Goal: Information Seeking & Learning: Learn about a topic

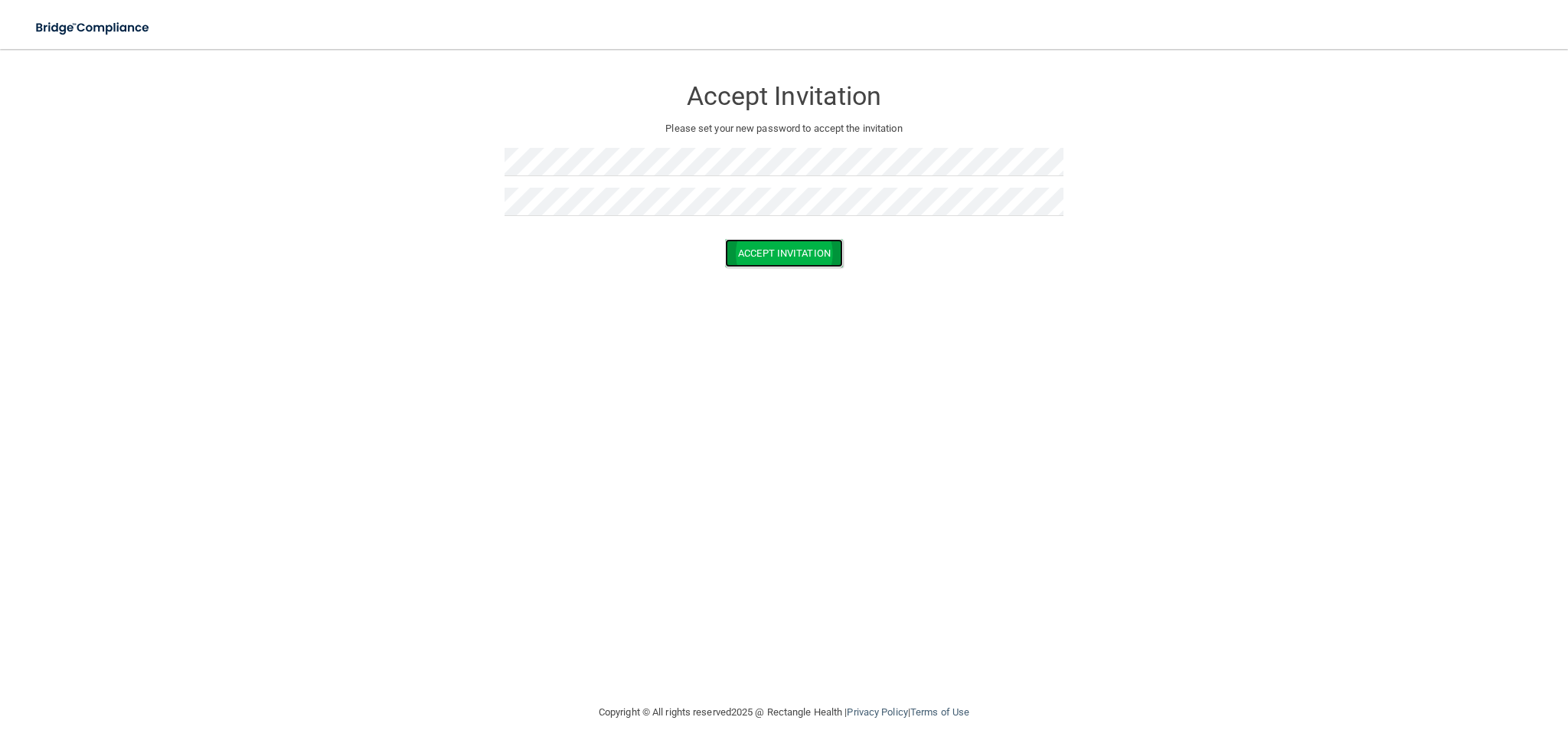
click at [793, 261] on button "Accept Invitation" at bounding box center [784, 253] width 118 height 28
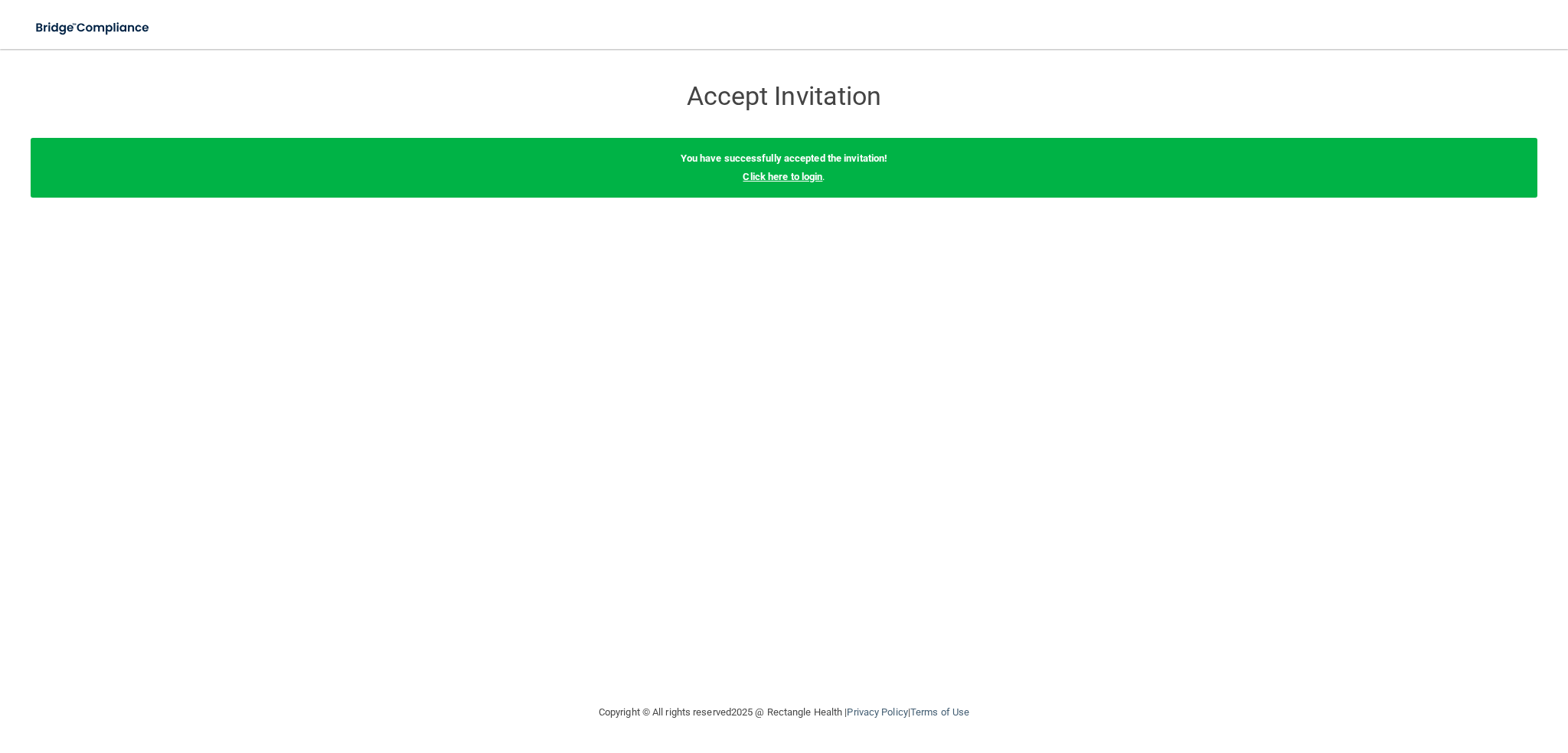
click at [797, 176] on link "Click here to login" at bounding box center [782, 177] width 79 height 11
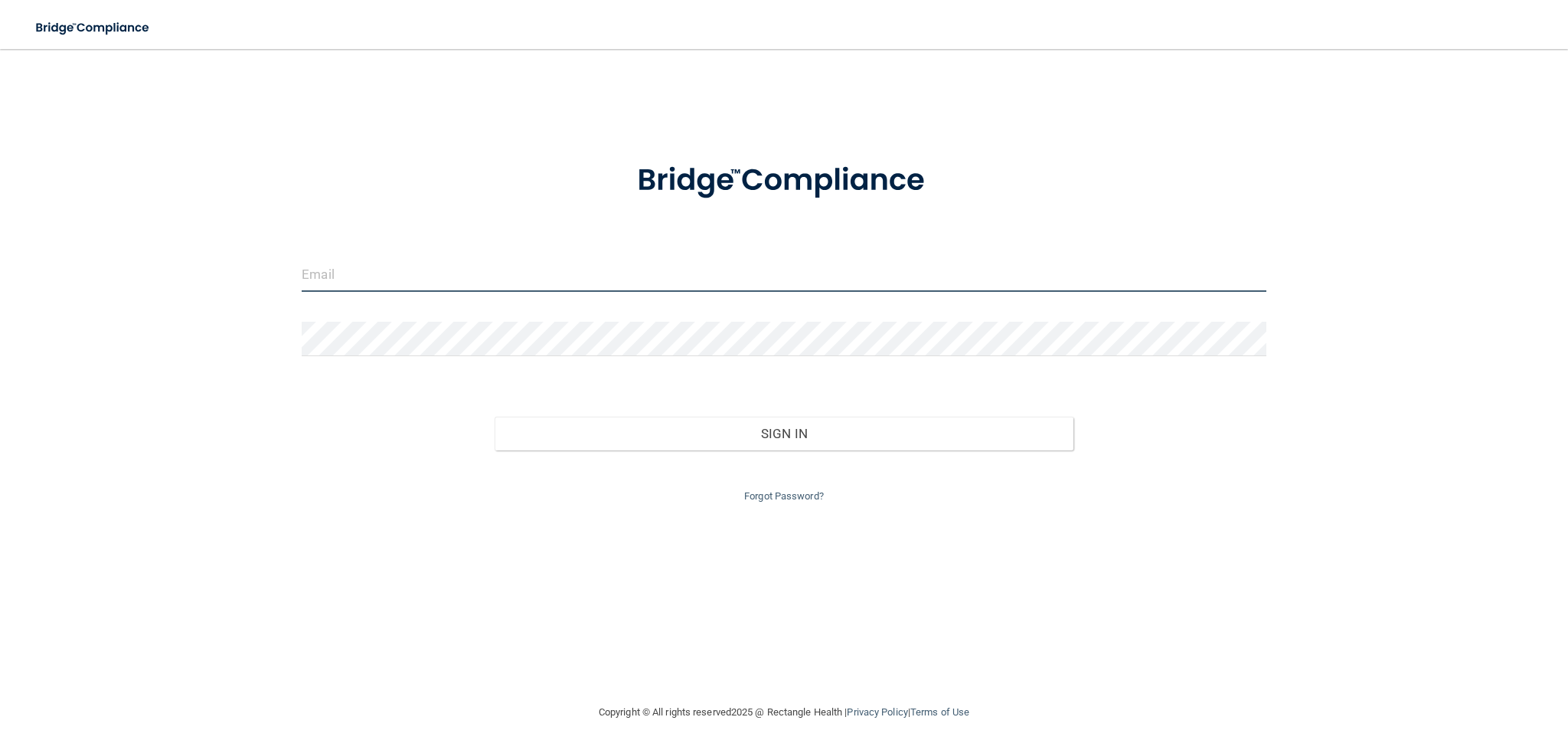
click at [692, 291] on input "email" at bounding box center [784, 274] width 965 height 35
type input "[PERSON_NAME][EMAIL_ADDRESS][PERSON_NAME][DOMAIN_NAME]"
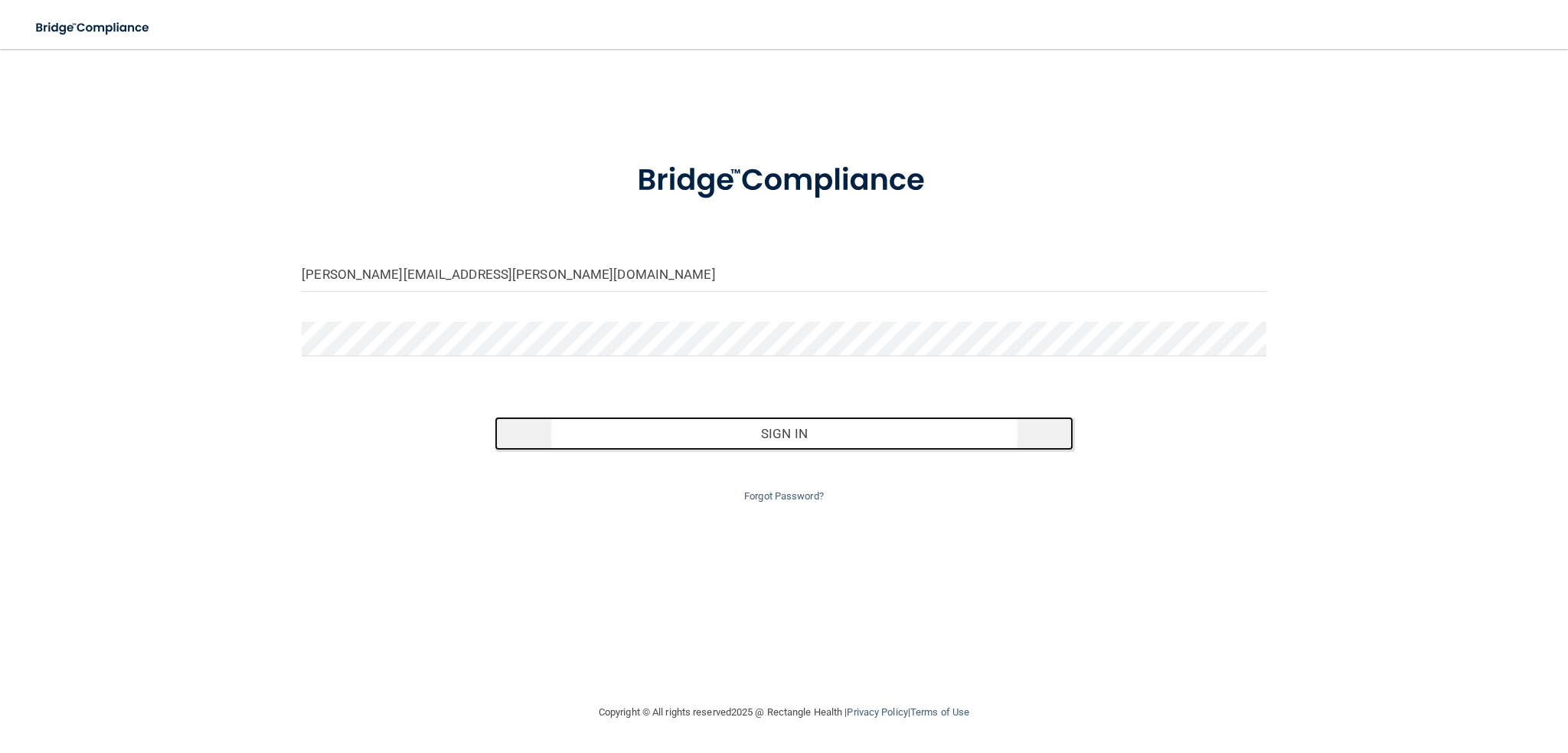
click at [750, 429] on button "Sign In" at bounding box center [784, 433] width 579 height 34
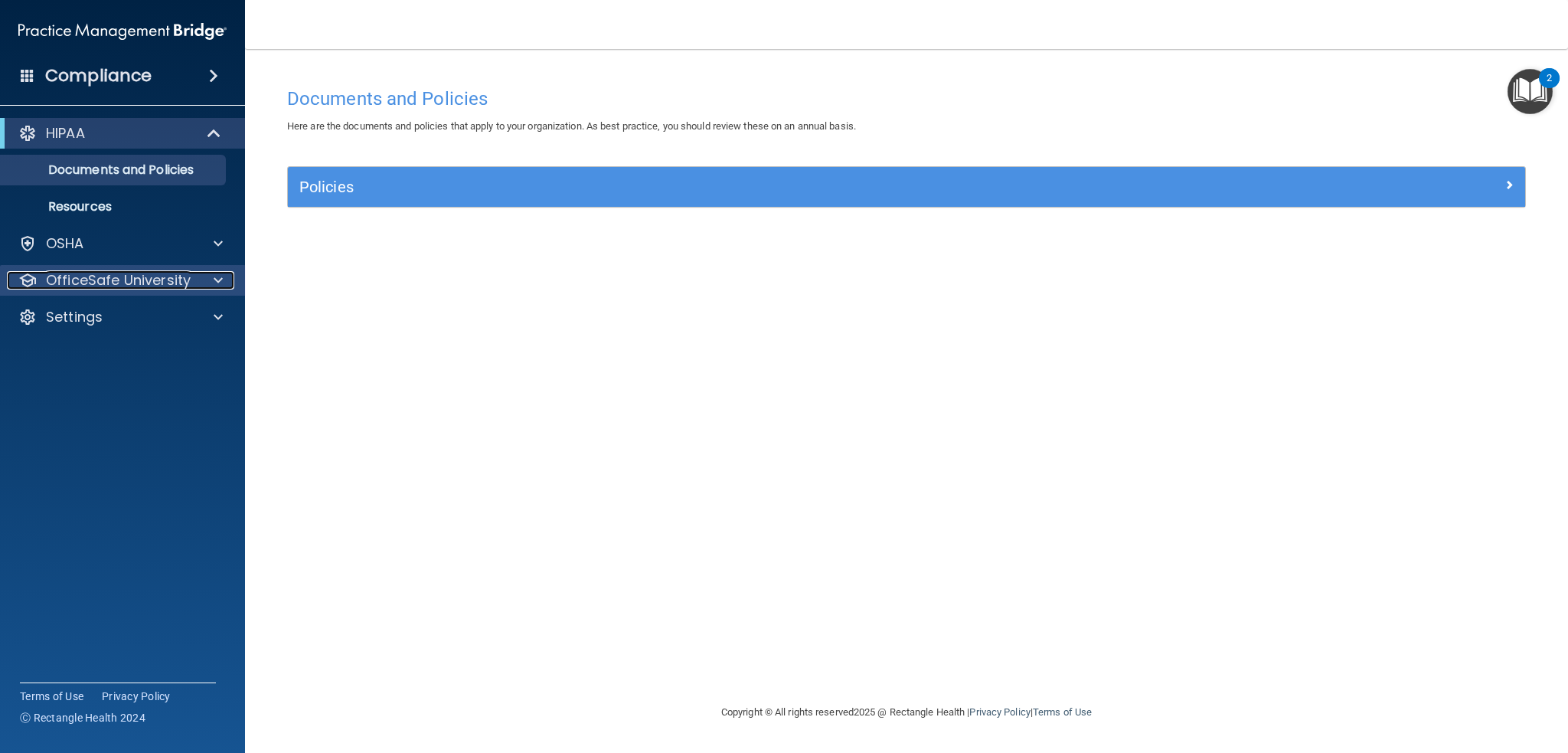
click at [138, 282] on p "OfficeSafe University" at bounding box center [118, 280] width 145 height 19
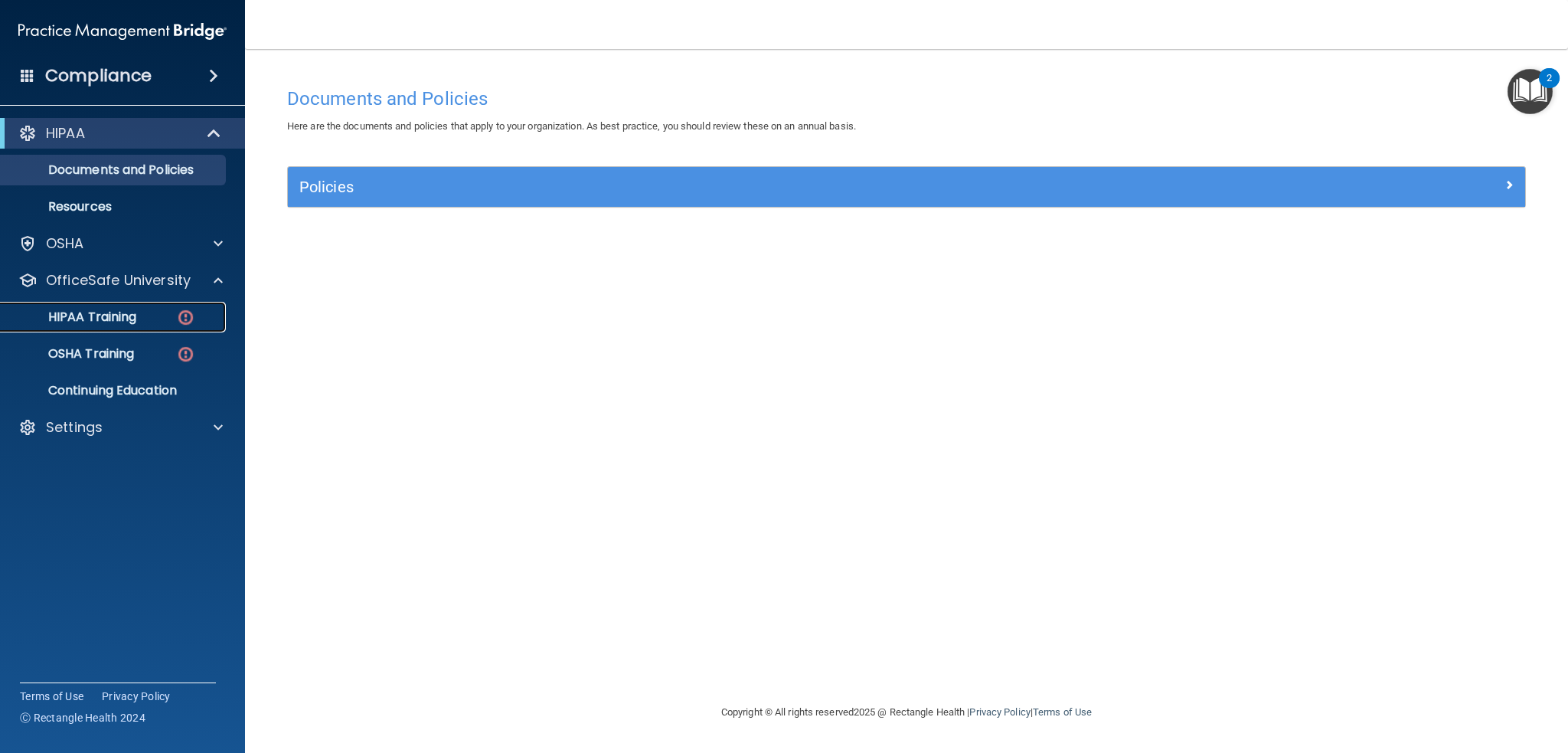
click at [101, 312] on p "HIPAA Training" at bounding box center [73, 317] width 126 height 15
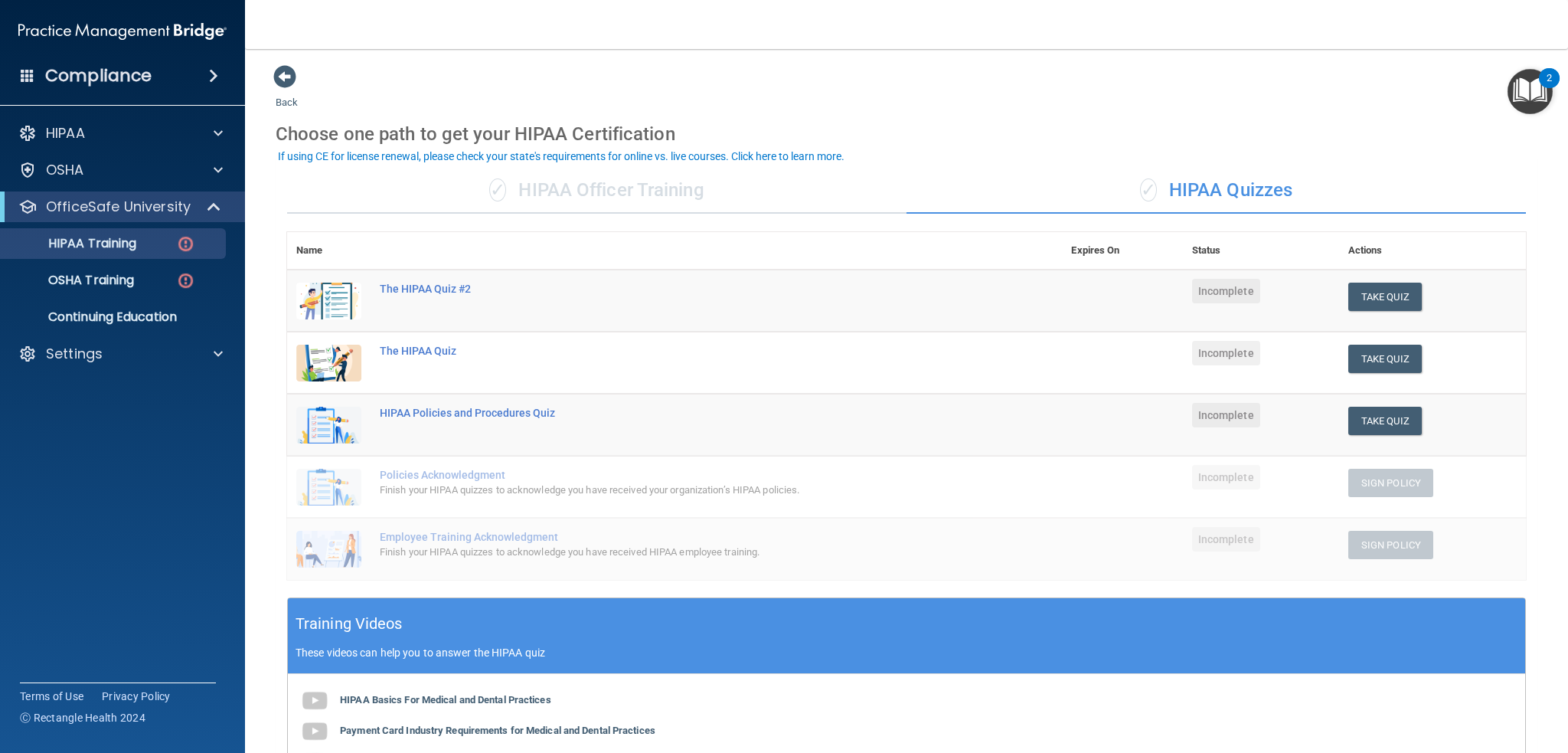
click at [1175, 177] on div "✓ HIPAA Quizzes" at bounding box center [1216, 191] width 619 height 46
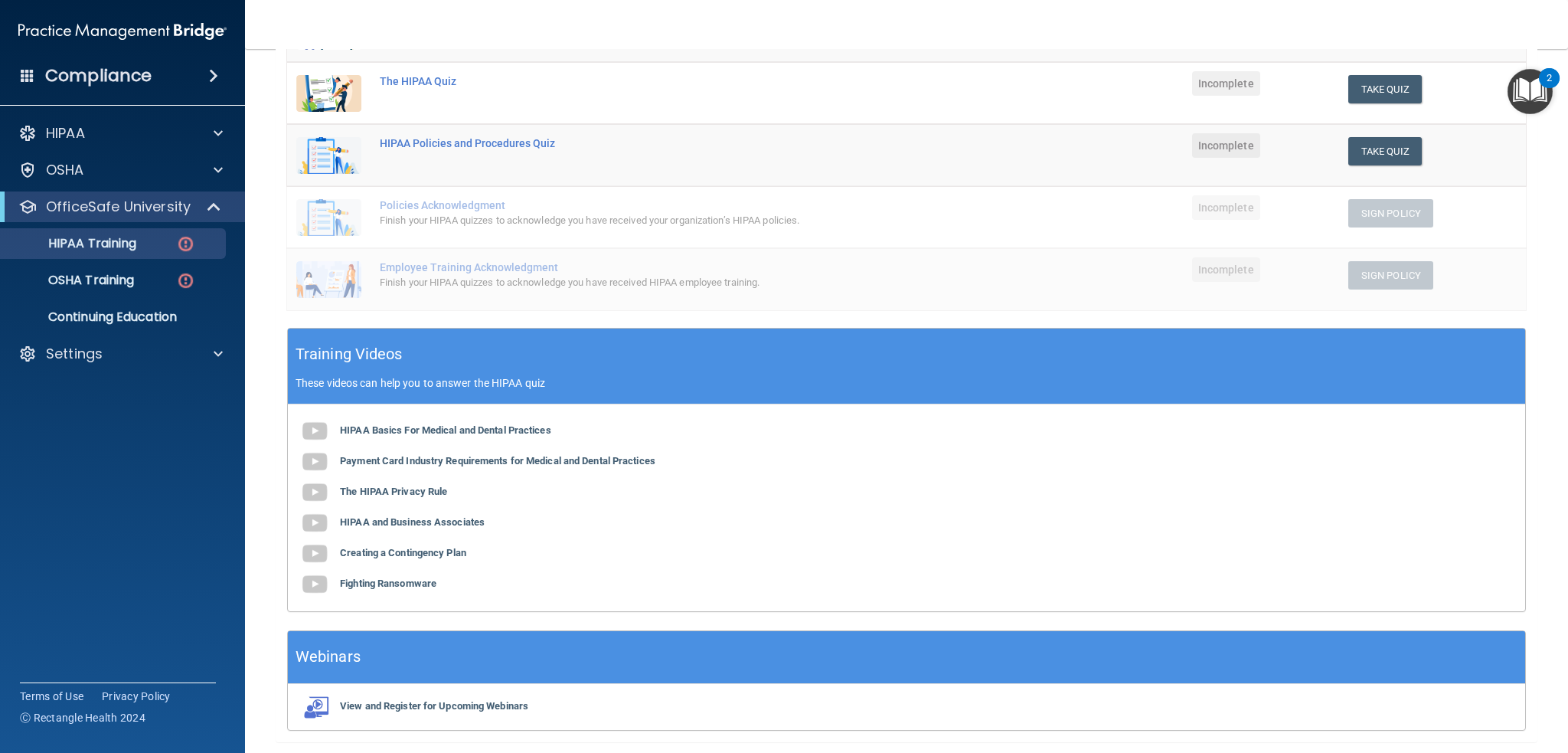
scroll to position [317, 0]
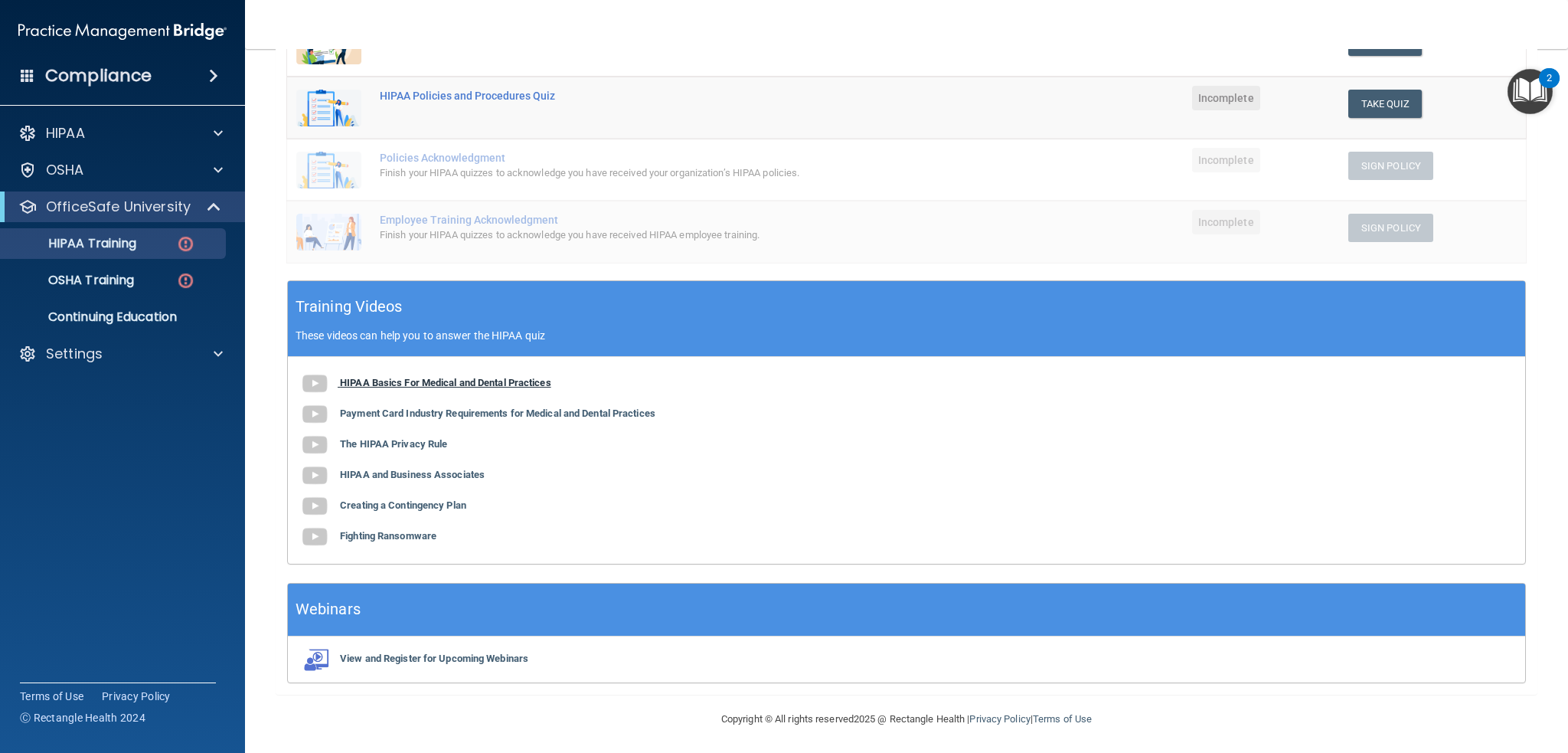
click at [454, 383] on b "HIPAA Basics For Medical and Dental Practices" at bounding box center [445, 382] width 211 height 11
click at [444, 408] on b "Payment Card Industry Requirements for Medical and Dental Practices" at bounding box center [498, 413] width 316 height 11
click at [384, 450] on div "HIPAA Basics For Medical and Dental Practices Payment Card Industry Requirement…" at bounding box center [906, 460] width 1237 height 206
click at [384, 445] on b "The HIPAA Privacy Rule" at bounding box center [393, 444] width 107 height 11
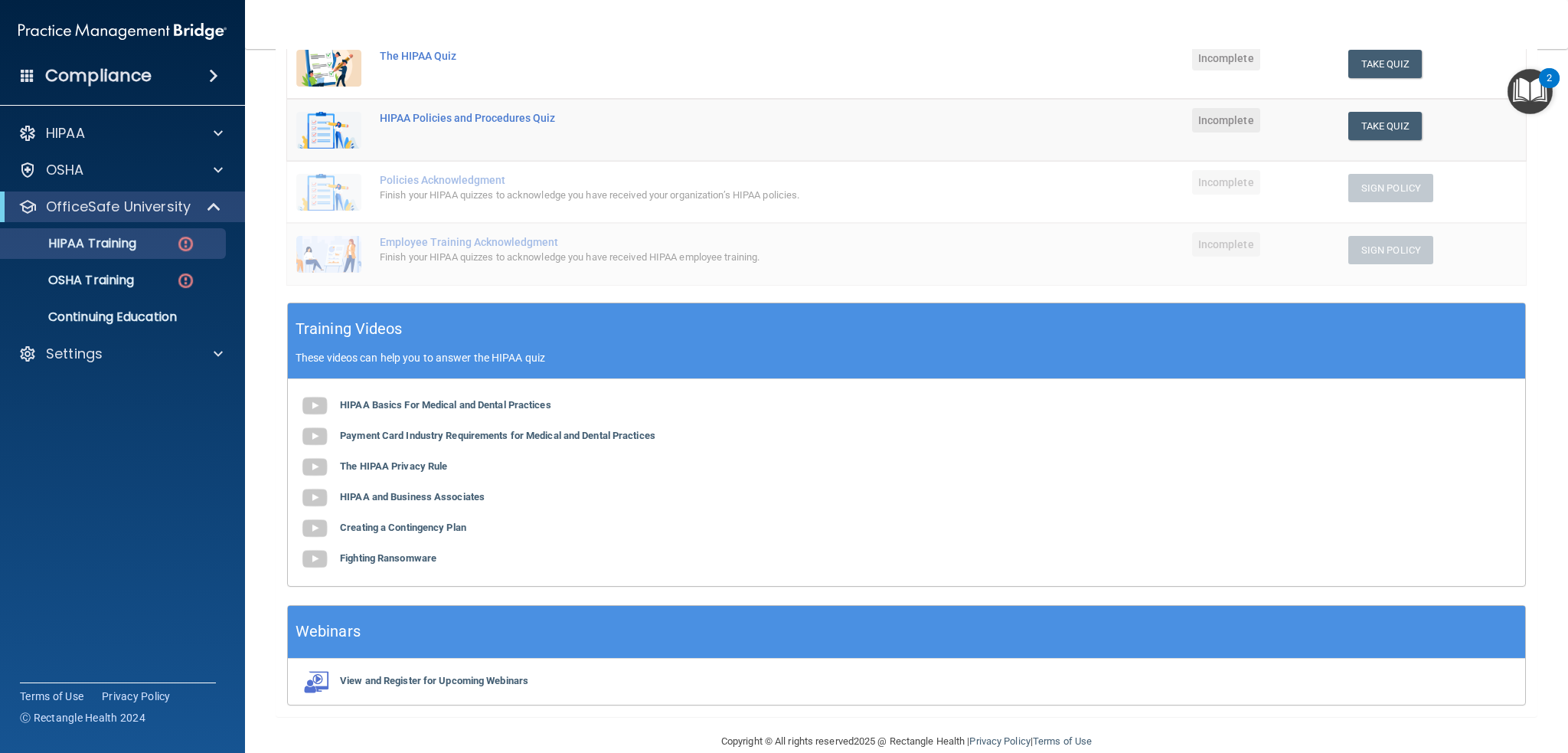
scroll to position [294, 0]
click at [421, 497] on b "HIPAA and Business Associates" at bounding box center [412, 497] width 145 height 11
click at [429, 526] on b "Creating a Contingency Plan" at bounding box center [403, 528] width 126 height 11
click at [368, 558] on b "Fighting Ransomware" at bounding box center [388, 559] width 96 height 11
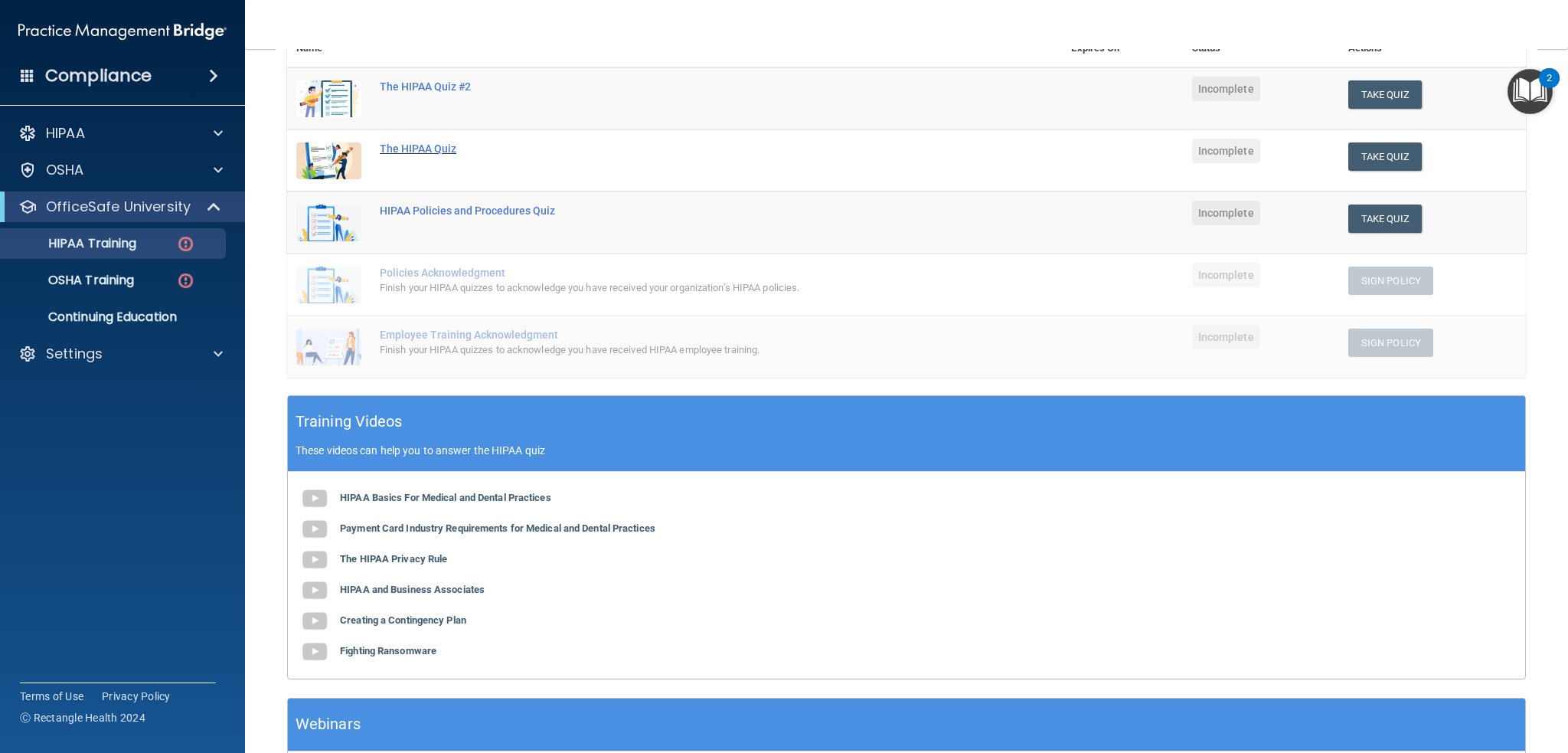
scroll to position [0, 0]
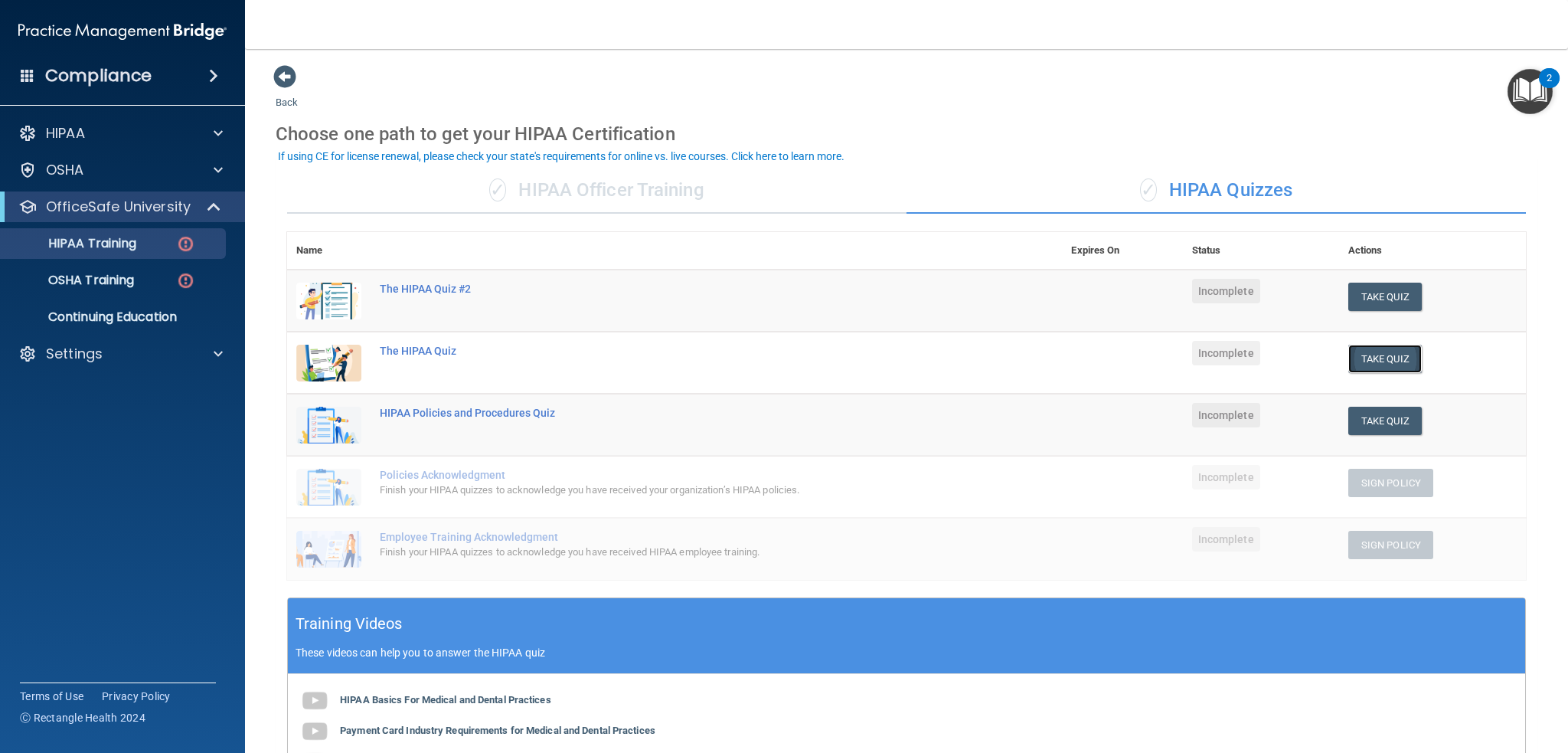
click at [1373, 353] on button "Take Quiz" at bounding box center [1385, 359] width 74 height 28
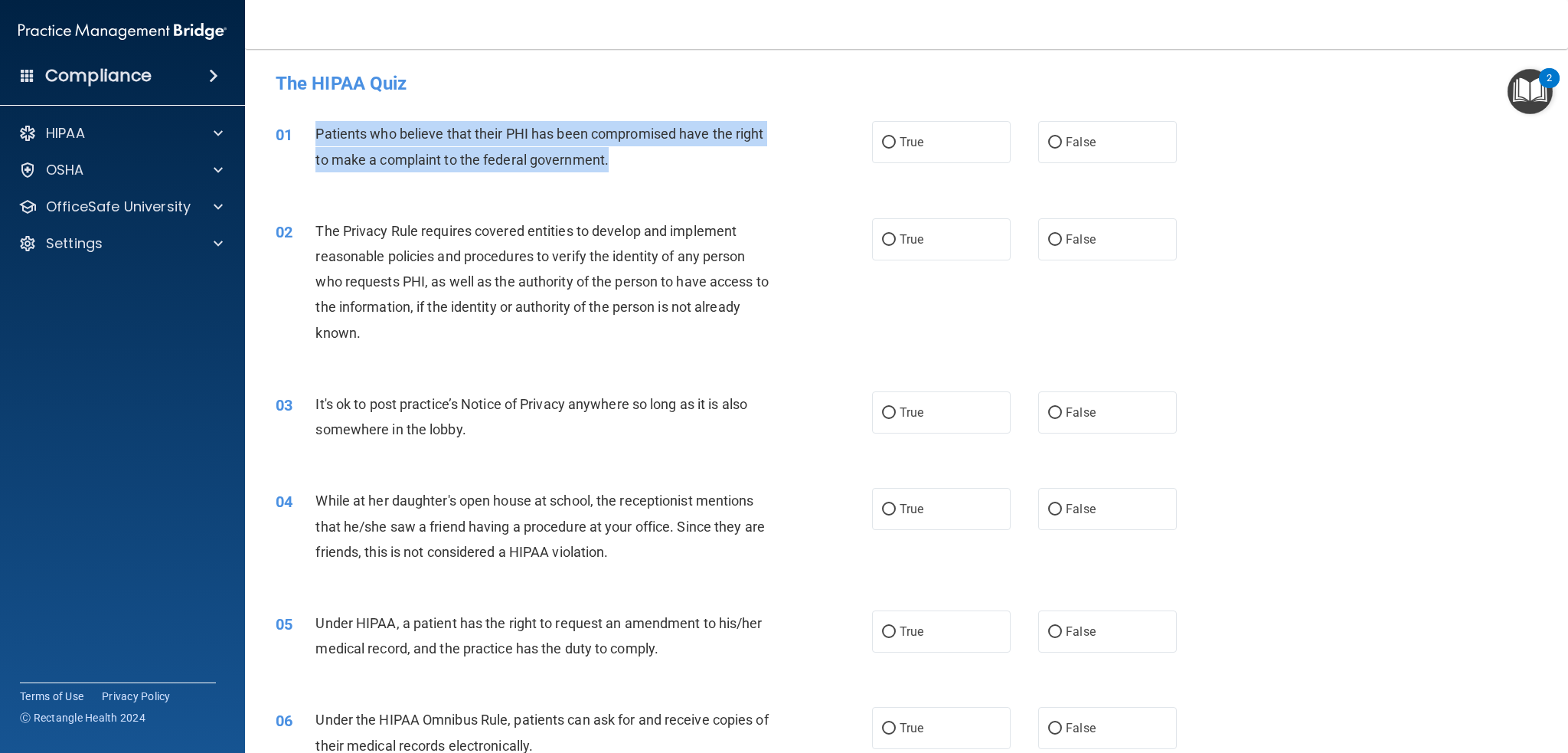
drag, startPoint x: 648, startPoint y: 162, endPoint x: 313, endPoint y: 130, distance: 336.5
click at [313, 130] on div "01 Patients who believe that their PHI has been compromised have the right to m…" at bounding box center [574, 150] width 643 height 58
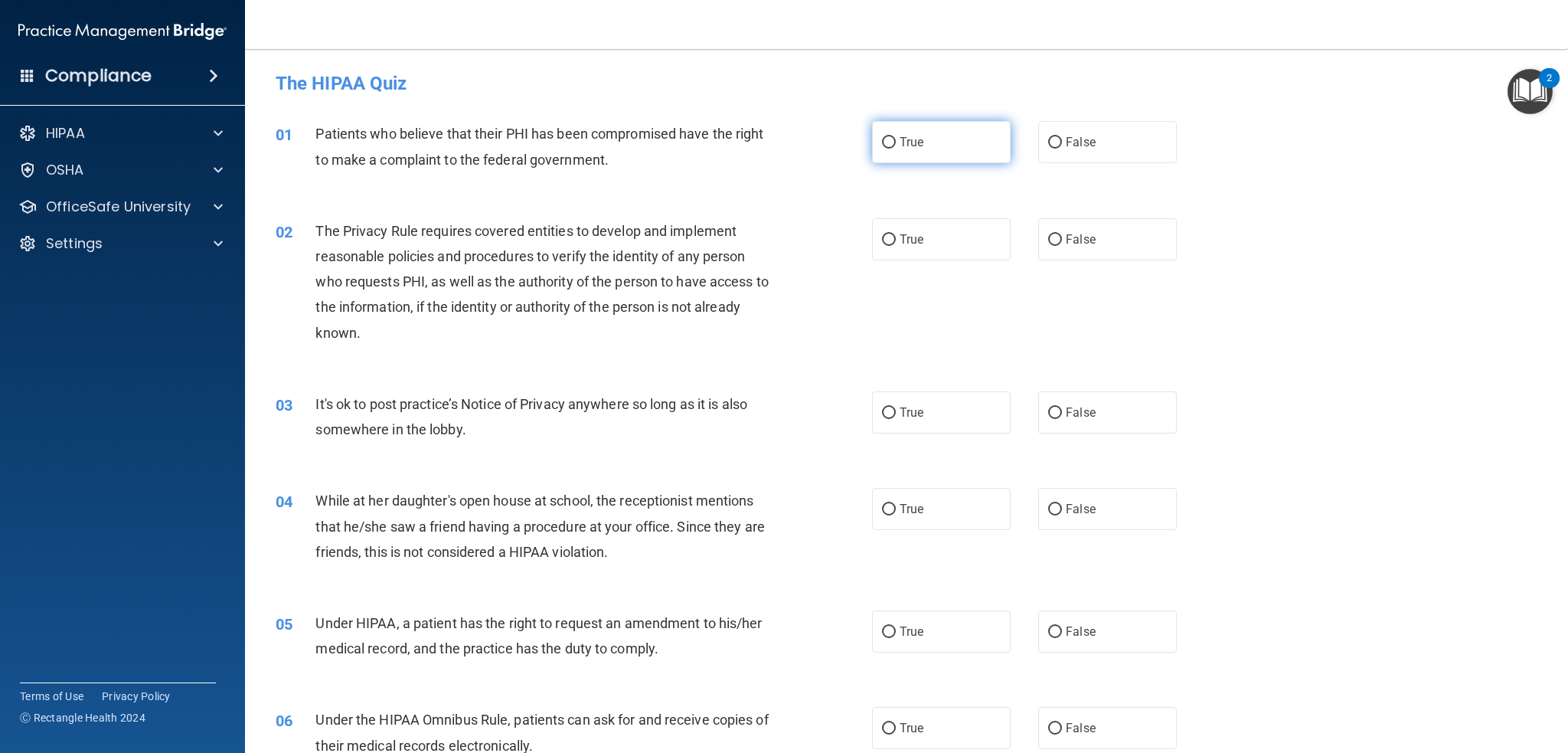
click at [913, 131] on label "True" at bounding box center [941, 142] width 138 height 42
click at [896, 137] on input "True" at bounding box center [888, 143] width 14 height 11
radio input "true"
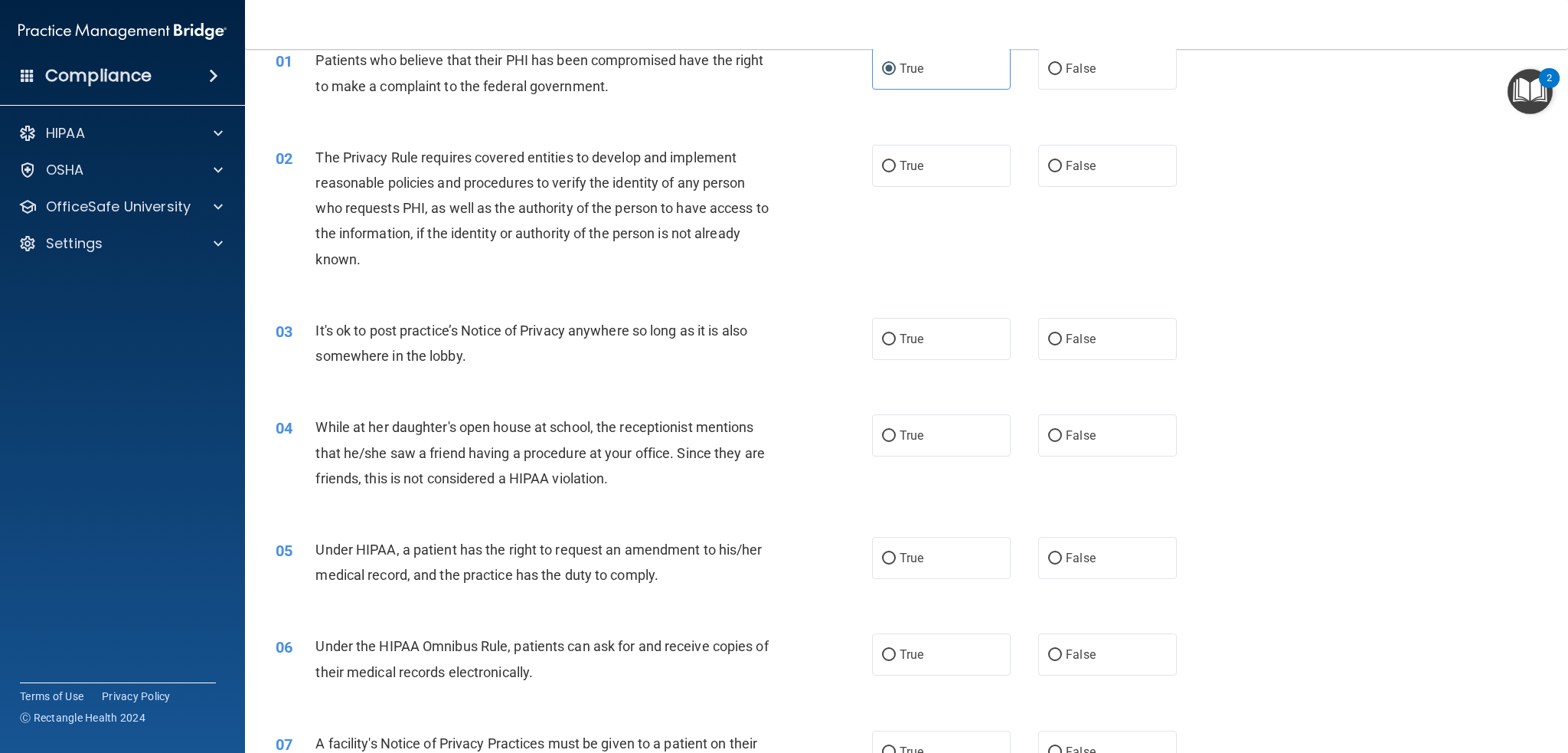
scroll to position [77, 0]
click at [894, 170] on label "True" at bounding box center [941, 163] width 138 height 42
click at [894, 169] on input "True" at bounding box center [888, 163] width 14 height 11
radio input "true"
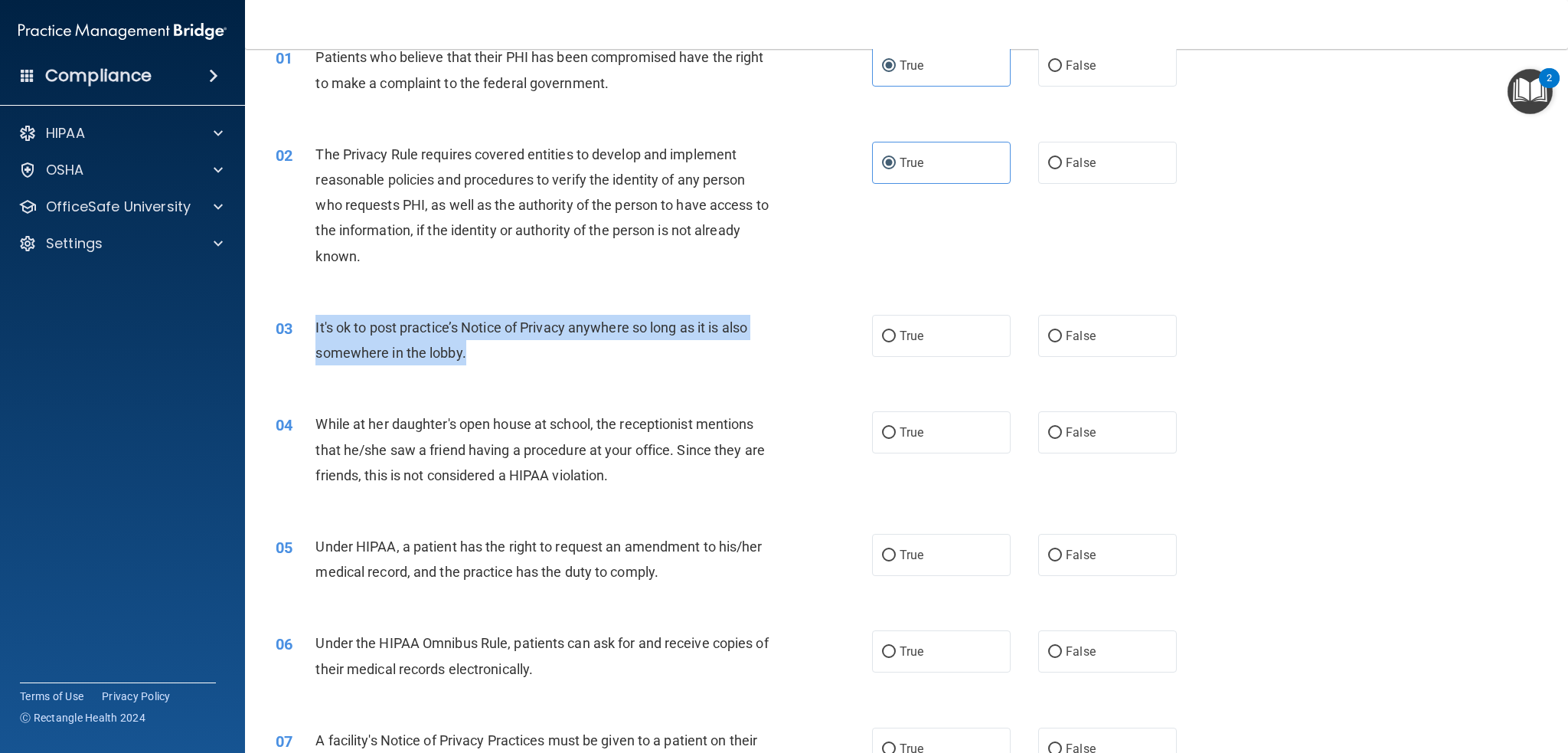
drag, startPoint x: 315, startPoint y: 320, endPoint x: 520, endPoint y: 351, distance: 207.3
click at [520, 351] on div "It's ok to post practice’s Notice of Privacy anywhere so long as it is also som…" at bounding box center [548, 340] width 465 height 50
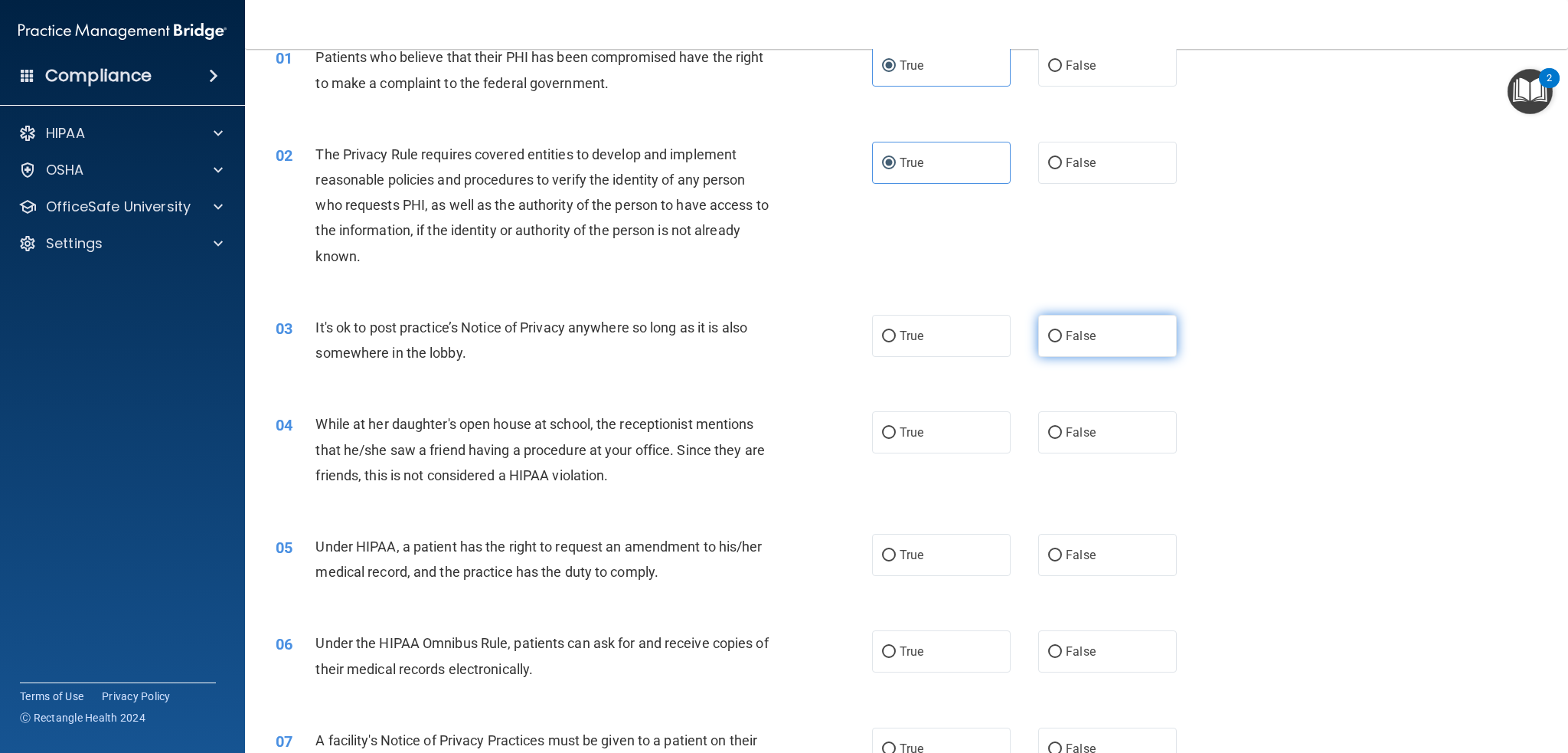
click at [1066, 335] on span "False" at bounding box center [1081, 336] width 30 height 15
click at [1062, 335] on input "False" at bounding box center [1054, 336] width 14 height 11
radio input "true"
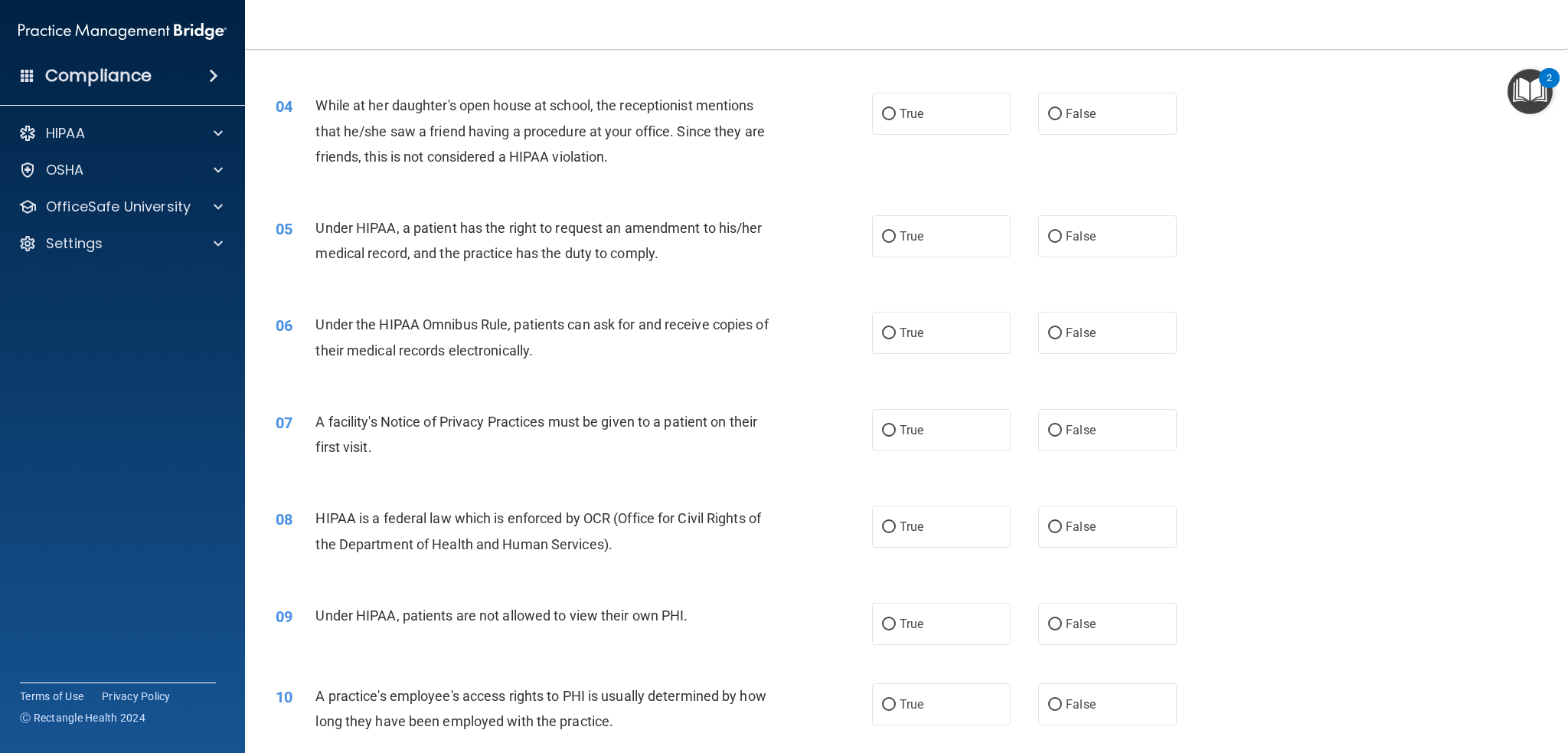
scroll to position [396, 0]
click at [1081, 108] on span "False" at bounding box center [1081, 113] width 30 height 15
click at [1062, 108] on input "False" at bounding box center [1054, 114] width 14 height 11
radio input "true"
click at [828, 180] on div "04 While at her daughter's open house at school, the receptionist mentions that…" at bounding box center [907, 134] width 1285 height 122
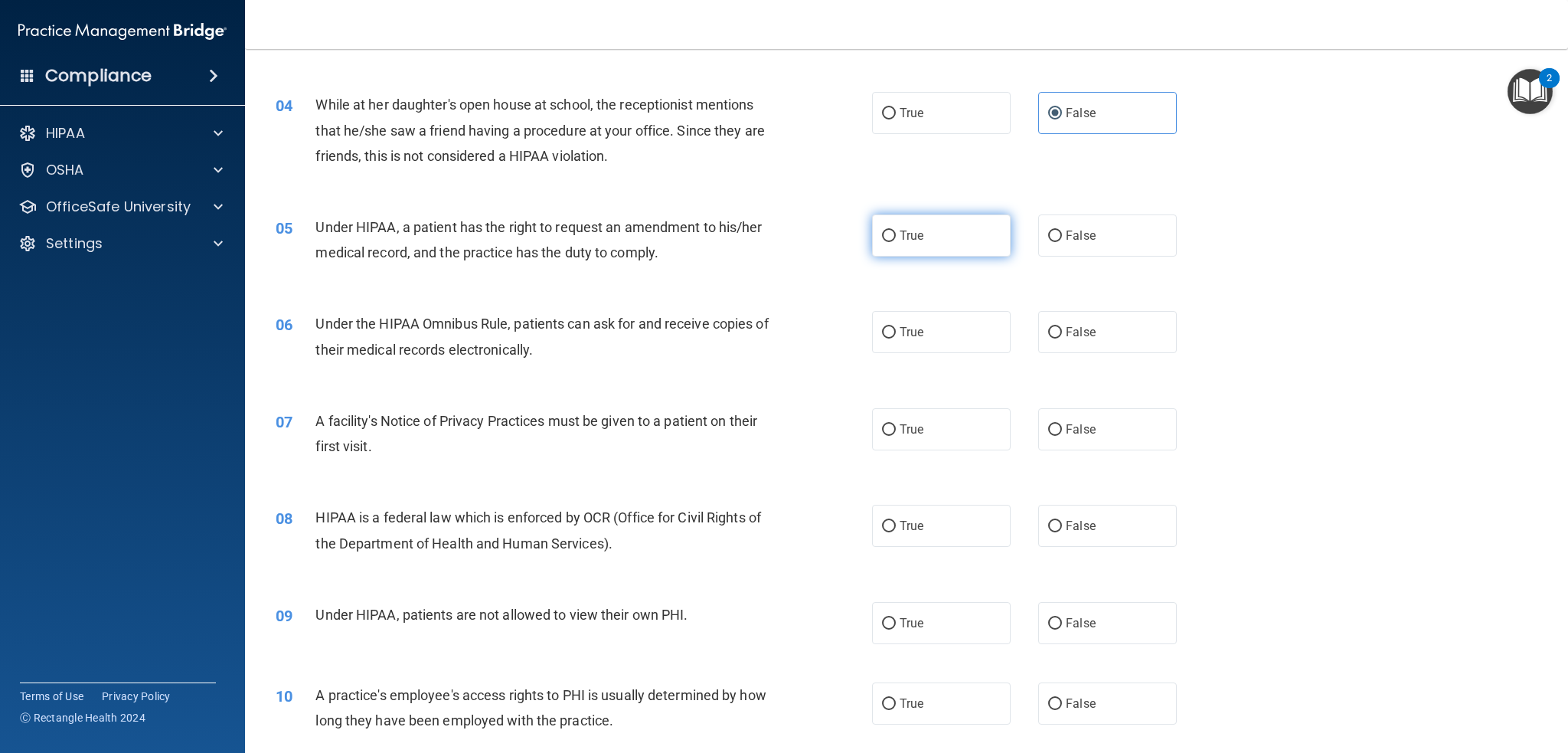
click at [907, 245] on label "True" at bounding box center [941, 235] width 138 height 42
click at [896, 242] on input "True" at bounding box center [888, 236] width 14 height 11
radio input "true"
click at [744, 258] on div "Under HIPAA, a patient has the right to request an amendment to his/her medical…" at bounding box center [548, 240] width 465 height 50
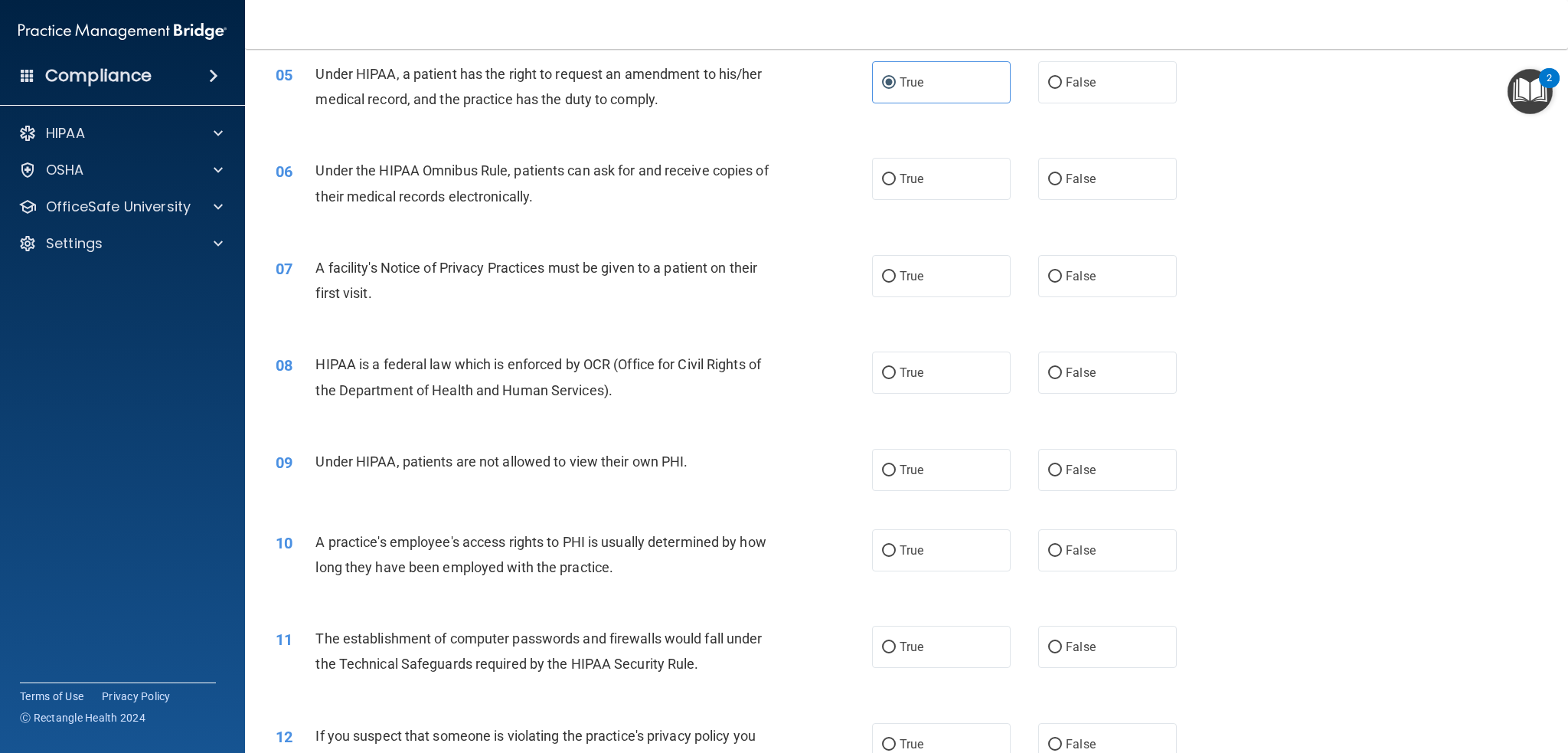
scroll to position [626, 0]
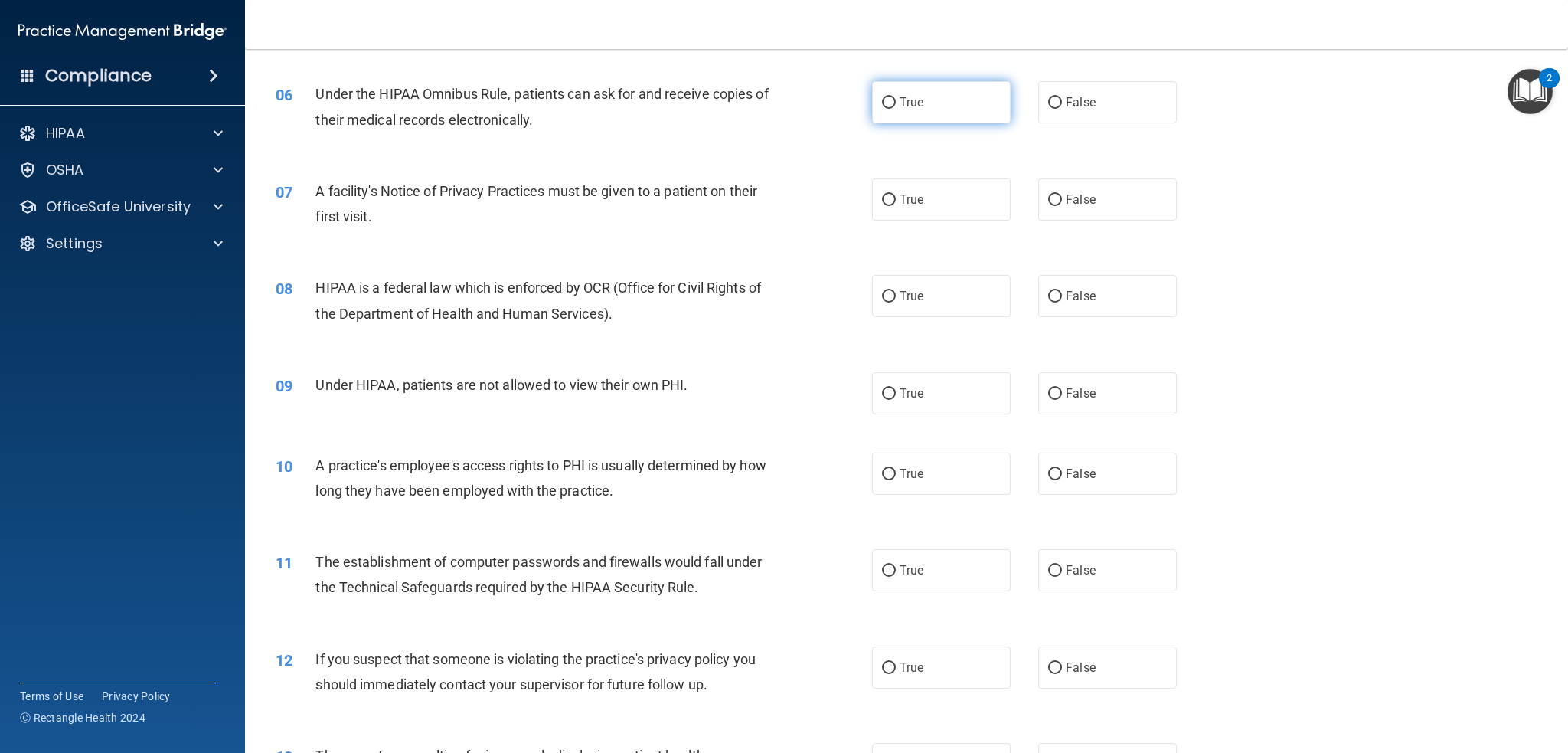
click at [913, 113] on label "True" at bounding box center [941, 102] width 138 height 42
click at [896, 108] on input "True" at bounding box center [888, 103] width 14 height 11
radio input "true"
click at [736, 171] on div "07 A facility's Notice of Privacy Practices must be given to a patient on their…" at bounding box center [907, 207] width 1285 height 96
click at [915, 215] on label "True" at bounding box center [941, 199] width 138 height 42
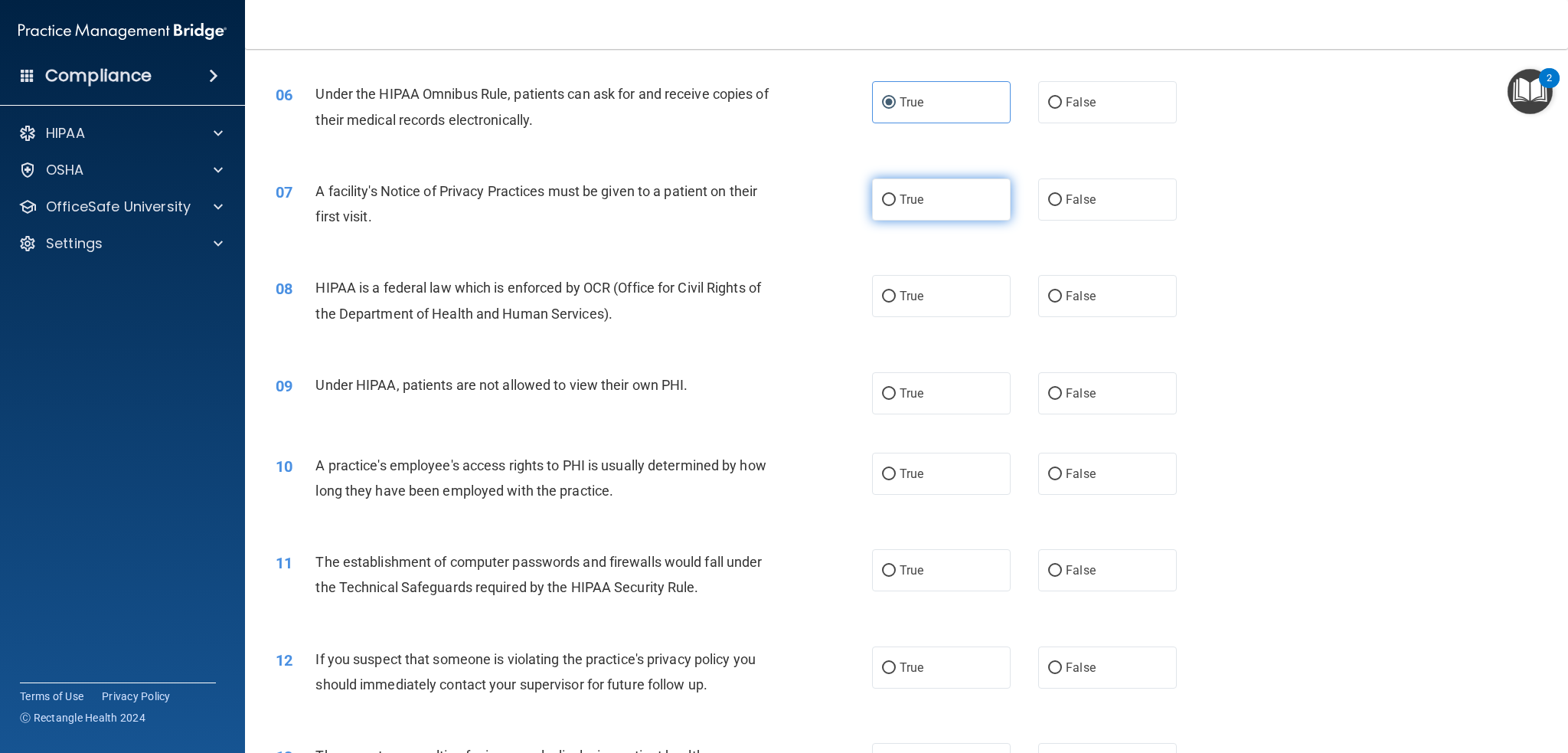
click at [896, 206] on input "True" at bounding box center [888, 200] width 14 height 11
radio input "true"
click at [719, 230] on div "07 A facility's Notice of Privacy Practices must be given to a patient on their…" at bounding box center [574, 207] width 643 height 58
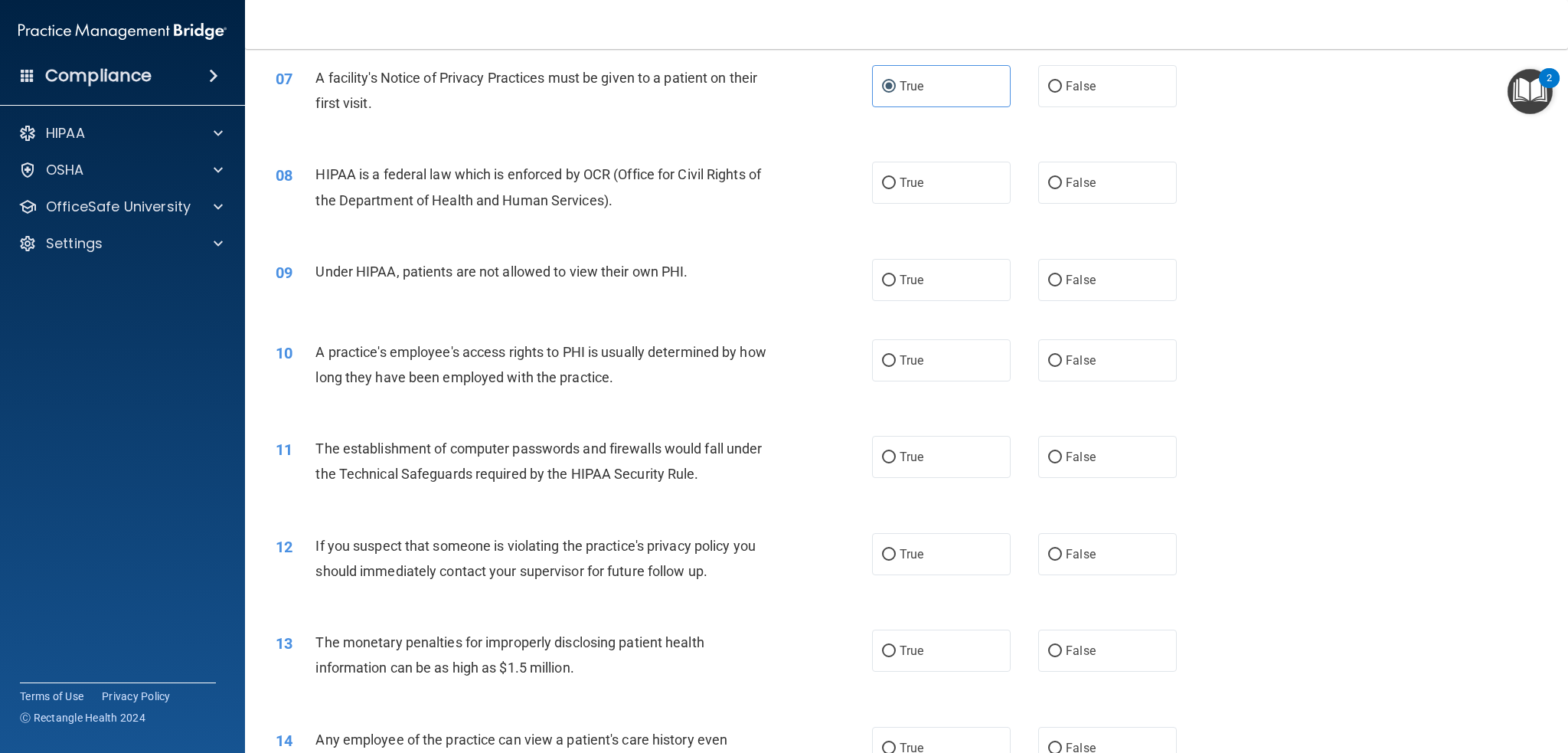
scroll to position [779, 0]
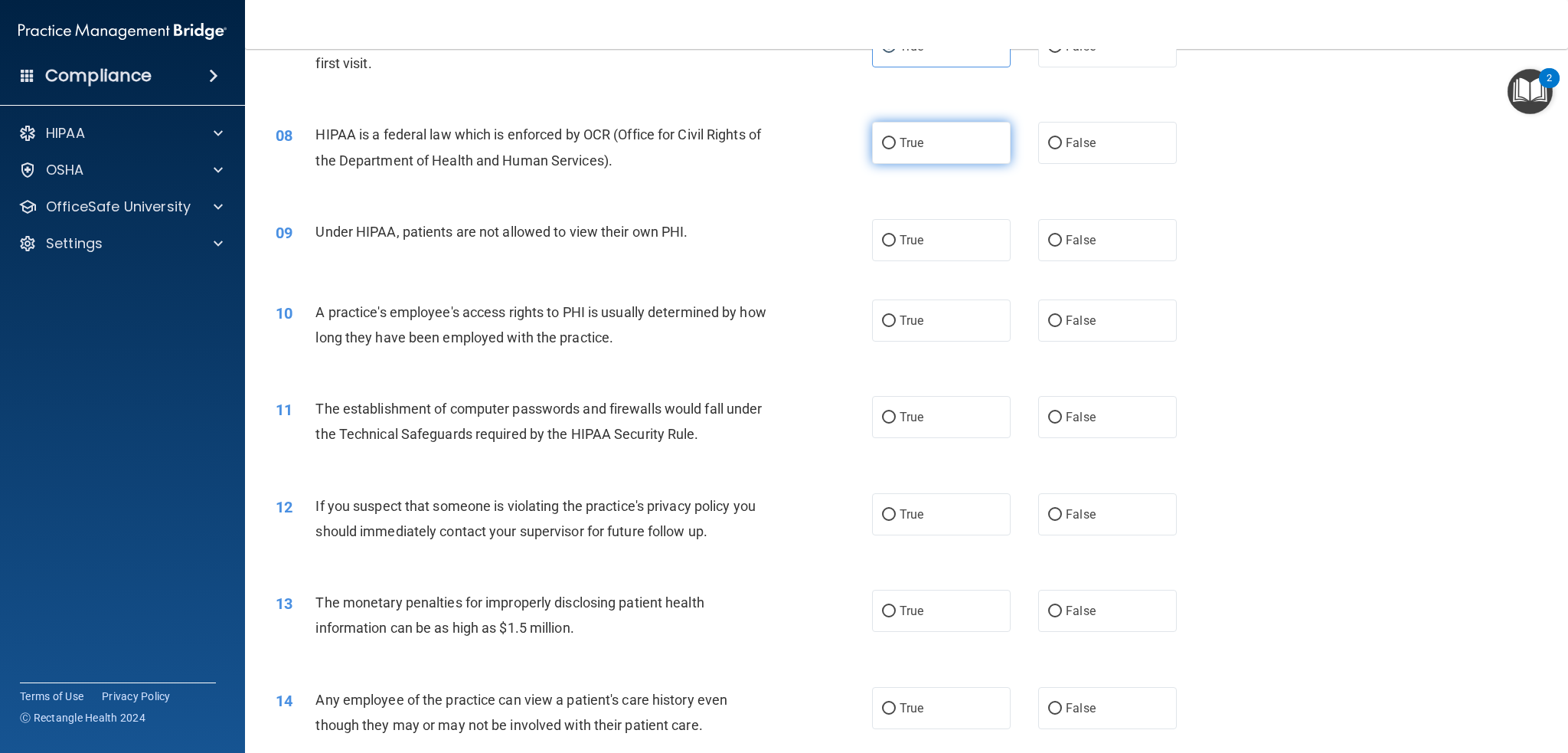
click at [928, 149] on label "True" at bounding box center [941, 142] width 138 height 42
click at [896, 149] on input "True" at bounding box center [888, 144] width 14 height 11
radio input "true"
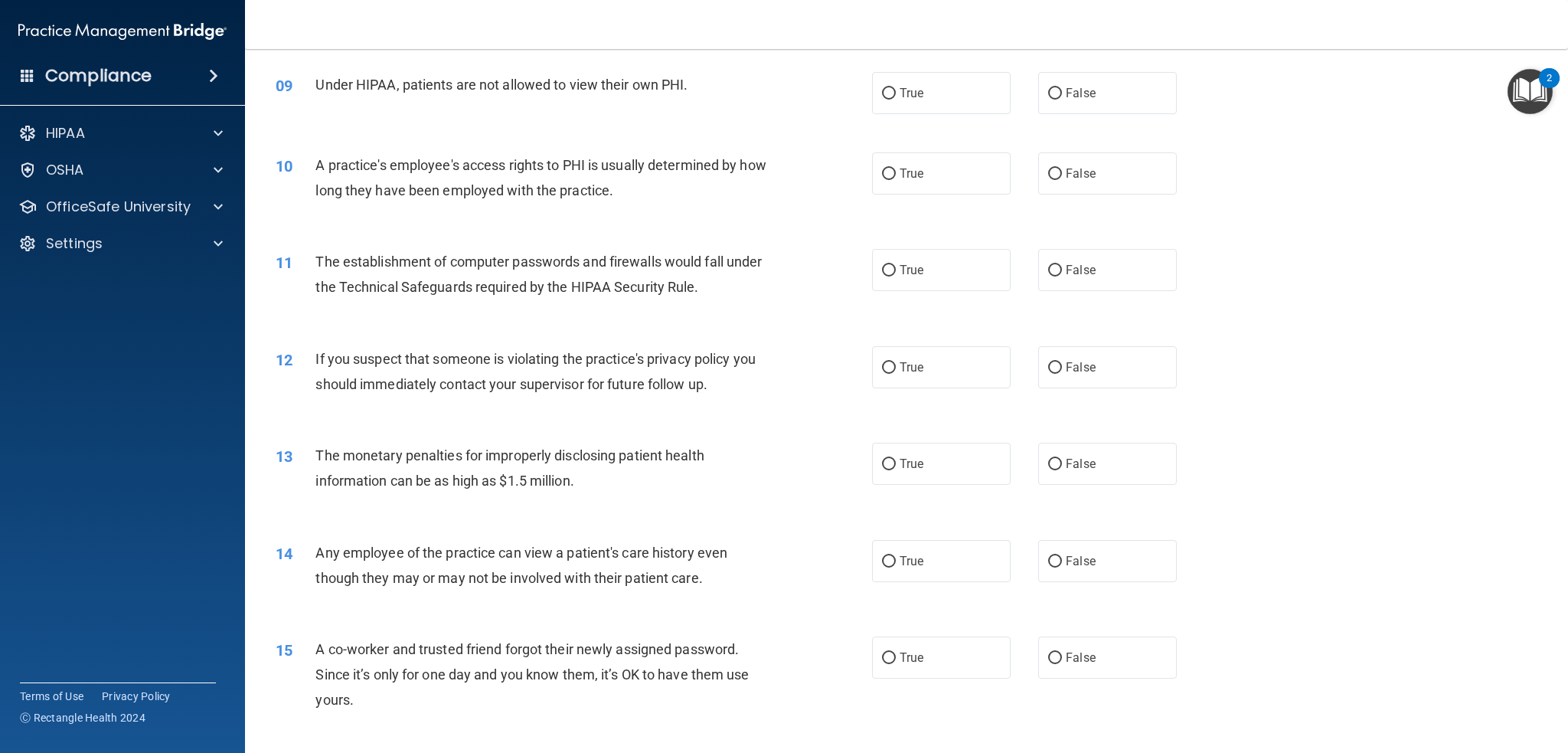
scroll to position [932, 0]
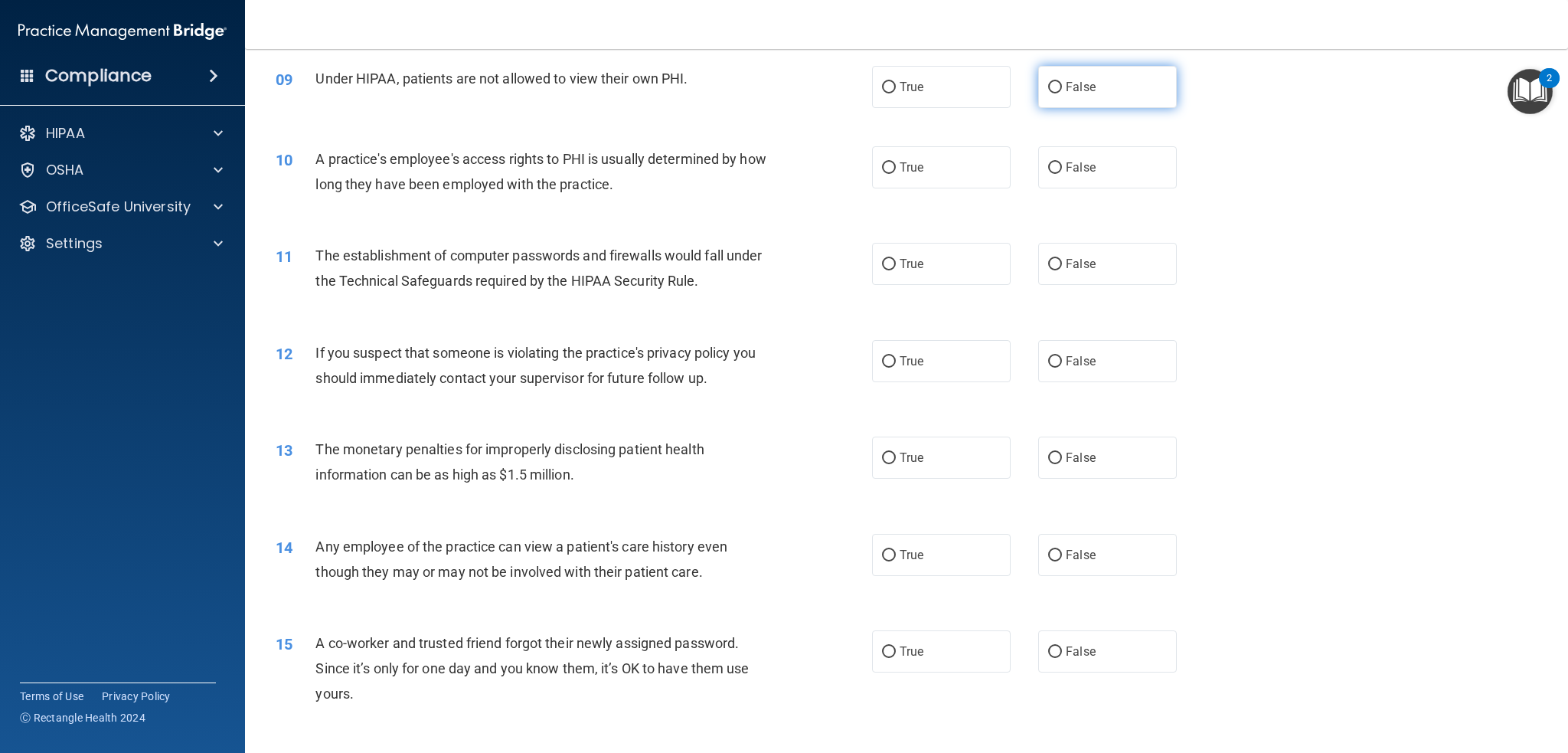
click at [1047, 102] on label "False" at bounding box center [1108, 87] width 138 height 42
click at [1048, 93] on input "False" at bounding box center [1054, 88] width 14 height 11
radio input "true"
click at [706, 127] on div "10 A practice's employee's access rights to PHI is usually determined by how lo…" at bounding box center [907, 175] width 1285 height 96
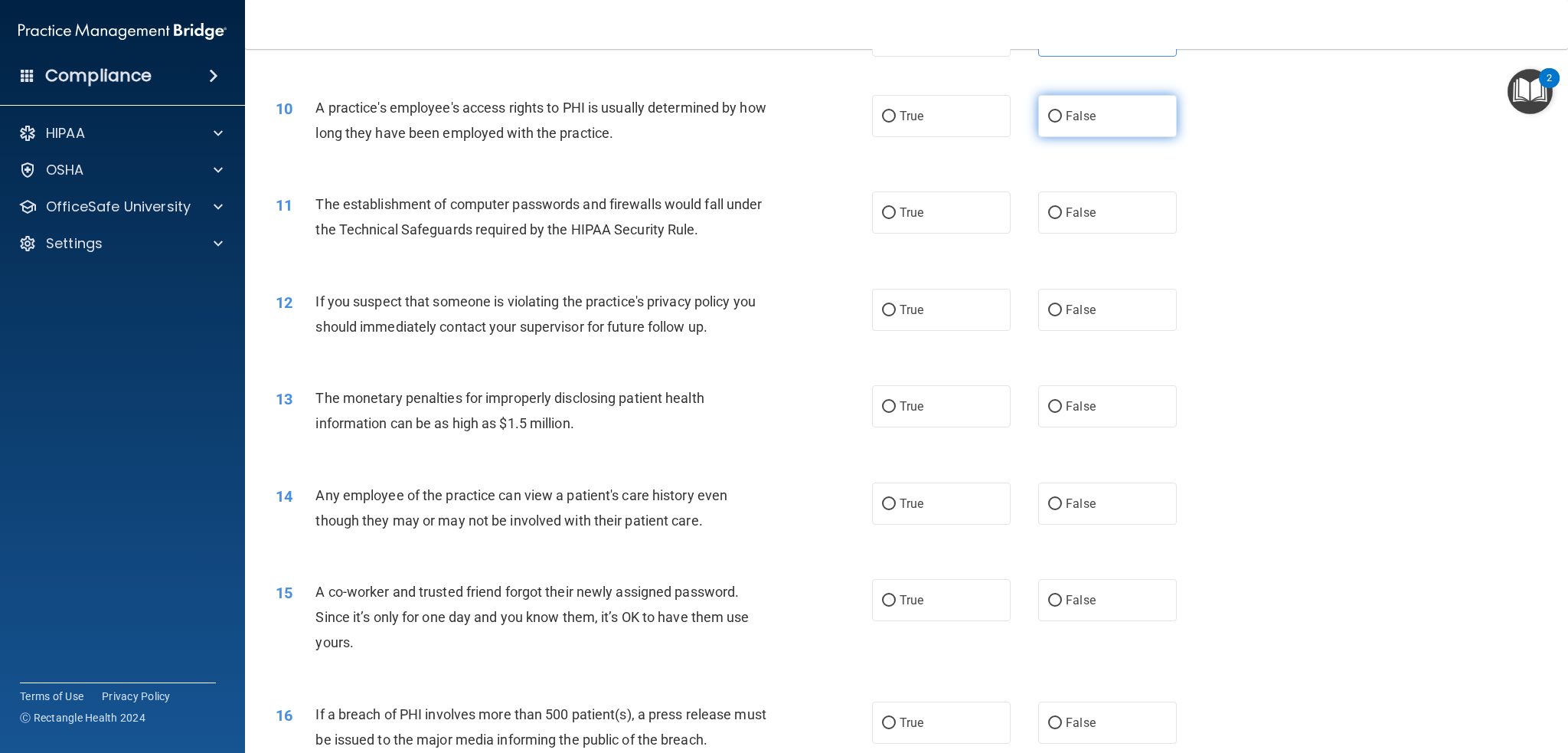
click at [1050, 114] on input "False" at bounding box center [1054, 117] width 14 height 11
radio input "true"
click at [385, 101] on span "A practice's employee's access rights to PHI is usually determined by how long …" at bounding box center [541, 121] width 450 height 41
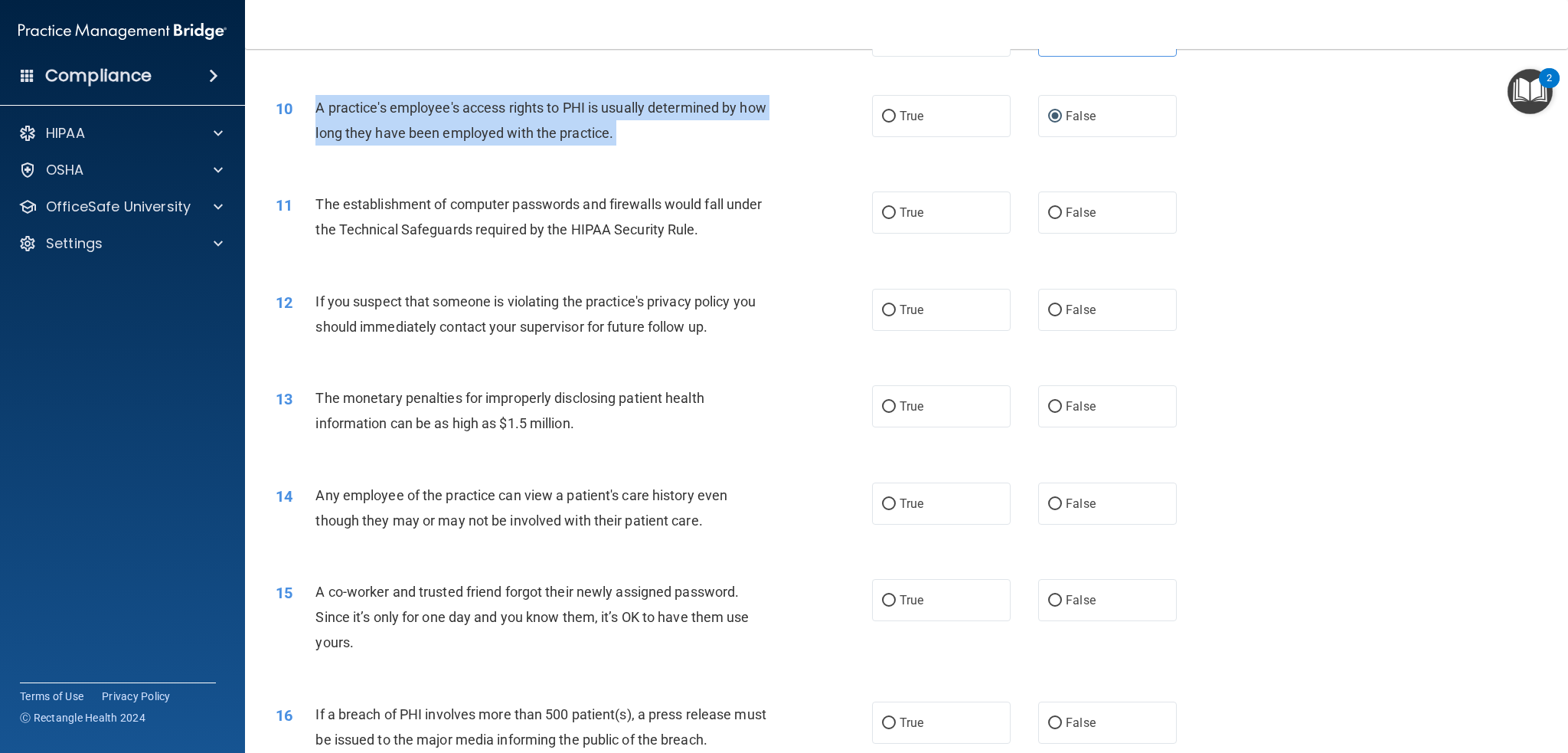
click at [385, 101] on span "A practice's employee's access rights to PHI is usually determined by how long …" at bounding box center [541, 121] width 450 height 41
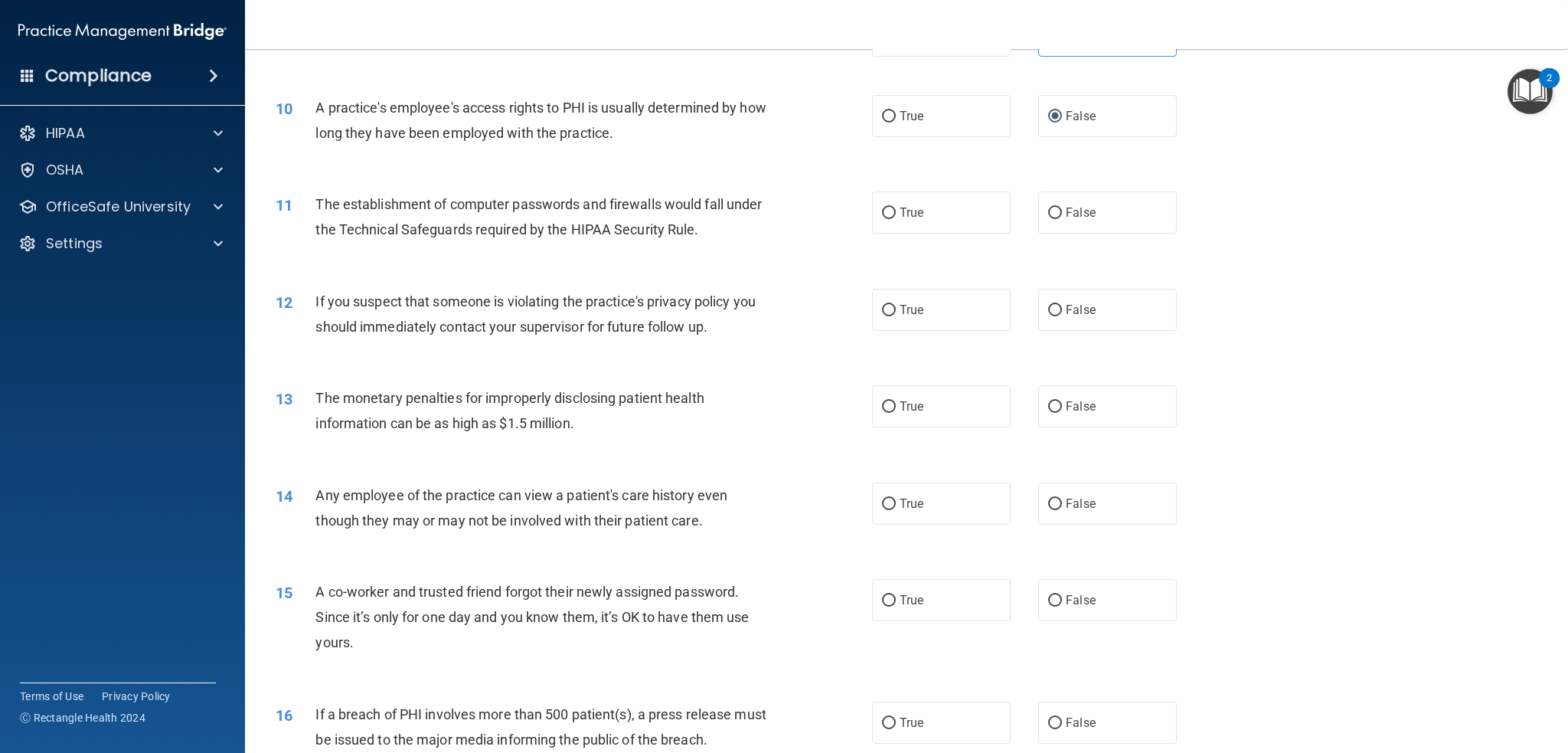
click at [533, 221] on span "The establishment of computer passwords and firewalls would fall under the Tech…" at bounding box center [539, 217] width 446 height 41
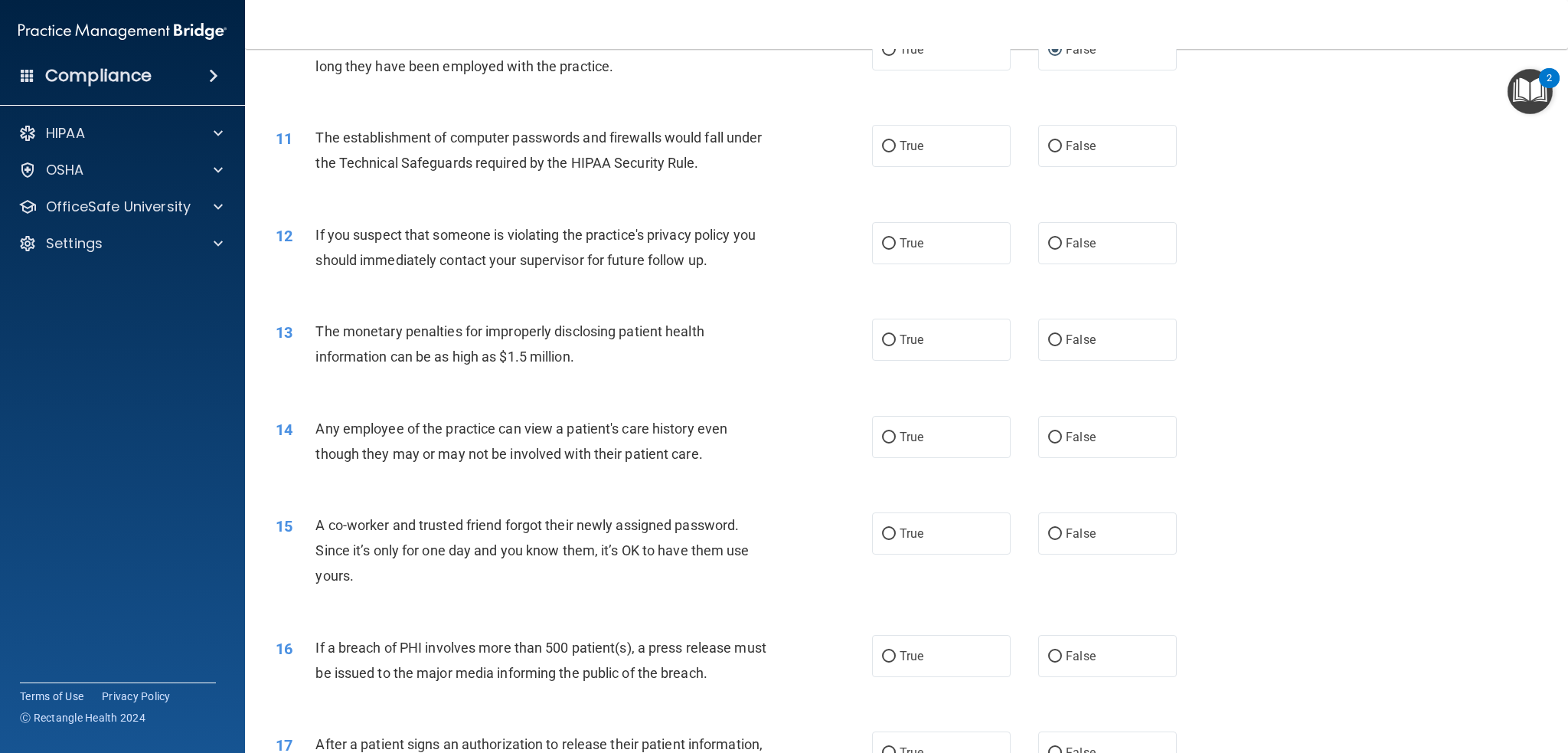
scroll to position [1060, 0]
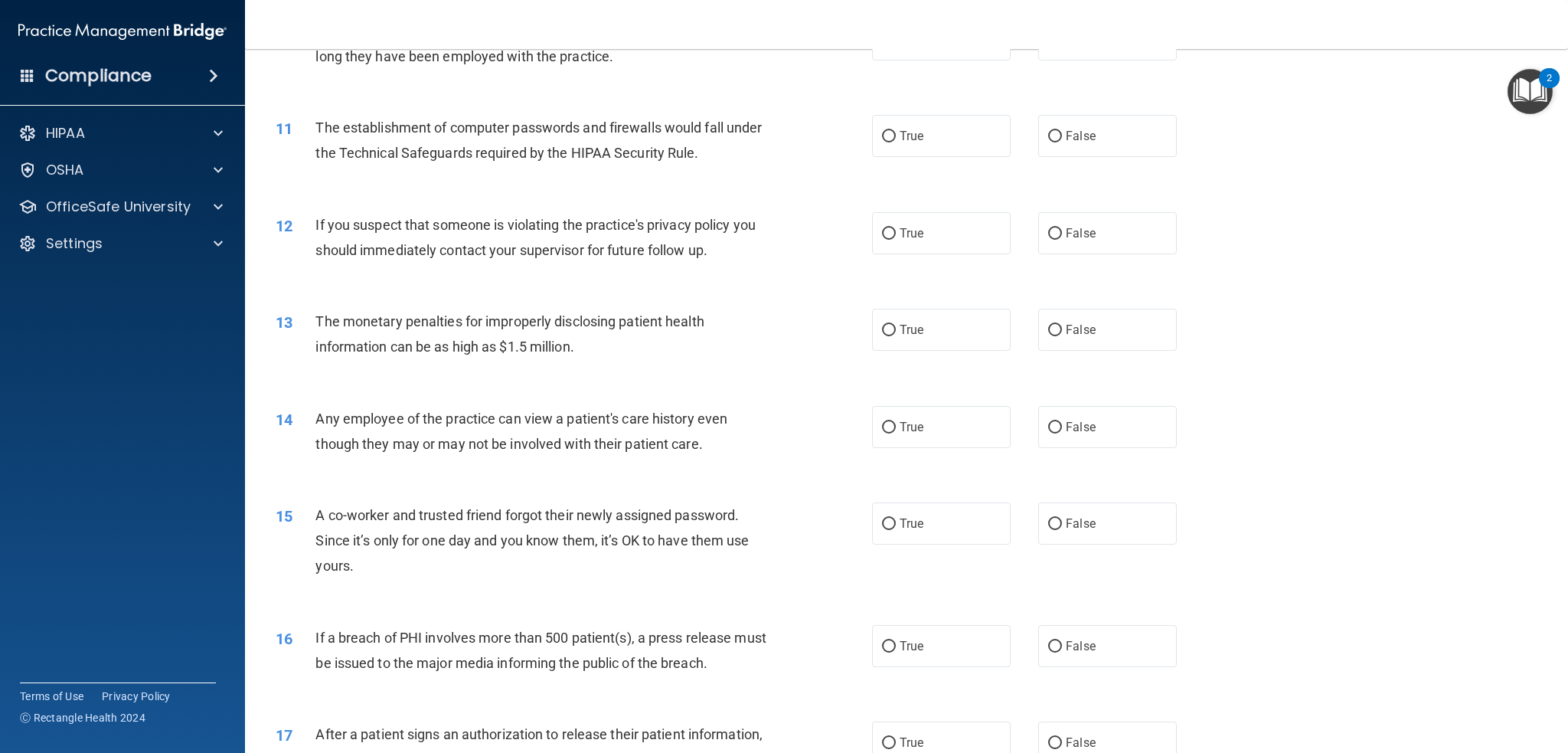
click at [727, 217] on span "If you suspect that someone is violating the practice's privacy policy you shou…" at bounding box center [535, 237] width 440 height 41
click at [890, 141] on label "True" at bounding box center [941, 135] width 138 height 42
click at [890, 141] on input "True" at bounding box center [888, 136] width 14 height 11
radio input "true"
click at [701, 217] on span "If you suspect that someone is violating the practice's privacy policy you shou…" at bounding box center [535, 237] width 440 height 41
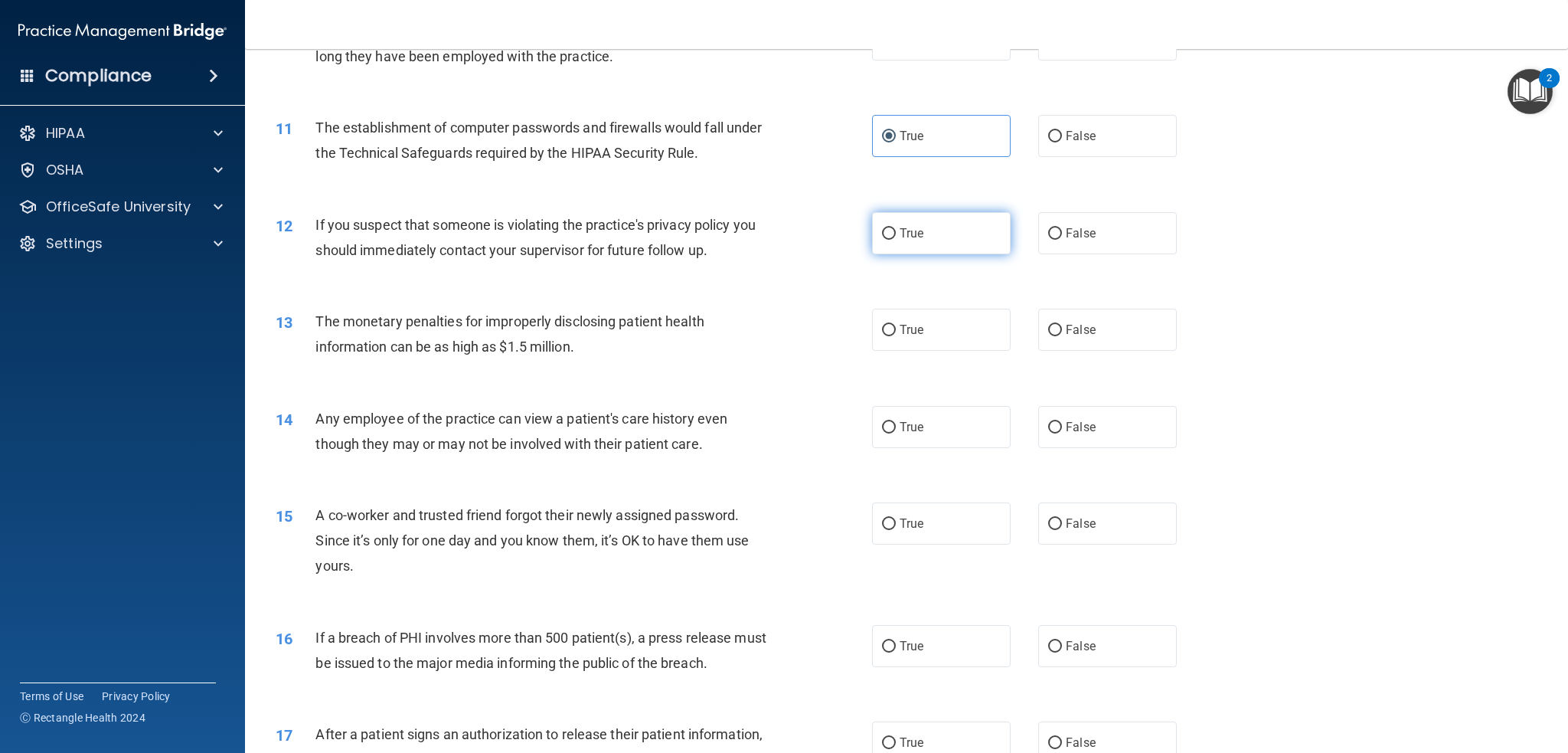
click at [899, 230] on span "True" at bounding box center [911, 234] width 23 height 15
click at [894, 230] on input "True" at bounding box center [888, 234] width 14 height 11
radio input "true"
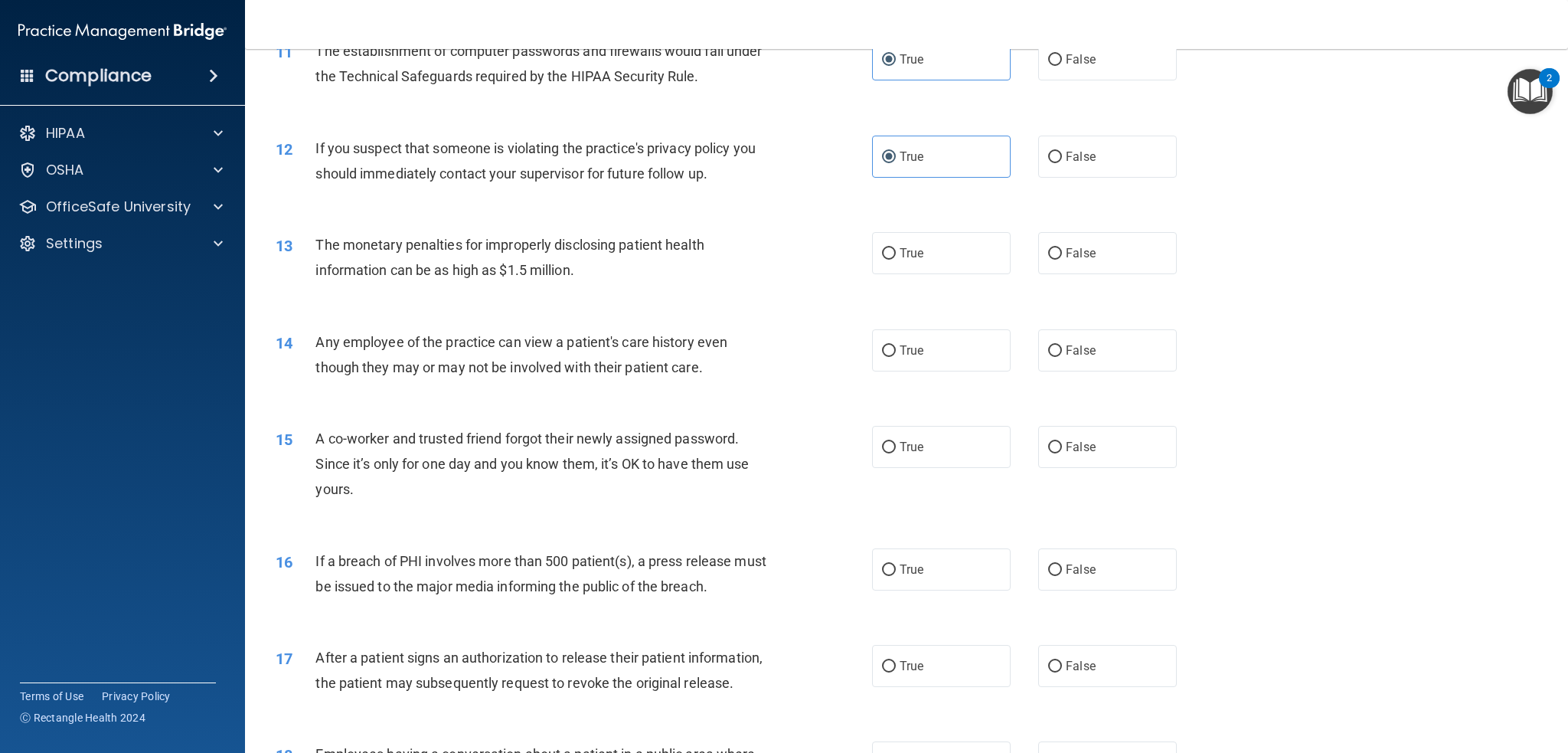
scroll to position [1137, 0]
click at [750, 229] on div "13 The monetary penalties for improperly disclosing patient health information …" at bounding box center [907, 261] width 1285 height 96
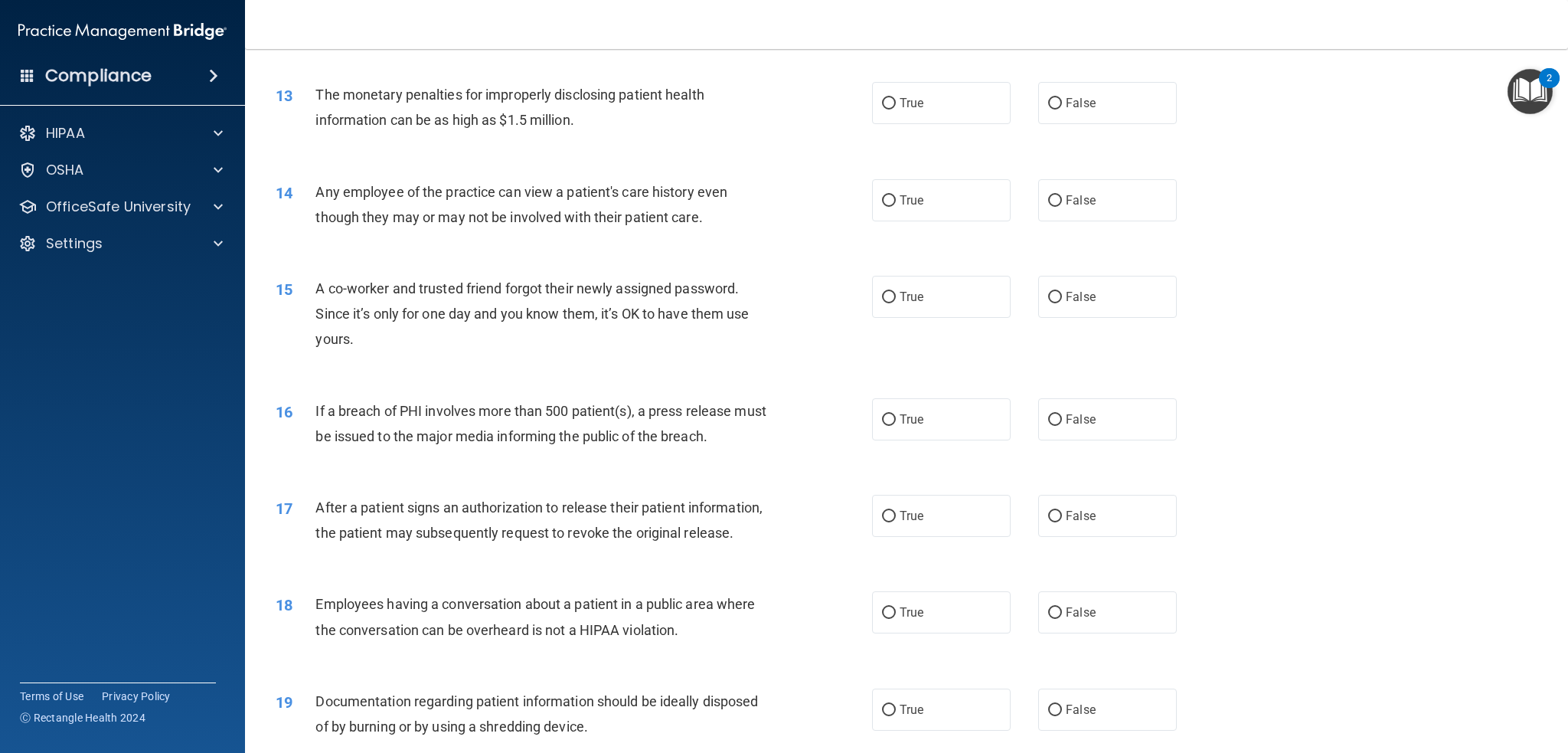
scroll to position [1290, 0]
click at [938, 100] on label "True" at bounding box center [941, 99] width 138 height 42
click at [896, 100] on input "True" at bounding box center [888, 101] width 14 height 11
radio input "true"
click at [793, 133] on div "13 The monetary penalties for improperly disclosing patient health information …" at bounding box center [574, 107] width 643 height 58
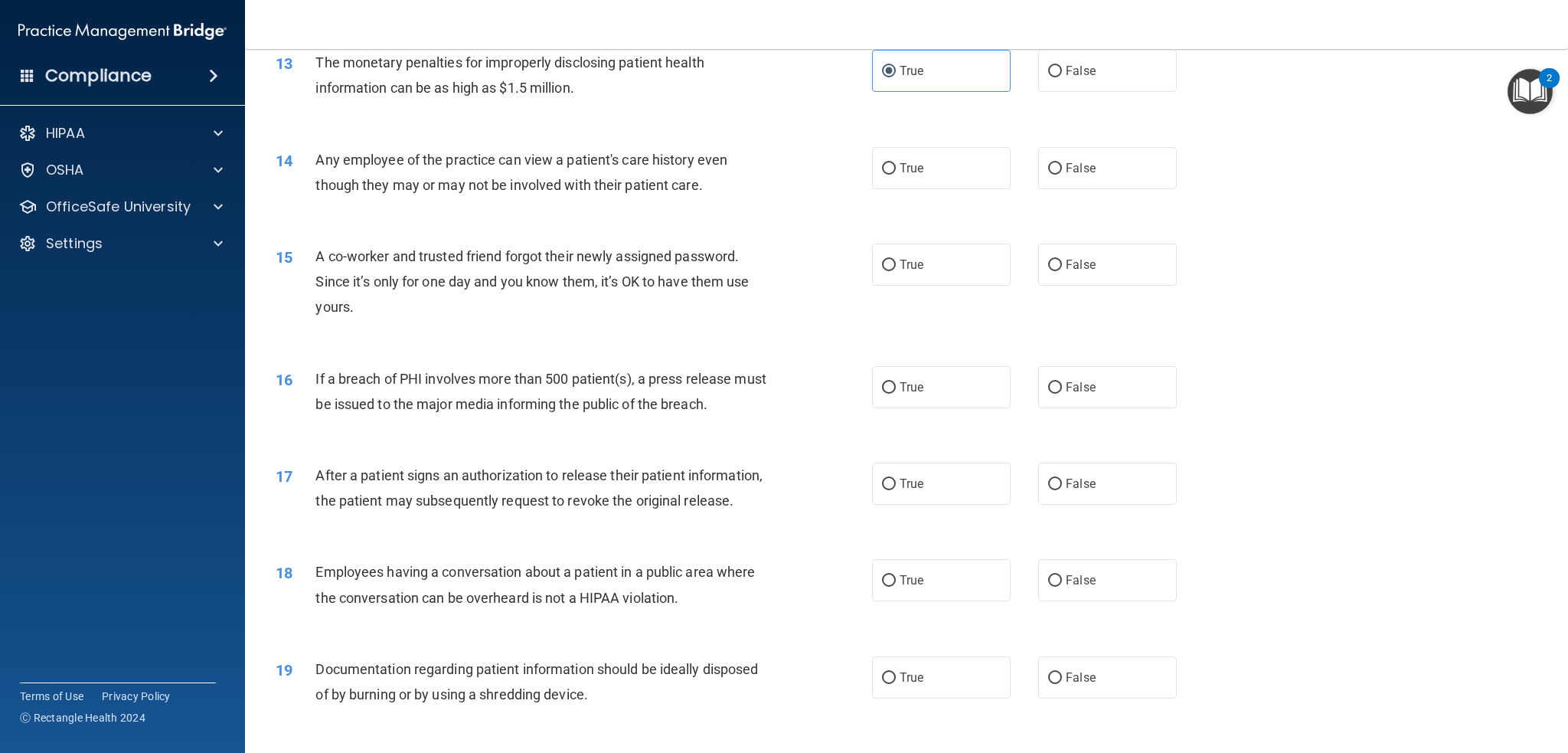
scroll to position [1367, 0]
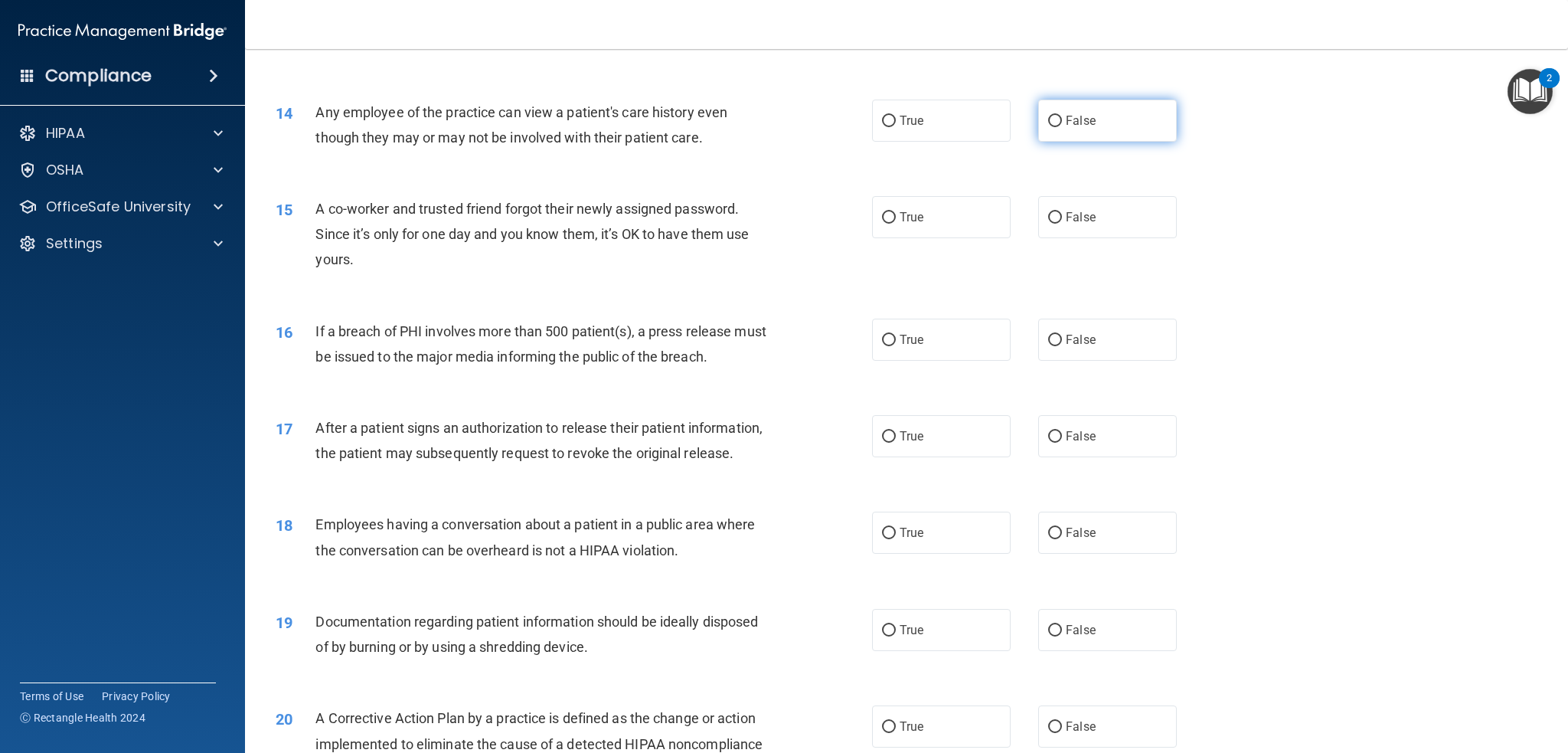
click at [1054, 132] on label "False" at bounding box center [1108, 121] width 138 height 42
click at [1054, 127] on input "False" at bounding box center [1054, 121] width 14 height 11
radio input "true"
click at [676, 173] on div "14 Any employee of the practice can view a patient's care history even though t…" at bounding box center [907, 128] width 1285 height 96
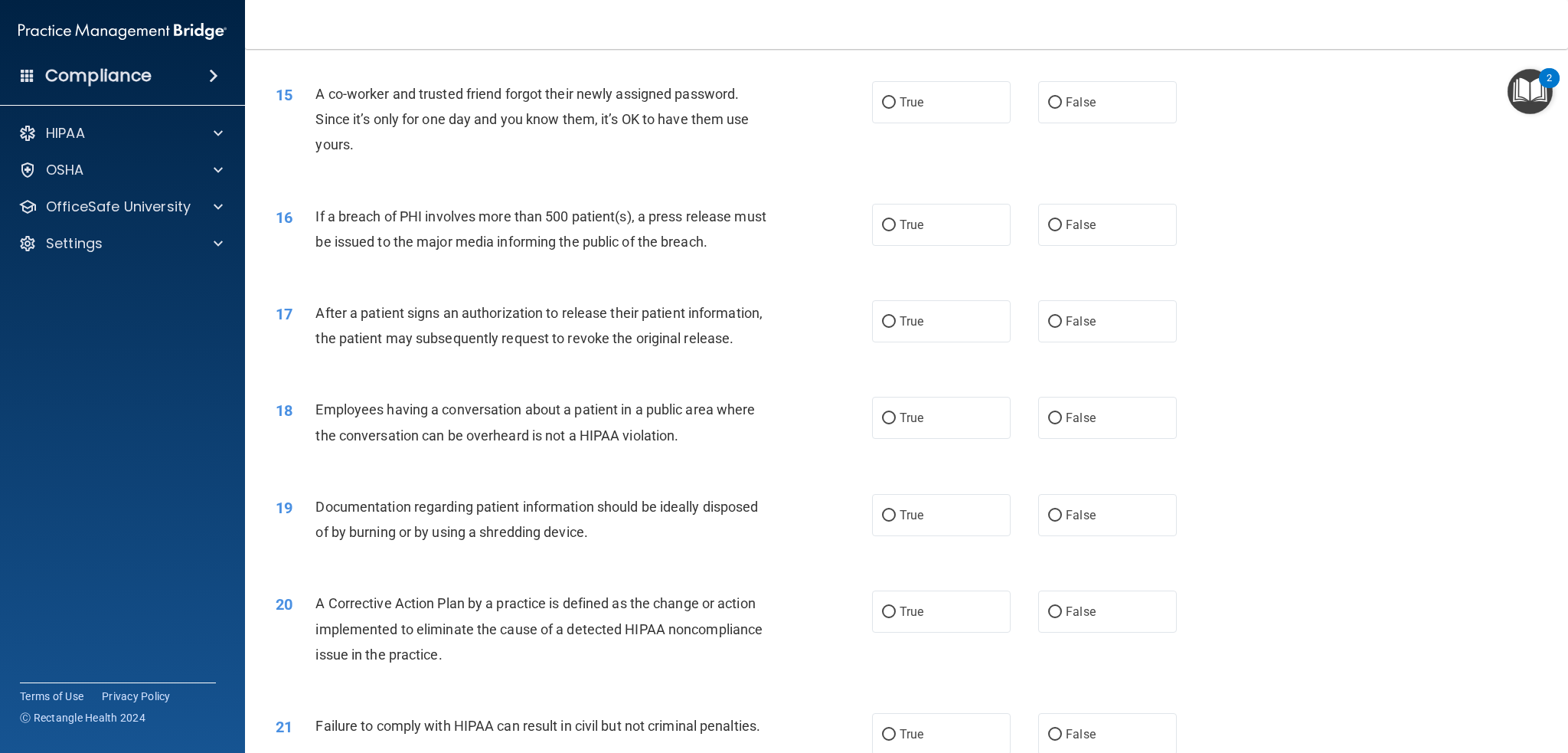
scroll to position [1485, 0]
click at [1048, 105] on input "False" at bounding box center [1054, 100] width 14 height 11
radio input "true"
click at [633, 194] on div "16 If a breach of PHI involves more than 500 patient(s), a press release must b…" at bounding box center [907, 229] width 1285 height 96
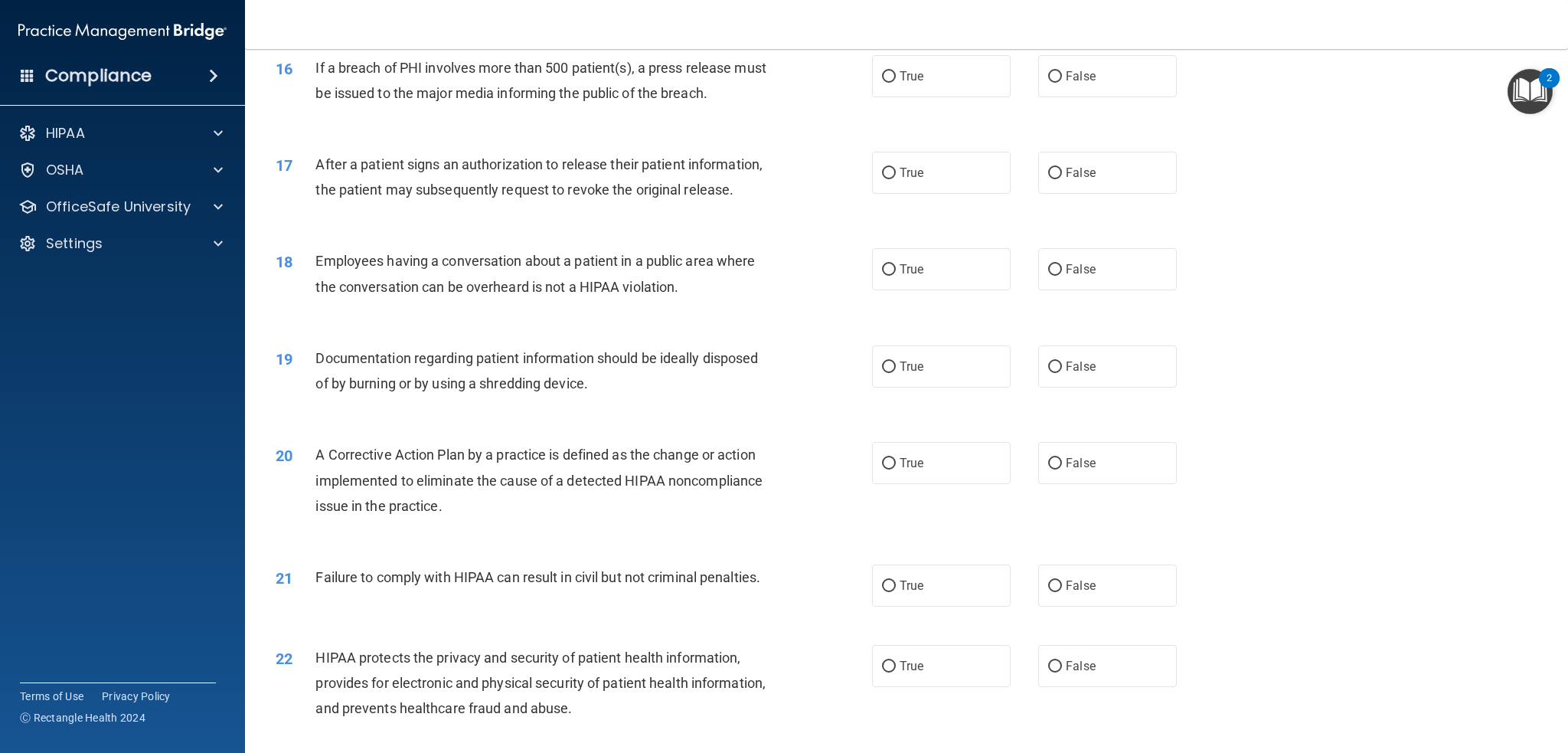
scroll to position [1638, 0]
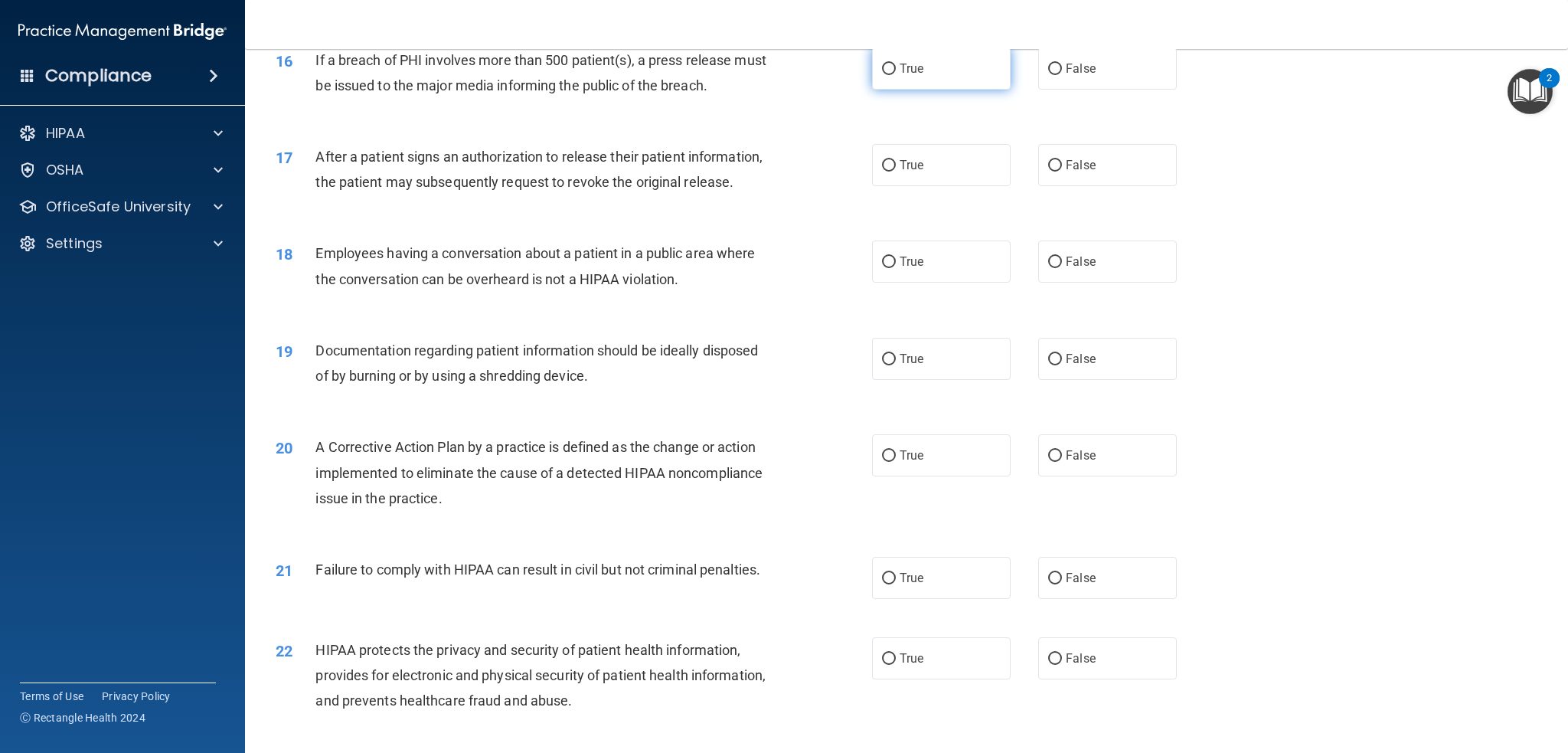
click at [911, 83] on label "True" at bounding box center [941, 68] width 138 height 42
click at [896, 75] on input "True" at bounding box center [888, 69] width 14 height 11
radio input "true"
click at [811, 122] on div "16 If a breach of PHI involves more than 500 patient(s), a press release must b…" at bounding box center [907, 76] width 1285 height 96
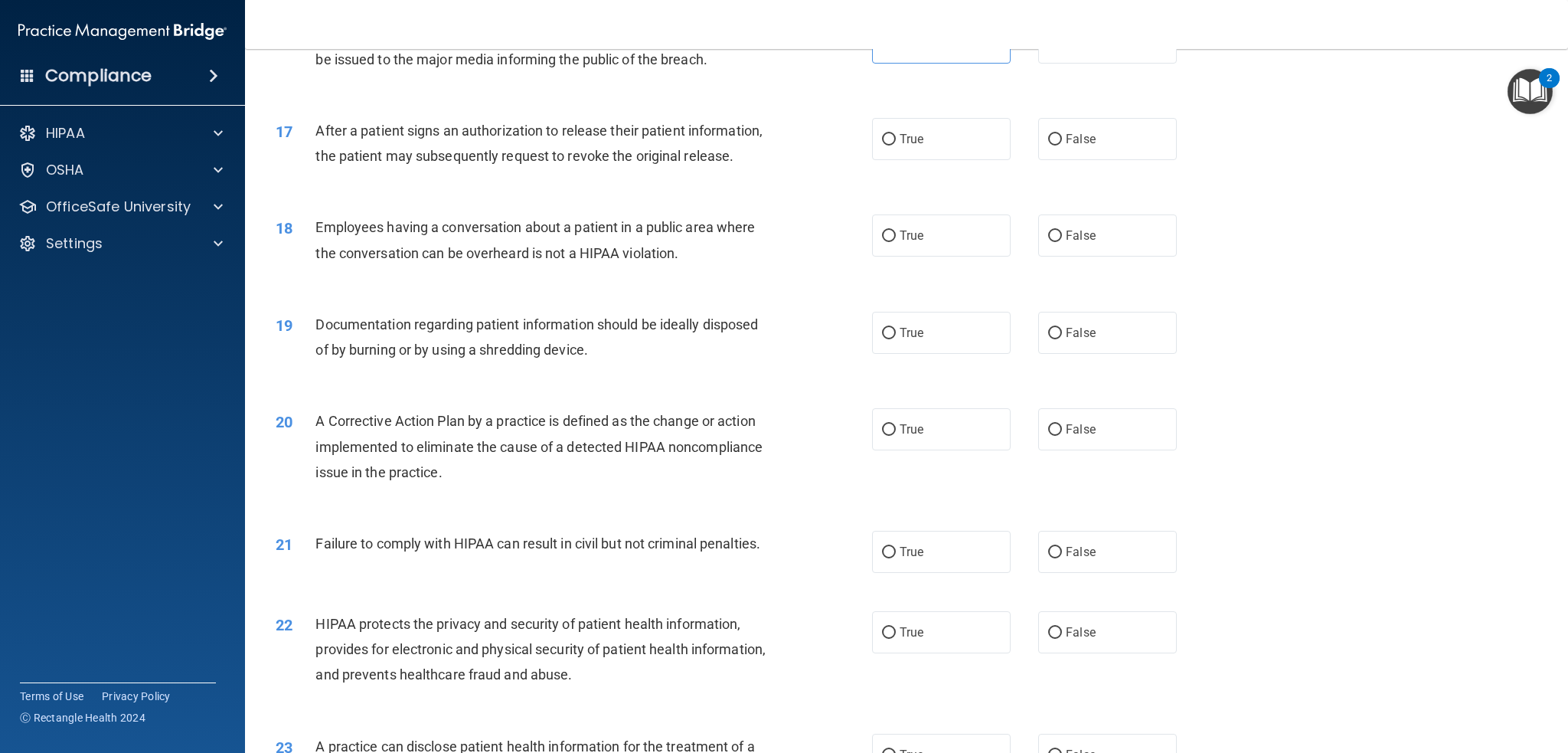
scroll to position [1714, 0]
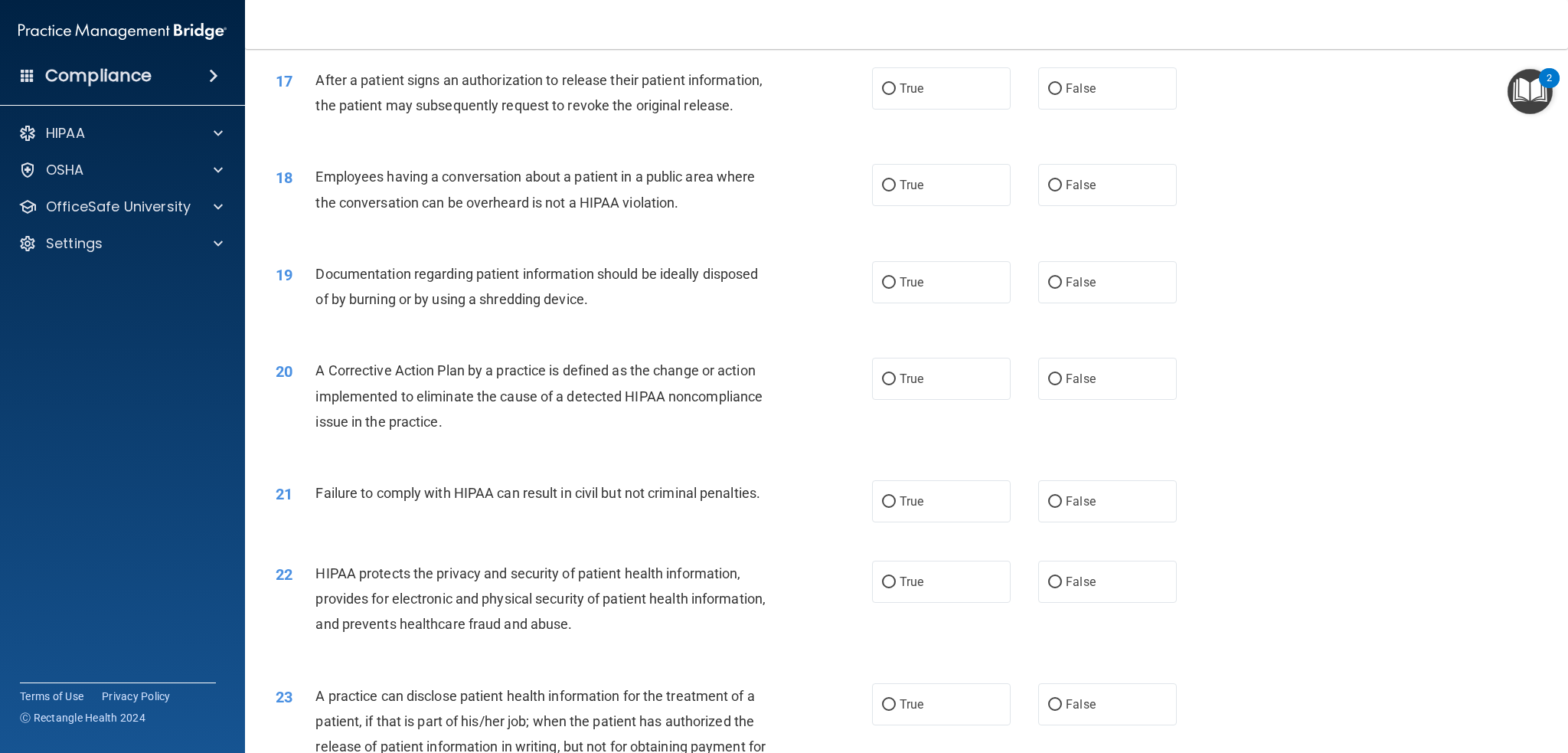
click at [601, 90] on div "After a patient signs an authorization to release their patient information, th…" at bounding box center [548, 92] width 465 height 50
click at [601, 86] on span "After a patient signs an authorization to release their patient information, th…" at bounding box center [539, 92] width 447 height 41
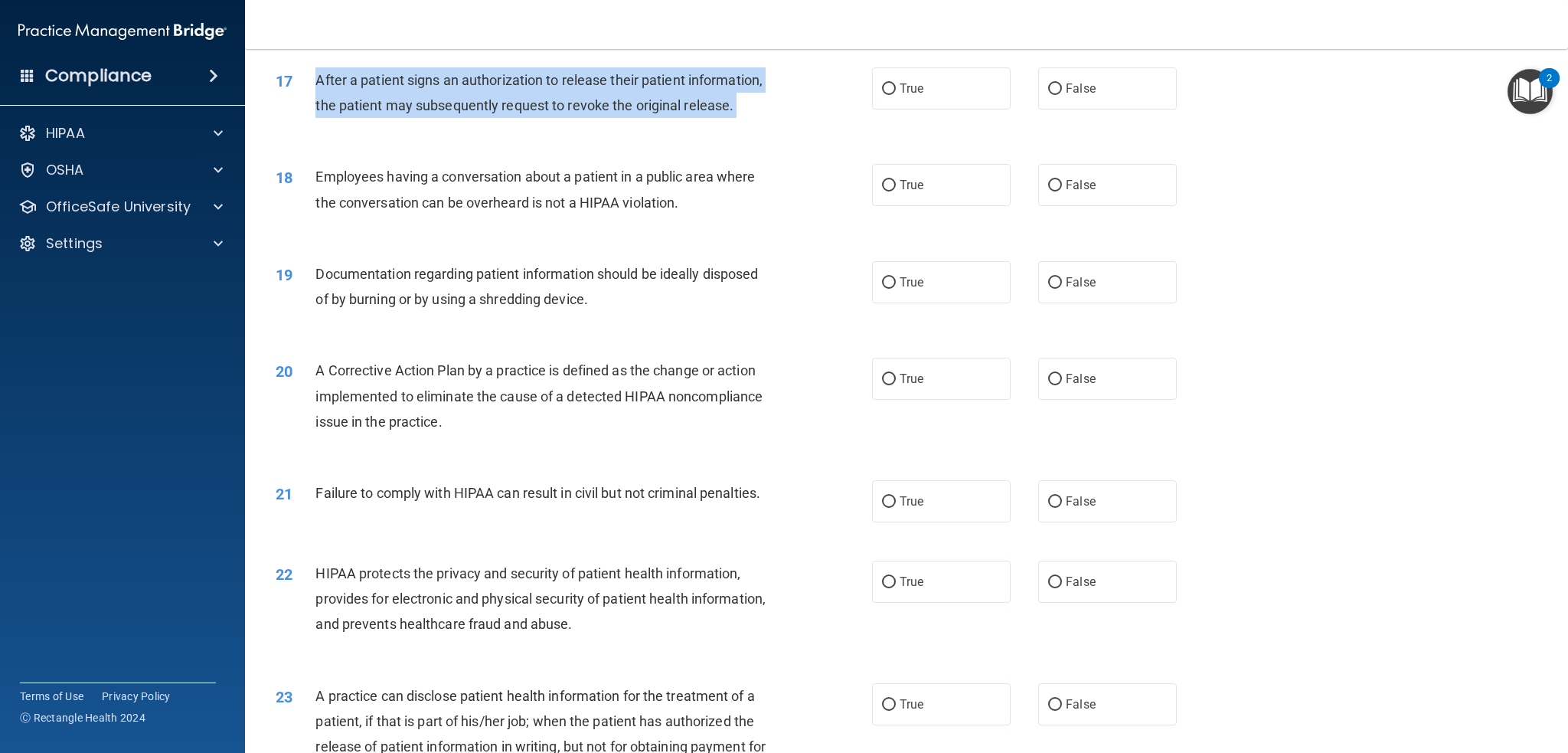
click at [601, 86] on span "After a patient signs an authorization to release their patient information, th…" at bounding box center [539, 92] width 447 height 41
click at [863, 83] on div "17 After a patient signs an authorization to release their patient information,…" at bounding box center [574, 96] width 643 height 58
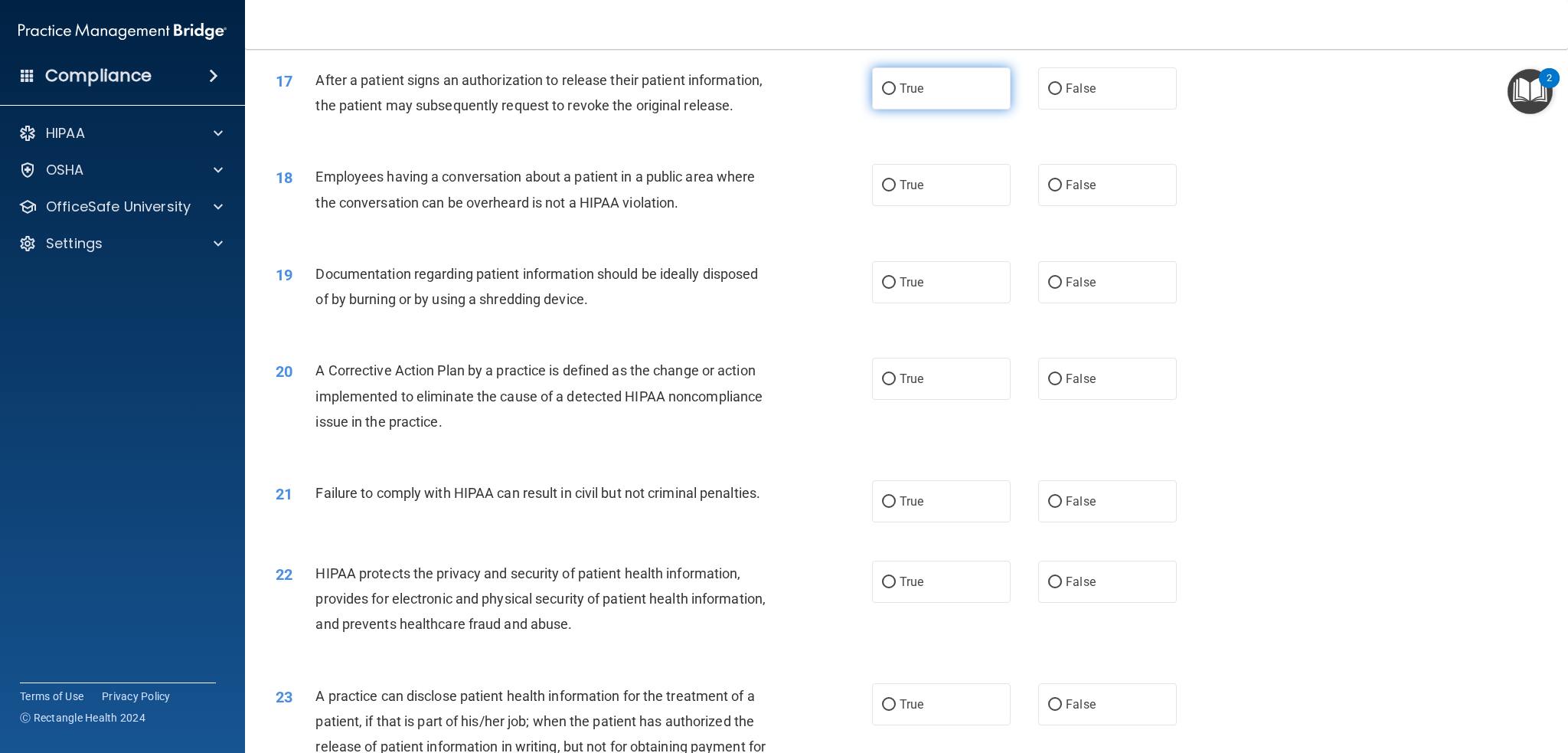
click at [885, 80] on label "True" at bounding box center [941, 88] width 138 height 42
click at [885, 83] on input "True" at bounding box center [888, 89] width 14 height 11
radio input "true"
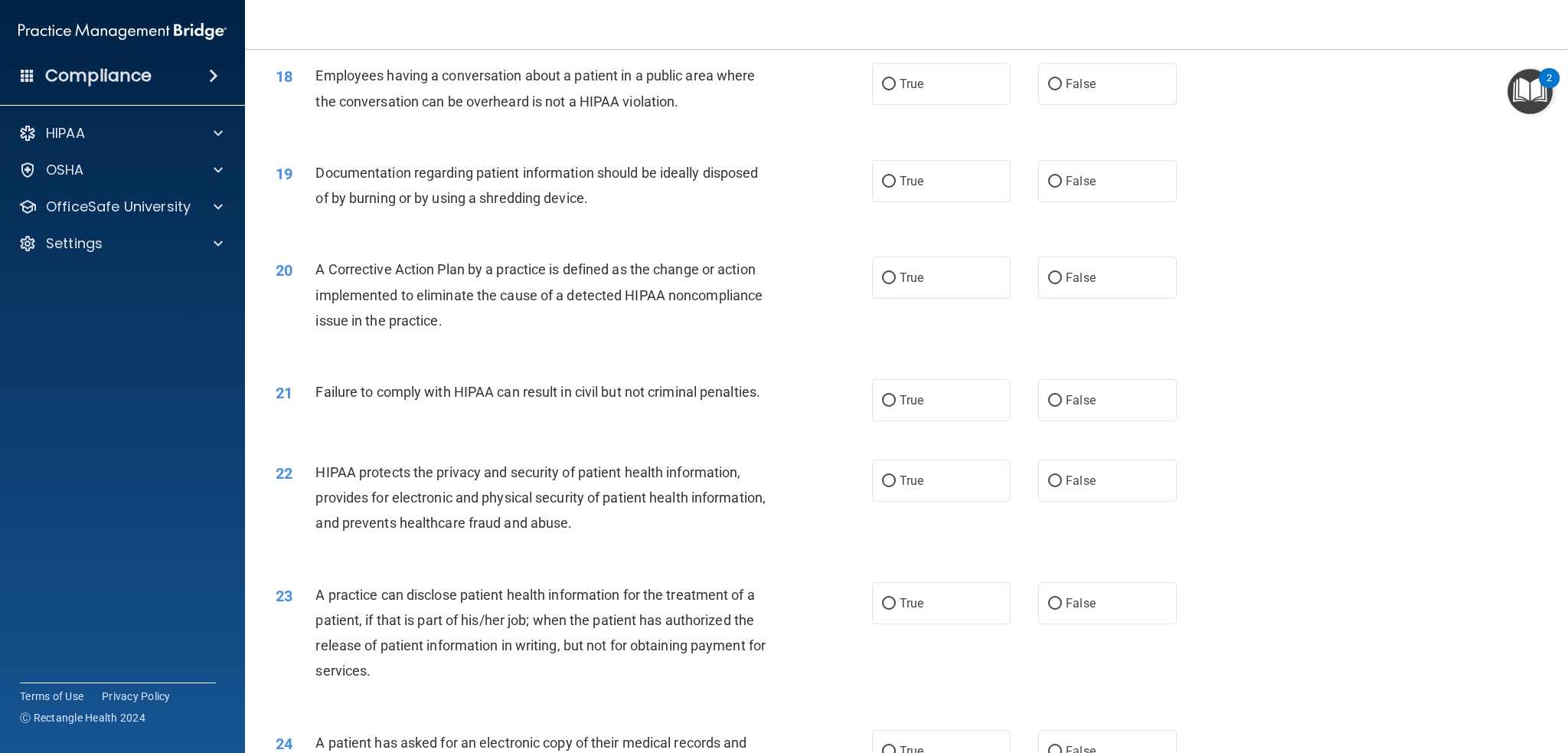
scroll to position [1821, 0]
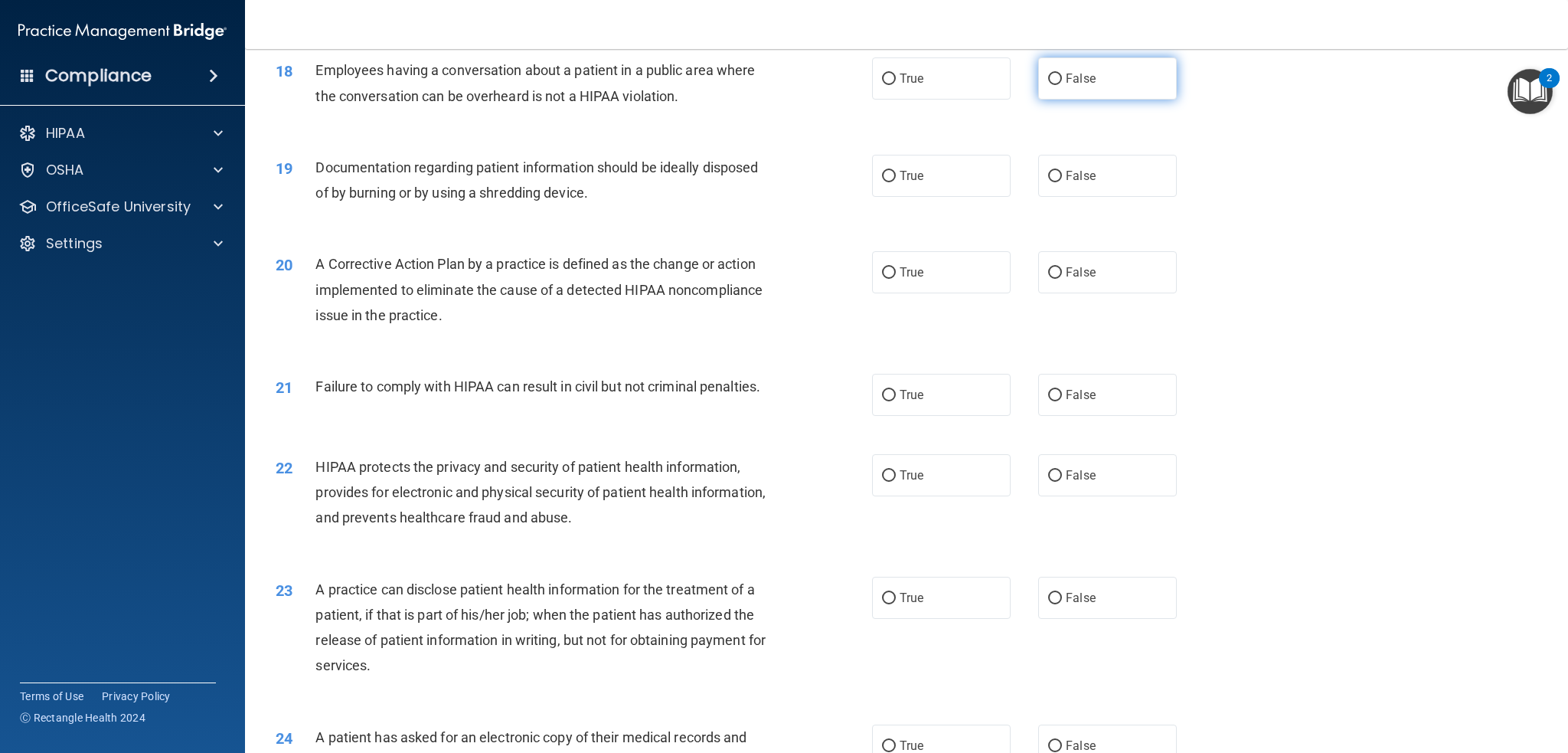
click at [1052, 85] on input "False" at bounding box center [1054, 79] width 14 height 11
radio input "true"
click at [631, 177] on div "19 Documentation regarding patient information should be ideally disposed of by…" at bounding box center [907, 183] width 1285 height 96
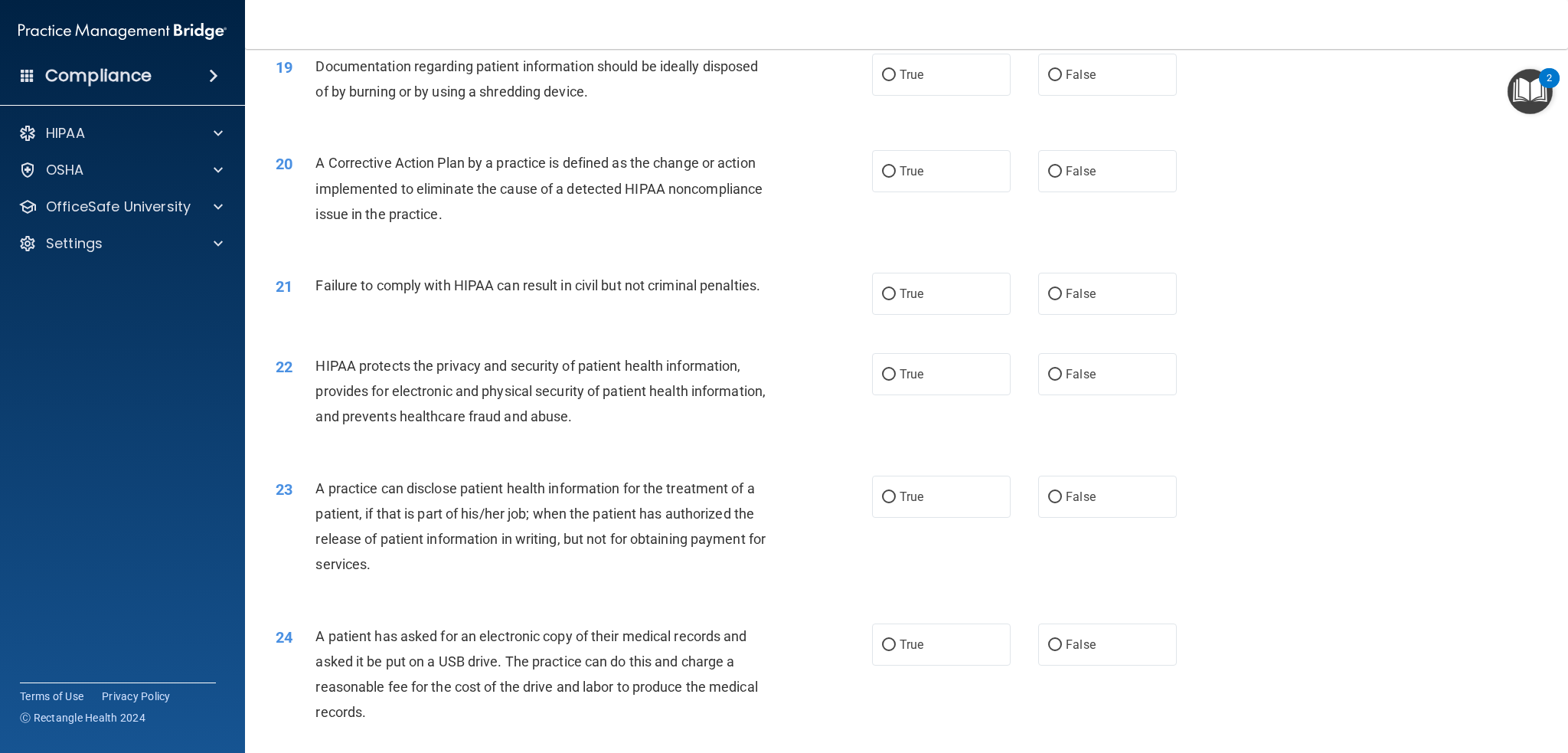
scroll to position [1924, 0]
click at [888, 92] on label "True" at bounding box center [941, 72] width 138 height 42
click at [888, 78] on input "True" at bounding box center [888, 73] width 14 height 11
radio input "true"
click at [625, 92] on span "Documentation regarding patient information should be ideally disposed of by bu…" at bounding box center [537, 77] width 443 height 41
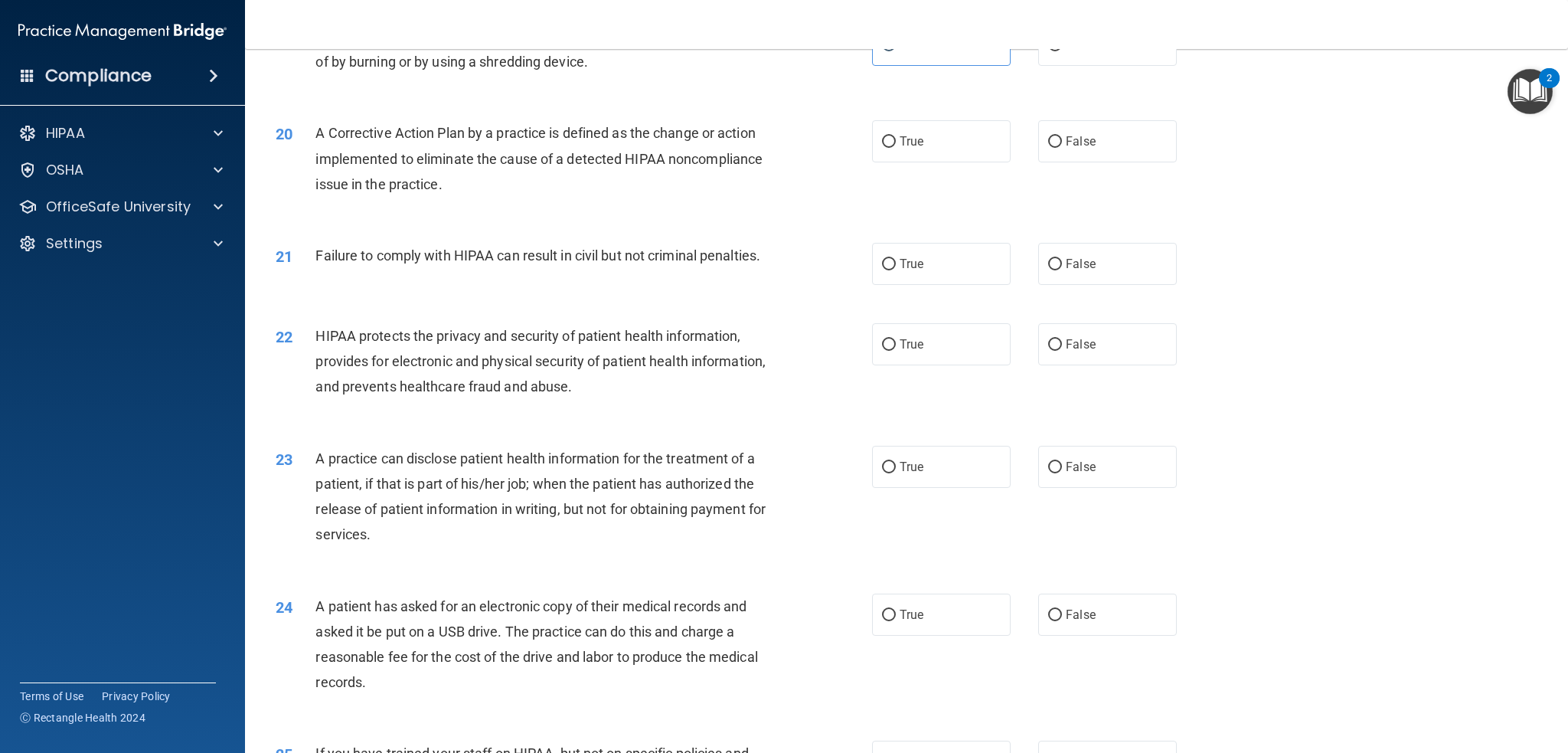
scroll to position [2000, 0]
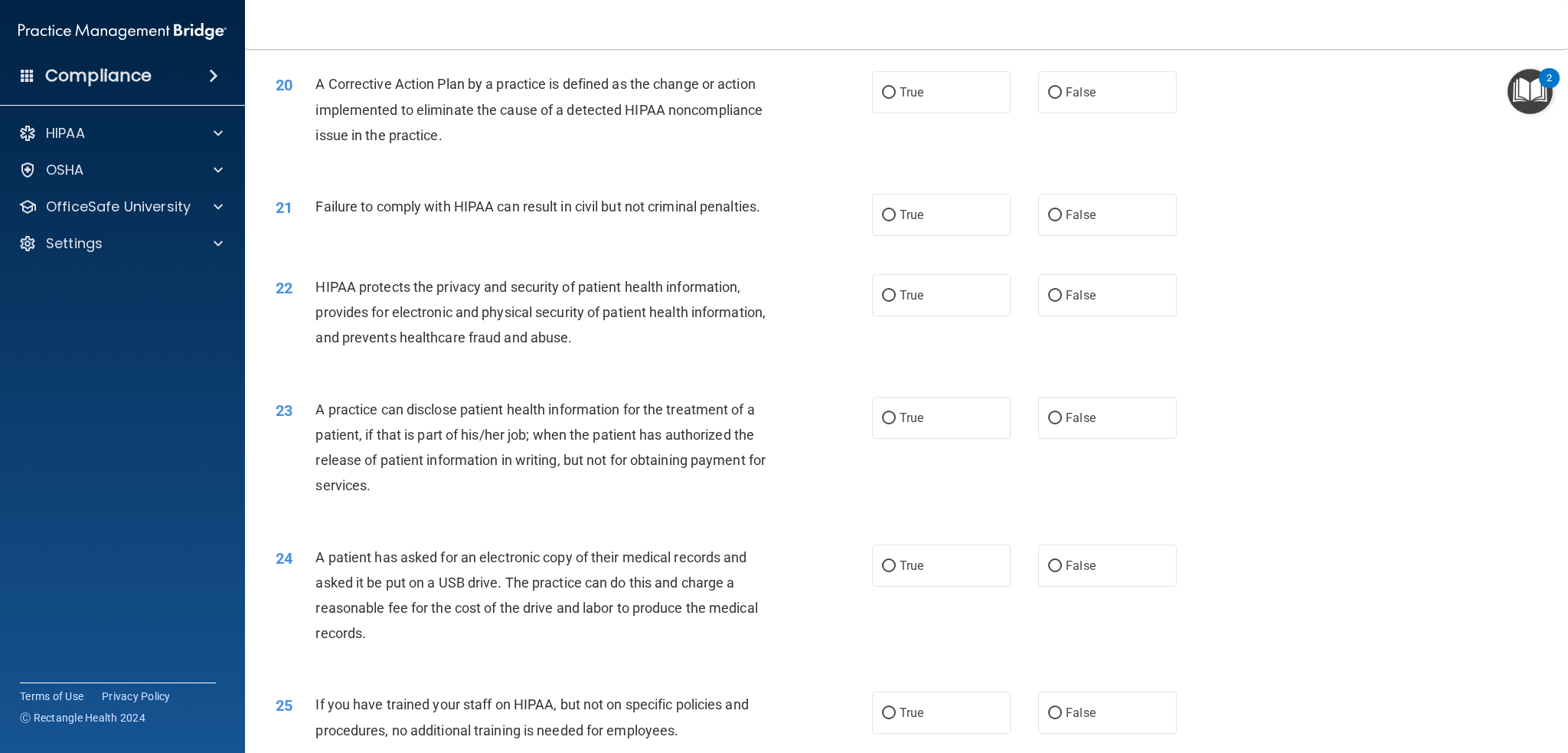
drag, startPoint x: 601, startPoint y: 92, endPoint x: 594, endPoint y: 110, distance: 19.3
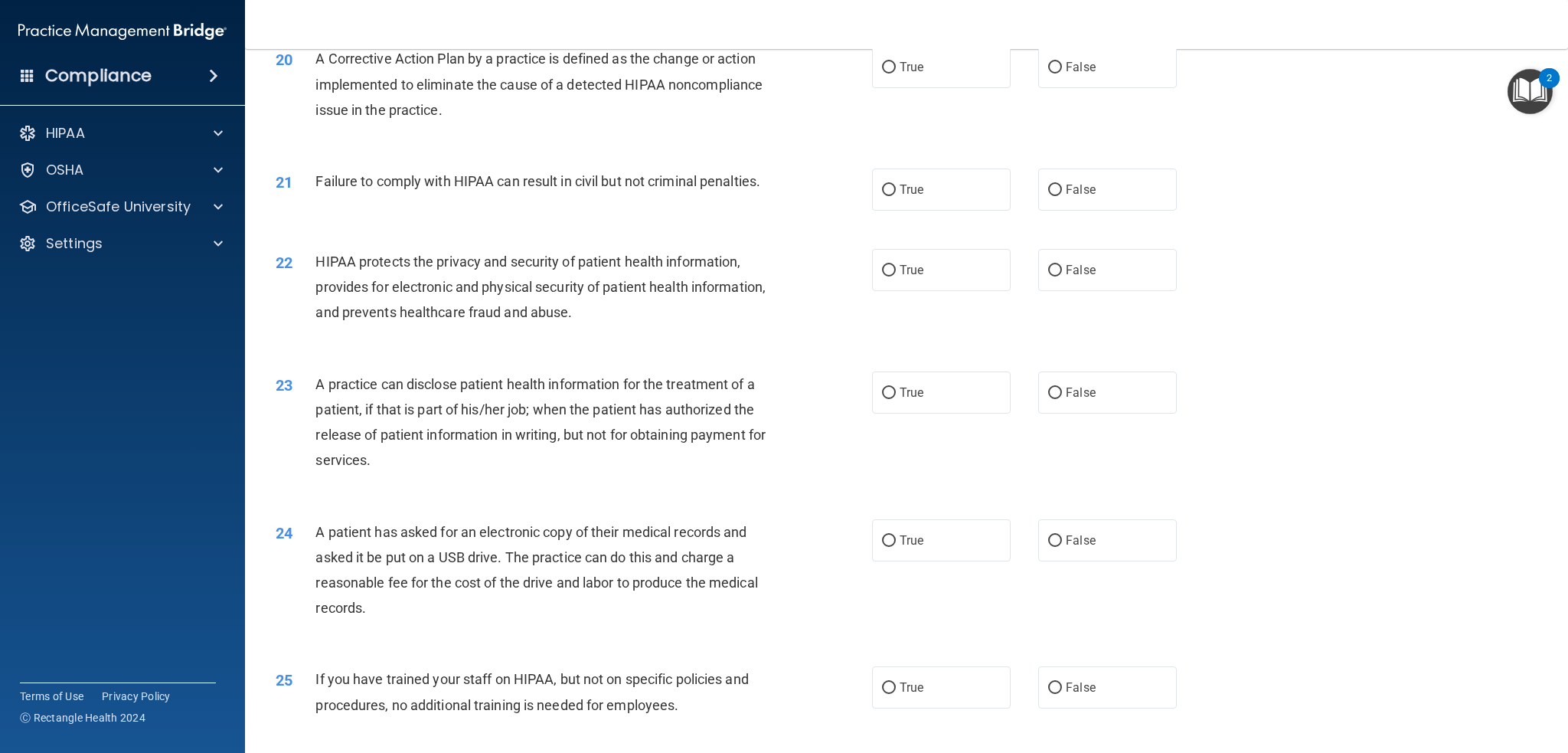
scroll to position [2028, 0]
click at [882, 71] on input "True" at bounding box center [888, 65] width 14 height 11
radio input "true"
click at [725, 113] on span "A Corrective Action Plan by a practice is defined as the change or action imple…" at bounding box center [539, 81] width 447 height 66
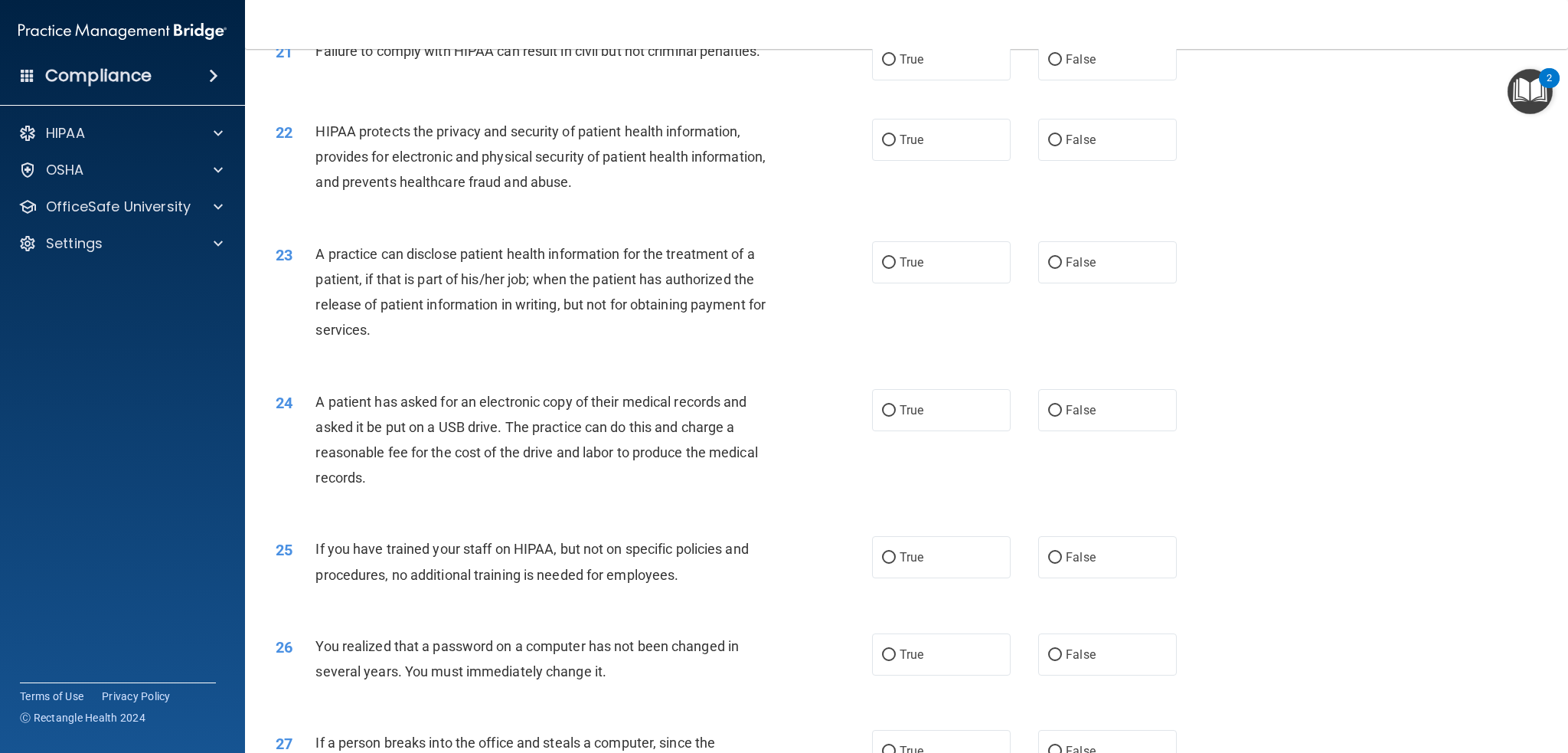
scroll to position [2154, 0]
click at [636, 61] on span "Failure to comply with HIPAA can result in civil but not criminal penalties." at bounding box center [538, 52] width 445 height 16
click at [1094, 82] on label "False" at bounding box center [1108, 61] width 138 height 42
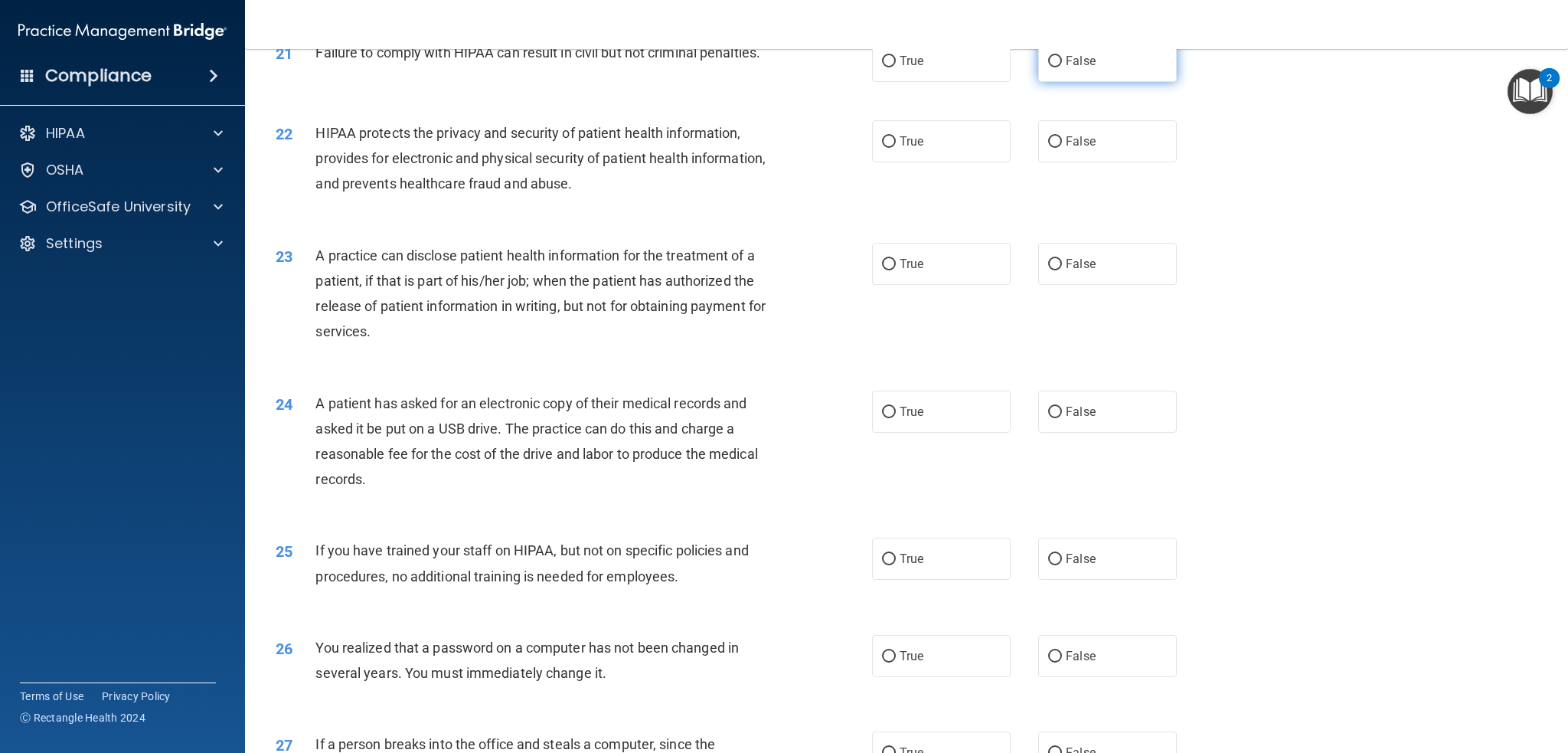
click at [1062, 67] on input "False" at bounding box center [1054, 62] width 14 height 11
radio input "true"
click at [723, 73] on div "21 Failure to comply with HIPAA can result in civil but not criminal penalties." at bounding box center [574, 56] width 643 height 33
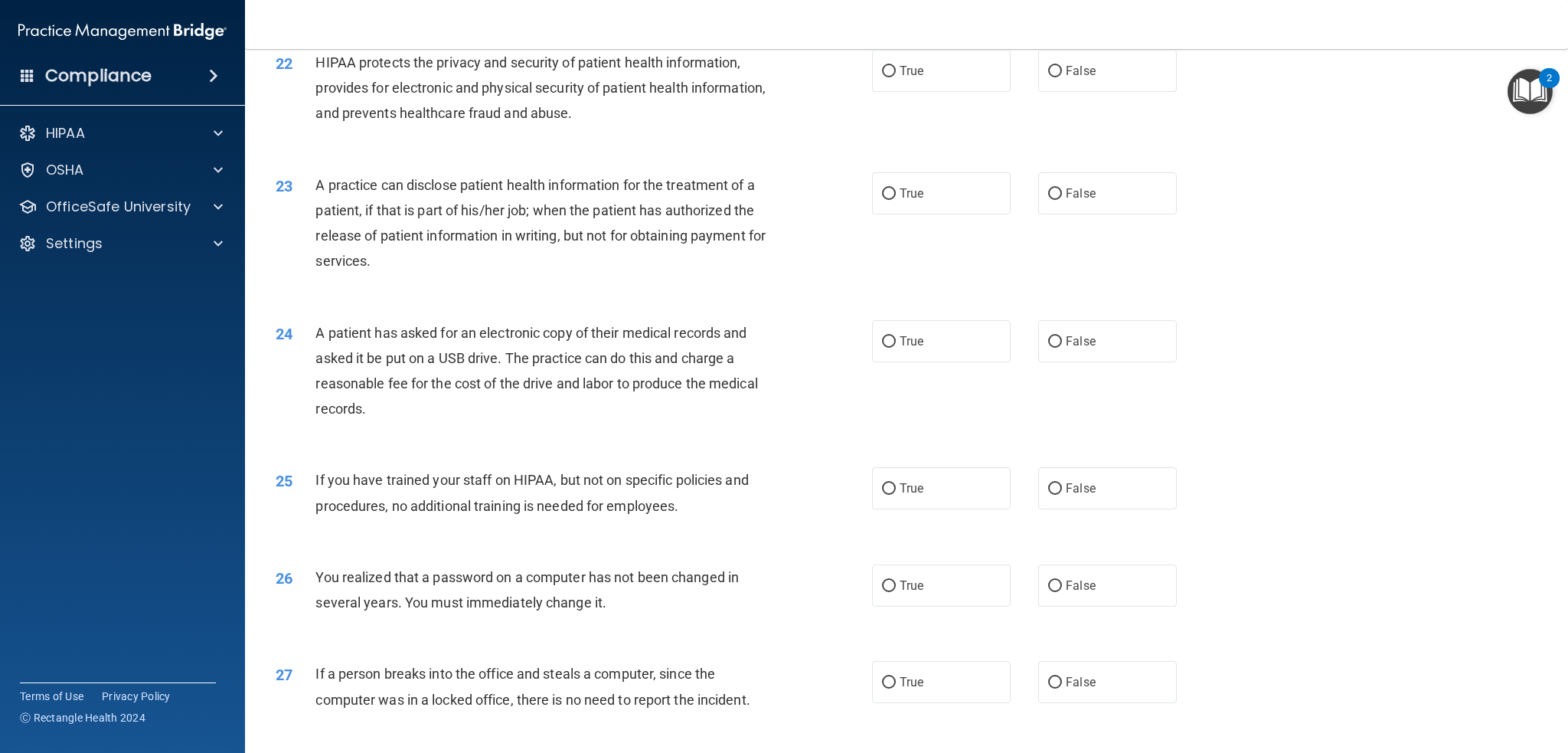
scroll to position [2231, 0]
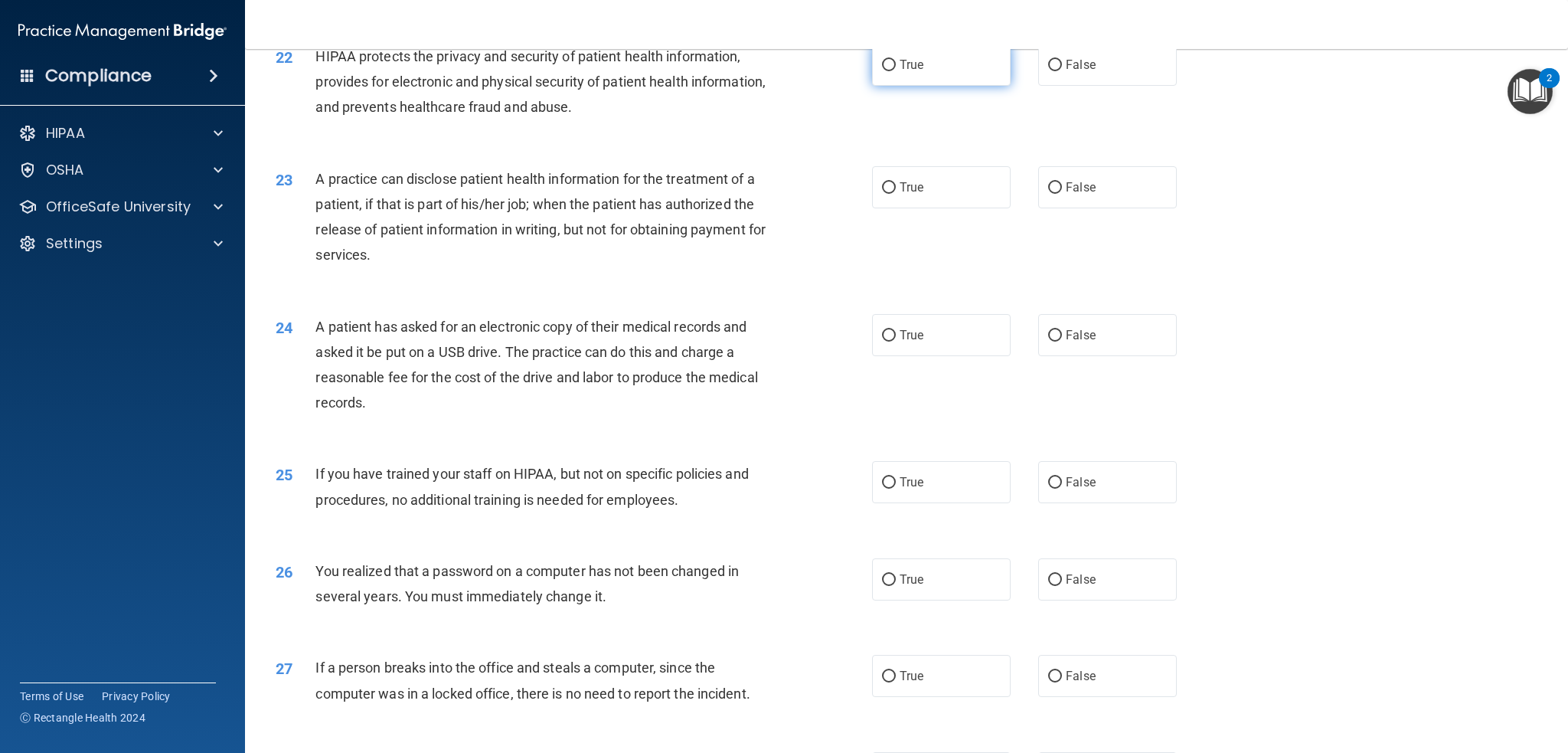
click at [874, 86] on label "True" at bounding box center [941, 64] width 138 height 42
click at [882, 71] on input "True" at bounding box center [888, 65] width 14 height 11
radio input "true"
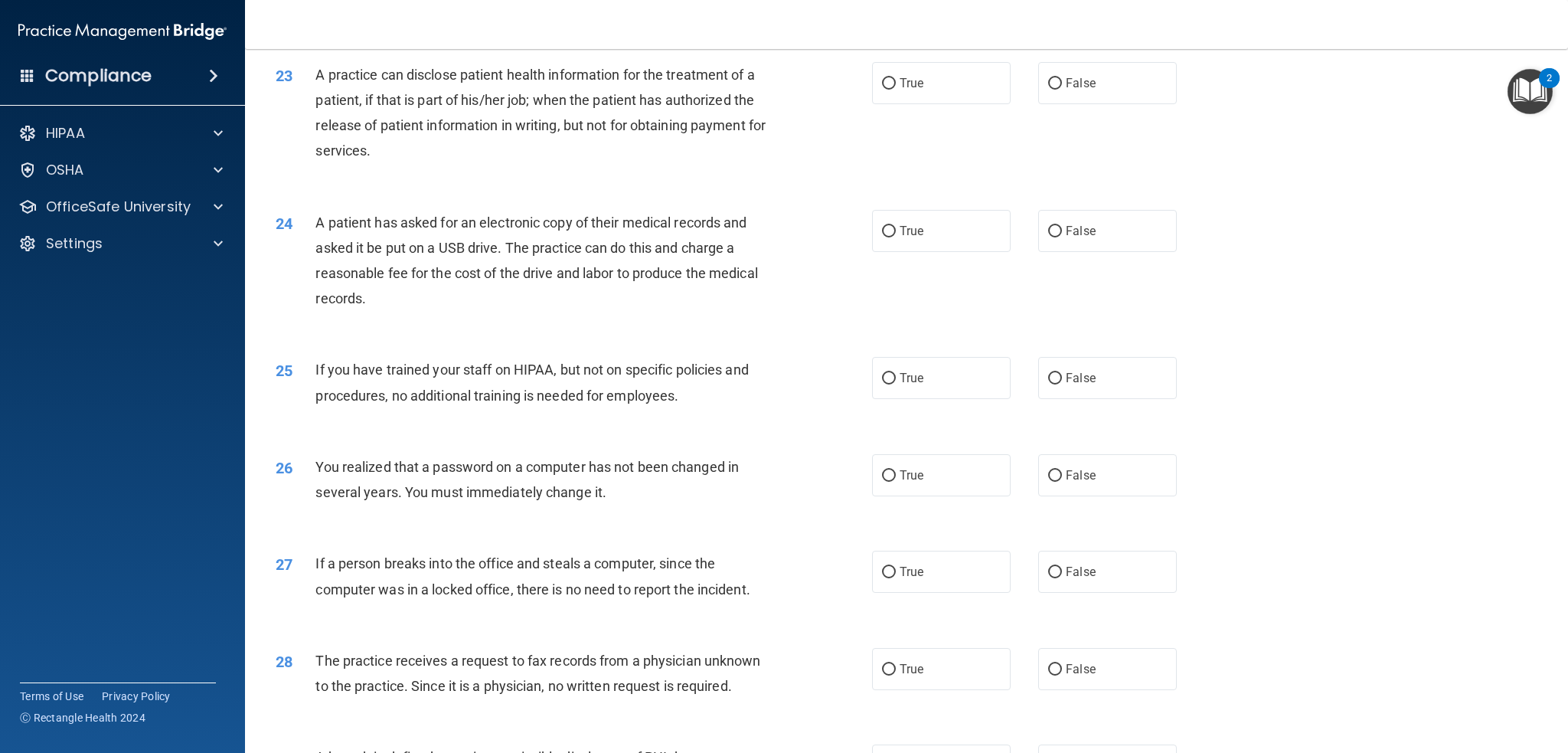
scroll to position [2384, 0]
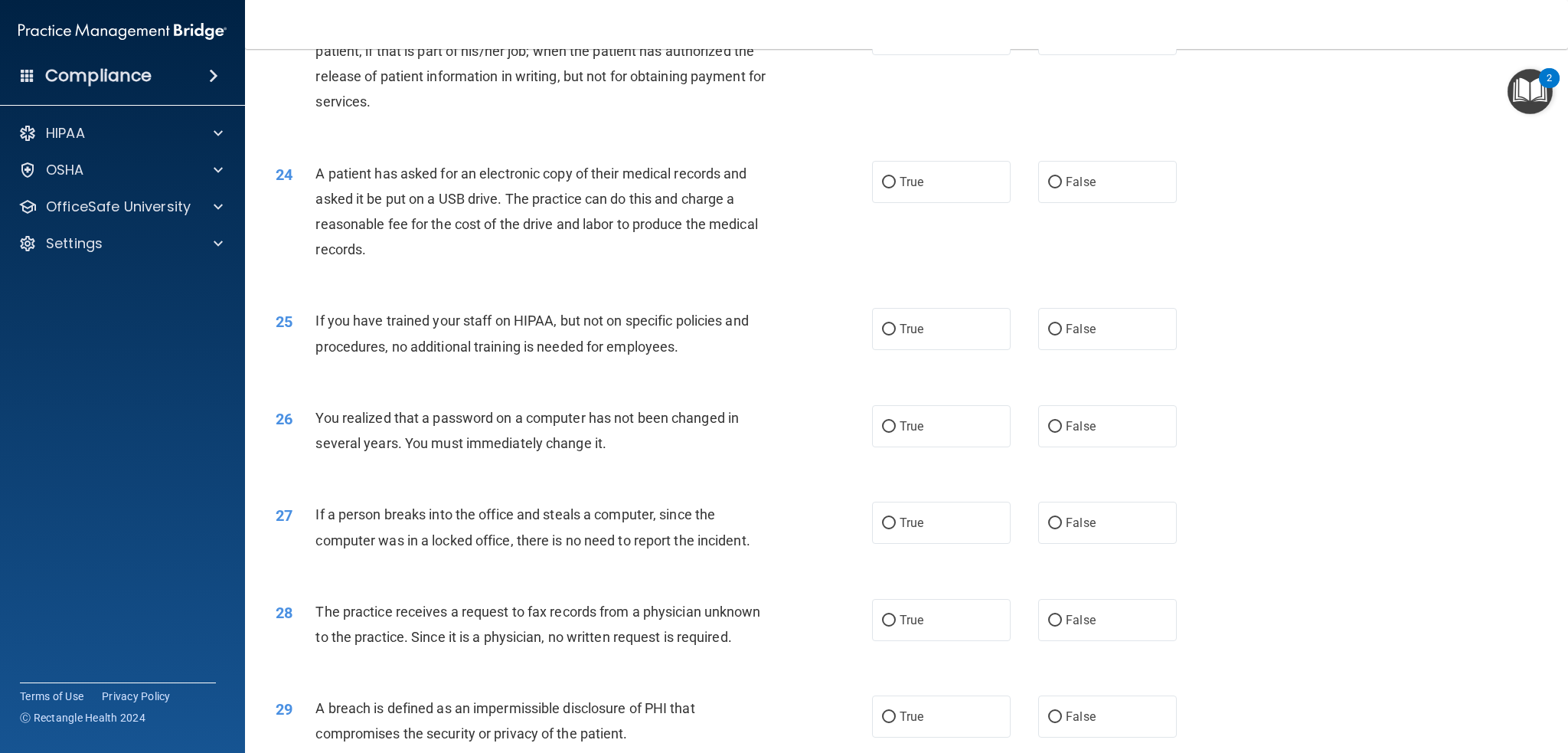
click at [623, 95] on span "A practice can disclose patient health information for the treatment of a patie…" at bounding box center [541, 64] width 450 height 92
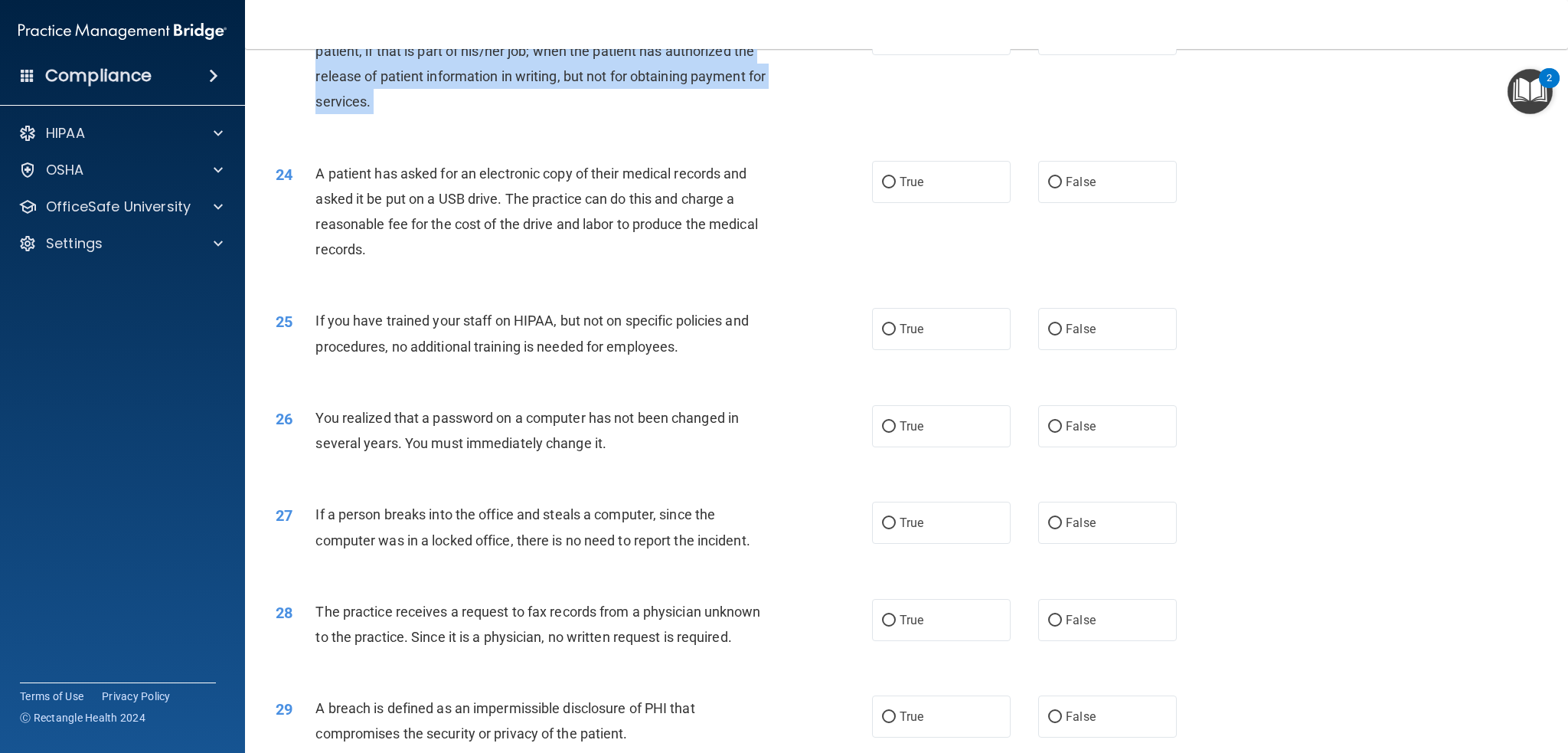
click at [623, 95] on span "A practice can disclose patient health information for the treatment of a patie…" at bounding box center [541, 64] width 450 height 92
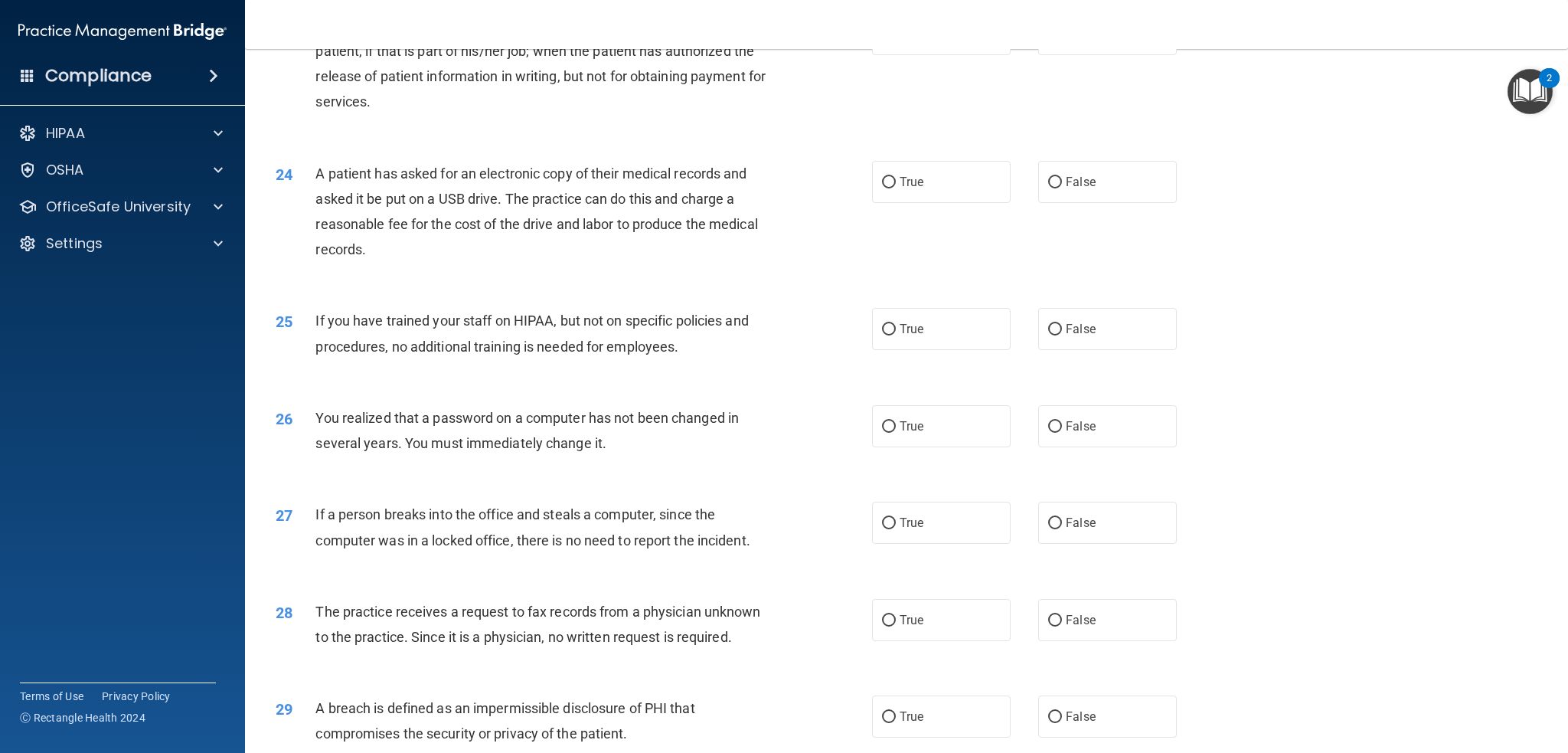
drag, startPoint x: 623, startPoint y: 95, endPoint x: 607, endPoint y: 92, distance: 16.3
click at [607, 92] on span "A practice can disclose patient health information for the treatment of a patie…" at bounding box center [541, 64] width 450 height 92
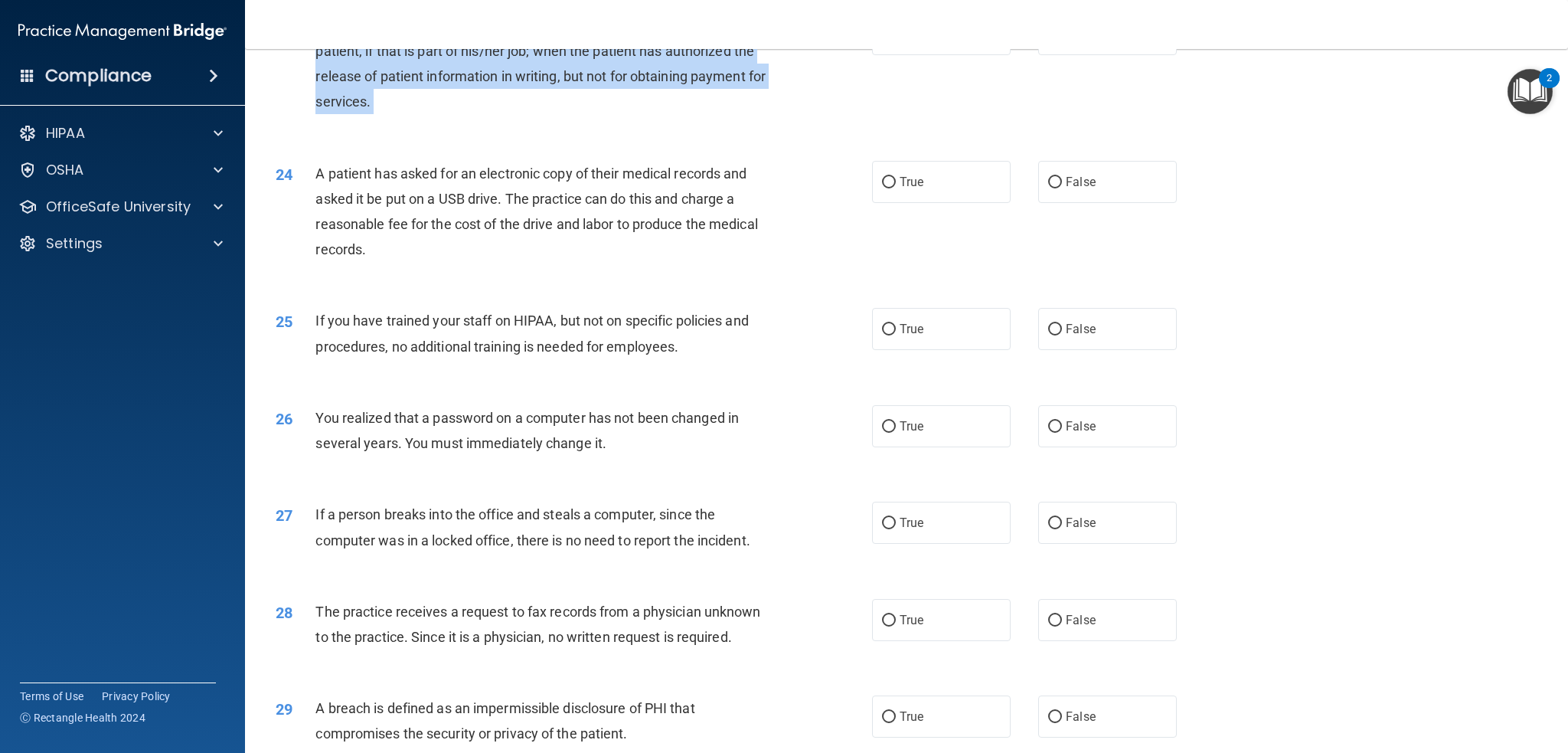
click at [607, 92] on span "A practice can disclose patient health information for the treatment of a patie…" at bounding box center [541, 64] width 450 height 92
click at [495, 92] on span "A practice can disclose patient health information for the treatment of a patie…" at bounding box center [541, 64] width 450 height 92
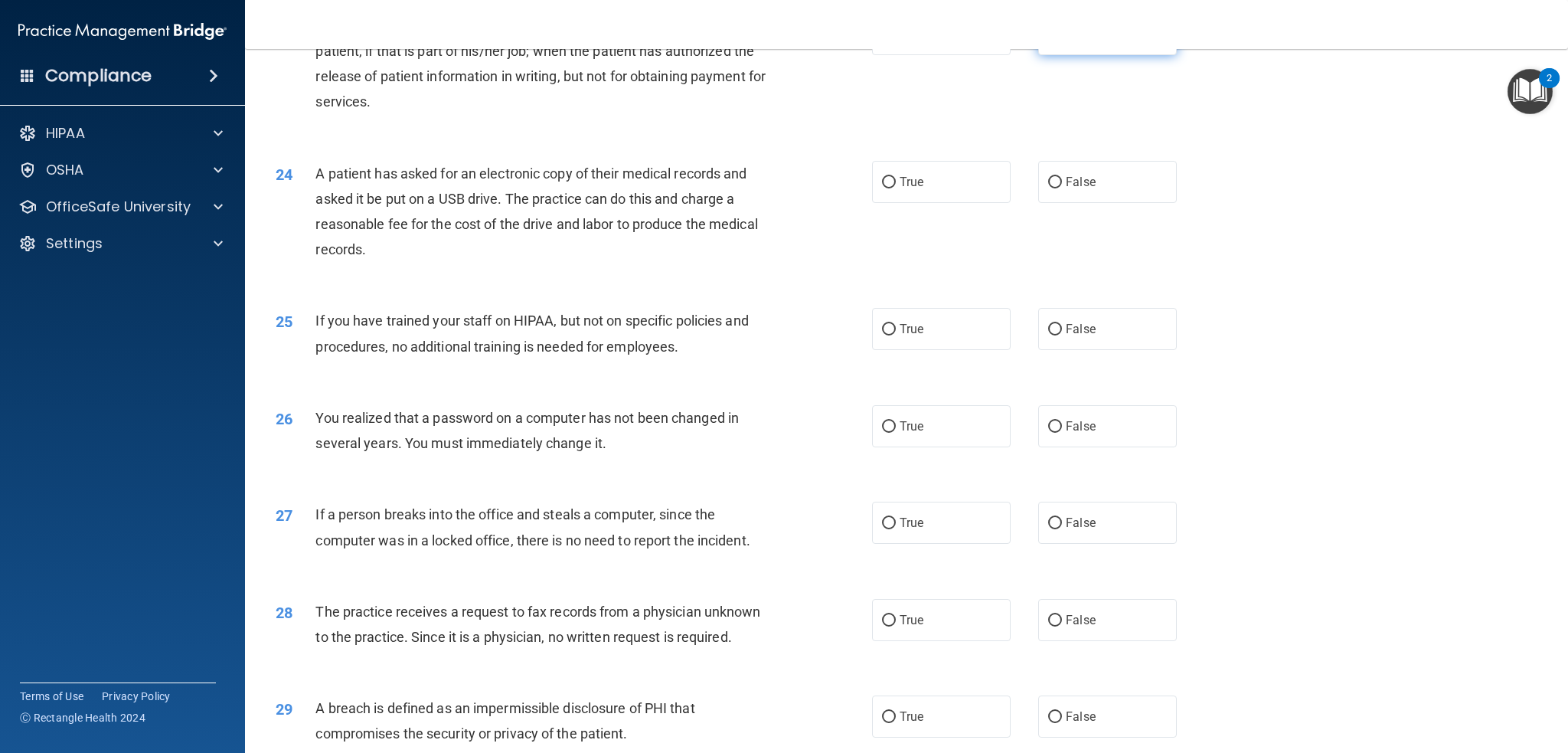
click at [1096, 55] on label "False" at bounding box center [1108, 34] width 138 height 42
click at [1062, 40] on input "False" at bounding box center [1054, 35] width 14 height 11
radio input "true"
click at [762, 115] on div "A practice can disclose patient health information for the treatment of a patie…" at bounding box center [548, 64] width 465 height 102
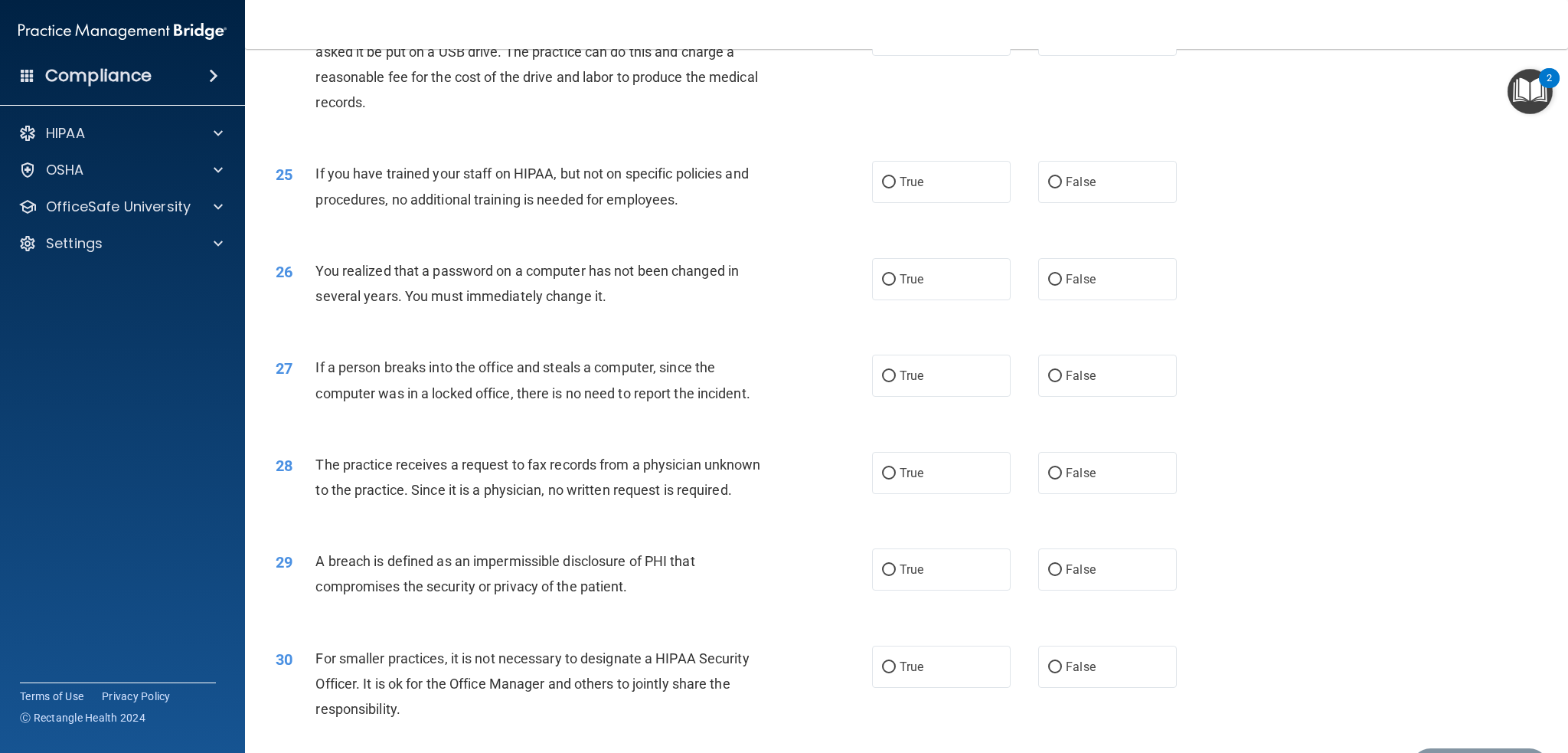
scroll to position [2537, 0]
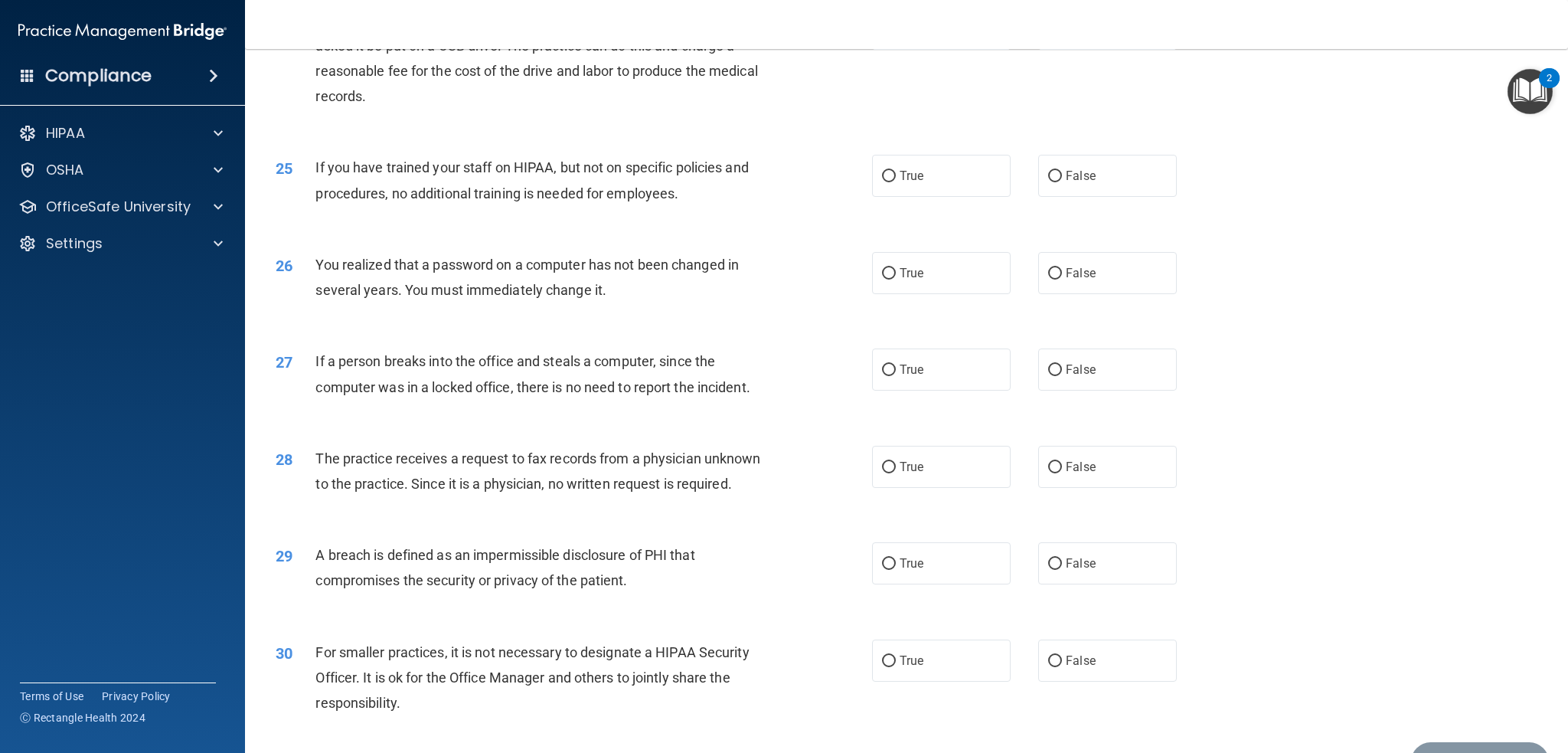
drag, startPoint x: 747, startPoint y: 125, endPoint x: 742, endPoint y: 134, distance: 10.3
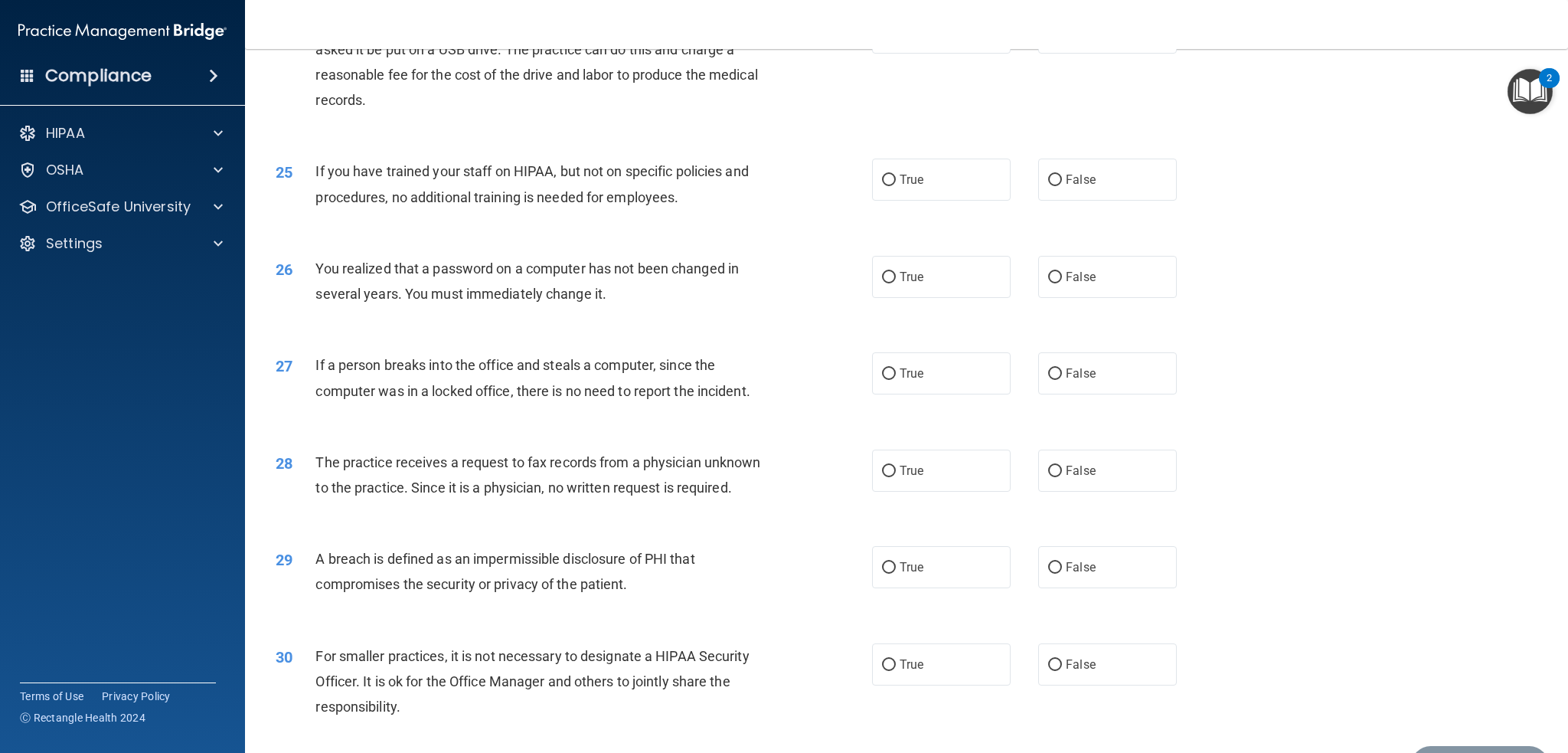
scroll to position [2531, 0]
click at [671, 104] on div "A patient has asked for an electronic copy of their medical records and asked i…" at bounding box center [548, 65] width 465 height 102
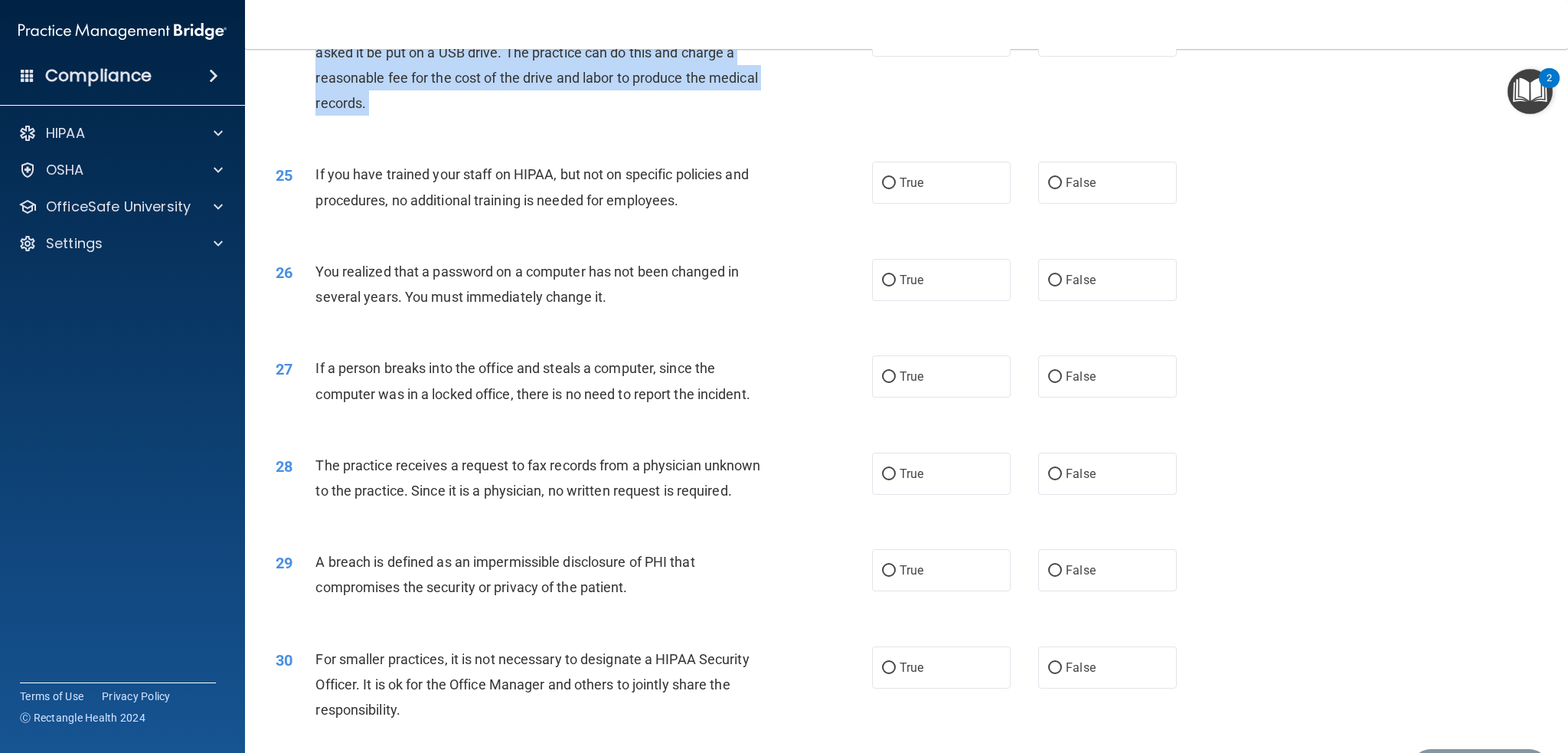
click at [671, 104] on div "A patient has asked for an electronic copy of their medical records and asked i…" at bounding box center [548, 65] width 465 height 102
click at [862, 76] on div "24 A patient has asked for an electronic copy of their medical records and aske…" at bounding box center [574, 69] width 643 height 109
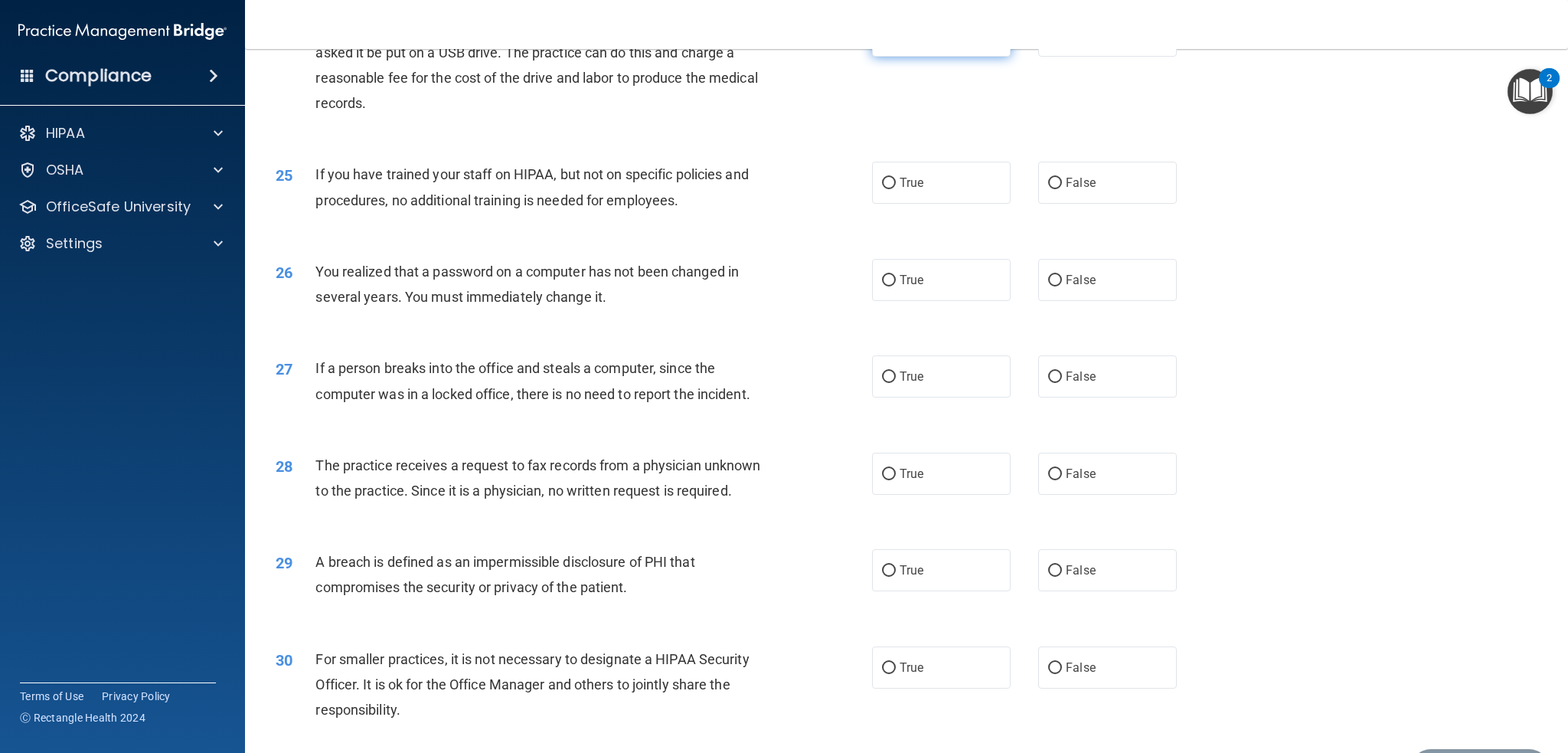
click at [872, 57] on label "True" at bounding box center [941, 36] width 138 height 42
click at [882, 42] on input "True" at bounding box center [888, 36] width 14 height 11
radio input "true"
click at [627, 207] on span "If you have trained your staff on HIPAA, but not on specific policies and proce…" at bounding box center [531, 187] width 432 height 41
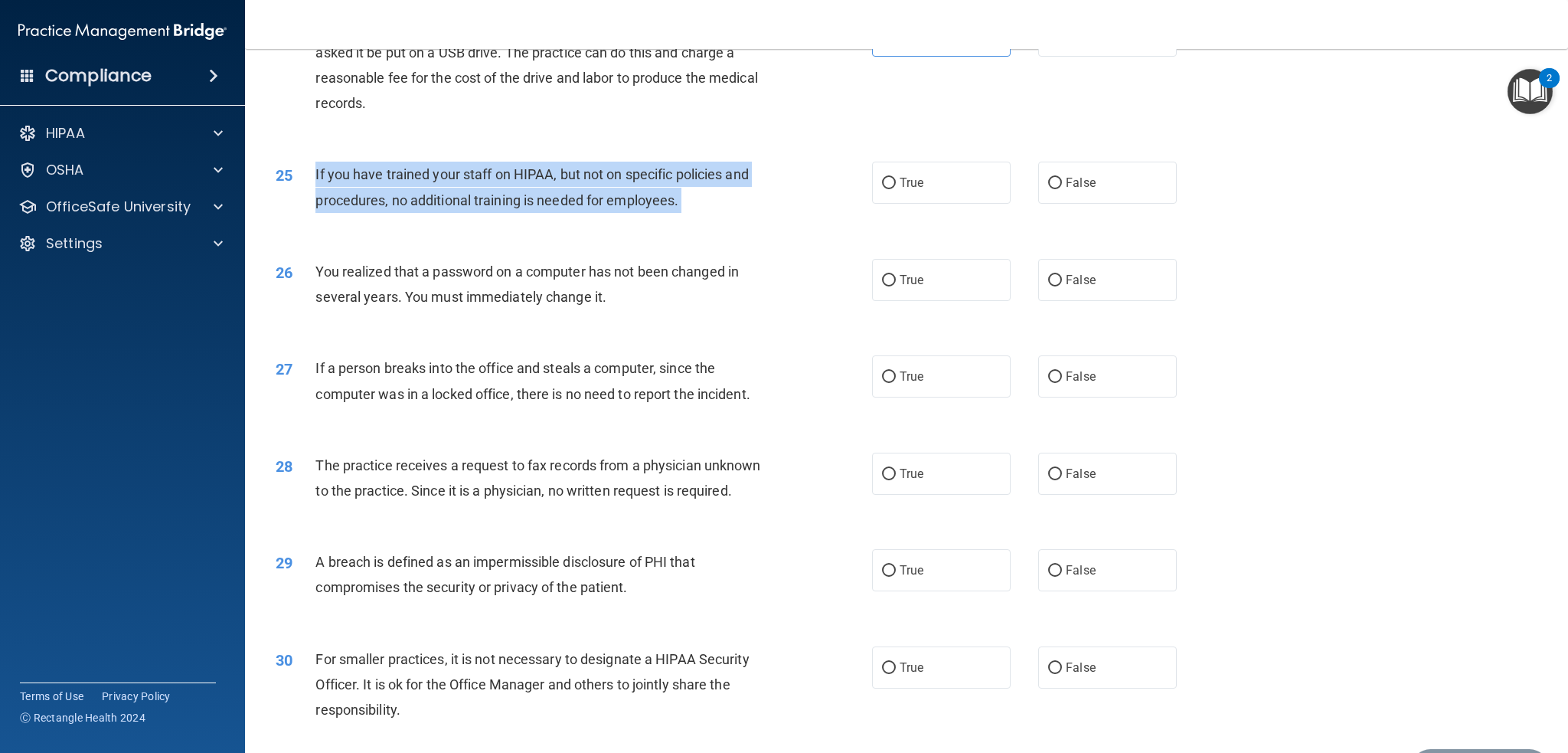
click at [627, 207] on span "If you have trained your staff on HIPAA, but not on specific policies and proce…" at bounding box center [531, 187] width 432 height 41
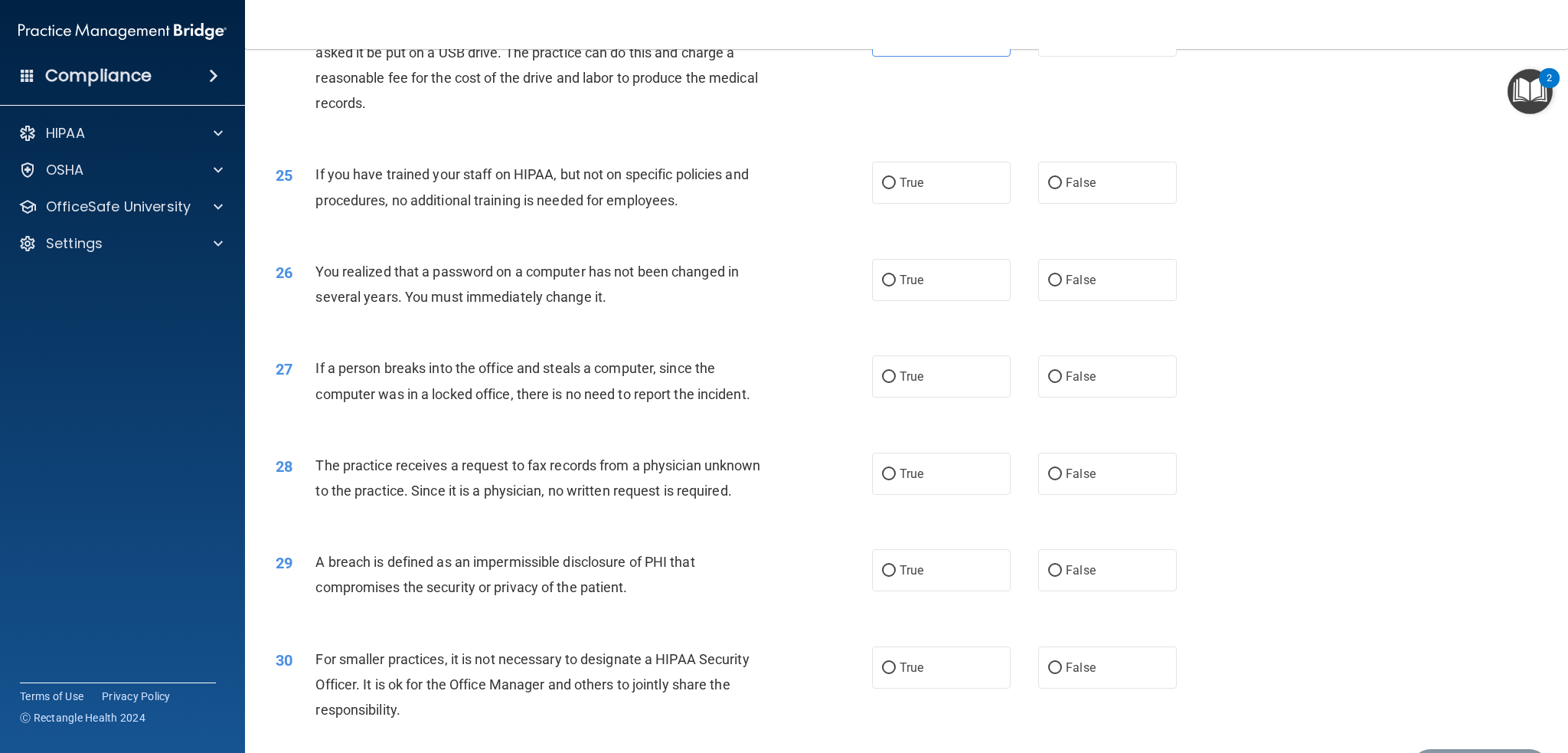
drag, startPoint x: 627, startPoint y: 212, endPoint x: 605, endPoint y: 205, distance: 23.1
click at [605, 205] on div "If you have trained your staff on HIPAA, but not on specific policies and proce…" at bounding box center [548, 187] width 465 height 50
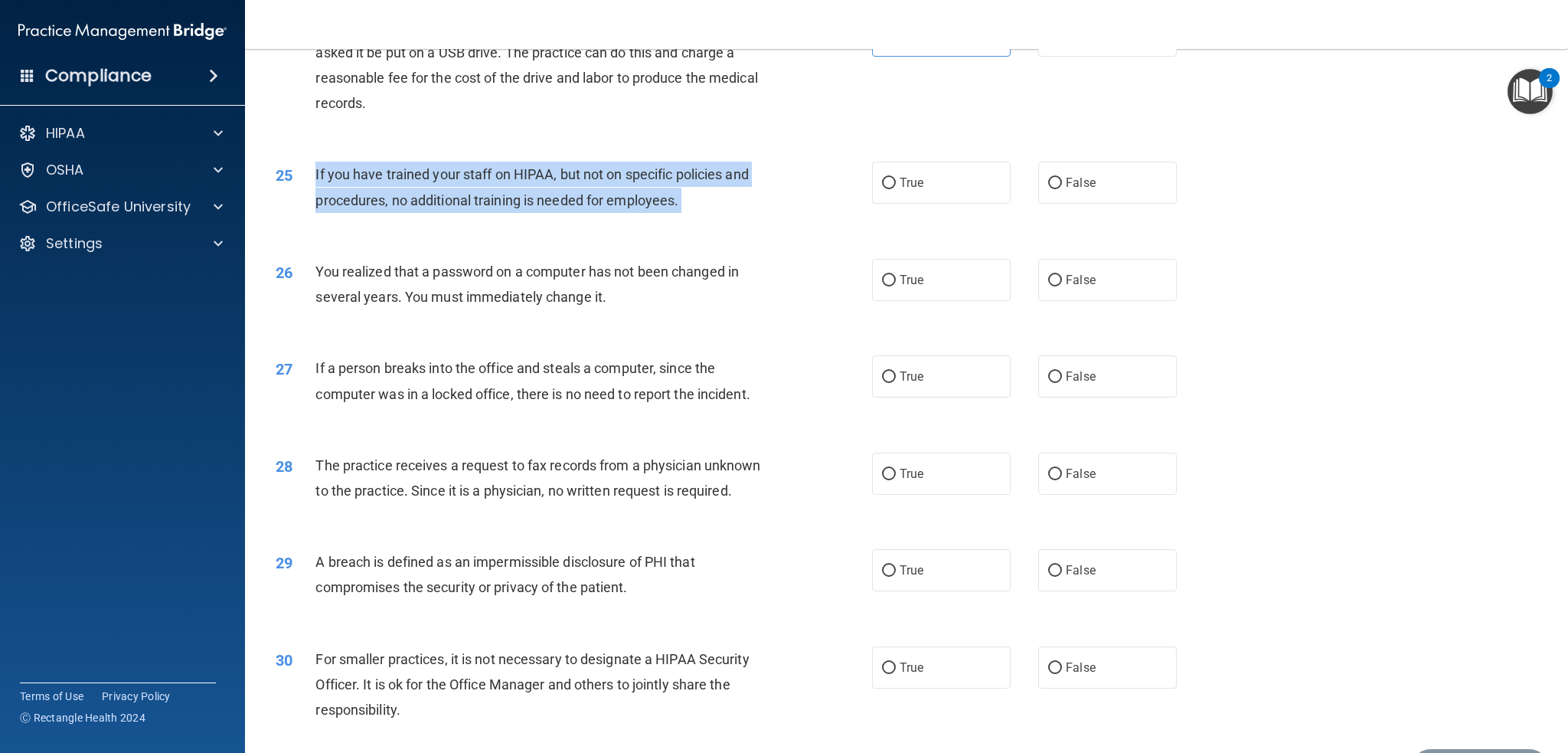
click at [605, 205] on div "If you have trained your staff on HIPAA, but not on specific policies and proce…" at bounding box center [548, 187] width 465 height 50
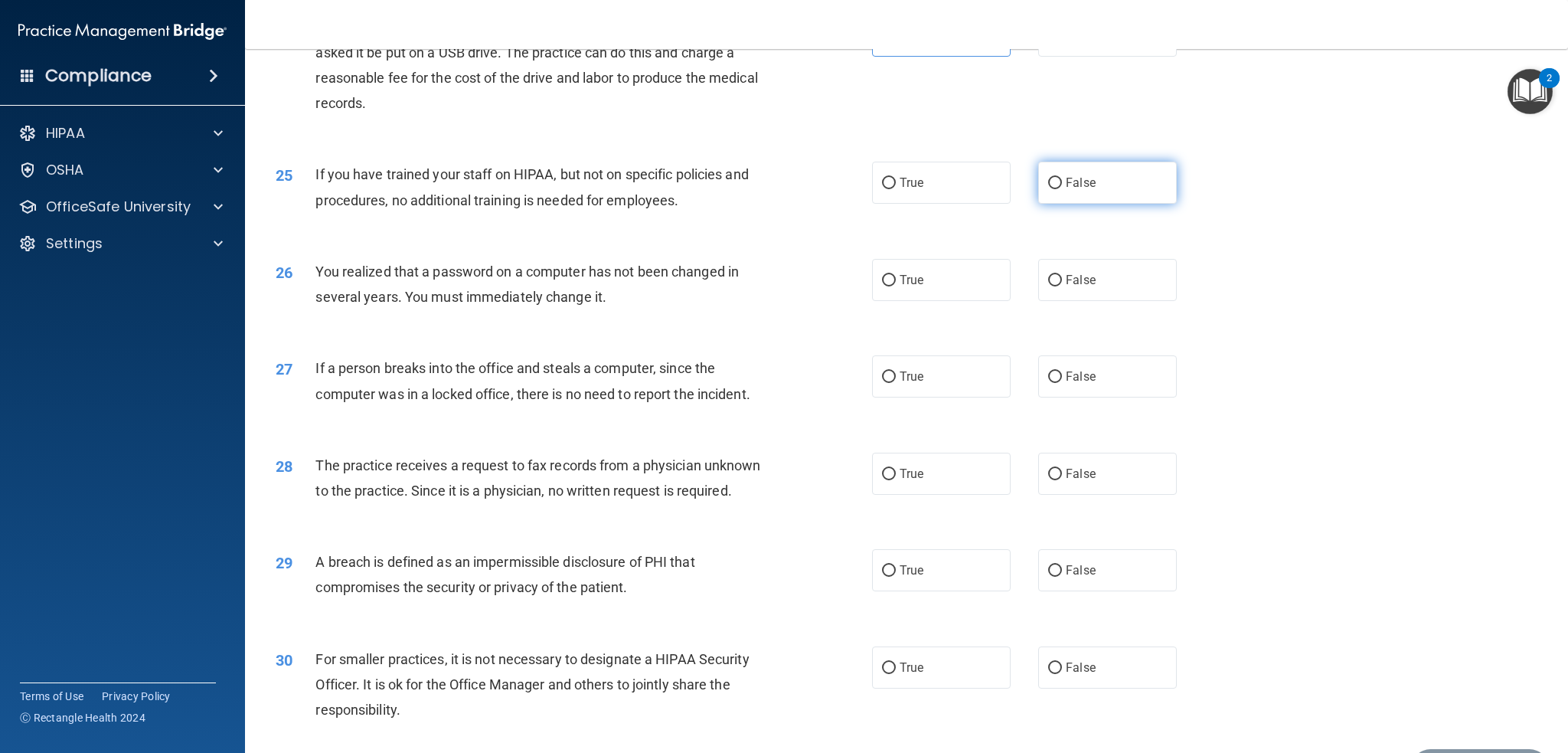
click at [1077, 190] on span "False" at bounding box center [1081, 183] width 30 height 15
click at [1062, 189] on input "False" at bounding box center [1054, 183] width 14 height 11
radio input "true"
click at [607, 207] on span "If you have trained your staff on HIPAA, but not on specific policies and proce…" at bounding box center [531, 187] width 432 height 41
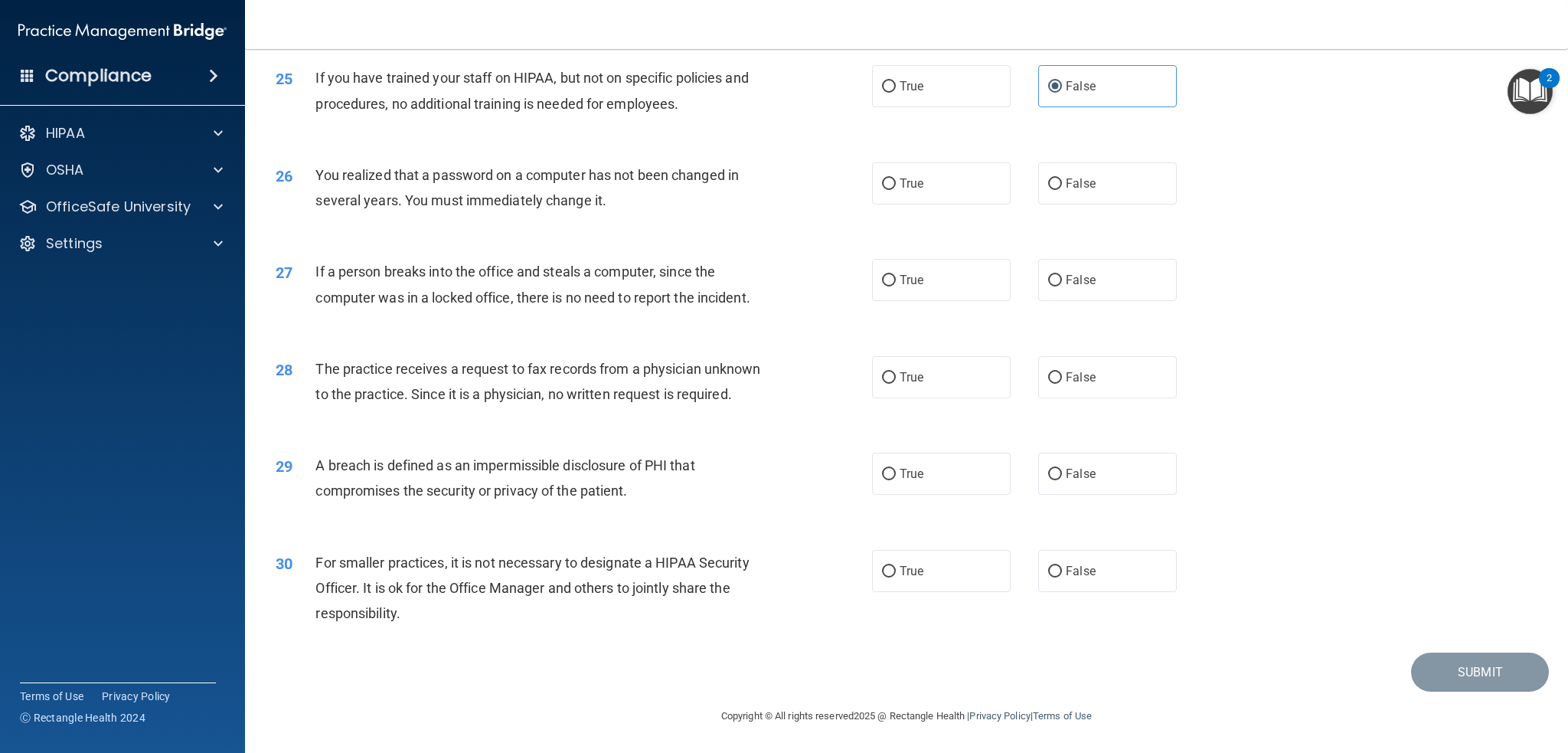
scroll to position [2668, 0]
click at [883, 178] on input "True" at bounding box center [888, 184] width 14 height 11
radio input "true"
click at [1048, 275] on input "False" at bounding box center [1054, 280] width 14 height 11
radio input "true"
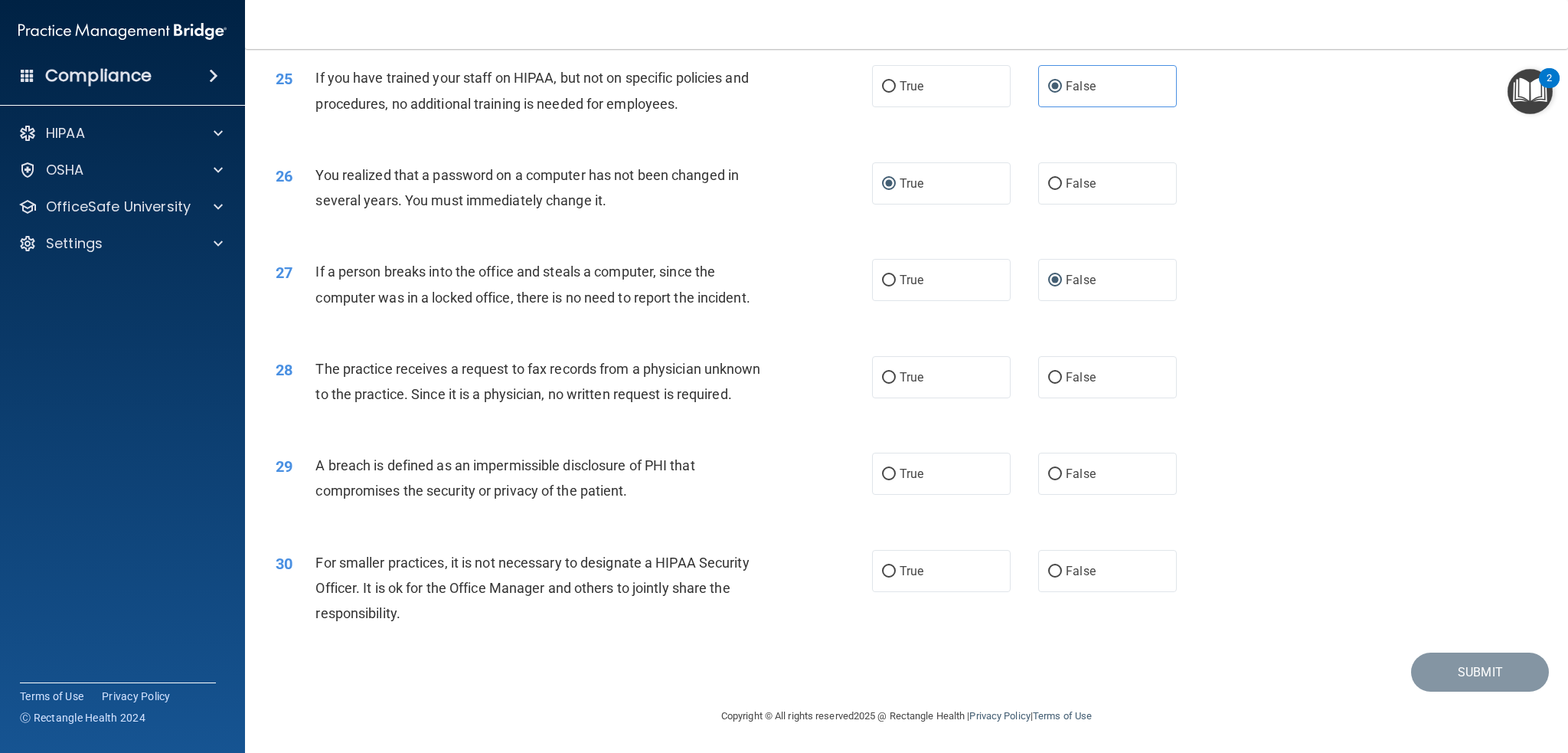
click at [610, 266] on span "If a person breaks into the office and steals a computer, since the computer wa…" at bounding box center [532, 284] width 434 height 41
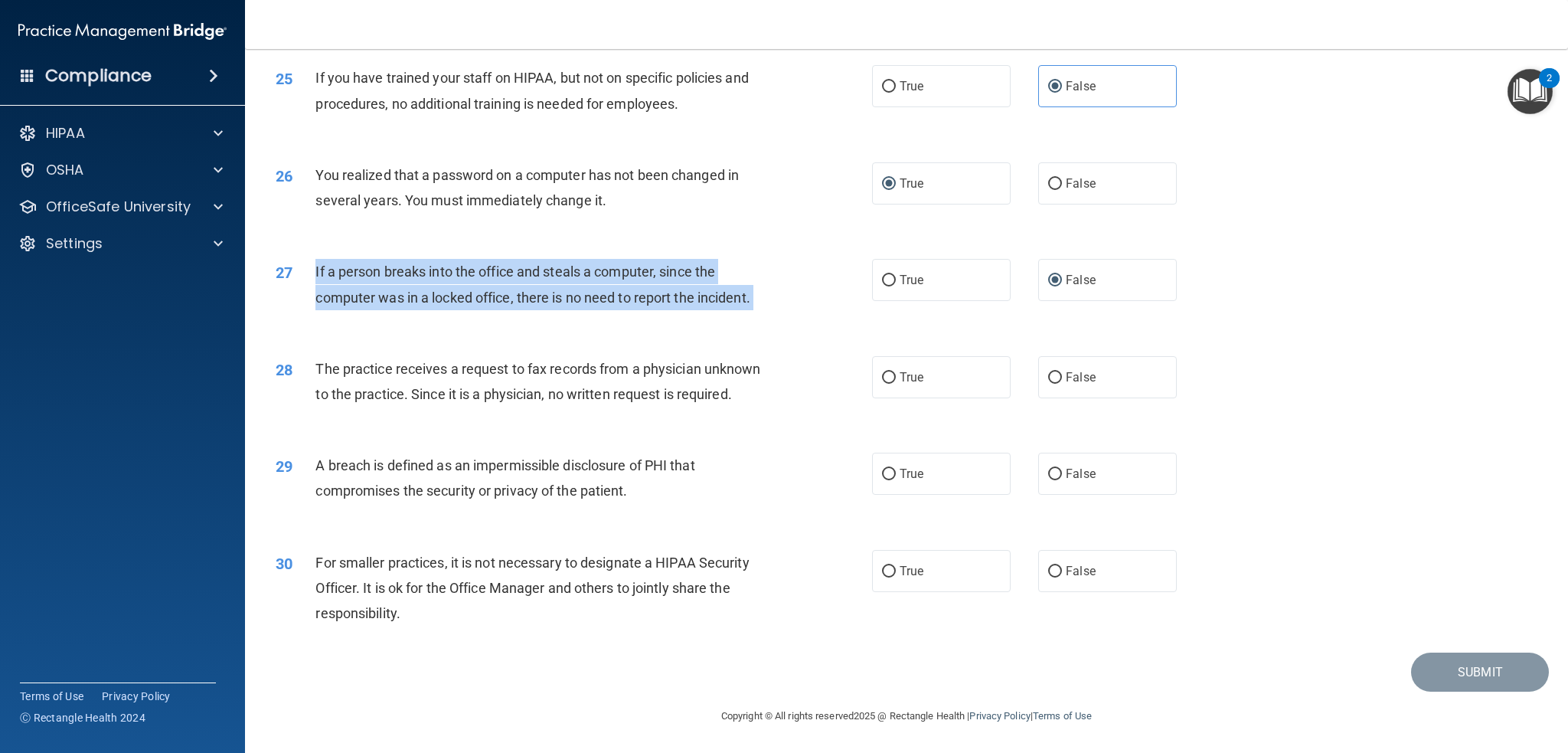
click at [610, 266] on span "If a person breaks into the office and steals a computer, since the computer wa…" at bounding box center [532, 284] width 434 height 41
click at [498, 272] on span "If a person breaks into the office and steals a computer, since the computer wa…" at bounding box center [532, 284] width 434 height 41
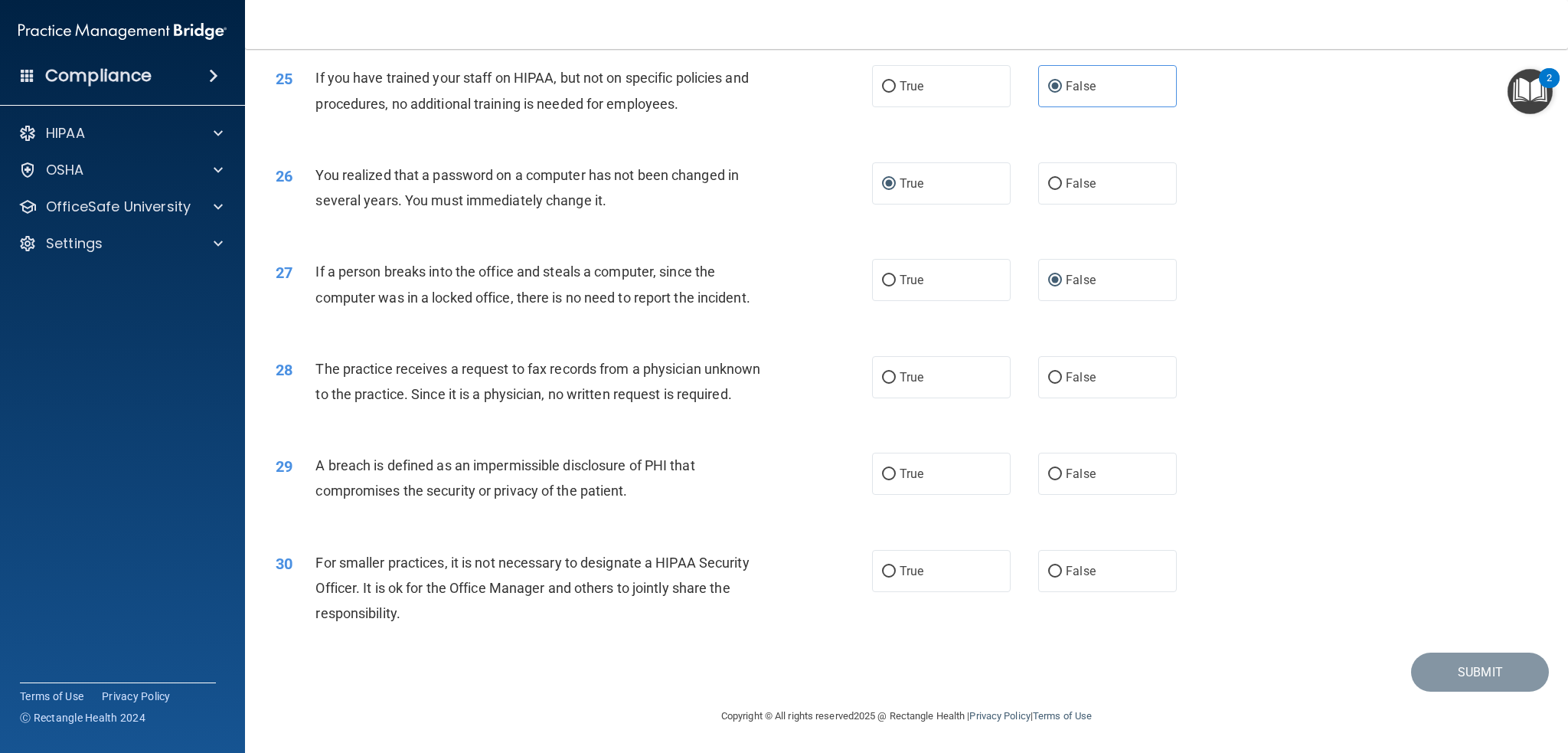
click at [607, 367] on span "The practice receives a request to fax records from a physician unknown to the …" at bounding box center [538, 381] width 445 height 41
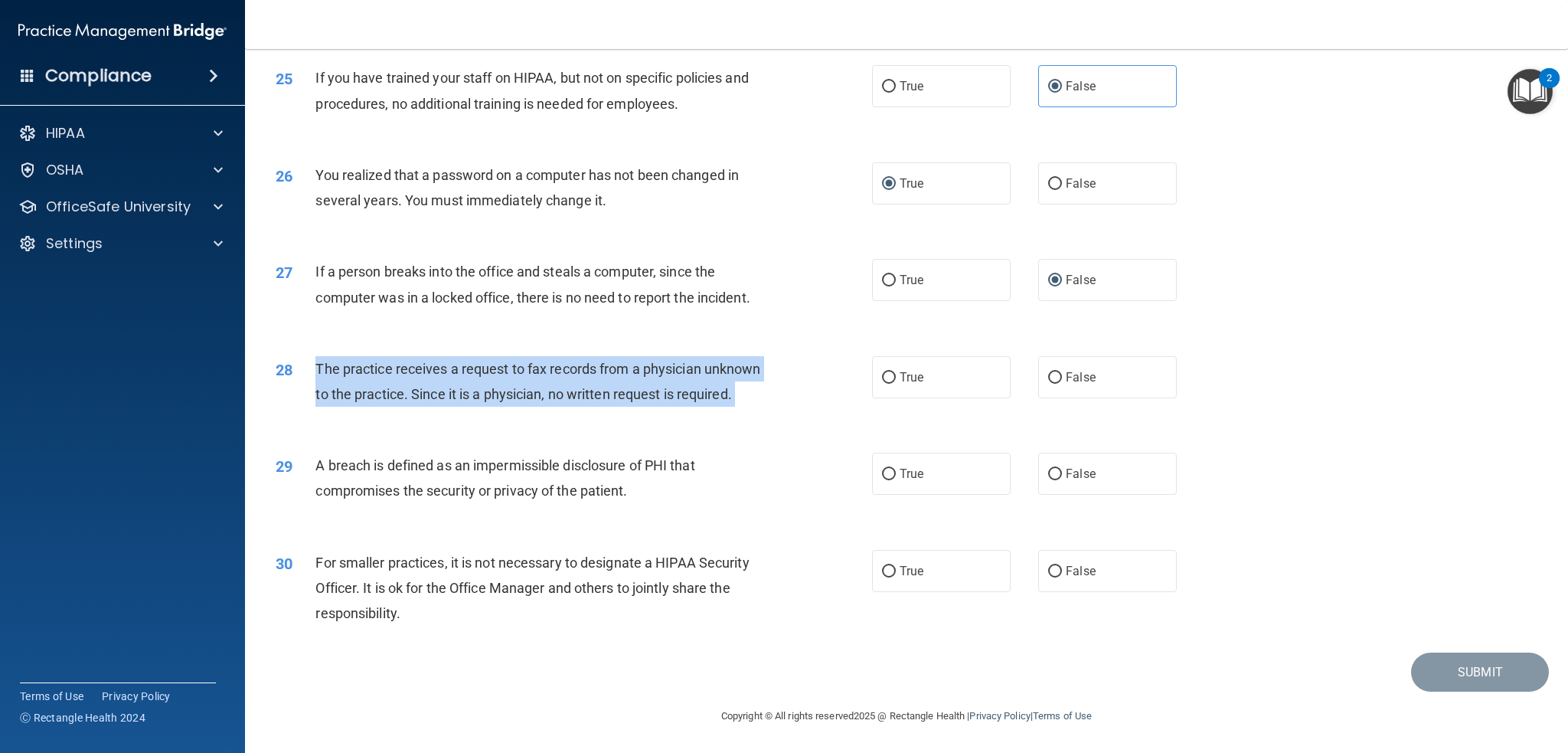
click at [607, 367] on span "The practice receives a request to fax records from a physician unknown to the …" at bounding box center [538, 381] width 445 height 41
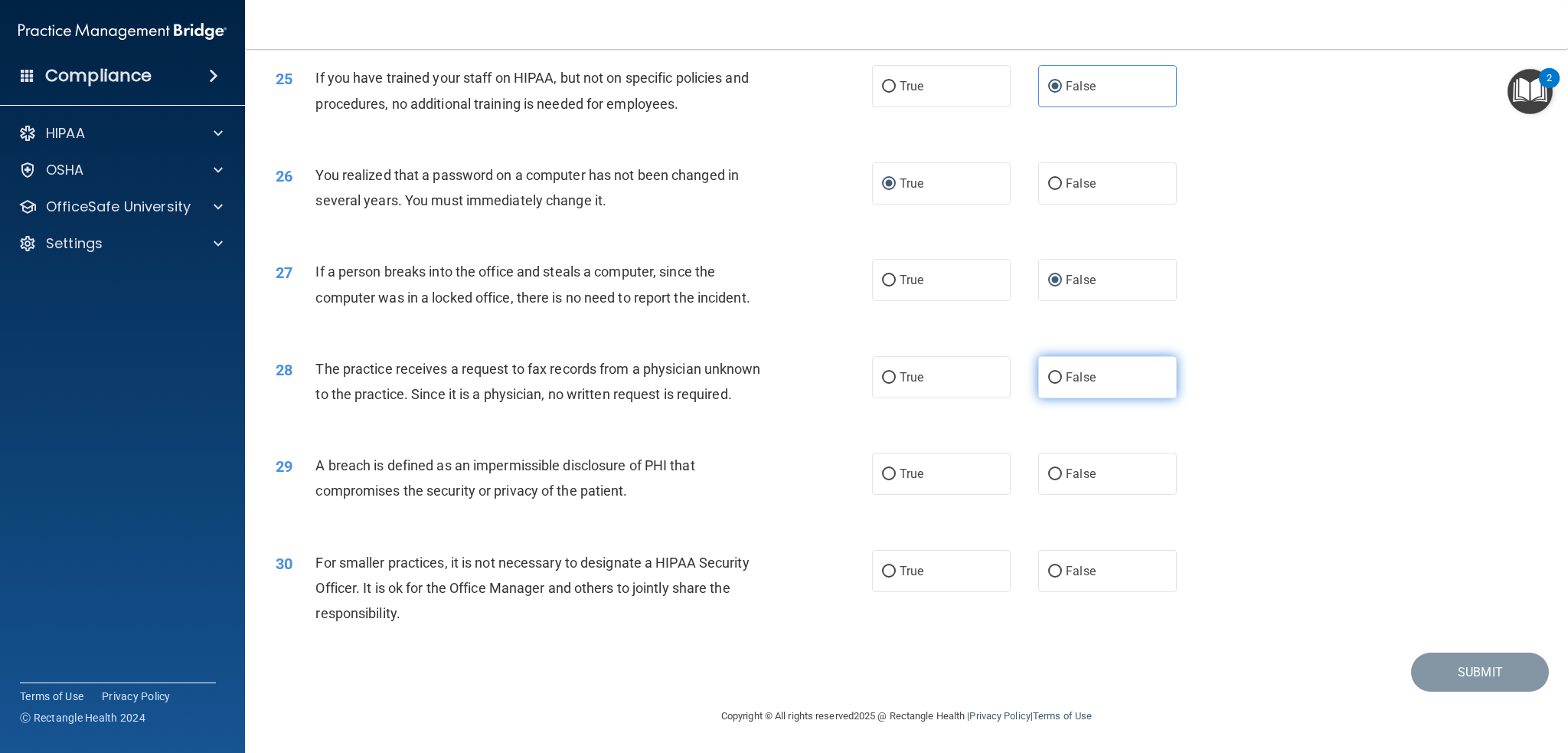
click at [1093, 371] on label "False" at bounding box center [1108, 376] width 138 height 42
click at [1062, 372] on input "False" at bounding box center [1054, 377] width 14 height 11
radio input "true"
click at [673, 397] on span "The practice receives a request to fax records from a physician unknown to the …" at bounding box center [538, 381] width 445 height 41
click at [902, 474] on span "True" at bounding box center [911, 474] width 23 height 15
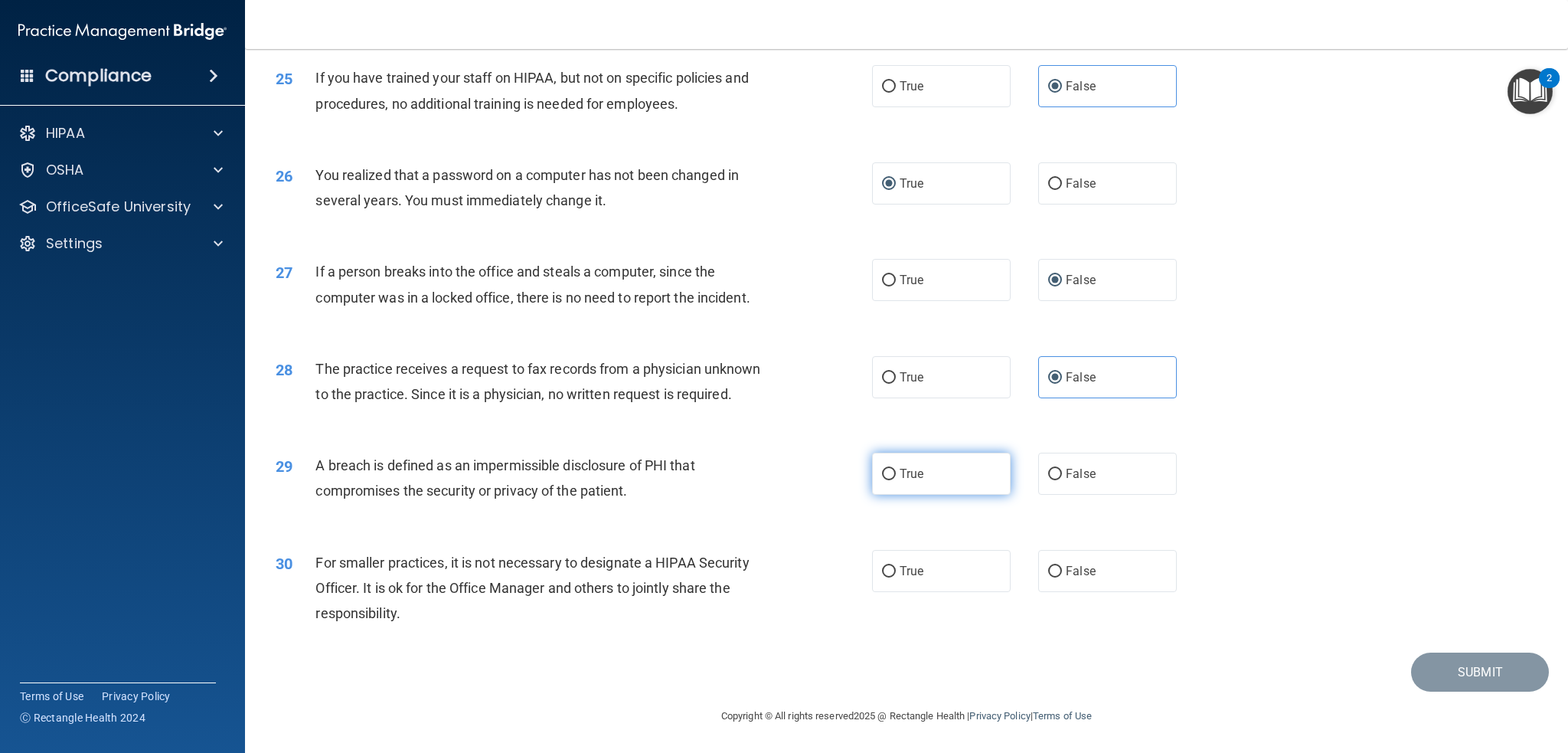
click at [896, 474] on input "True" at bounding box center [888, 475] width 14 height 11
radio input "true"
click at [707, 497] on div "A breach is defined as an impermissible disclosure of PHI that compromises the …" at bounding box center [548, 477] width 465 height 50
click at [657, 557] on span "For smaller practices, it is not necessary to designate a HIPAA Security Office…" at bounding box center [532, 588] width 433 height 66
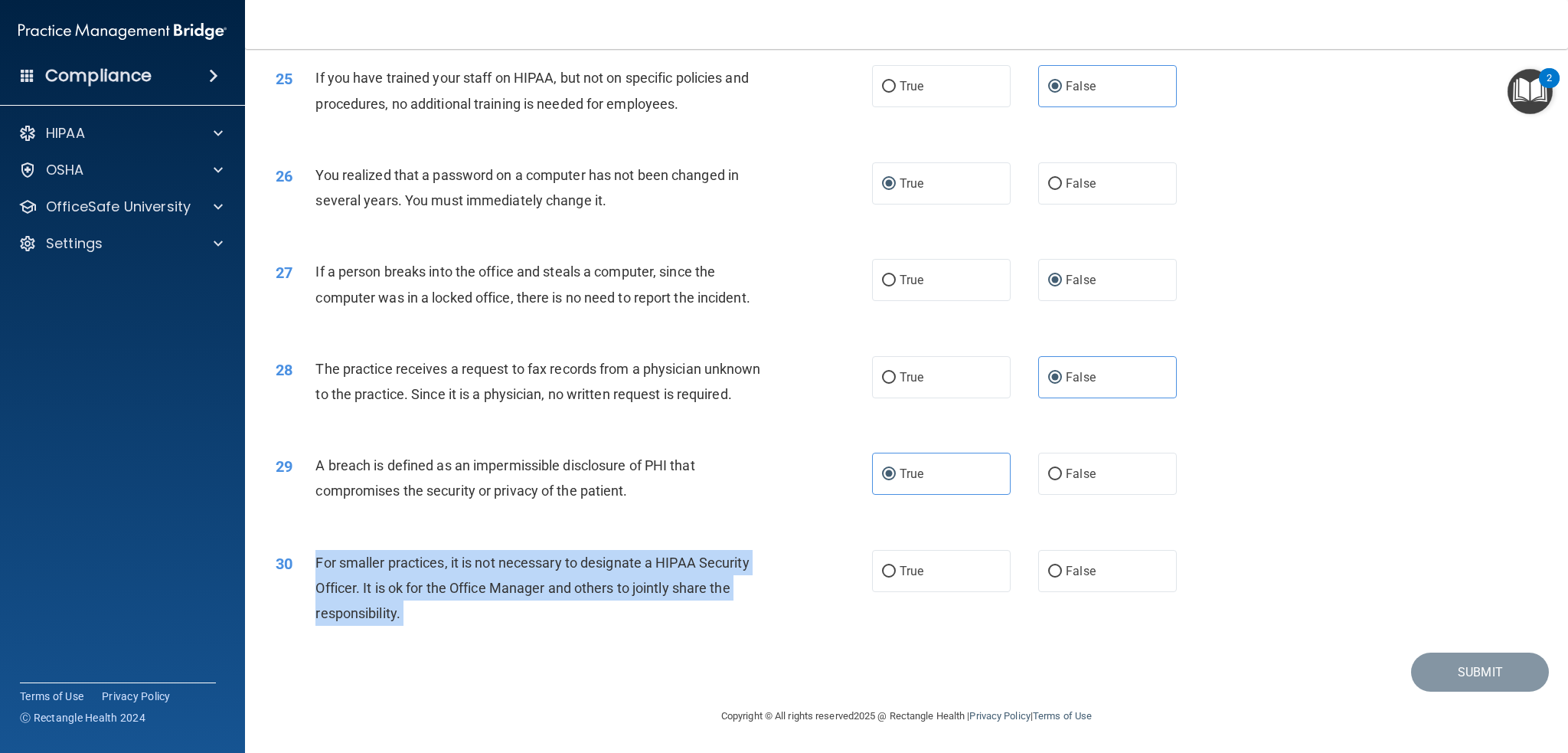
click at [657, 557] on span "For smaller practices, it is not necessary to designate a HIPAA Security Office…" at bounding box center [532, 588] width 433 height 66
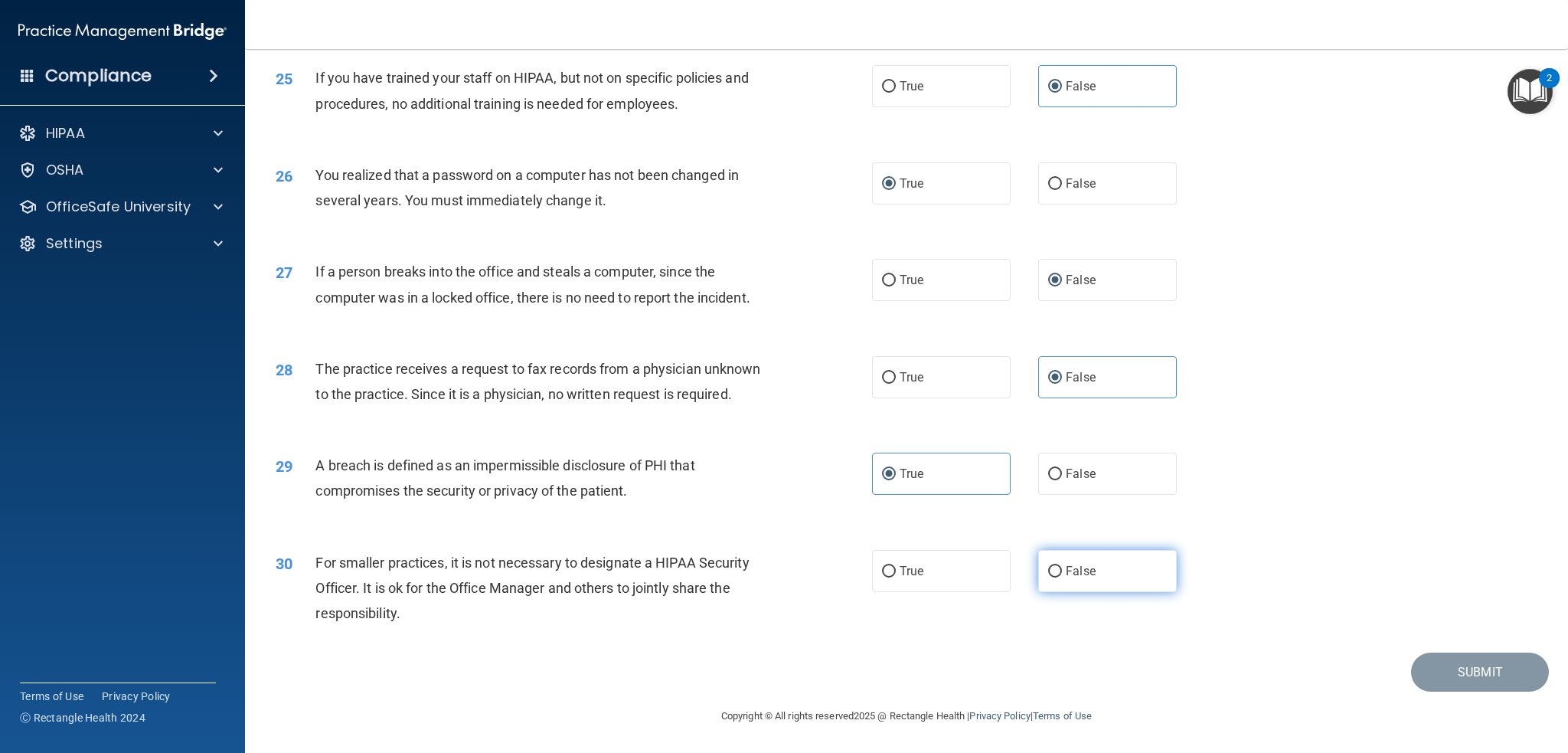
click at [1085, 563] on span "False" at bounding box center [1081, 571] width 30 height 15
click at [1062, 566] on input "False" at bounding box center [1054, 572] width 14 height 11
radio input "true"
click at [1154, 628] on div "30 For smaller practices, it is not necessary to designate a HIPAA Security Off…" at bounding box center [907, 591] width 1285 height 122
click at [1429, 677] on button "Submit" at bounding box center [1480, 672] width 138 height 39
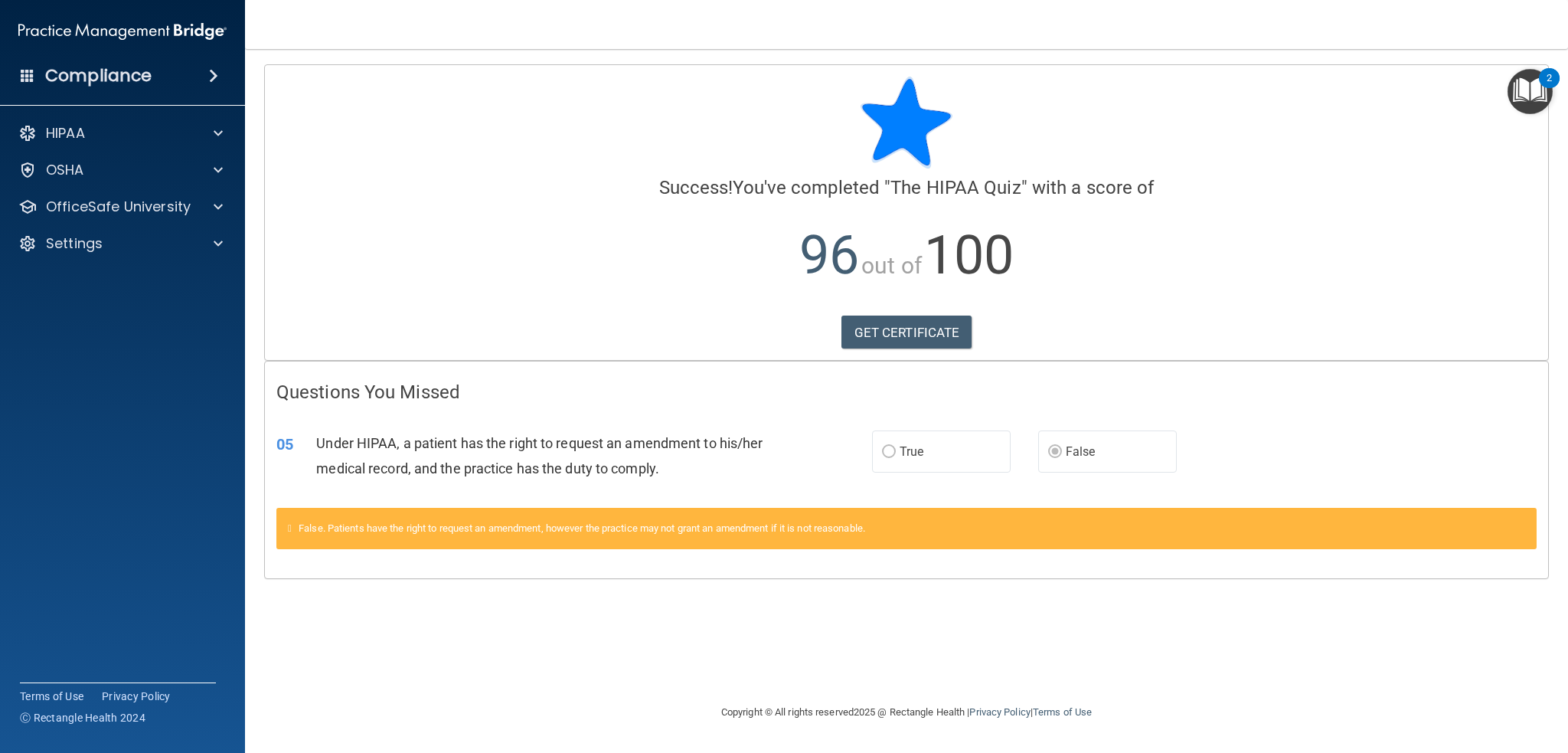
click at [938, 451] on label "True" at bounding box center [941, 451] width 138 height 42
click at [941, 452] on label "True" at bounding box center [941, 451] width 138 height 42
click at [1094, 447] on span "False" at bounding box center [1081, 451] width 30 height 15
click at [970, 452] on label "True" at bounding box center [941, 451] width 138 height 42
click at [986, 479] on div "05 Under HIPAA, a patient has the right to request an amendment to his/her medi…" at bounding box center [907, 459] width 1283 height 96
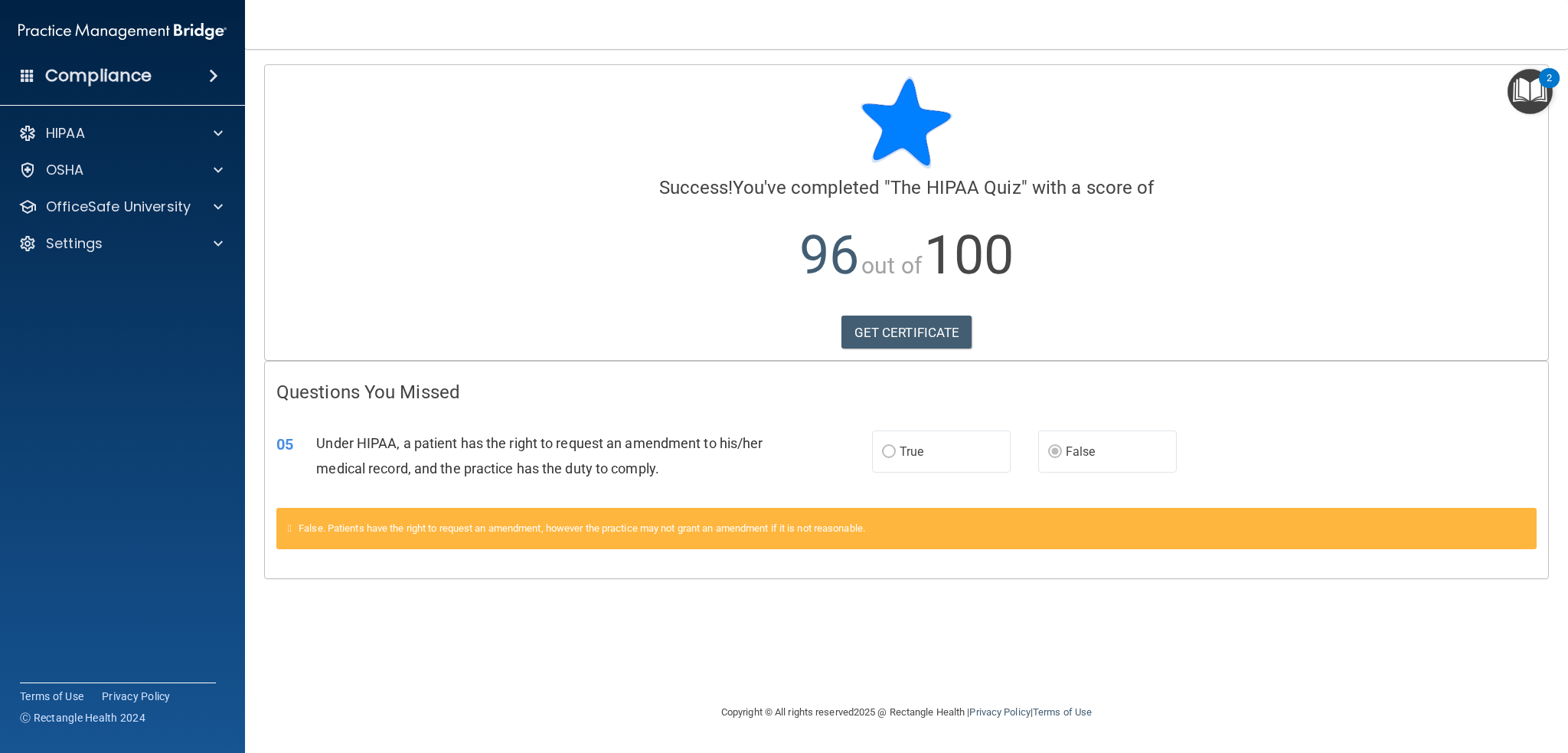
click at [1041, 525] on div "False. Patients have the right to request an amendment, however the practice ma…" at bounding box center [906, 529] width 1260 height 41
click at [955, 449] on label "True" at bounding box center [941, 451] width 138 height 42
click at [1110, 448] on label "False" at bounding box center [1108, 451] width 138 height 42
click at [223, 121] on div "HIPAA" at bounding box center [122, 133] width 246 height 31
click at [219, 134] on span at bounding box center [219, 134] width 9 height 19
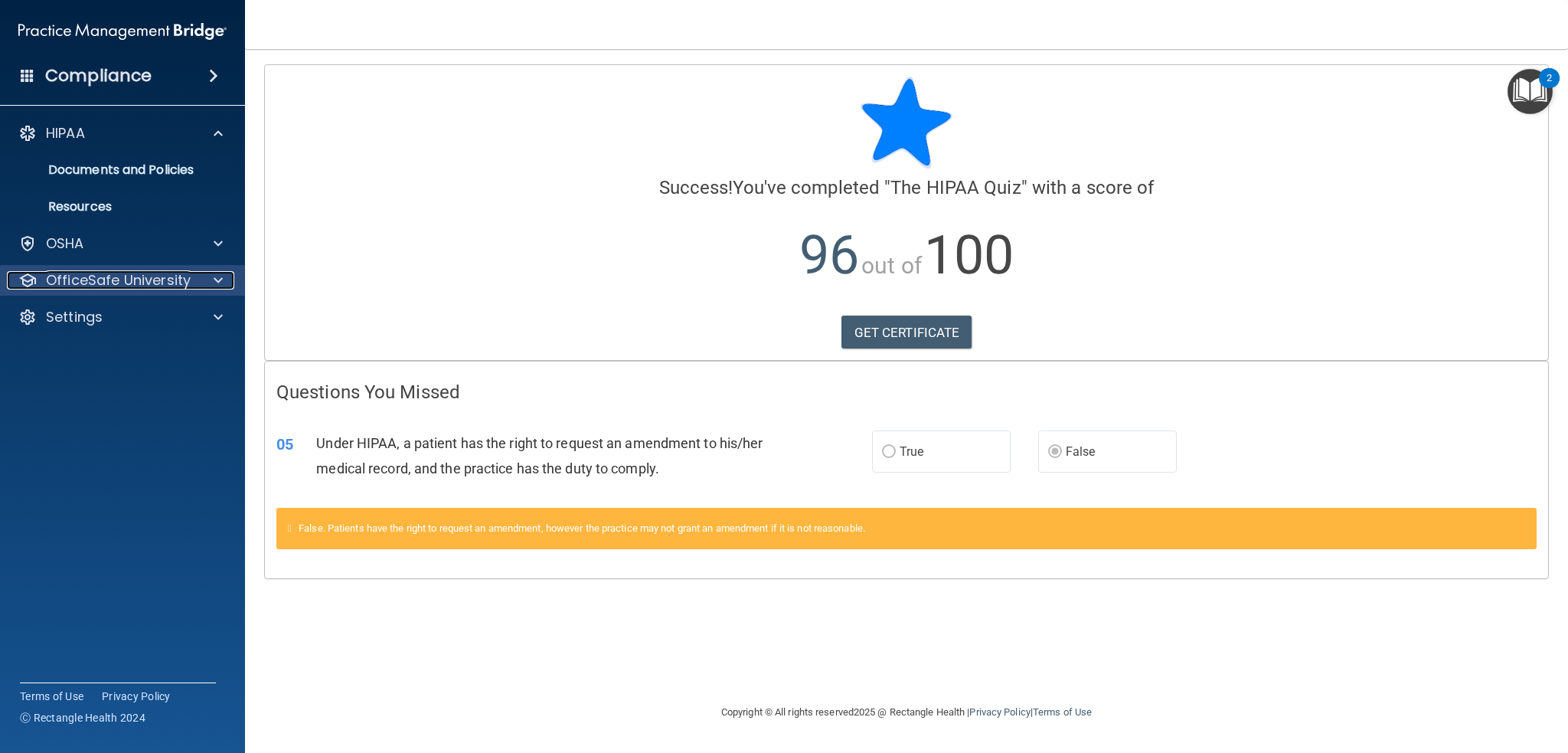
click at [220, 276] on span at bounding box center [219, 280] width 9 height 19
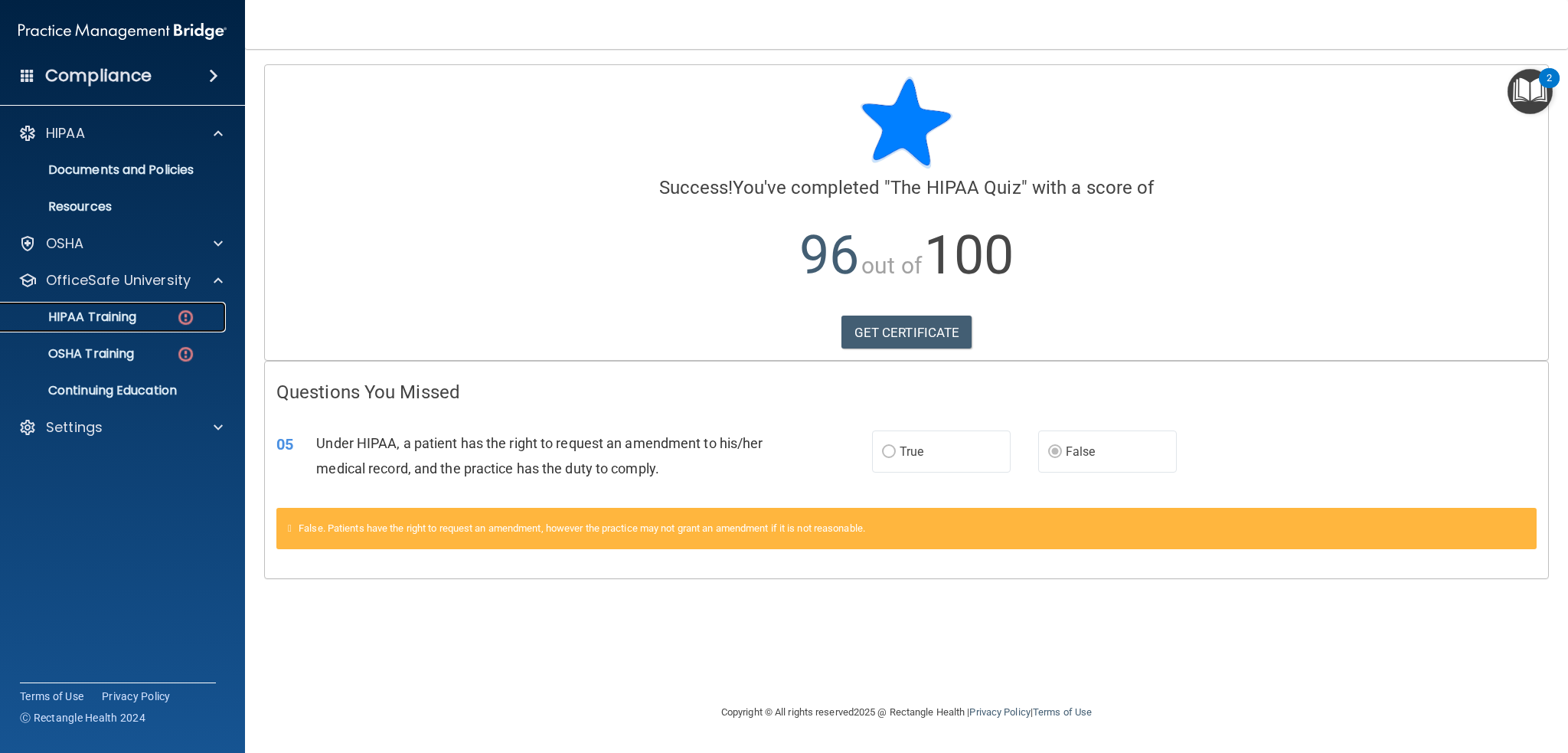
click at [202, 313] on div "HIPAA Training" at bounding box center [115, 317] width 209 height 15
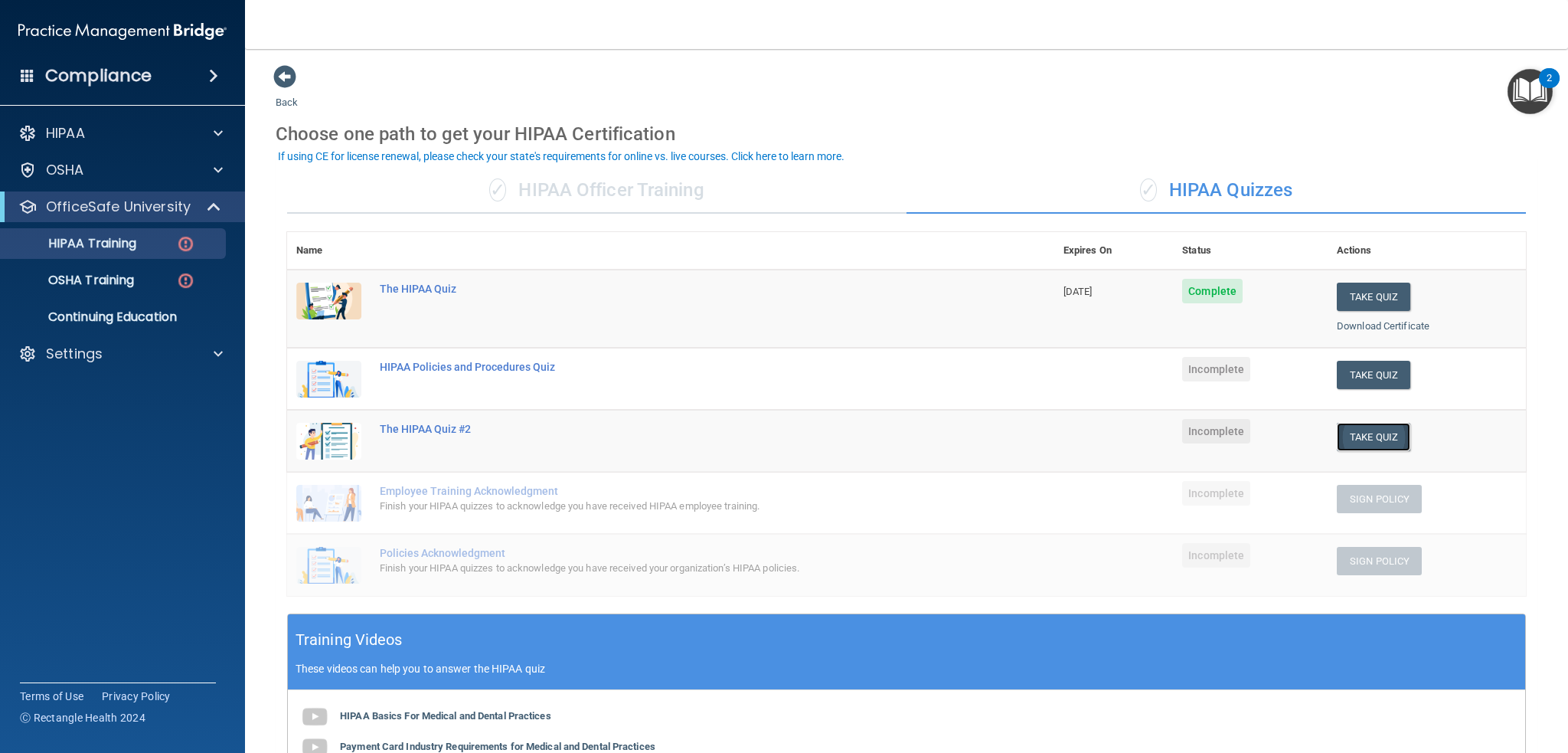
click at [1363, 447] on button "Take Quiz" at bounding box center [1373, 437] width 74 height 28
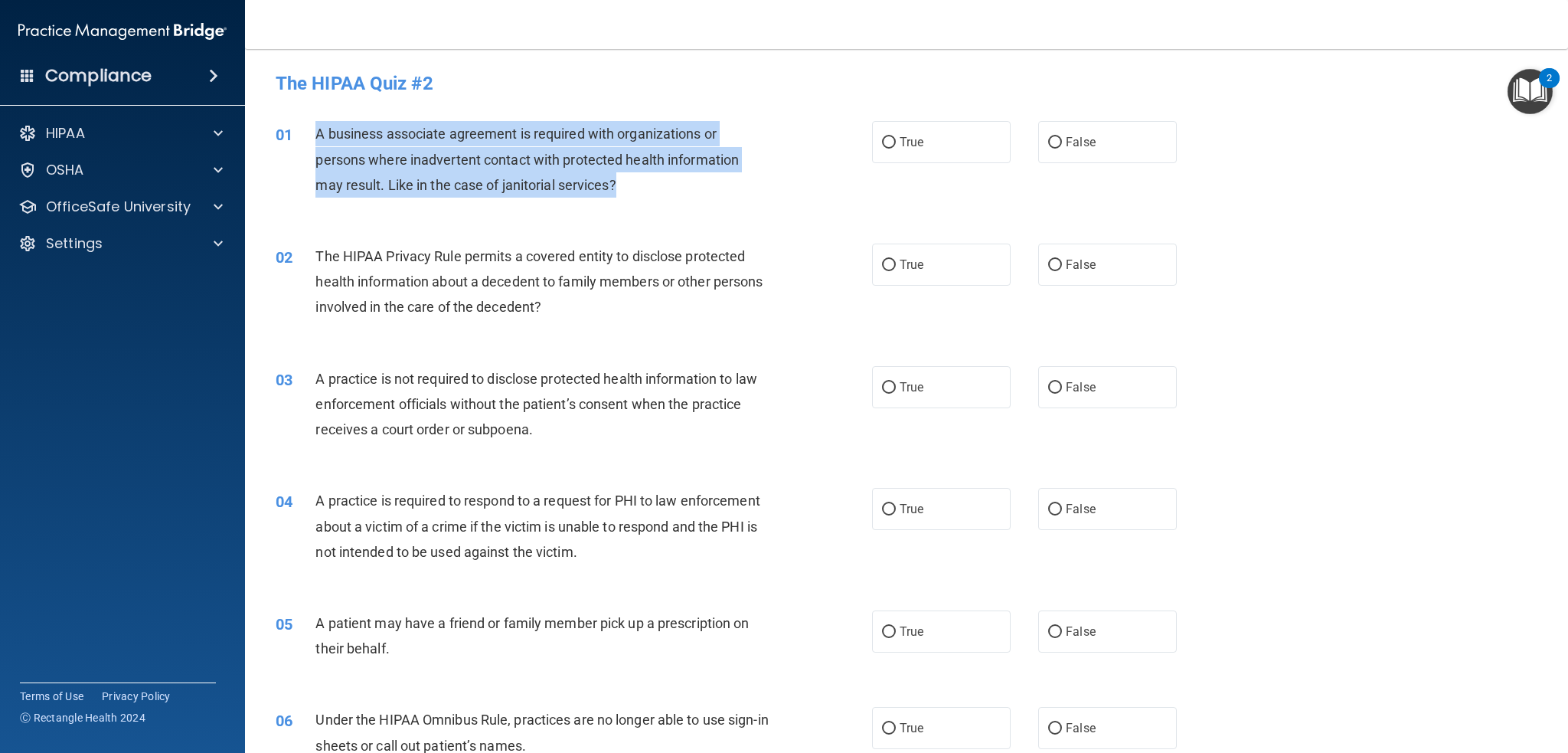
drag, startPoint x: 575, startPoint y: 178, endPoint x: 320, endPoint y: 134, distance: 258.8
click at [318, 134] on div "A business associate agreement is required with organizations or persons where …" at bounding box center [548, 160] width 465 height 77
click at [883, 137] on input "True" at bounding box center [888, 143] width 14 height 11
radio input "true"
click at [738, 155] on span "A business associate agreement is required with organizations or persons where …" at bounding box center [527, 158] width 423 height 66
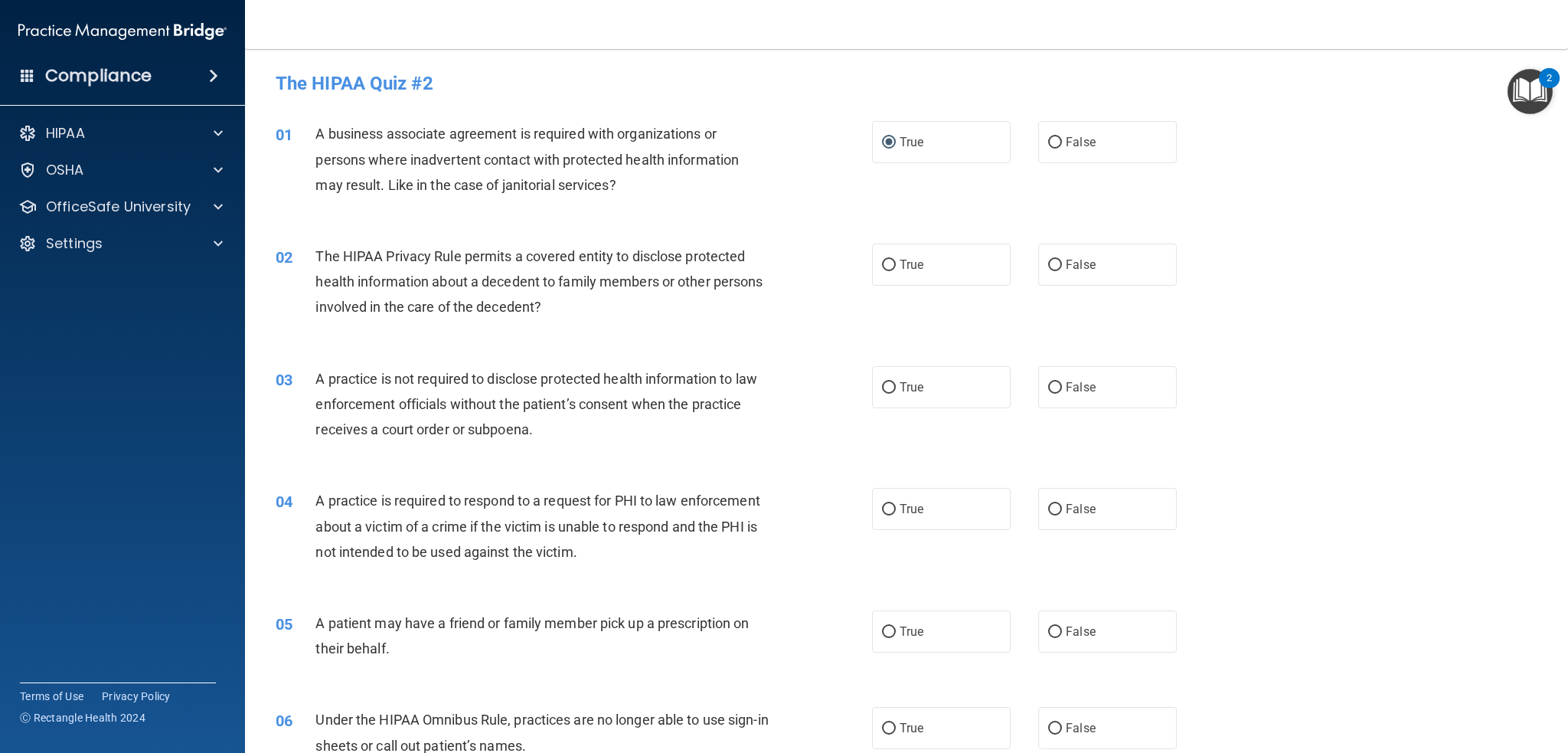
click at [557, 156] on span "A business associate agreement is required with organizations or persons where …" at bounding box center [527, 158] width 423 height 66
click at [613, 261] on span "The HIPAA Privacy Rule permits a covered entity to disclose protected health in…" at bounding box center [539, 281] width 447 height 66
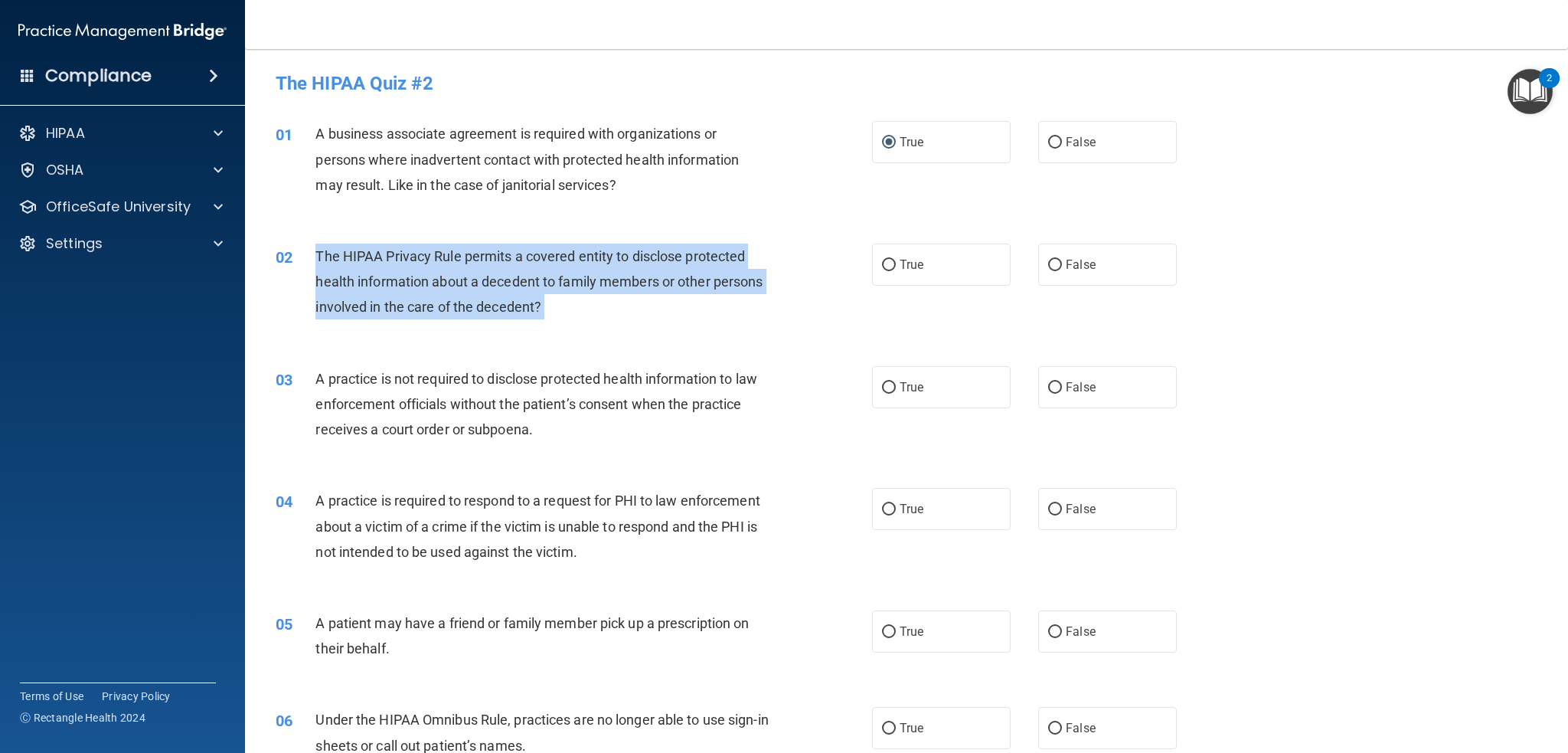
click at [613, 261] on span "The HIPAA Privacy Rule permits a covered entity to disclose protected health in…" at bounding box center [539, 281] width 447 height 66
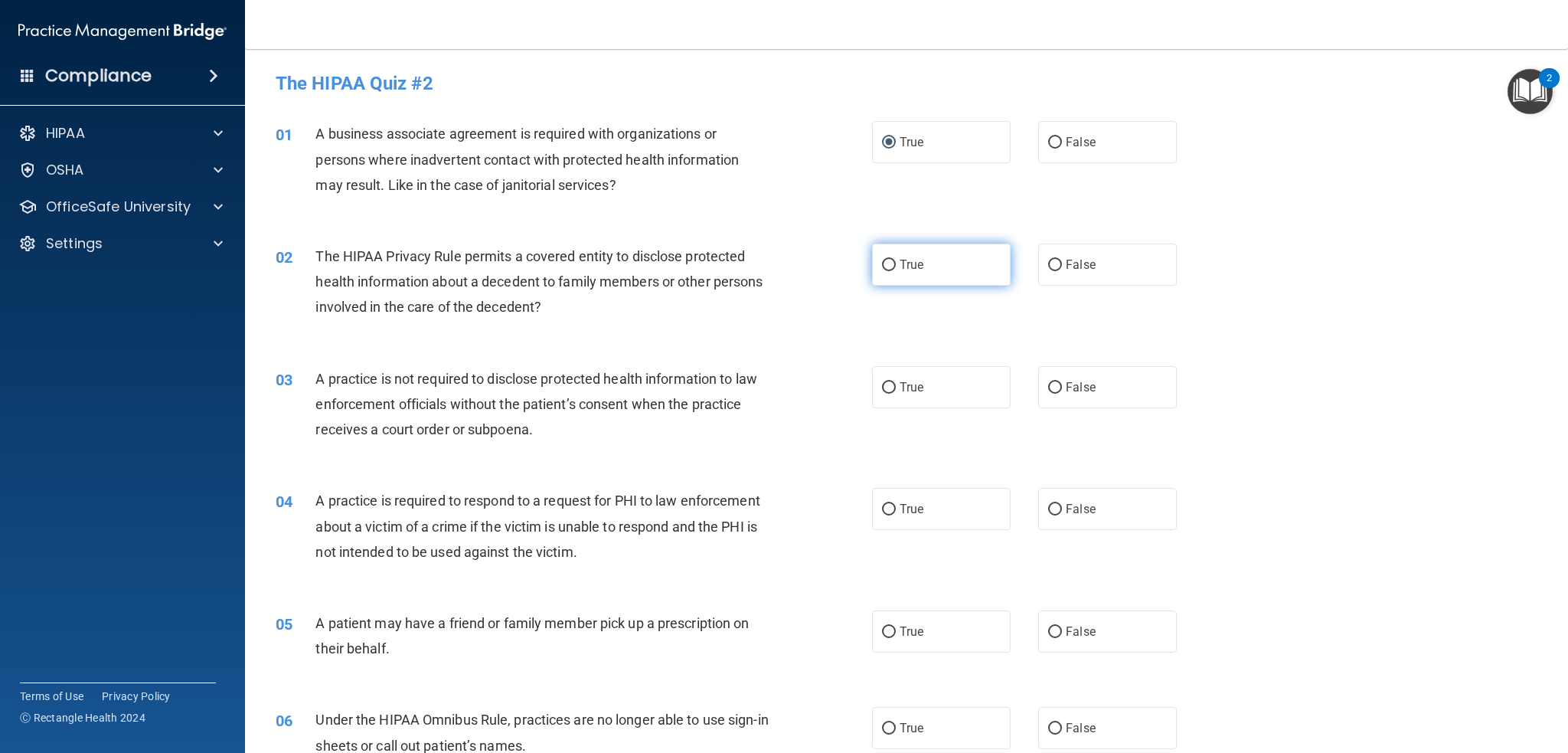
click at [891, 264] on label "True" at bounding box center [941, 264] width 138 height 42
click at [891, 264] on input "True" at bounding box center [888, 265] width 14 height 11
radio input "true"
click at [728, 329] on div "02 The HIPAA Privacy Rule permits a covered entity to disclose protected health…" at bounding box center [907, 285] width 1285 height 122
click at [899, 380] on span "True" at bounding box center [911, 388] width 23 height 15
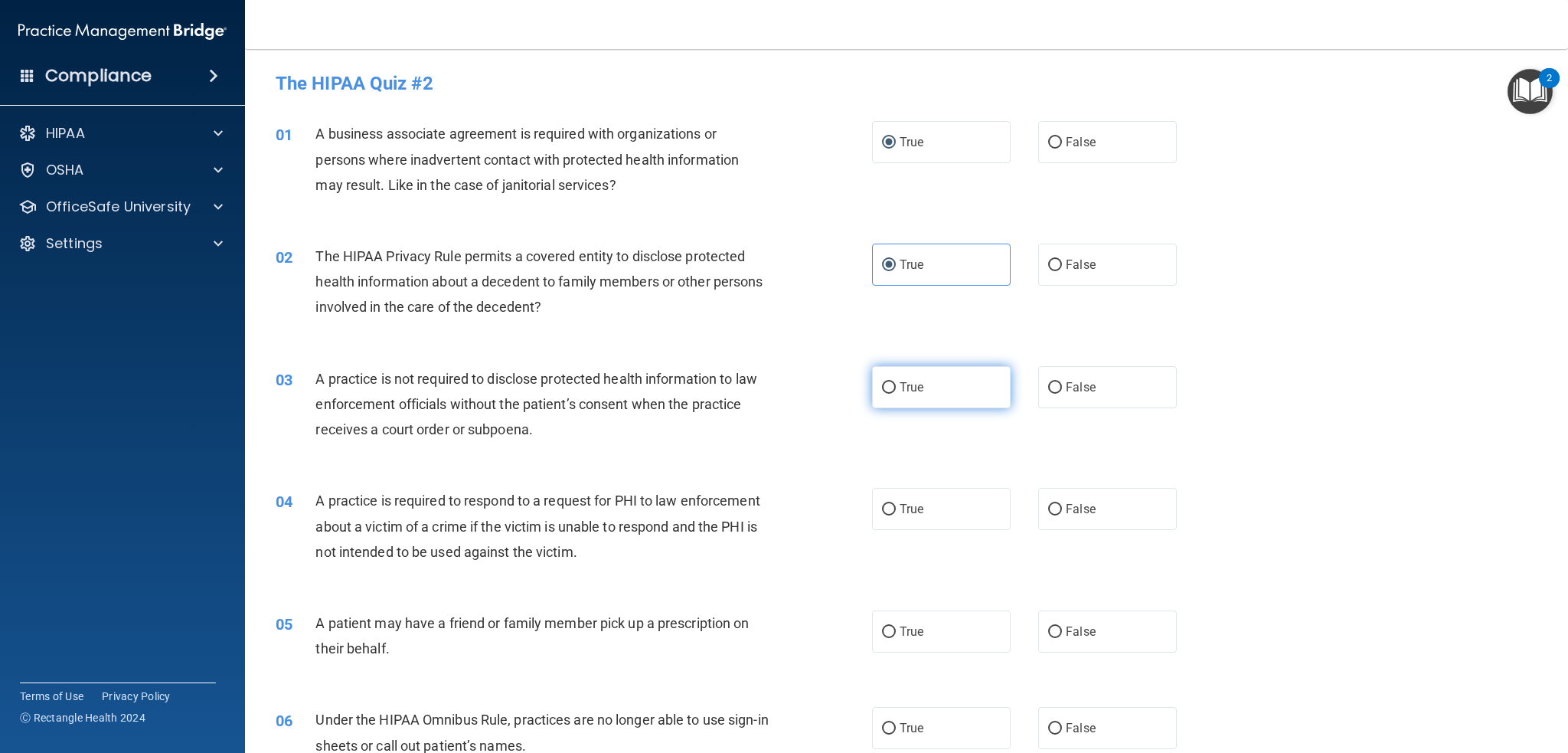
click at [895, 382] on input "True" at bounding box center [888, 388] width 14 height 11
radio input "true"
click at [646, 397] on span "A practice is not required to disclose protected health information to law enfo…" at bounding box center [536, 404] width 441 height 66
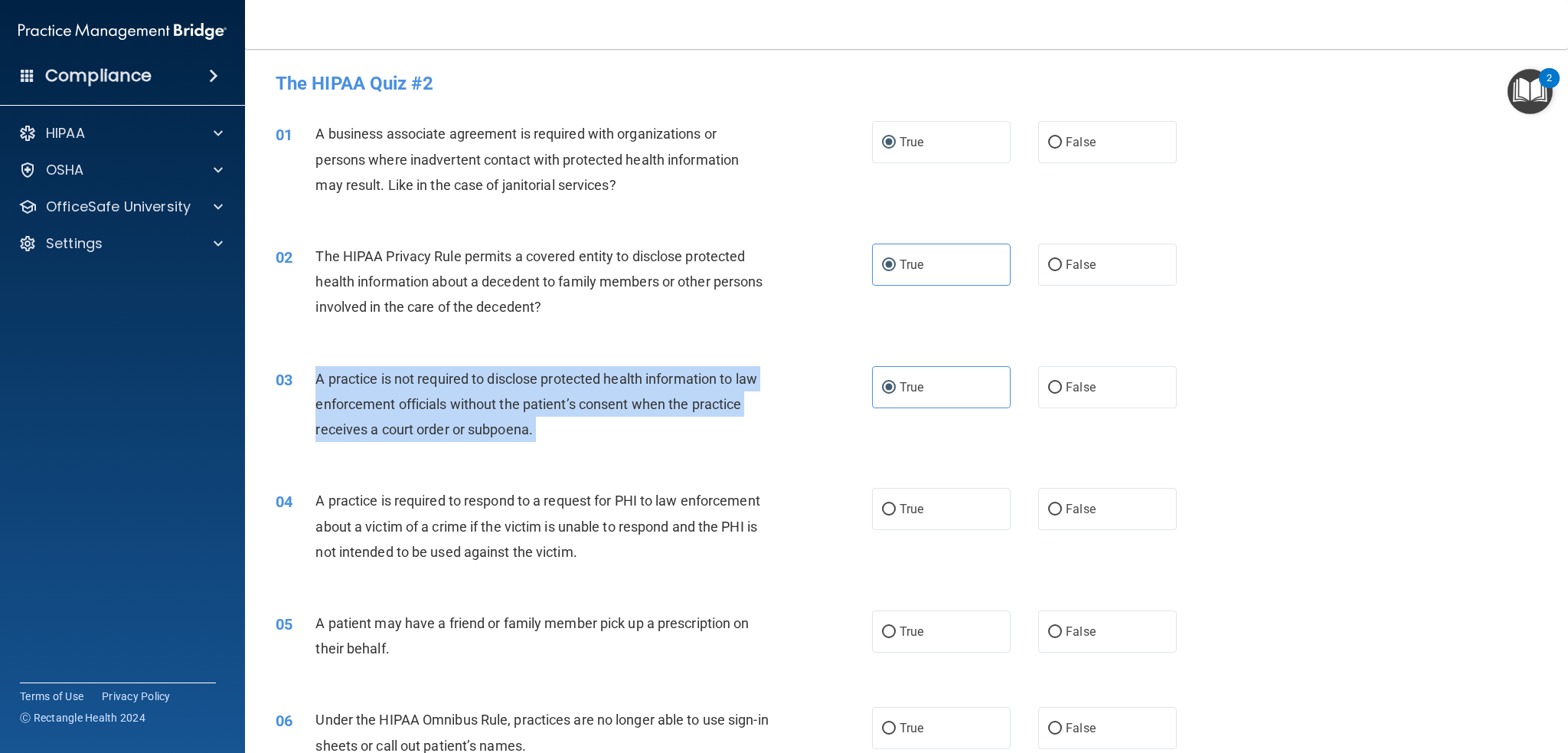
click at [646, 397] on span "A practice is not required to disclose protected health information to law enfo…" at bounding box center [536, 404] width 441 height 66
click at [627, 406] on span "A practice is not required to disclose protected health information to law enfo…" at bounding box center [536, 404] width 441 height 66
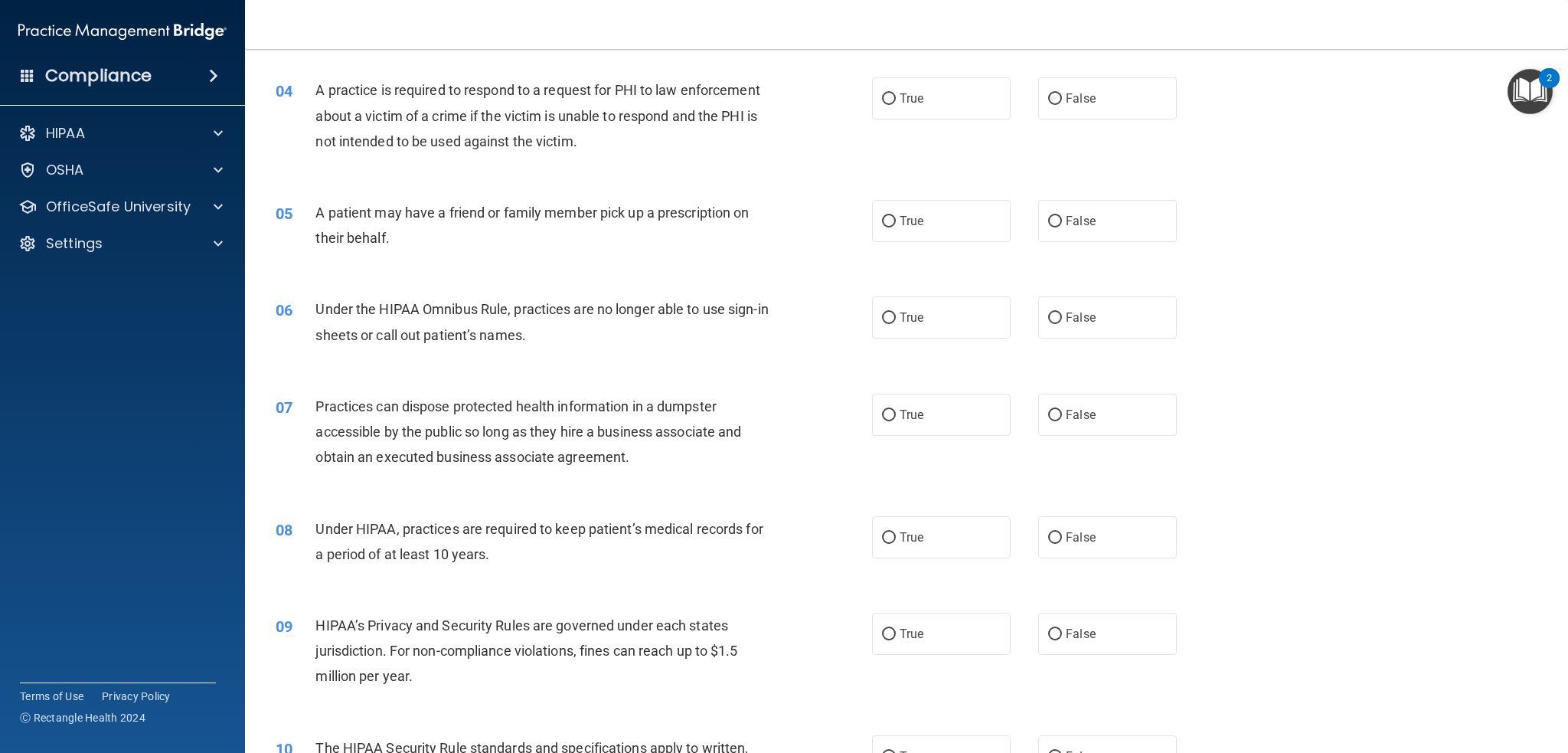
scroll to position [460, 0]
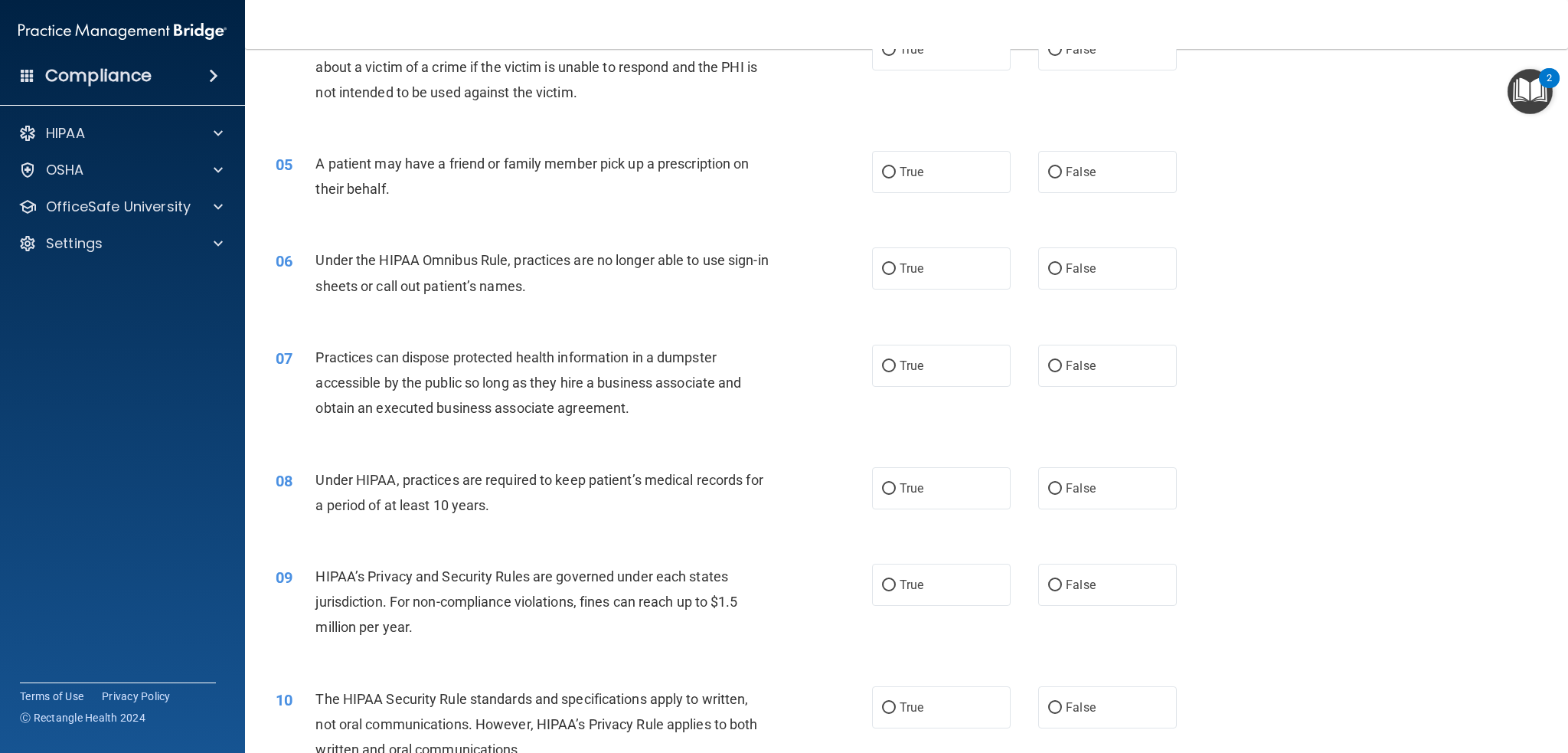
click at [619, 155] on span "A patient may have a friend or family member pick up a prescription on their be…" at bounding box center [532, 176] width 433 height 41
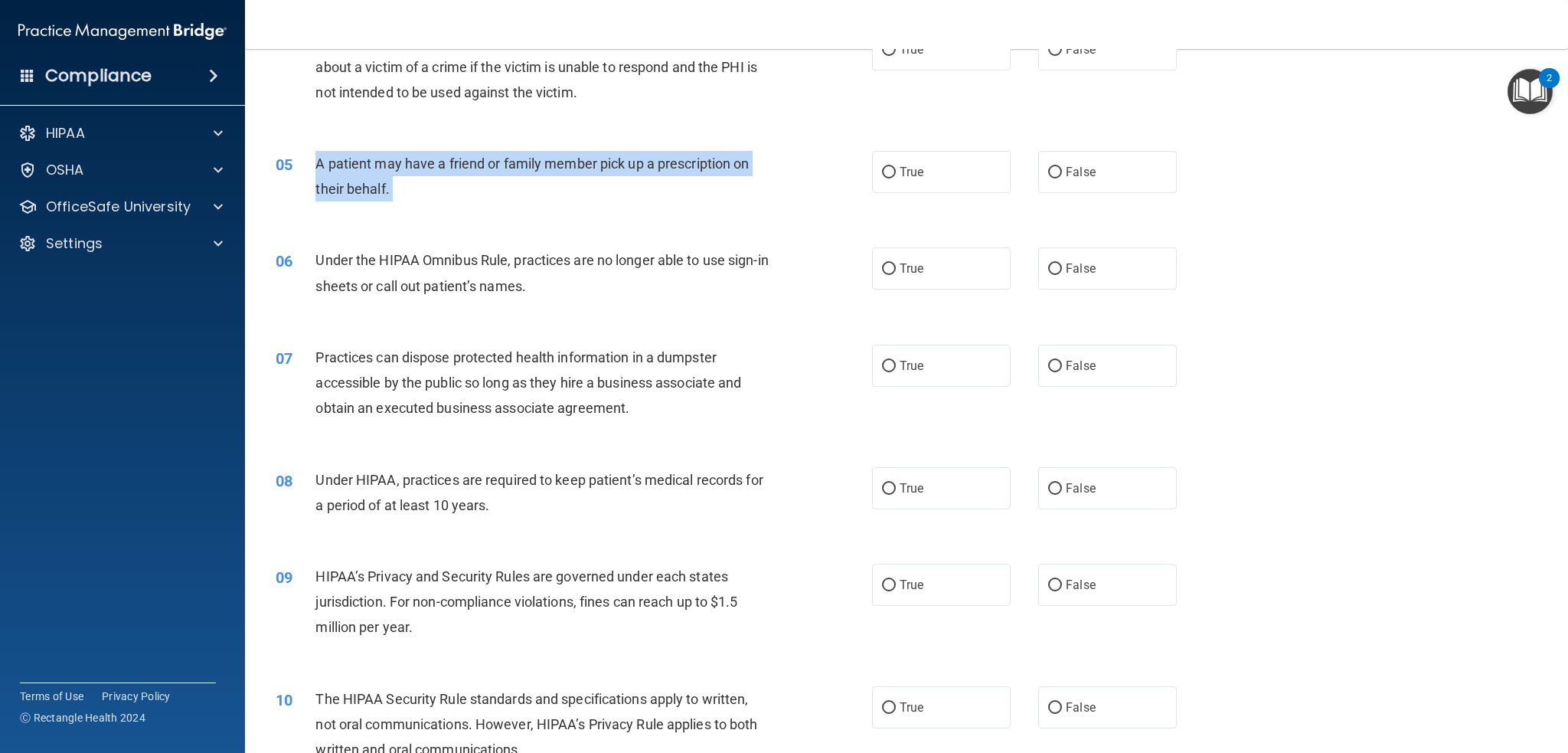
click at [619, 155] on span "A patient may have a friend or family member pick up a prescription on their be…" at bounding box center [532, 176] width 433 height 41
click at [860, 178] on div "05 A patient may have a friend or family member pick up a prescription on their…" at bounding box center [574, 179] width 643 height 58
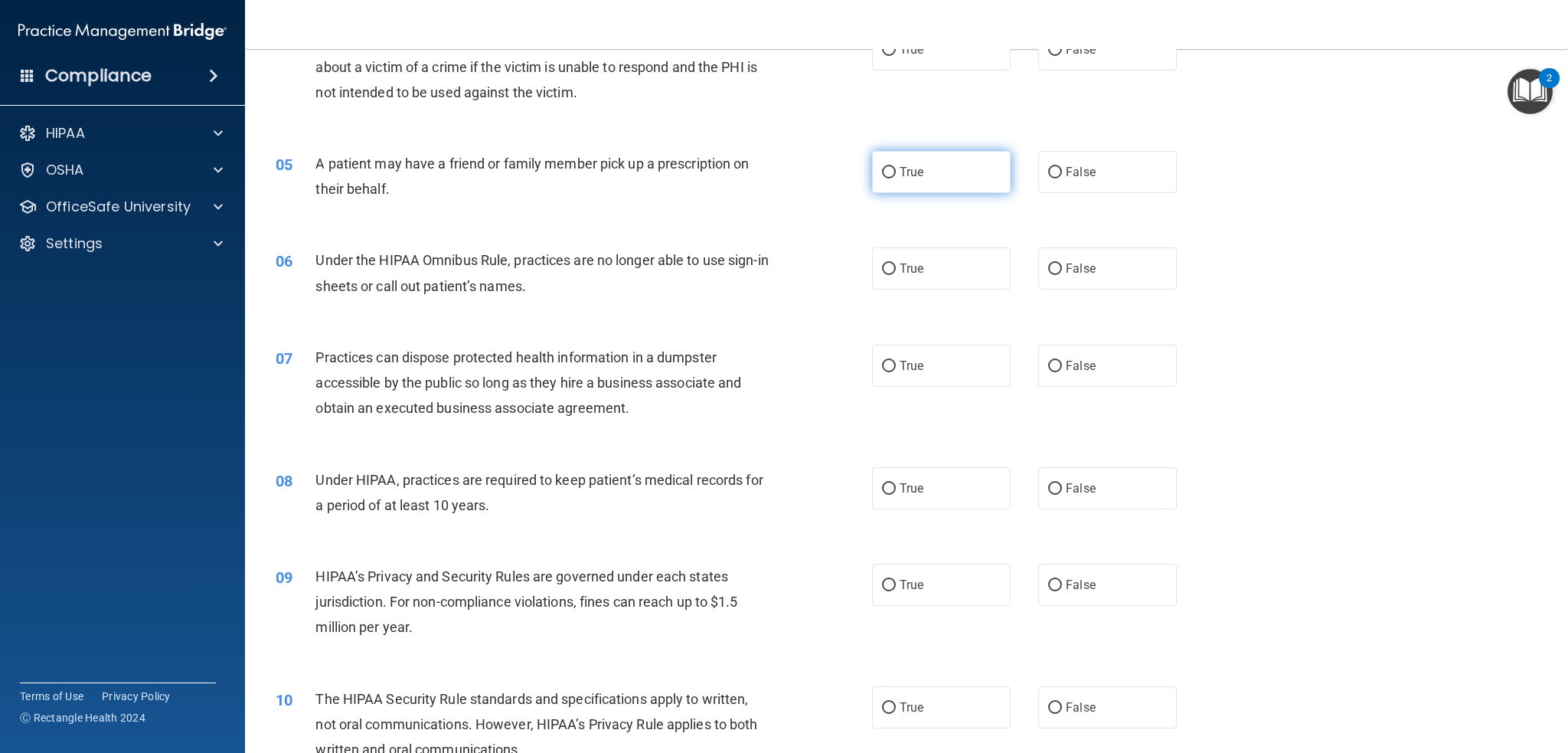
click at [872, 177] on label "True" at bounding box center [941, 171] width 138 height 42
click at [882, 177] on input "True" at bounding box center [888, 173] width 14 height 11
radio input "true"
click at [652, 221] on div "05 A patient may have a friend or family member pick up a prescription on their…" at bounding box center [907, 179] width 1285 height 96
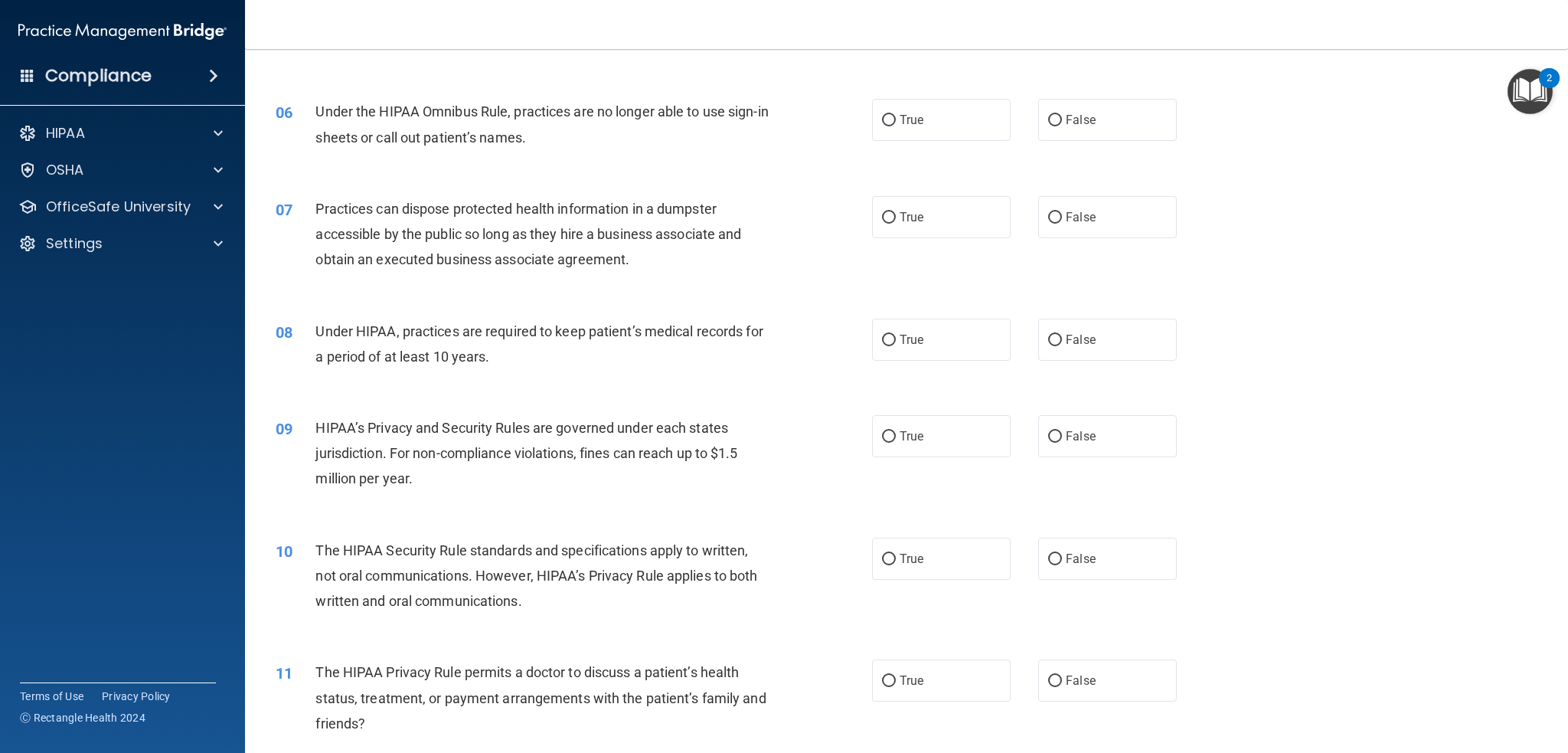
scroll to position [613, 0]
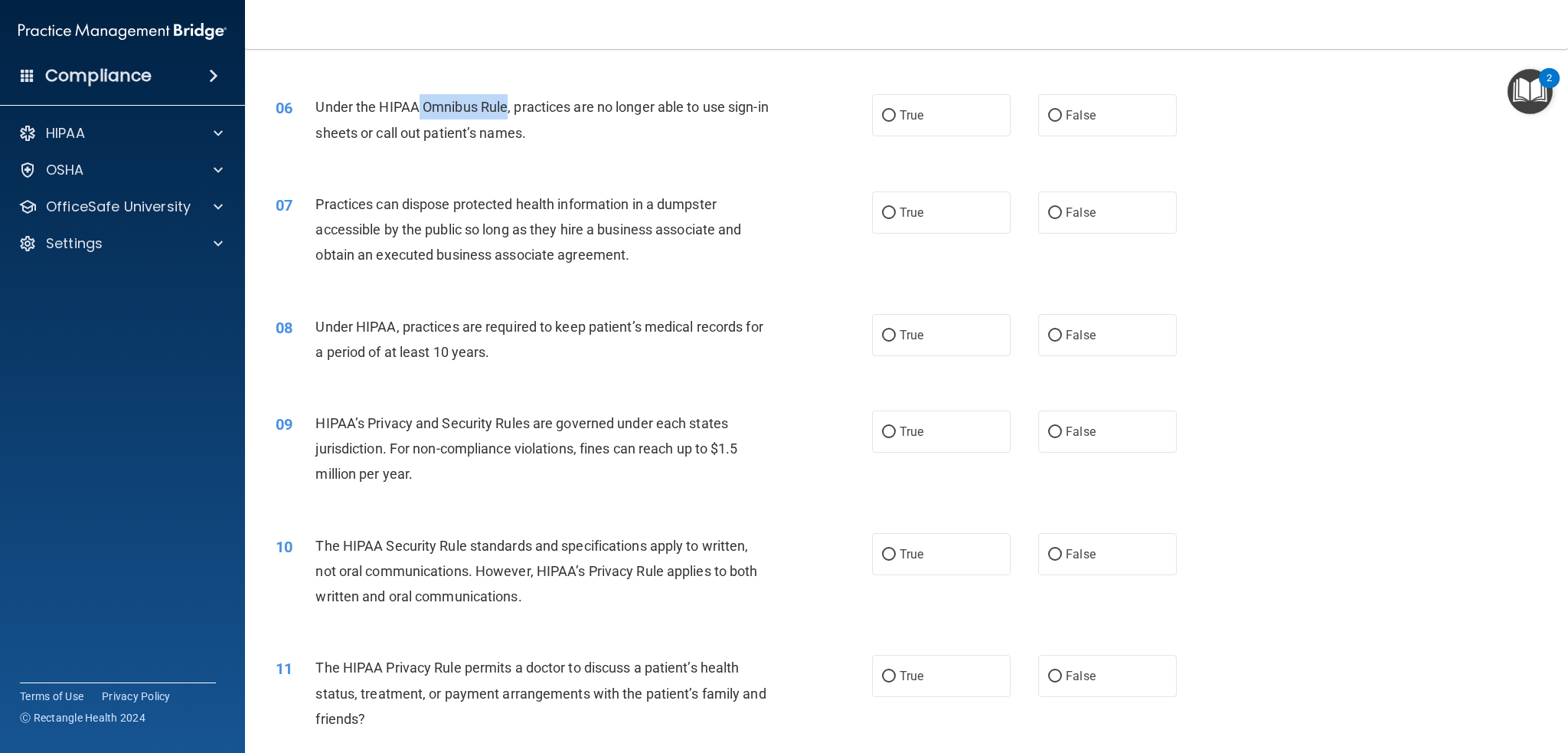
drag, startPoint x: 419, startPoint y: 107, endPoint x: 505, endPoint y: 107, distance: 86.0
click at [505, 107] on span "Under the HIPAA Omnibus Rule, practices are no longer able to use sign-in sheet…" at bounding box center [542, 120] width 452 height 41
click at [482, 106] on span "Under the HIPAA Omnibus Rule, practices are no longer able to use sign-in sheet…" at bounding box center [542, 120] width 452 height 41
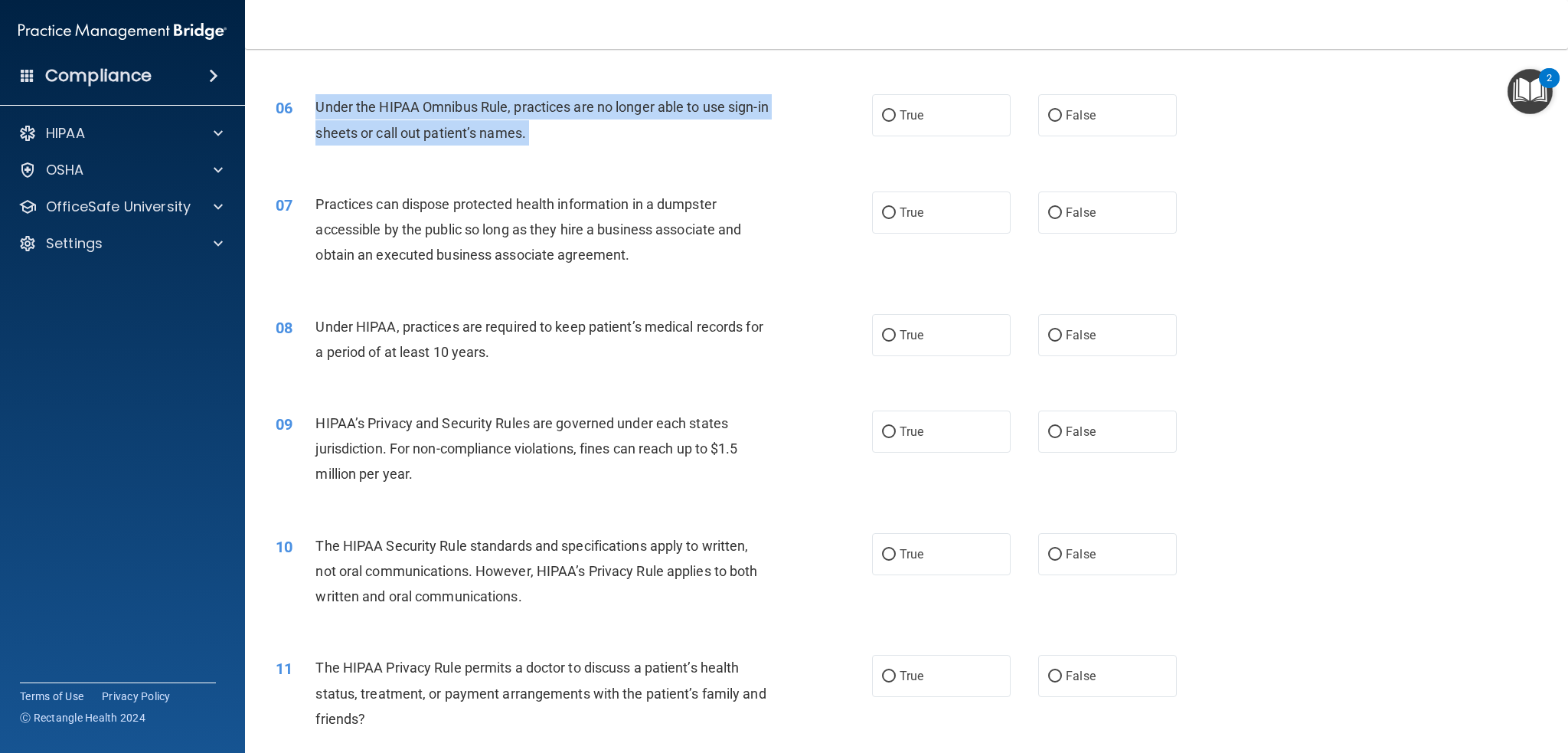
click at [482, 106] on span "Under the HIPAA Omnibus Rule, practices are no longer able to use sign-in sheet…" at bounding box center [542, 120] width 452 height 41
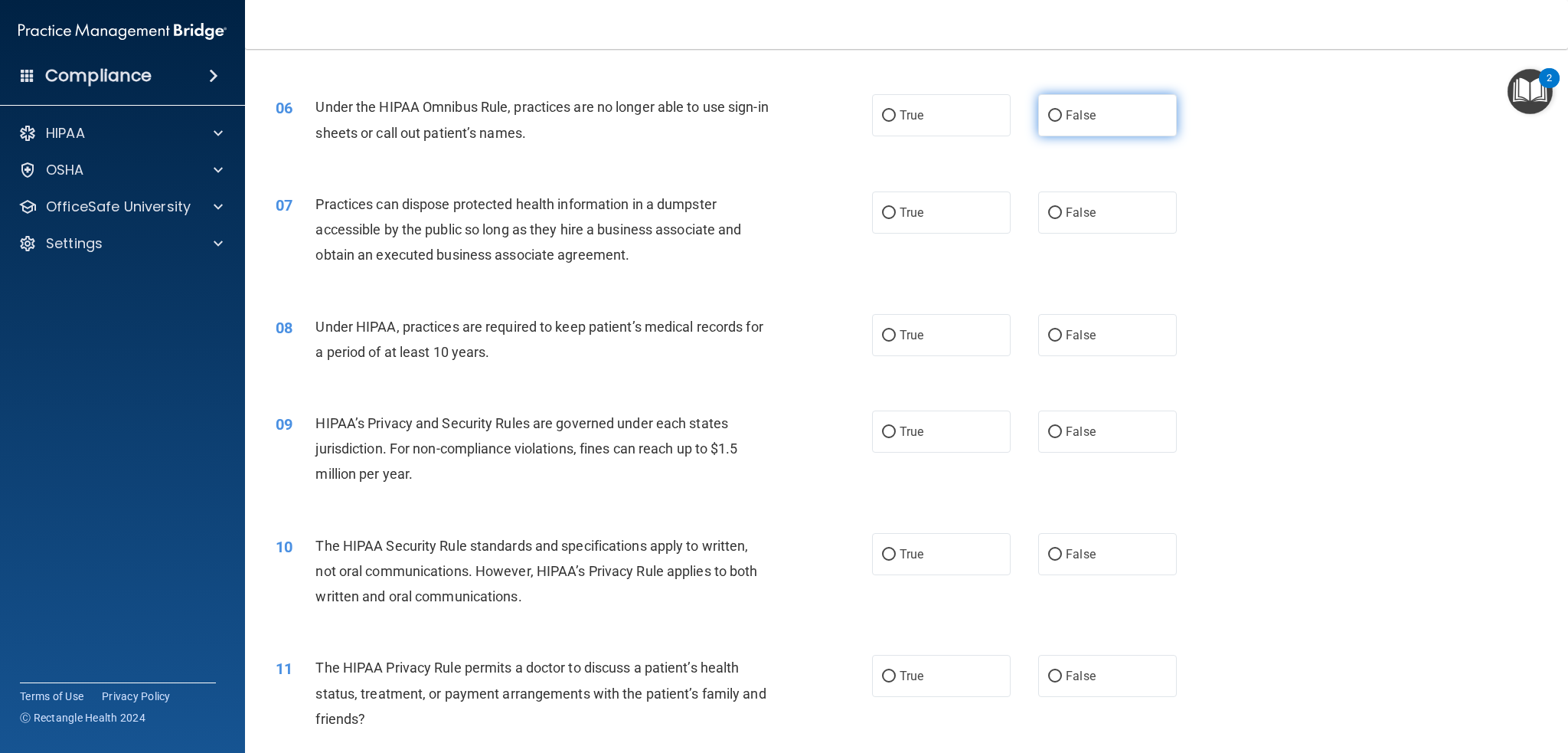
click at [1096, 116] on label "False" at bounding box center [1108, 115] width 138 height 42
click at [1062, 116] on input "False" at bounding box center [1054, 116] width 14 height 11
radio input "true"
click at [1110, 235] on div "07 Practices can dispose protected health information in a dumpster accessible …" at bounding box center [907, 233] width 1285 height 122
click at [1088, 217] on label "False" at bounding box center [1108, 212] width 138 height 42
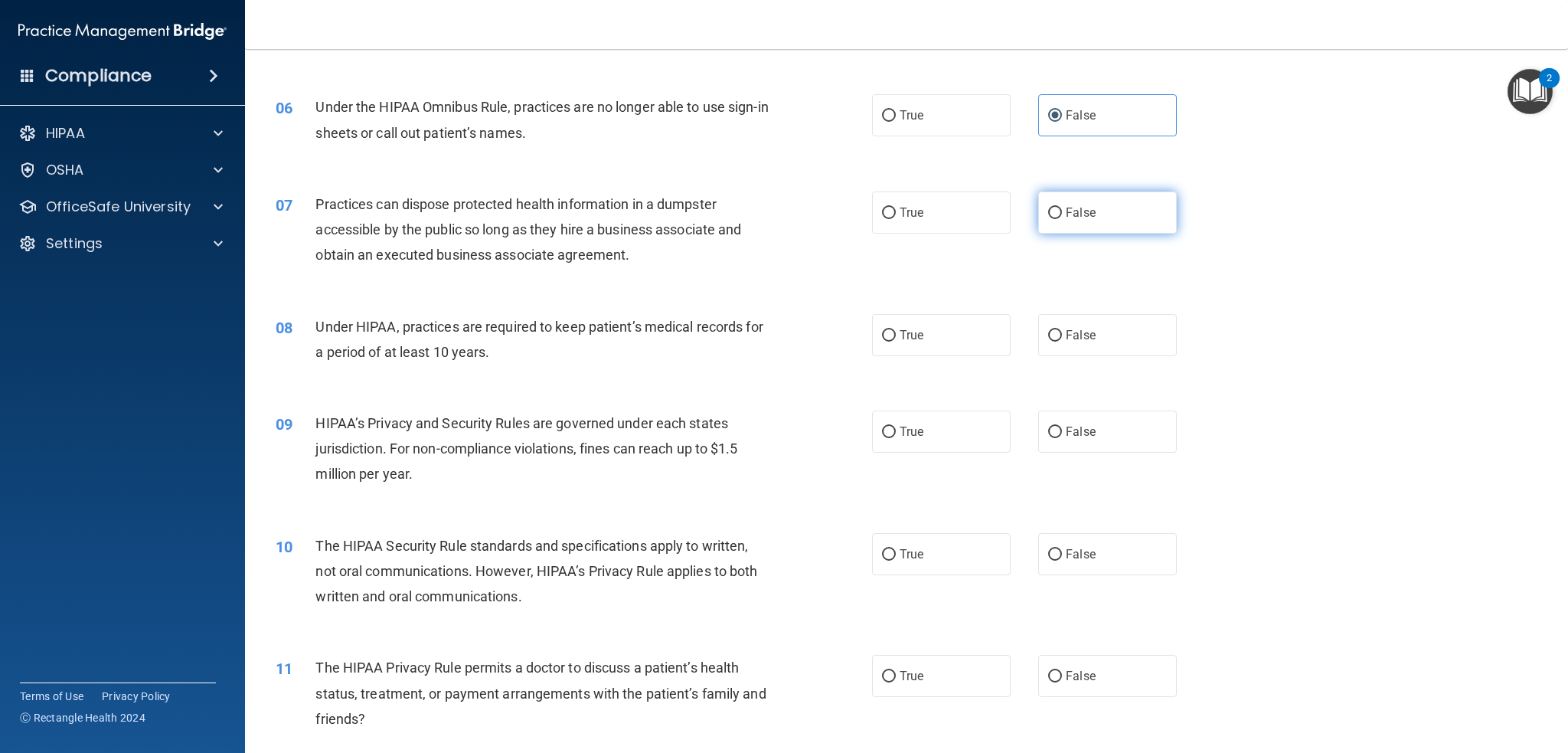
click at [1062, 217] on input "False" at bounding box center [1054, 213] width 14 height 11
radio input "true"
click at [651, 210] on span "Practices can dispose protected health information in a dumpster accessible by …" at bounding box center [529, 229] width 426 height 66
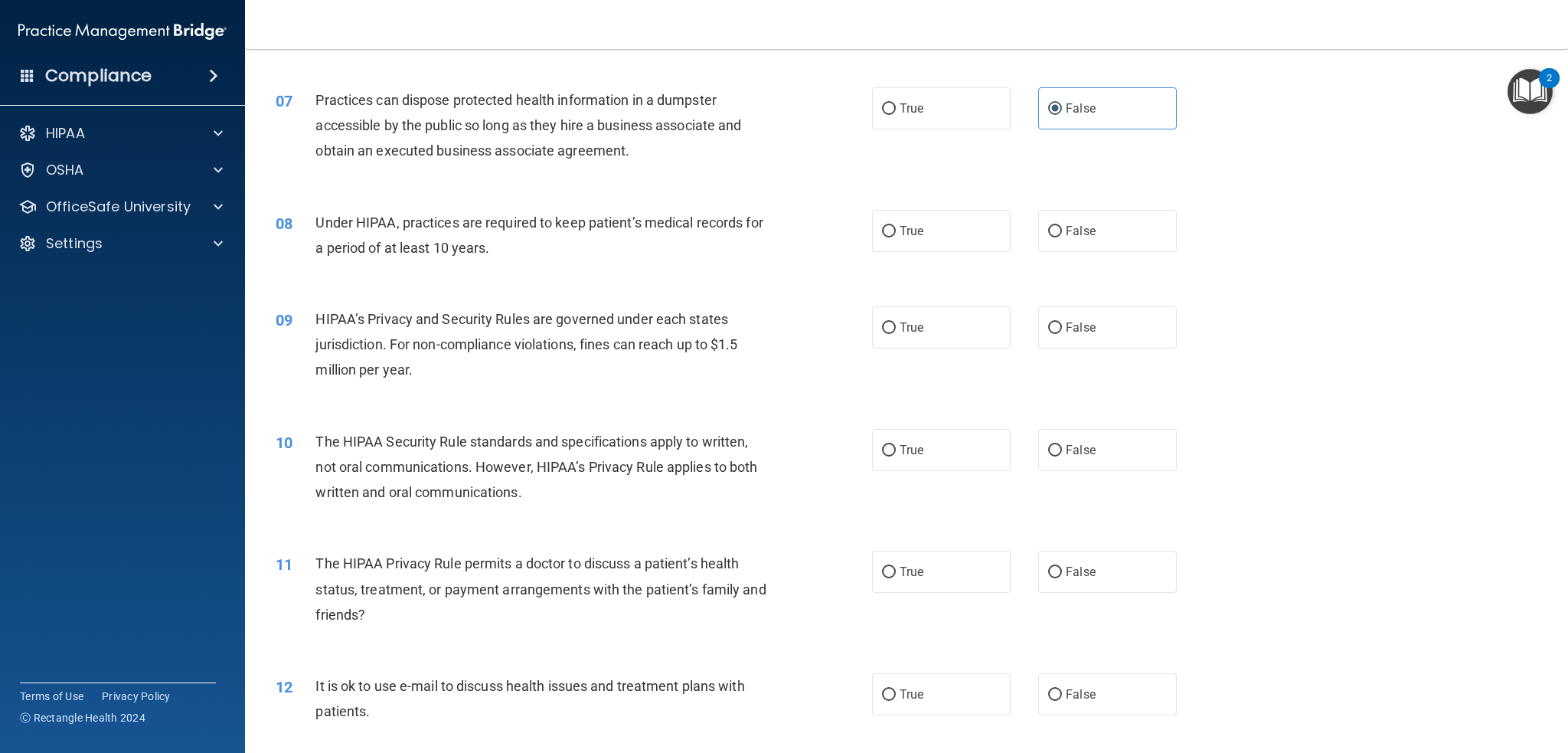
scroll to position [766, 0]
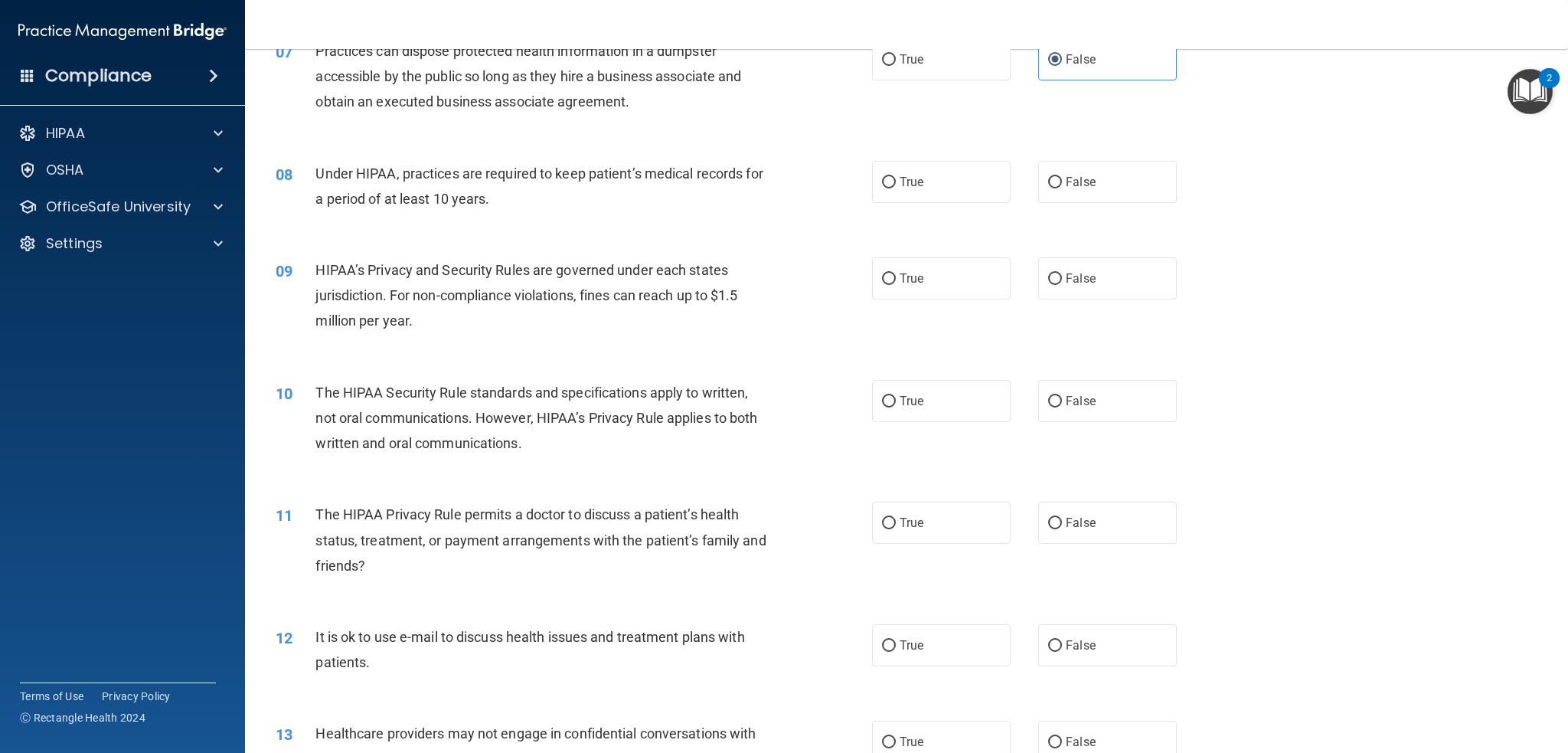
click at [423, 171] on span "Under HIPAA, practices are required to keep patient’s medical records for a per…" at bounding box center [539, 186] width 447 height 41
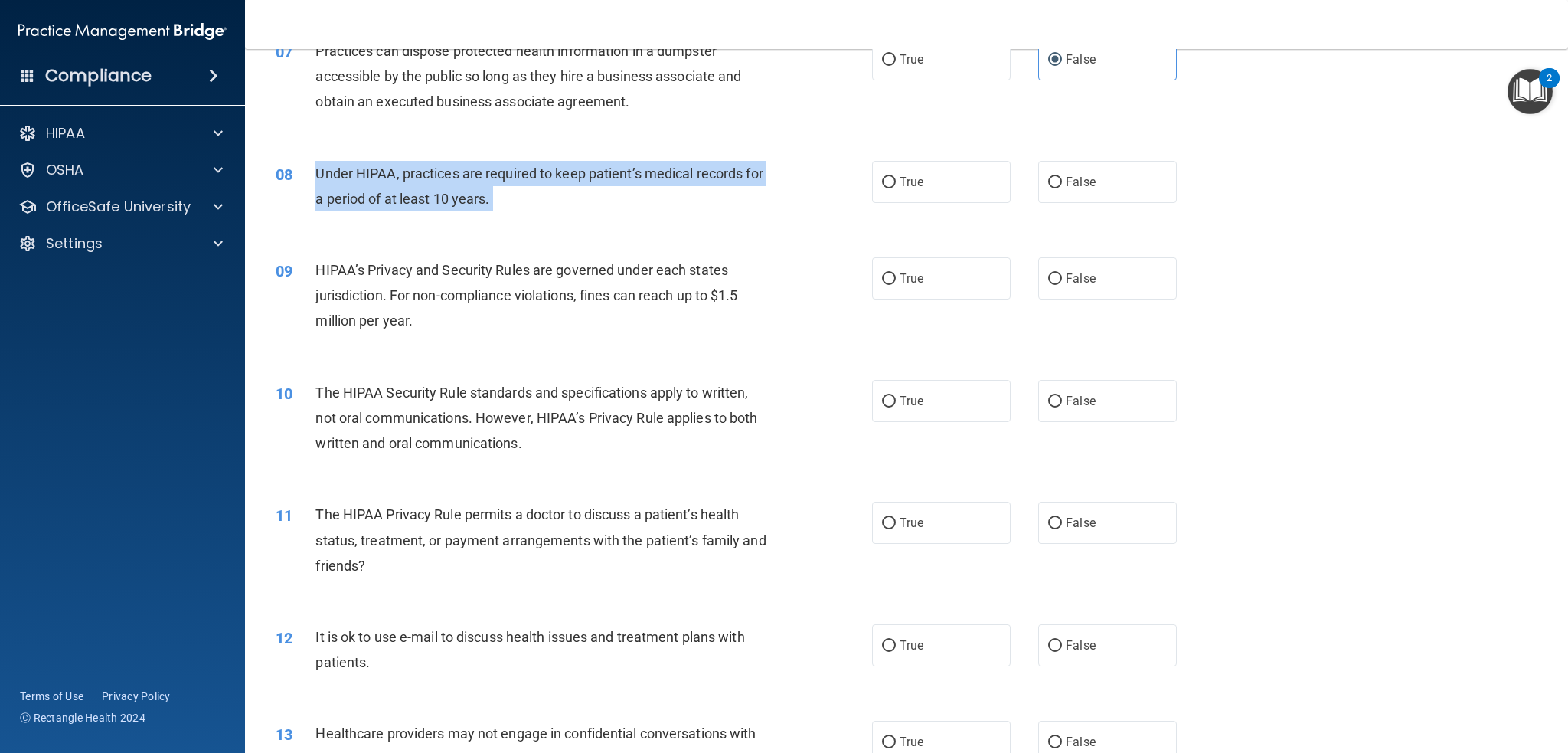
click at [423, 171] on span "Under HIPAA, practices are required to keep patient’s medical records for a per…" at bounding box center [539, 186] width 447 height 41
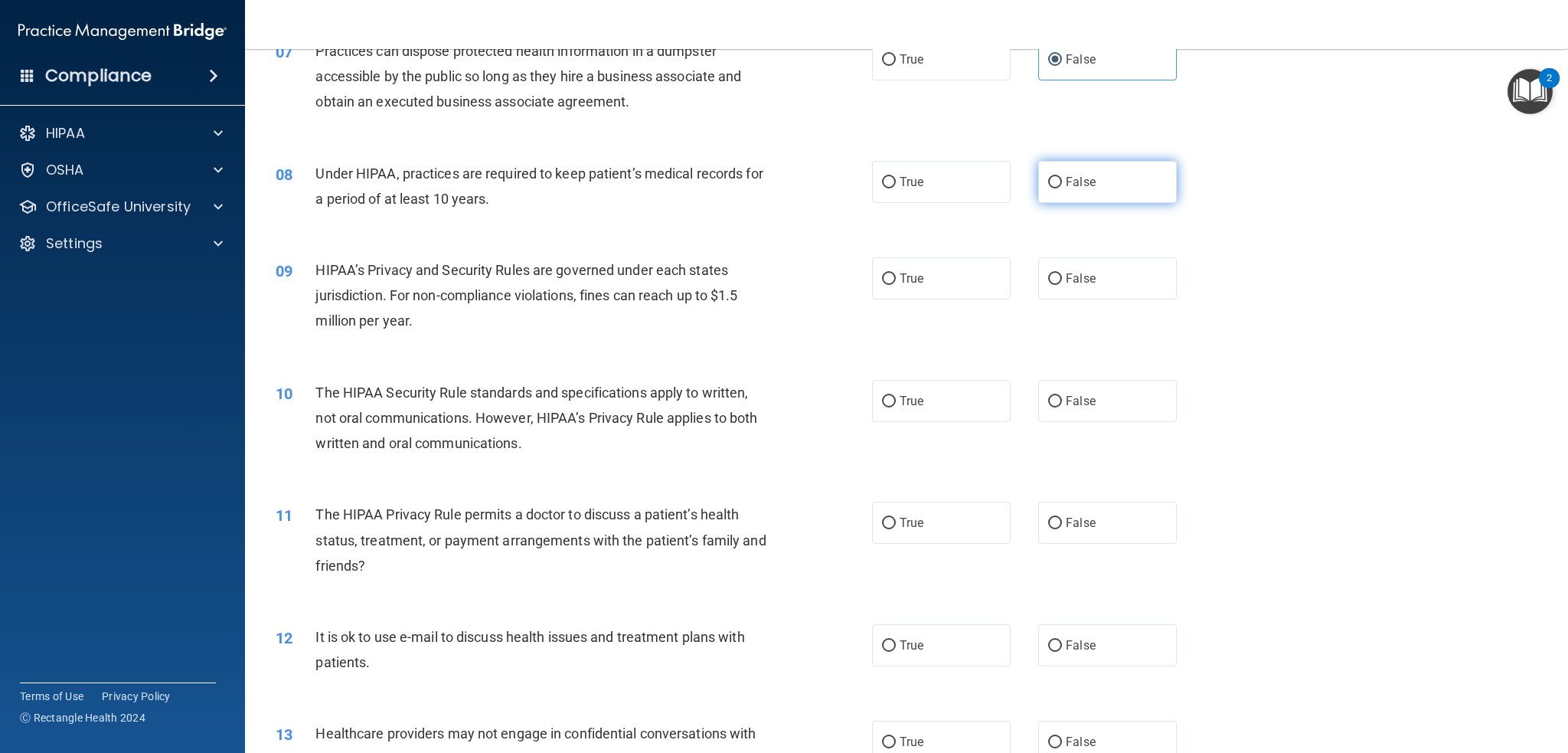
click at [1067, 178] on span "False" at bounding box center [1081, 182] width 30 height 15
click at [1062, 178] on input "False" at bounding box center [1054, 182] width 14 height 11
radio input "true"
click at [664, 193] on div "Under HIPAA, practices are required to keep patient’s medical records for a per…" at bounding box center [548, 186] width 465 height 50
click at [627, 264] on span "HIPAA’s Privacy and Security Rules are governed under each states jurisdiction.…" at bounding box center [527, 294] width 422 height 66
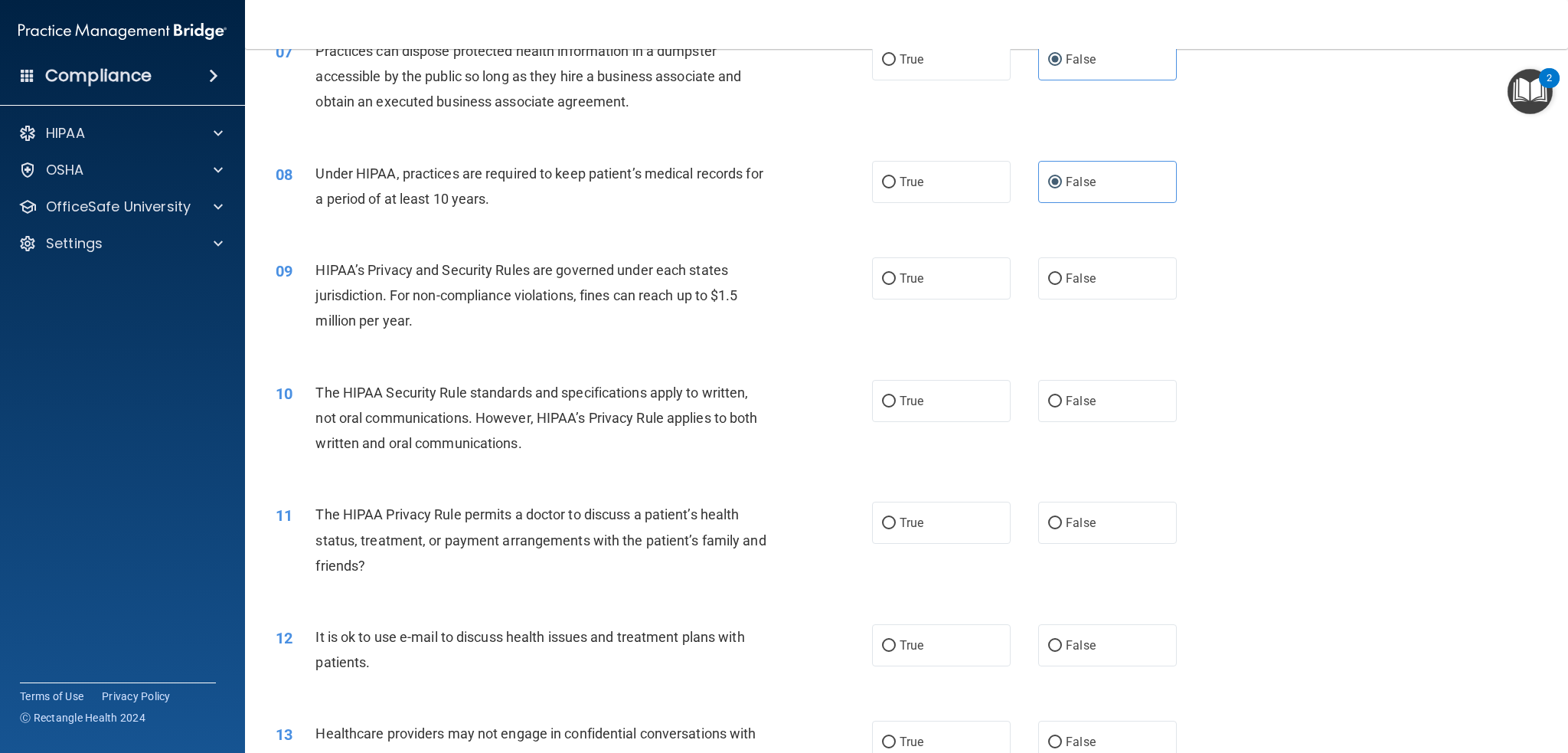
click at [627, 264] on span "HIPAA’s Privacy and Security Rules are governed under each states jurisdiction.…" at bounding box center [527, 294] width 422 height 66
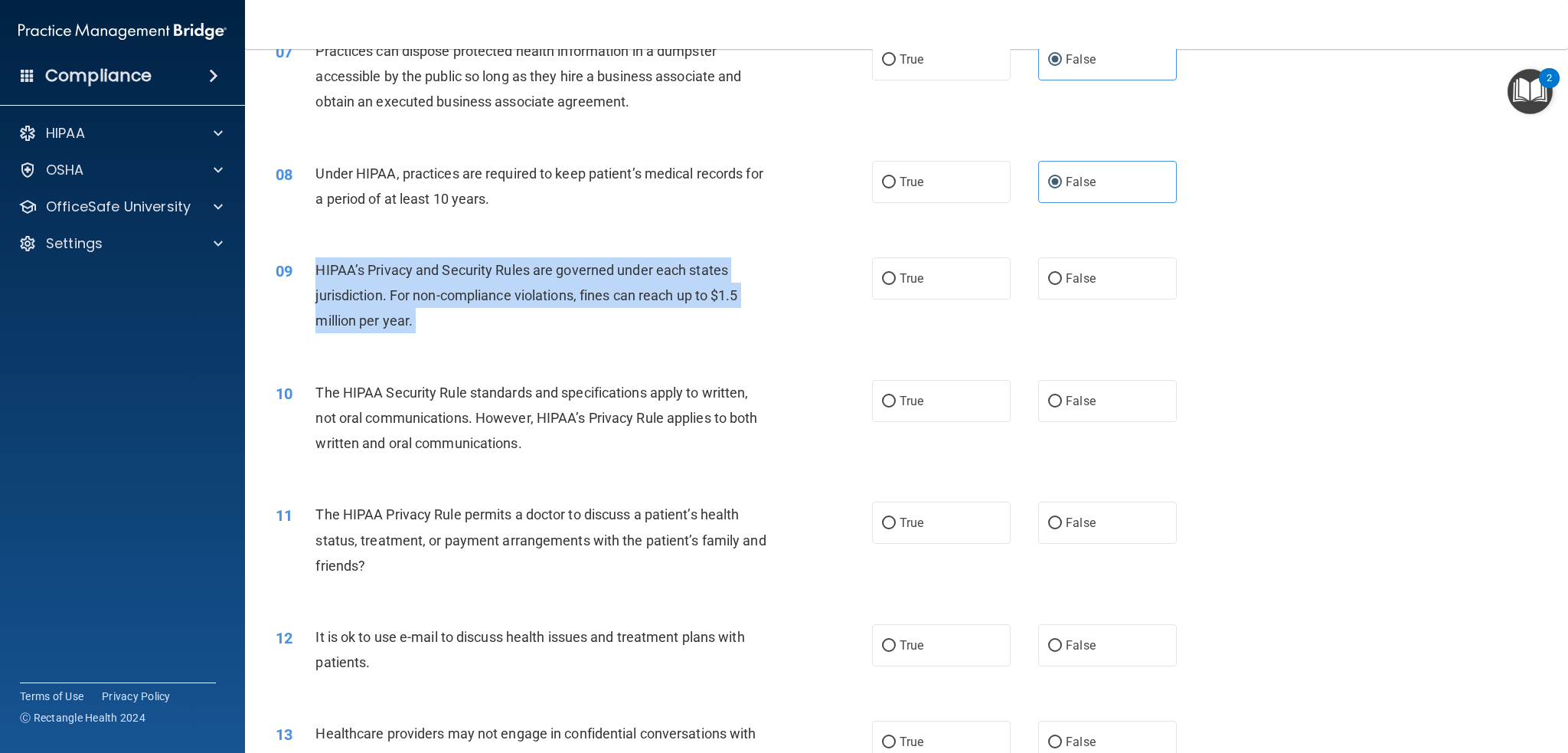
click at [627, 264] on span "HIPAA’s Privacy and Security Rules are governed under each states jurisdiction.…" at bounding box center [527, 294] width 422 height 66
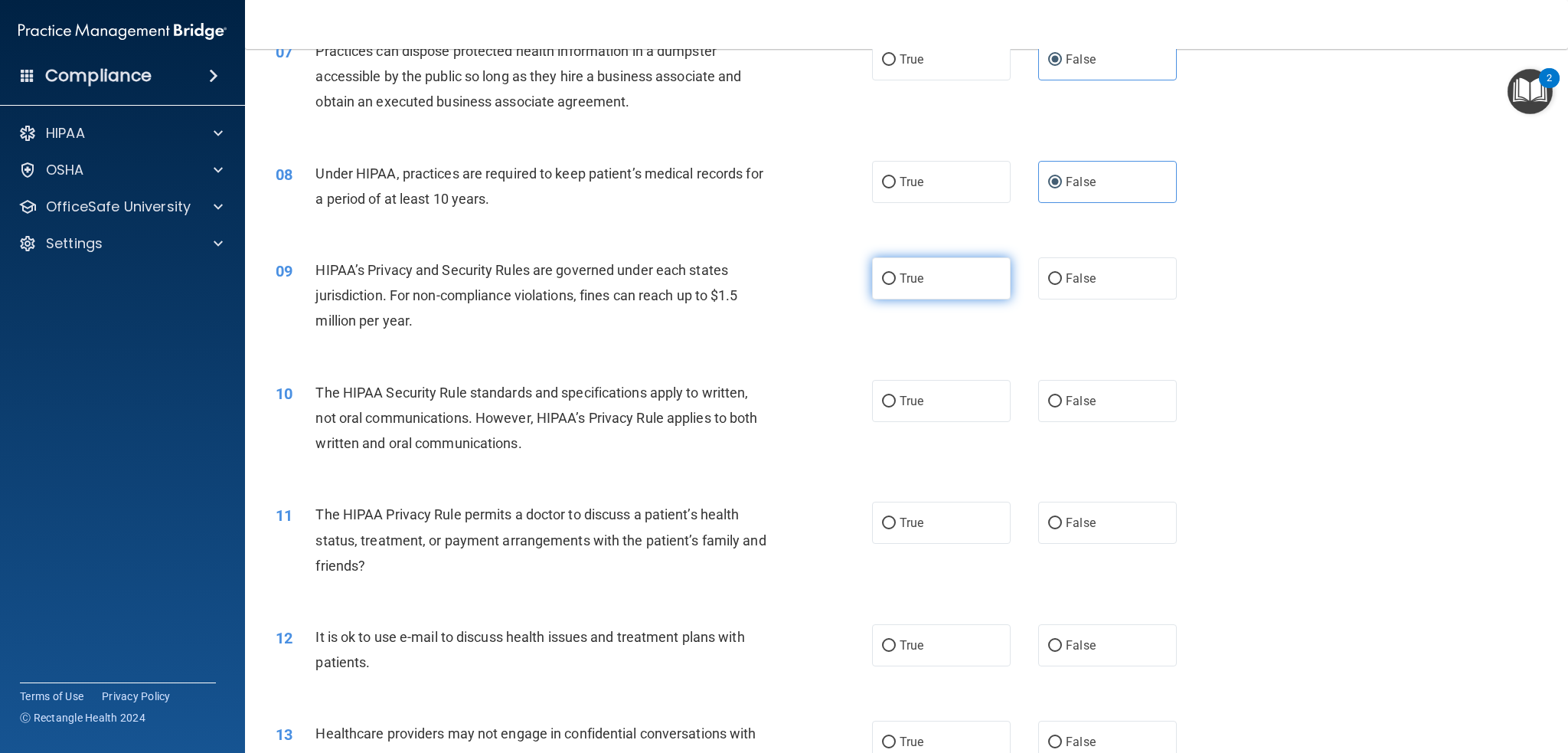
click at [954, 287] on label "True" at bounding box center [941, 277] width 138 height 42
click at [896, 285] on input "True" at bounding box center [888, 279] width 14 height 11
radio input "true"
click at [673, 334] on div "09 HIPAA’s Privacy and Security Rules are governed under each states jurisdicti…" at bounding box center [574, 299] width 643 height 84
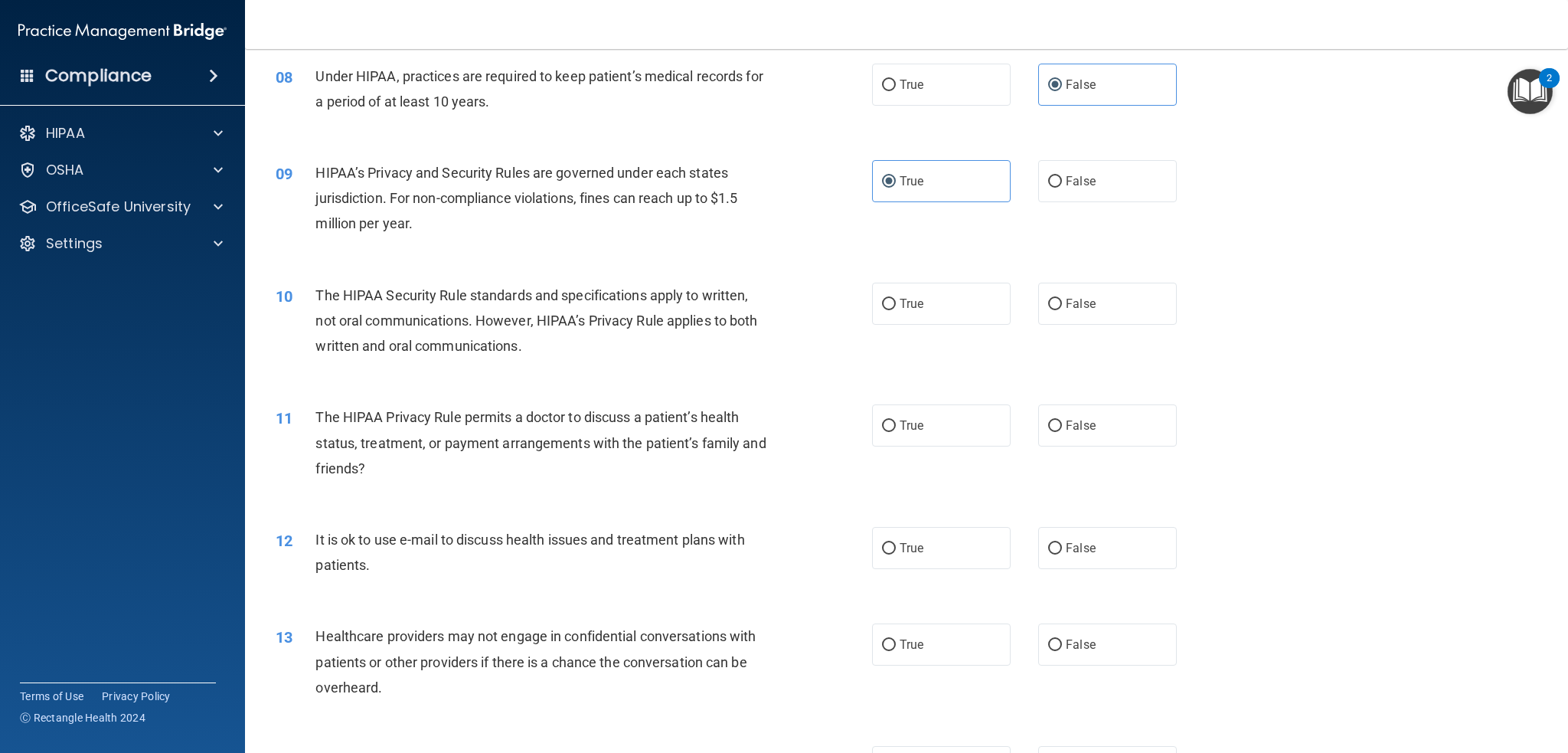
scroll to position [919, 0]
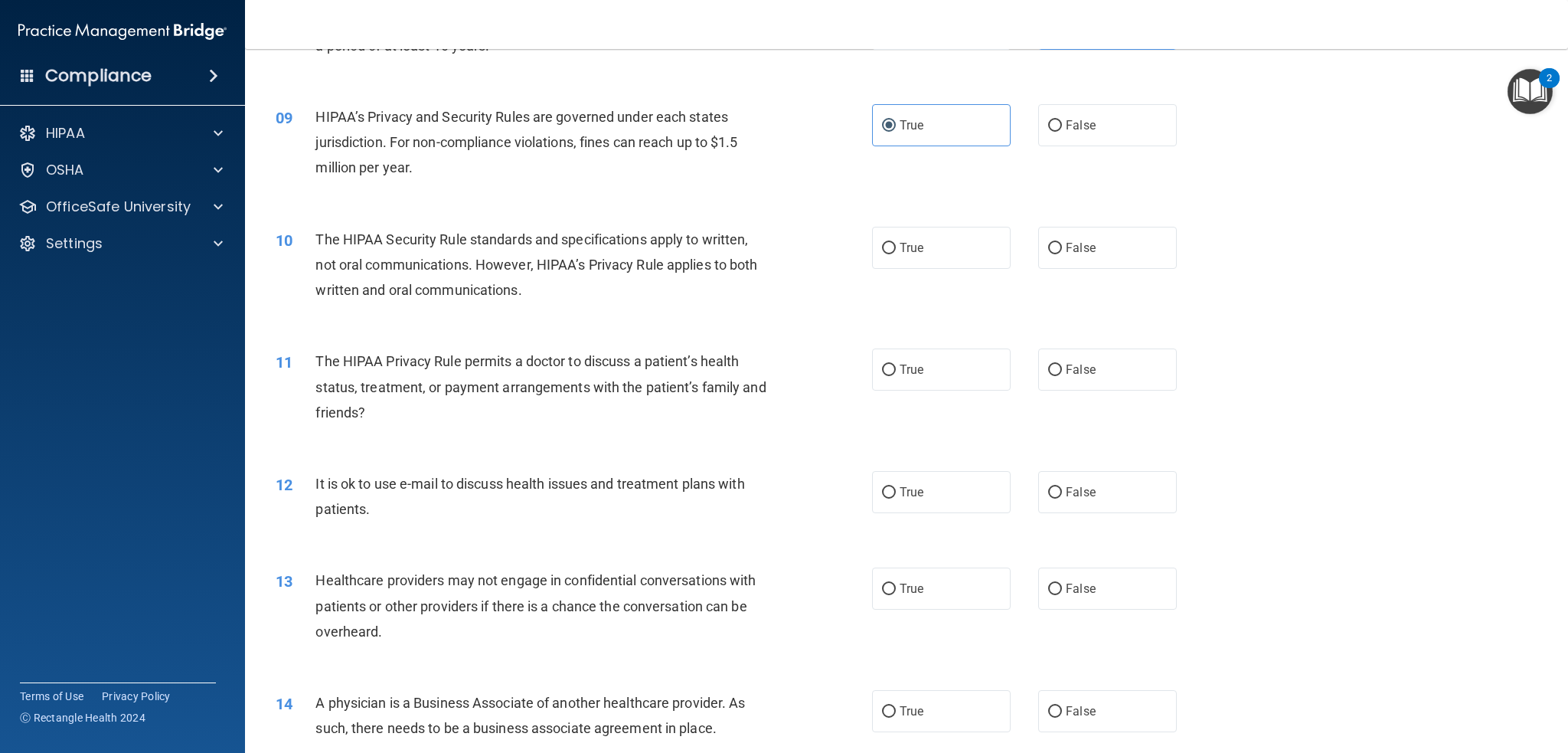
click at [344, 233] on span "The HIPAA Security Rule standards and specifications apply to written, not oral…" at bounding box center [536, 264] width 442 height 66
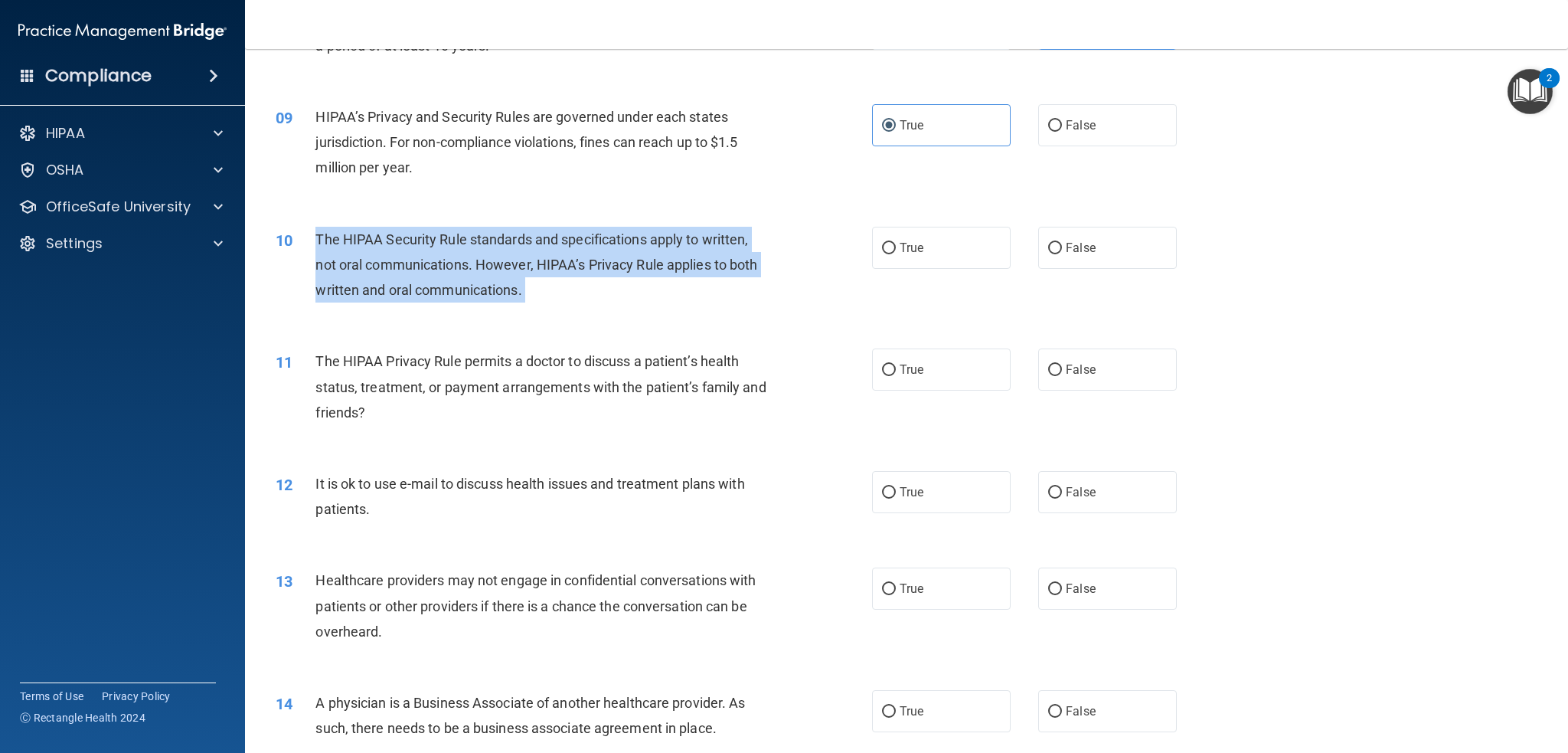
click at [344, 233] on span "The HIPAA Security Rule standards and specifications apply to written, not oral…" at bounding box center [536, 264] width 442 height 66
click at [882, 243] on input "True" at bounding box center [888, 249] width 14 height 11
radio input "true"
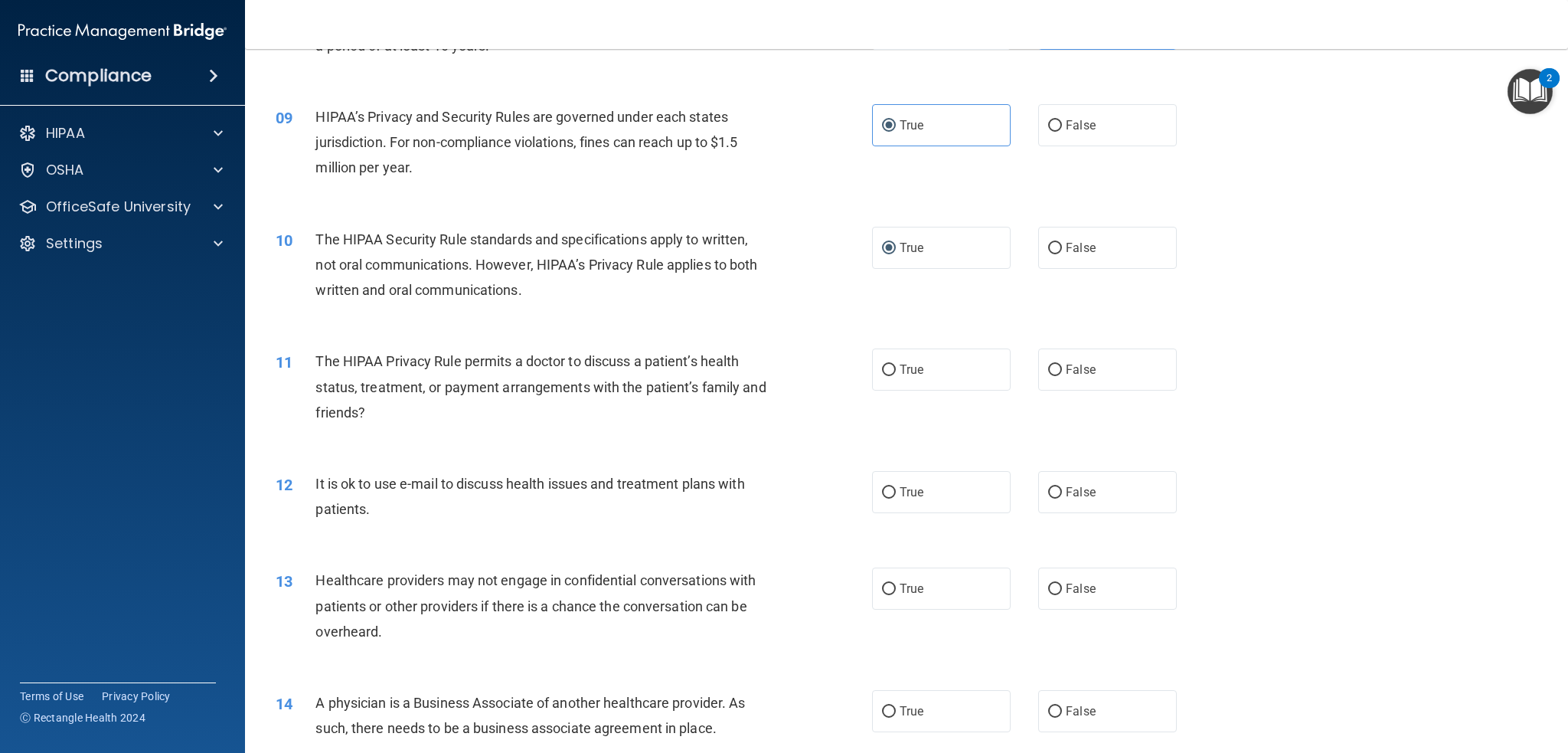
click at [726, 312] on div "10 The HIPAA Security Rule standards and specifications apply to written, not o…" at bounding box center [907, 268] width 1285 height 122
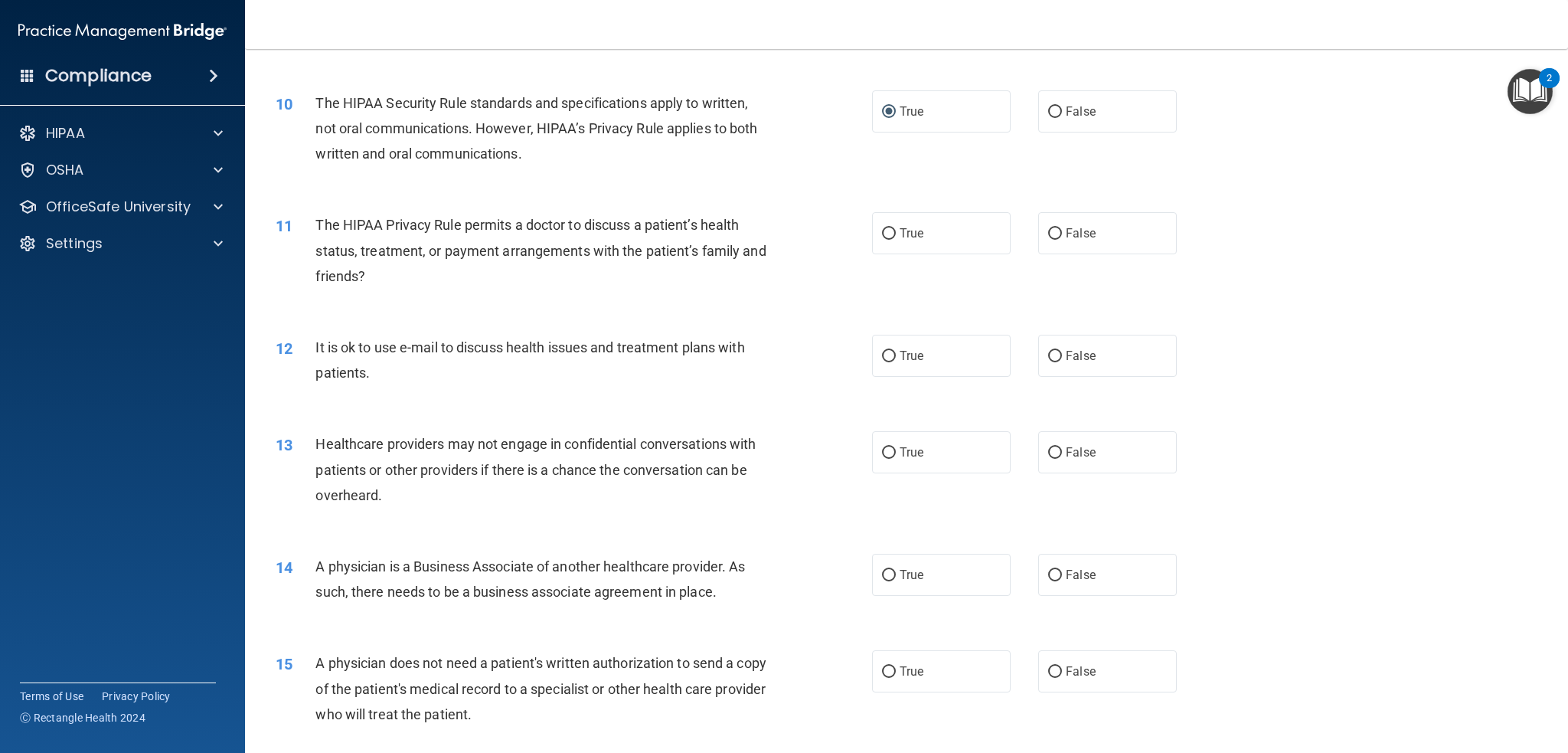
scroll to position [1073, 0]
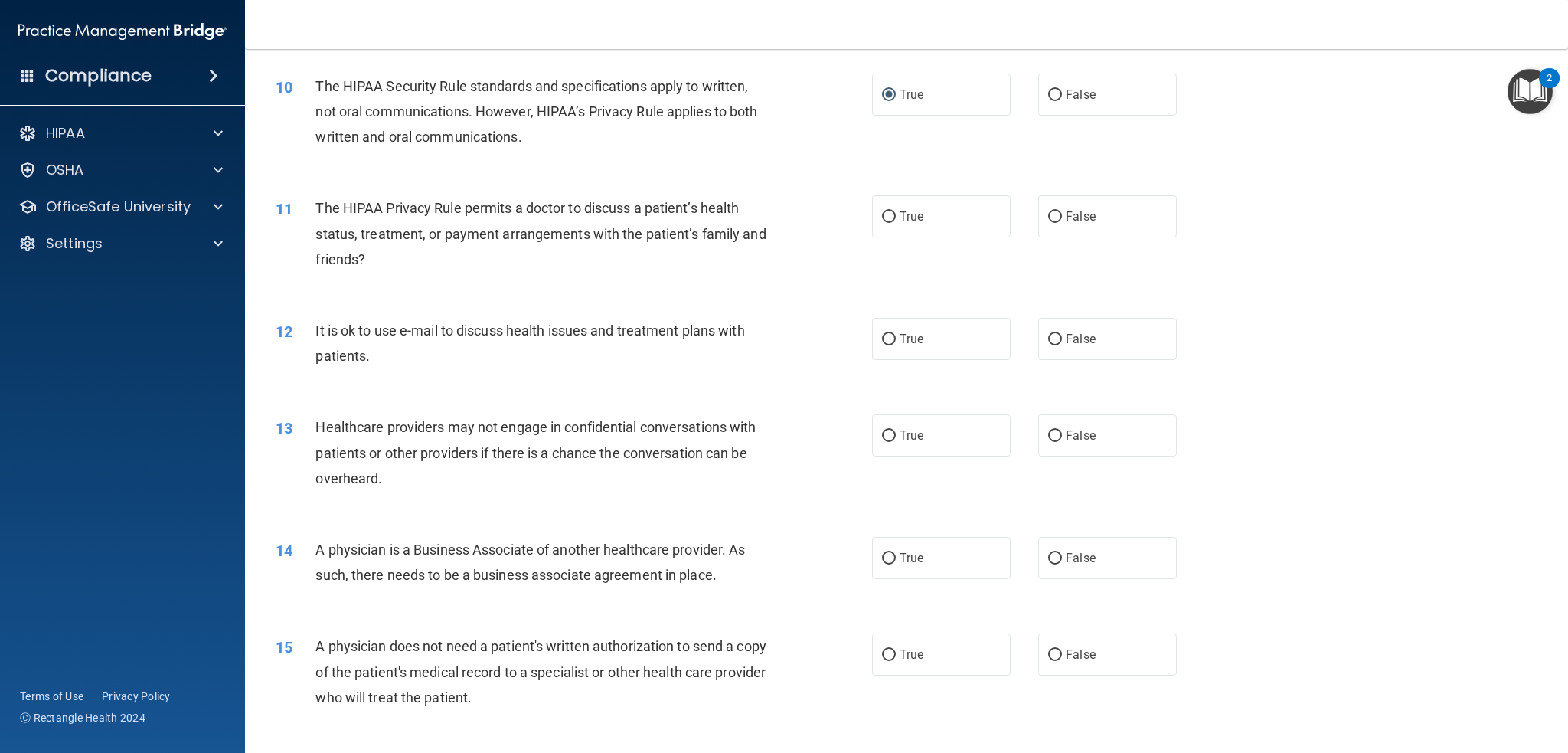
click at [699, 323] on span "It is ok to use e-mail to discuss health issues and treatment plans with patien…" at bounding box center [530, 343] width 429 height 41
click at [901, 334] on span "True" at bounding box center [911, 339] width 23 height 15
click at [896, 334] on input "True" at bounding box center [888, 339] width 14 height 11
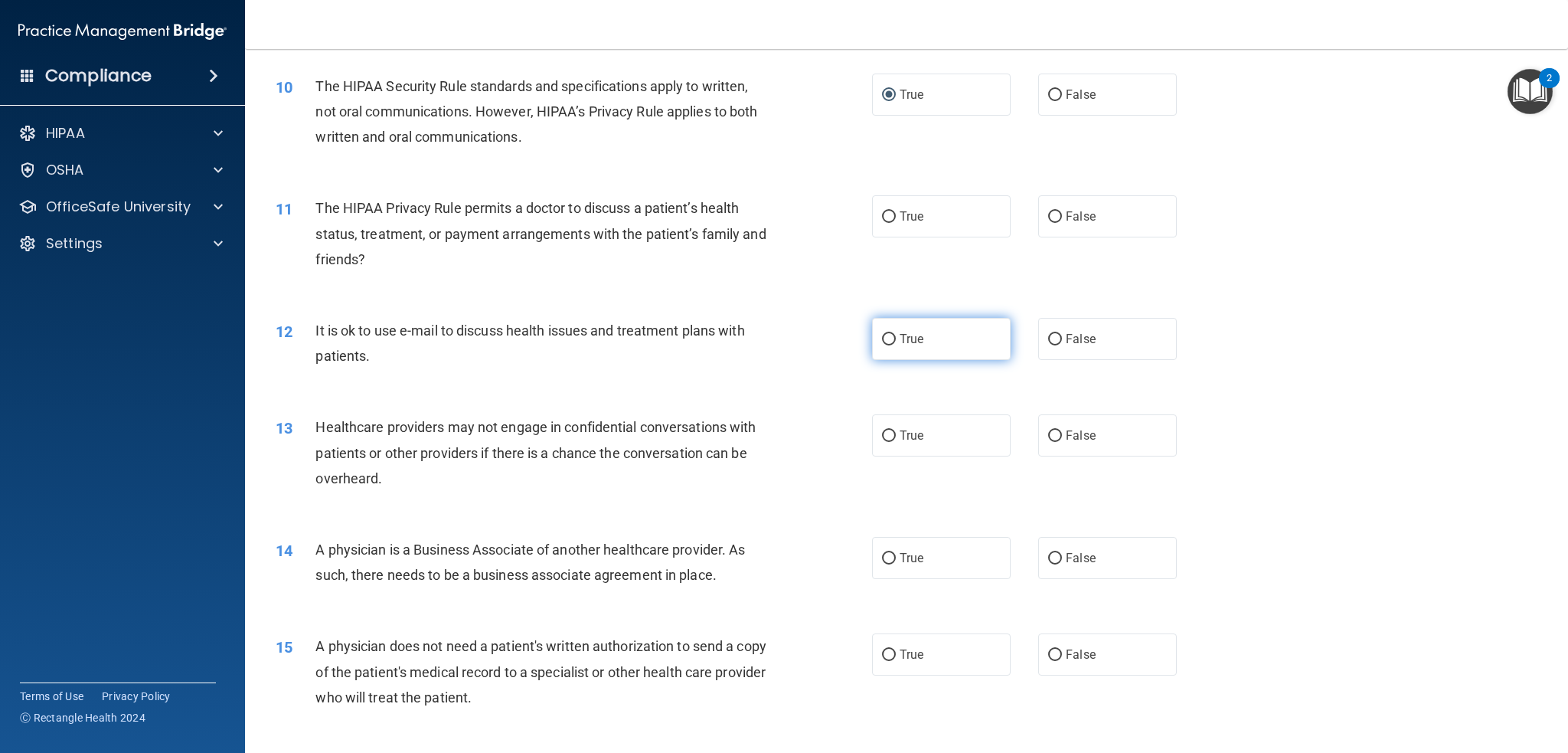
radio input "true"
click at [882, 217] on input "True" at bounding box center [888, 217] width 14 height 11
radio input "true"
click at [614, 215] on span "The HIPAA Privacy Rule permits a doctor to discuss a patient’s health status, t…" at bounding box center [541, 233] width 450 height 66
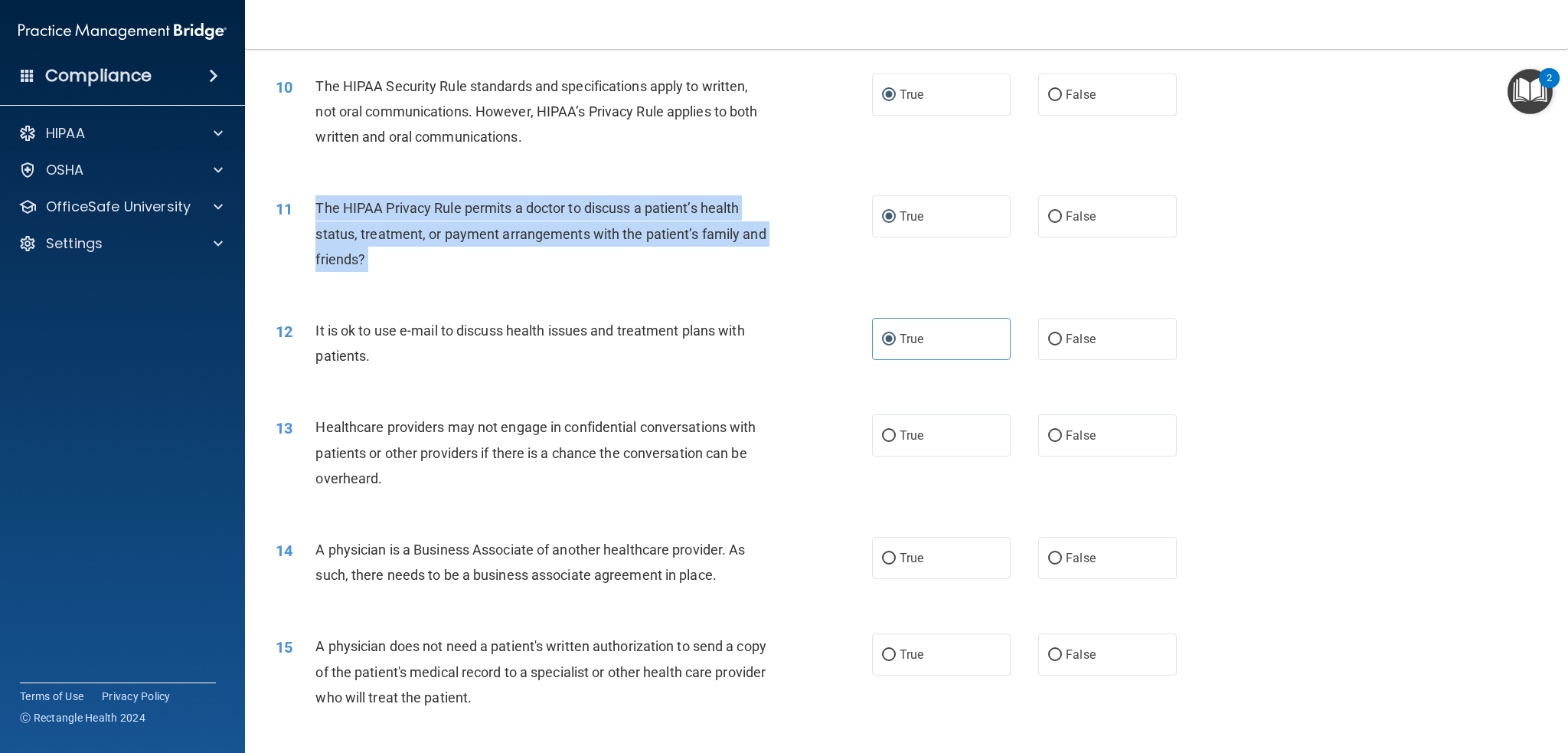
click at [614, 215] on span "The HIPAA Privacy Rule permits a doctor to discuss a patient’s health status, t…" at bounding box center [541, 233] width 450 height 66
click at [578, 250] on div "The HIPAA Privacy Rule permits a doctor to discuss a patient’s health status, t…" at bounding box center [548, 234] width 465 height 77
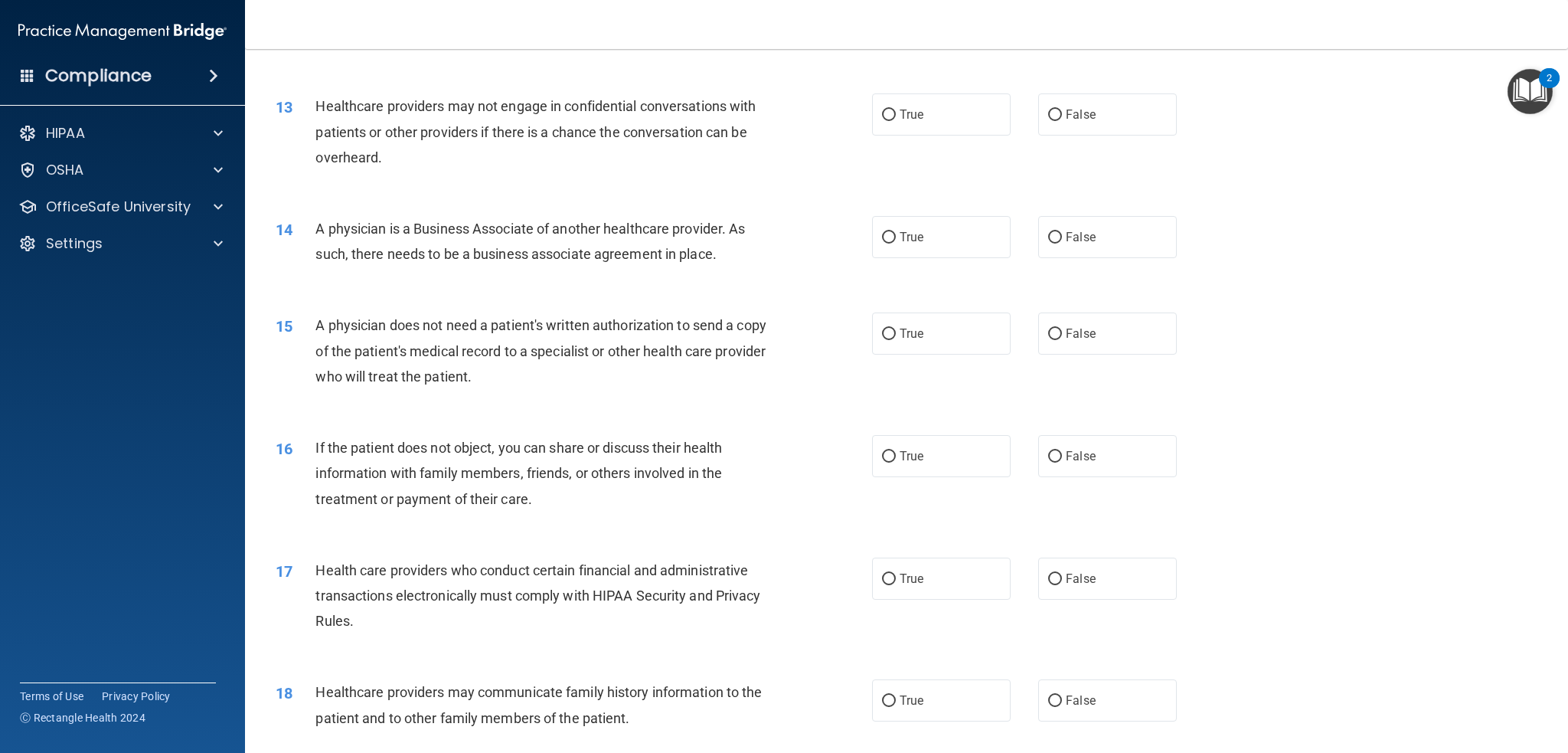
scroll to position [1394, 0]
click at [1075, 125] on label "False" at bounding box center [1108, 113] width 138 height 42
click at [1062, 121] on input "False" at bounding box center [1054, 114] width 14 height 11
radio input "true"
click at [958, 116] on label "True" at bounding box center [941, 113] width 138 height 42
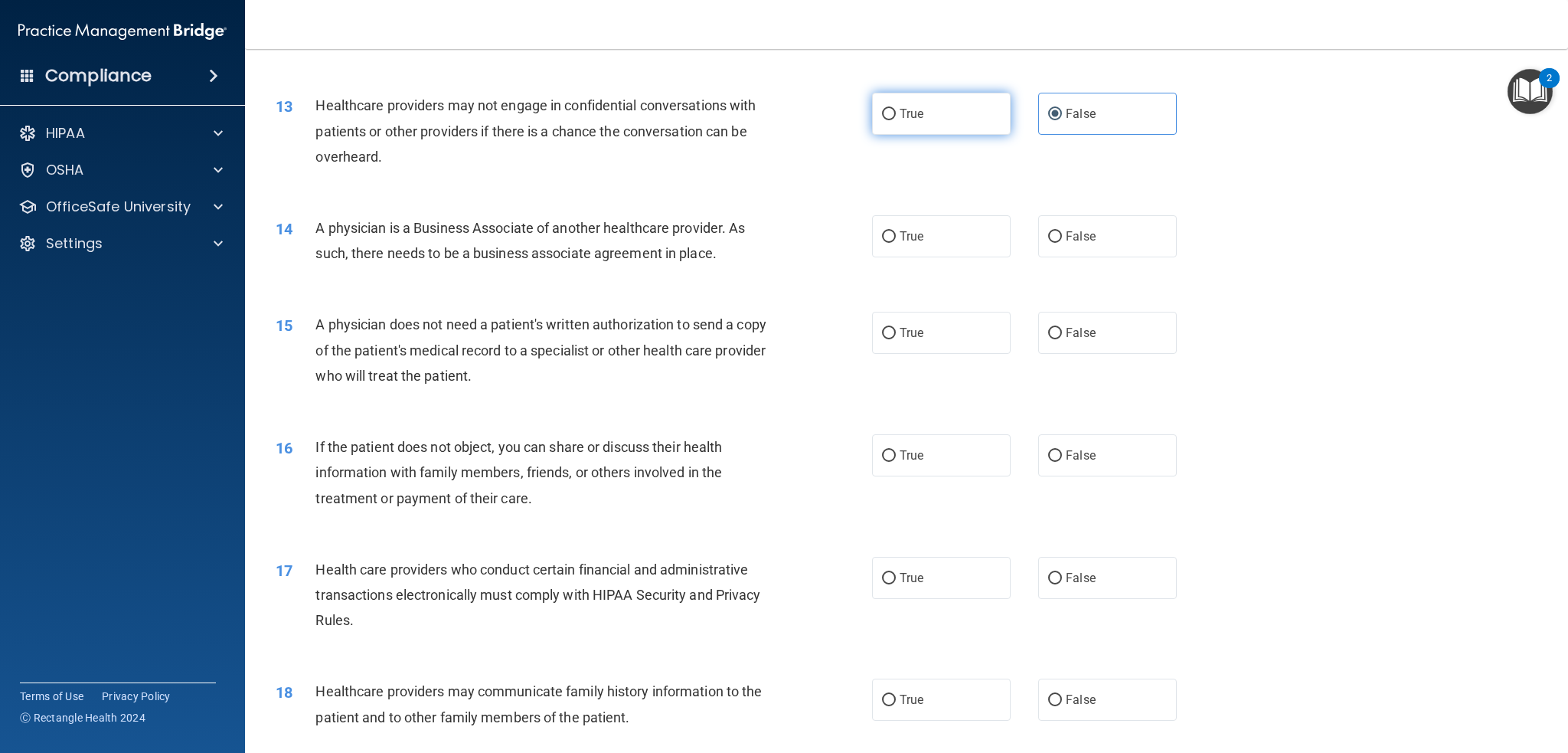
click at [896, 116] on input "True" at bounding box center [888, 114] width 14 height 11
radio input "true"
radio input "false"
click at [643, 198] on div "14 A physician is a Business Associate of another healthcare provider. As such,…" at bounding box center [907, 244] width 1285 height 96
click at [635, 220] on span "A physician is a Business Associate of another healthcare provider. As such, th…" at bounding box center [530, 240] width 430 height 41
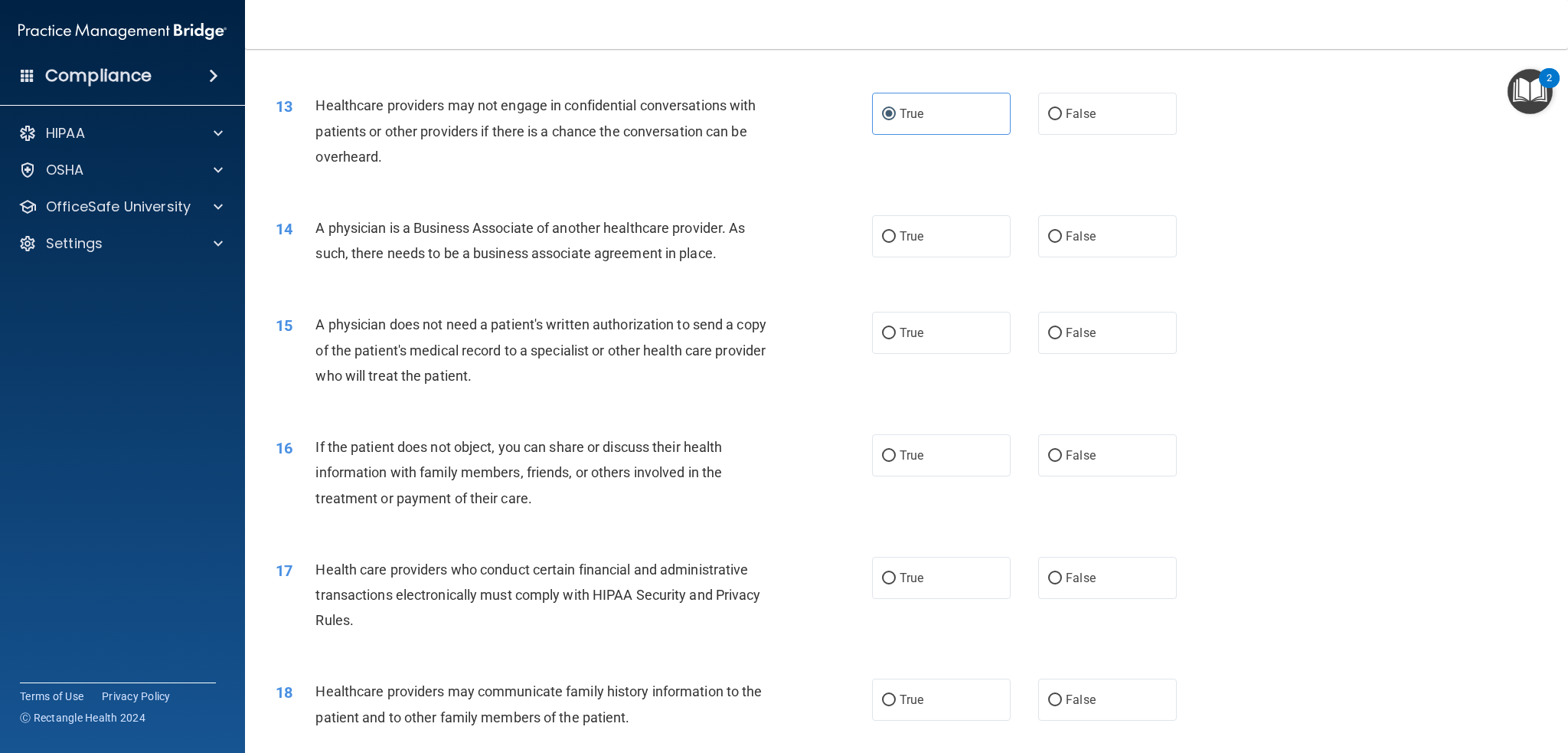
click at [585, 223] on span "A physician is a Business Associate of another healthcare provider. As such, th…" at bounding box center [530, 240] width 430 height 41
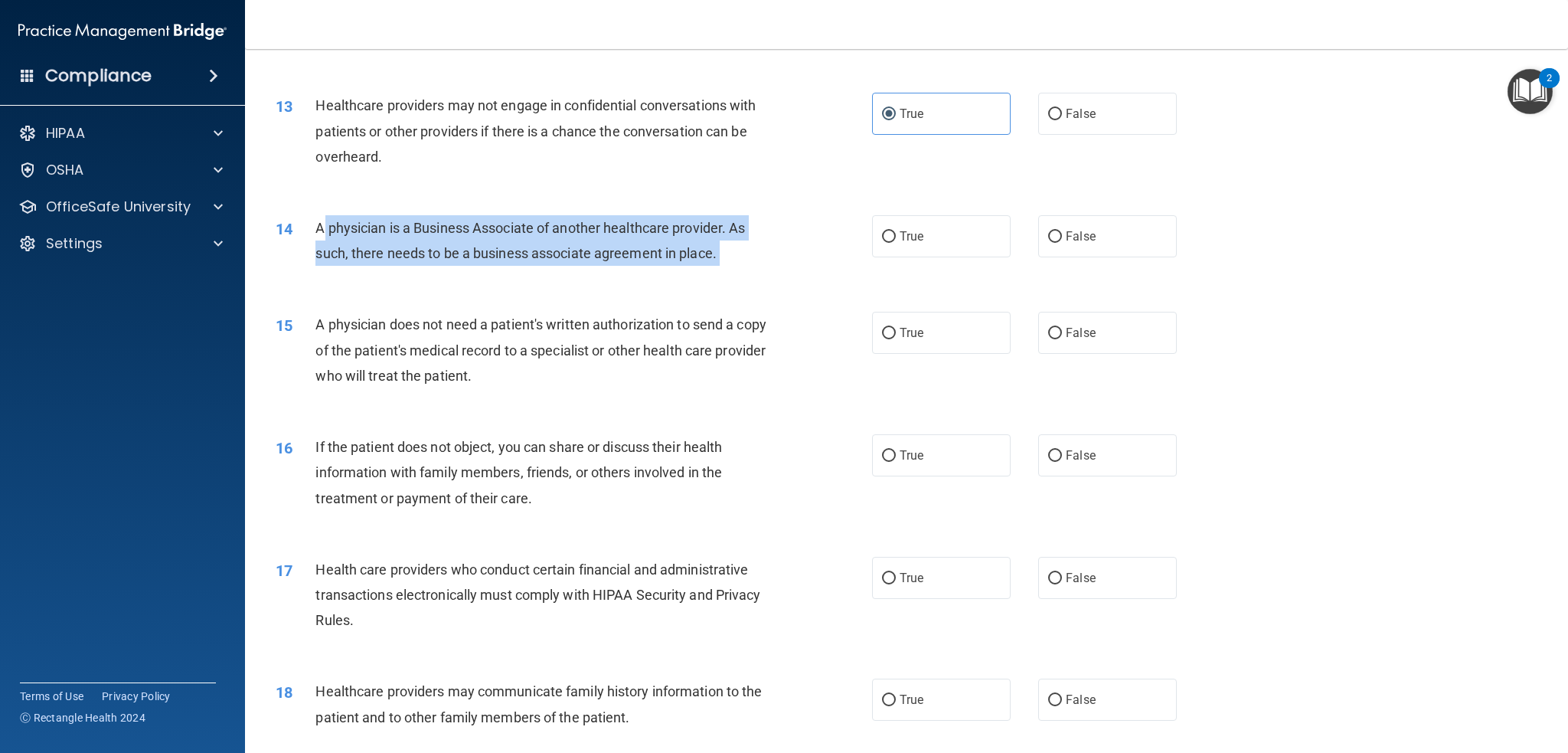
click at [585, 223] on span "A physician is a Business Associate of another healthcare provider. As such, th…" at bounding box center [530, 240] width 430 height 41
click at [882, 234] on input "True" at bounding box center [888, 237] width 14 height 11
radio input "true"
click at [746, 261] on div "A physician is a Business Associate of another healthcare provider. As such, th…" at bounding box center [548, 240] width 465 height 50
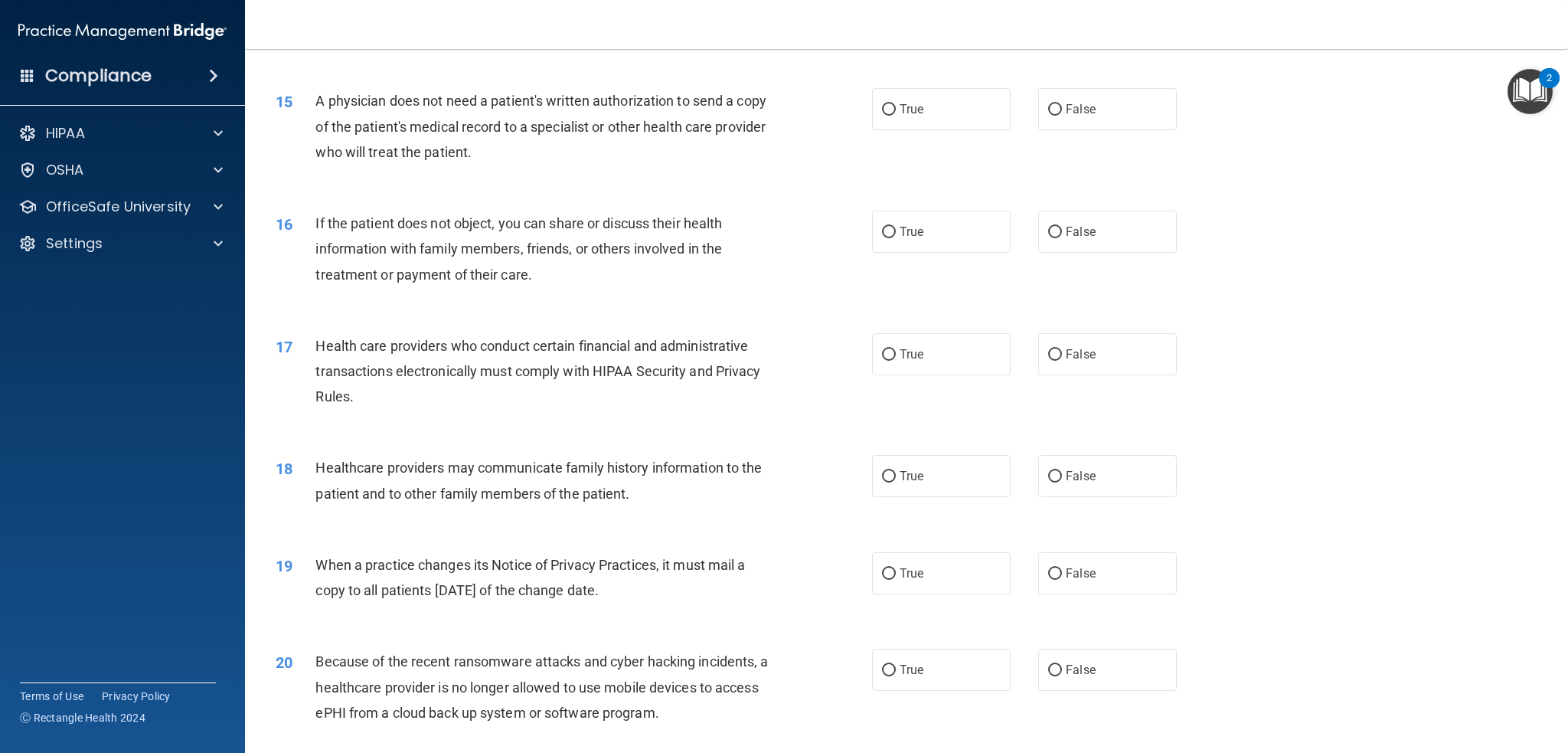
scroll to position [1624, 0]
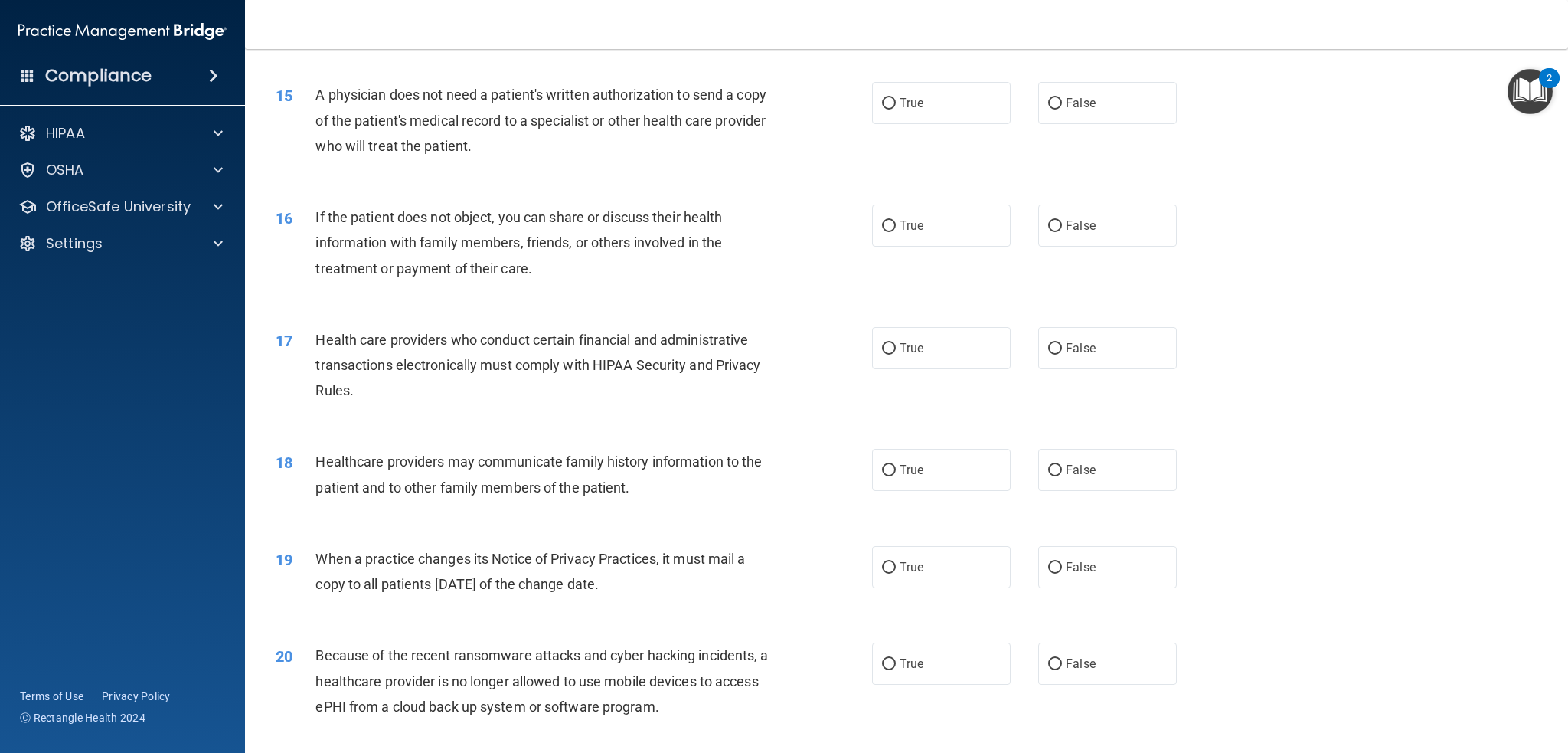
click at [635, 125] on span "A physician does not need a patient's written authorization to send a copy of t…" at bounding box center [541, 120] width 450 height 66
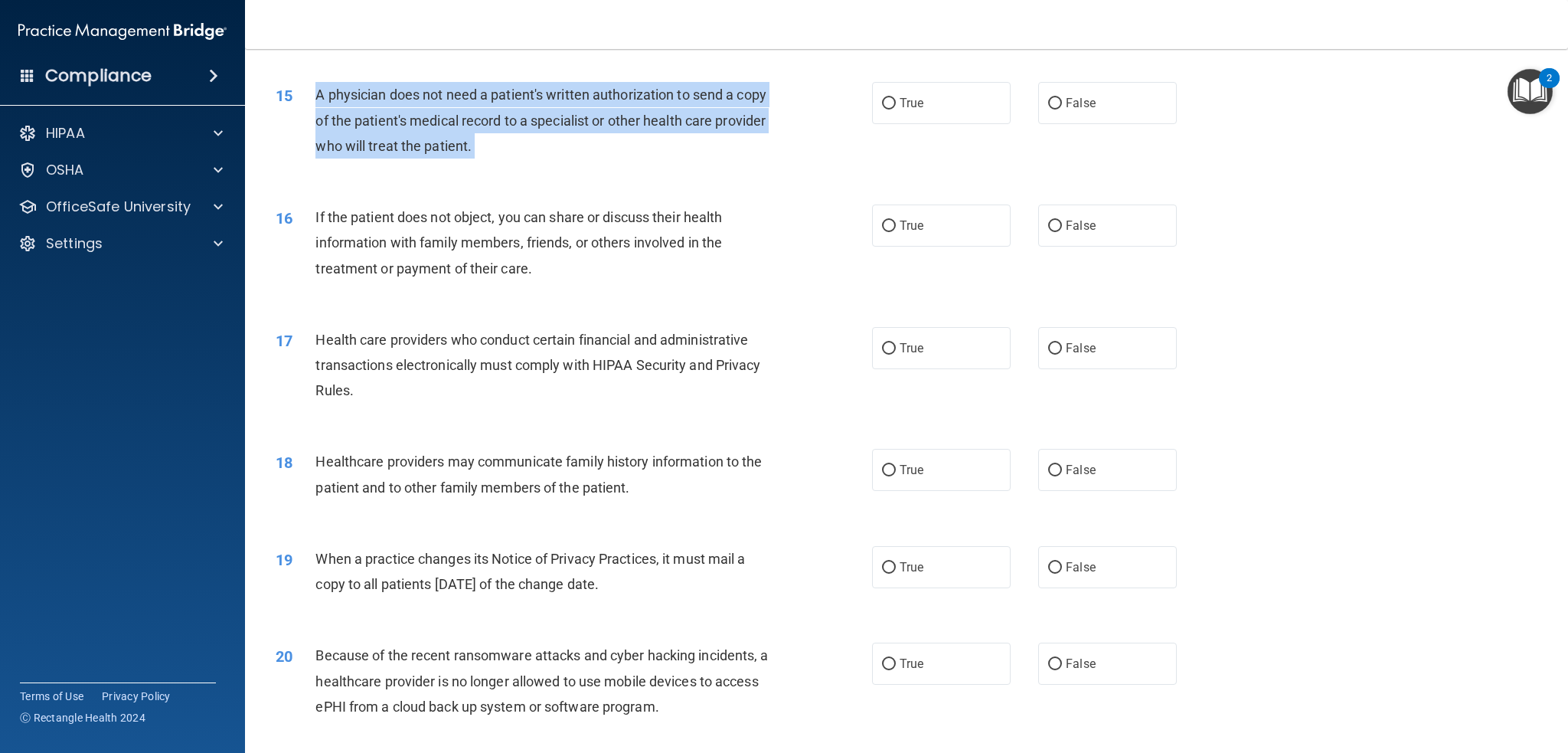
click at [635, 125] on span "A physician does not need a patient's written authorization to send a copy of t…" at bounding box center [541, 120] width 450 height 66
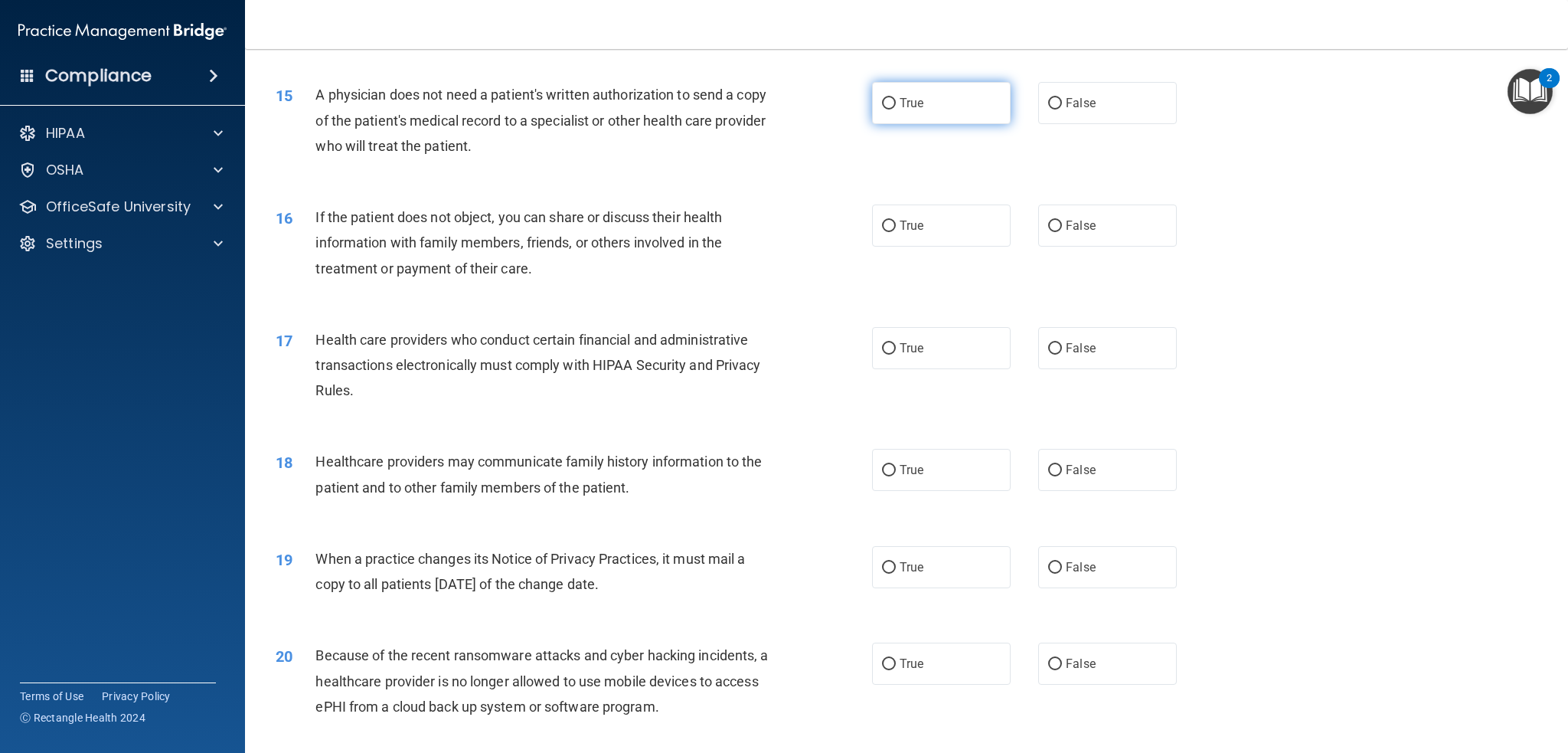
click at [917, 108] on span "True" at bounding box center [911, 103] width 23 height 15
click at [896, 108] on input "True" at bounding box center [888, 104] width 14 height 11
radio input "true"
click at [678, 205] on div "If the patient does not object, you can share or discuss their health informati…" at bounding box center [548, 243] width 465 height 77
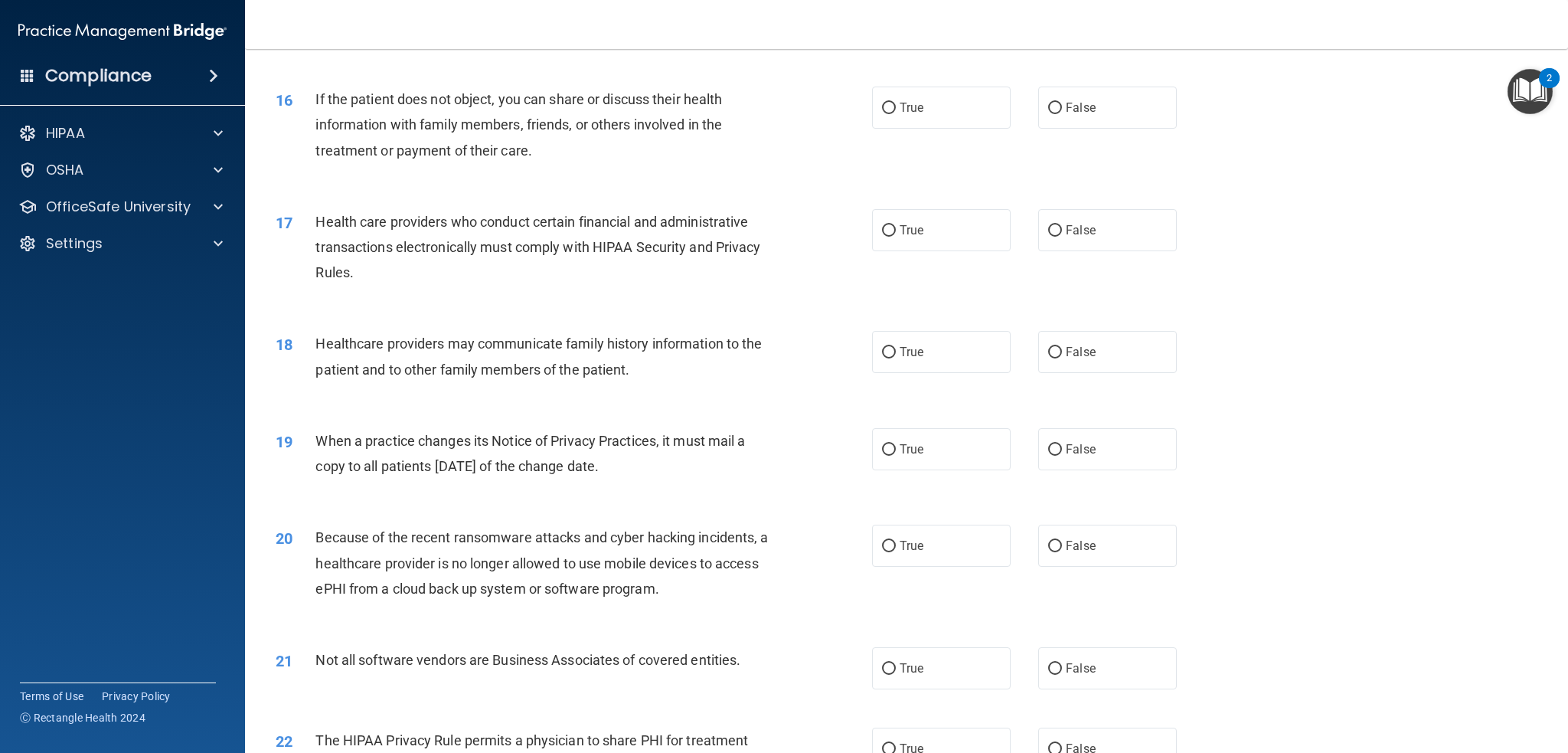
scroll to position [1745, 0]
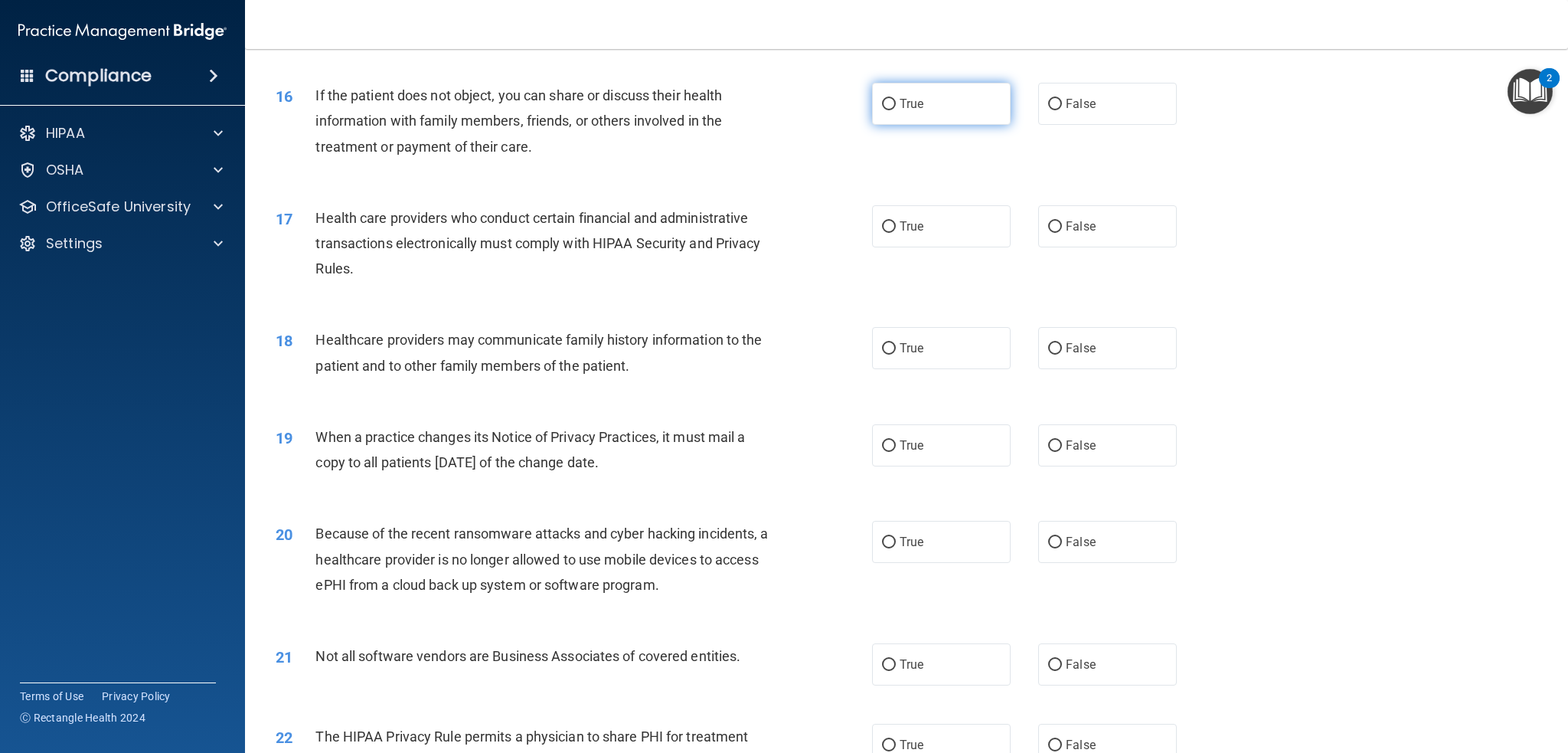
click at [881, 118] on label "True" at bounding box center [941, 104] width 138 height 42
click at [882, 110] on input "True" at bounding box center [888, 105] width 14 height 11
radio input "true"
click at [772, 135] on div "If the patient does not object, you can share or discuss their health informati…" at bounding box center [548, 121] width 465 height 77
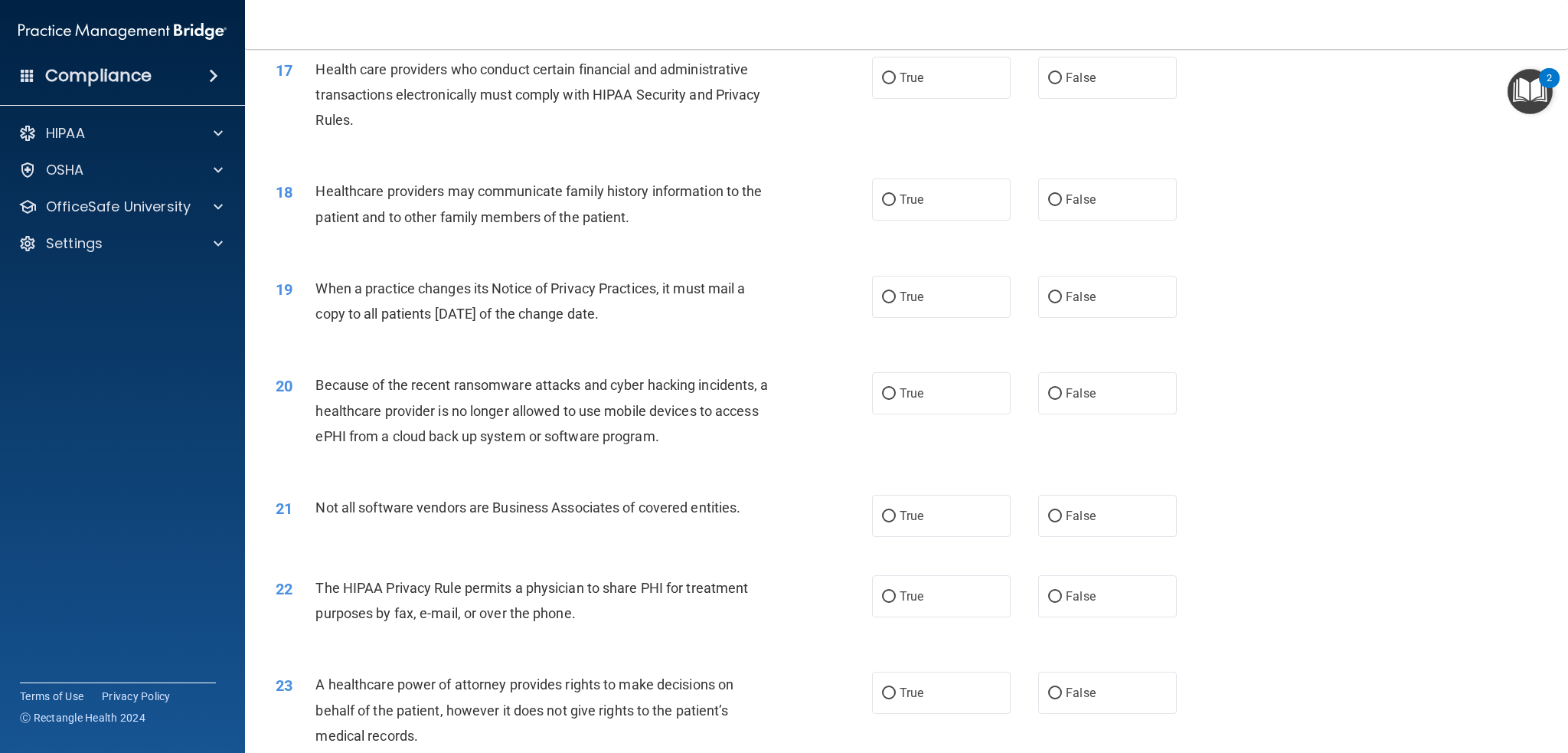
scroll to position [1898, 0]
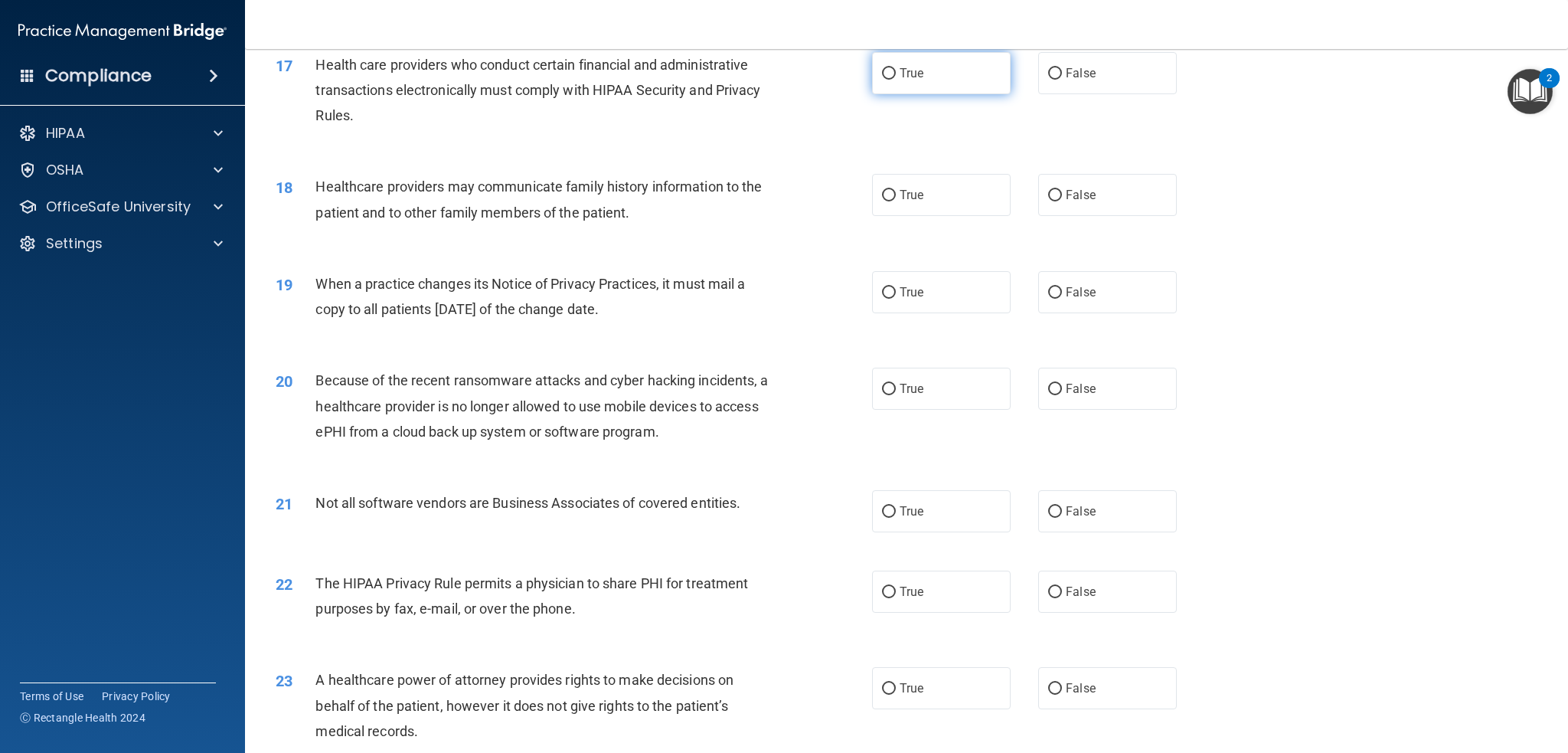
click at [907, 78] on span "True" at bounding box center [911, 74] width 23 height 15
click at [896, 78] on input "True" at bounding box center [888, 74] width 14 height 11
radio input "true"
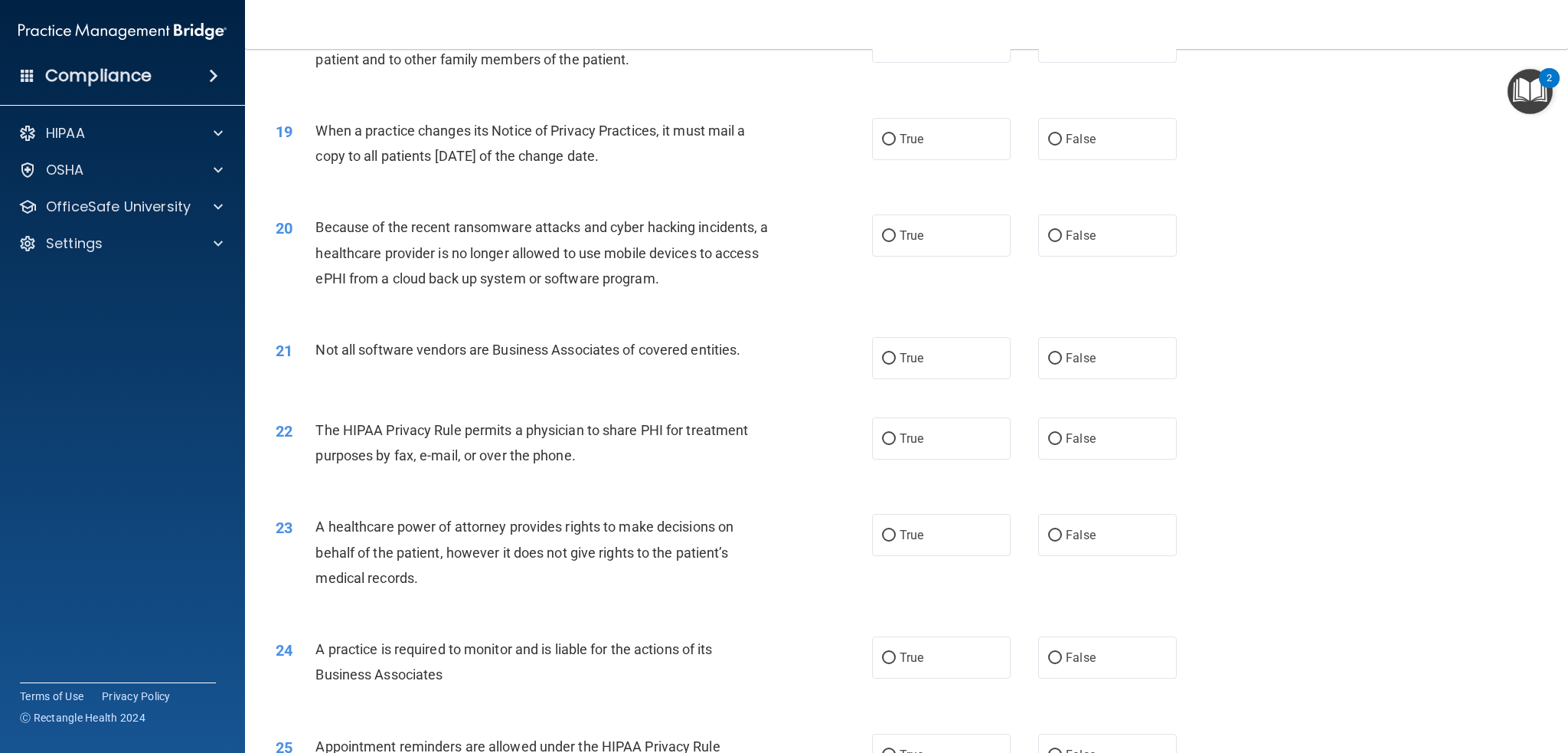
scroll to position [1975, 0]
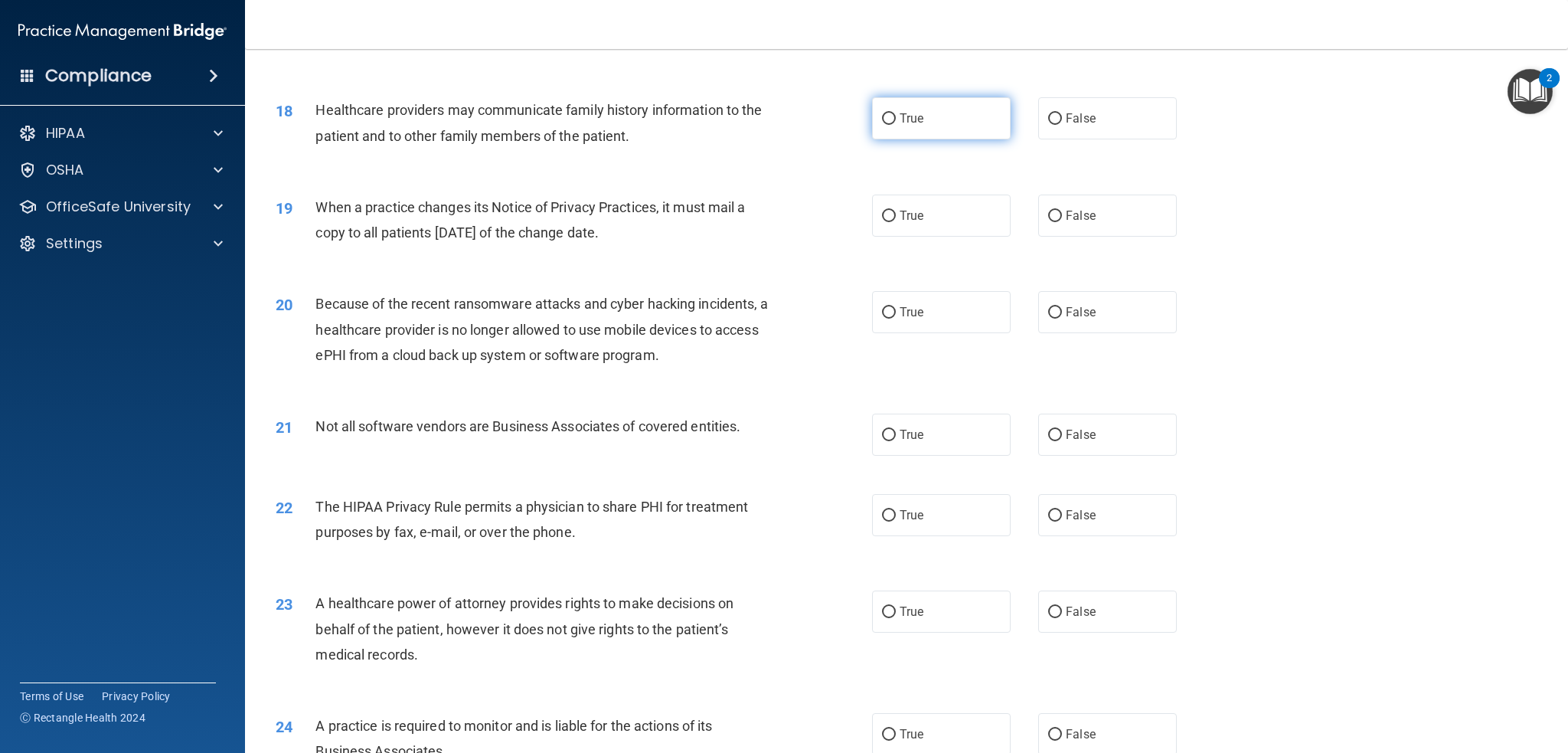
click at [882, 117] on input "True" at bounding box center [888, 119] width 14 height 11
radio input "true"
click at [596, 106] on span "Healthcare providers may communicate family history information to the patient …" at bounding box center [539, 122] width 446 height 41
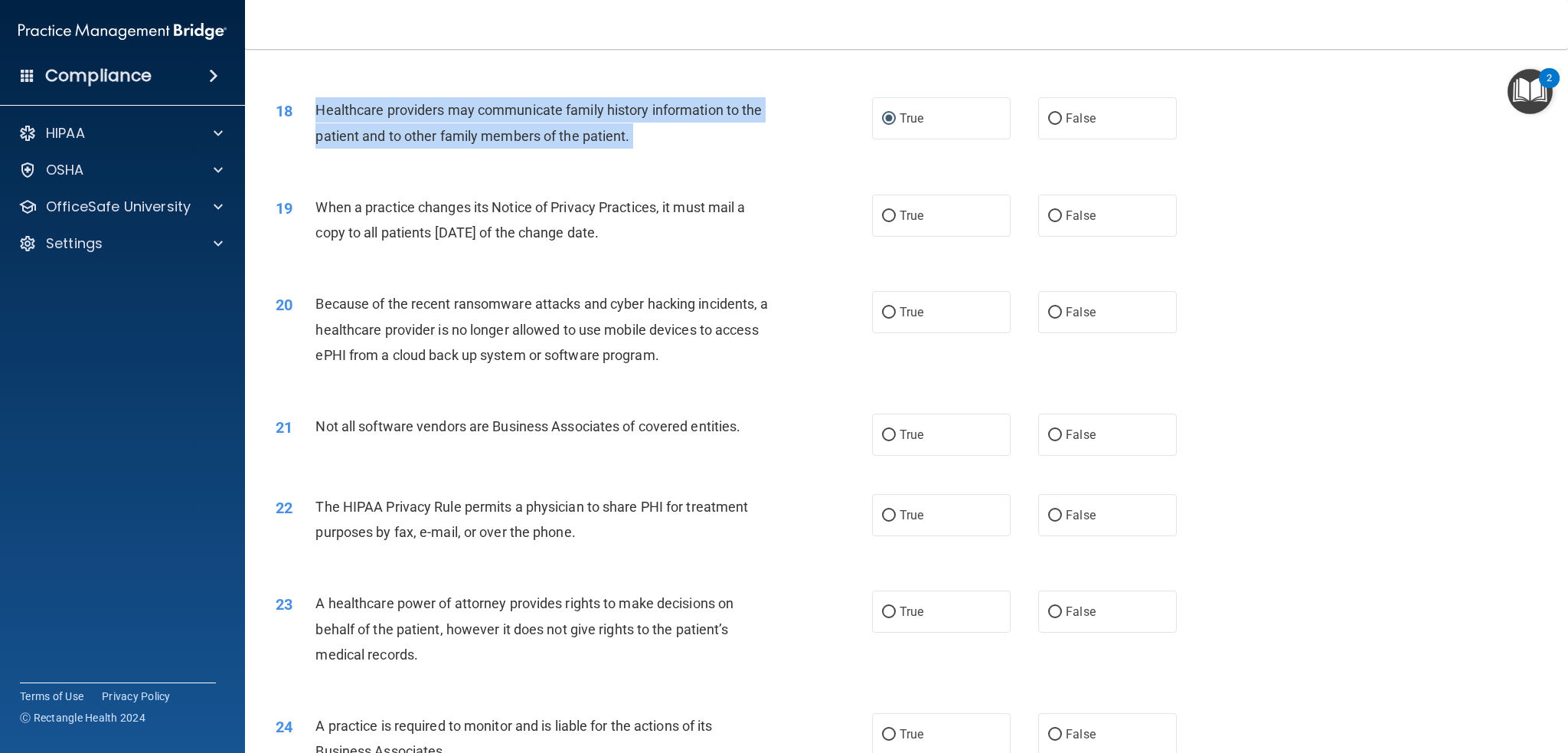
click at [596, 106] on span "Healthcare providers may communicate family history information to the patient …" at bounding box center [539, 122] width 446 height 41
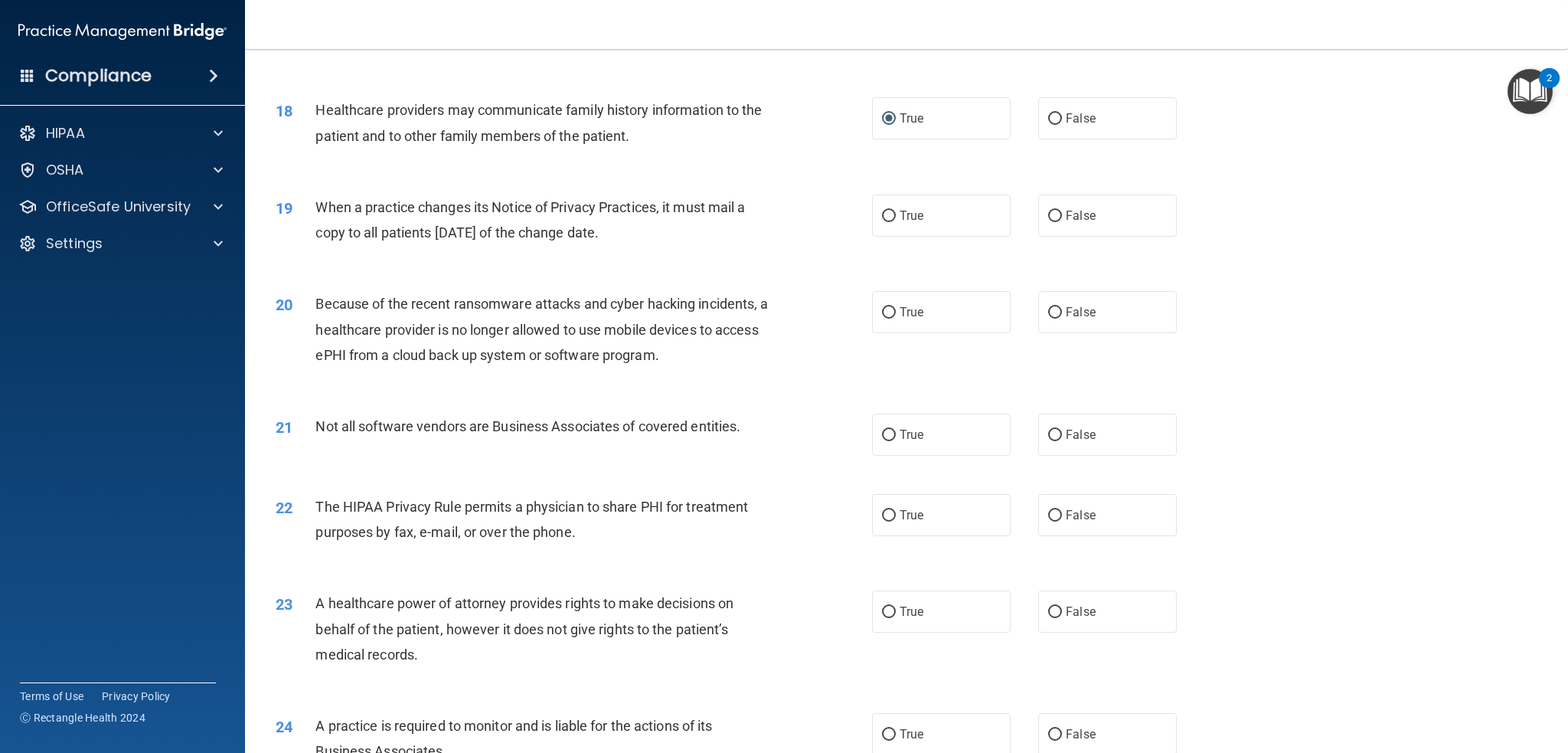
click at [599, 162] on div "18 Healthcare providers may communicate family history information to the patie…" at bounding box center [907, 126] width 1285 height 96
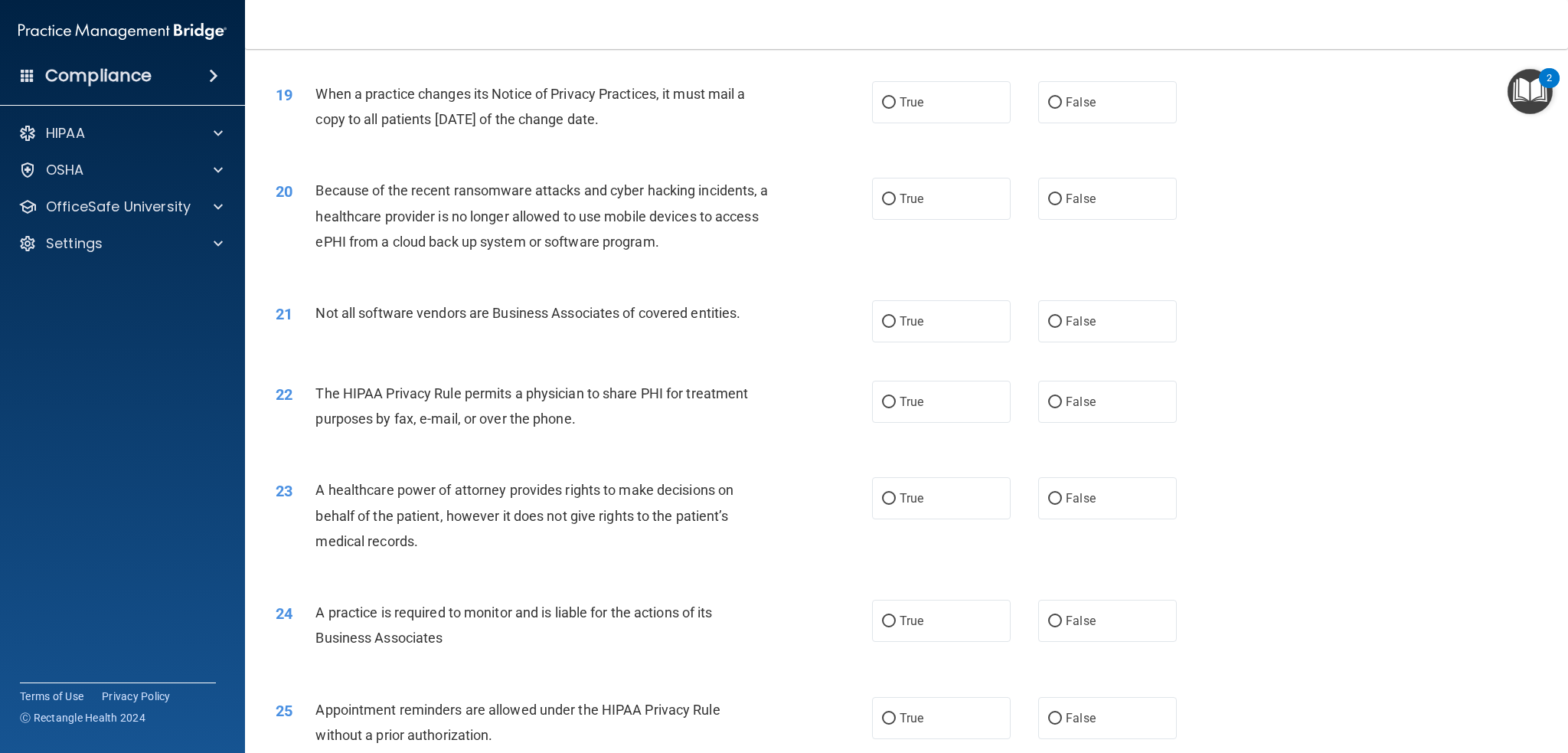
scroll to position [2094, 0]
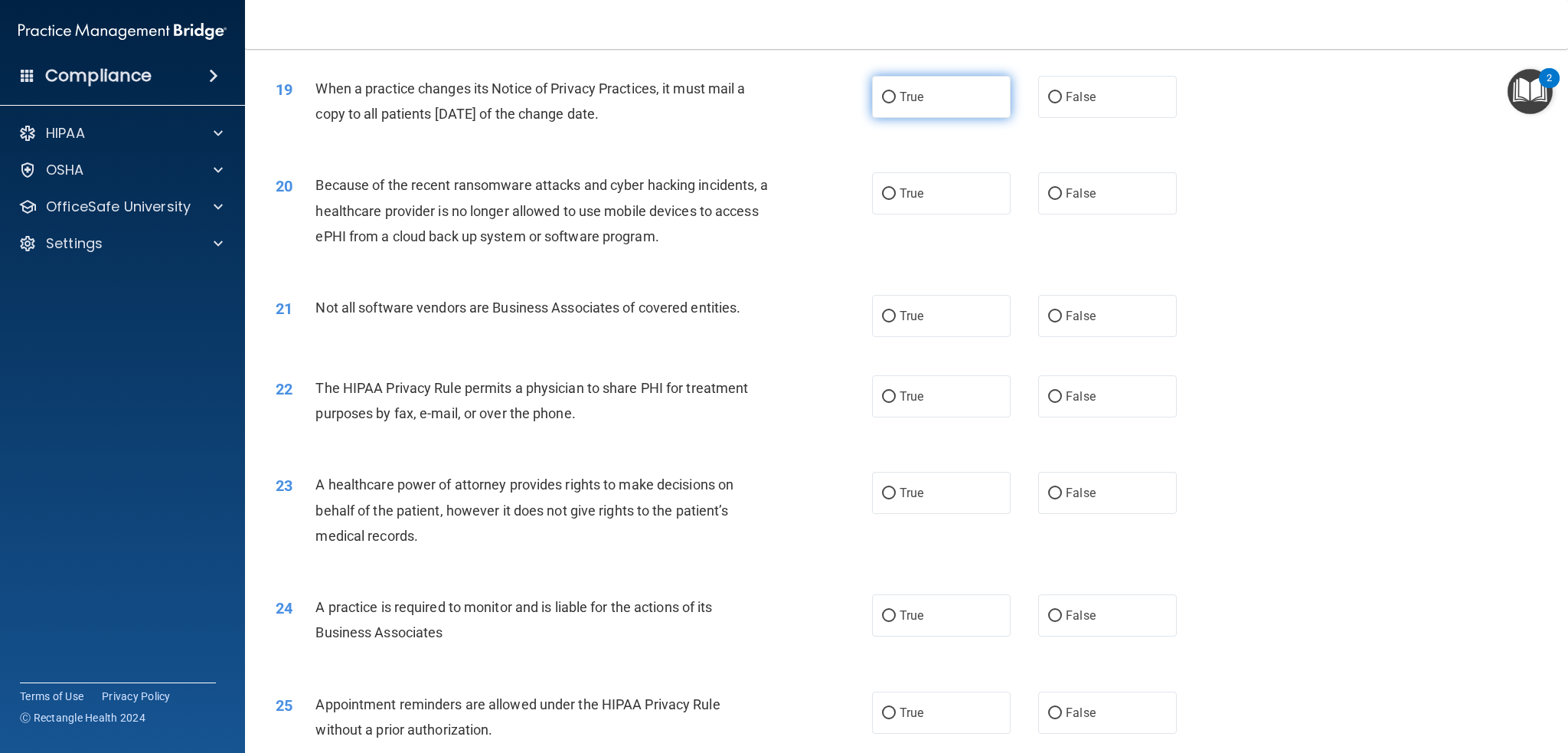
click at [900, 100] on span "True" at bounding box center [911, 97] width 23 height 15
click at [896, 100] on input "True" at bounding box center [888, 97] width 14 height 11
radio input "true"
click at [627, 80] on span "When a practice changes its Notice of Privacy Practices, it must mail a copy to…" at bounding box center [530, 101] width 430 height 41
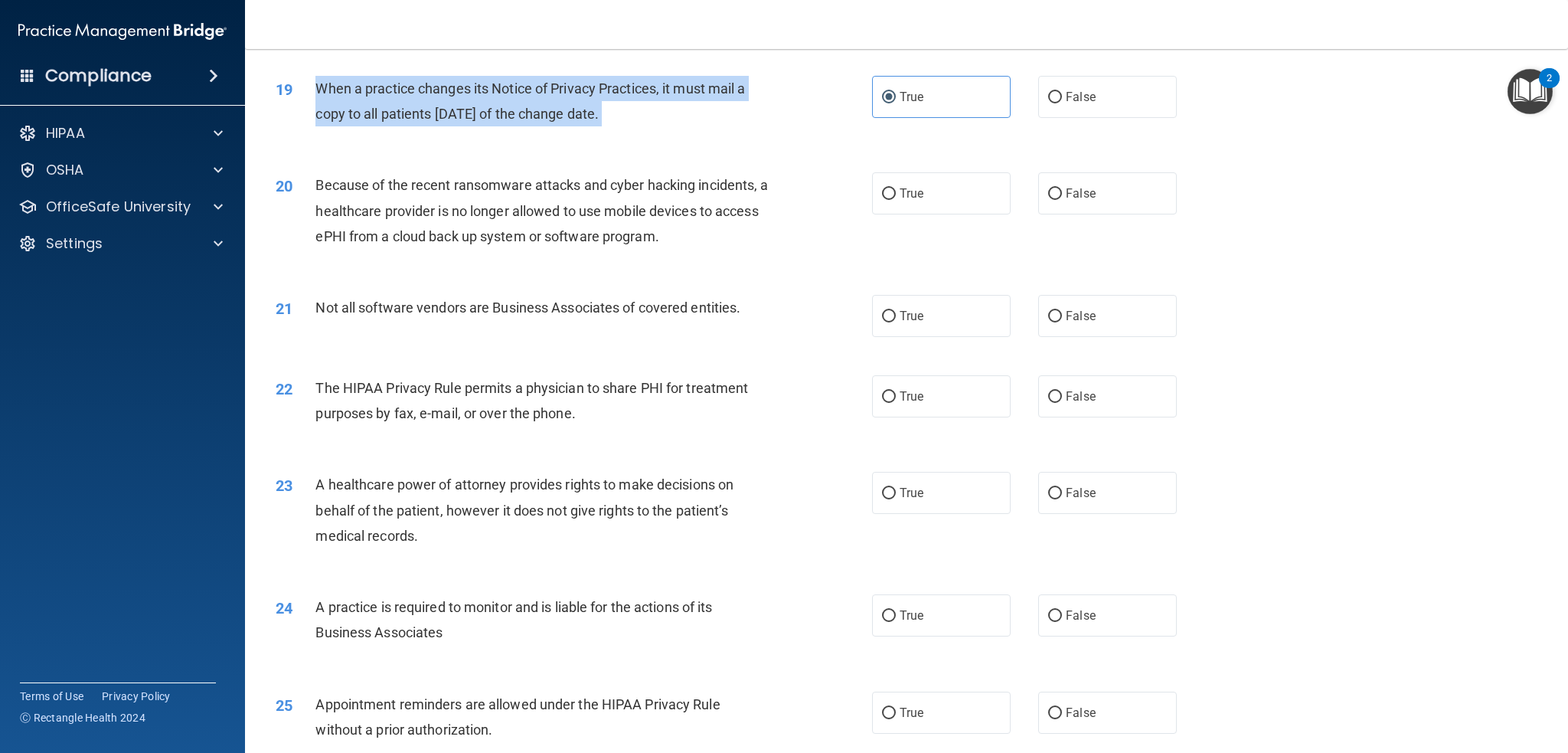
click at [627, 80] on span "When a practice changes its Notice of Privacy Practices, it must mail a copy to…" at bounding box center [530, 101] width 430 height 41
click at [769, 100] on div "When a practice changes its Notice of Privacy Practices, it must mail a copy to…" at bounding box center [548, 101] width 465 height 50
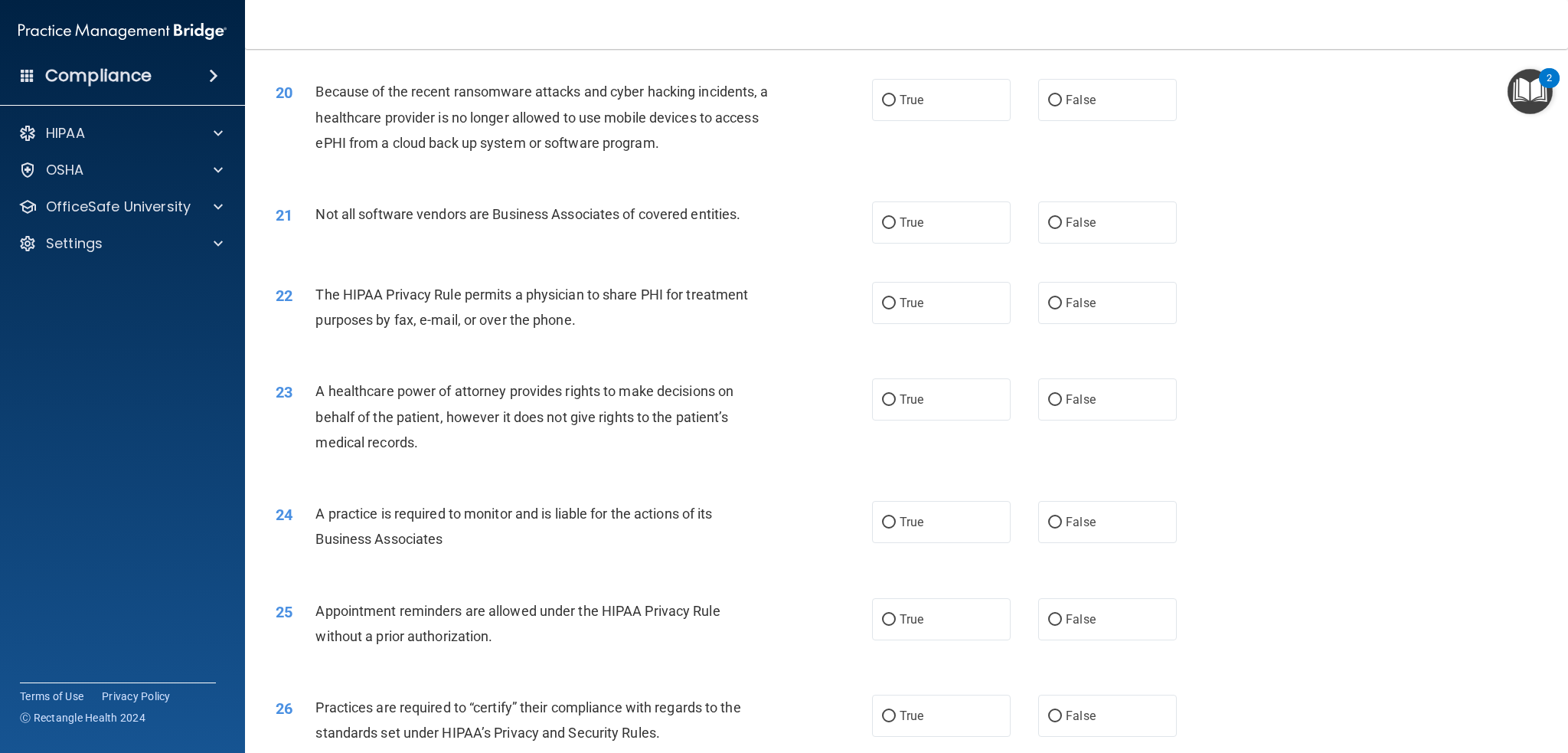
scroll to position [2188, 0]
click at [579, 115] on span "Because of the recent ransomware attacks and cyber hacking incidents, a healthc…" at bounding box center [542, 116] width 452 height 66
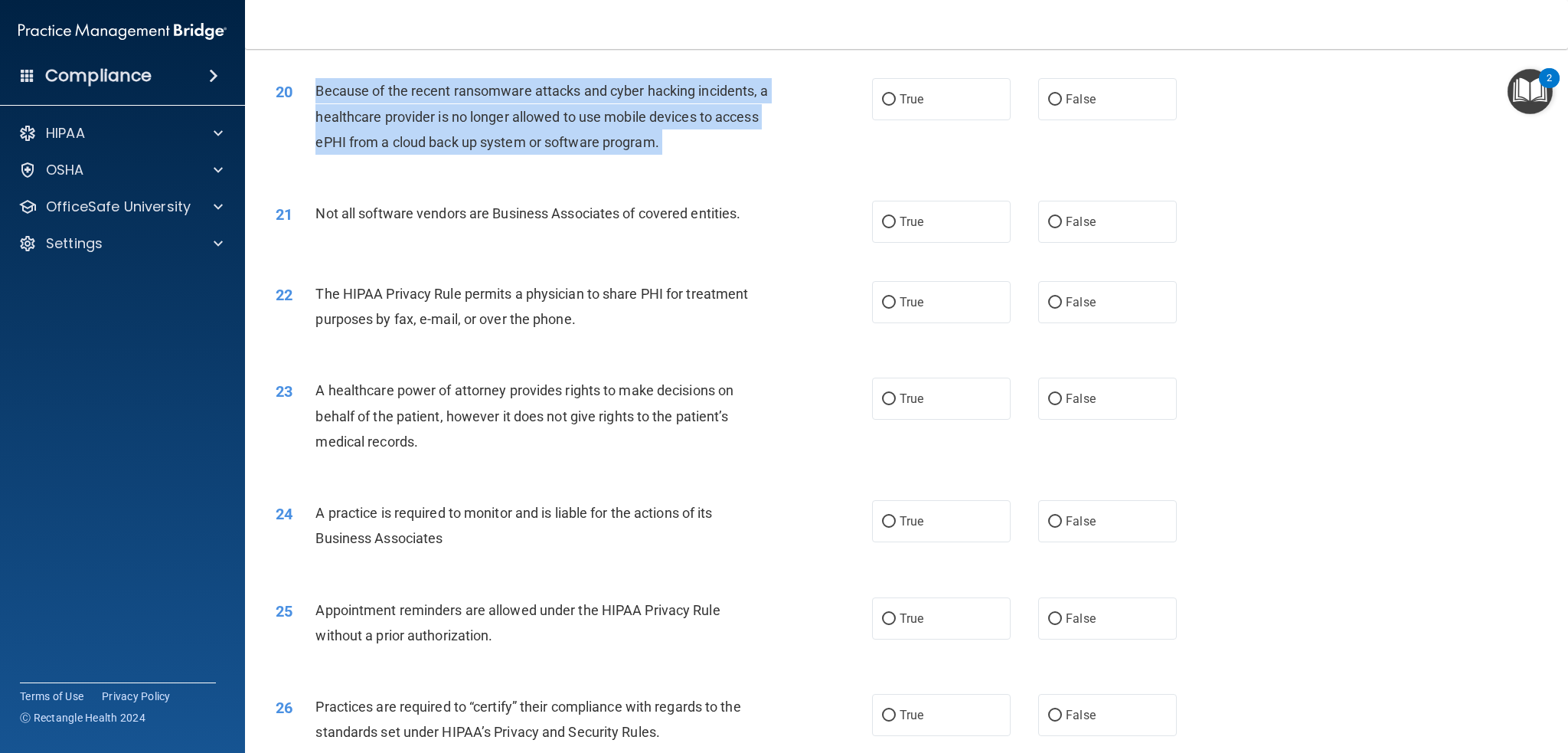
click at [579, 115] on span "Because of the recent ransomware attacks and cyber hacking incidents, a healthc…" at bounding box center [542, 116] width 452 height 66
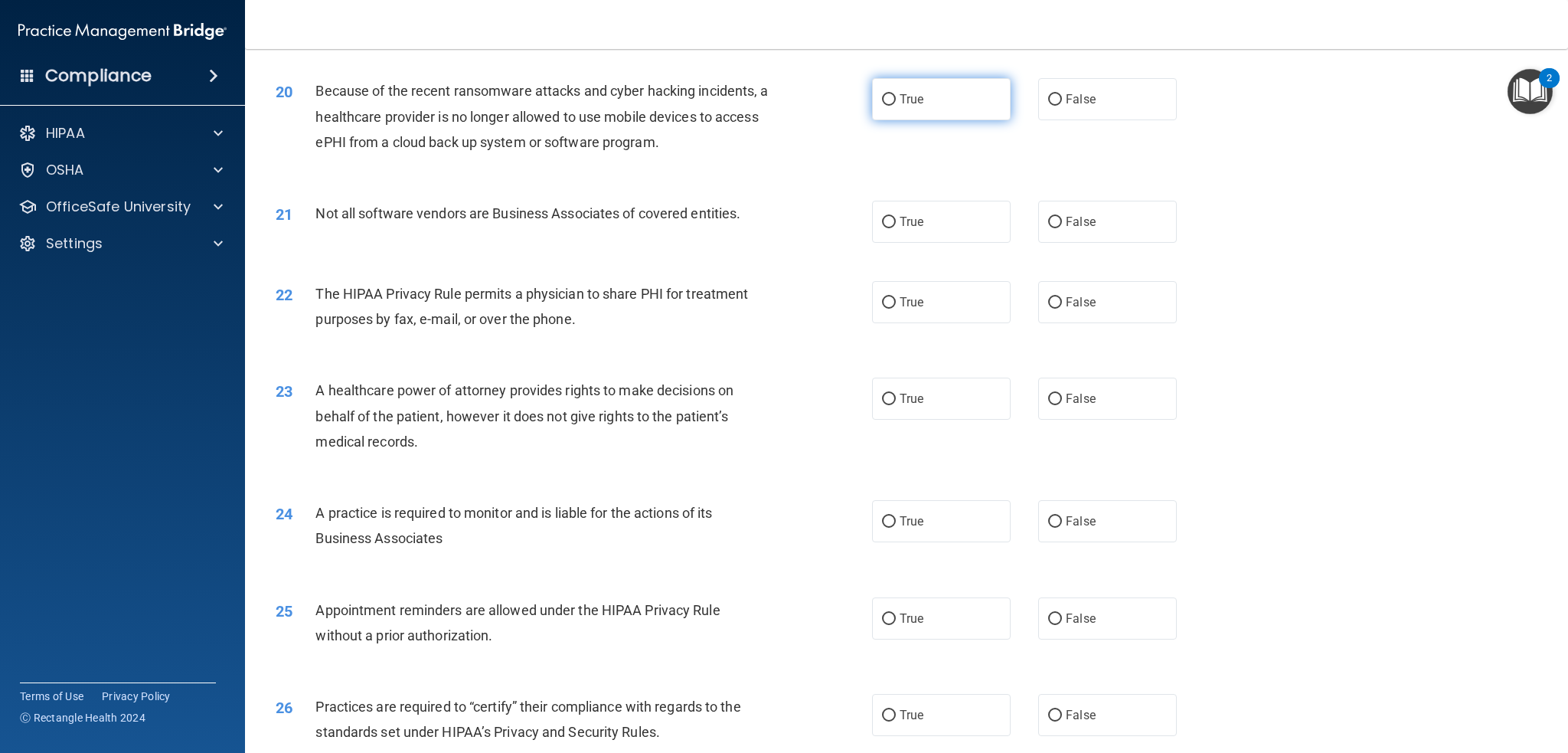
click at [933, 104] on label "True" at bounding box center [941, 99] width 138 height 42
click at [896, 104] on input "True" at bounding box center [888, 100] width 14 height 11
radio input "true"
click at [900, 226] on span "True" at bounding box center [911, 222] width 23 height 15
click at [896, 226] on input "True" at bounding box center [888, 222] width 14 height 11
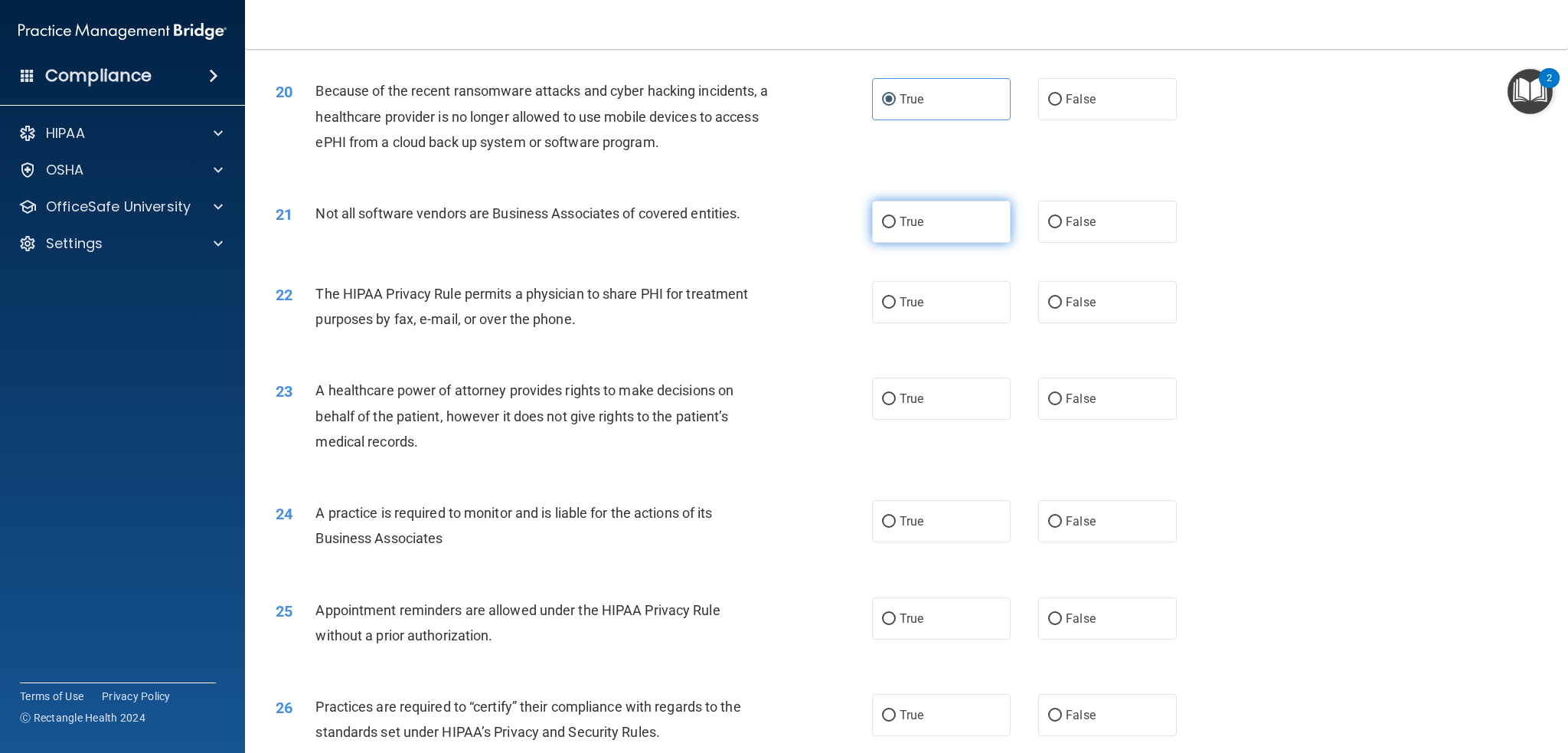
radio input "true"
click at [704, 214] on span "Not all software vendors are Business Associates of covered entities." at bounding box center [528, 213] width 425 height 16
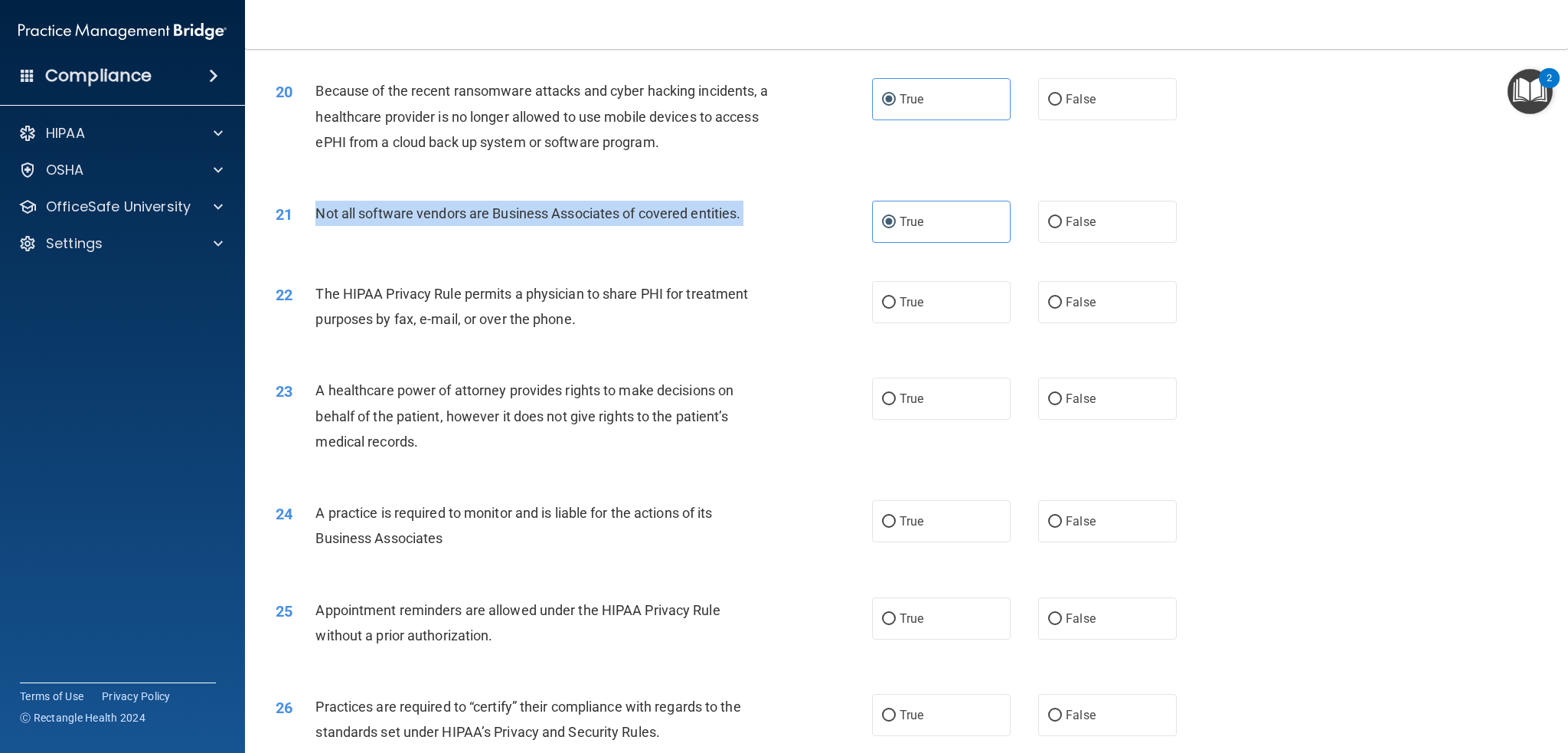
click at [704, 214] on span "Not all software vendors are Business Associates of covered entities." at bounding box center [528, 213] width 425 height 16
click at [561, 210] on span "Not all software vendors are Business Associates of covered entities." at bounding box center [528, 213] width 425 height 16
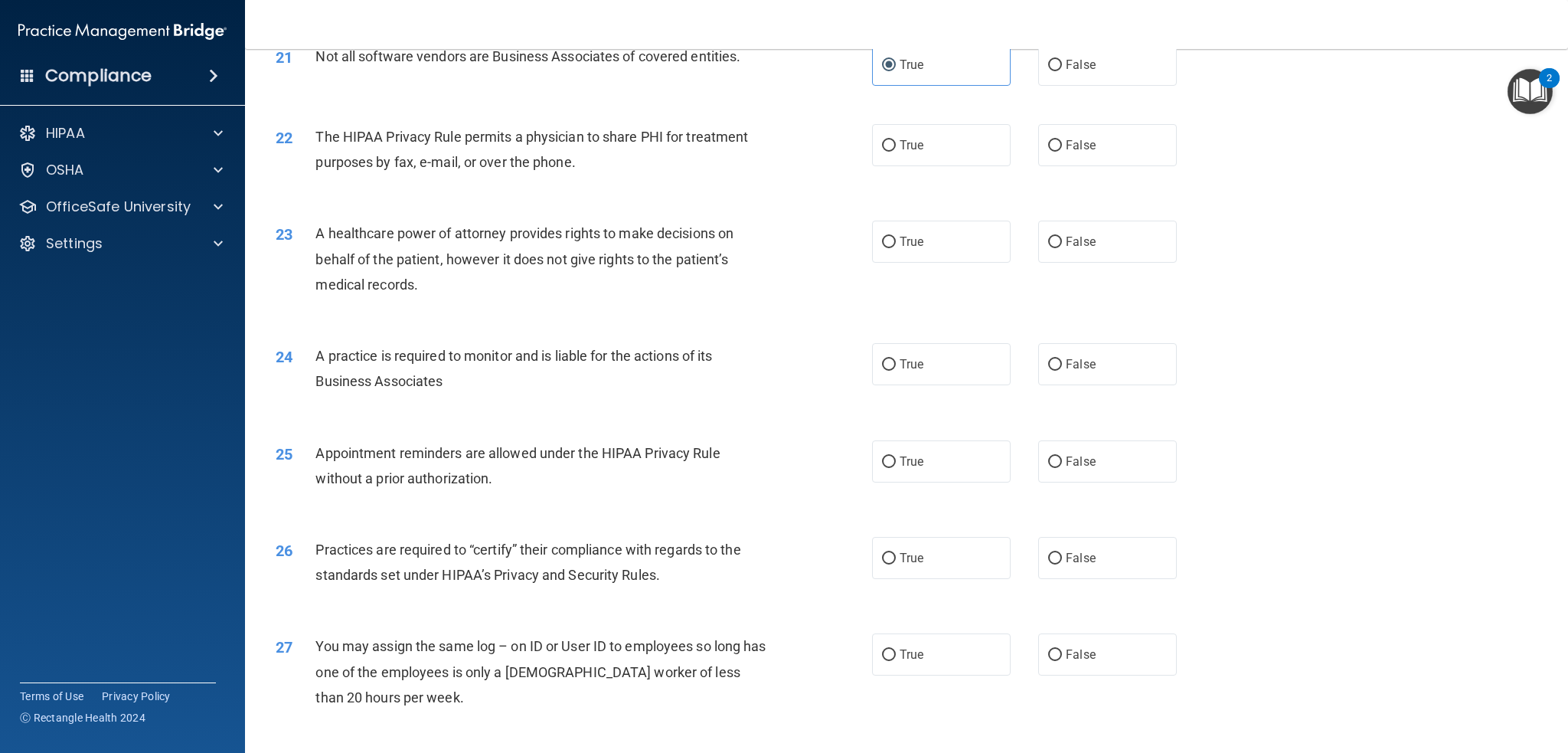
scroll to position [2341, 0]
click at [900, 155] on label "True" at bounding box center [941, 149] width 138 height 42
click at [896, 155] on input "True" at bounding box center [888, 149] width 14 height 11
radio input "true"
click at [570, 171] on span "The HIPAA Privacy Rule permits a physician to share PHI for treatment purposes …" at bounding box center [531, 153] width 432 height 41
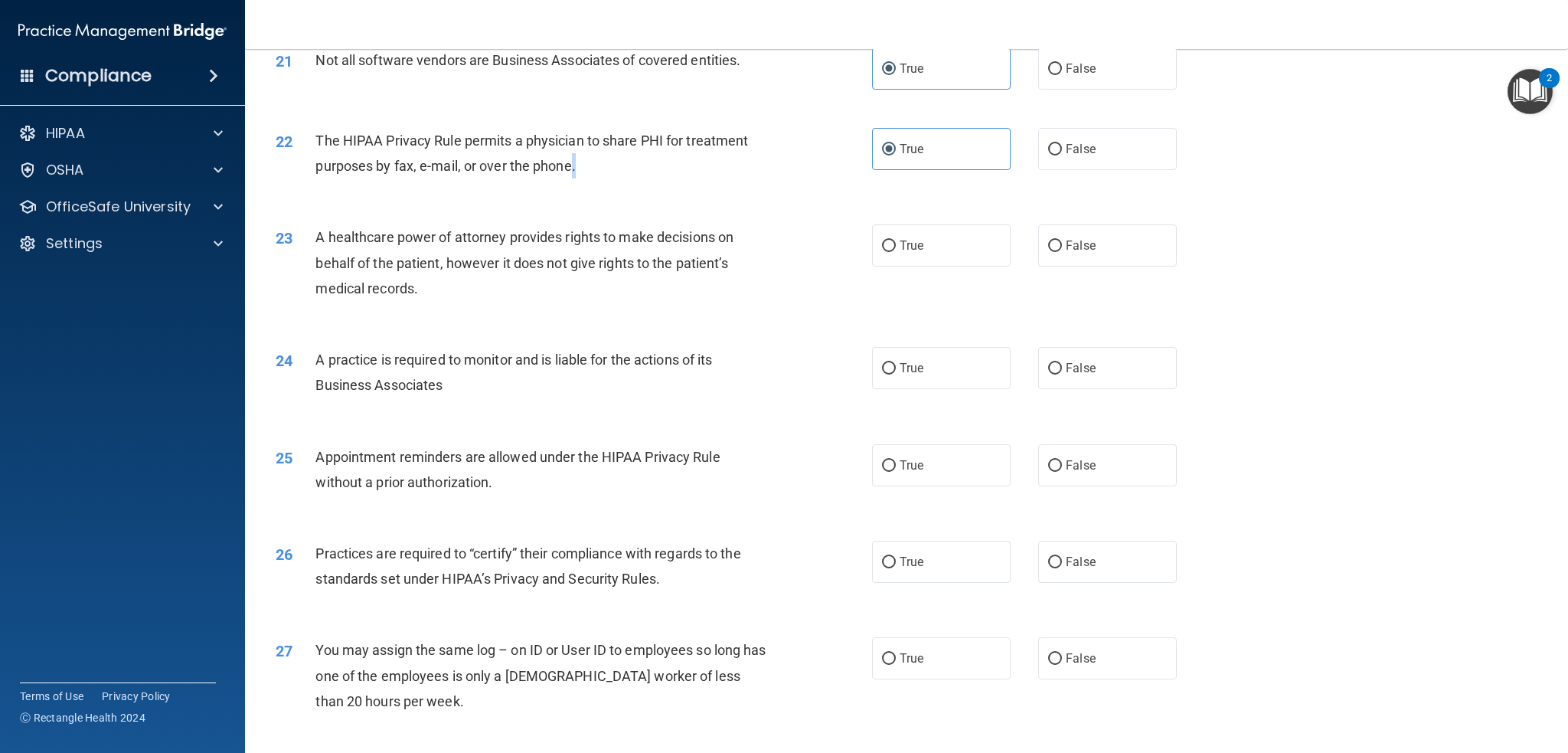
click at [570, 171] on span "The HIPAA Privacy Rule permits a physician to share PHI for treatment purposes …" at bounding box center [531, 153] width 432 height 41
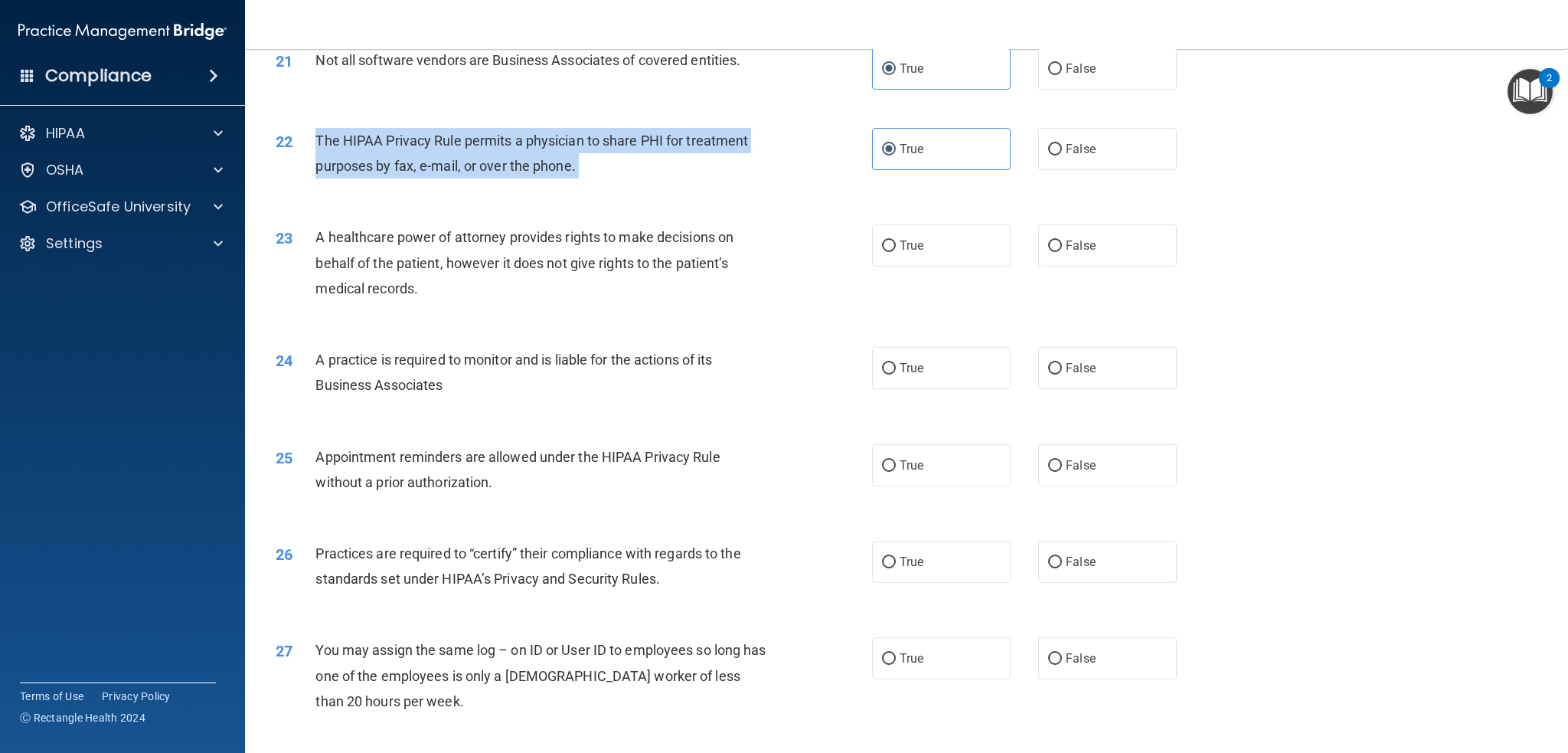
click at [570, 171] on span "The HIPAA Privacy Rule permits a physician to share PHI for treatment purposes …" at bounding box center [531, 153] width 432 height 41
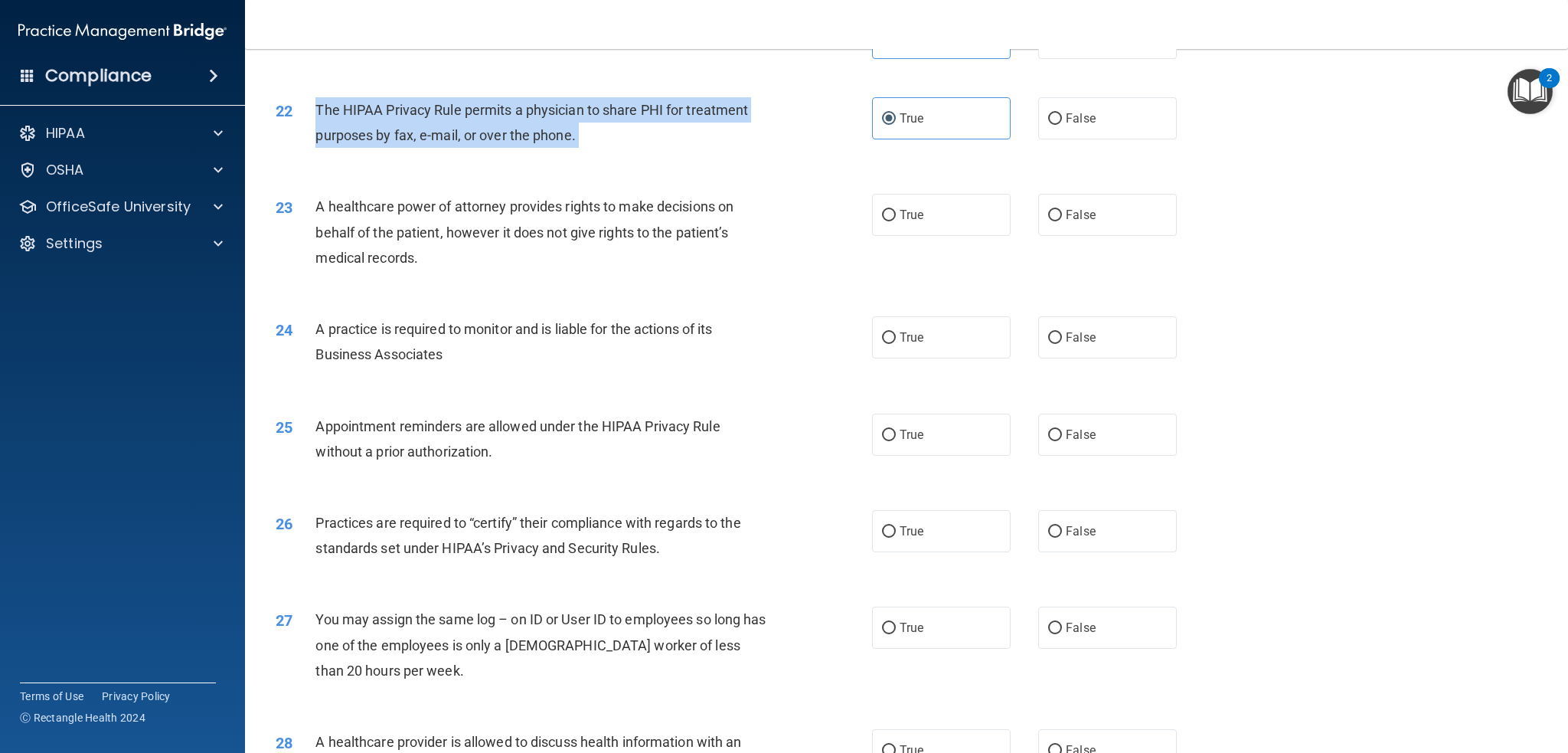
scroll to position [2418, 0]
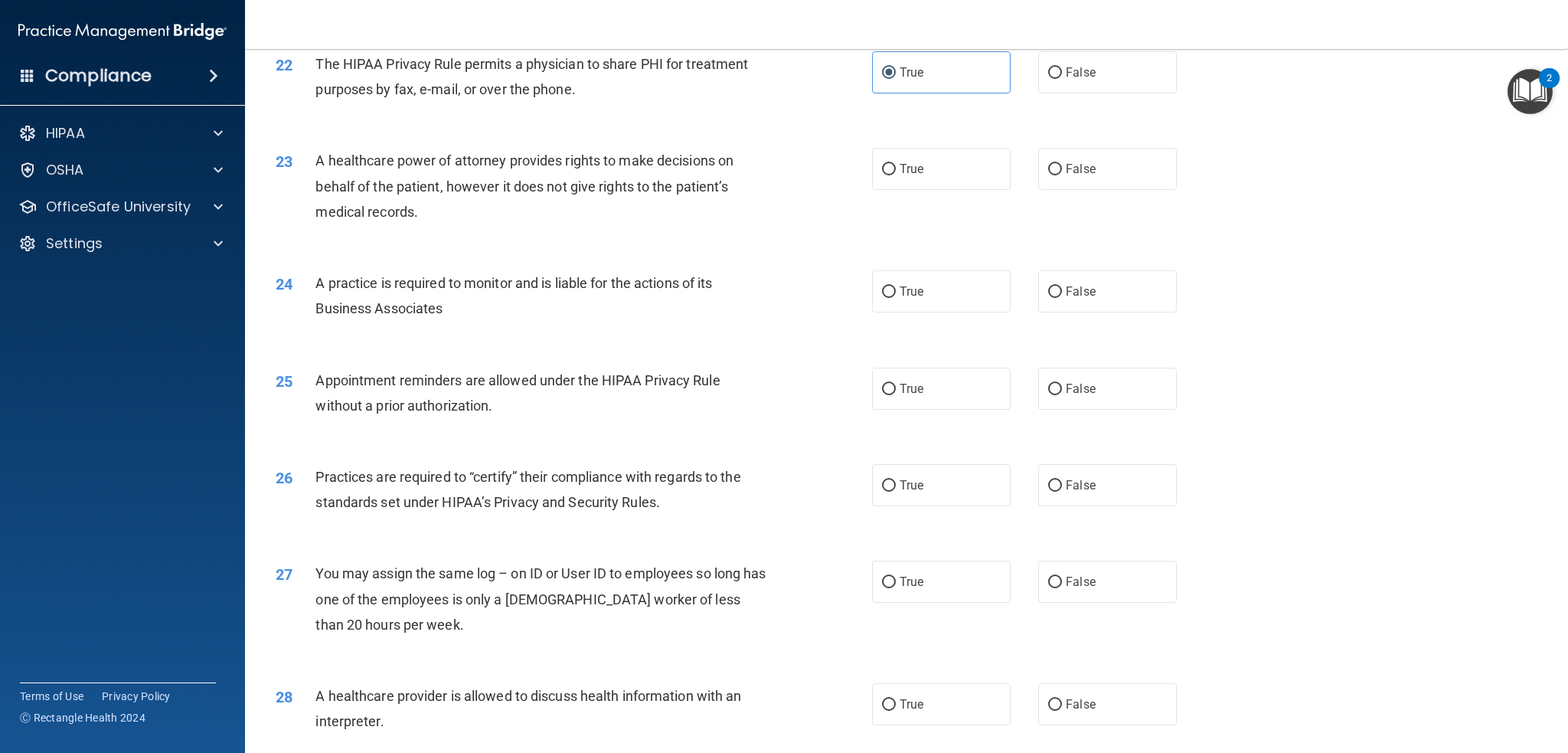
click at [530, 156] on span "A healthcare power of attorney provides rights to make decisions on behalf of t…" at bounding box center [525, 185] width 418 height 66
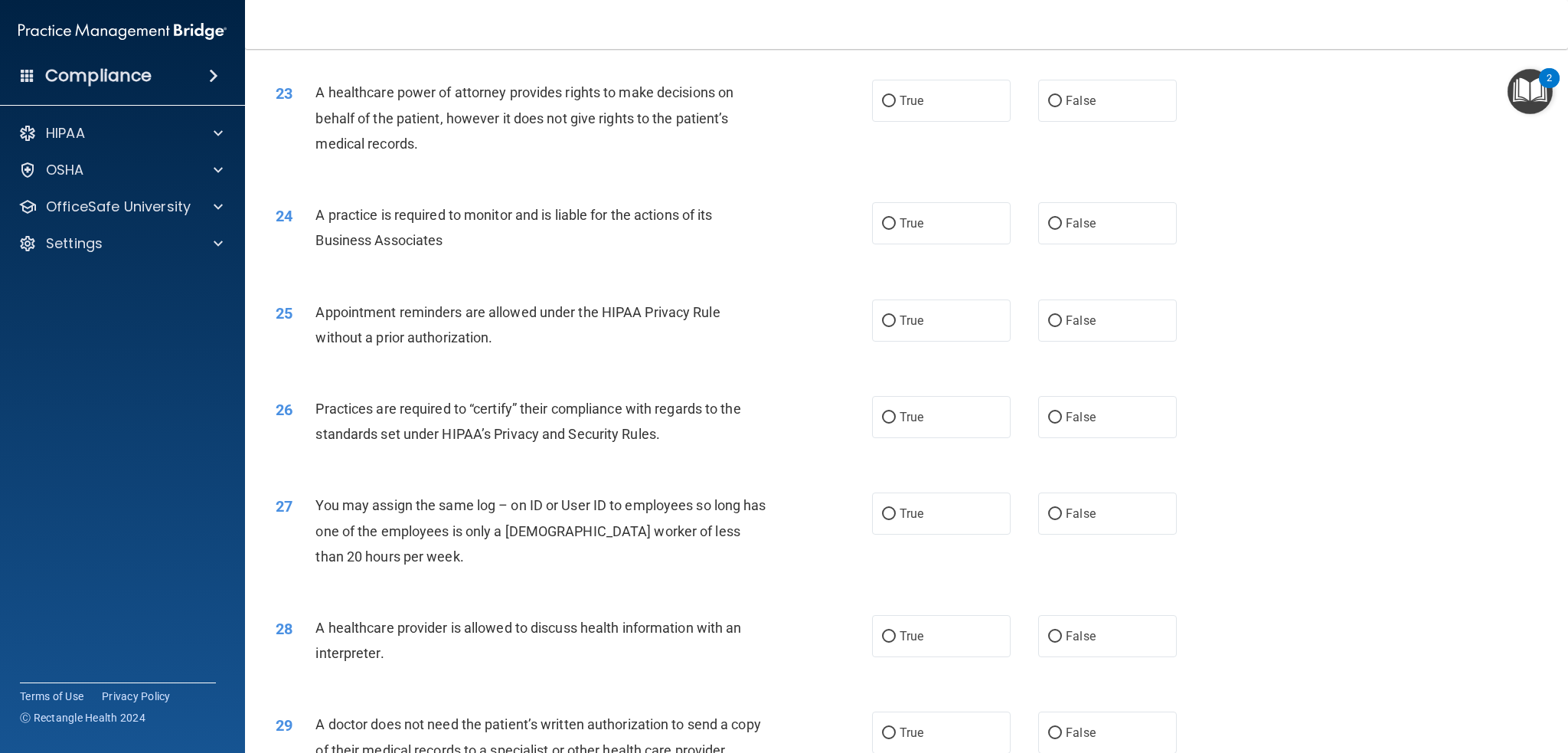
scroll to position [2494, 0]
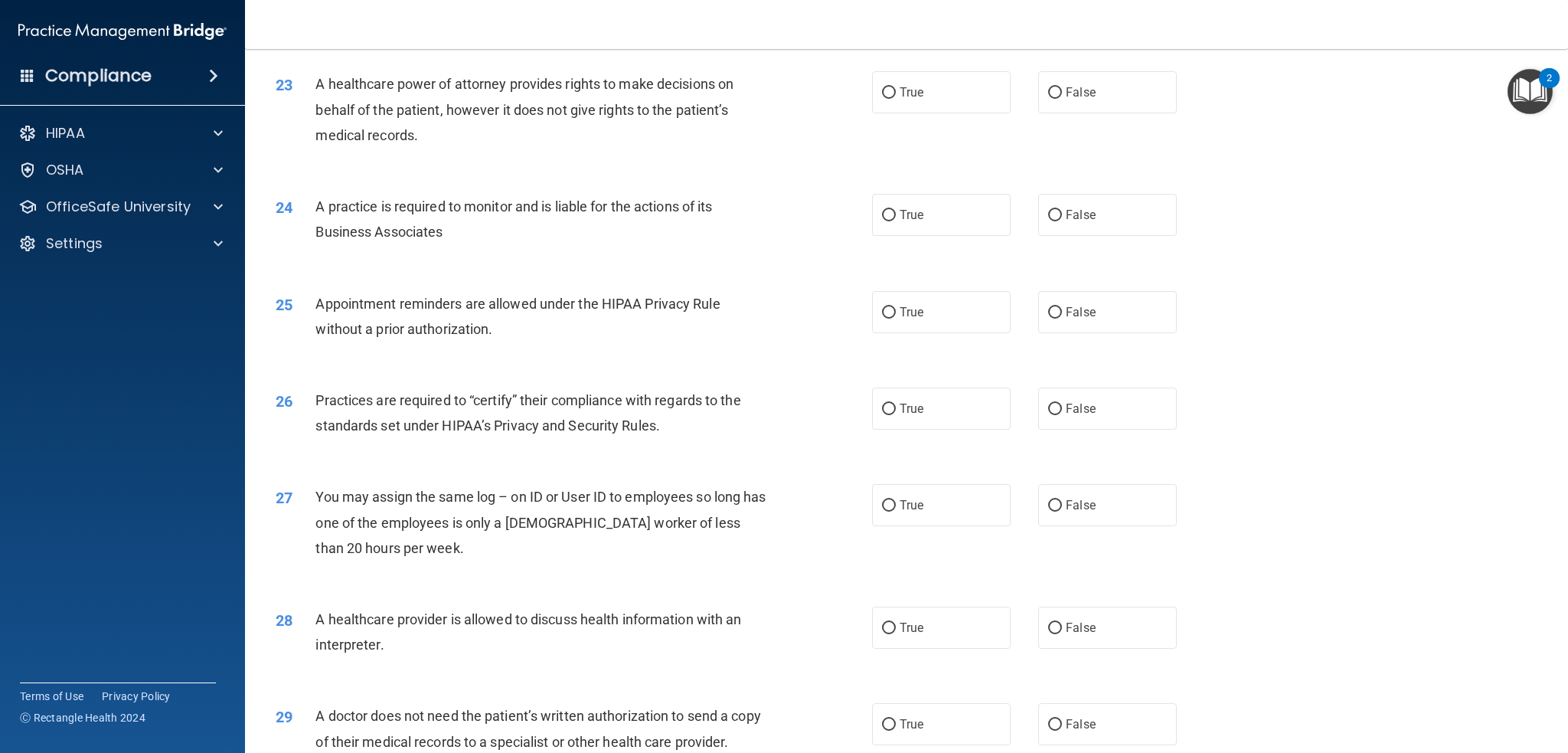
drag, startPoint x: 887, startPoint y: 96, endPoint x: 797, endPoint y: 100, distance: 90.1
click at [882, 96] on input "True" at bounding box center [888, 92] width 14 height 11
radio input "true"
click at [668, 99] on div "A healthcare power of attorney provides rights to make decisions on behalf of t…" at bounding box center [548, 109] width 465 height 77
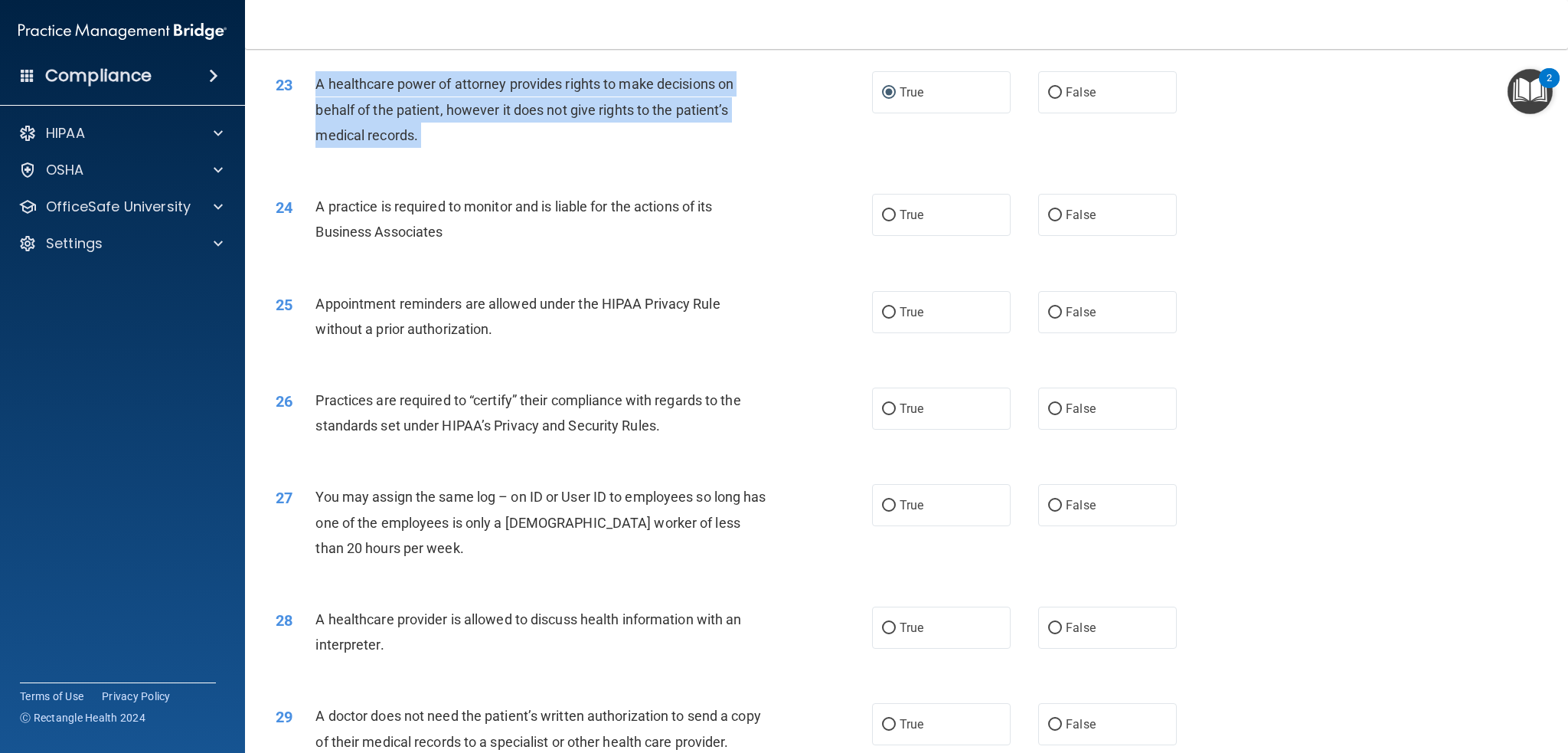
click at [668, 99] on div "A healthcare power of attorney provides rights to make decisions on behalf of t…" at bounding box center [548, 109] width 465 height 77
click at [570, 114] on span "A healthcare power of attorney provides rights to make decisions on behalf of t…" at bounding box center [525, 108] width 418 height 66
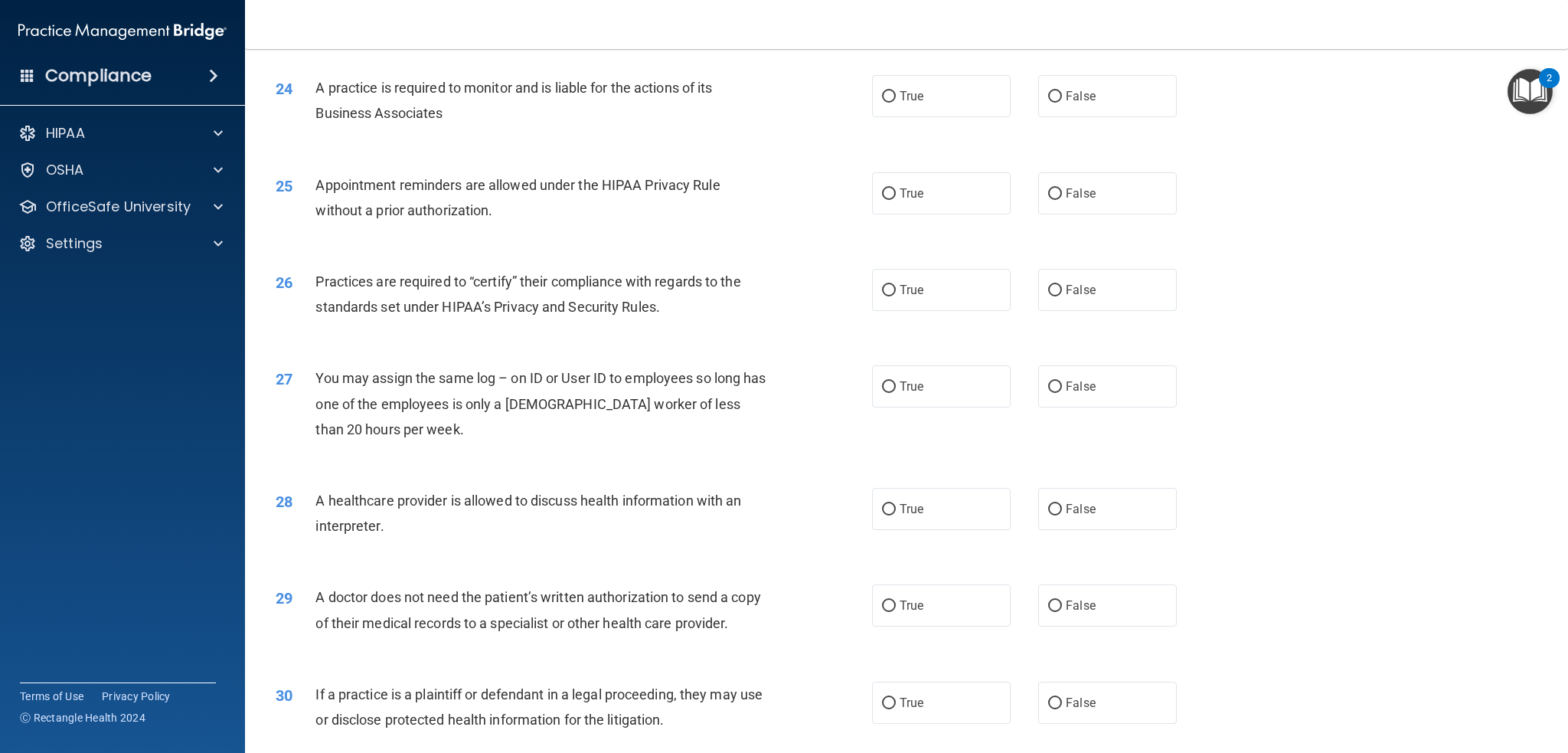
scroll to position [2617, 0]
click at [554, 82] on span "A practice is required to monitor and is liable for the actions of its Business…" at bounding box center [514, 96] width 397 height 41
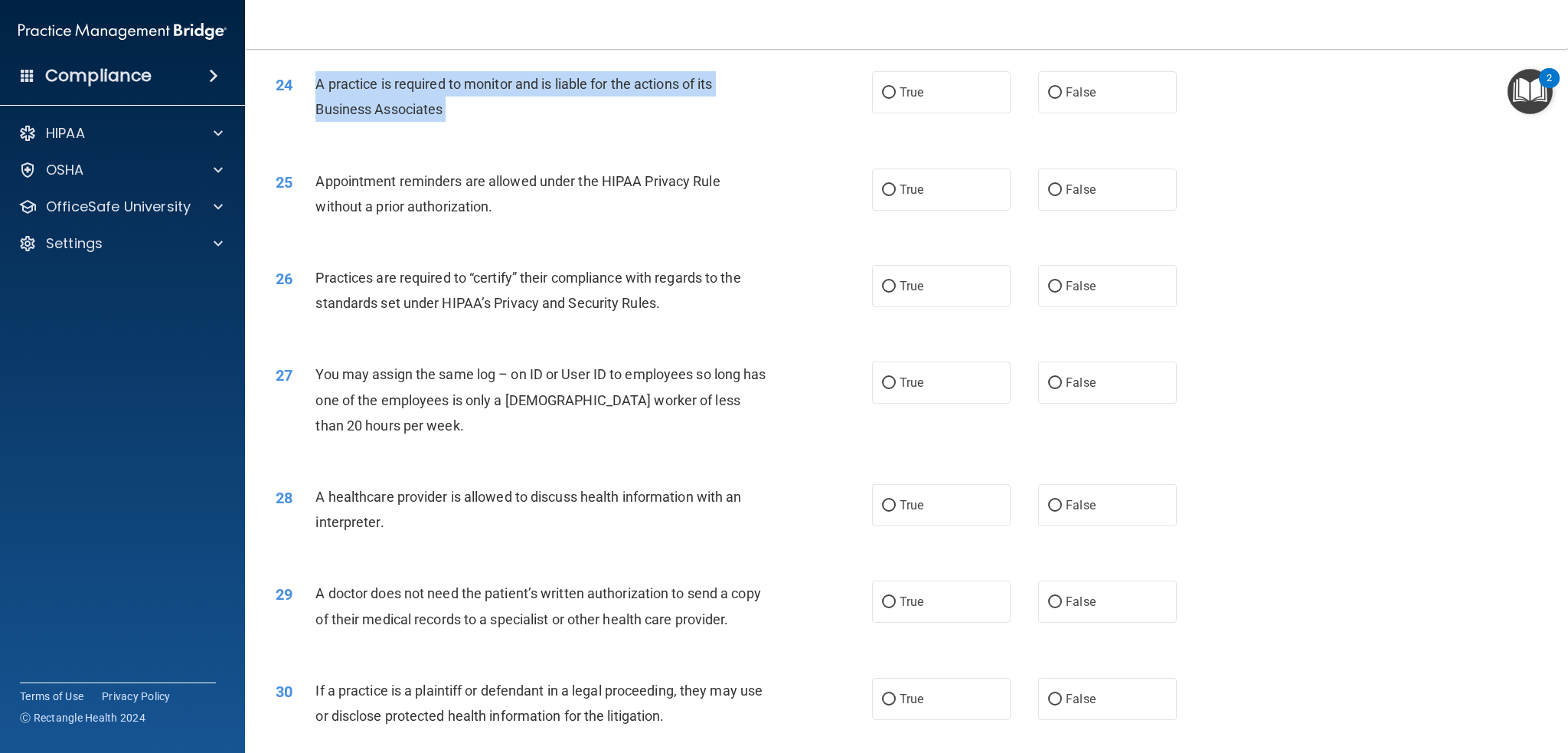
click at [554, 82] on span "A practice is required to monitor and is liable for the actions of its Business…" at bounding box center [514, 96] width 397 height 41
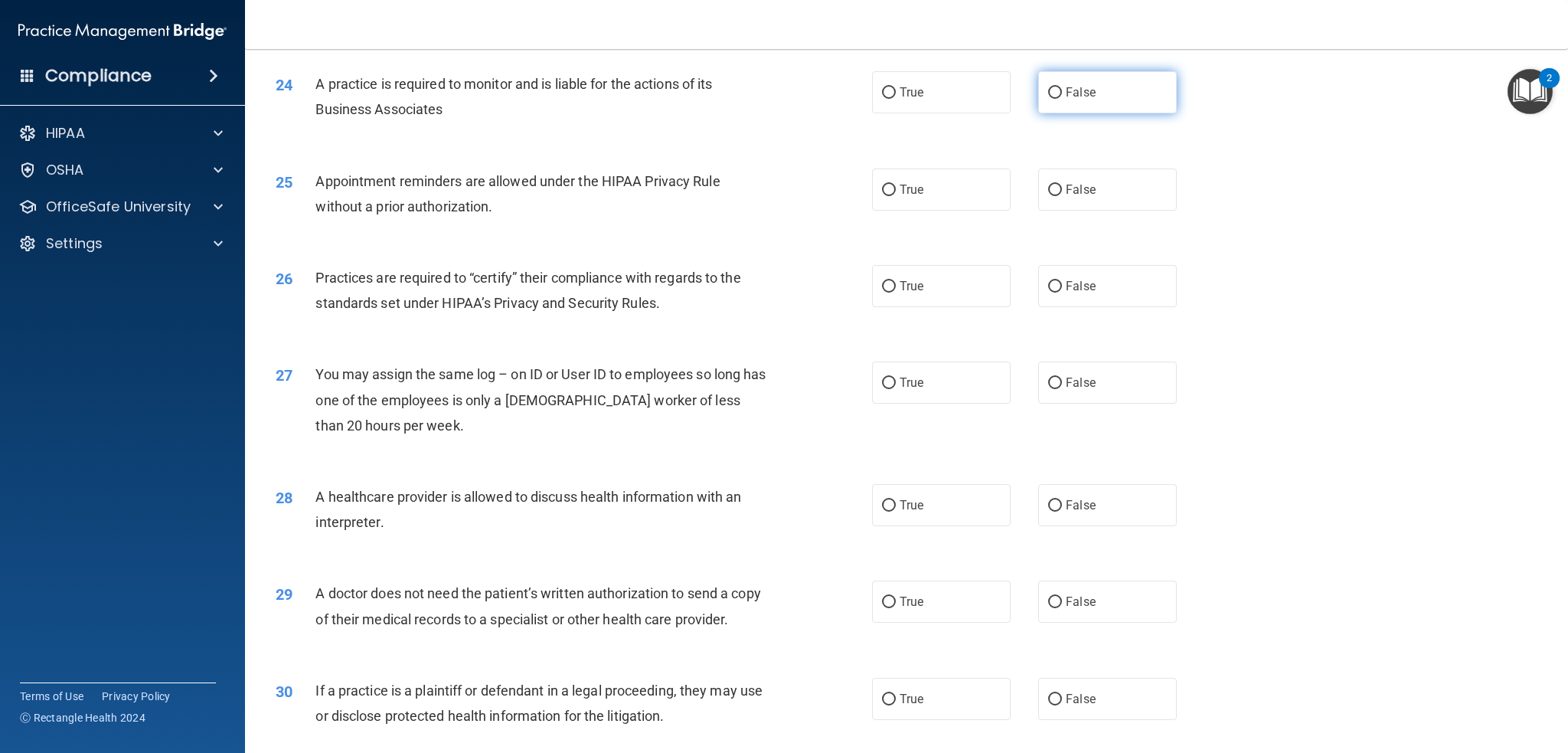
click at [1066, 95] on span "False" at bounding box center [1081, 92] width 30 height 15
click at [1062, 95] on input "False" at bounding box center [1054, 92] width 14 height 11
radio input "true"
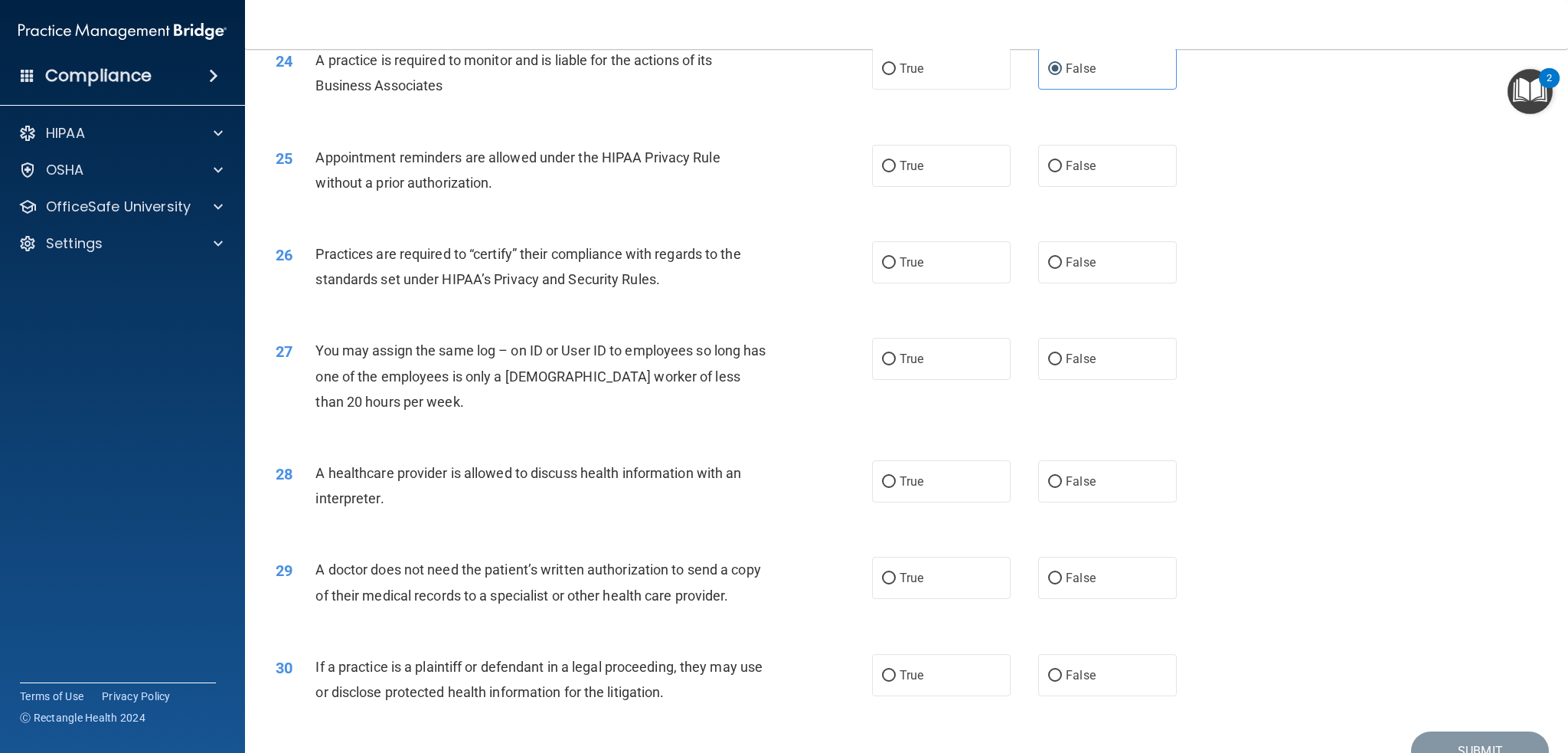
scroll to position [2693, 0]
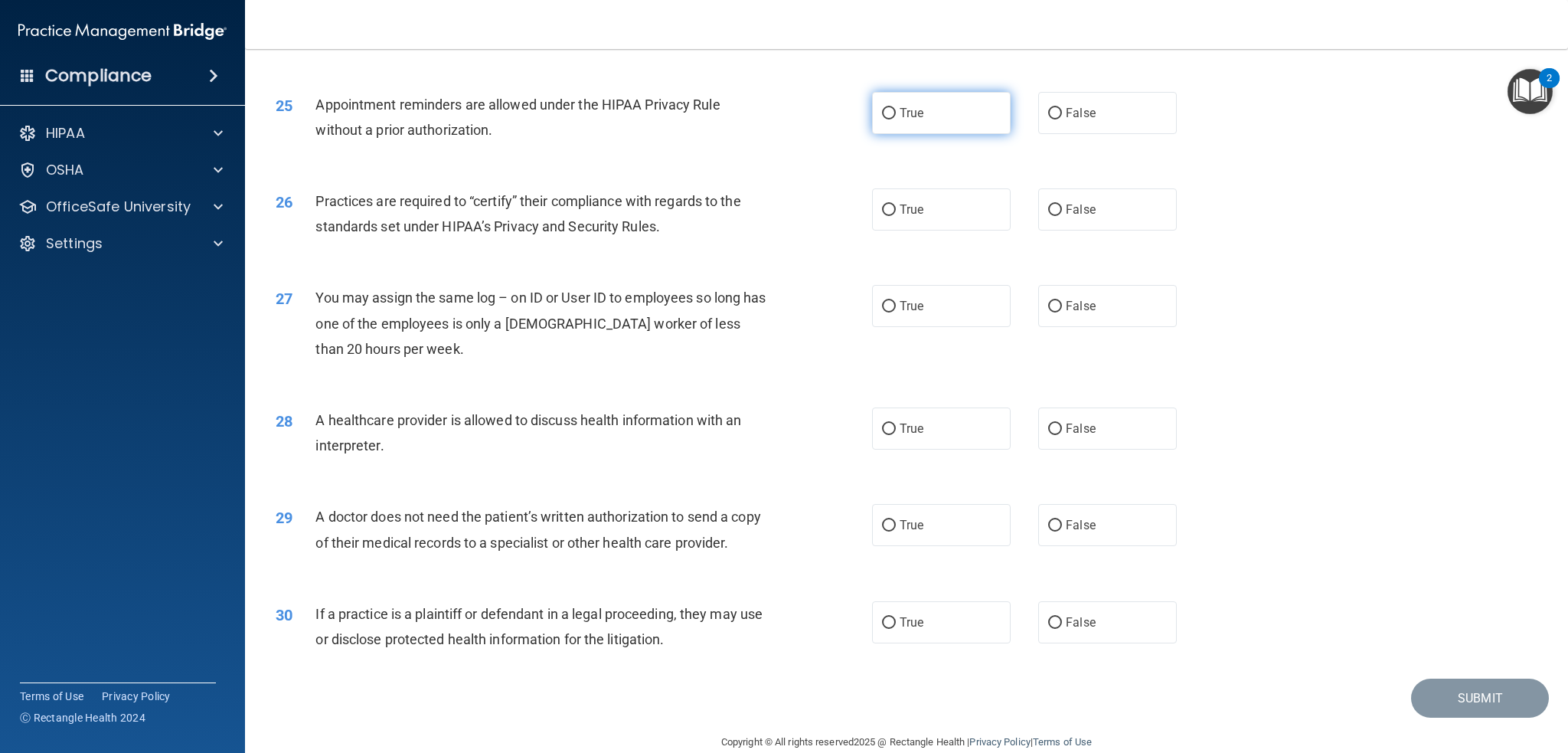
click at [890, 131] on label "True" at bounding box center [941, 112] width 138 height 42
click at [890, 120] on input "True" at bounding box center [888, 114] width 14 height 11
radio input "true"
click at [903, 224] on label "True" at bounding box center [941, 209] width 138 height 42
click at [896, 216] on input "True" at bounding box center [888, 210] width 14 height 11
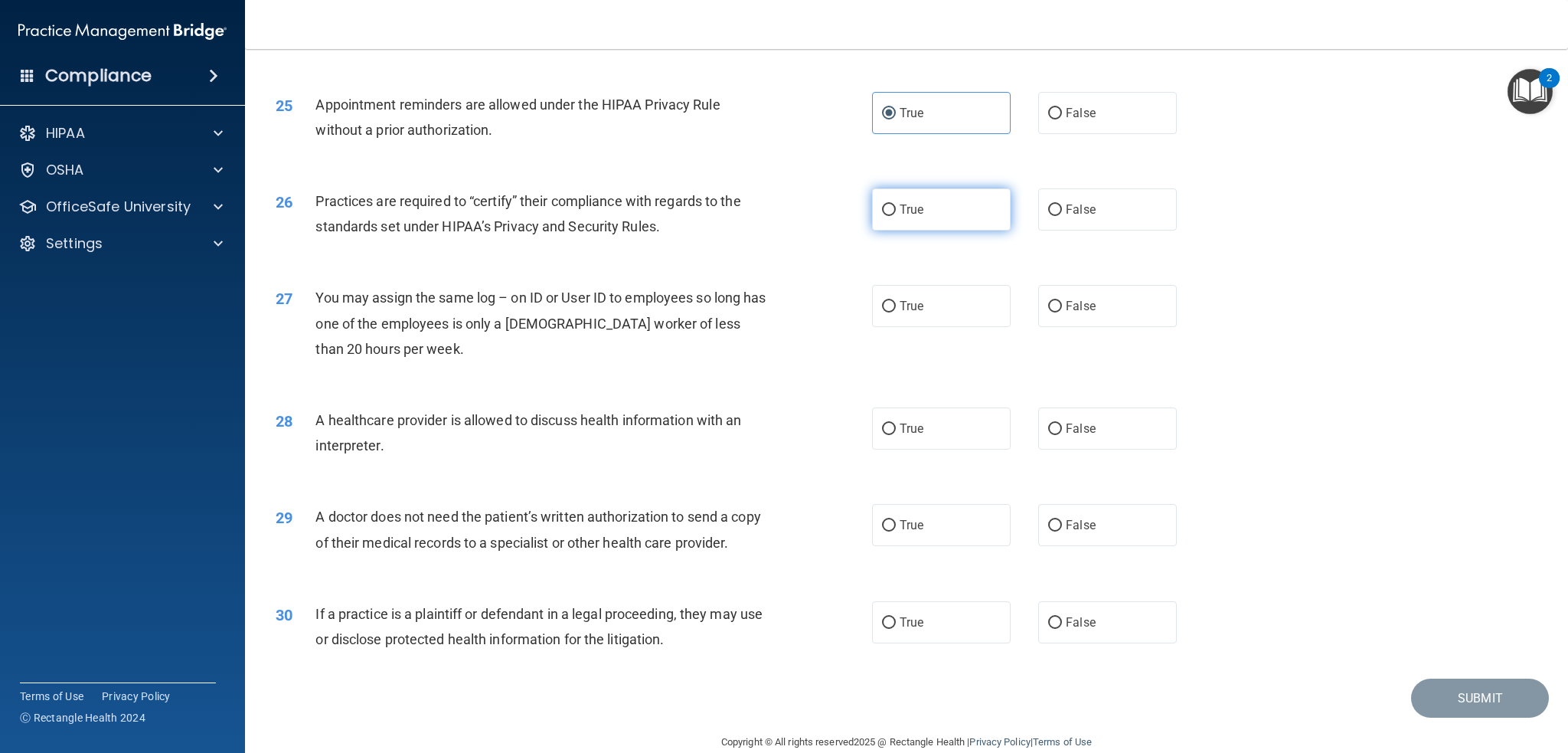
radio input "true"
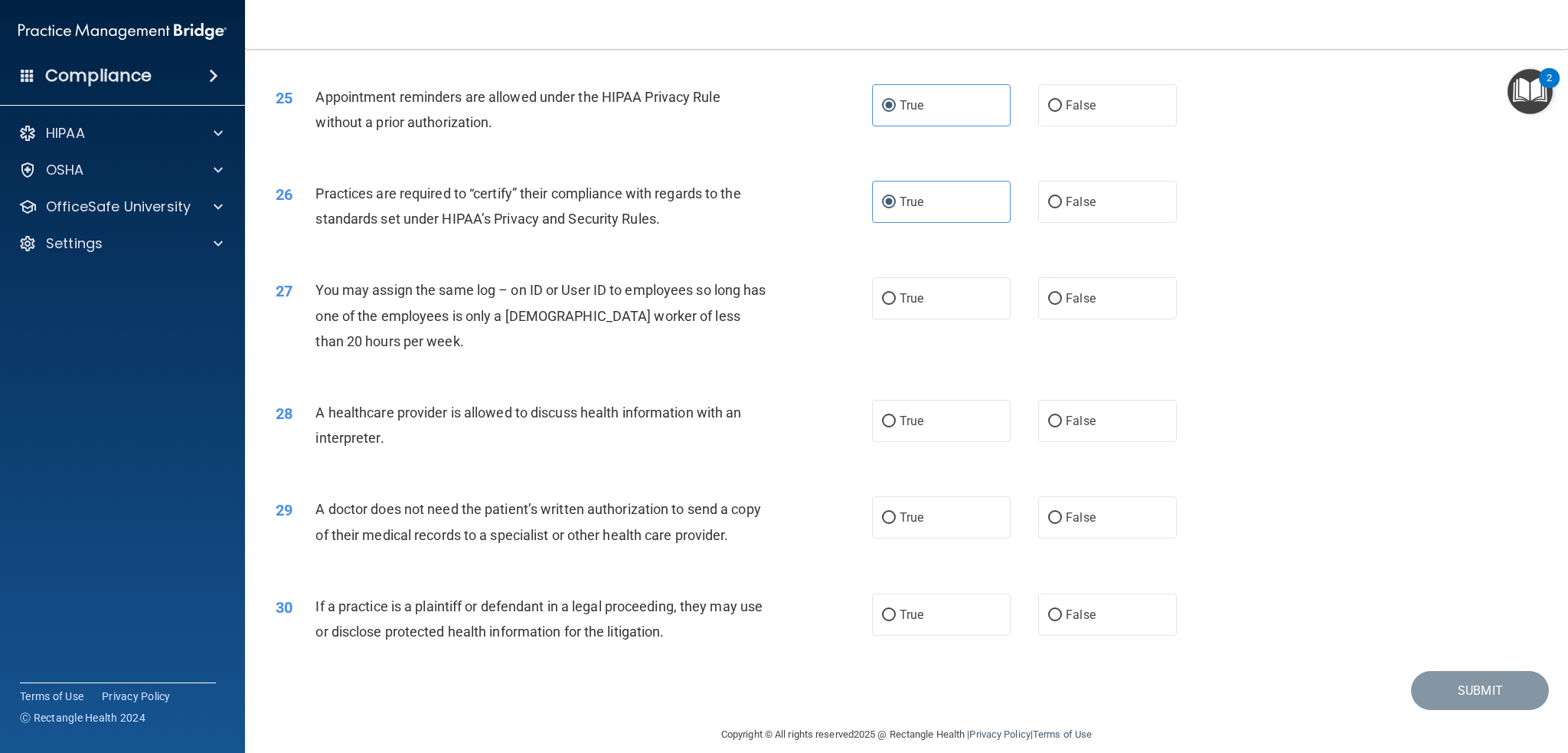
scroll to position [2720, 0]
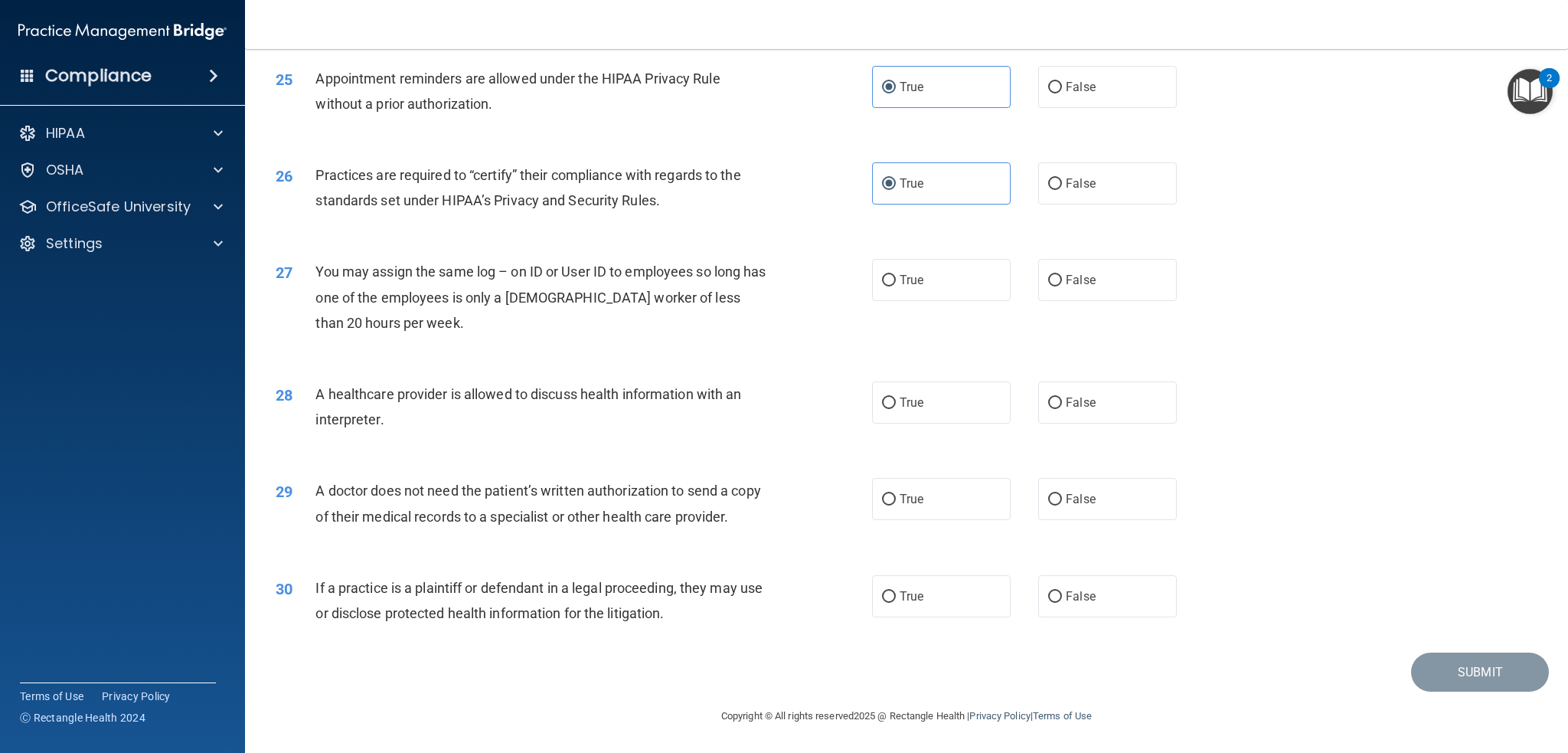
click at [718, 253] on div "27 You may assign the same log – on ID or User ID to employees so long has one …" at bounding box center [907, 301] width 1285 height 122
click at [1072, 278] on span "False" at bounding box center [1081, 280] width 30 height 15
click at [1062, 278] on input "False" at bounding box center [1054, 280] width 14 height 11
radio input "true"
click at [664, 334] on div "You may assign the same log – on ID or User ID to employees so long has one of …" at bounding box center [548, 297] width 465 height 77
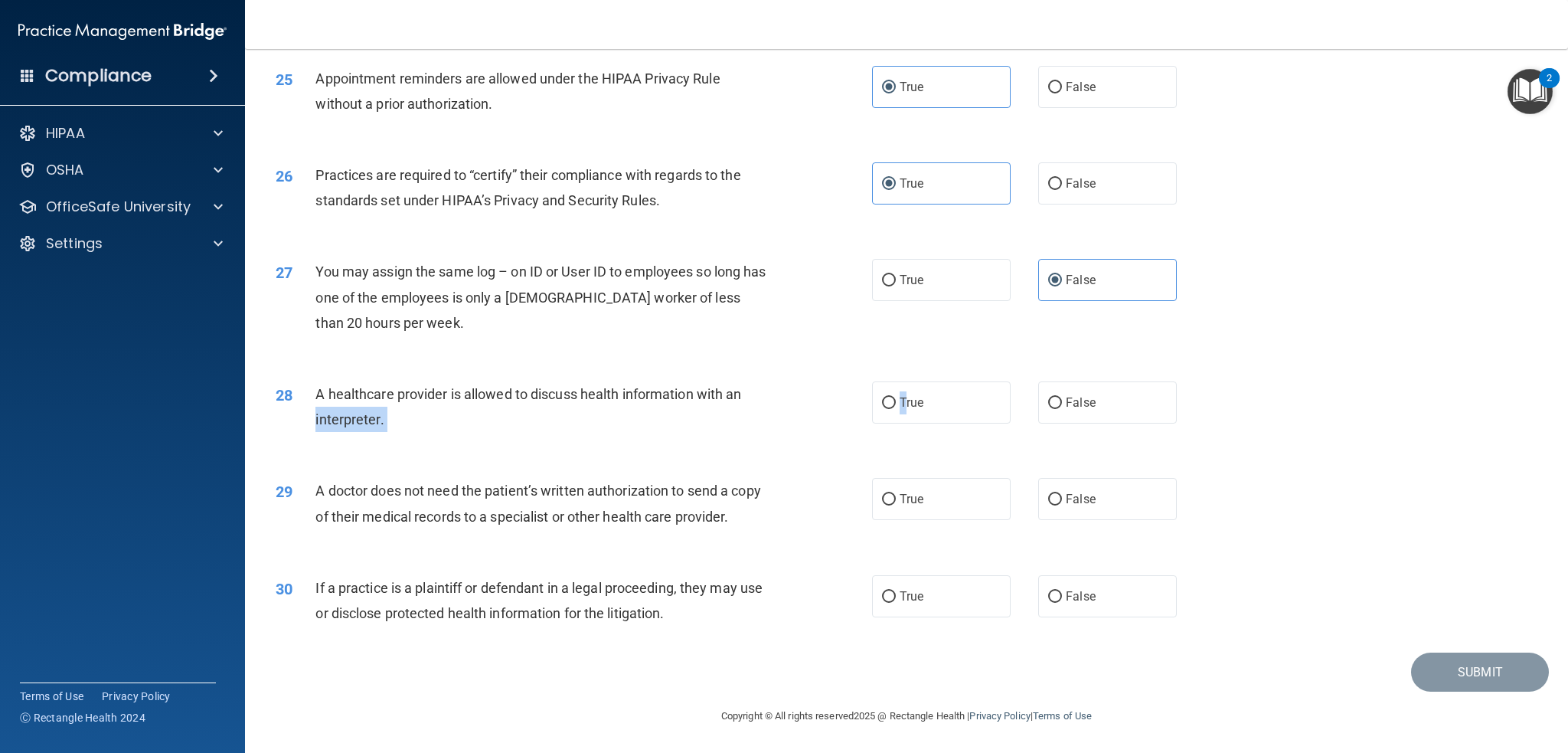
drag, startPoint x: 898, startPoint y: 395, endPoint x: 778, endPoint y: 397, distance: 120.0
click at [1205, 381] on ng-form "28 A healthcare provider is allowed to discuss health information with an inter…" at bounding box center [1205, 381] width 0 height 0
click at [715, 393] on span "A healthcare provider is allowed to discuss health information with an interpre…" at bounding box center [529, 406] width 426 height 41
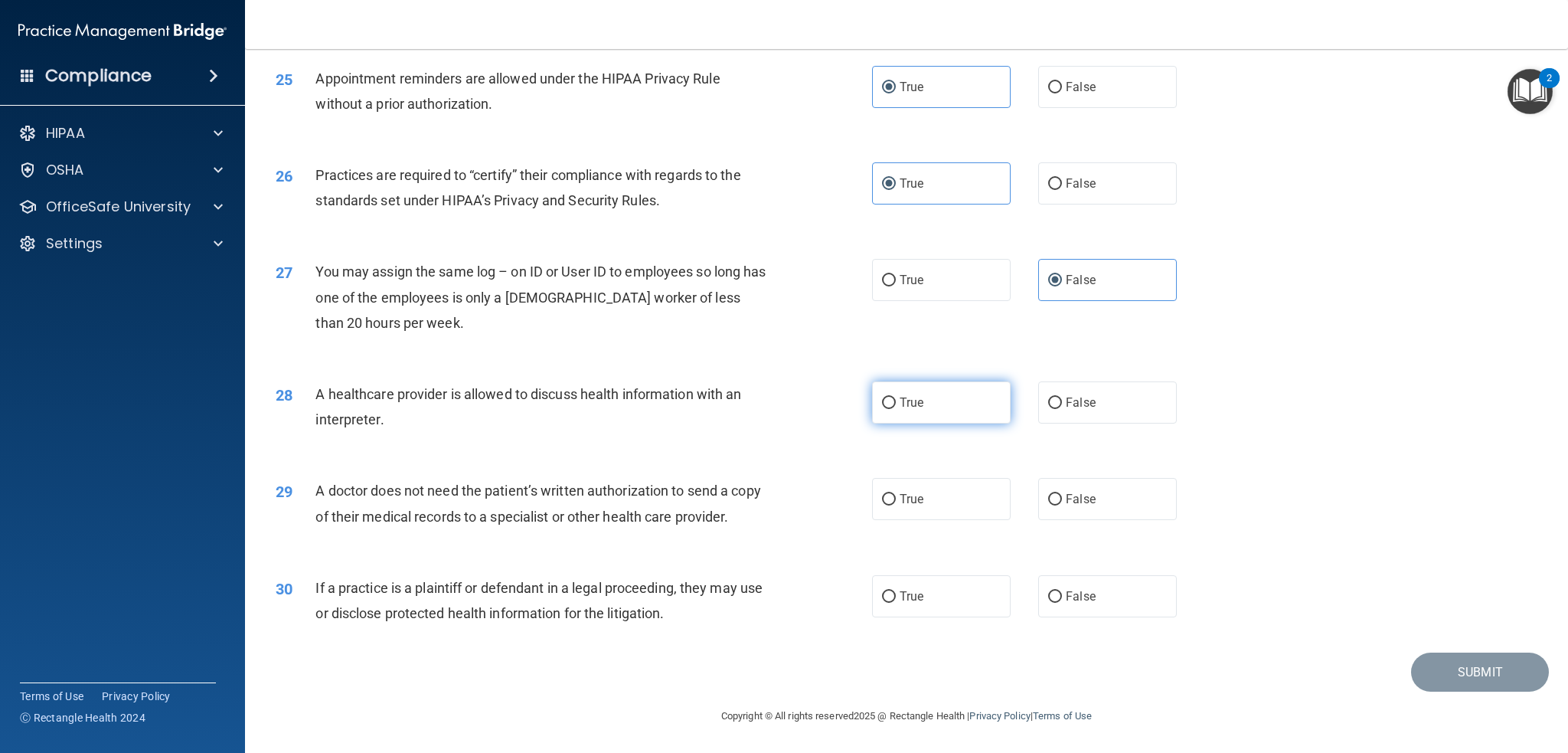
click at [909, 383] on label "True" at bounding box center [941, 402] width 138 height 42
click at [896, 397] on input "True" at bounding box center [888, 403] width 14 height 11
radio input "true"
click at [1077, 508] on label "False" at bounding box center [1108, 499] width 138 height 42
click at [1062, 505] on input "False" at bounding box center [1054, 500] width 14 height 11
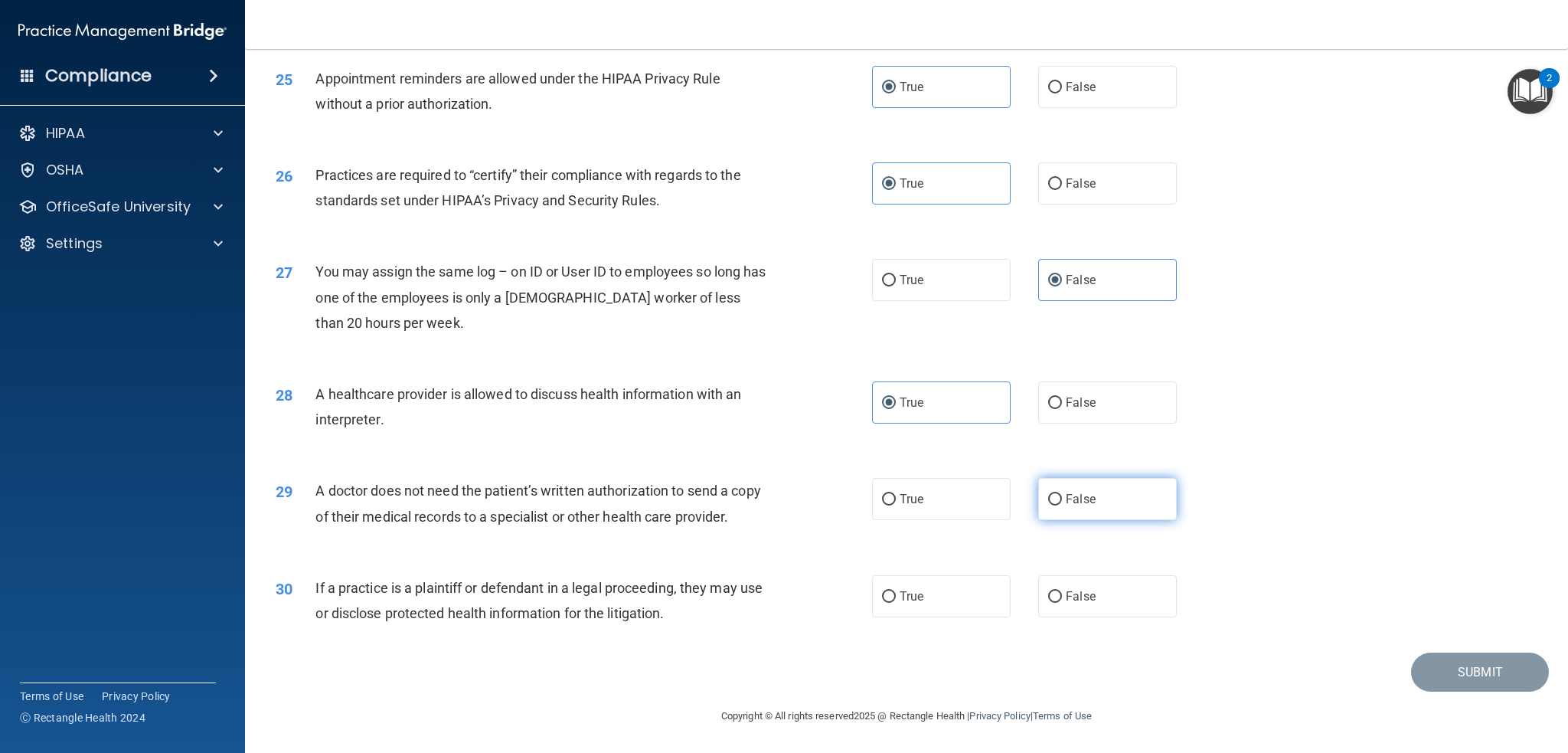
radio input "true"
click at [622, 482] on div "A doctor does not need the patient’s written authorization to send a copy of th…" at bounding box center [548, 504] width 465 height 50
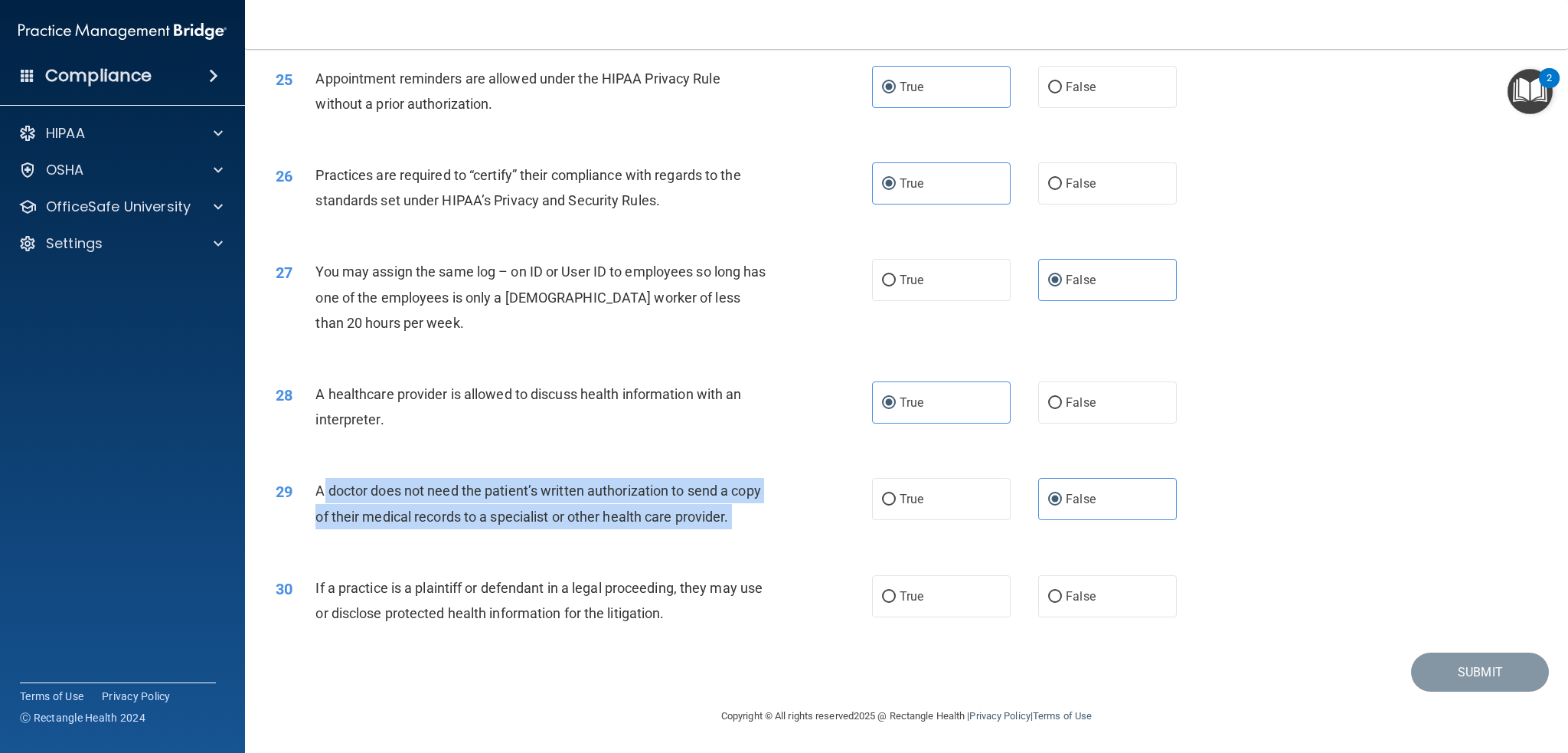
click at [622, 482] on div "A doctor does not need the patient’s written authorization to send a copy of th…" at bounding box center [548, 504] width 465 height 50
click at [649, 490] on span "A doctor does not need the patient’s written authorization to send a copy of th…" at bounding box center [538, 503] width 445 height 41
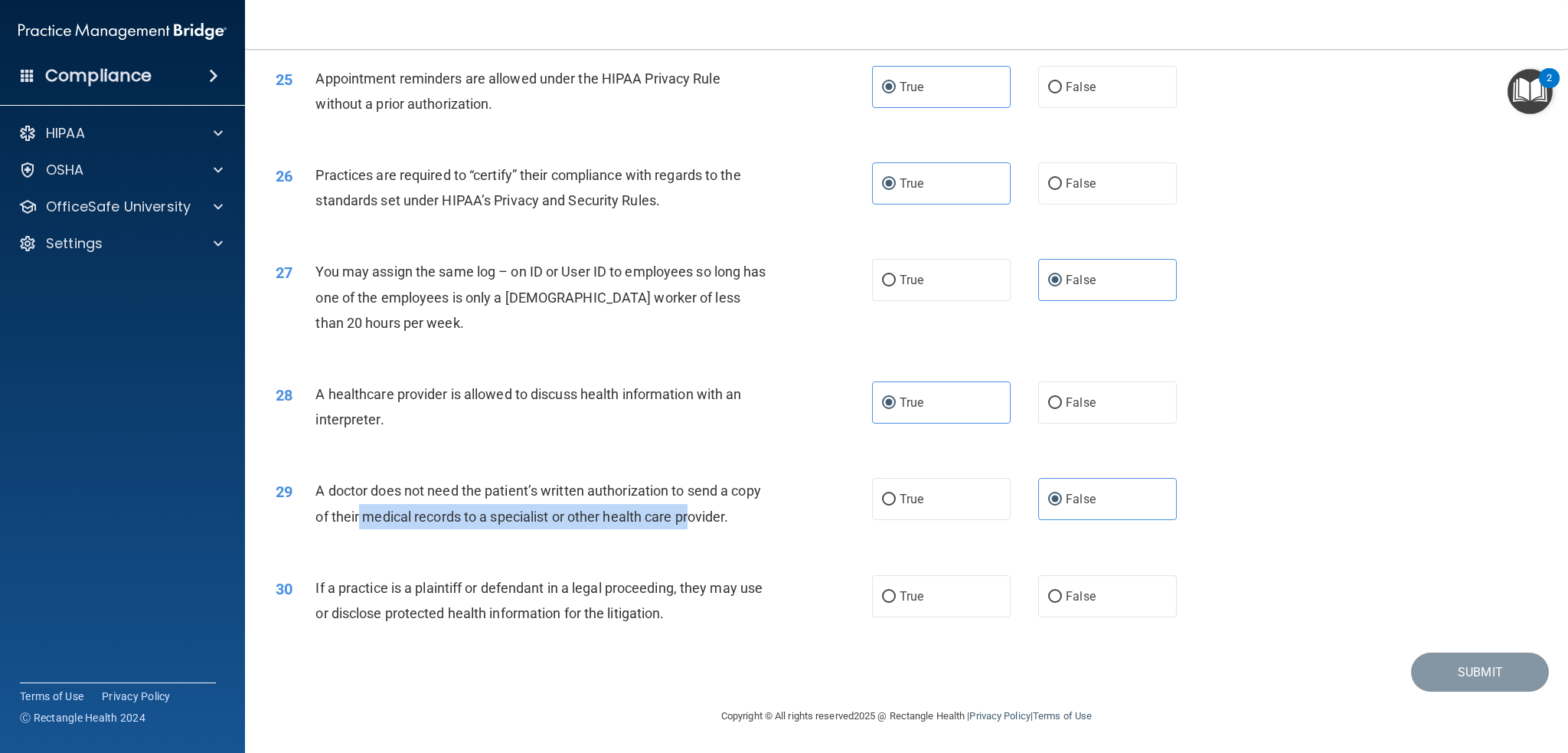
drag, startPoint x: 355, startPoint y: 517, endPoint x: 685, endPoint y: 519, distance: 330.0
click at [685, 519] on span "A doctor does not need the patient’s written authorization to send a copy of th…" at bounding box center [538, 503] width 445 height 41
drag, startPoint x: 695, startPoint y: 517, endPoint x: 347, endPoint y: 517, distance: 348.0
click at [347, 517] on span "A doctor does not need the patient’s written authorization to send a copy of th…" at bounding box center [538, 503] width 445 height 41
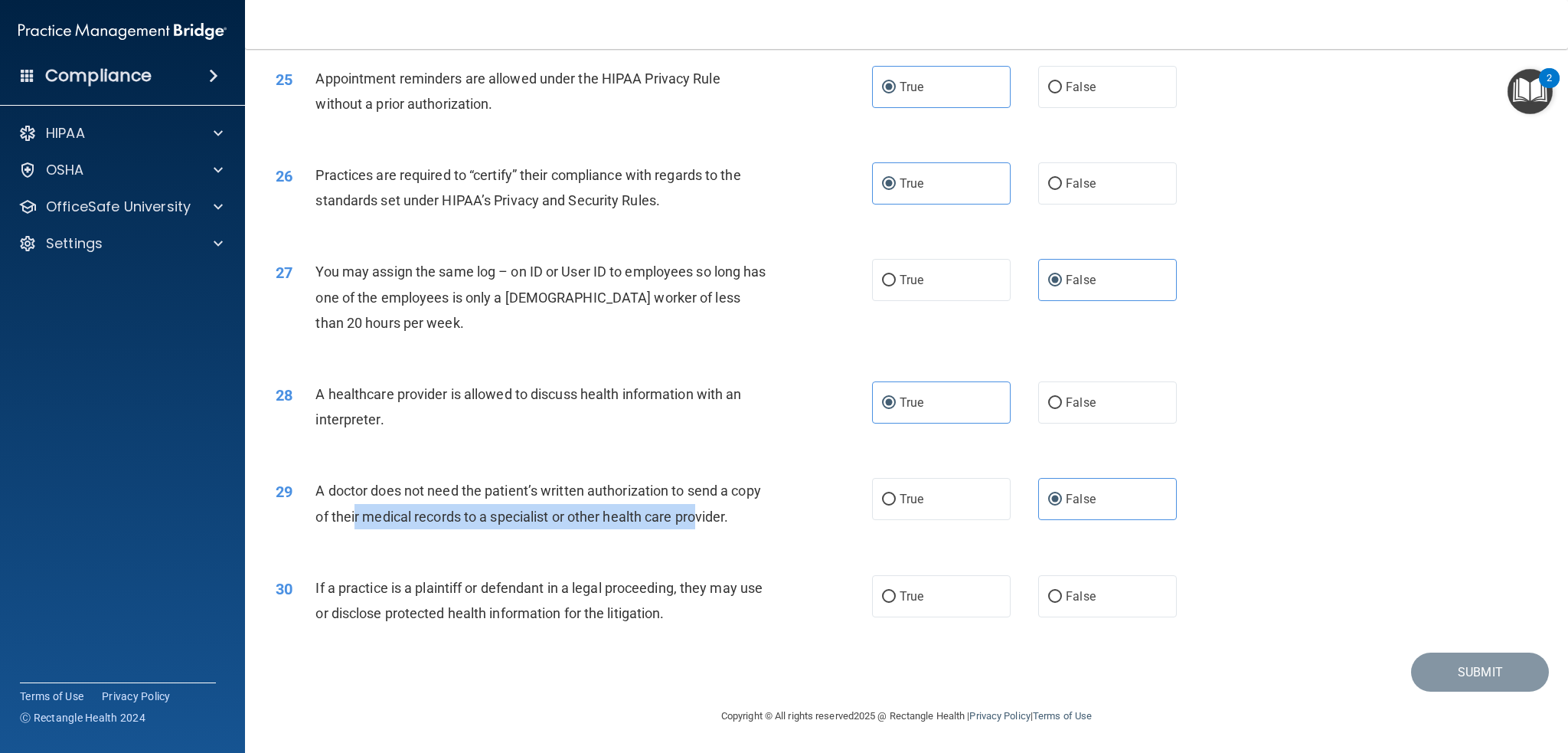
click at [347, 517] on span "A doctor does not need the patient’s written authorization to send a copy of th…" at bounding box center [538, 503] width 445 height 41
click at [493, 584] on span "If a practice is a plaintiff or defendant in a legal proceeding, they may use o…" at bounding box center [539, 601] width 447 height 41
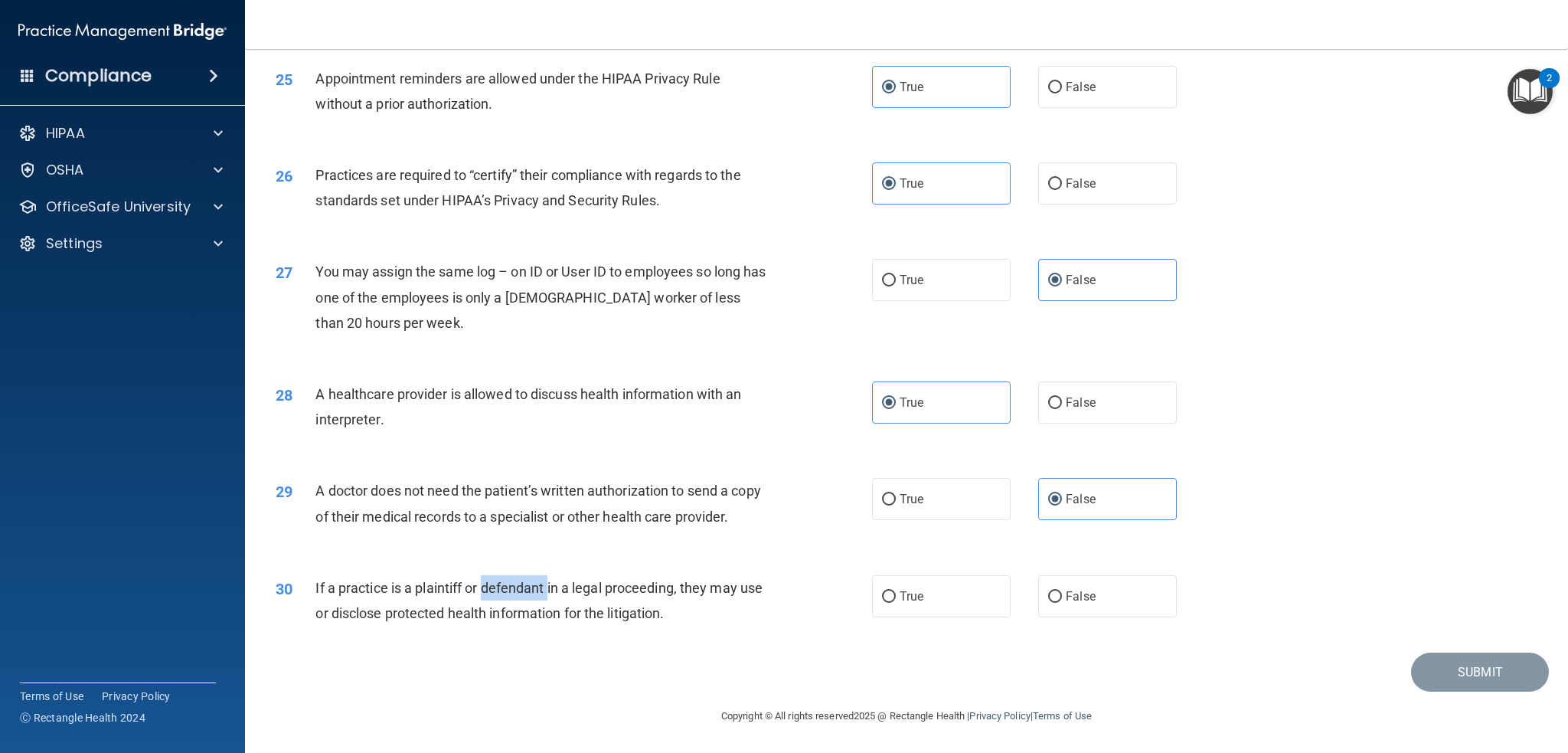
click at [493, 584] on span "If a practice is a plaintiff or defendant in a legal proceeding, they may use o…" at bounding box center [539, 601] width 447 height 41
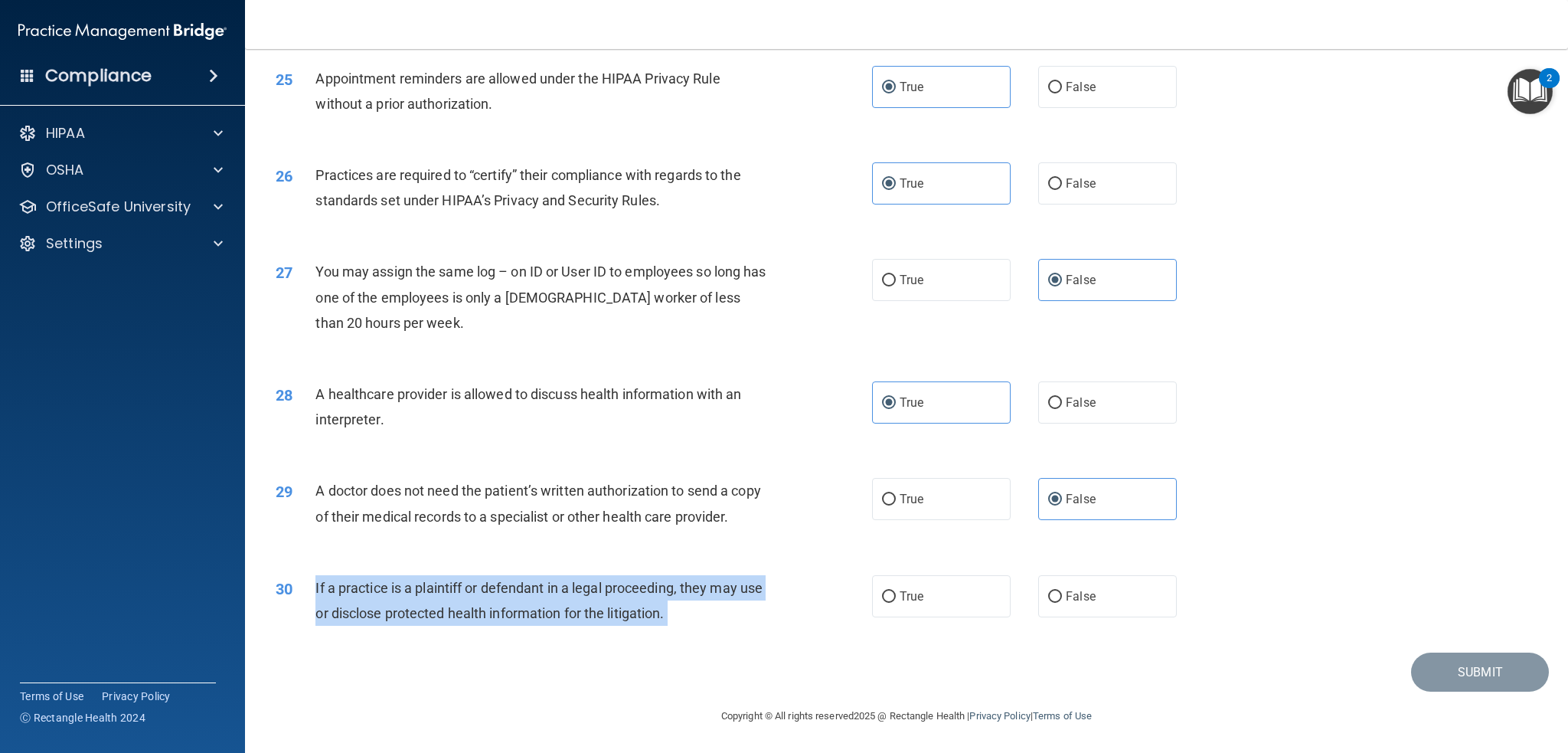
click at [493, 584] on span "If a practice is a plaintiff or defendant in a legal proceeding, they may use o…" at bounding box center [539, 601] width 447 height 41
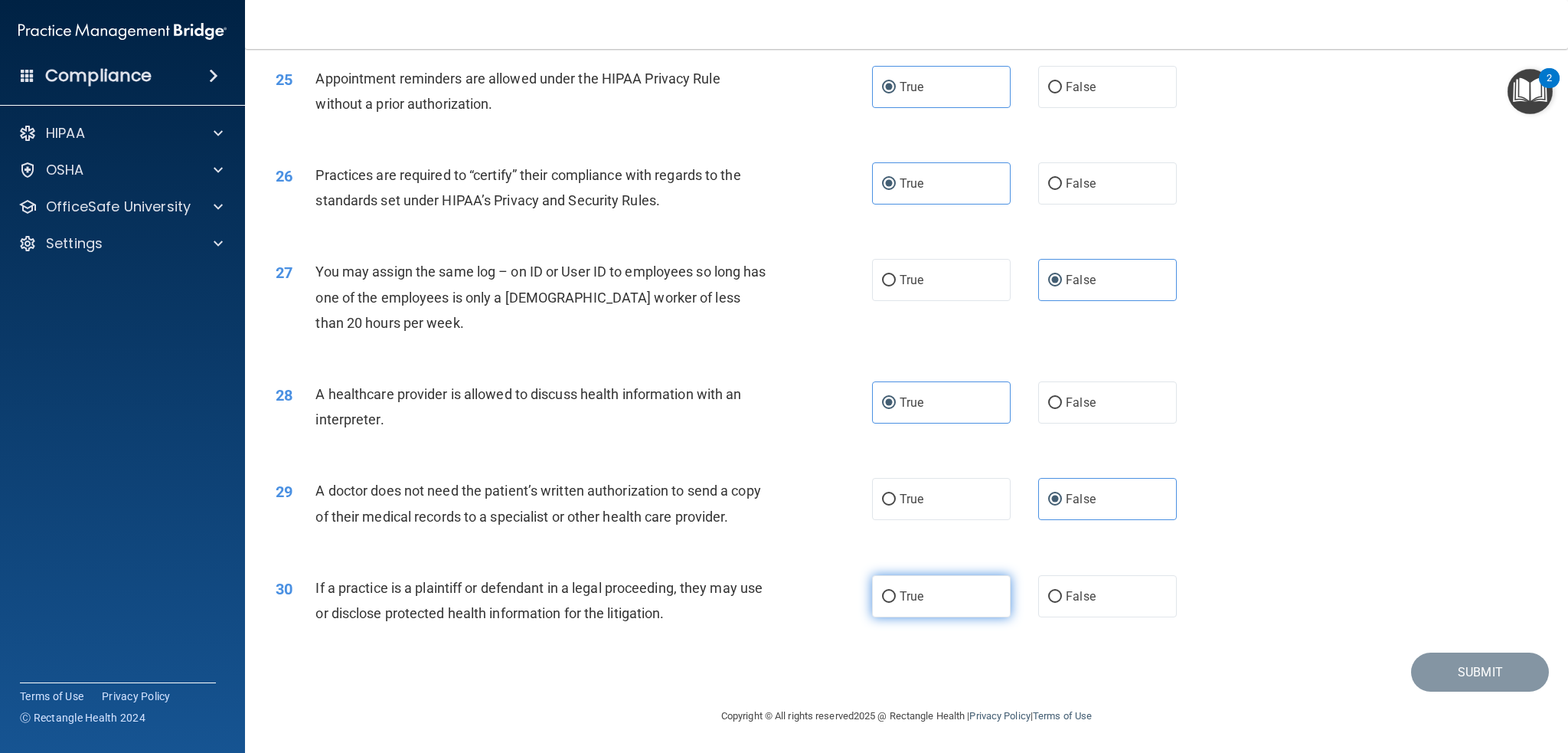
click at [939, 609] on label "True" at bounding box center [941, 596] width 138 height 42
click at [896, 603] on input "True" at bounding box center [888, 597] width 14 height 11
radio input "true"
click at [781, 592] on div "30 If a practice is a plaintiff or defendant in a legal proceeding, they may us…" at bounding box center [574, 604] width 643 height 58
click at [1314, 338] on div "27 You may assign the same log – on ID or User ID to employees so long has one …" at bounding box center [907, 301] width 1285 height 122
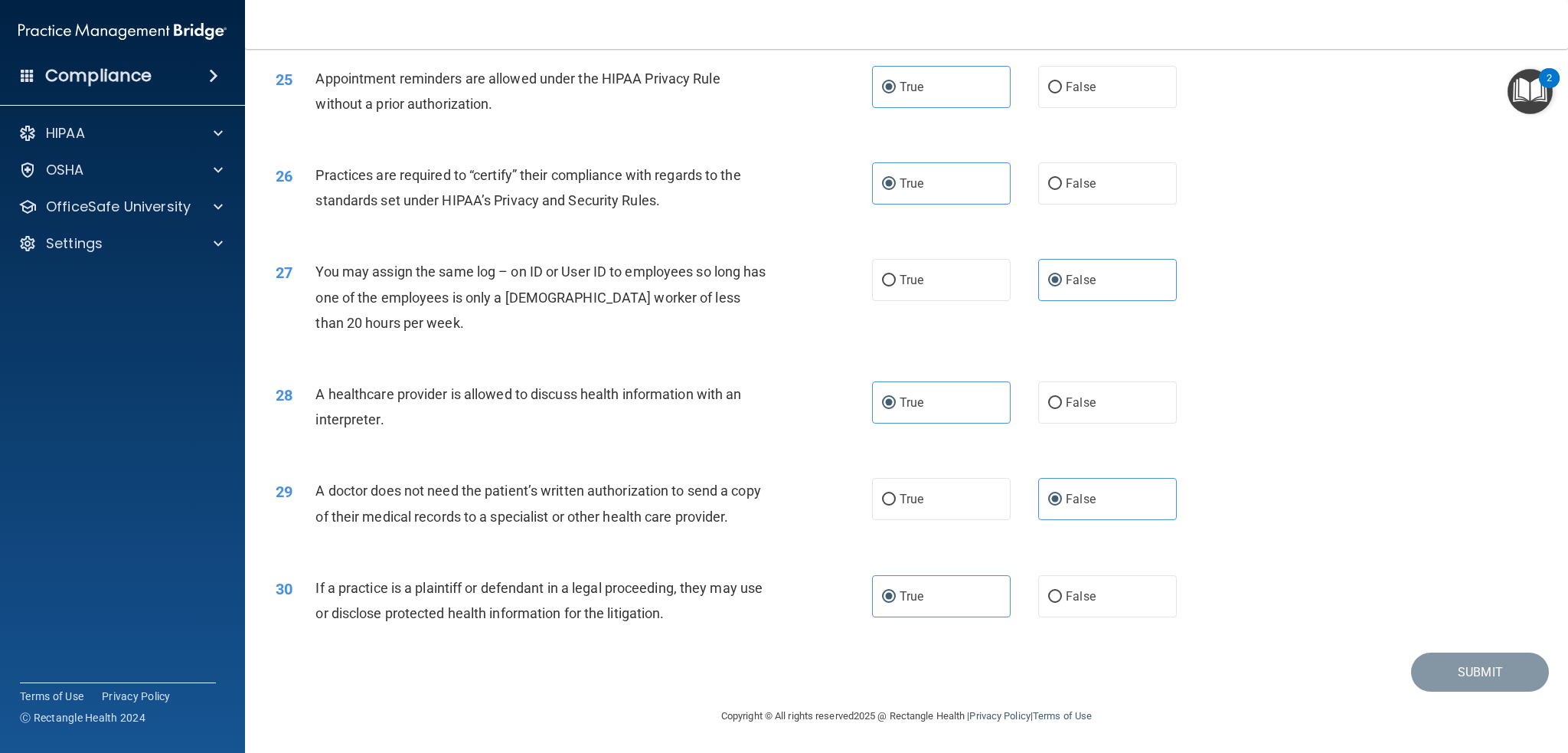
click at [1329, 499] on div "29 A doctor does not need the patient’s written authorization to send a copy of…" at bounding box center [907, 506] width 1285 height 96
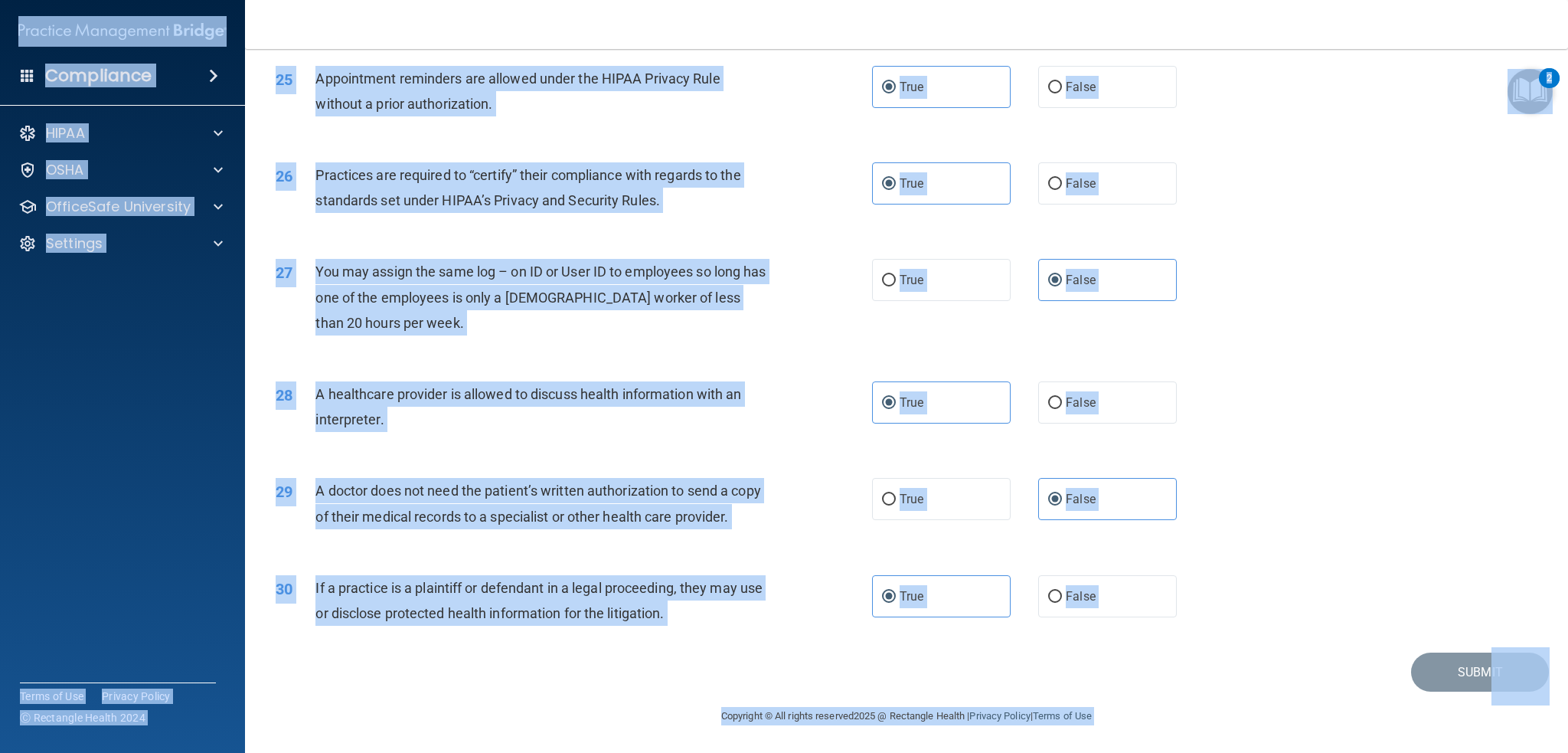
copy body "Compliance HIPAA Documents and Policies Report an Incident Business Associates …"
click at [1384, 550] on div "29 A doctor does not need the patient’s written authorization to send a copy of…" at bounding box center [907, 506] width 1285 height 96
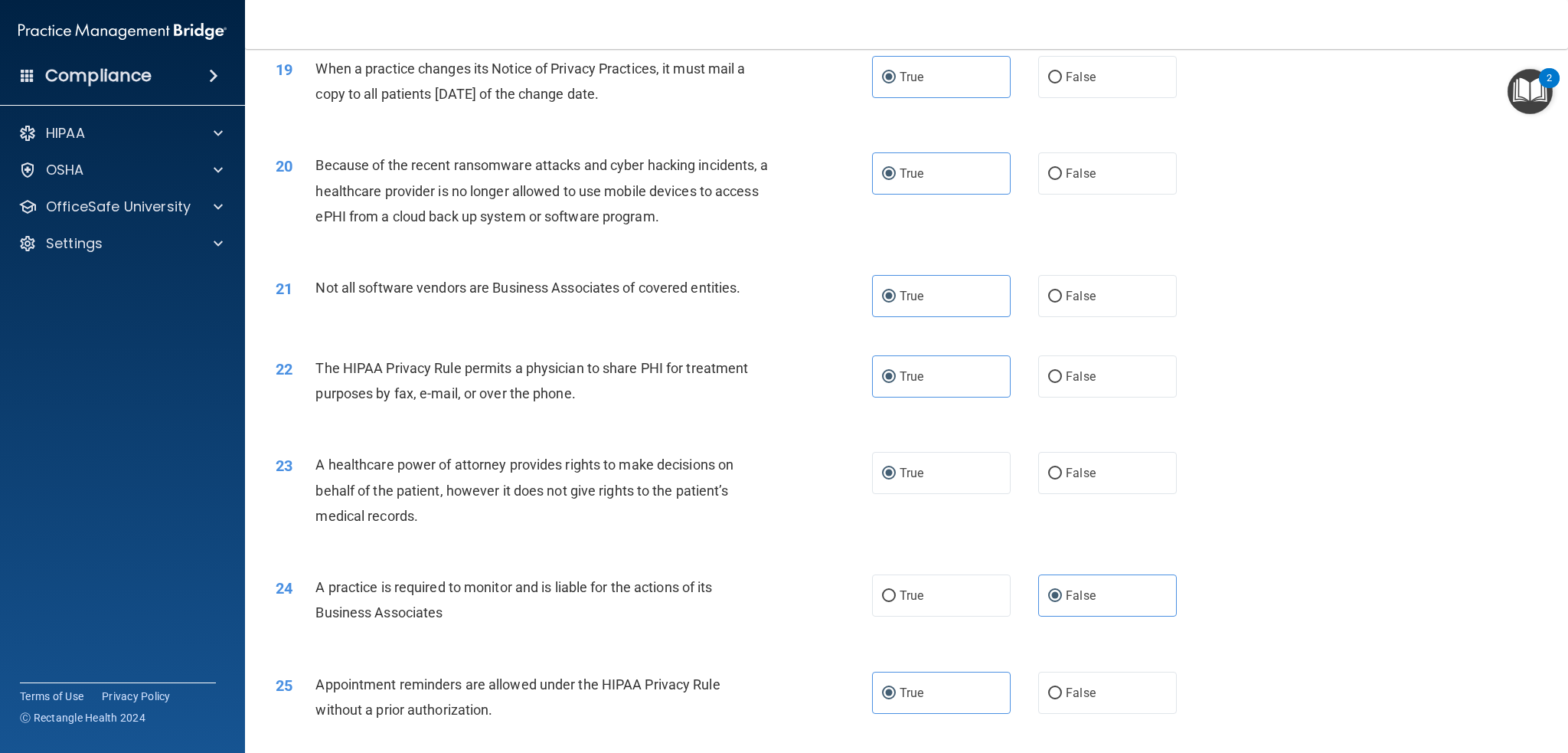
scroll to position [2107, 0]
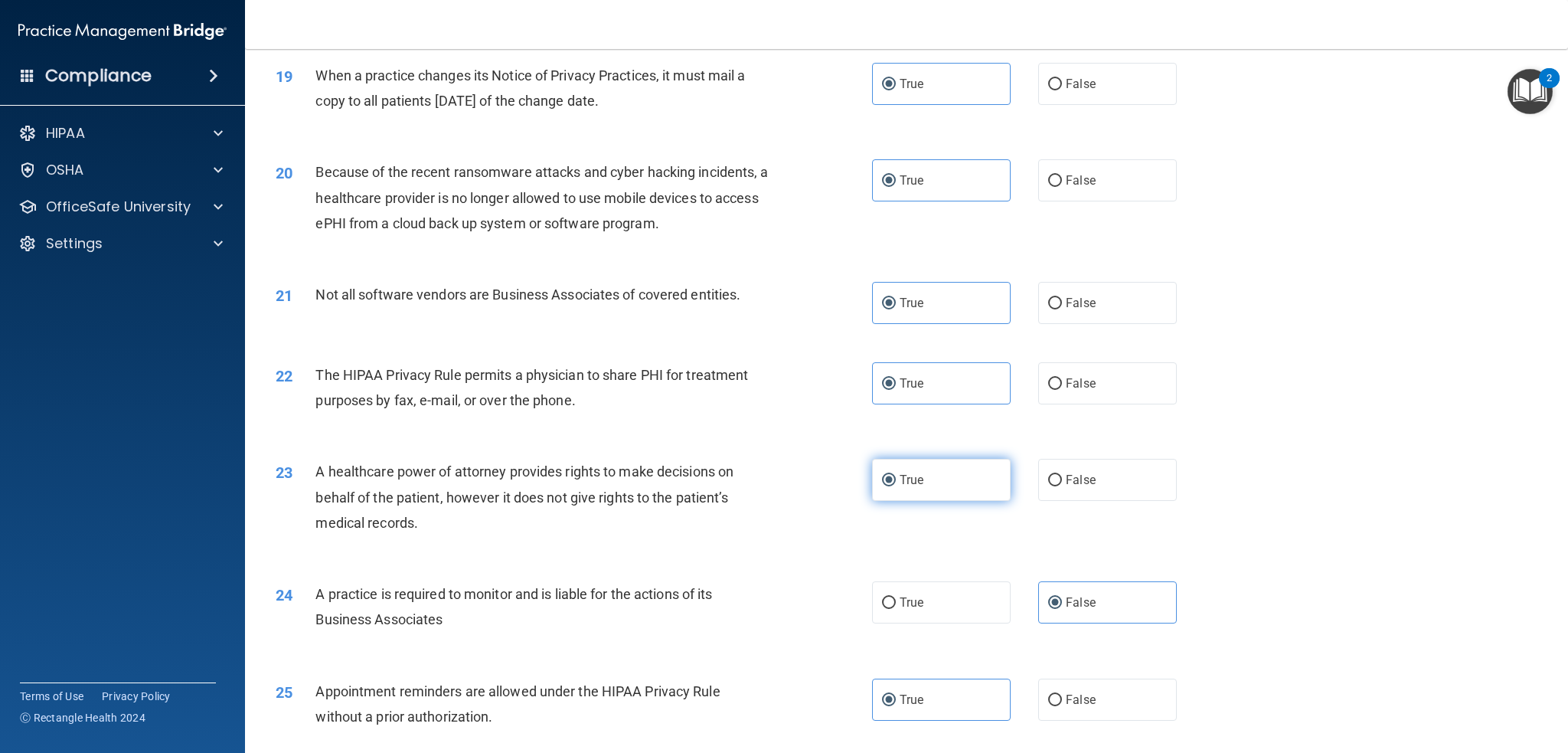
click at [941, 475] on label "True" at bounding box center [941, 479] width 138 height 42
click at [896, 475] on input "True" at bounding box center [888, 480] width 14 height 11
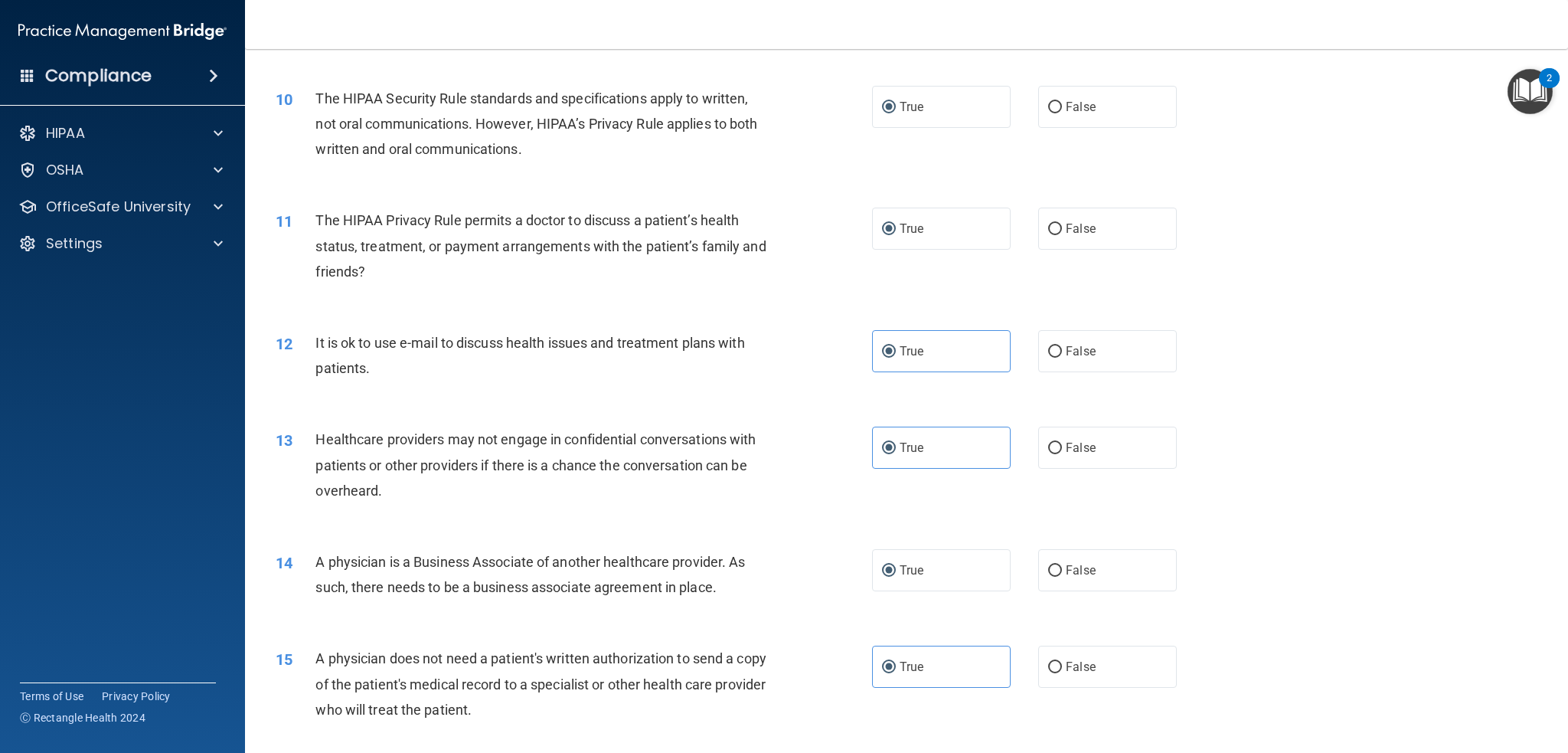
scroll to position [1187, 0]
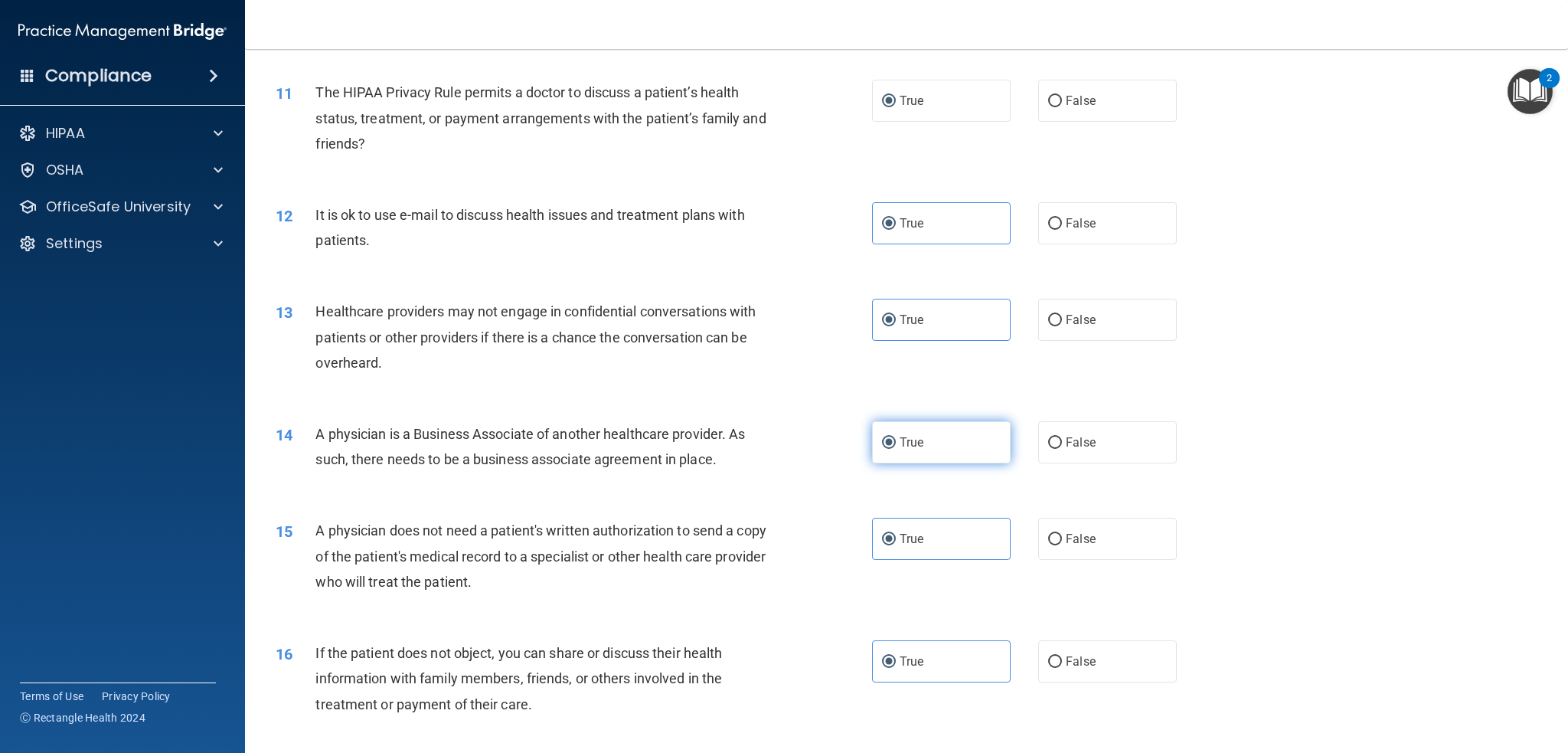
click at [952, 437] on label "True" at bounding box center [941, 442] width 138 height 42
click at [896, 437] on input "True" at bounding box center [888, 443] width 14 height 11
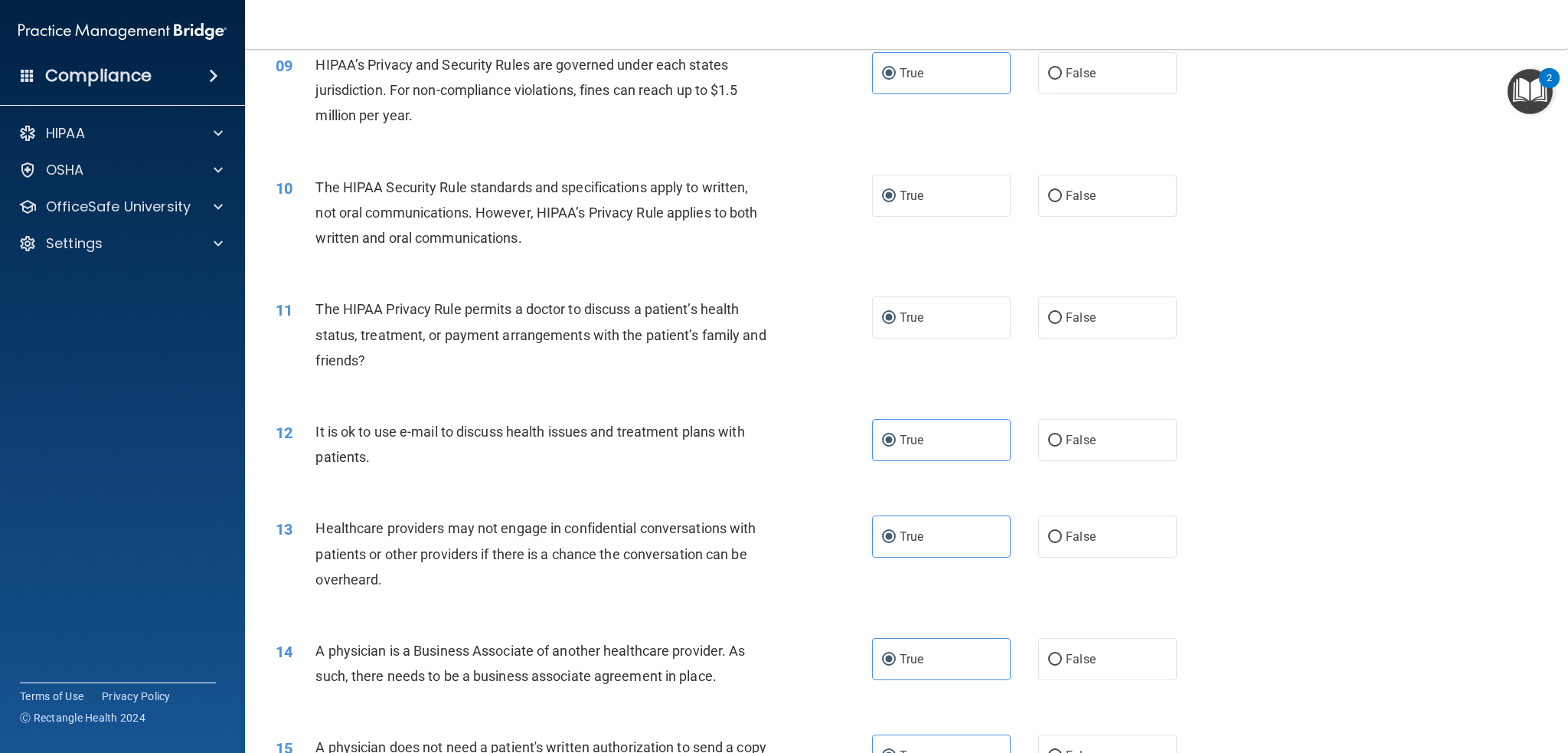
scroll to position [959, 0]
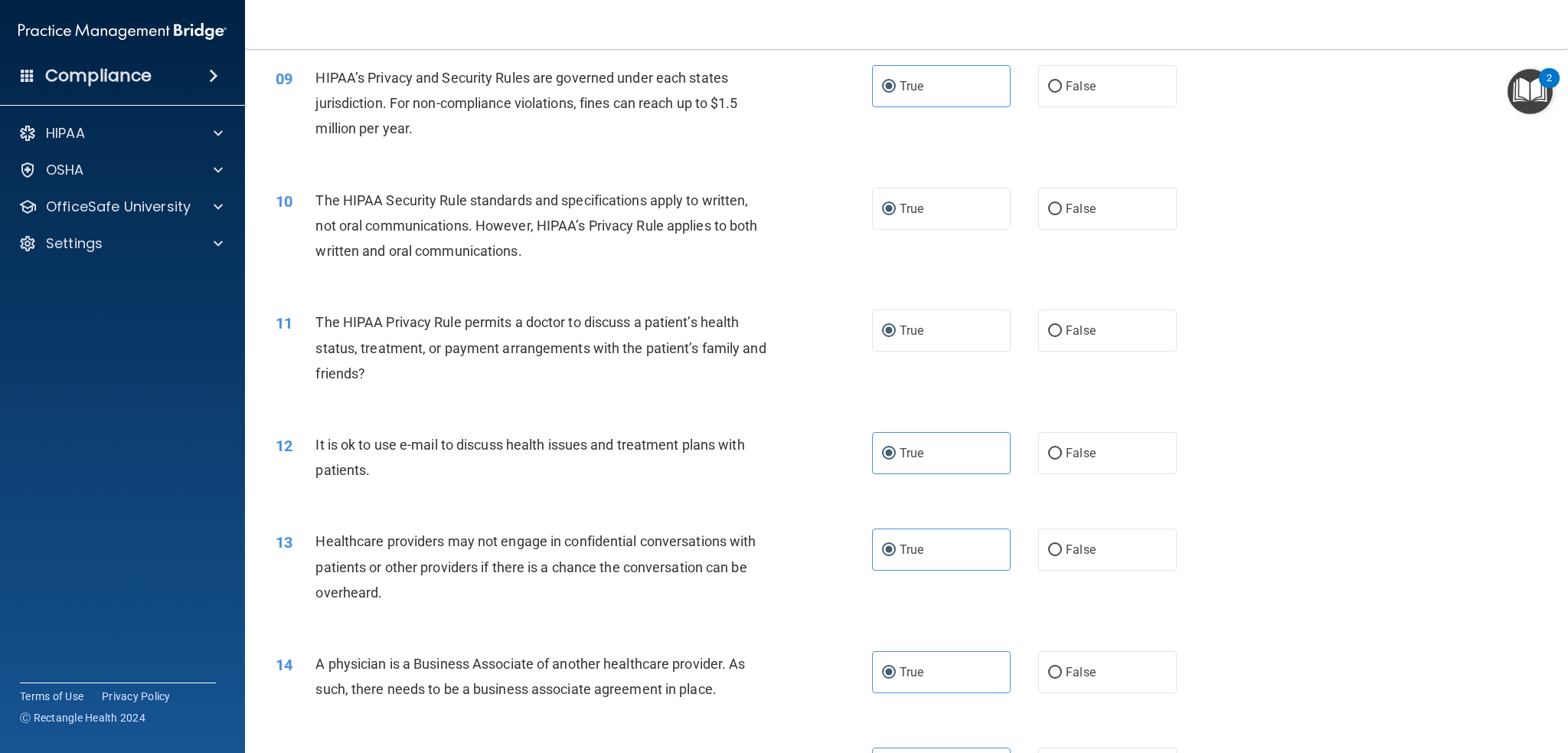
click at [965, 353] on div "11 The HIPAA Privacy Rule permits a doctor to discuss a patient’s health status…" at bounding box center [907, 351] width 1285 height 122
click at [967, 342] on label "True" at bounding box center [941, 330] width 138 height 42
click at [896, 337] on input "True" at bounding box center [888, 331] width 14 height 11
click at [920, 224] on label "True" at bounding box center [941, 208] width 138 height 42
click at [896, 215] on input "True" at bounding box center [888, 209] width 14 height 11
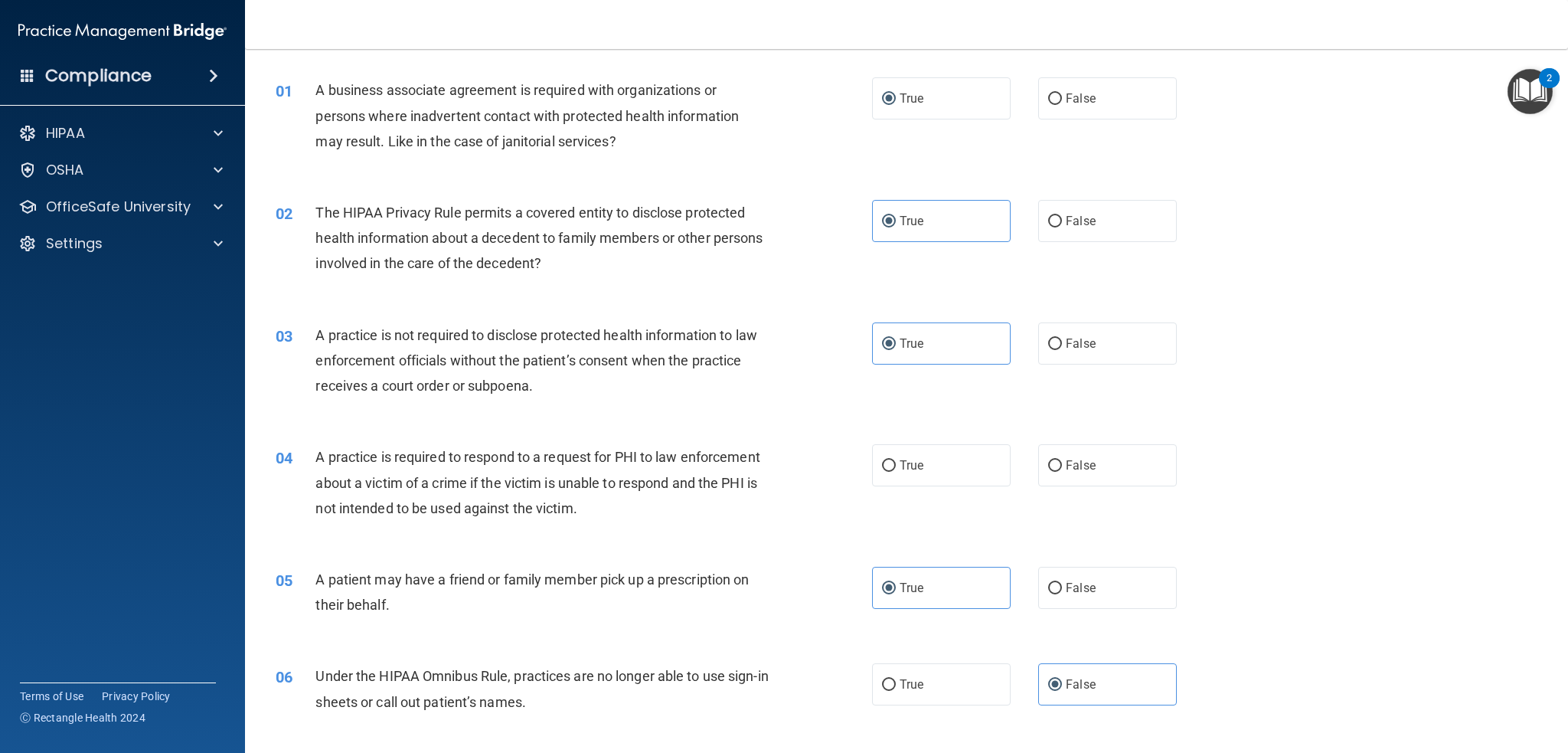
scroll to position [39, 0]
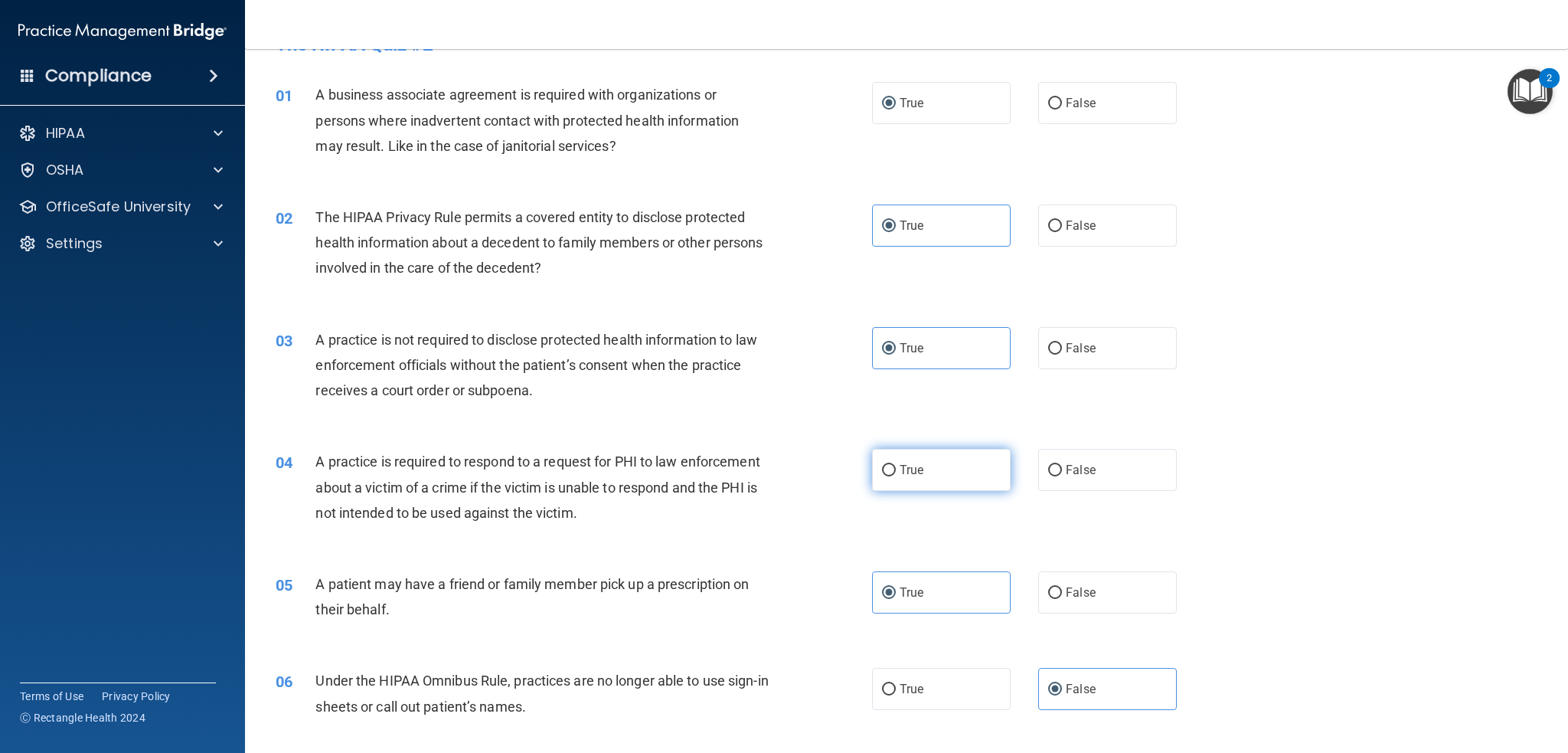
click at [882, 476] on input "True" at bounding box center [888, 471] width 14 height 11
radio input "true"
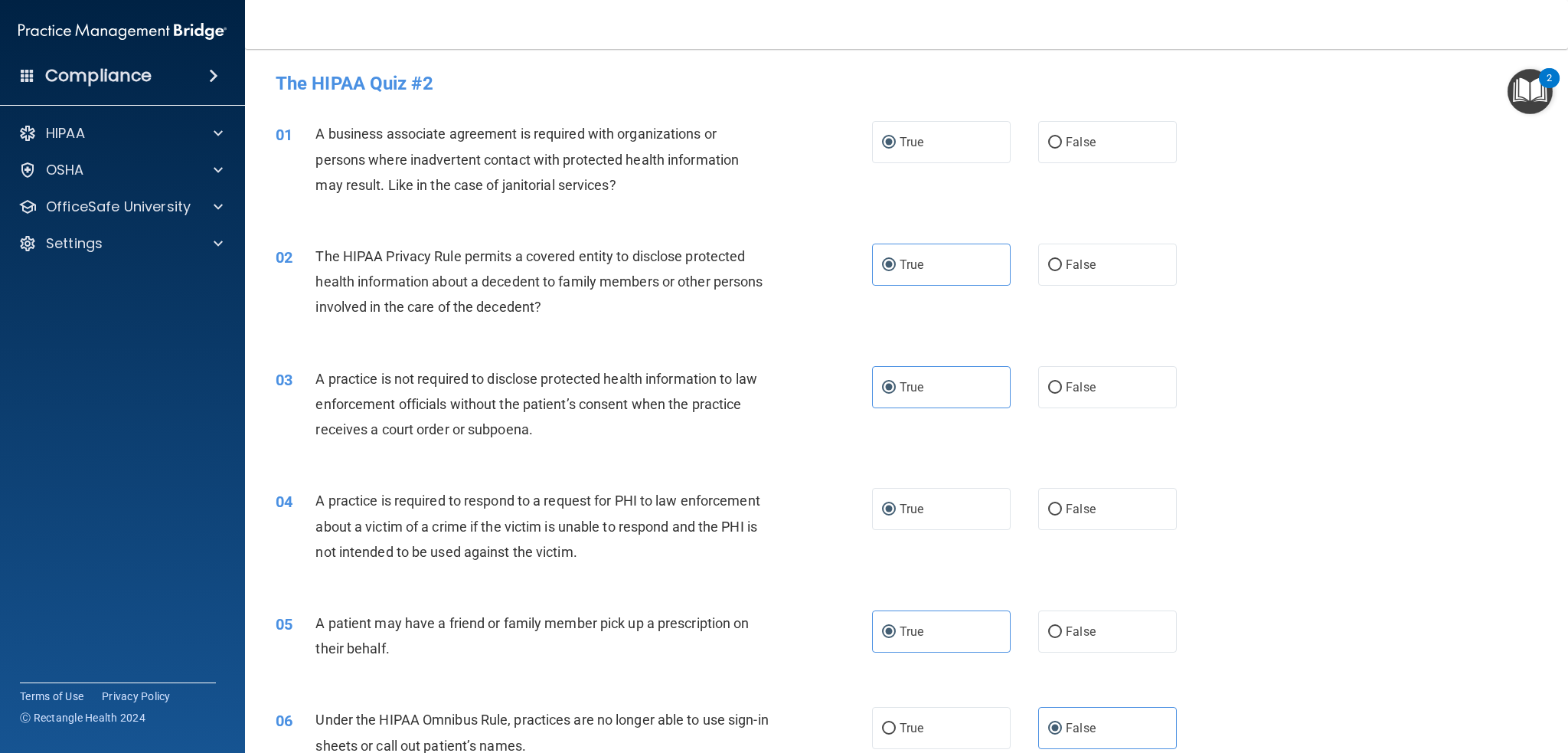
click at [1349, 423] on div "03 A practice is not required to disclose protected health information to law e…" at bounding box center [907, 407] width 1285 height 122
click at [1338, 416] on div "03 A practice is not required to disclose protected health information to law e…" at bounding box center [907, 407] width 1285 height 122
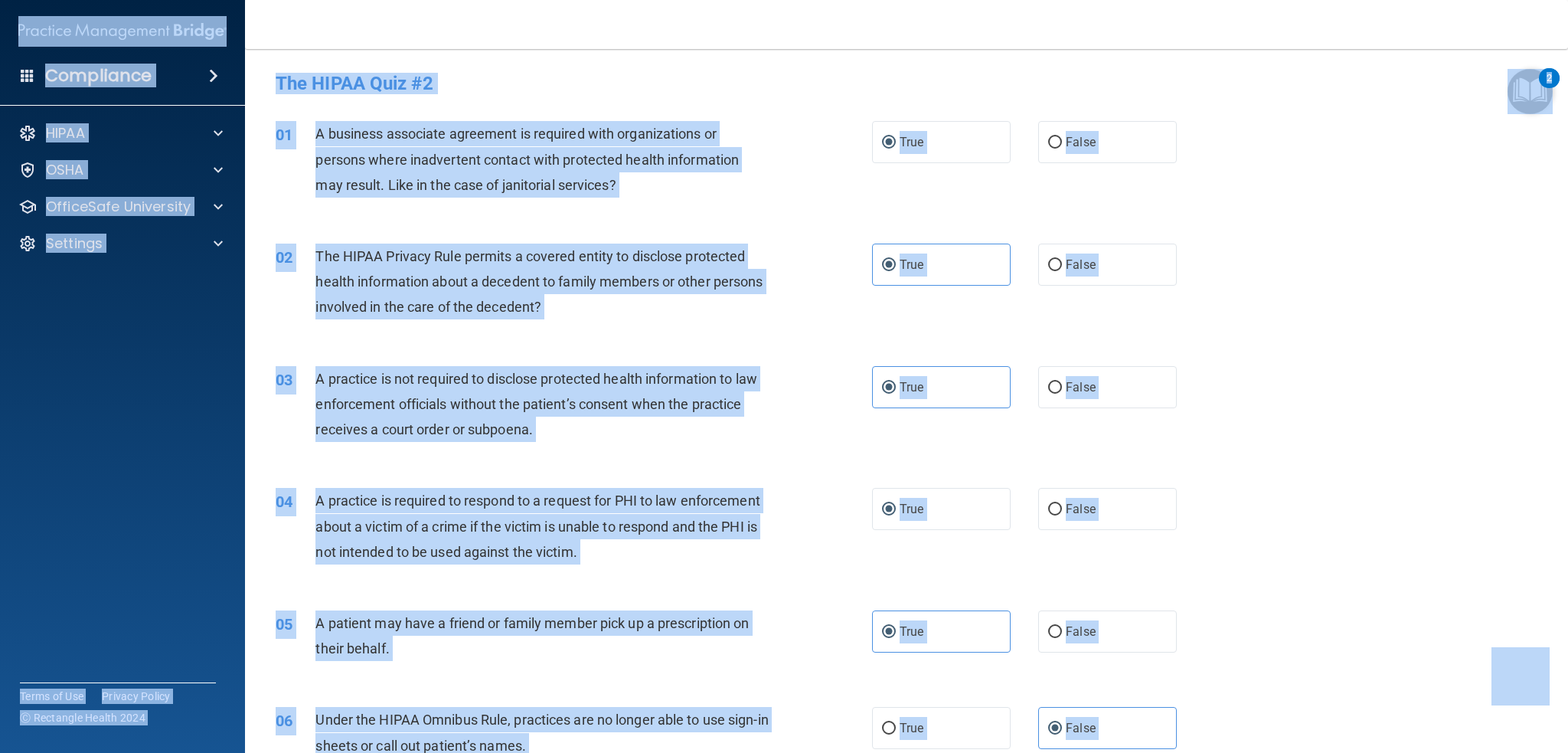
copy body "Compliance HIPAA Documents and Policies Report an Incident Business Associates …"
click at [1338, 416] on div "03 A practice is not required to disclose protected health information to law e…" at bounding box center [907, 407] width 1285 height 122
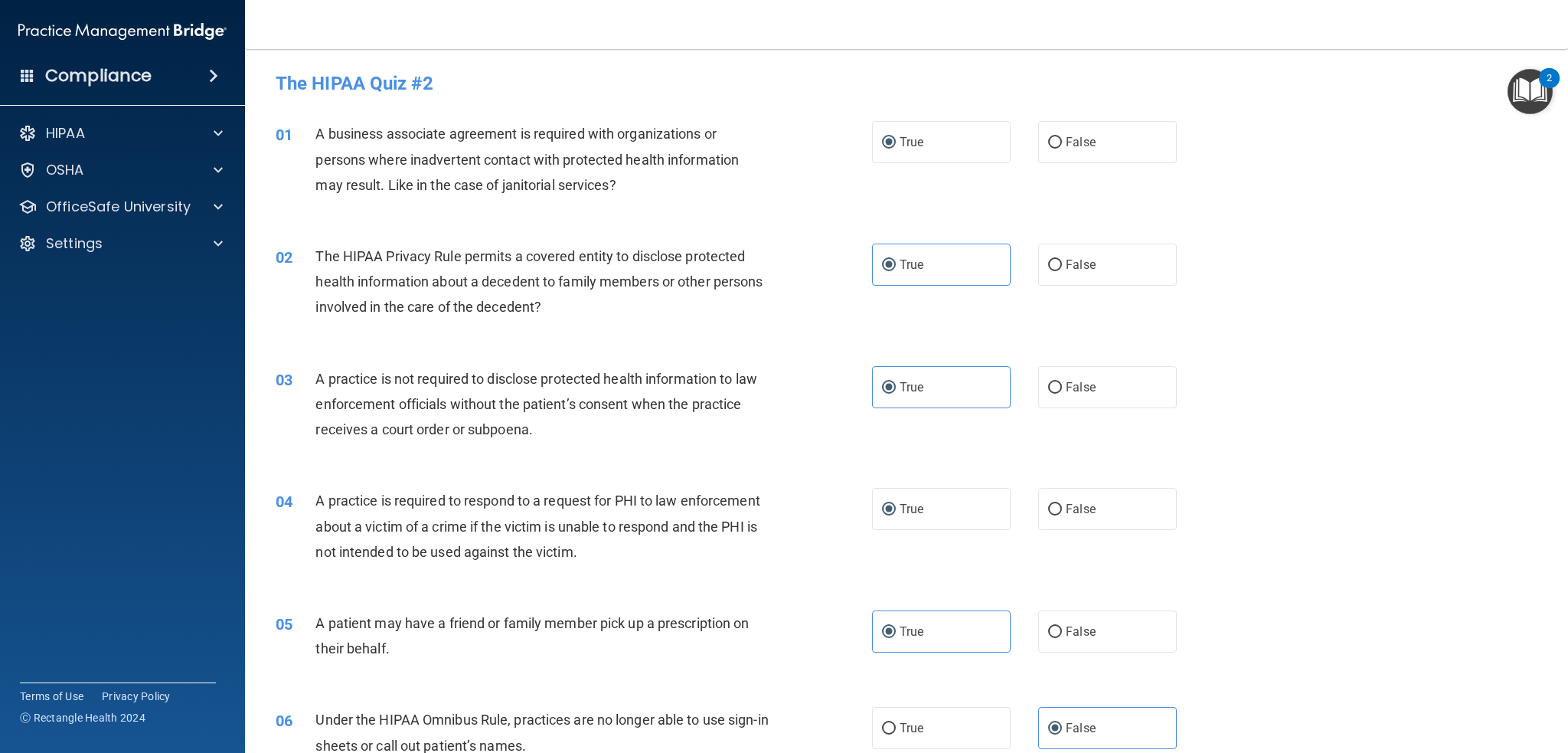
click at [1314, 404] on div "03 A practice is not required to disclose protected health information to law e…" at bounding box center [907, 407] width 1285 height 122
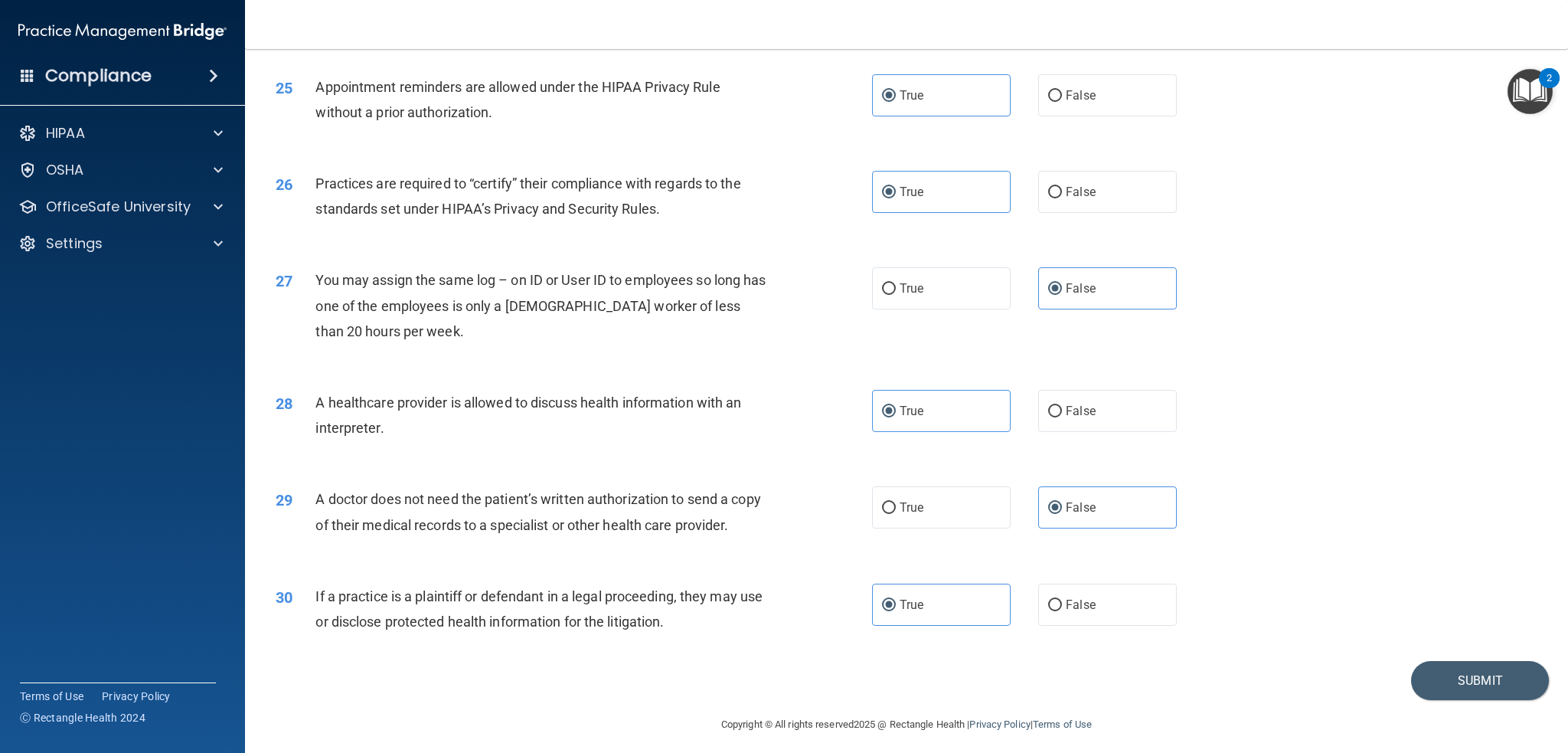
scroll to position [2720, 0]
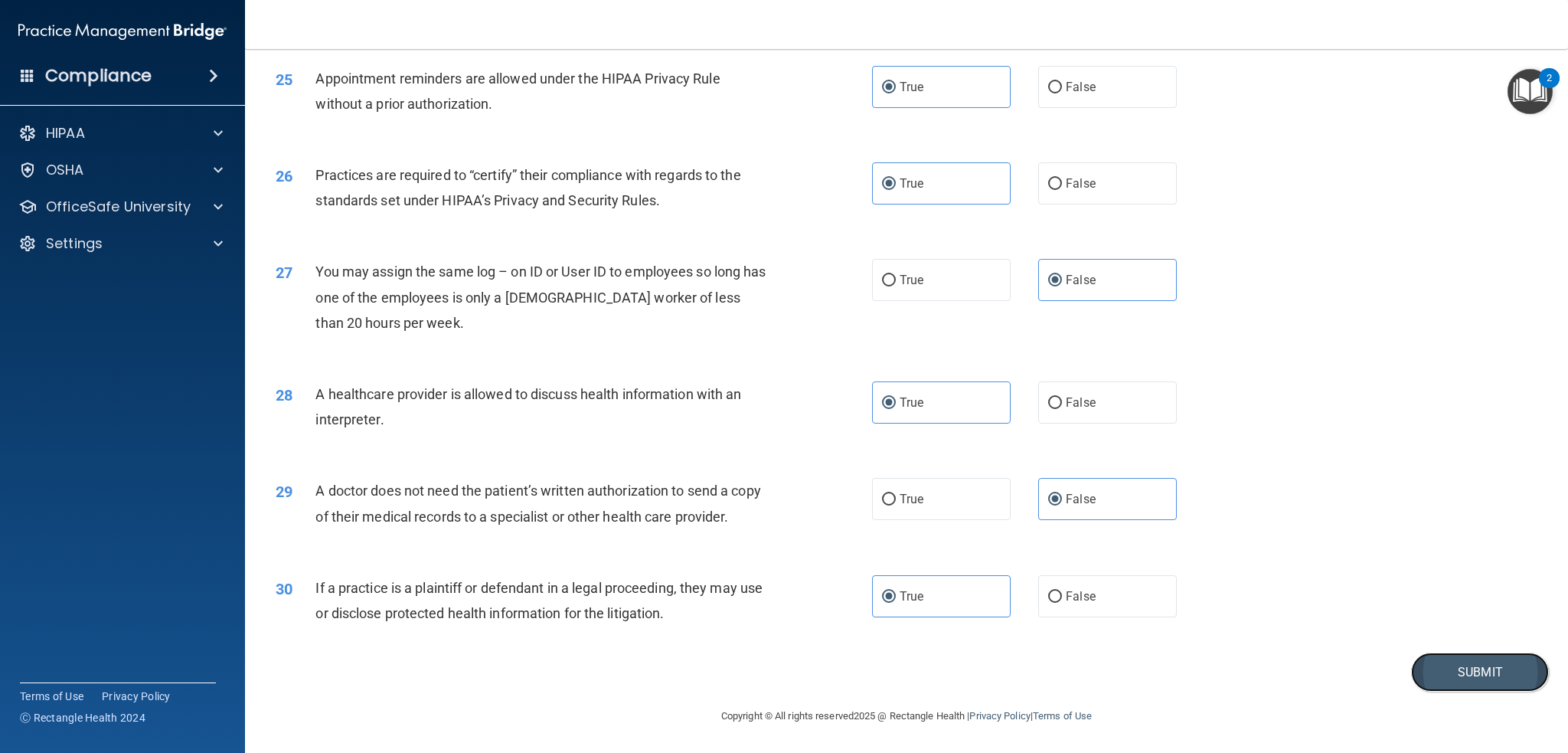
click at [1434, 665] on button "Submit" at bounding box center [1480, 672] width 138 height 39
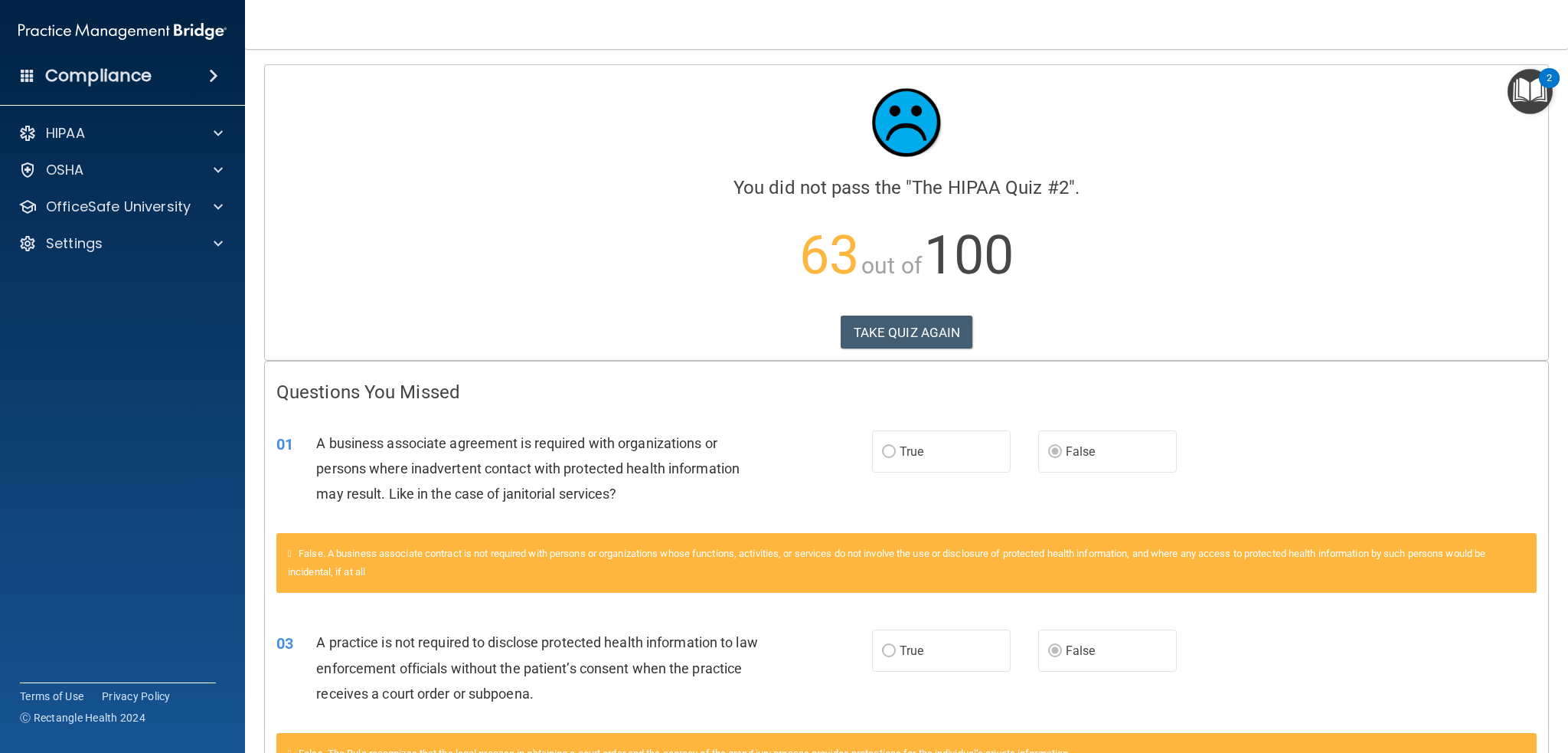
drag, startPoint x: 1121, startPoint y: 456, endPoint x: 1112, endPoint y: 454, distance: 9.2
click at [1112, 454] on label "False" at bounding box center [1108, 451] width 138 height 42
click at [962, 448] on label "True" at bounding box center [941, 451] width 138 height 42
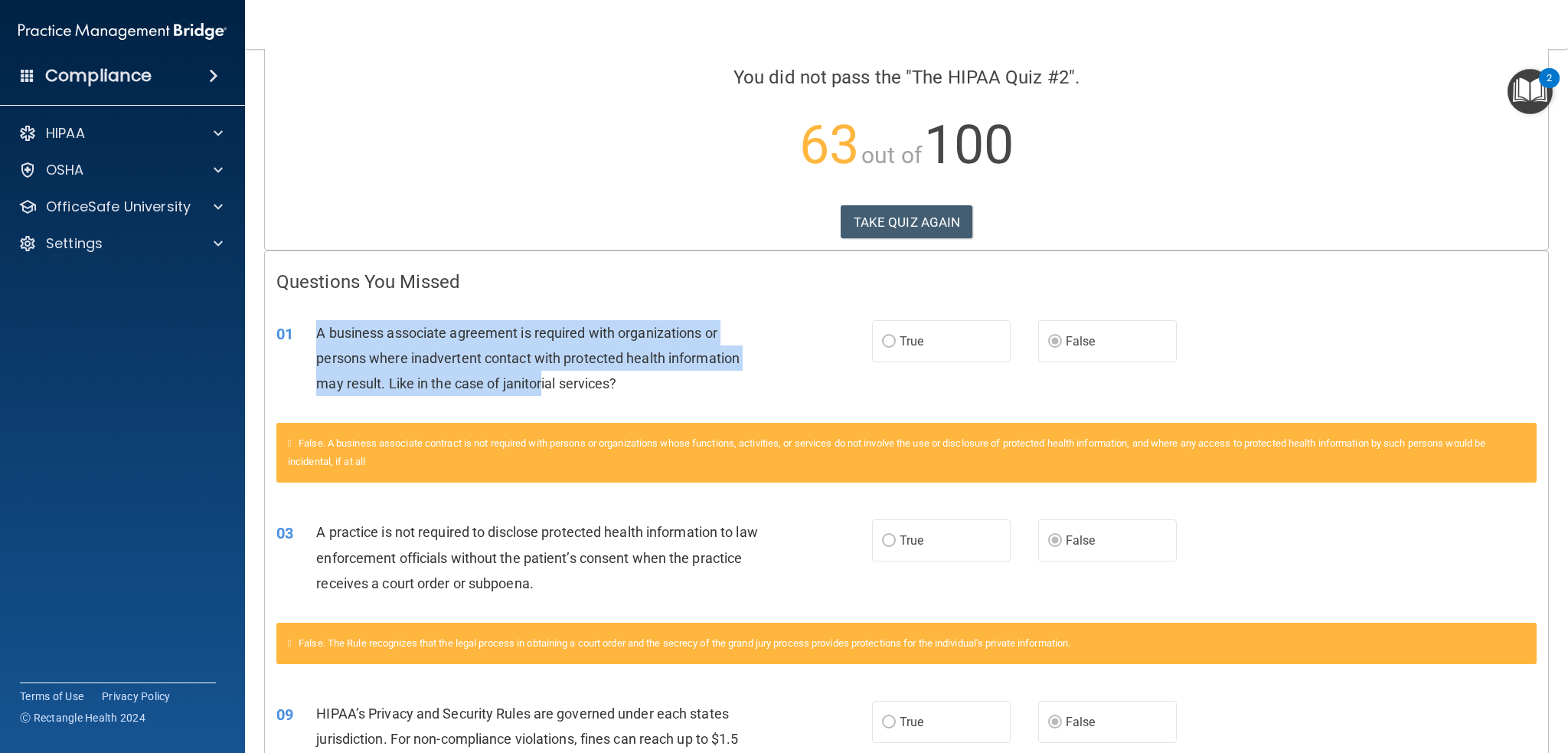
scroll to position [153, 0]
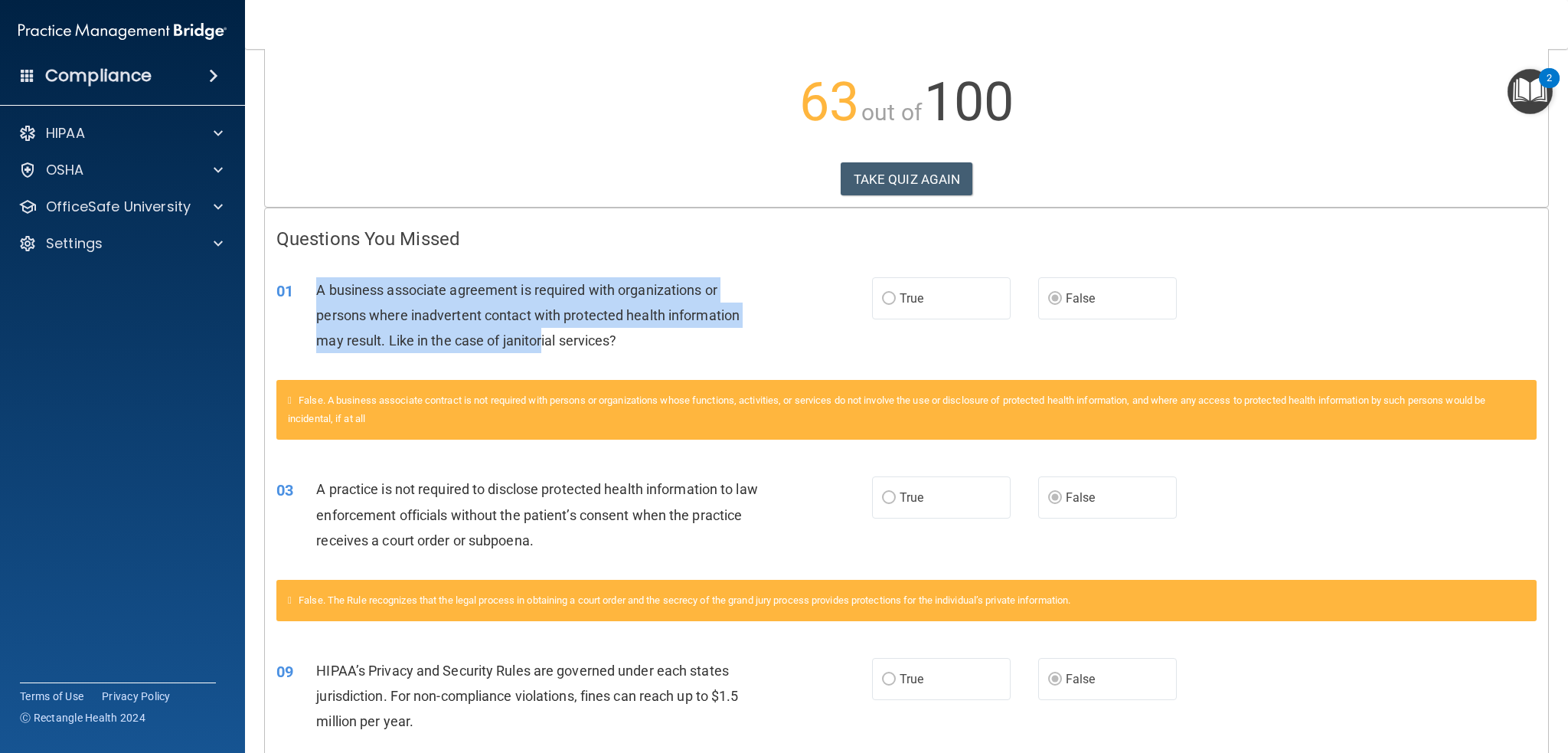
drag, startPoint x: 317, startPoint y: 361, endPoint x: 542, endPoint y: 358, distance: 225.0
click at [542, 359] on div "01 A business associate agreement is required with organizations or persons whe…" at bounding box center [573, 320] width 642 height 84
drag, startPoint x: 312, startPoint y: 291, endPoint x: 290, endPoint y: 290, distance: 22.0
click at [310, 291] on div "01" at bounding box center [290, 291] width 51 height 28
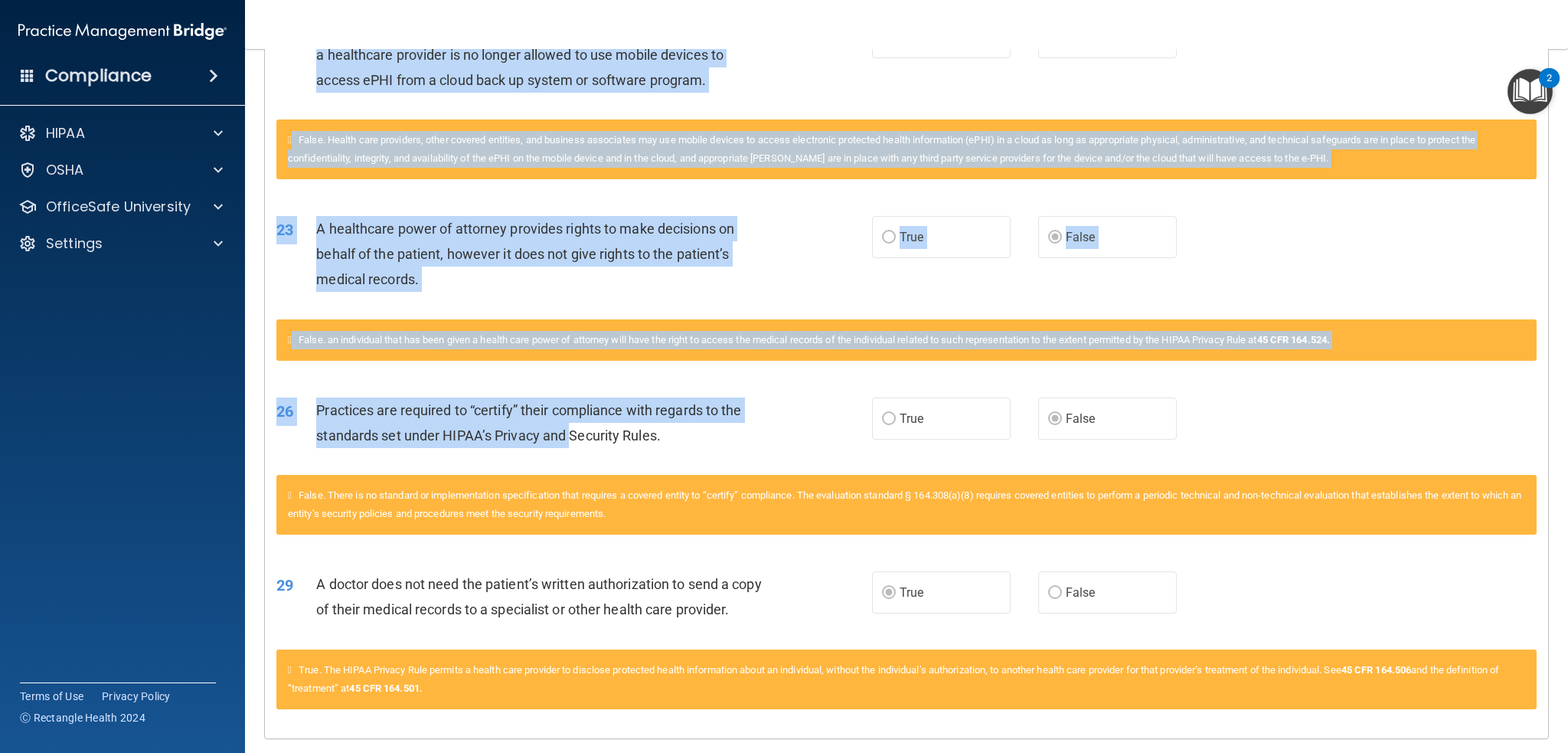
scroll to position [1751, 0]
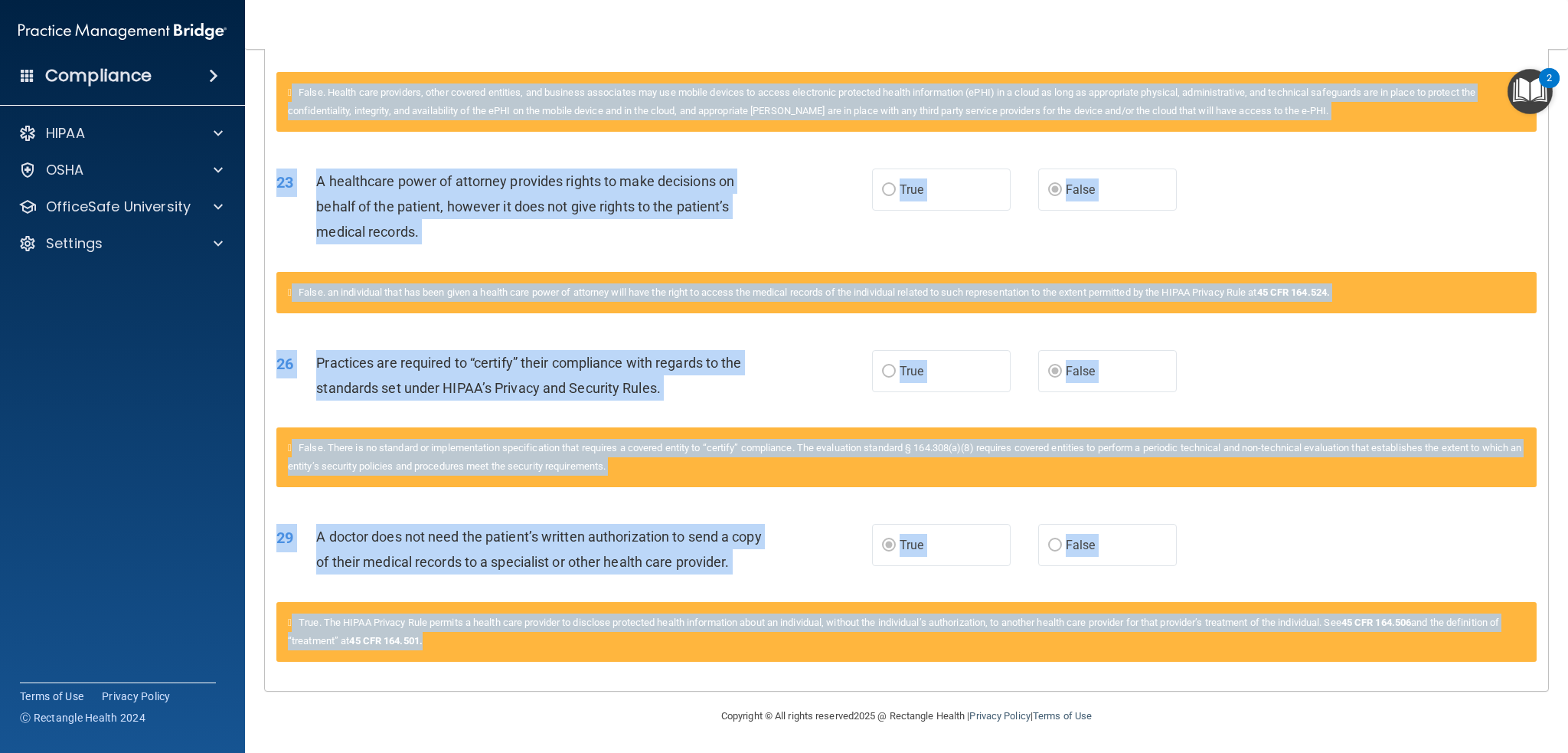
drag, startPoint x: 278, startPoint y: 287, endPoint x: 615, endPoint y: 651, distance: 496.0
copy div "22 L ipsumdol sitametco adipiscin el seddoeiu temp incididuntutl et dolorem ali…"
click at [545, 504] on div "29 A doctor does not need the patient’s written authorization to send a copy of…" at bounding box center [907, 552] width 1283 height 96
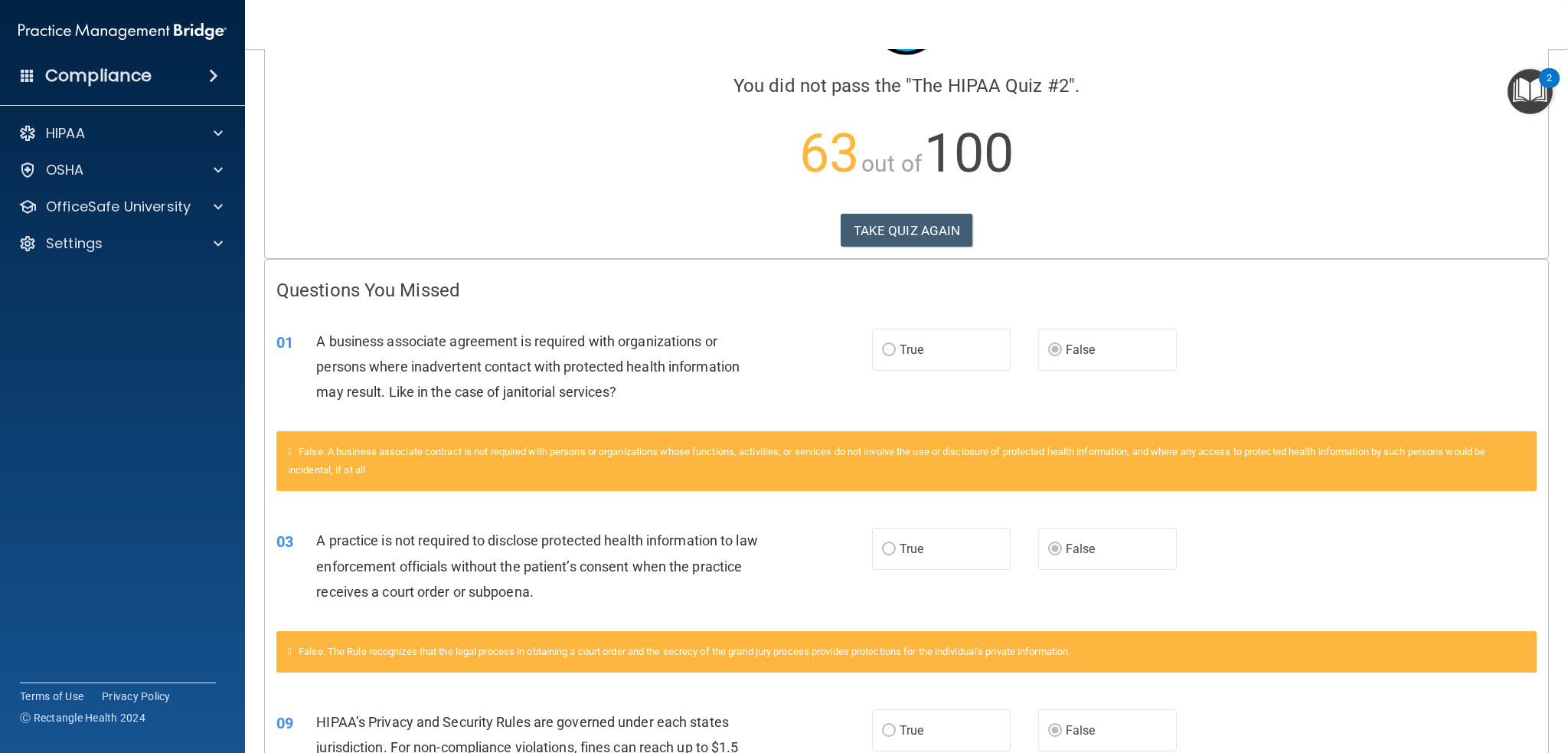
scroll to position [0, 0]
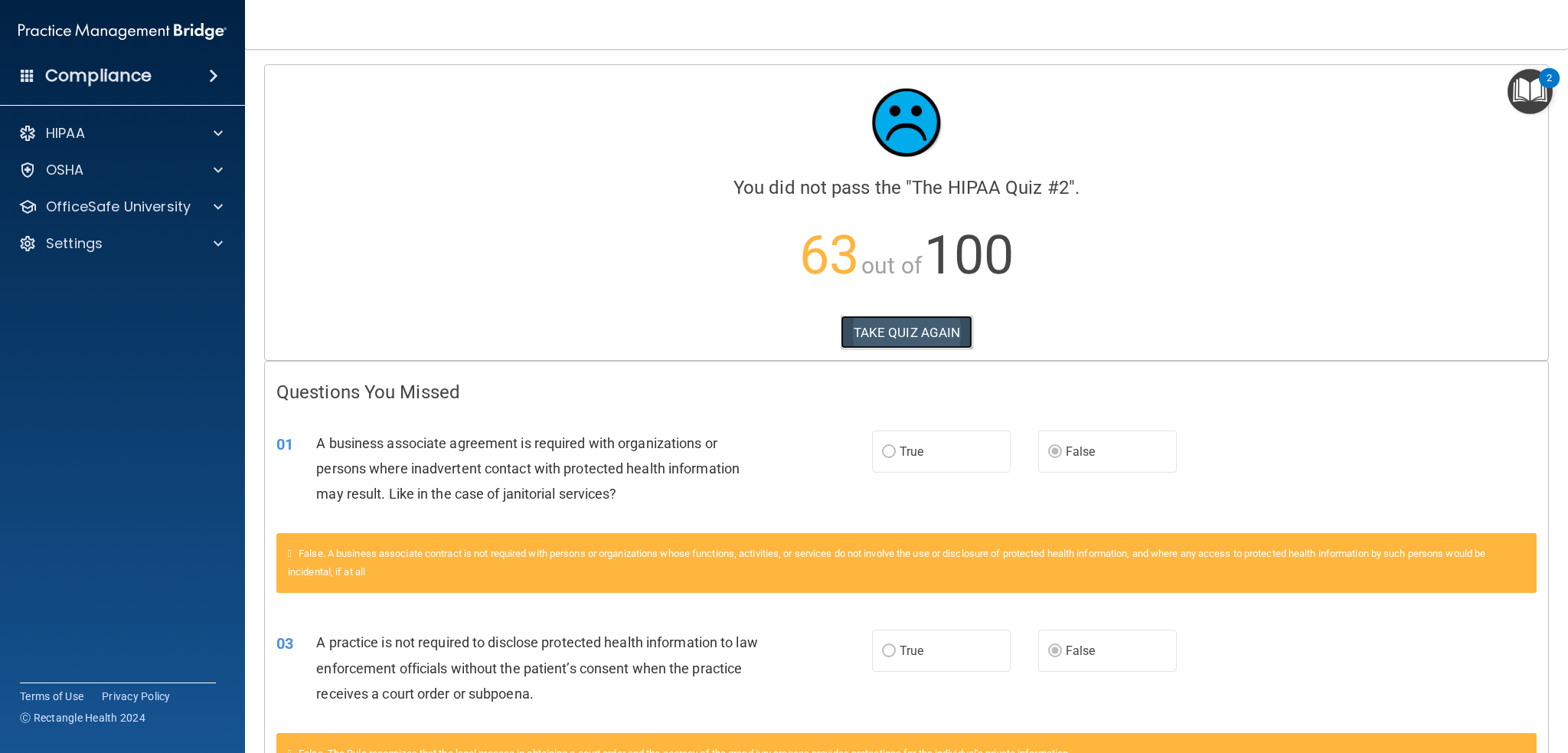
click at [934, 332] on button "TAKE QUIZ AGAIN" at bounding box center [907, 333] width 133 height 34
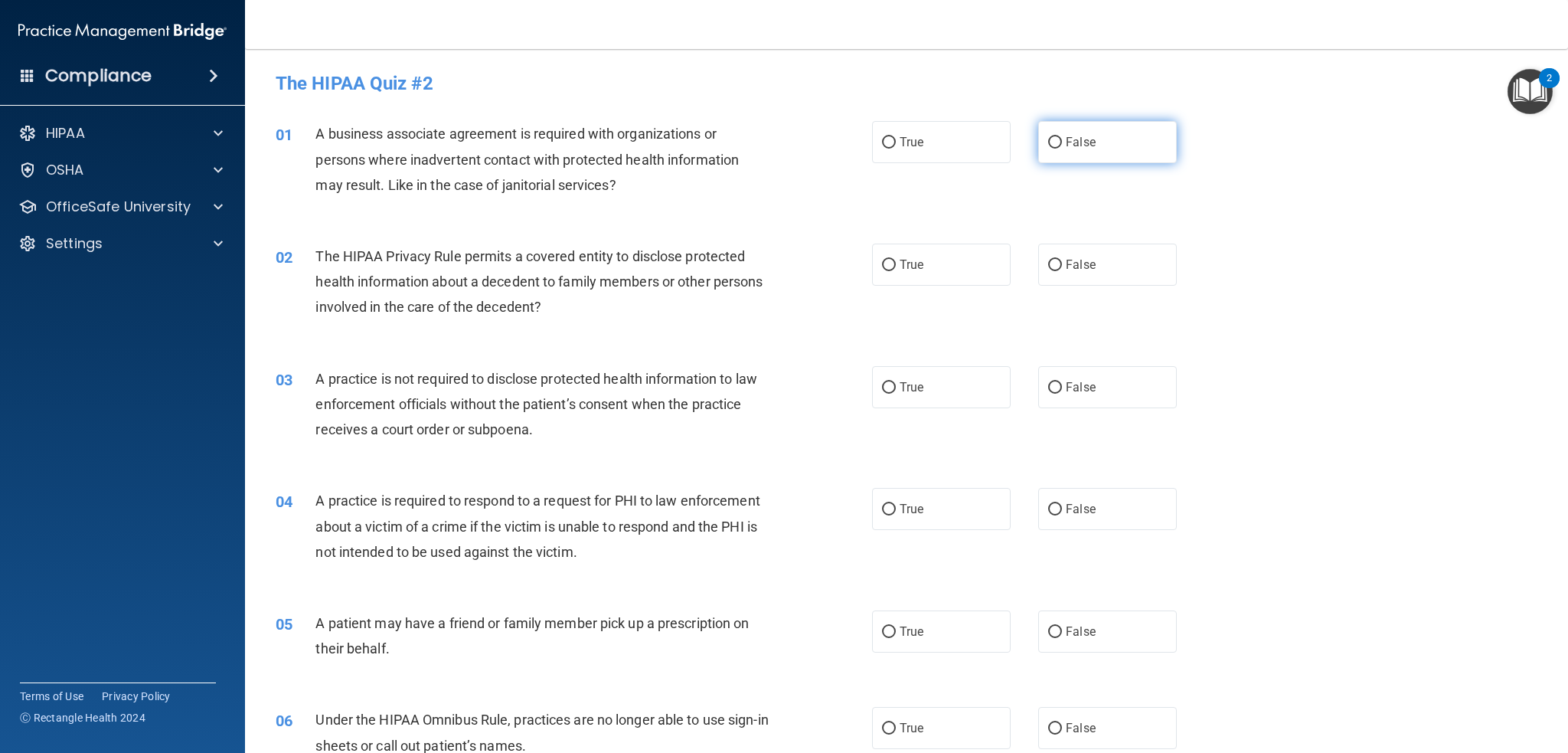
click at [1114, 134] on label "False" at bounding box center [1108, 142] width 138 height 42
click at [1062, 137] on input "False" at bounding box center [1054, 143] width 14 height 11
radio input "true"
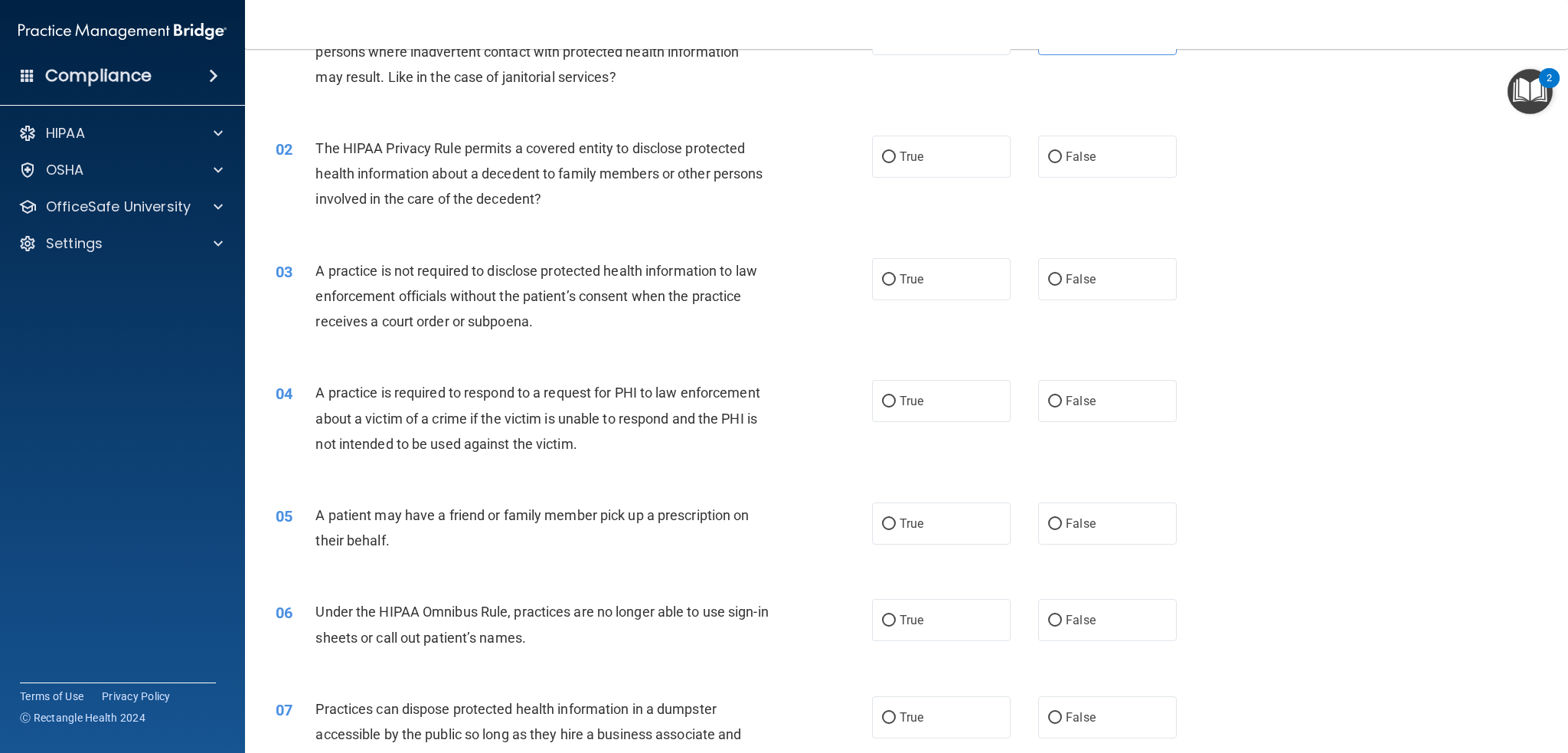
scroll to position [153, 0]
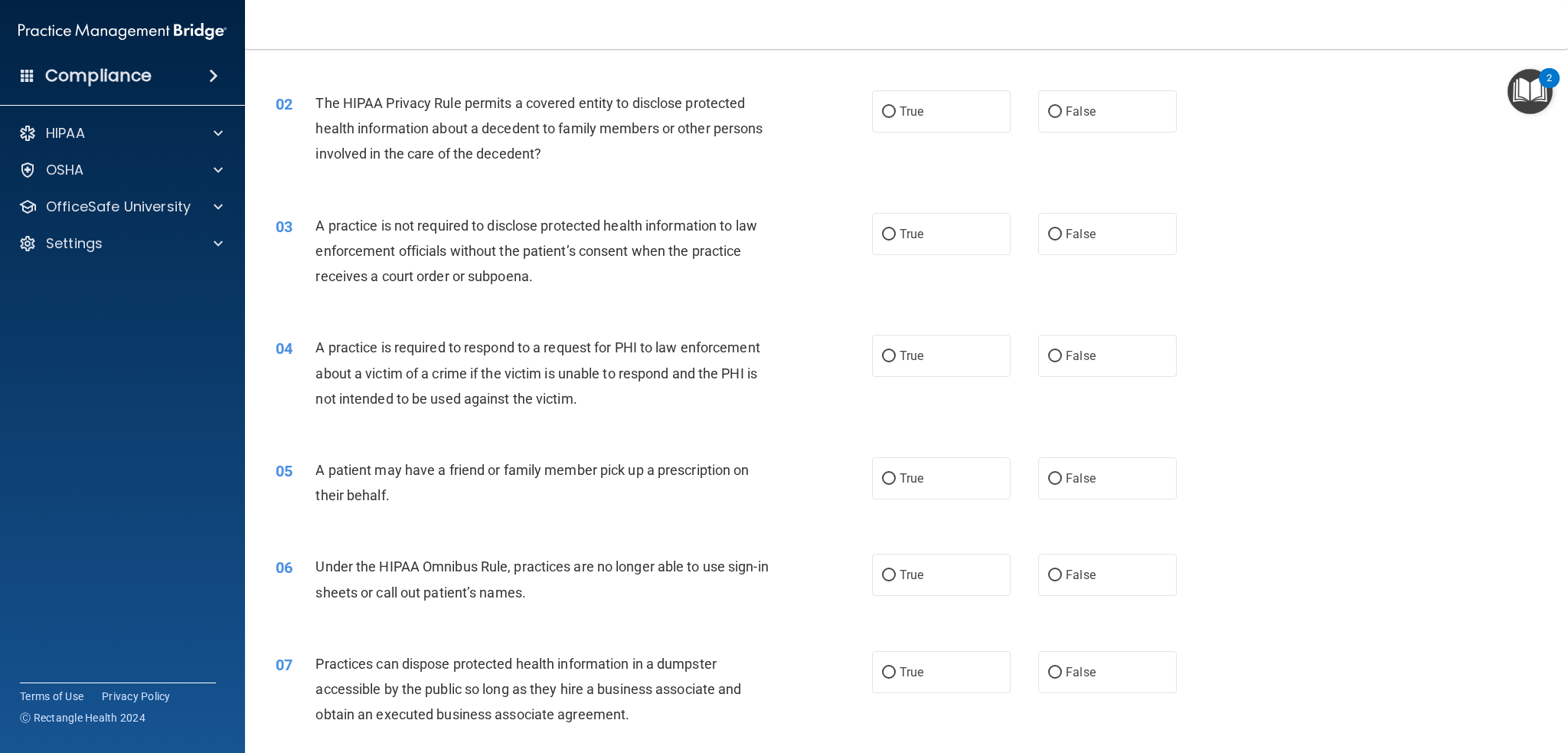
click at [696, 117] on div "The HIPAA Privacy Rule permits a covered entity to disclose protected health in…" at bounding box center [548, 129] width 465 height 77
click at [890, 121] on label "True" at bounding box center [941, 111] width 138 height 42
click at [890, 118] on input "True" at bounding box center [888, 112] width 14 height 11
radio input "true"
click at [660, 150] on div "The HIPAA Privacy Rule permits a covered entity to disclose protected health in…" at bounding box center [548, 129] width 465 height 77
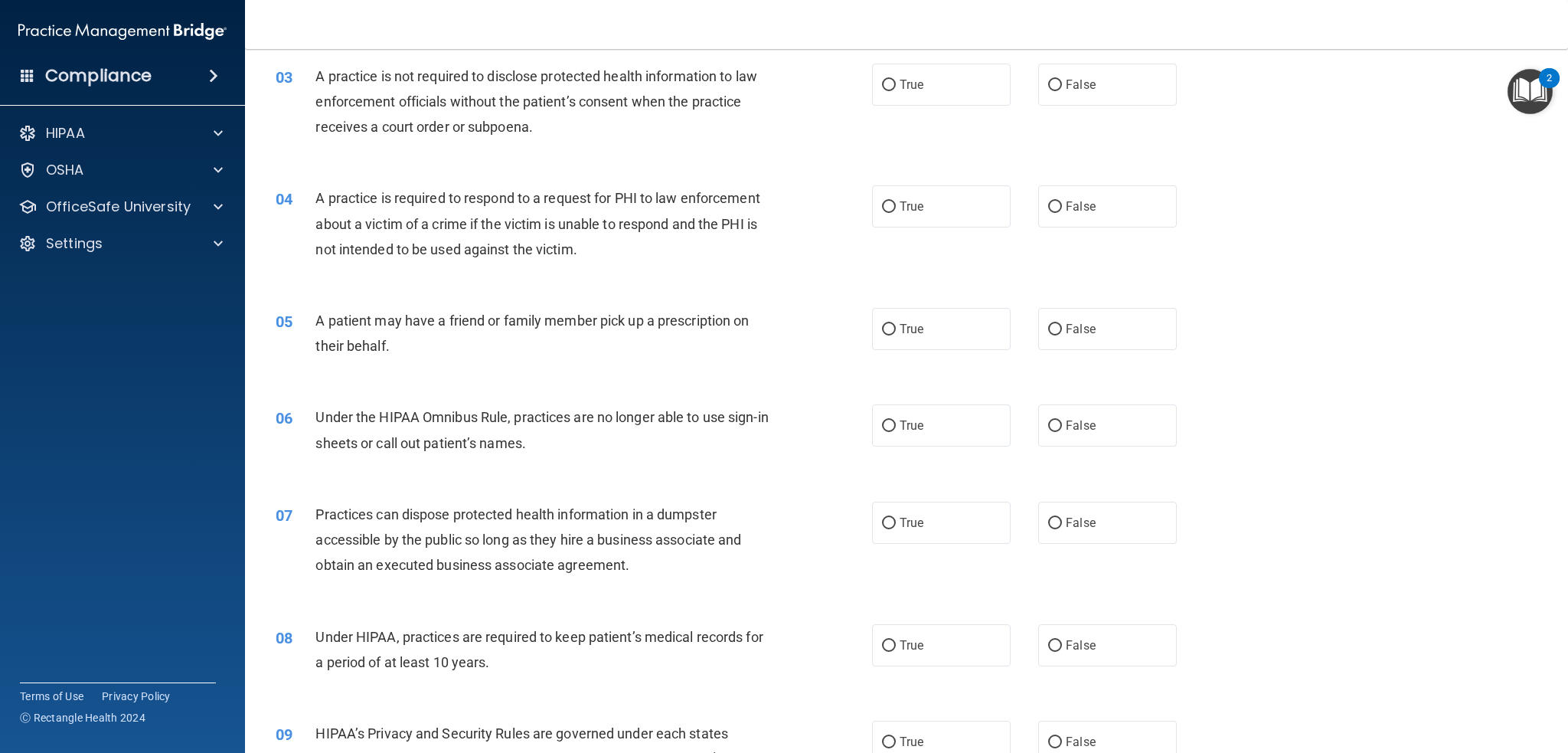
scroll to position [306, 0]
click at [1078, 104] on div "03 A practice is not required to disclose protected health information to law e…" at bounding box center [907, 101] width 1285 height 122
click at [1079, 92] on label "False" at bounding box center [1108, 80] width 138 height 42
click at [1062, 87] on input "False" at bounding box center [1054, 81] width 14 height 11
radio input "true"
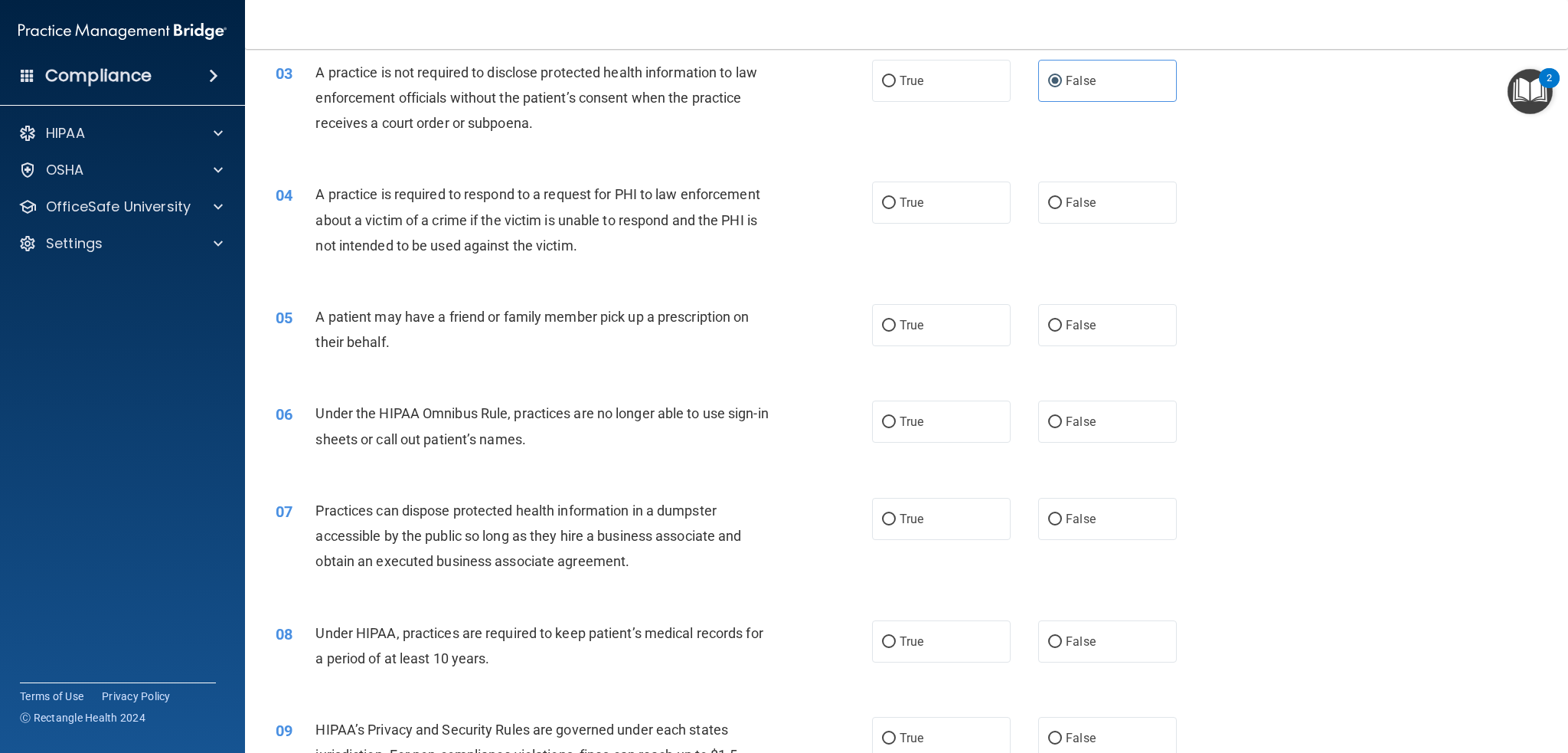
click at [686, 177] on div "04 A practice is required to respond to a request for PHI to law enforcement ab…" at bounding box center [907, 223] width 1285 height 122
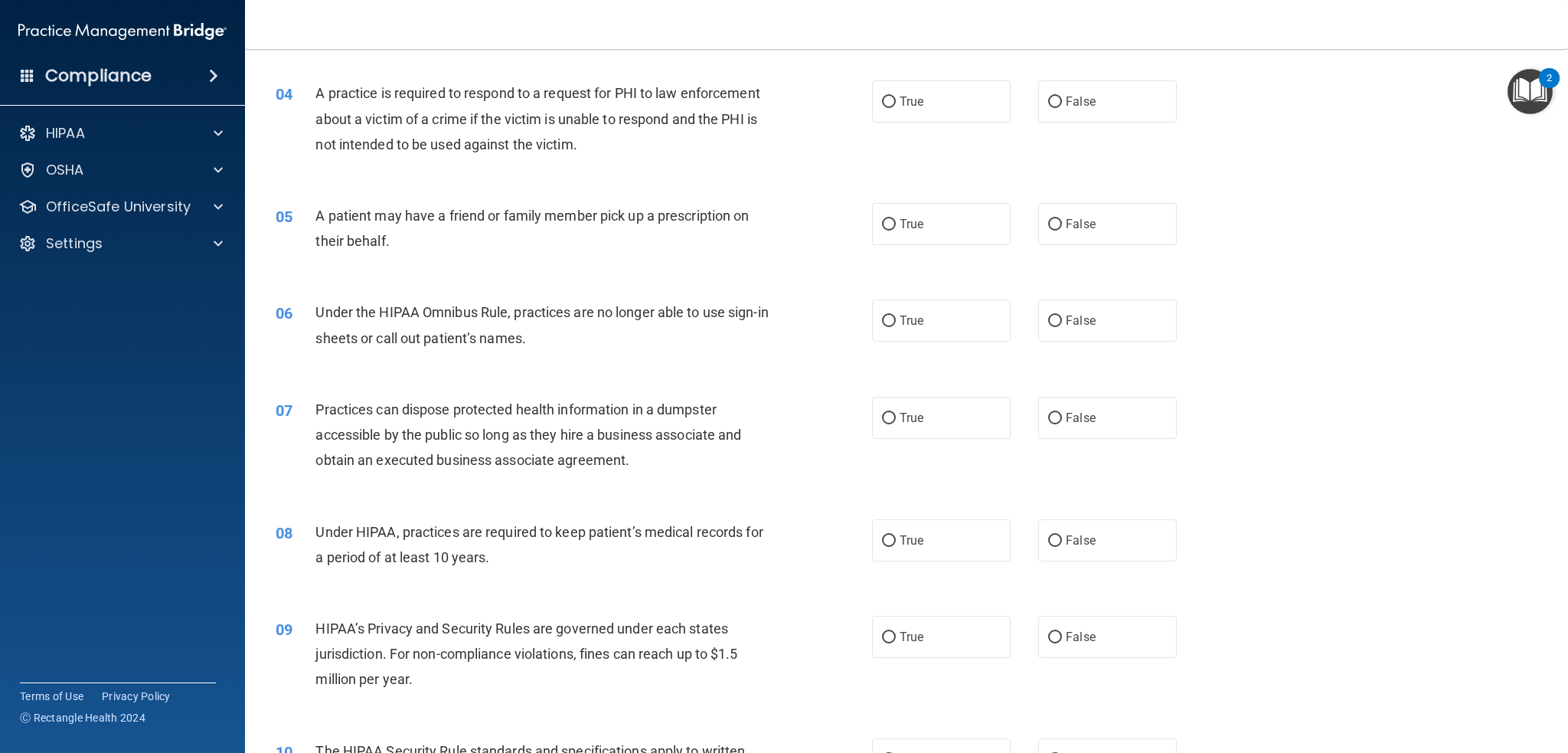
scroll to position [410, 0]
click at [323, 87] on span "A practice is required to respond to a request for PHI to law enforcement about…" at bounding box center [537, 115] width 444 height 66
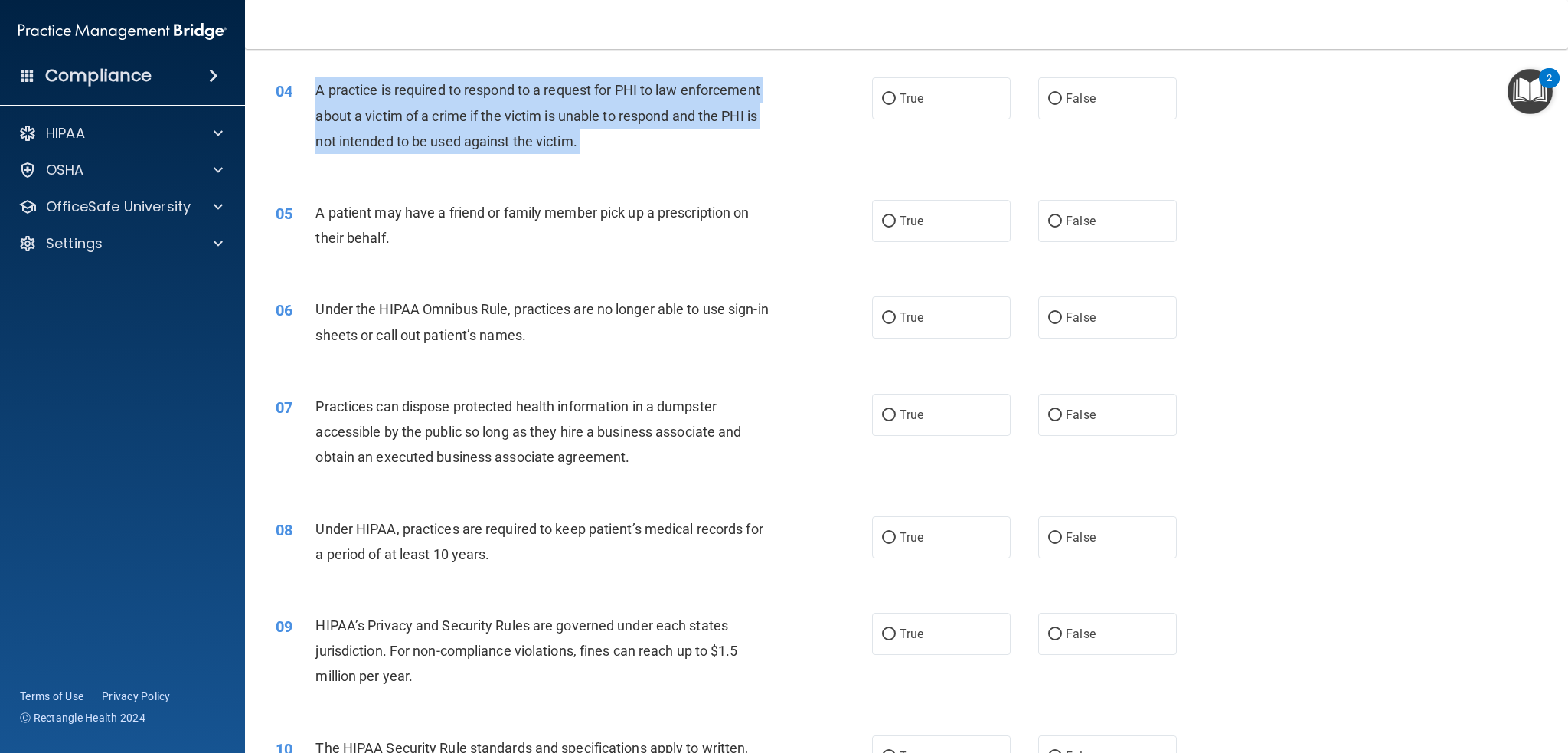
click at [323, 87] on span "A practice is required to respond to a request for PHI to law enforcement about…" at bounding box center [537, 115] width 444 height 66
click at [397, 93] on span "A practice is required to respond to a request for PHI to law enforcement about…" at bounding box center [537, 115] width 444 height 66
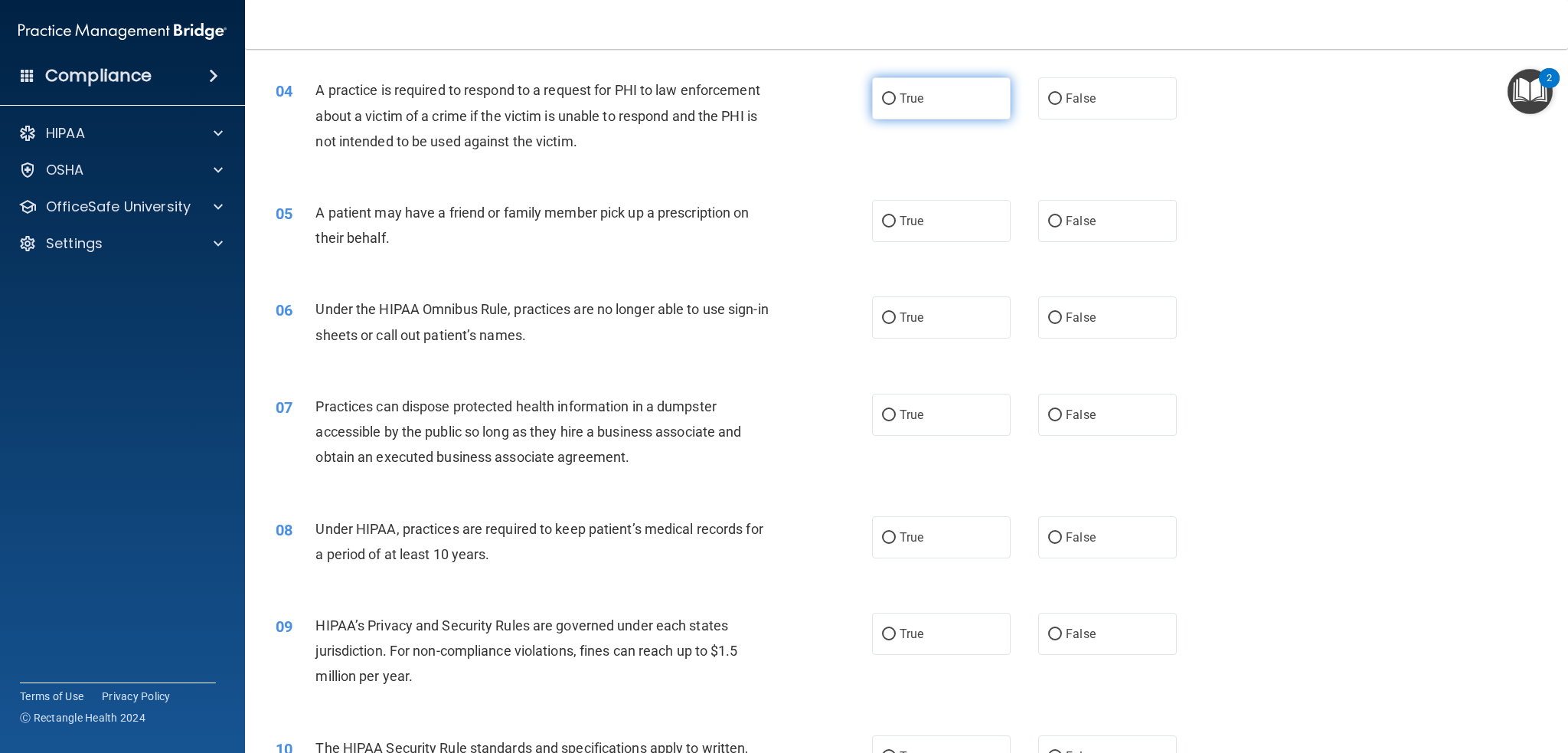
click at [903, 109] on label "True" at bounding box center [941, 98] width 138 height 42
click at [896, 105] on input "True" at bounding box center [888, 99] width 14 height 11
radio input "true"
click at [446, 145] on span "A practice is required to respond to a request for PHI to law enforcement about…" at bounding box center [537, 115] width 444 height 66
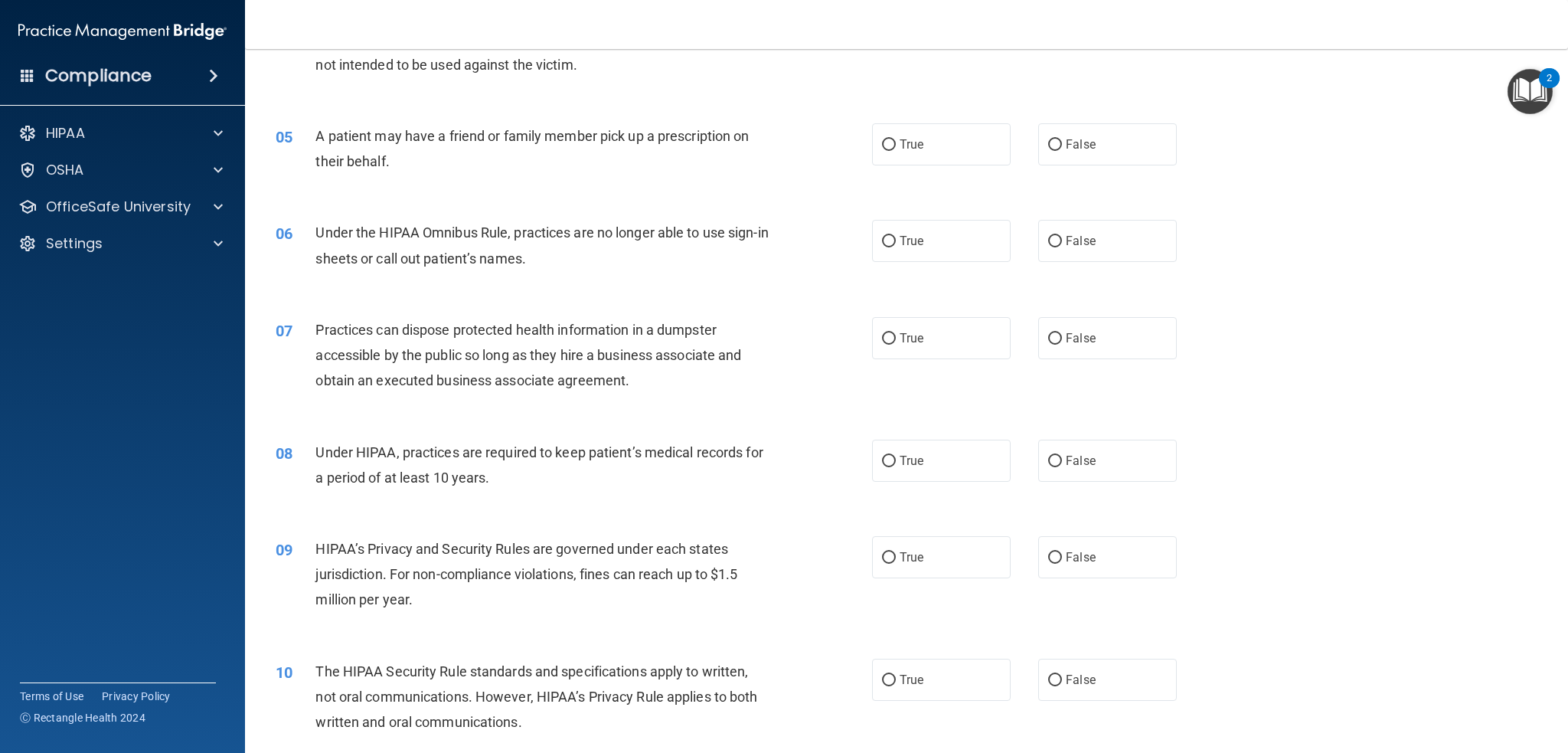
scroll to position [487, 0]
click at [916, 154] on label "True" at bounding box center [941, 144] width 138 height 42
click at [896, 150] on input "True" at bounding box center [888, 145] width 14 height 11
radio input "true"
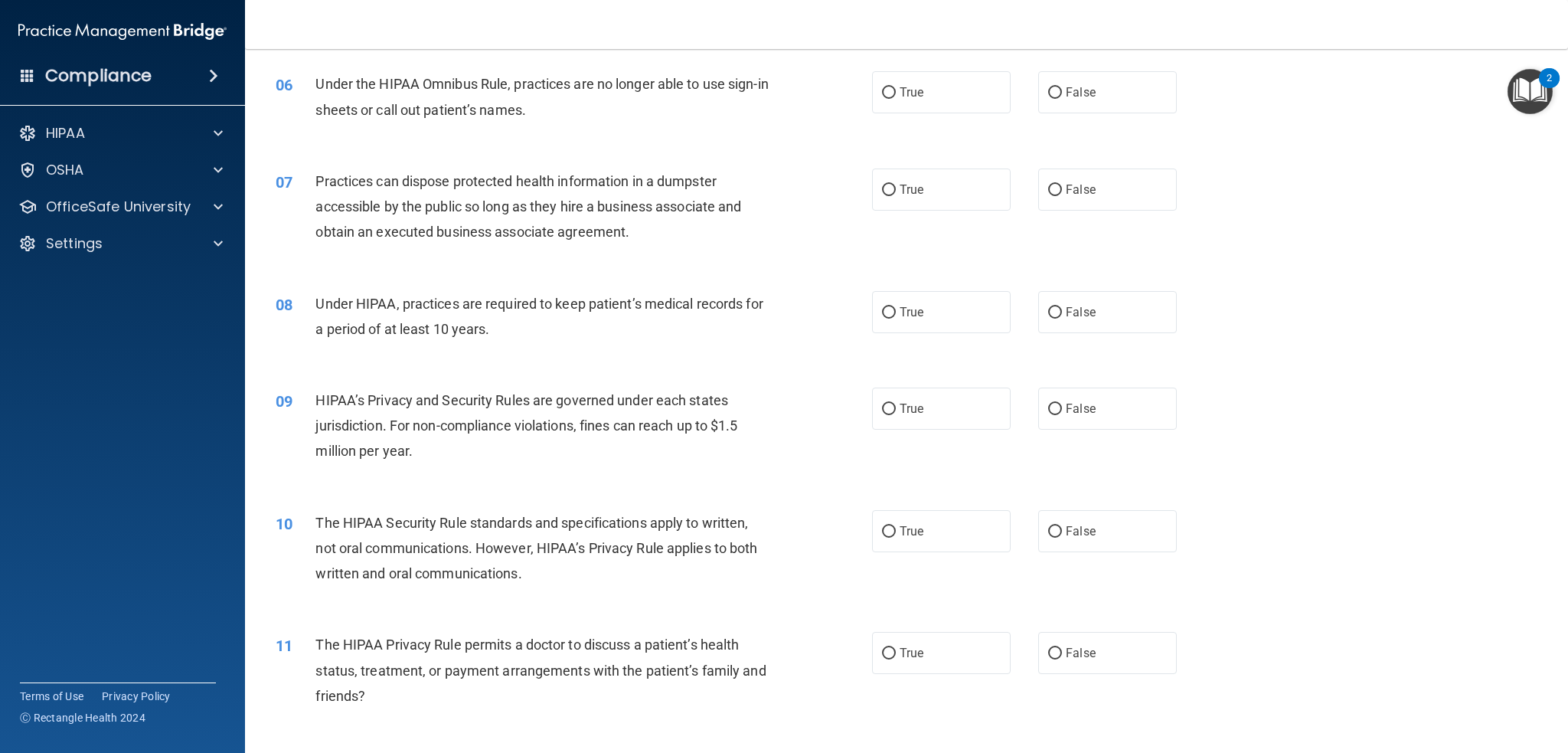
scroll to position [640, 0]
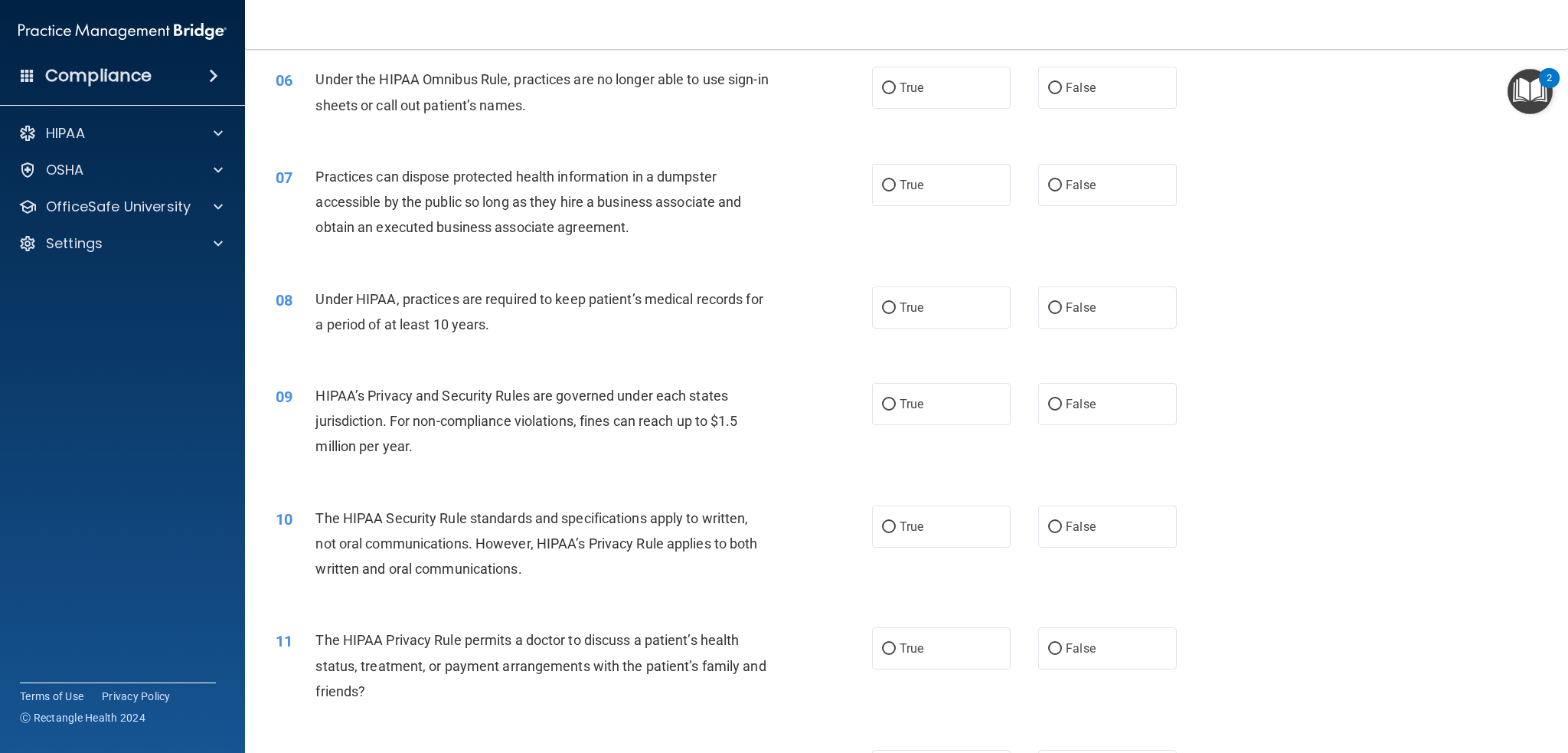
click at [529, 82] on span "Under the HIPAA Omnibus Rule, practices are no longer able to use sign-in sheet…" at bounding box center [542, 92] width 452 height 41
click at [1090, 113] on div "06 Under the HIPAA Omnibus Rule, practices are no longer able to use sign-in sh…" at bounding box center [907, 95] width 1285 height 96
click at [1090, 96] on label "False" at bounding box center [1108, 87] width 138 height 42
click at [1062, 94] on input "False" at bounding box center [1054, 89] width 14 height 11
radio input "true"
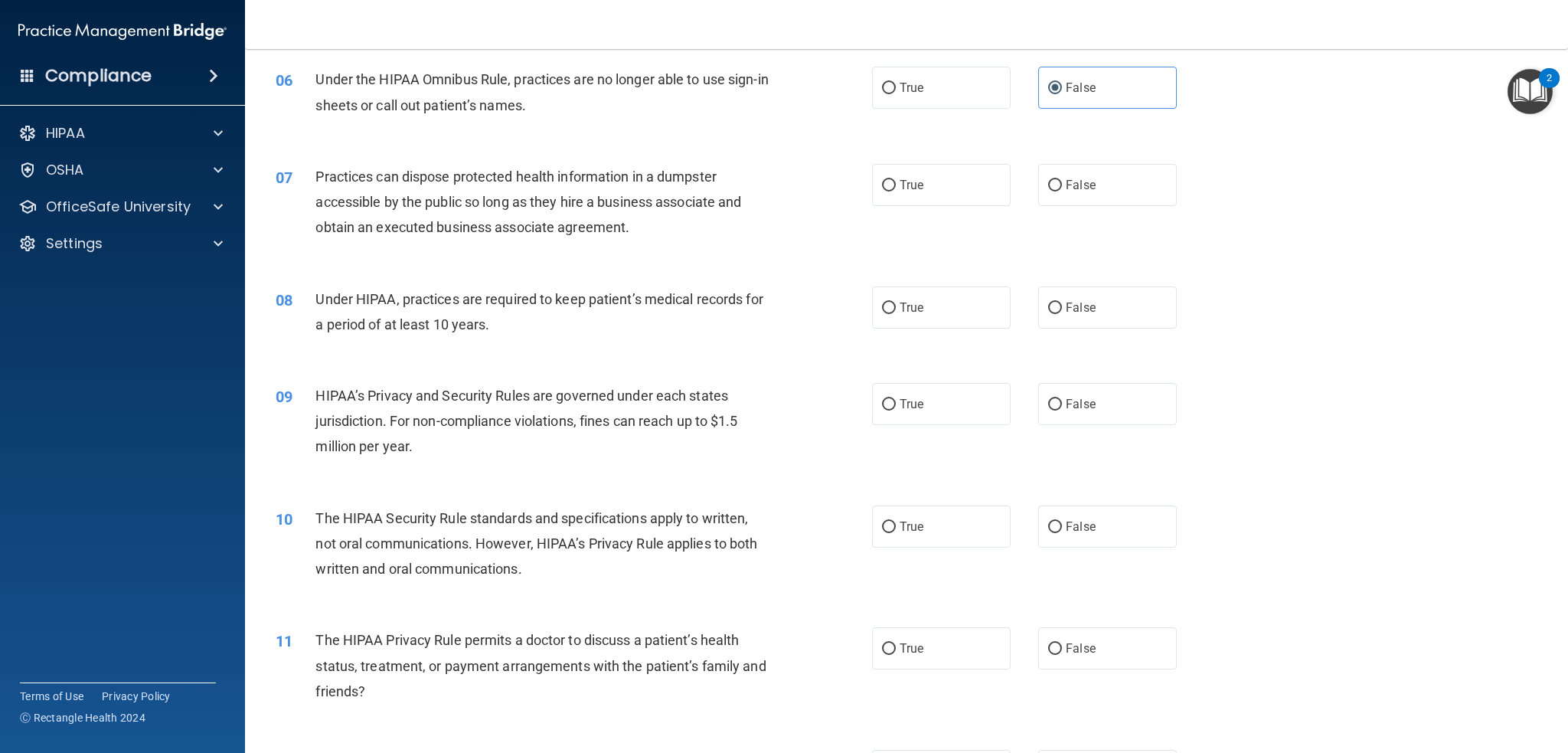
click at [601, 145] on div "07 Practices can dispose protected health information in a dumpster accessible …" at bounding box center [907, 206] width 1285 height 122
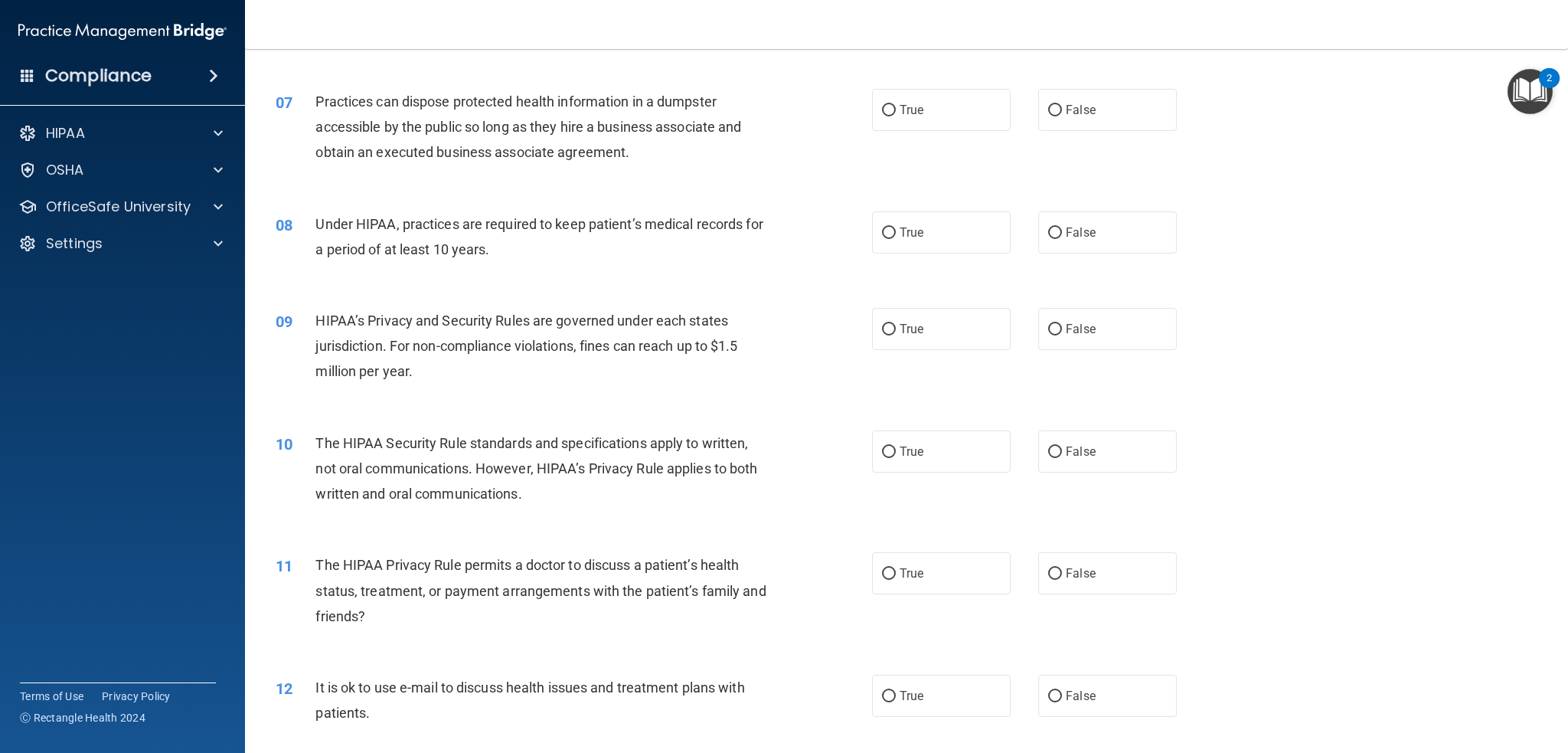
scroll to position [717, 0]
click at [1098, 123] on label "False" at bounding box center [1108, 107] width 138 height 42
click at [1062, 115] on input "False" at bounding box center [1054, 109] width 14 height 11
radio input "true"
click at [644, 162] on div "Practices can dispose protected health information in a dumpster accessible by …" at bounding box center [548, 125] width 465 height 77
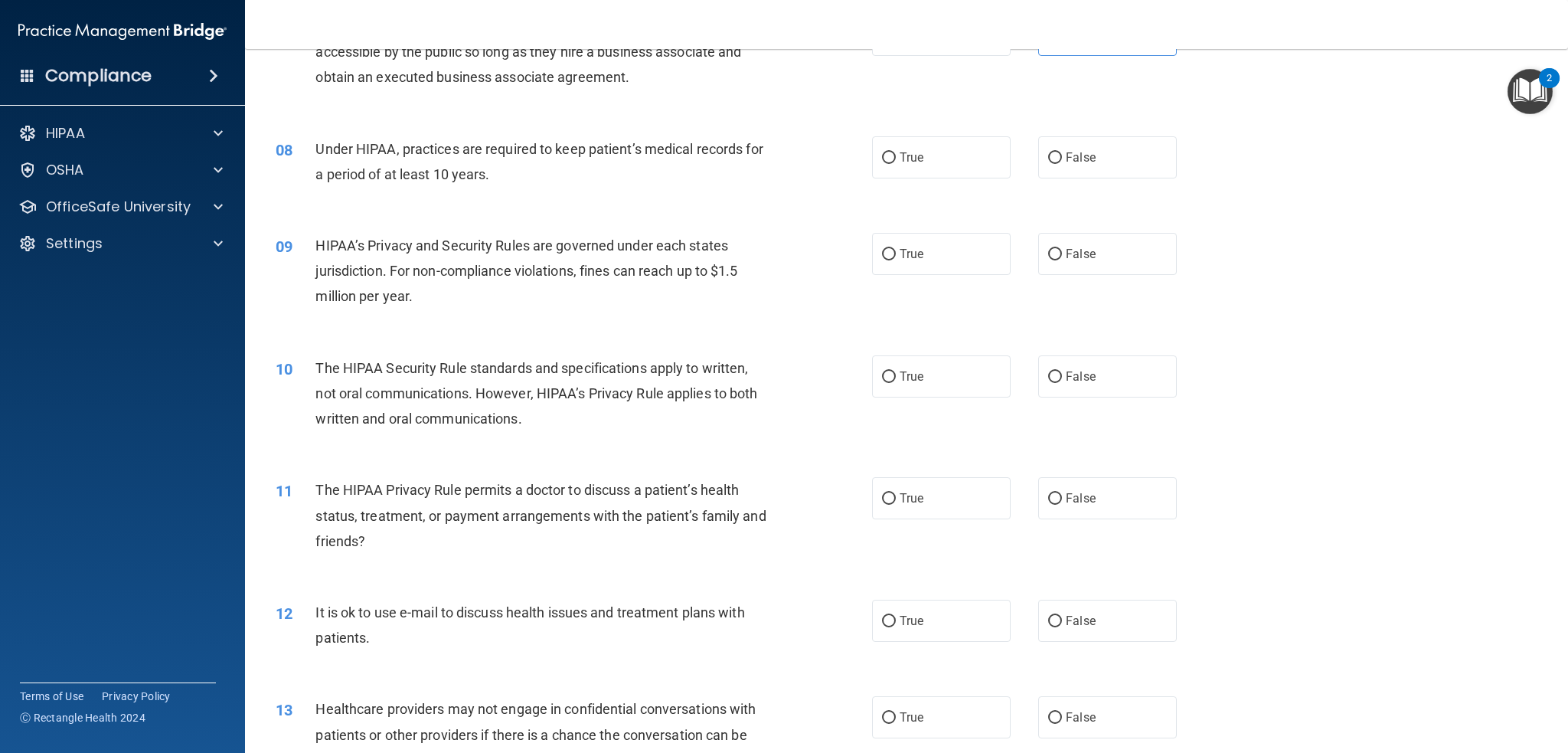
scroll to position [793, 0]
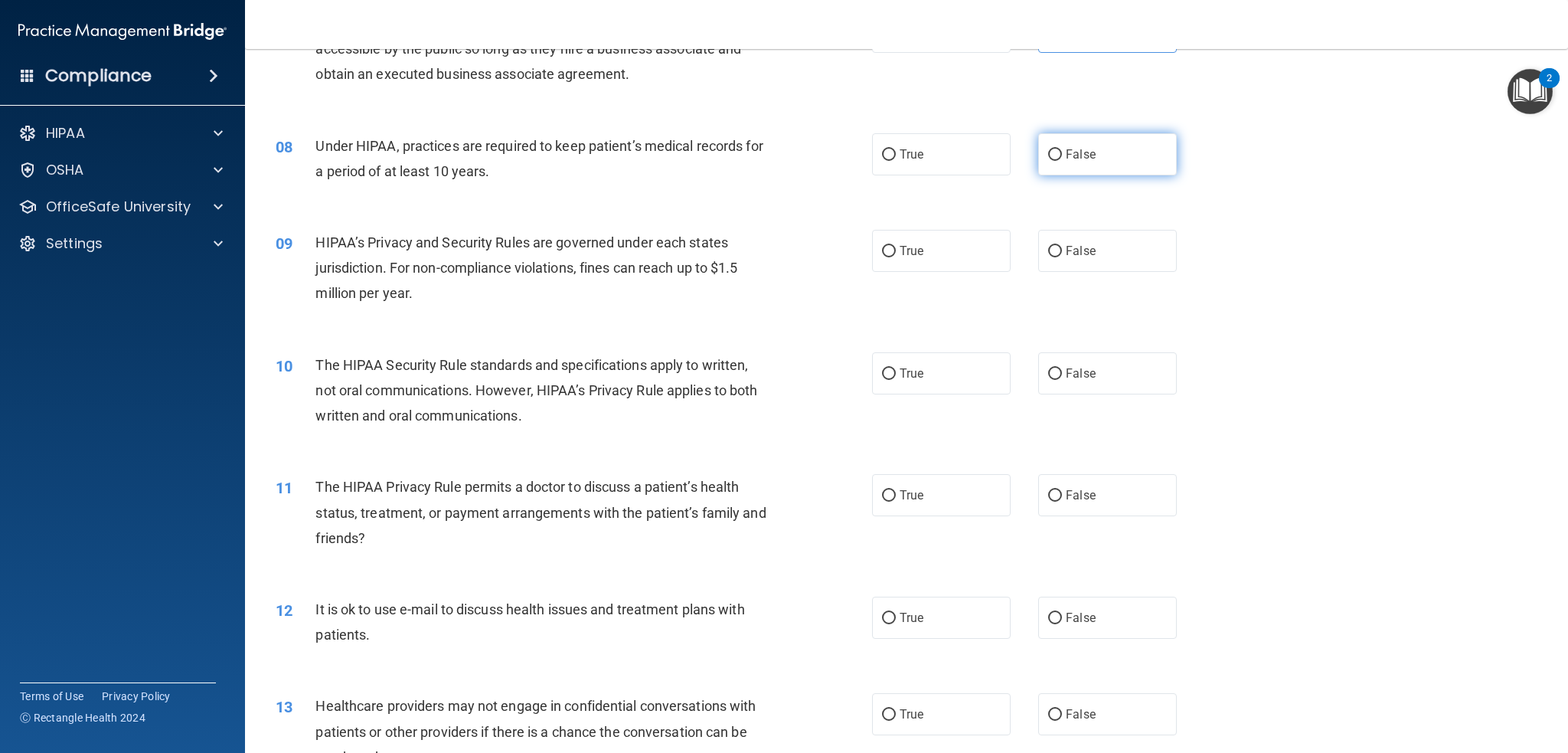
click at [1096, 158] on label "False" at bounding box center [1108, 154] width 138 height 42
click at [1062, 158] on input "False" at bounding box center [1054, 155] width 14 height 11
radio input "true"
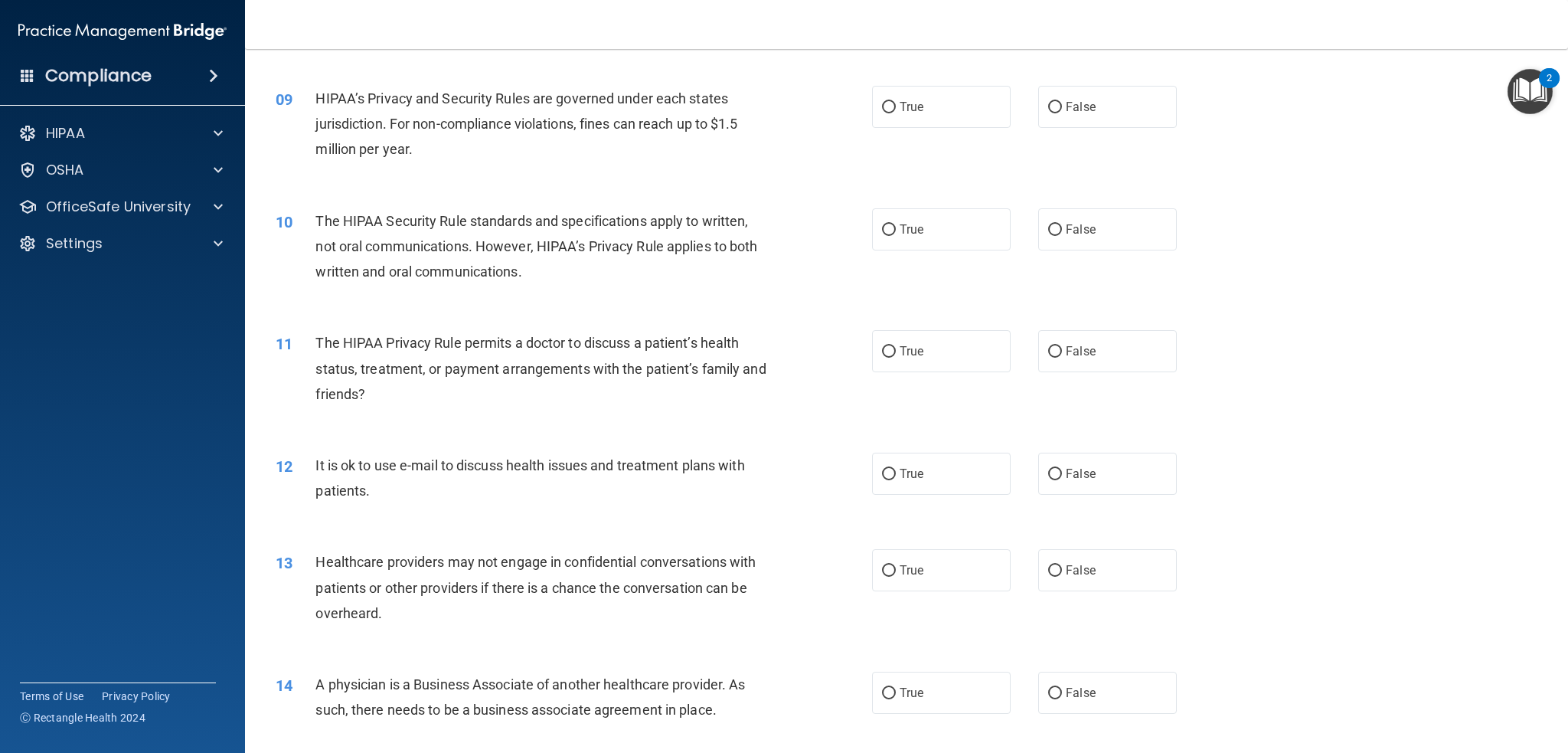
scroll to position [946, 0]
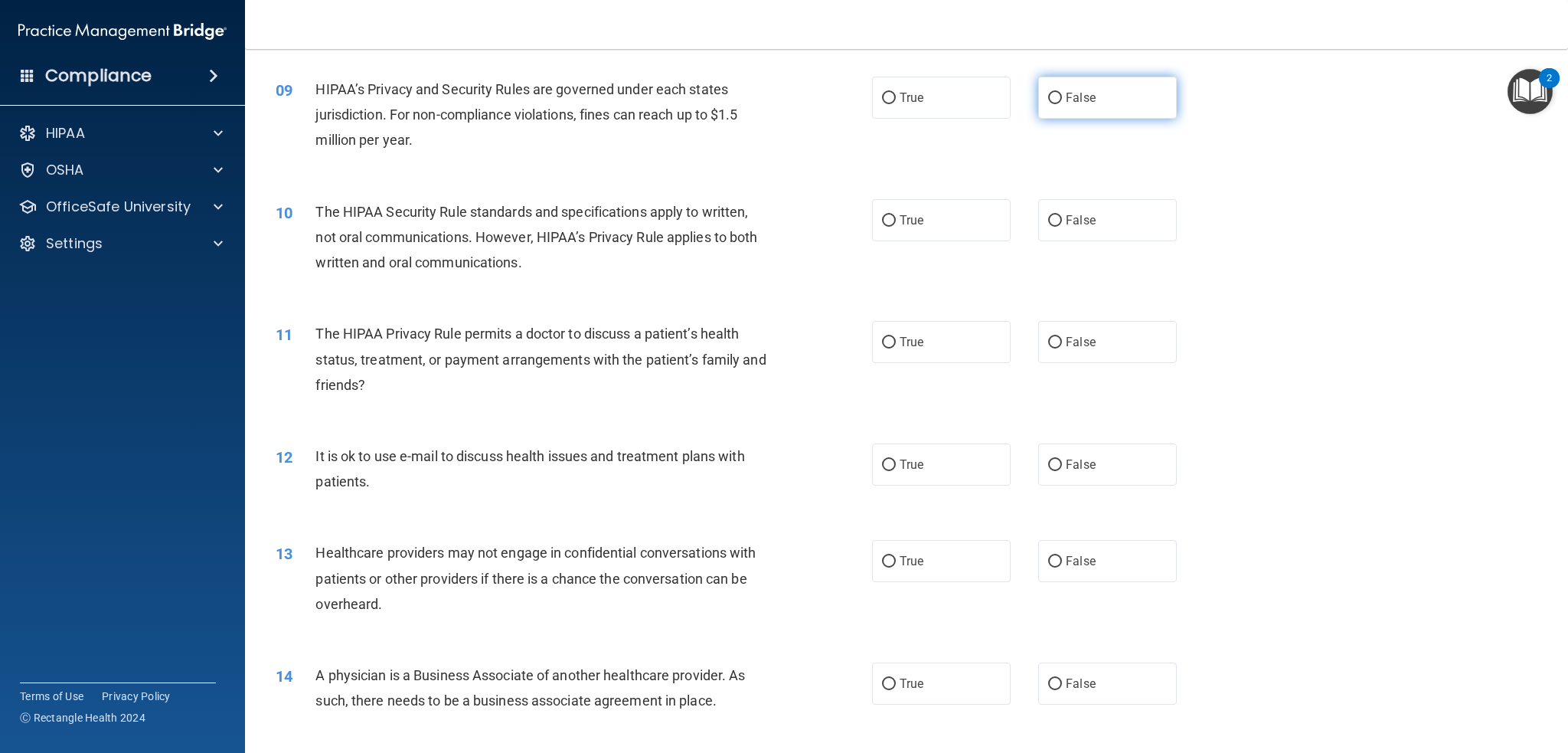
click at [1048, 97] on input "False" at bounding box center [1054, 98] width 14 height 11
radio input "true"
click at [909, 218] on span "True" at bounding box center [911, 220] width 23 height 15
click at [896, 218] on input "True" at bounding box center [888, 220] width 14 height 11
radio input "true"
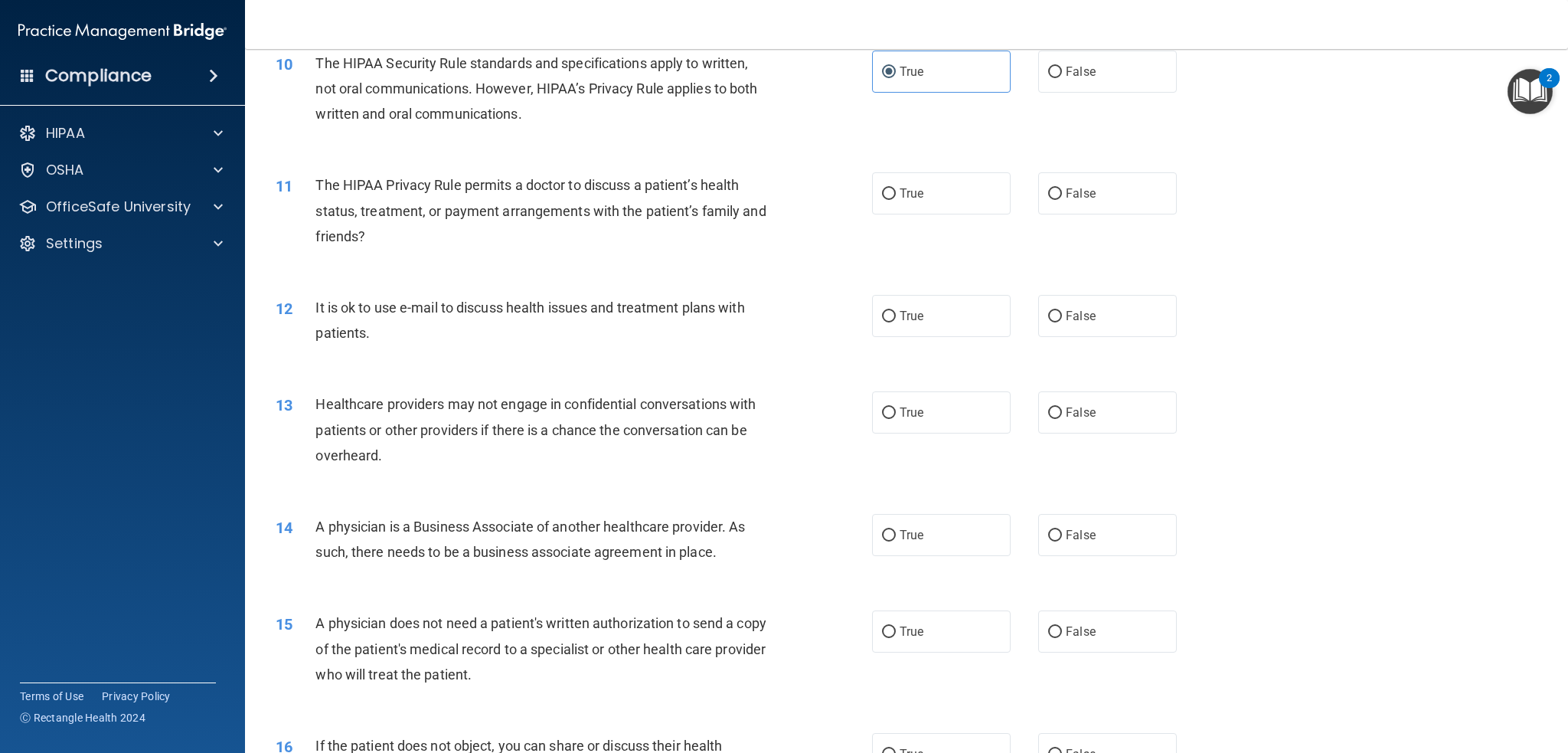
scroll to position [1100, 0]
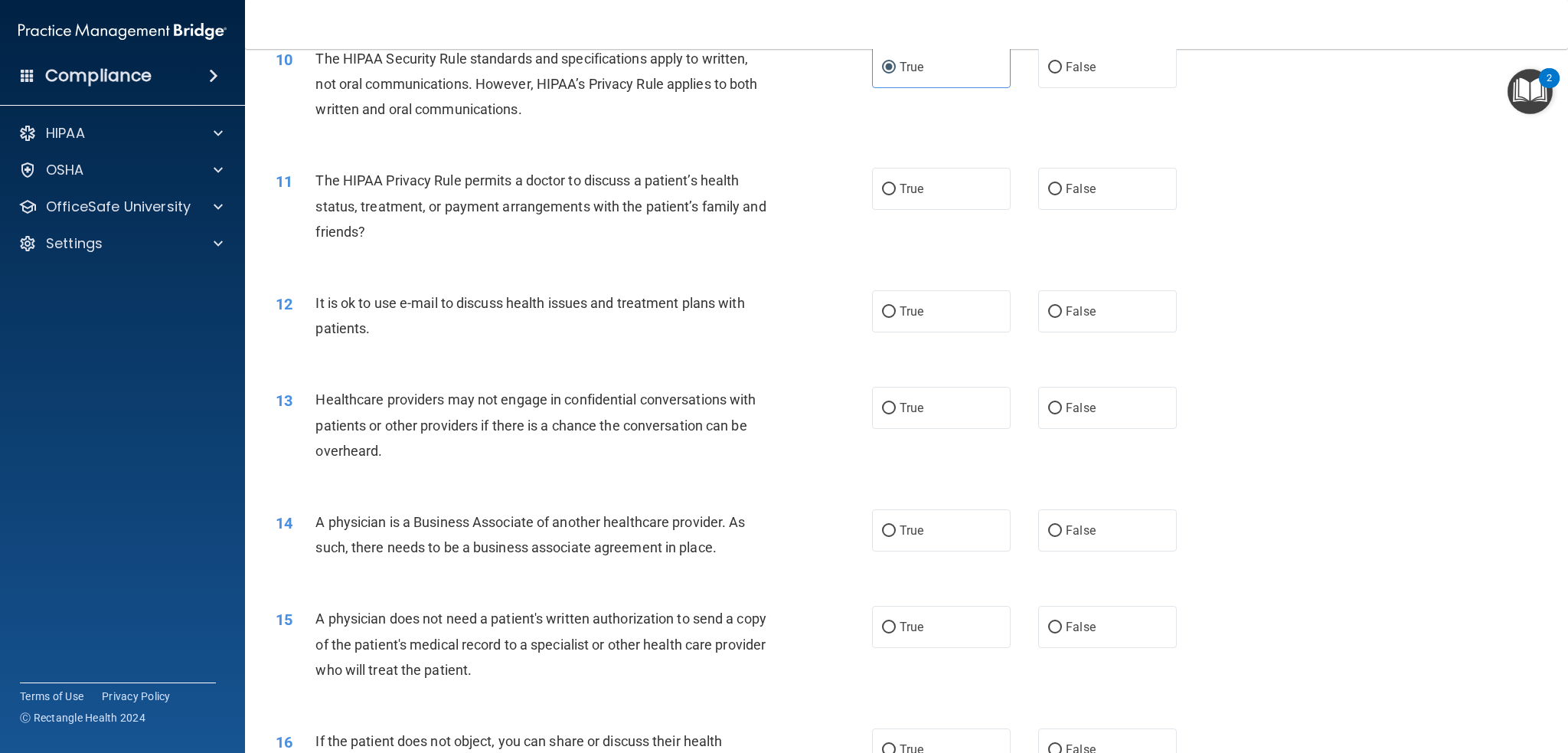
click at [626, 178] on span "The HIPAA Privacy Rule permits a doctor to discuss a patient’s health status, t…" at bounding box center [541, 205] width 450 height 66
click at [922, 181] on label "True" at bounding box center [941, 189] width 138 height 42
click at [896, 184] on input "True" at bounding box center [888, 190] width 14 height 11
radio input "true"
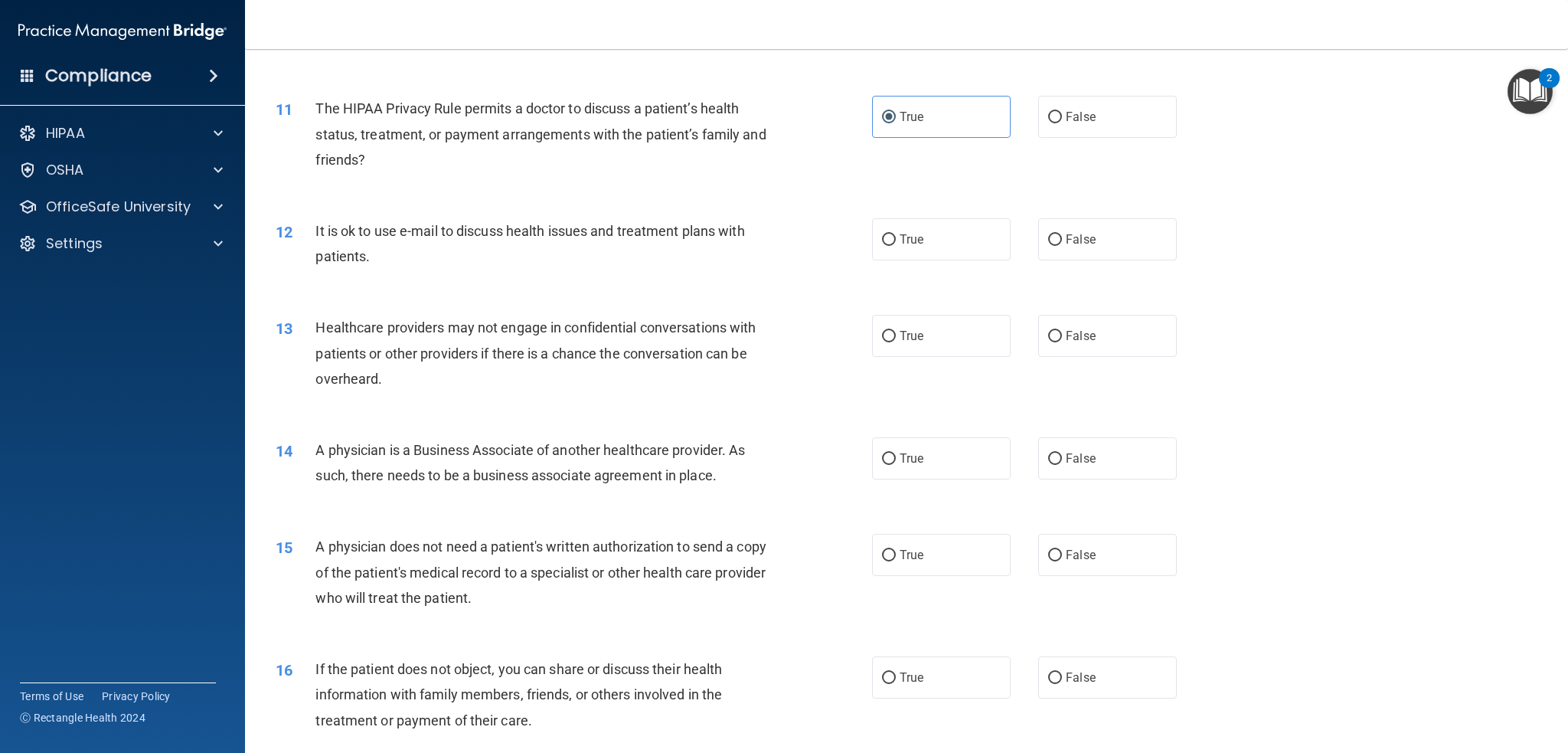
scroll to position [1176, 0]
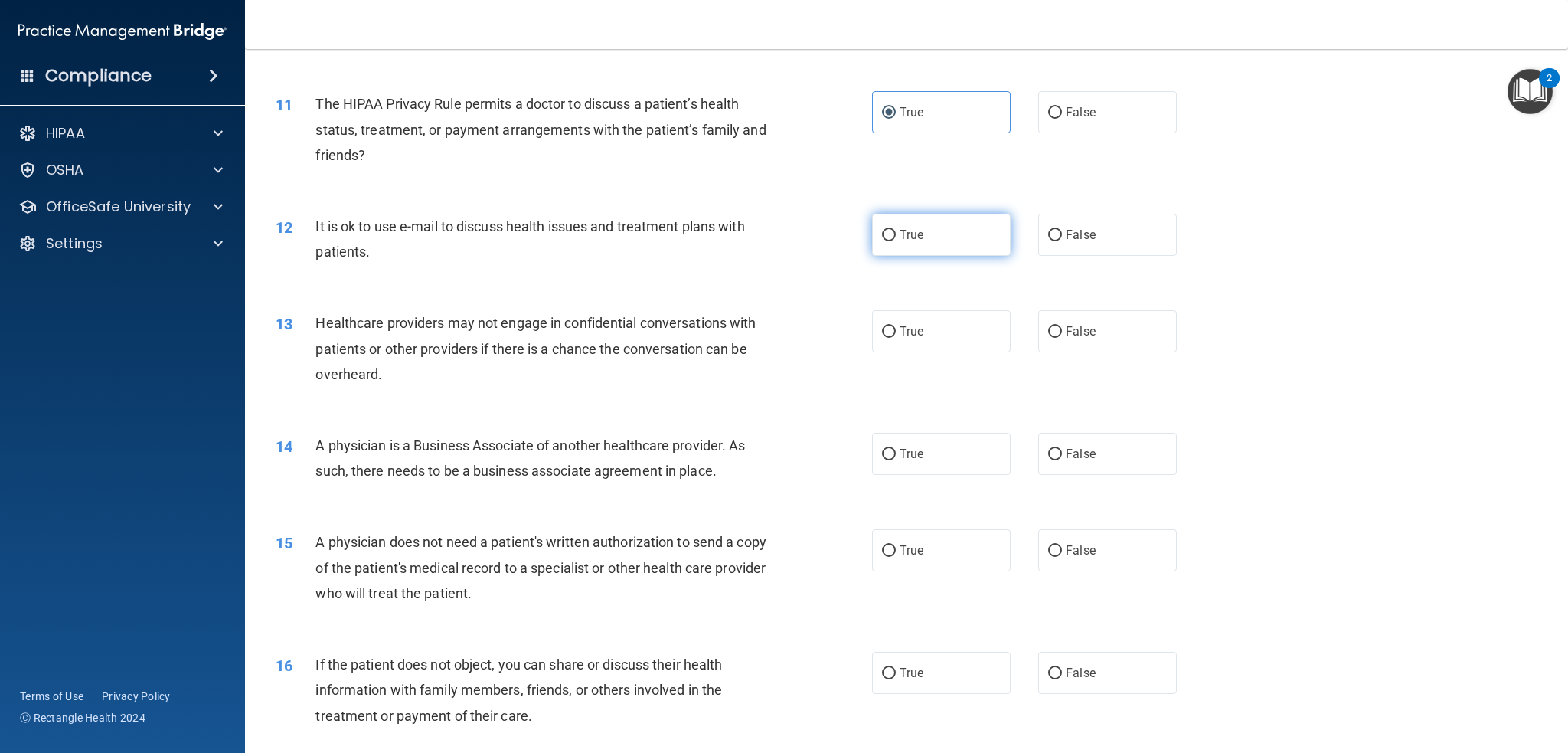
click at [922, 229] on label "True" at bounding box center [941, 234] width 138 height 42
click at [896, 230] on input "True" at bounding box center [888, 235] width 14 height 11
radio input "true"
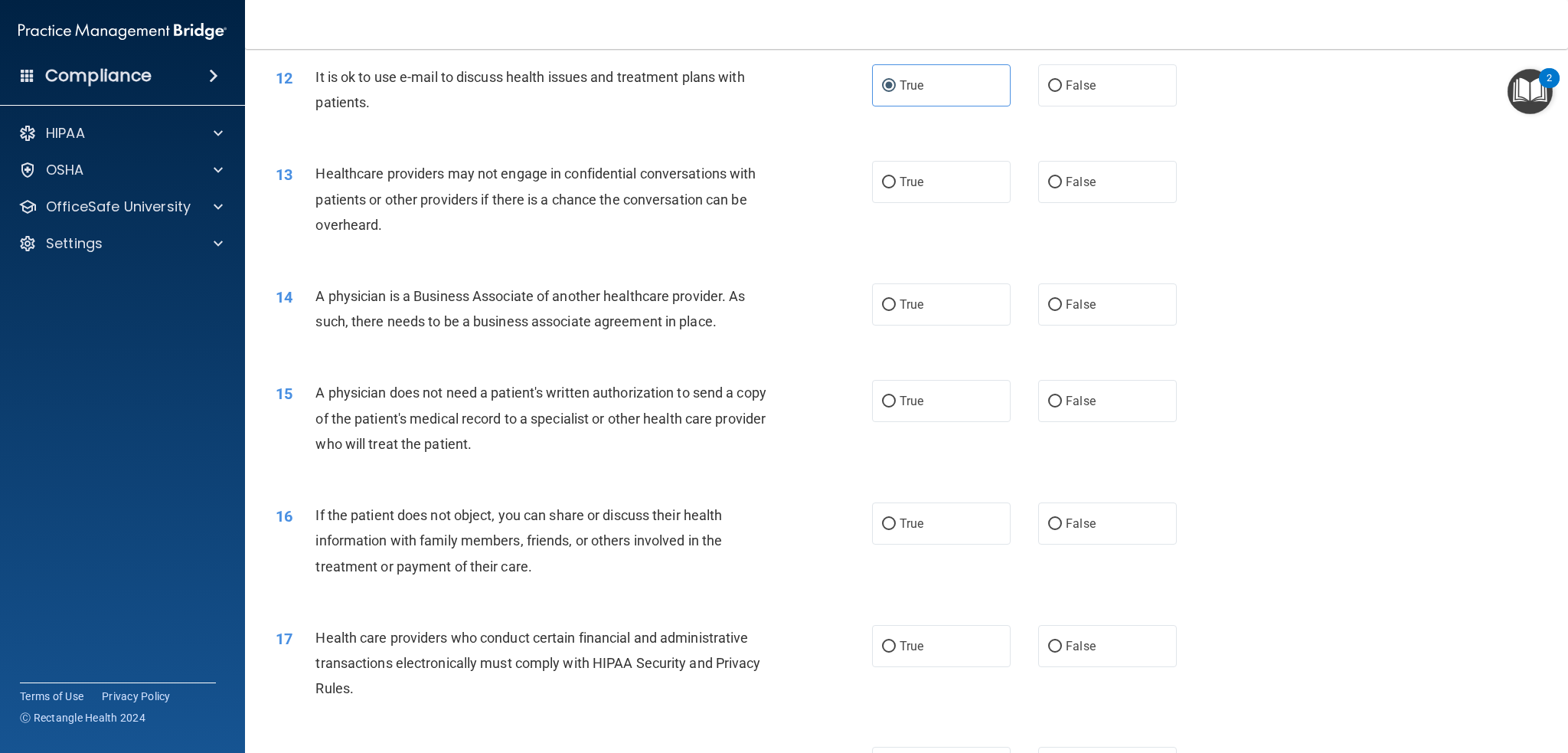
scroll to position [1329, 0]
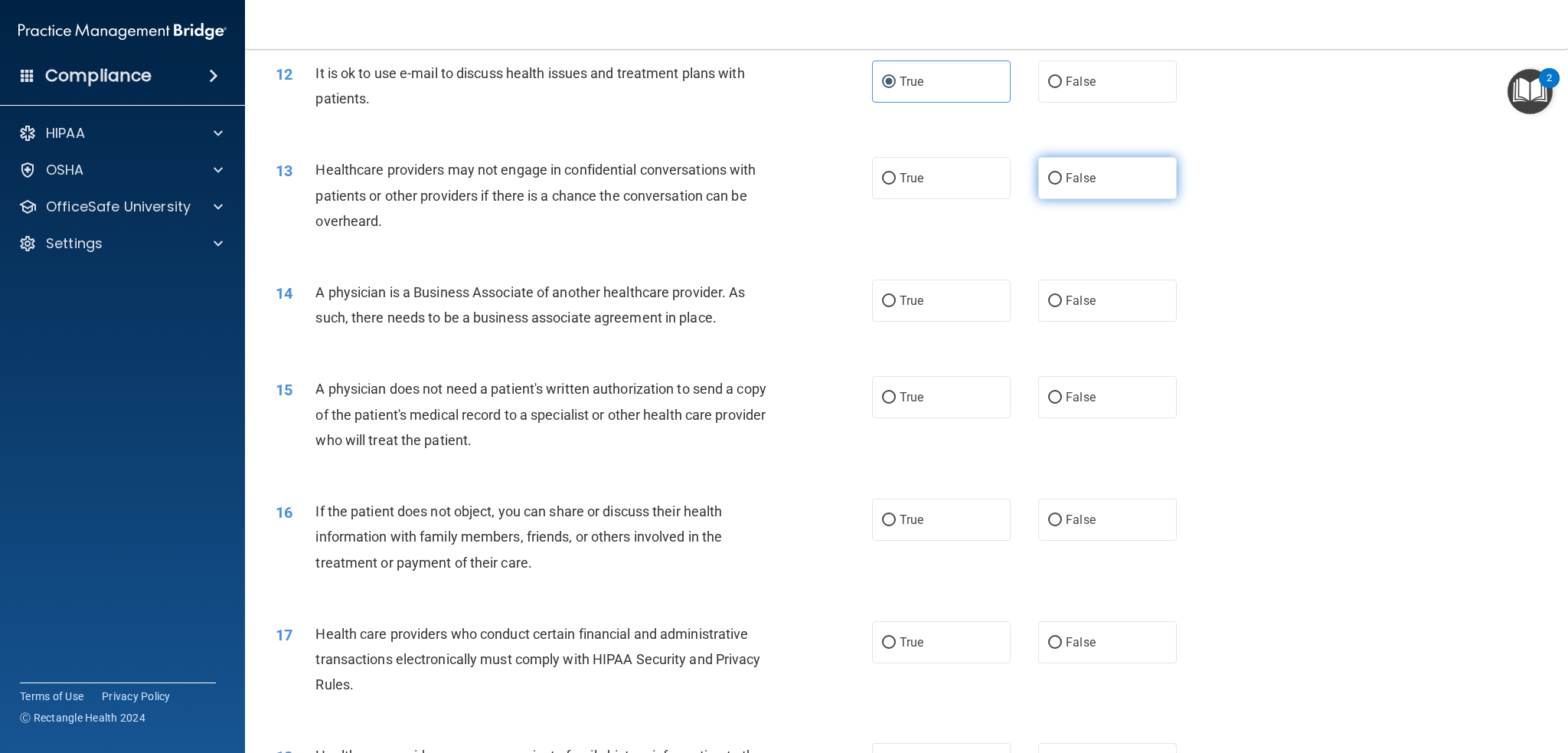
click at [1038, 170] on label "False" at bounding box center [1108, 178] width 138 height 42
click at [1048, 173] on input "False" at bounding box center [1054, 178] width 14 height 11
radio input "true"
click at [704, 221] on div "Healthcare providers may not engage in confidential conversations with patients…" at bounding box center [548, 195] width 465 height 77
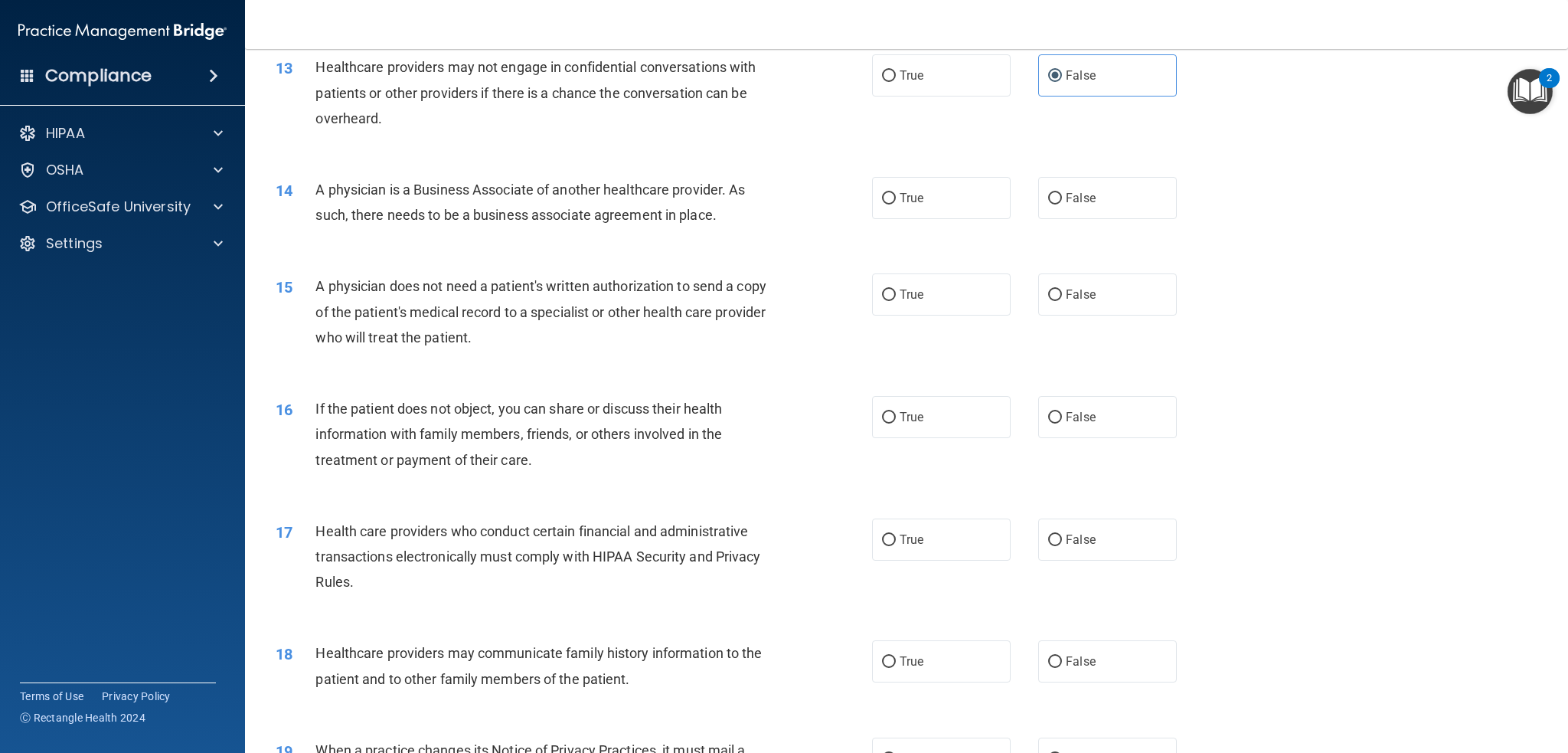
scroll to position [1483, 0]
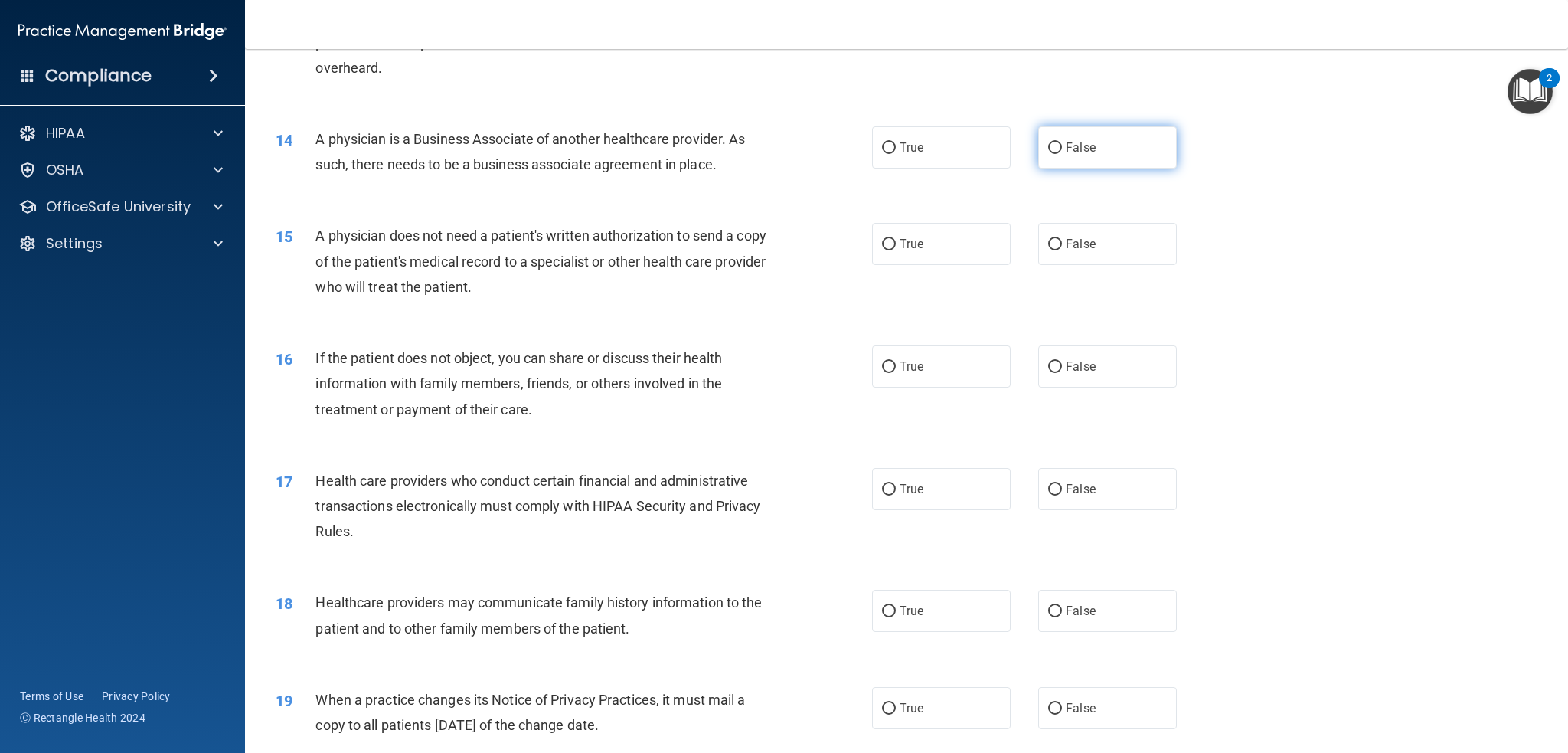
click at [1068, 146] on span "False" at bounding box center [1081, 148] width 30 height 15
click at [1062, 146] on input "False" at bounding box center [1054, 148] width 14 height 11
radio input "true"
click at [546, 214] on div "15 A physician does not need a patient's written authorization to send a copy o…" at bounding box center [907, 264] width 1285 height 122
click at [903, 258] on label "True" at bounding box center [941, 244] width 138 height 42
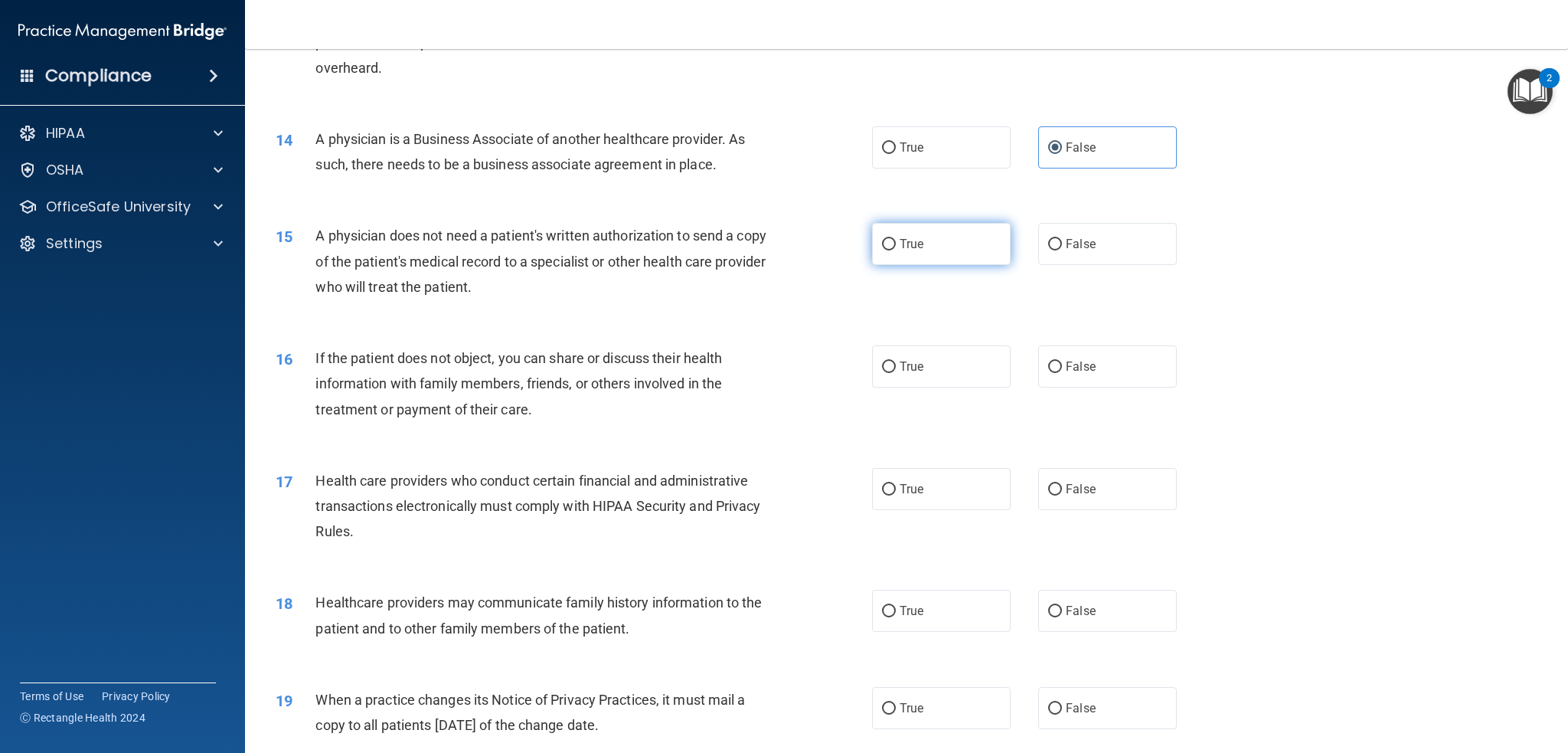
click at [896, 250] on input "True" at bounding box center [888, 245] width 14 height 11
radio input "true"
click at [644, 254] on span "A physician does not need a patient's written authorization to send a copy of t…" at bounding box center [541, 260] width 450 height 66
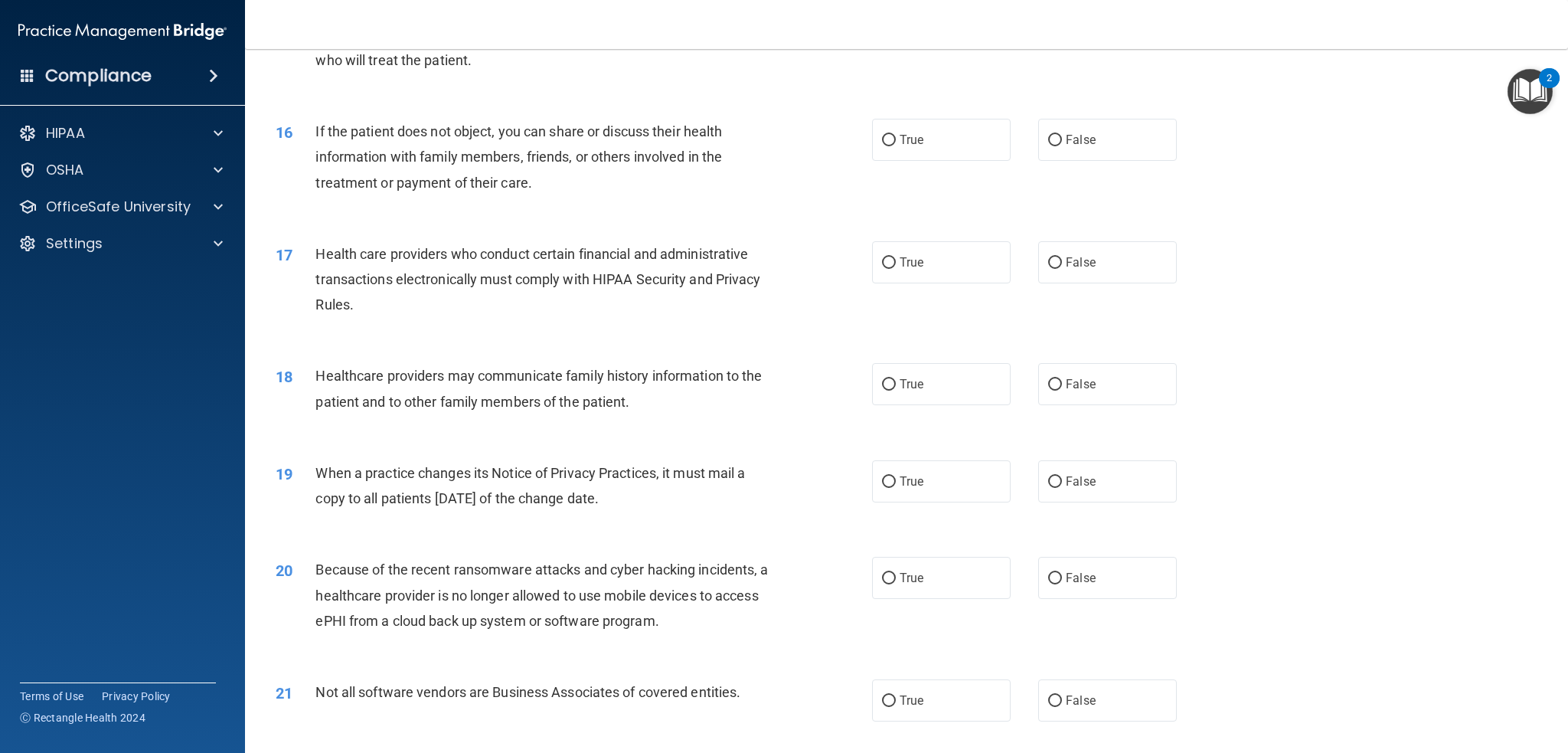
scroll to position [1712, 0]
click at [912, 141] on span "True" at bounding box center [911, 137] width 23 height 15
click at [896, 141] on input "True" at bounding box center [888, 137] width 14 height 11
radio input "true"
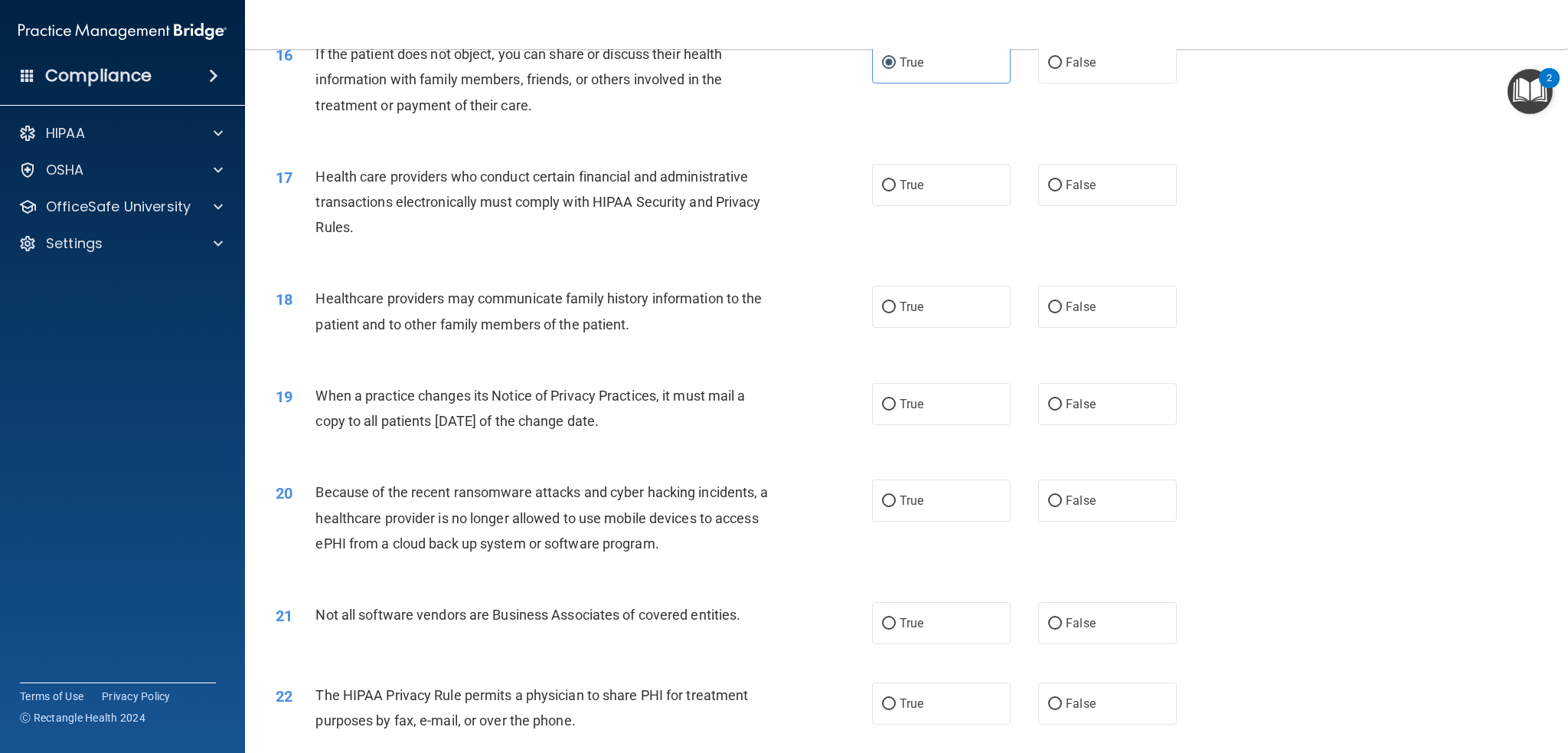
scroll to position [1789, 0]
click at [614, 182] on div "Health care providers who conduct certain financial and administrative transact…" at bounding box center [548, 200] width 465 height 77
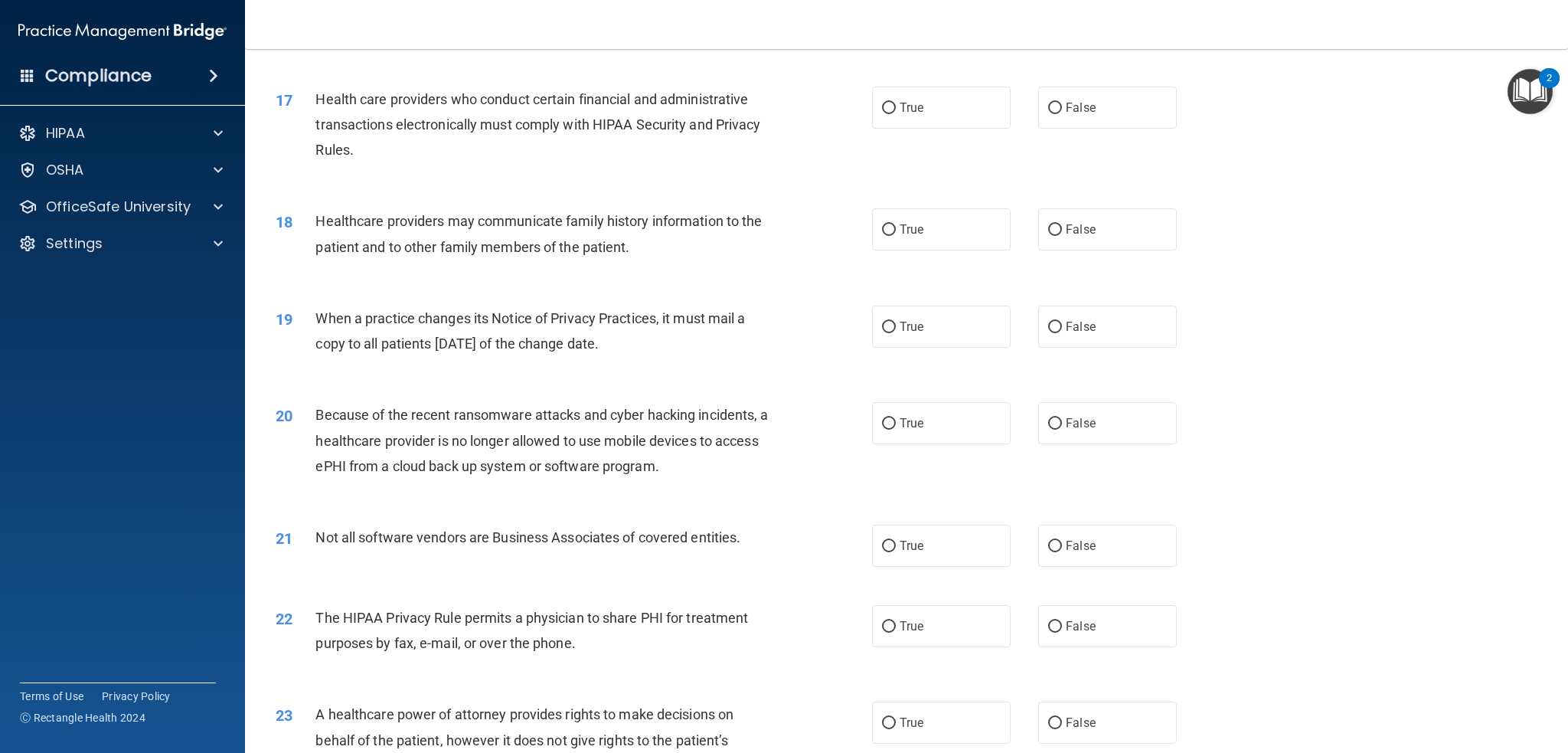
scroll to position [1866, 0]
click at [920, 109] on label "True" at bounding box center [941, 106] width 138 height 42
click at [896, 109] on input "True" at bounding box center [888, 107] width 14 height 11
radio input "true"
click at [553, 154] on div "Health care providers who conduct certain financial and administrative transact…" at bounding box center [548, 123] width 465 height 77
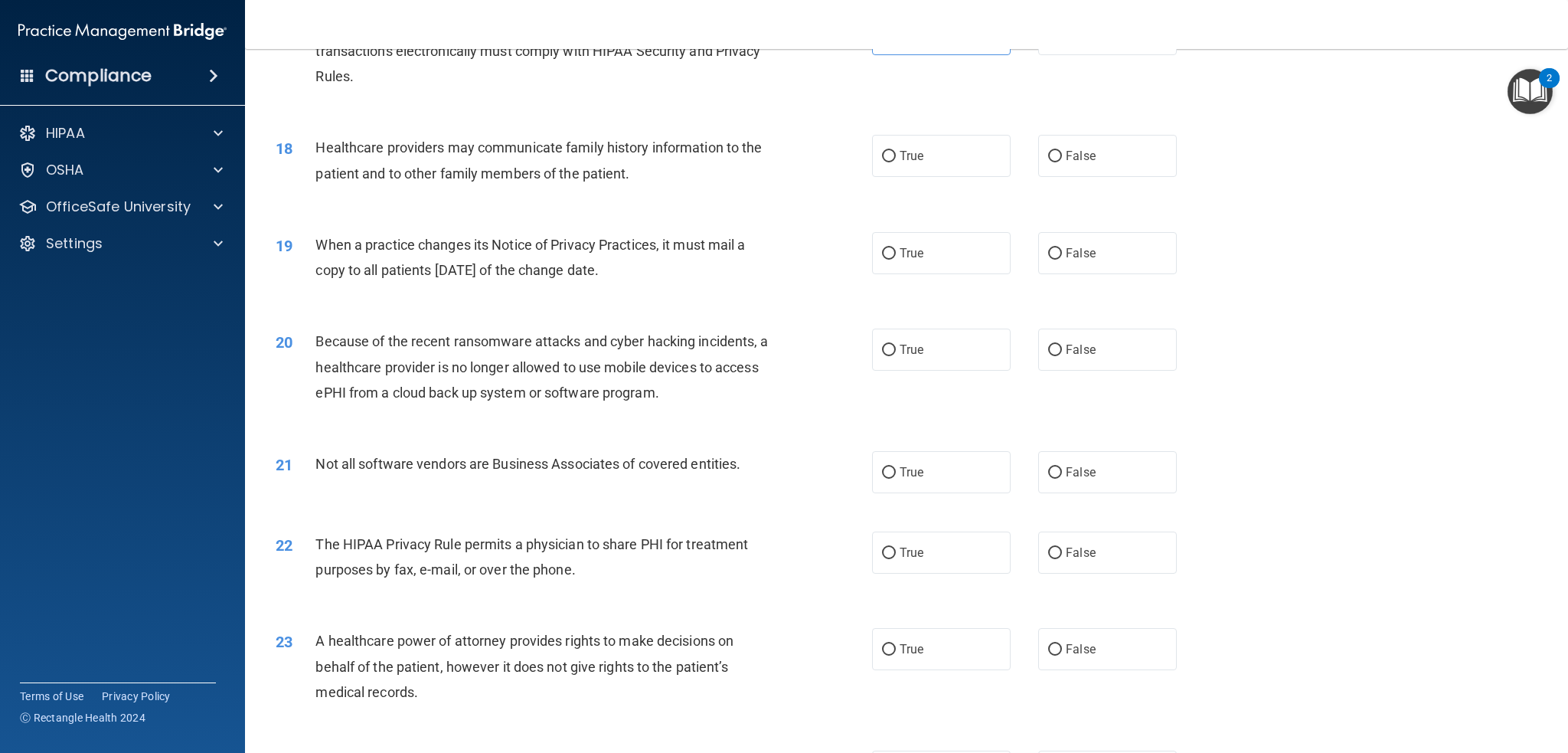
scroll to position [1942, 0]
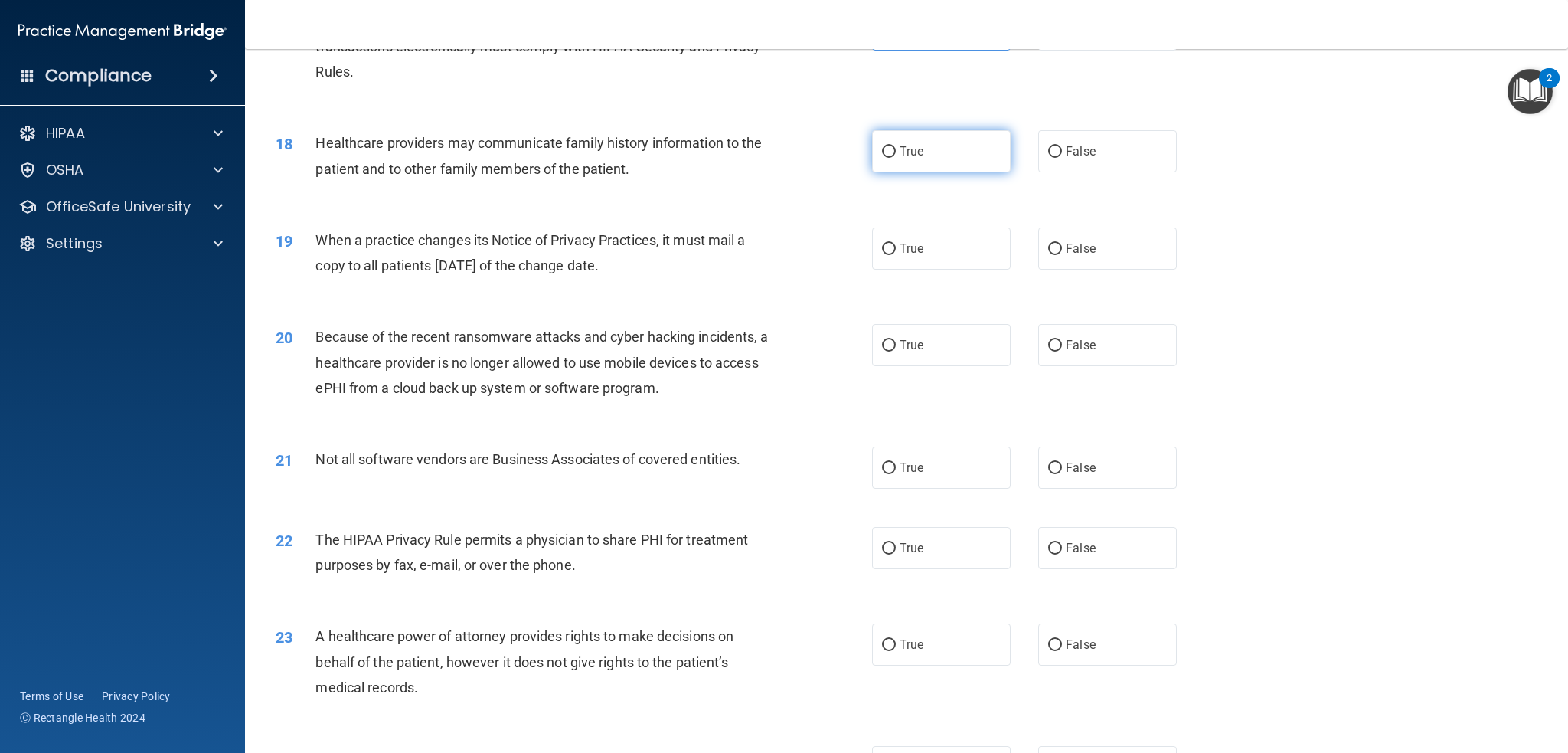
drag, startPoint x: 878, startPoint y: 160, endPoint x: 870, endPoint y: 160, distance: 8.0
click at [879, 160] on label "True" at bounding box center [941, 150] width 138 height 42
click at [882, 158] on input "True" at bounding box center [888, 152] width 14 height 11
radio input "true"
click at [636, 211] on div "19 When a practice changes its Notice of Privacy Practices, it must mail a copy…" at bounding box center [907, 256] width 1285 height 96
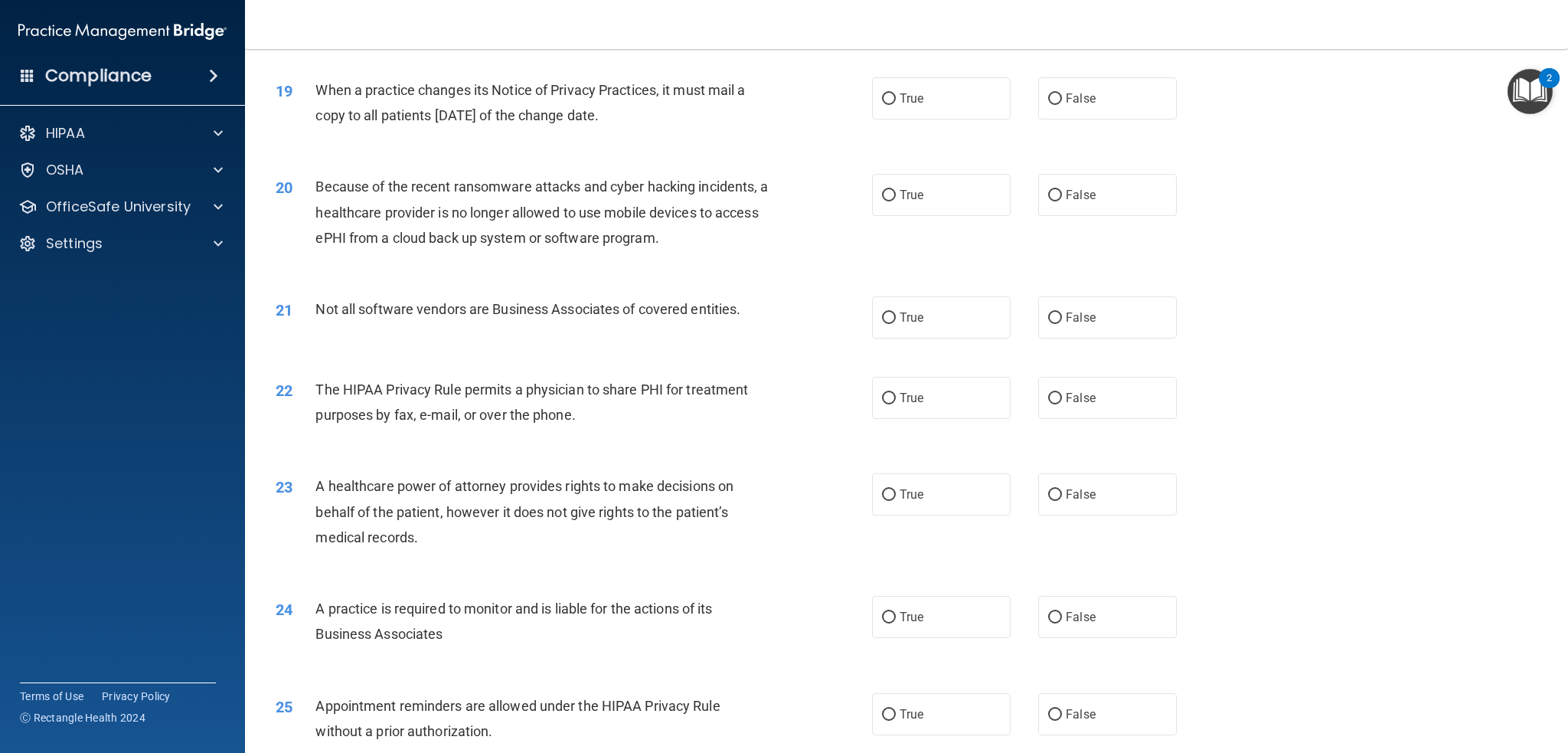
scroll to position [2096, 0]
click at [977, 88] on label "True" at bounding box center [941, 95] width 138 height 42
click at [896, 91] on input "True" at bounding box center [888, 96] width 14 height 11
radio input "true"
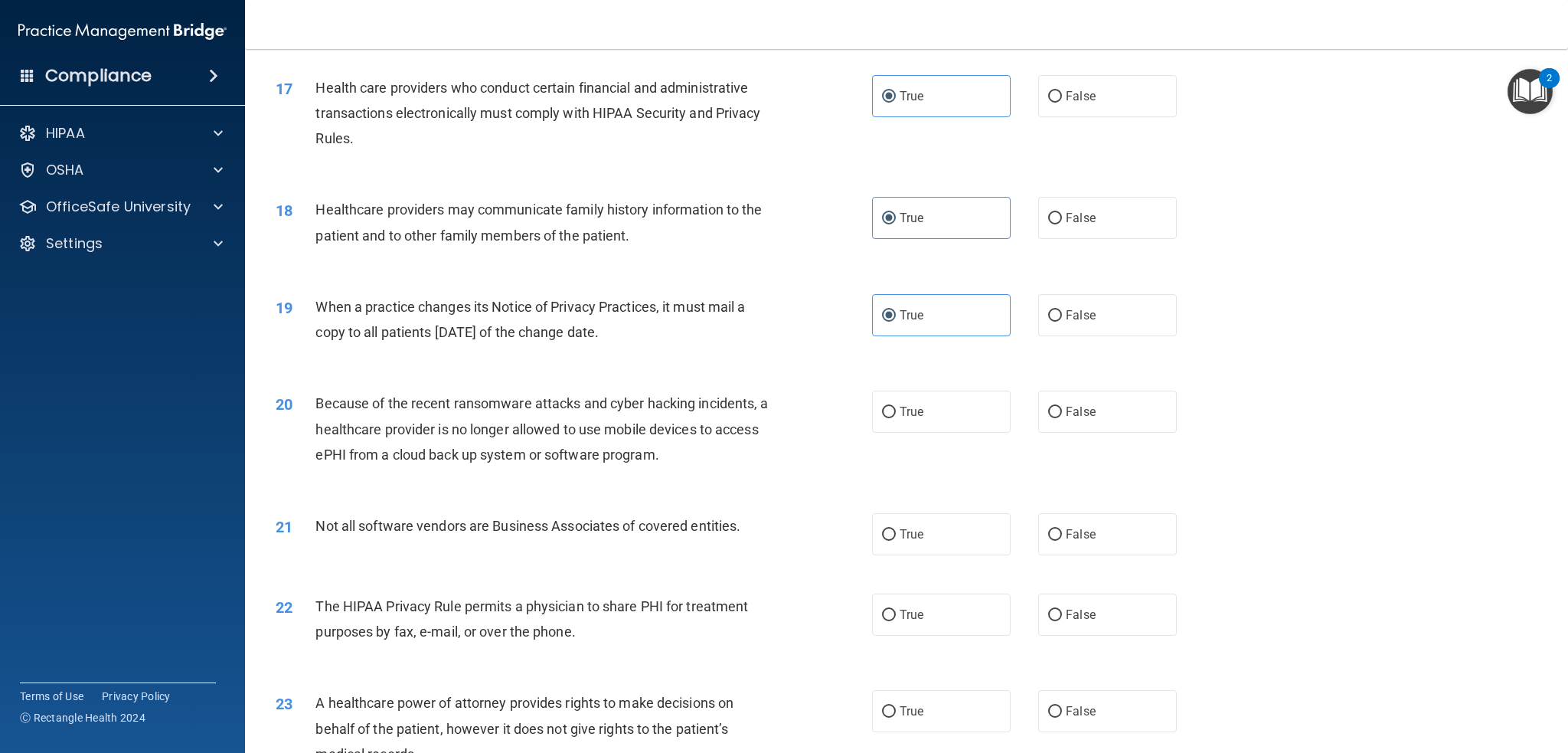
scroll to position [1866, 0]
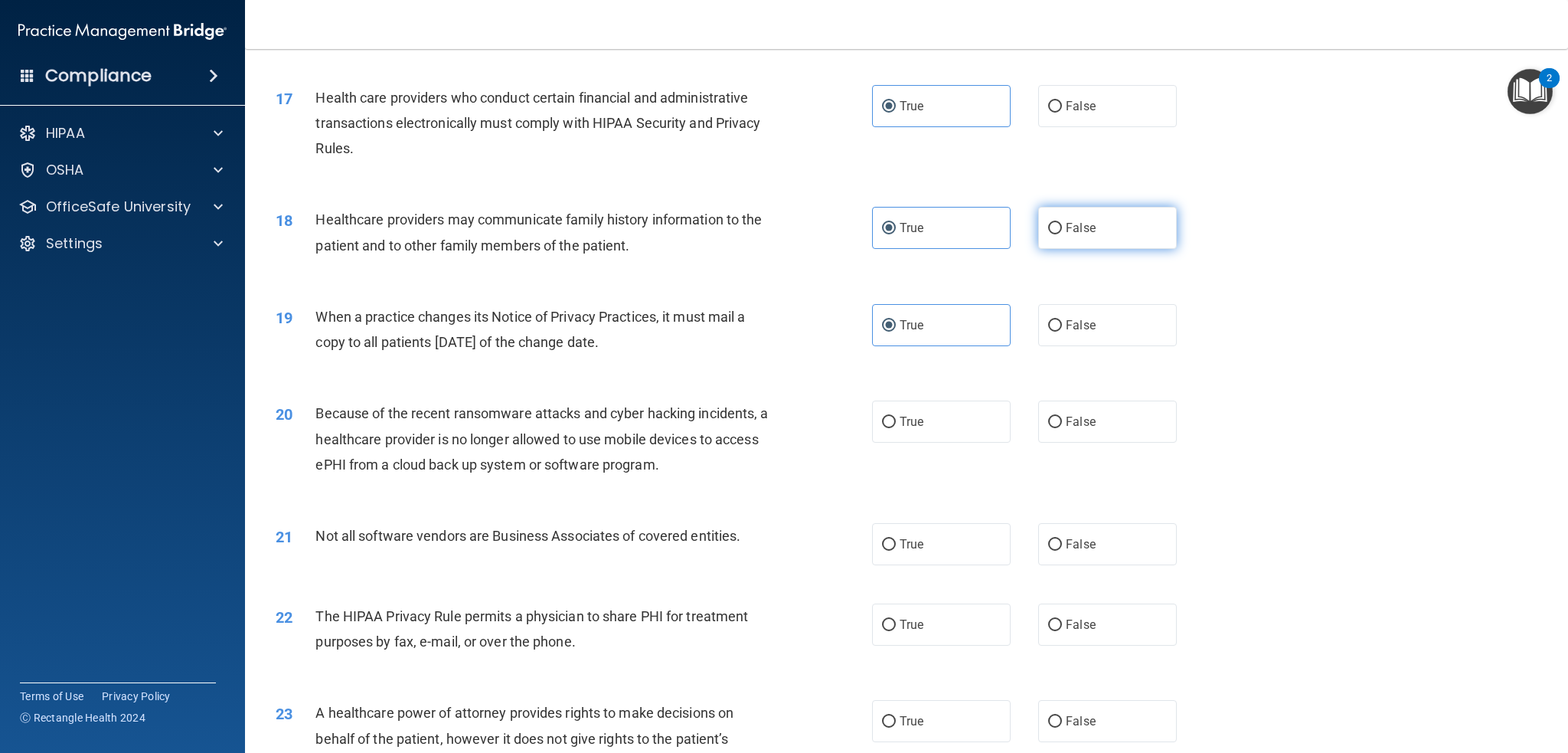
click at [1044, 235] on label "False" at bounding box center [1108, 227] width 138 height 42
click at [1048, 234] on input "False" at bounding box center [1054, 229] width 14 height 11
radio input "true"
radio input "false"
click at [1070, 330] on span "False" at bounding box center [1081, 325] width 30 height 15
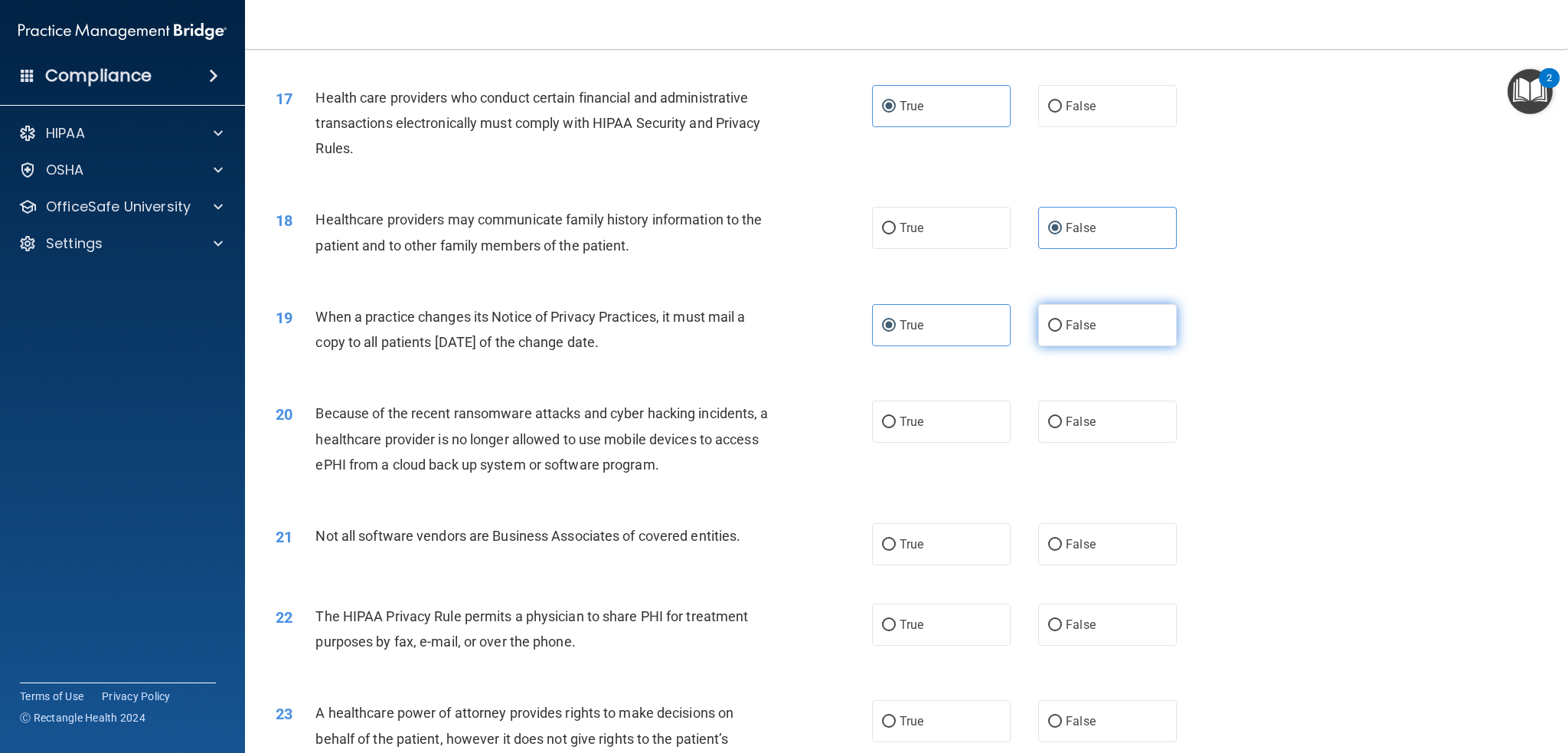
click at [1062, 330] on input "False" at bounding box center [1054, 326] width 14 height 11
radio input "true"
radio input "false"
click at [663, 327] on div "When a practice changes its Notice of Privacy Practices, it must mail a copy to…" at bounding box center [548, 329] width 465 height 50
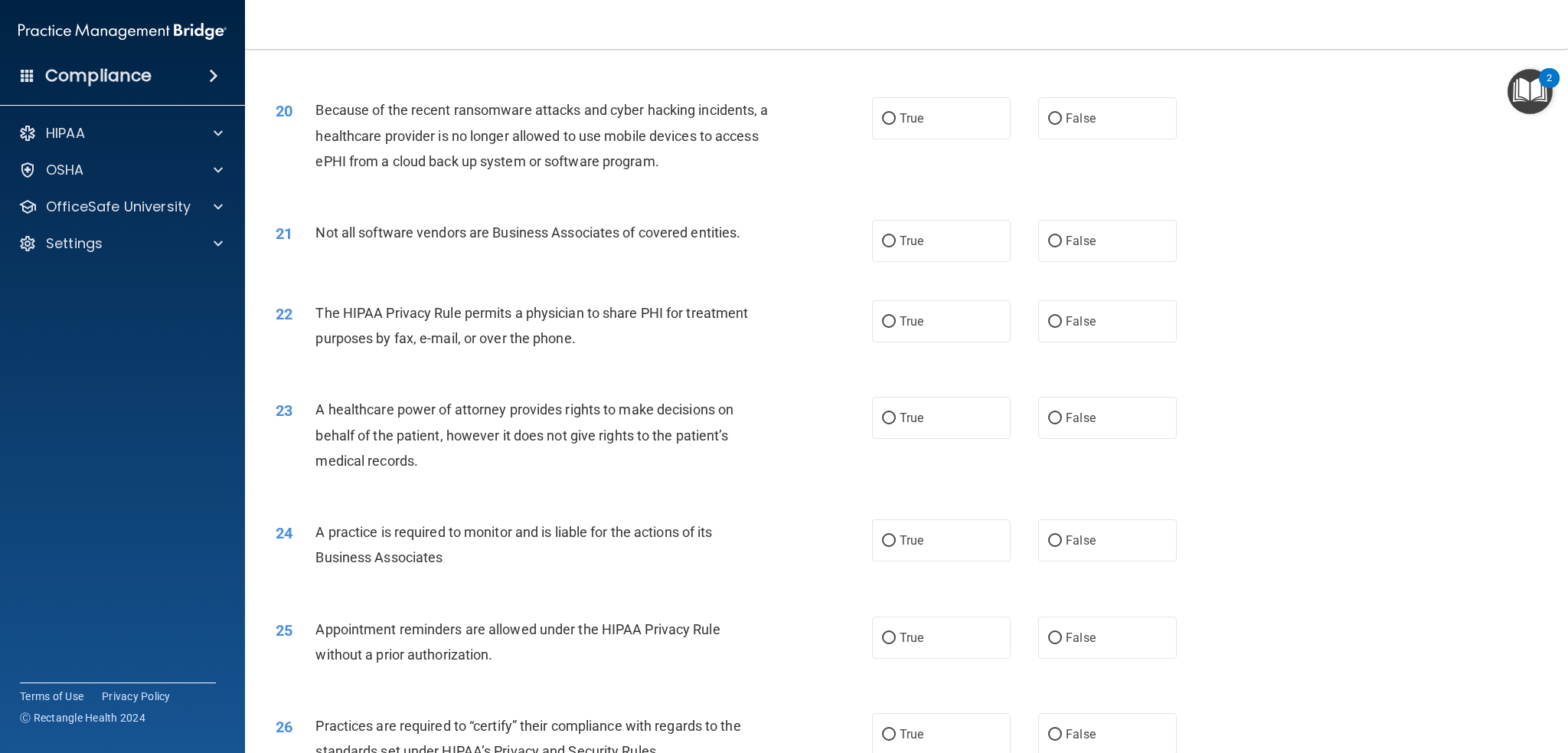
scroll to position [2172, 0]
click at [1049, 111] on input "False" at bounding box center [1054, 116] width 14 height 11
radio input "true"
click at [657, 198] on div "21 Not all software vendors are Business Associates of covered entities. True F…" at bounding box center [907, 238] width 1285 height 80
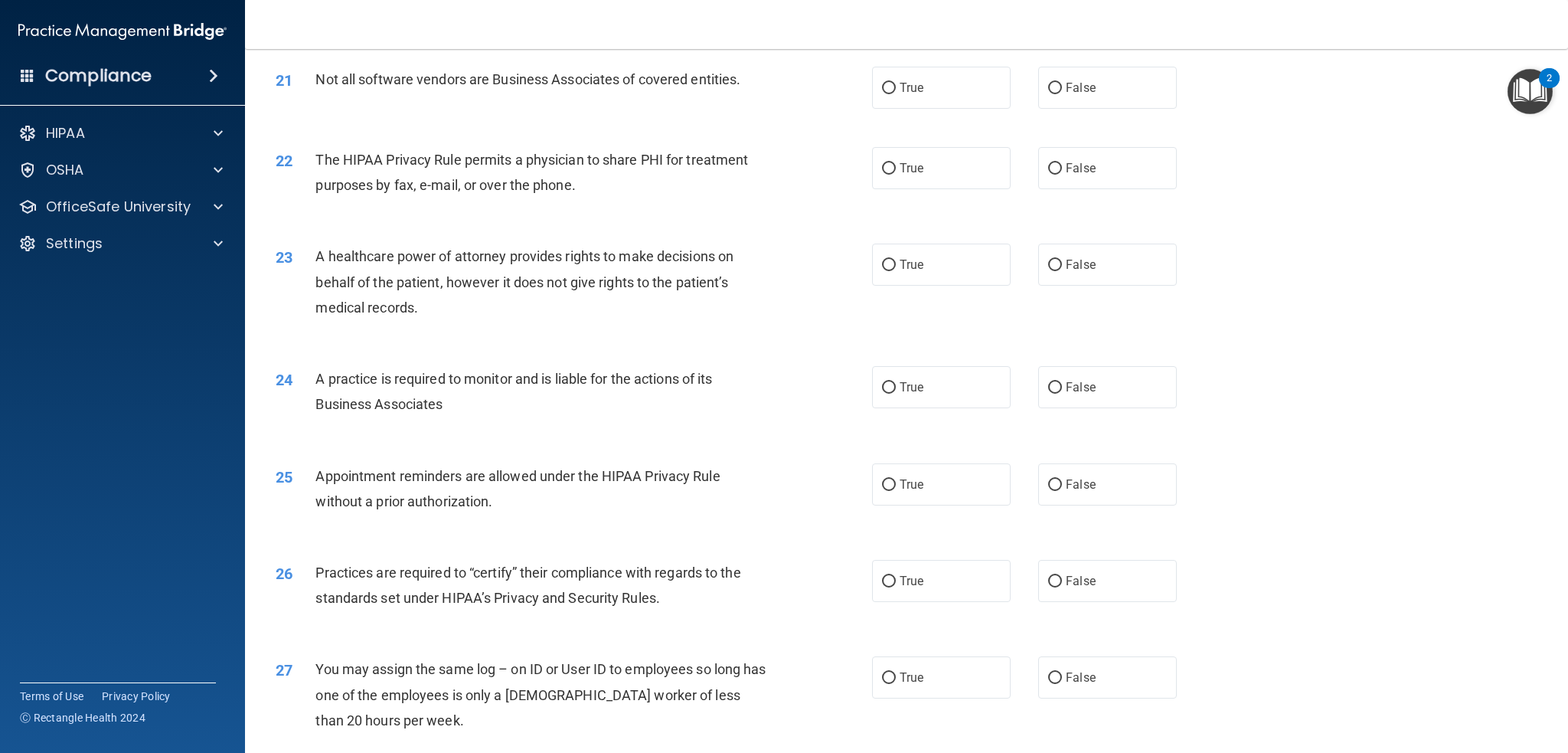
scroll to position [2325, 0]
click at [902, 88] on span "True" at bounding box center [911, 85] width 23 height 15
click at [896, 88] on input "True" at bounding box center [888, 85] width 14 height 11
radio input "true"
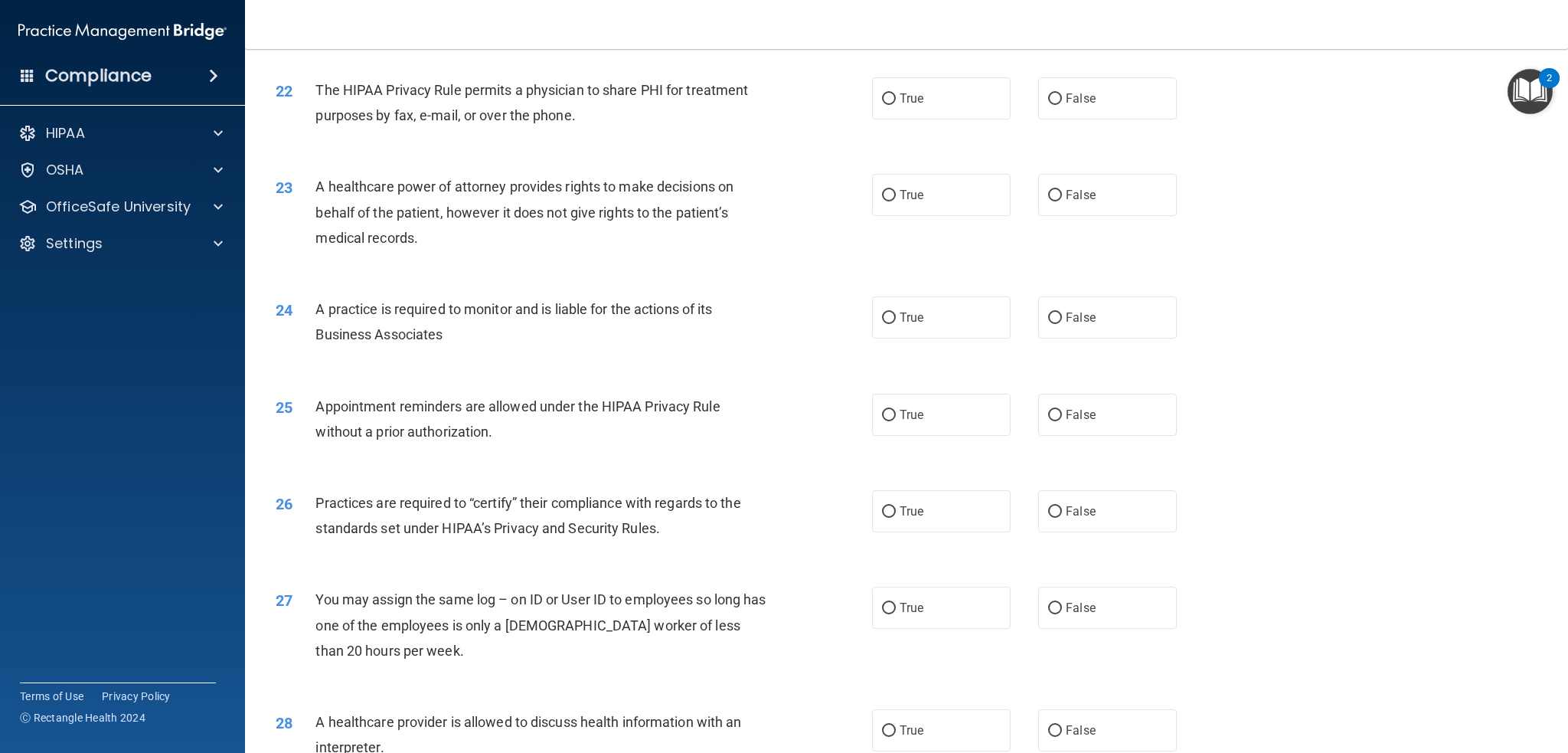
scroll to position [2402, 0]
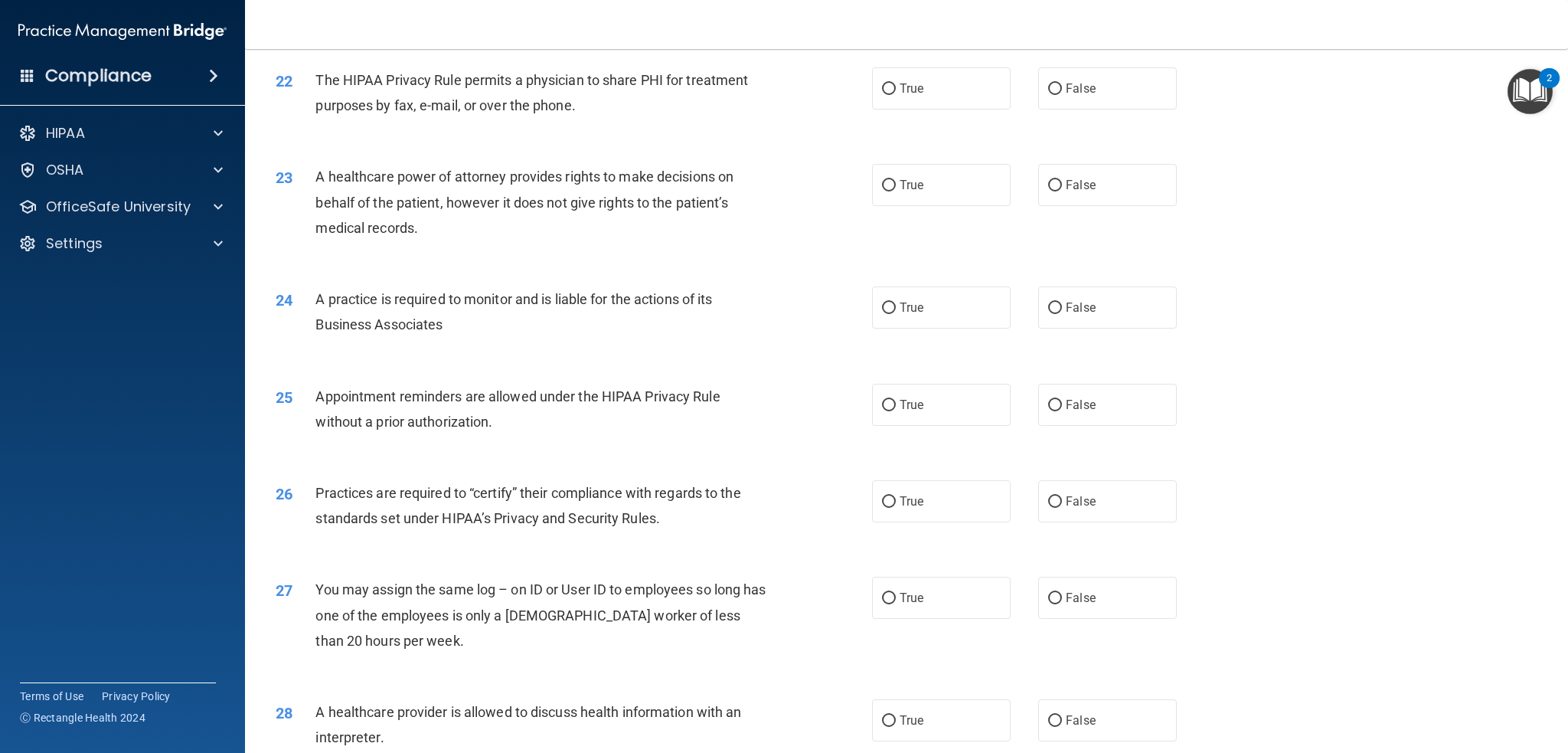
click at [669, 116] on div "The HIPAA Privacy Rule permits a physician to share PHI for treatment purposes …" at bounding box center [548, 92] width 465 height 50
click at [911, 107] on label "True" at bounding box center [941, 88] width 138 height 42
click at [896, 95] on input "True" at bounding box center [888, 89] width 14 height 11
radio input "true"
click at [710, 151] on div "23 A healthcare power of attorney provides rights to make decisions on behalf o…" at bounding box center [907, 206] width 1285 height 122
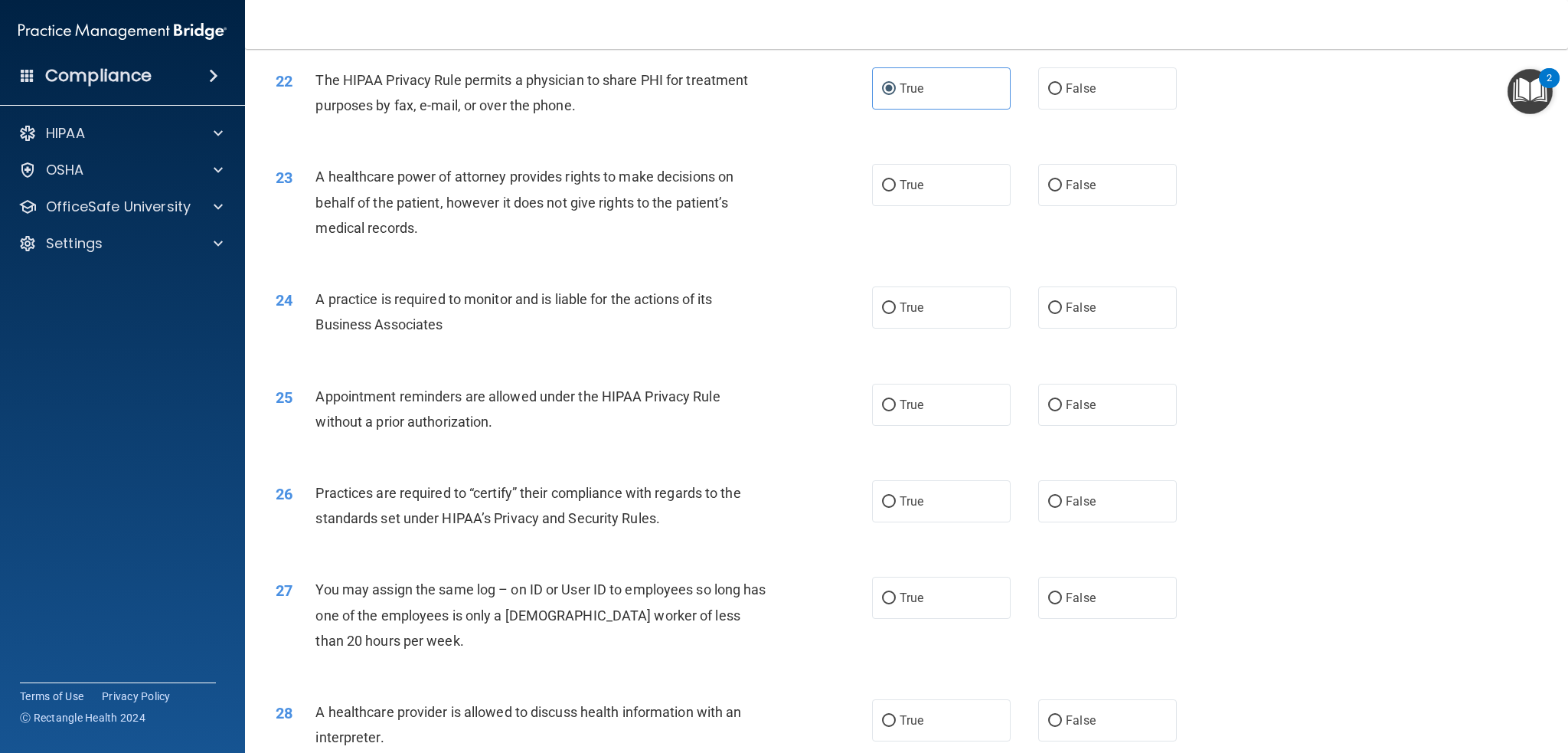
click at [467, 100] on span "The HIPAA Privacy Rule permits a physician to share PHI for treatment purposes …" at bounding box center [531, 92] width 432 height 41
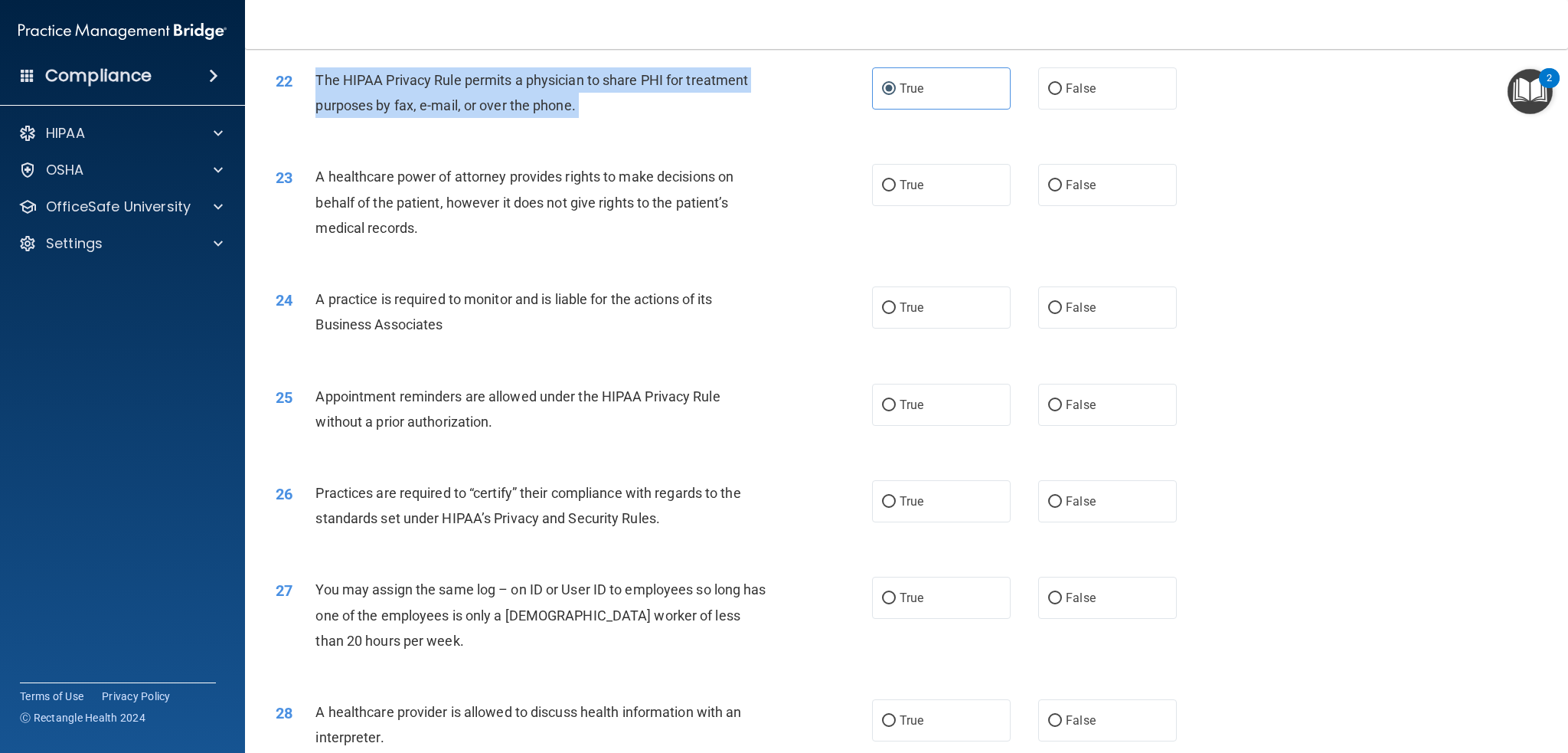
click at [467, 100] on span "The HIPAA Privacy Rule permits a physician to share PHI for treatment purposes …" at bounding box center [531, 92] width 432 height 41
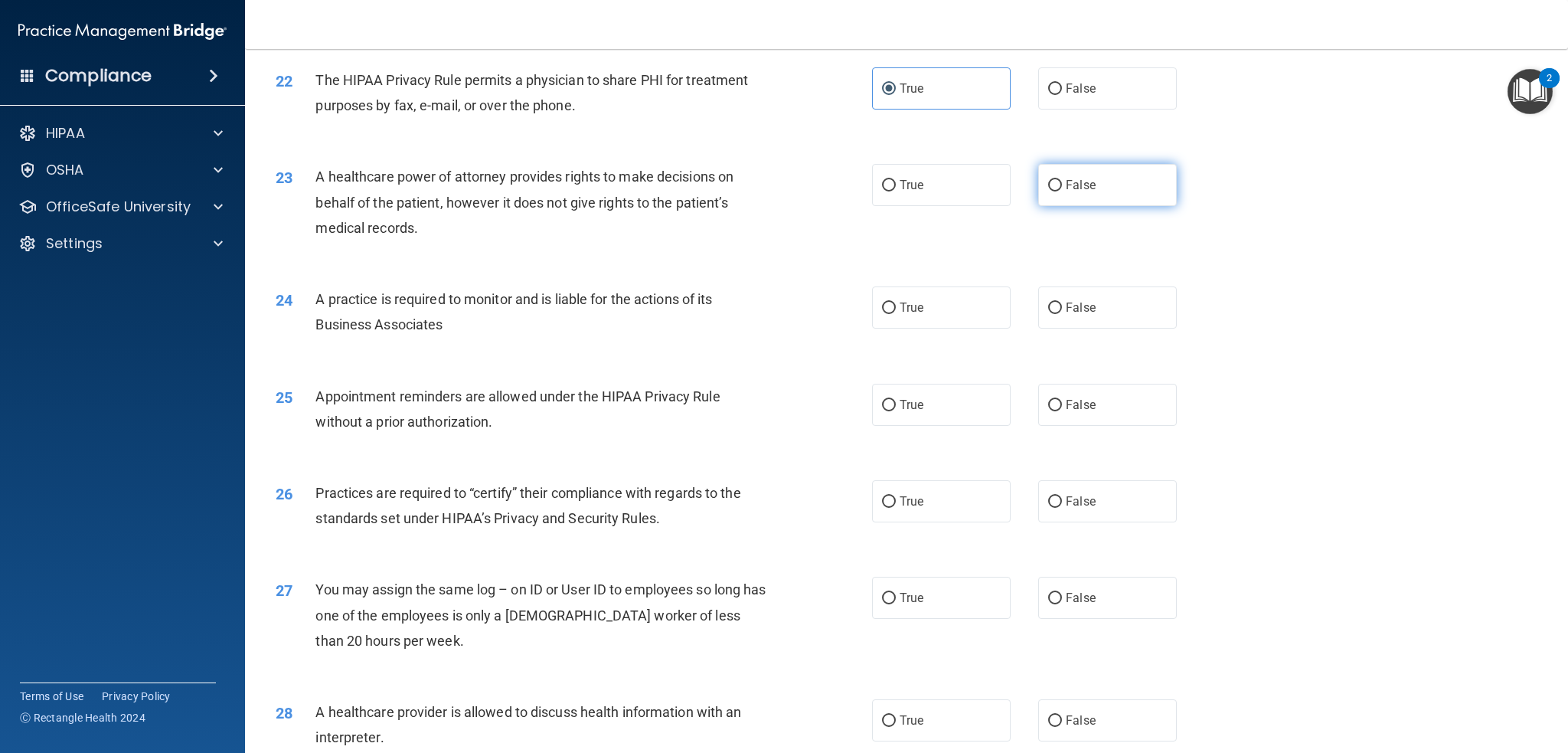
click at [1081, 195] on label "False" at bounding box center [1108, 184] width 138 height 42
click at [1062, 192] on input "False" at bounding box center [1054, 186] width 14 height 11
radio input "true"
click at [610, 183] on span "A healthcare power of attorney provides rights to make decisions on behalf of t…" at bounding box center [525, 201] width 418 height 66
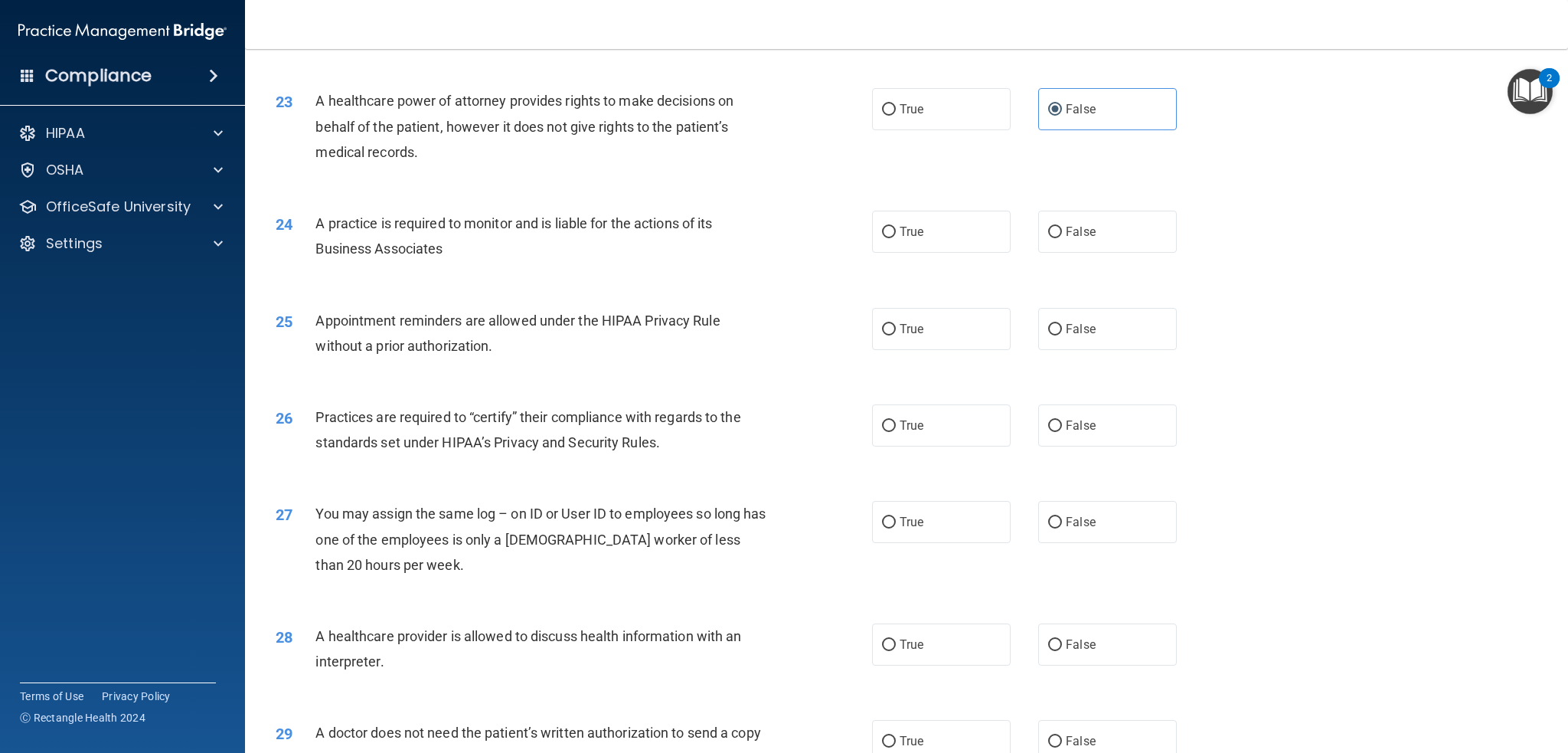
scroll to position [2479, 0]
click at [1061, 249] on label "False" at bounding box center [1108, 231] width 138 height 42
click at [1061, 237] on input "False" at bounding box center [1054, 232] width 14 height 11
radio input "true"
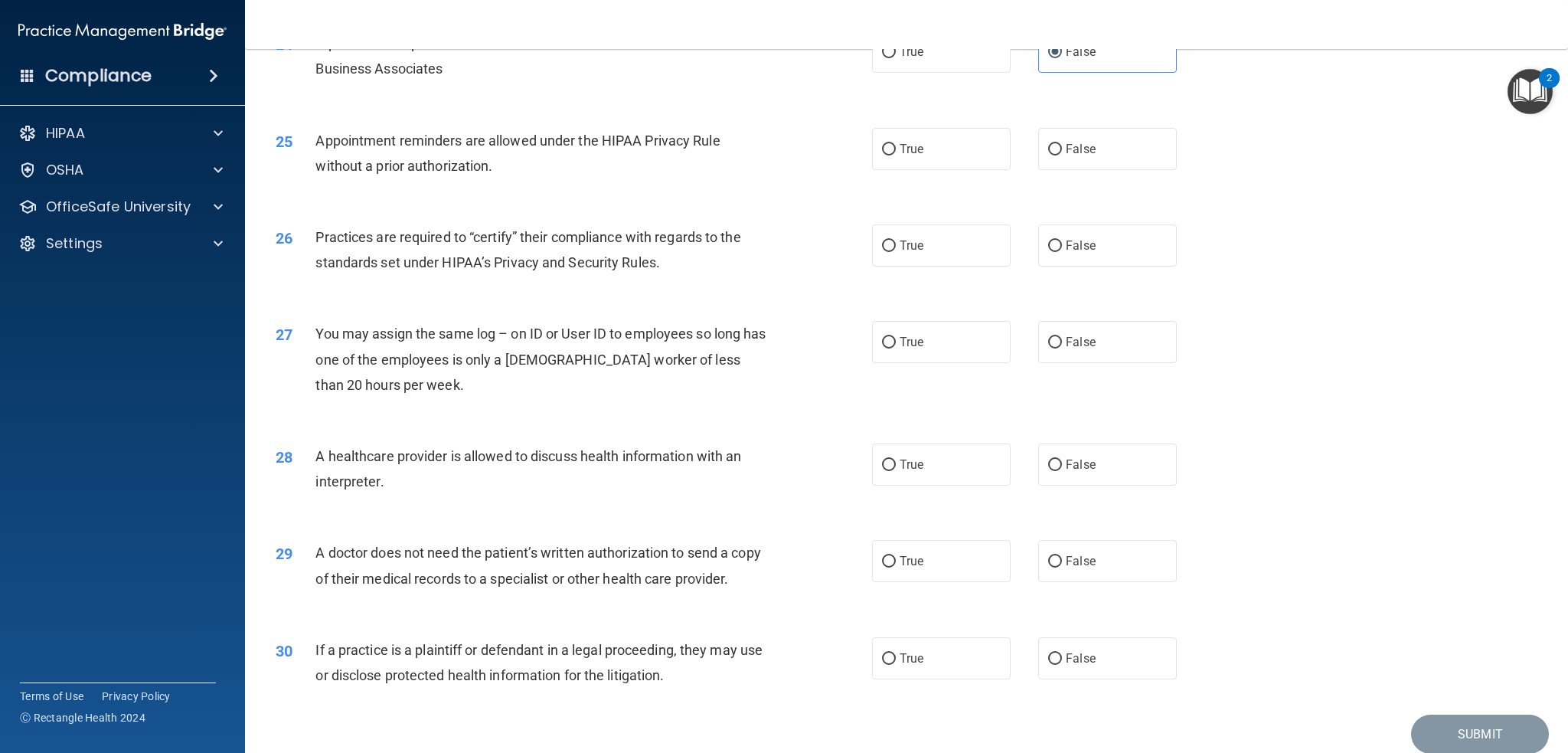
scroll to position [2708, 0]
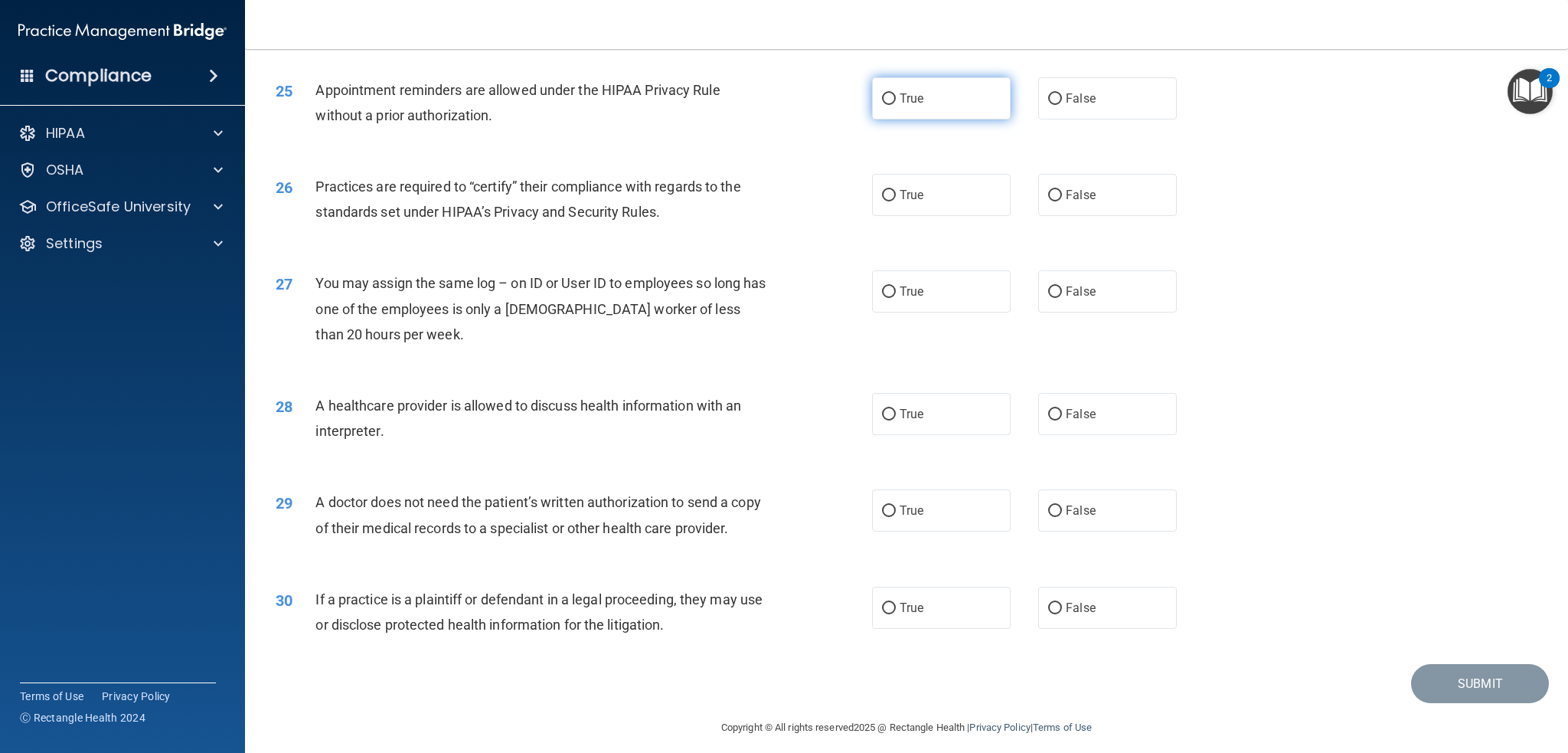
click at [890, 107] on label "True" at bounding box center [941, 98] width 138 height 42
click at [890, 105] on input "True" at bounding box center [888, 99] width 14 height 11
radio input "true"
click at [1090, 206] on label "False" at bounding box center [1108, 194] width 138 height 42
click at [1062, 202] on input "False" at bounding box center [1054, 195] width 14 height 11
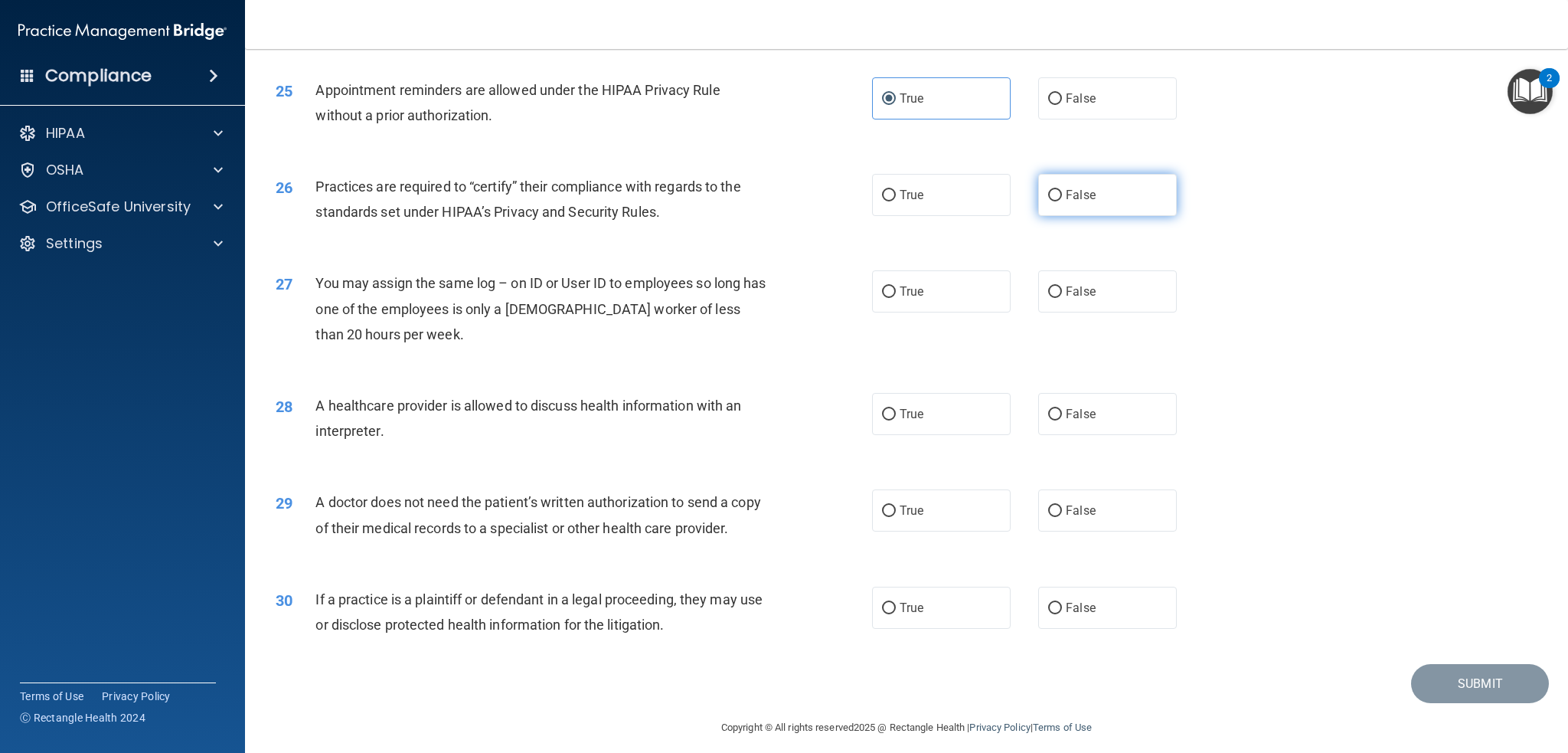
radio input "true"
click at [918, 502] on label "True" at bounding box center [941, 510] width 138 height 42
click at [896, 505] on input "True" at bounding box center [888, 511] width 14 height 11
radio input "true"
click at [600, 189] on span "Practices are required to “certify” their compliance with regards to the standa…" at bounding box center [528, 199] width 425 height 41
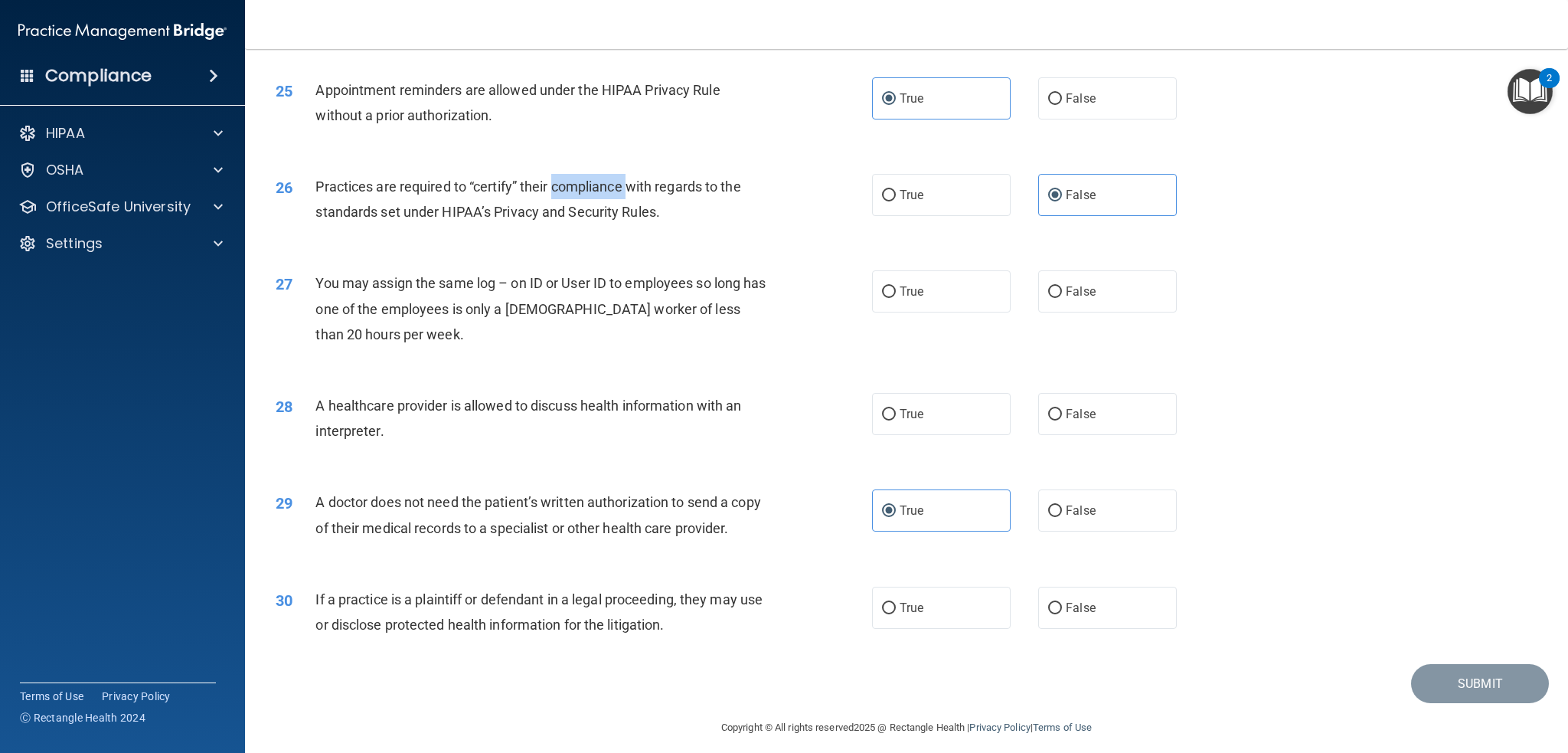
click at [600, 189] on span "Practices are required to “certify” their compliance with regards to the standa…" at bounding box center [528, 199] width 425 height 41
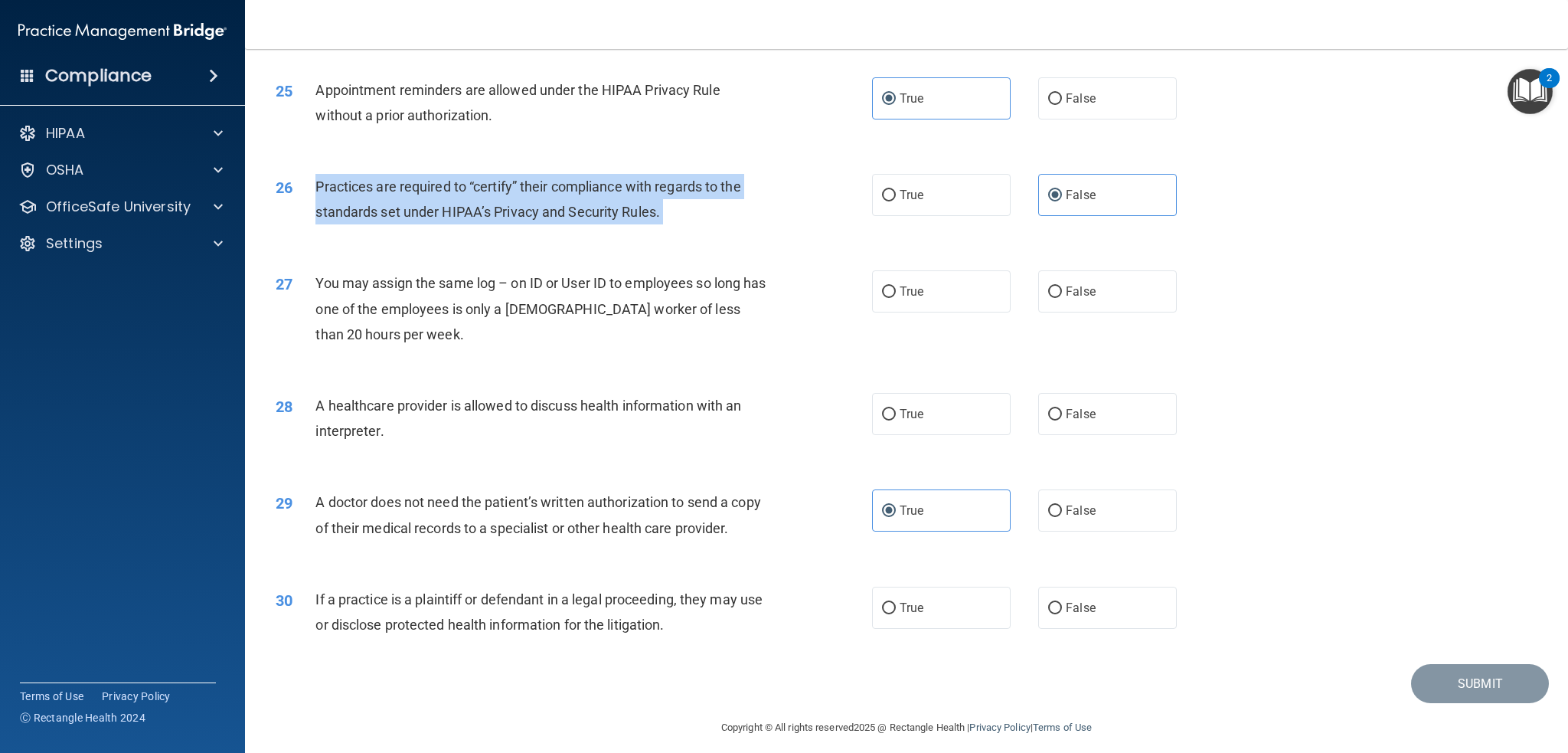
click at [600, 189] on span "Practices are required to “certify” their compliance with regards to the standa…" at bounding box center [528, 199] width 425 height 41
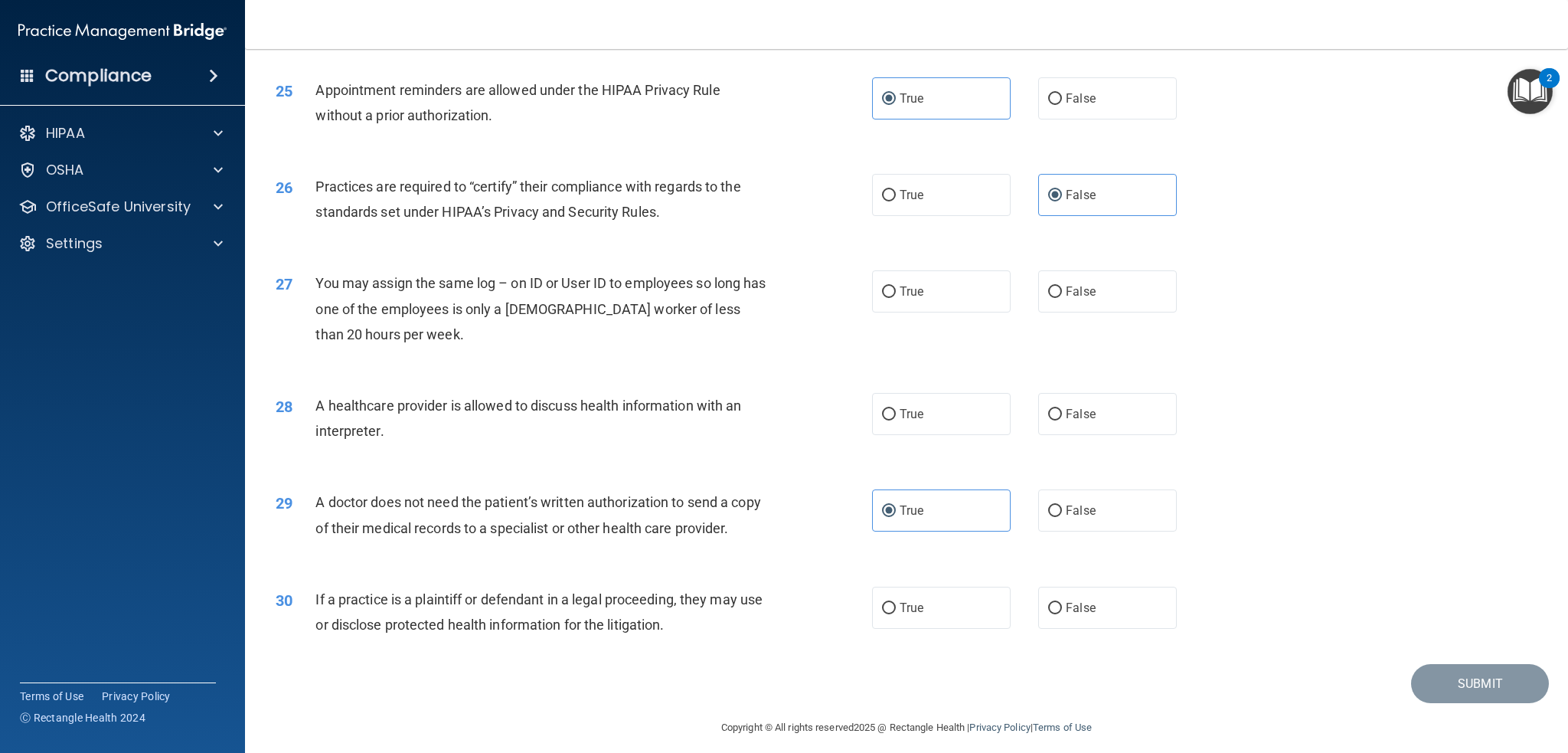
drag, startPoint x: 600, startPoint y: 189, endPoint x: 545, endPoint y: 184, distance: 55.2
click at [545, 184] on span "Practices are required to “certify” their compliance with regards to the standa…" at bounding box center [528, 199] width 425 height 41
click at [1077, 296] on span "False" at bounding box center [1081, 291] width 30 height 15
click at [1062, 296] on input "False" at bounding box center [1054, 292] width 14 height 11
radio input "true"
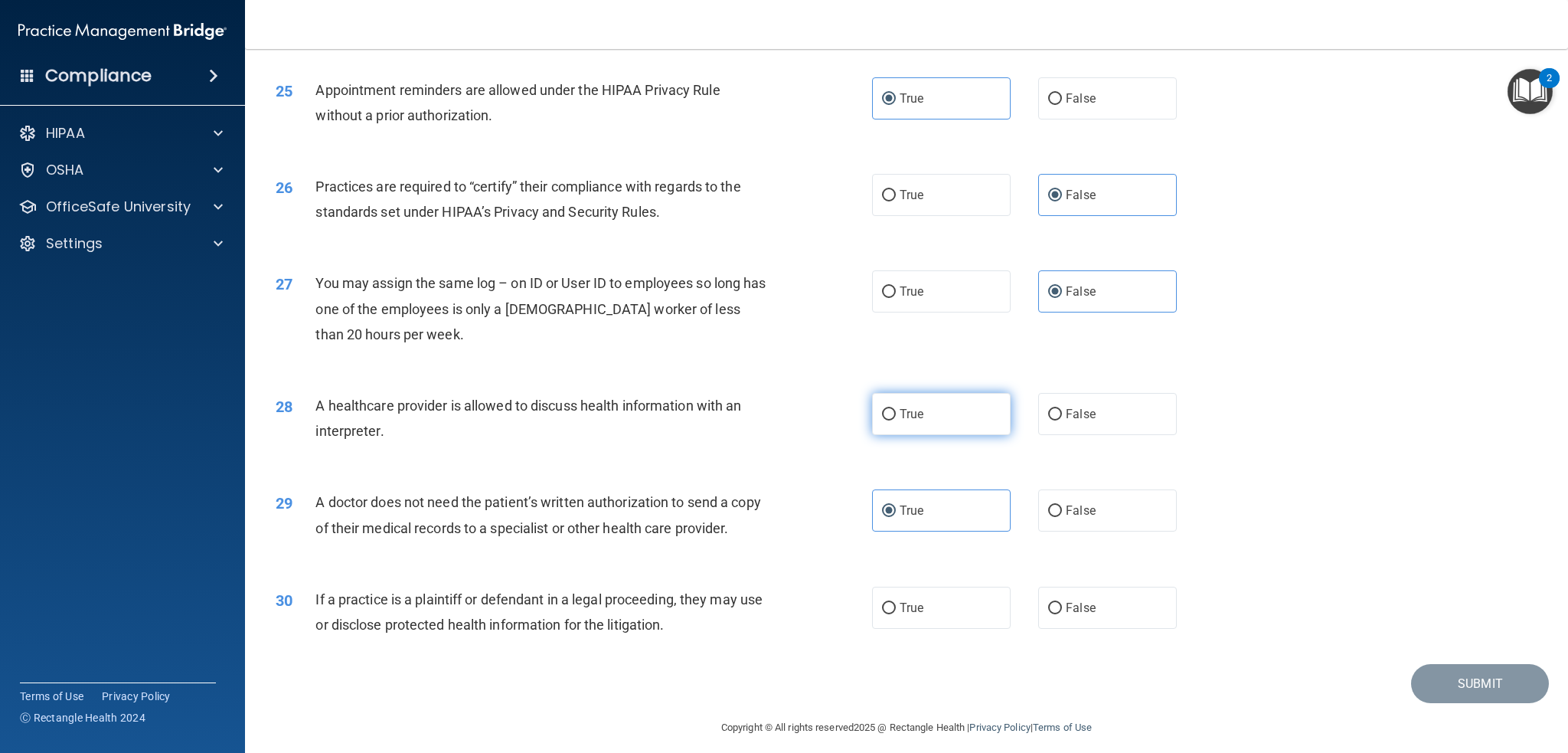
click at [981, 412] on label "True" at bounding box center [941, 414] width 138 height 42
click at [896, 412] on input "True" at bounding box center [888, 415] width 14 height 11
radio input "true"
click at [919, 609] on label "True" at bounding box center [941, 607] width 138 height 42
click at [896, 609] on input "True" at bounding box center [888, 608] width 14 height 11
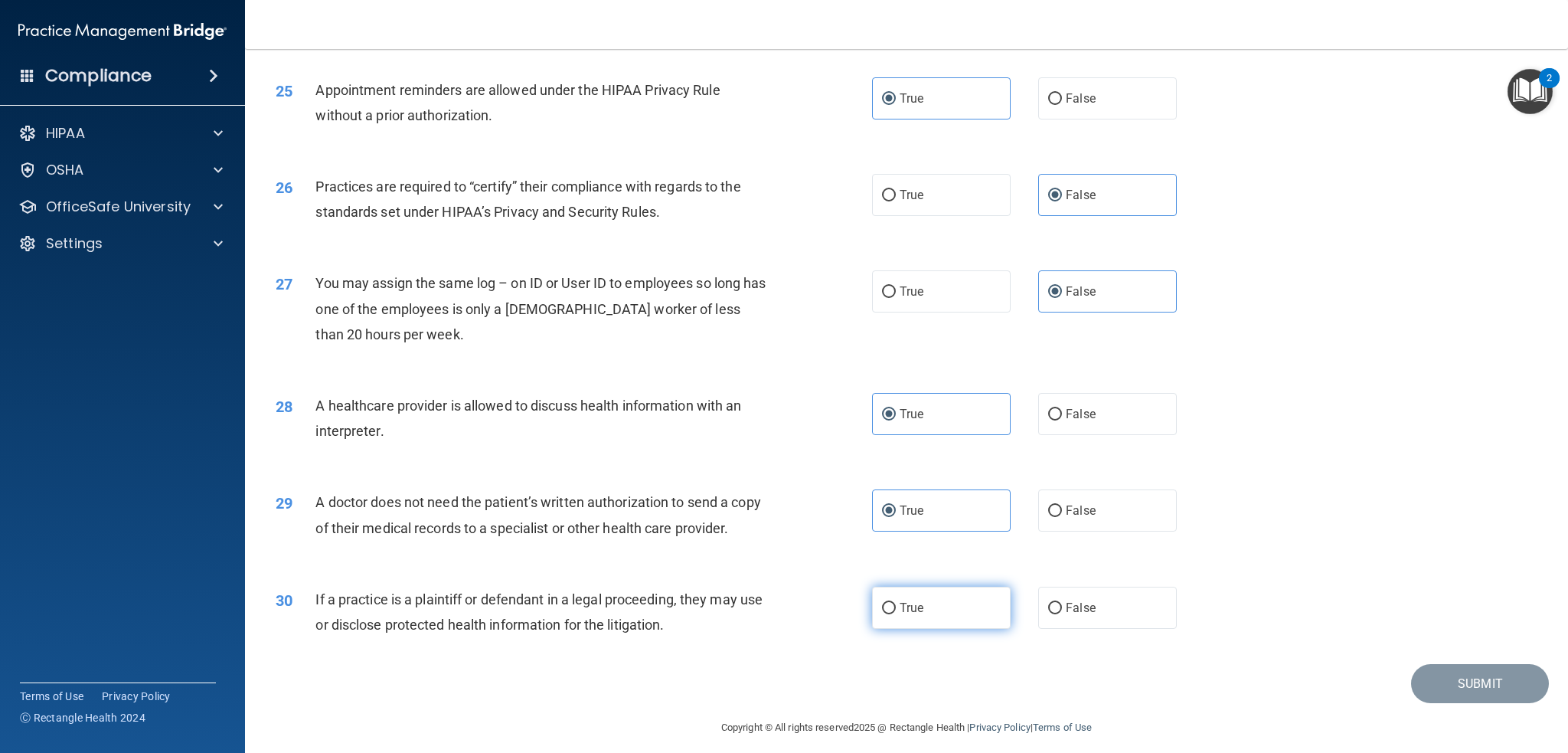
radio input "true"
click at [1417, 678] on button "Submit" at bounding box center [1480, 684] width 138 height 39
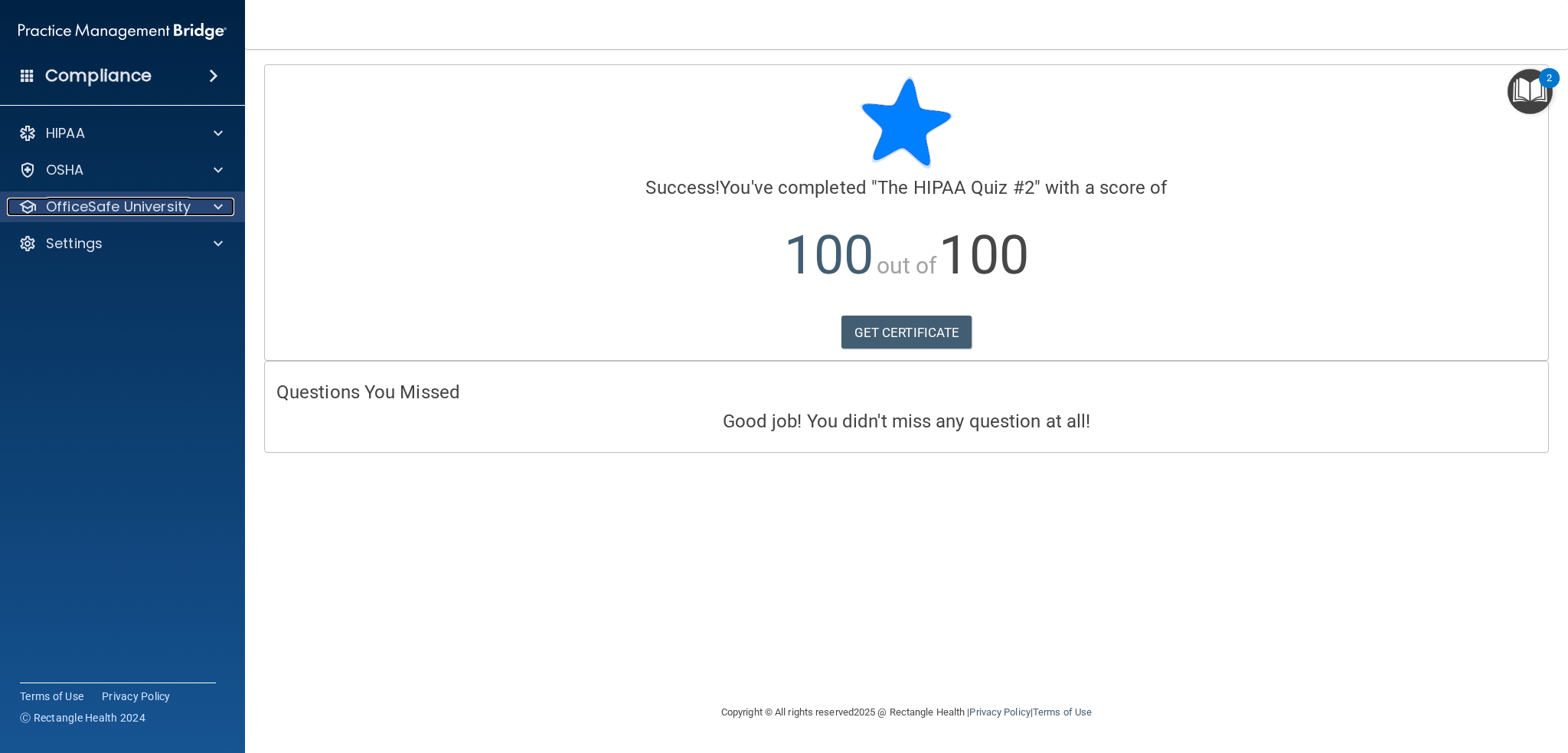
click at [204, 204] on div at bounding box center [216, 207] width 38 height 19
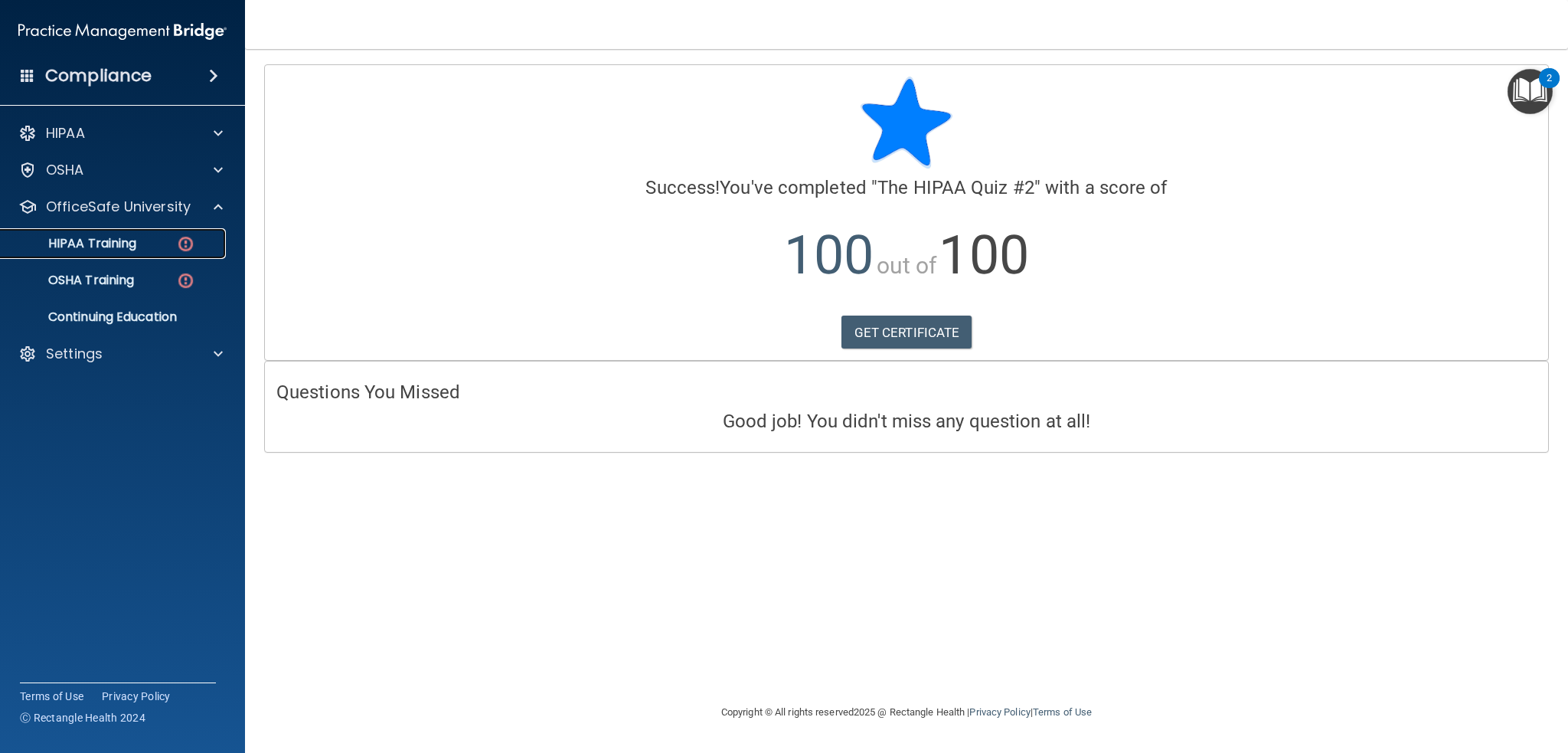
click at [191, 236] on img at bounding box center [186, 244] width 19 height 19
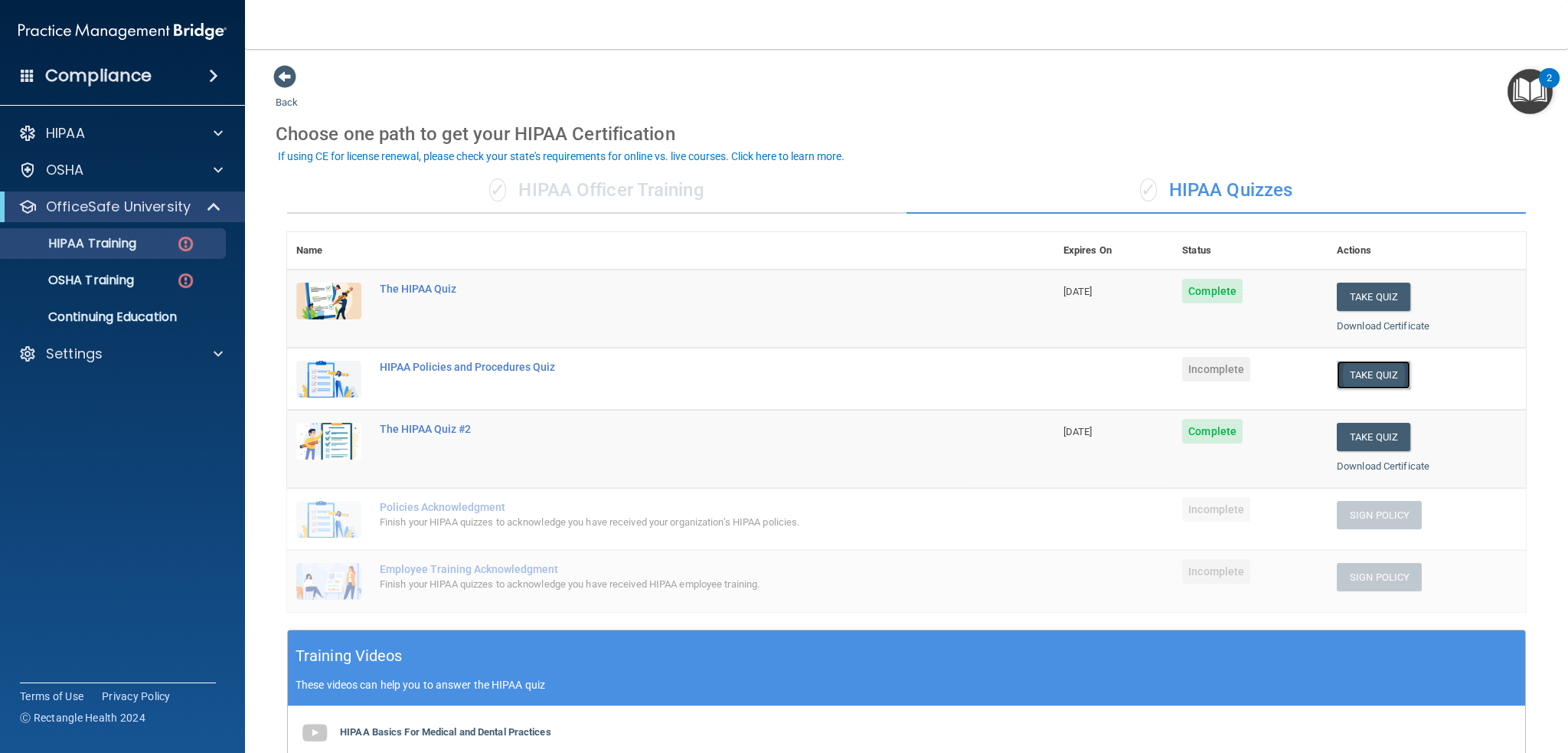
click at [1348, 376] on button "Take Quiz" at bounding box center [1373, 375] width 74 height 28
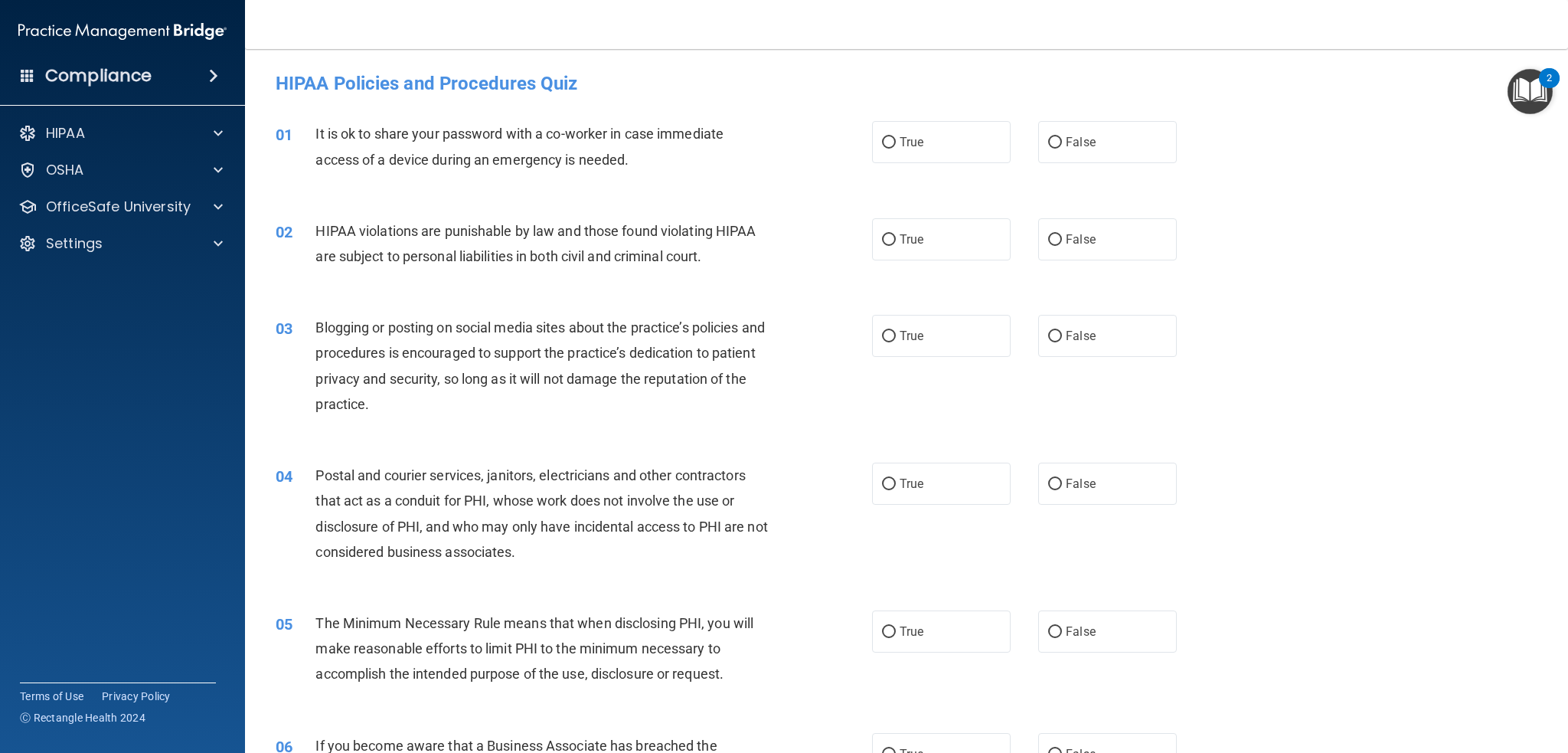
click at [571, 130] on span "It is ok to share your password with a co-worker in case immediate access of a …" at bounding box center [519, 146] width 408 height 41
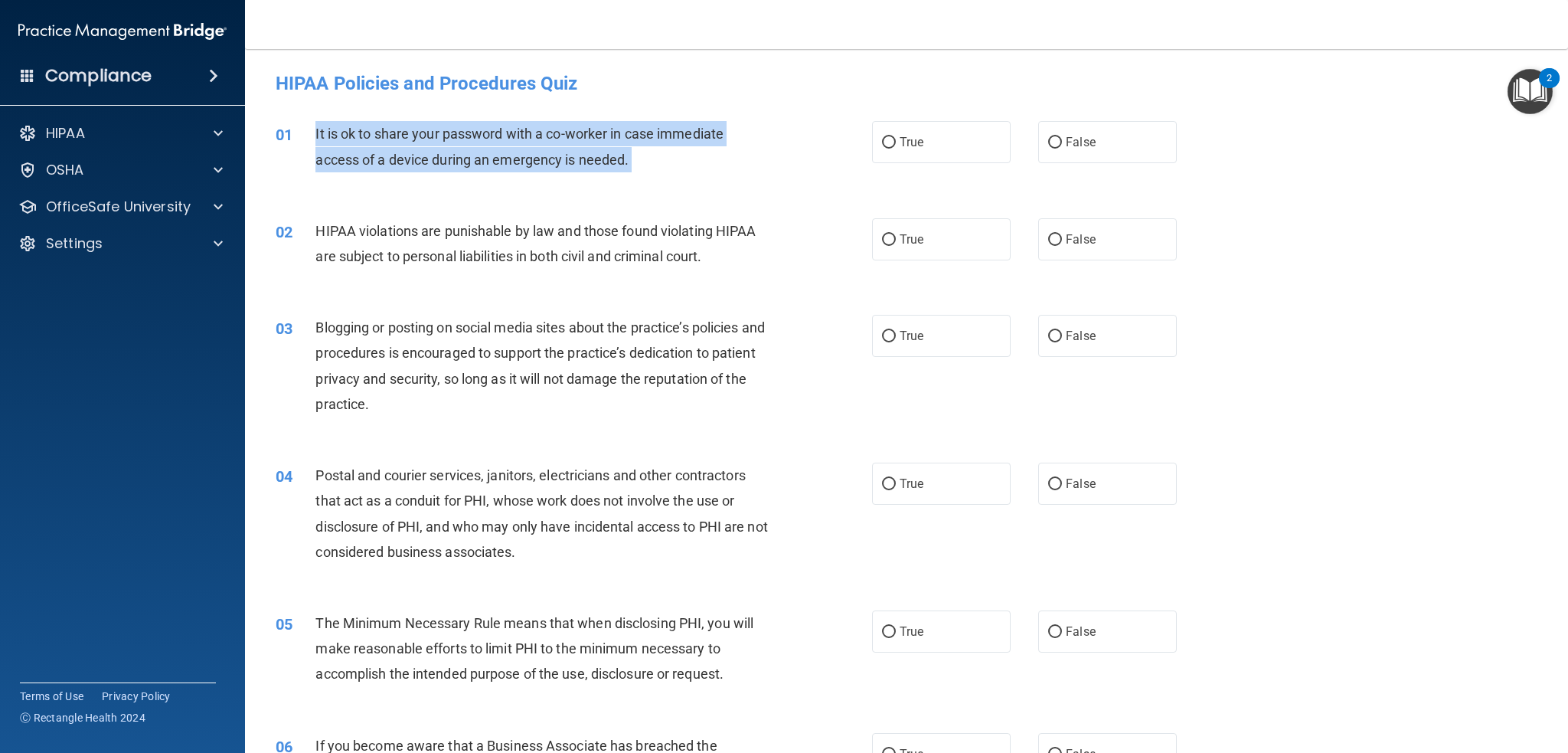
click at [571, 130] on span "It is ok to share your password with a co-worker in case immediate access of a …" at bounding box center [519, 146] width 408 height 41
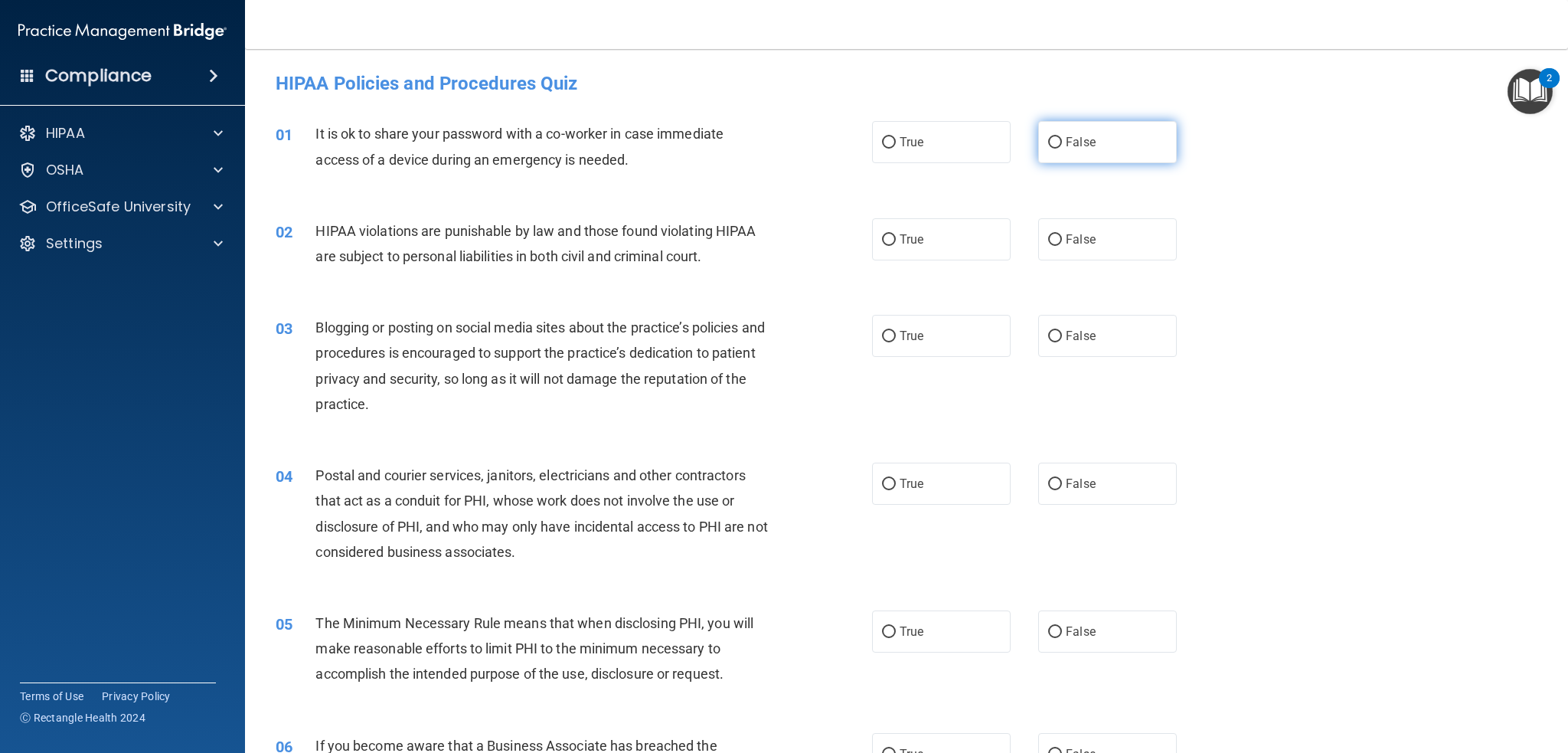
click at [1089, 153] on label "False" at bounding box center [1108, 142] width 138 height 42
click at [1062, 149] on input "False" at bounding box center [1054, 143] width 14 height 11
radio input "true"
click at [548, 219] on div "HIPAA violations are punishable by law and those found violating HIPAA are subj…" at bounding box center [548, 244] width 465 height 50
click at [606, 233] on span "HIPAA violations are punishable by law and those found violating HIPAA are subj…" at bounding box center [535, 244] width 440 height 41
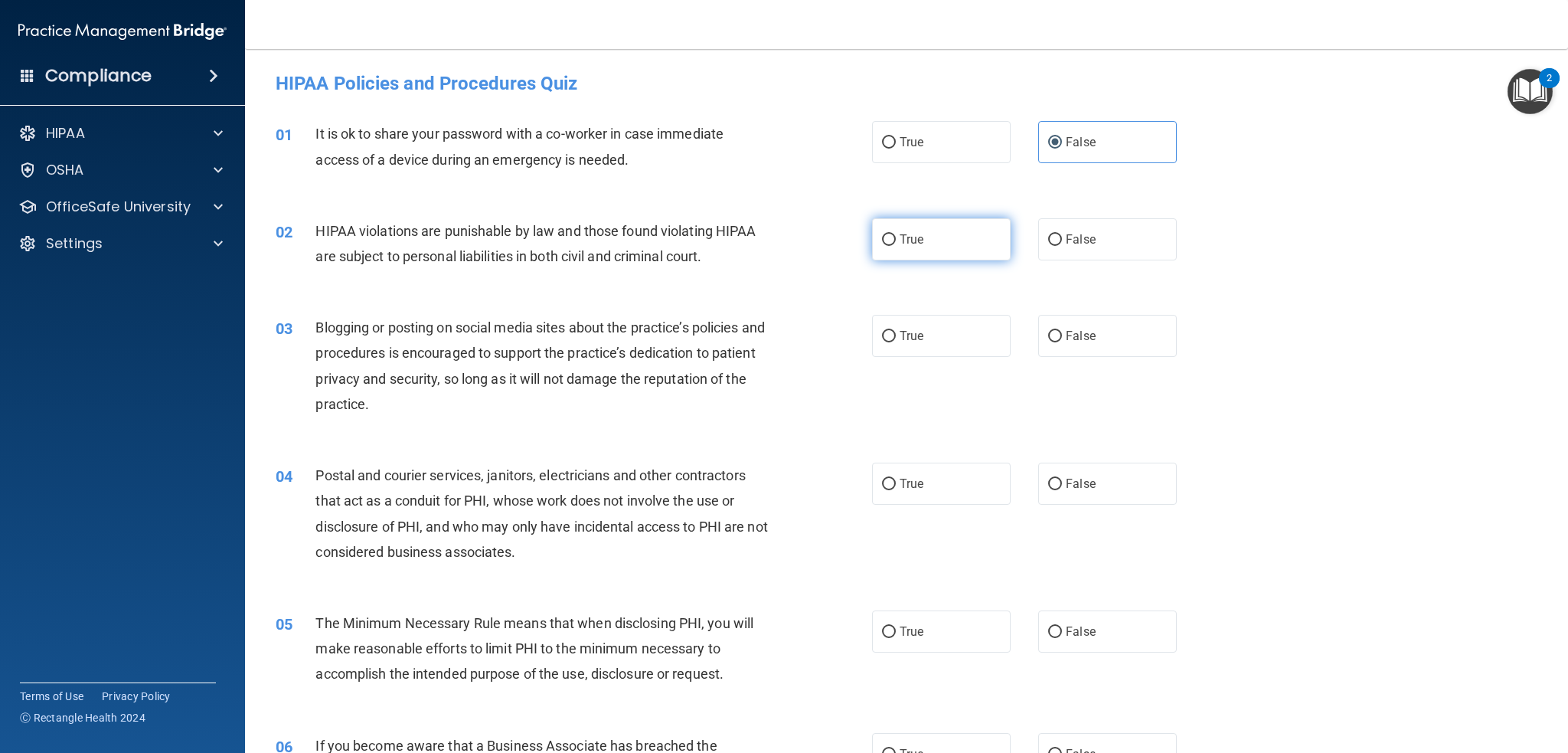
click at [882, 241] on input "True" at bounding box center [888, 240] width 14 height 11
radio input "true"
click at [576, 241] on div "HIPAA violations are punishable by law and those found violating HIPAA are subj…" at bounding box center [548, 244] width 465 height 50
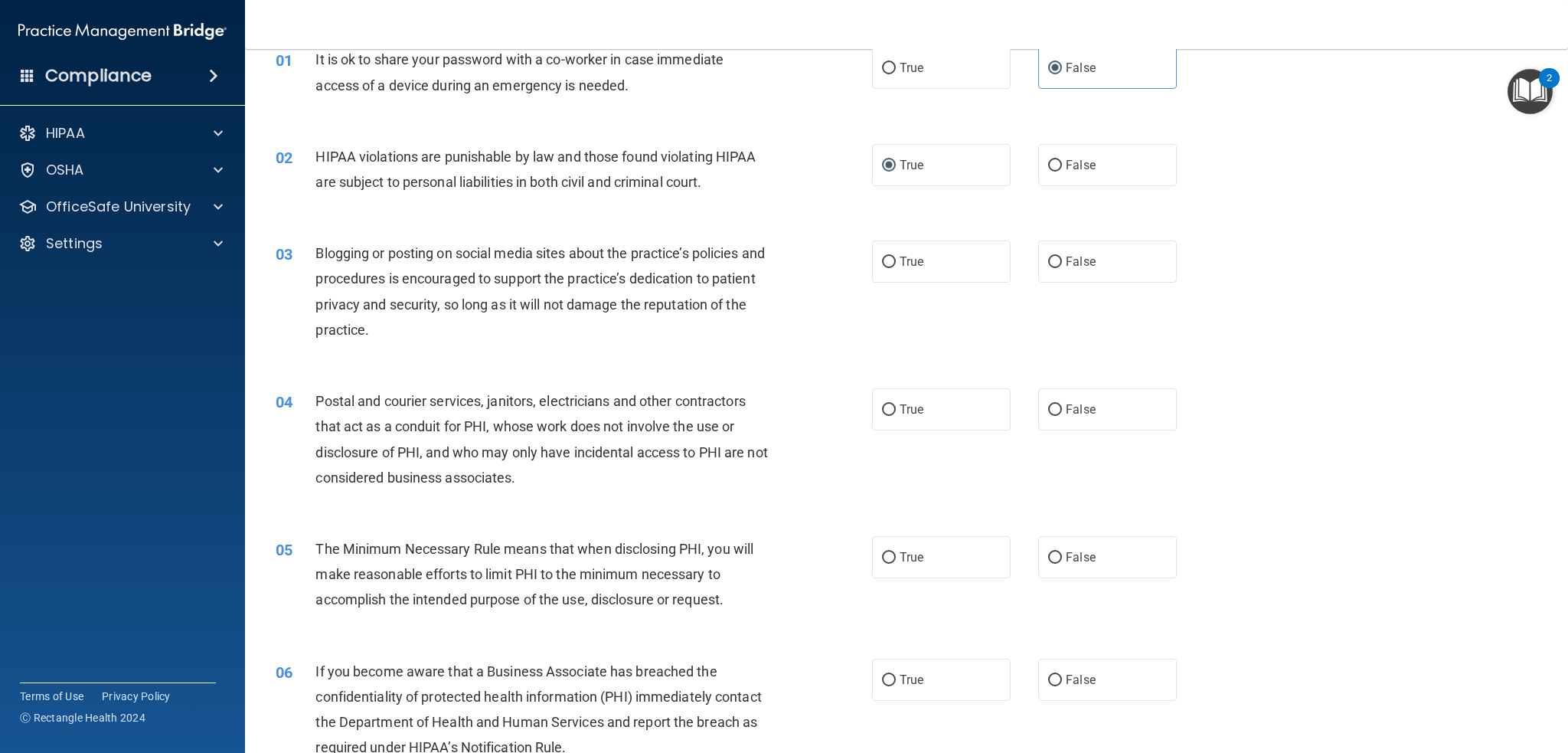
scroll to position [77, 0]
click at [539, 152] on span "HIPAA violations are punishable by law and those found violating HIPAA are subj…" at bounding box center [535, 167] width 440 height 41
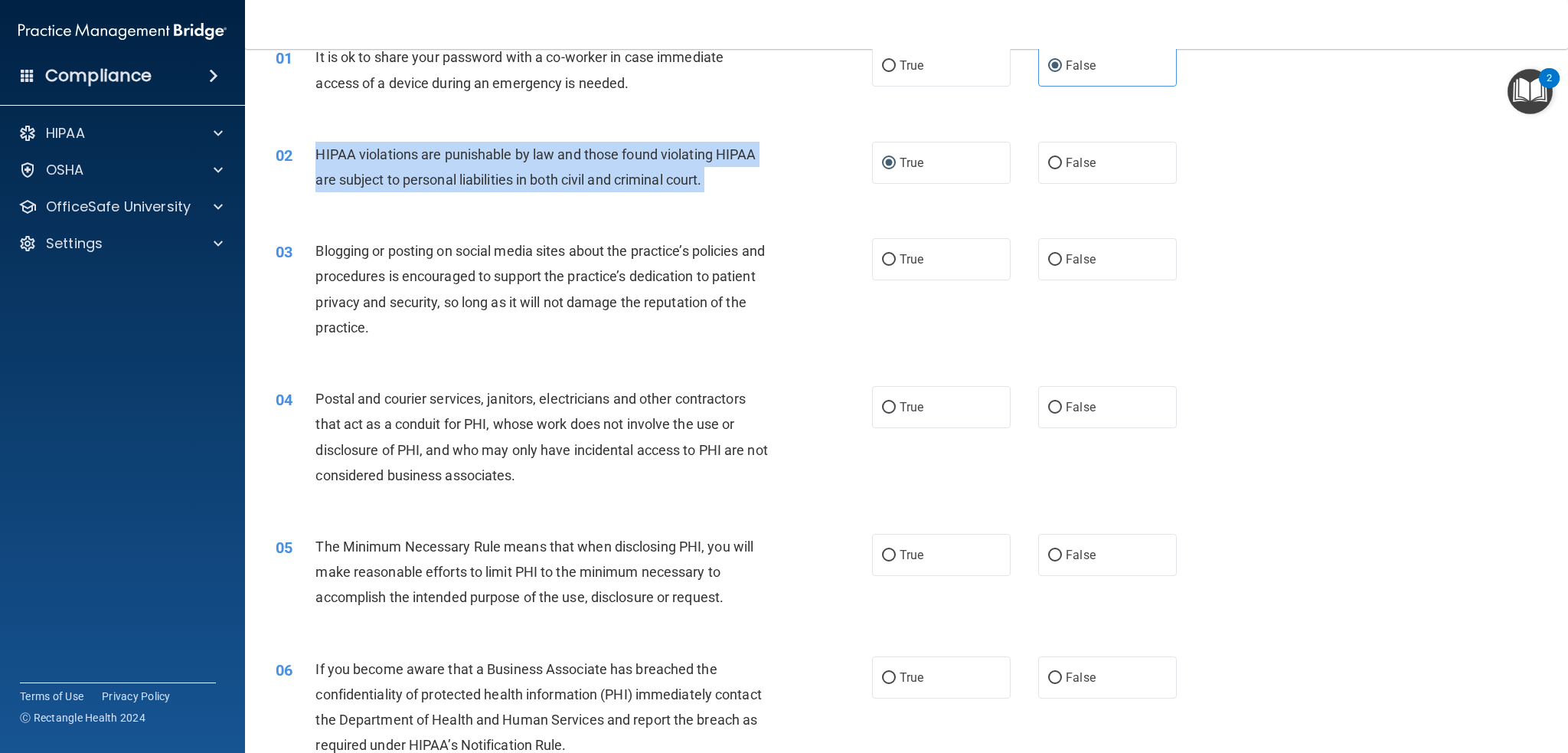
click at [539, 152] on span "HIPAA violations are punishable by law and those found violating HIPAA are subj…" at bounding box center [535, 167] width 440 height 41
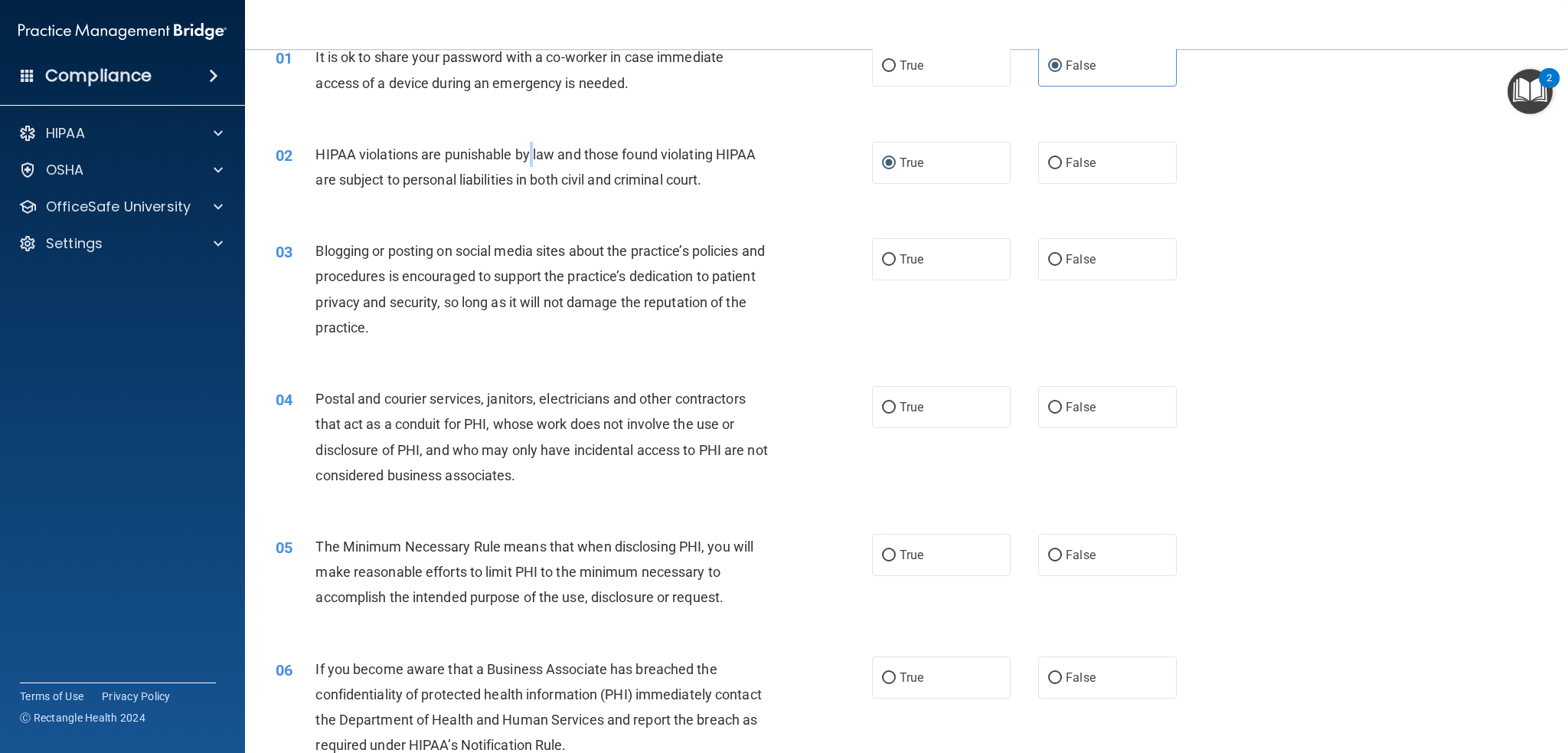
click at [532, 150] on span "HIPAA violations are punishable by law and those found violating HIPAA are subj…" at bounding box center [535, 167] width 440 height 41
click at [532, 149] on span "HIPAA violations are punishable by law and those found violating HIPAA are subj…" at bounding box center [535, 167] width 440 height 41
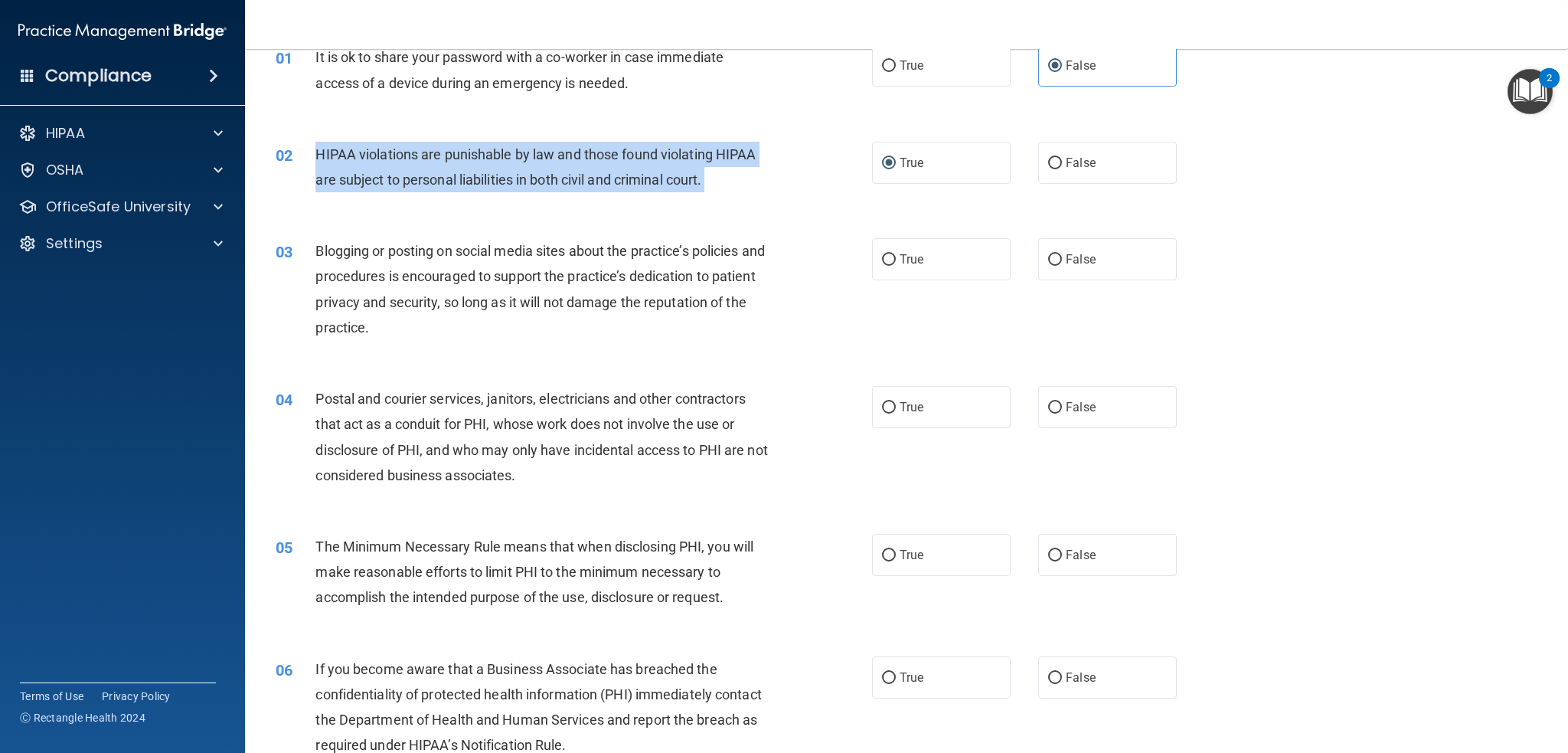
click at [532, 149] on span "HIPAA violations are punishable by law and those found violating HIPAA are subj…" at bounding box center [535, 167] width 440 height 41
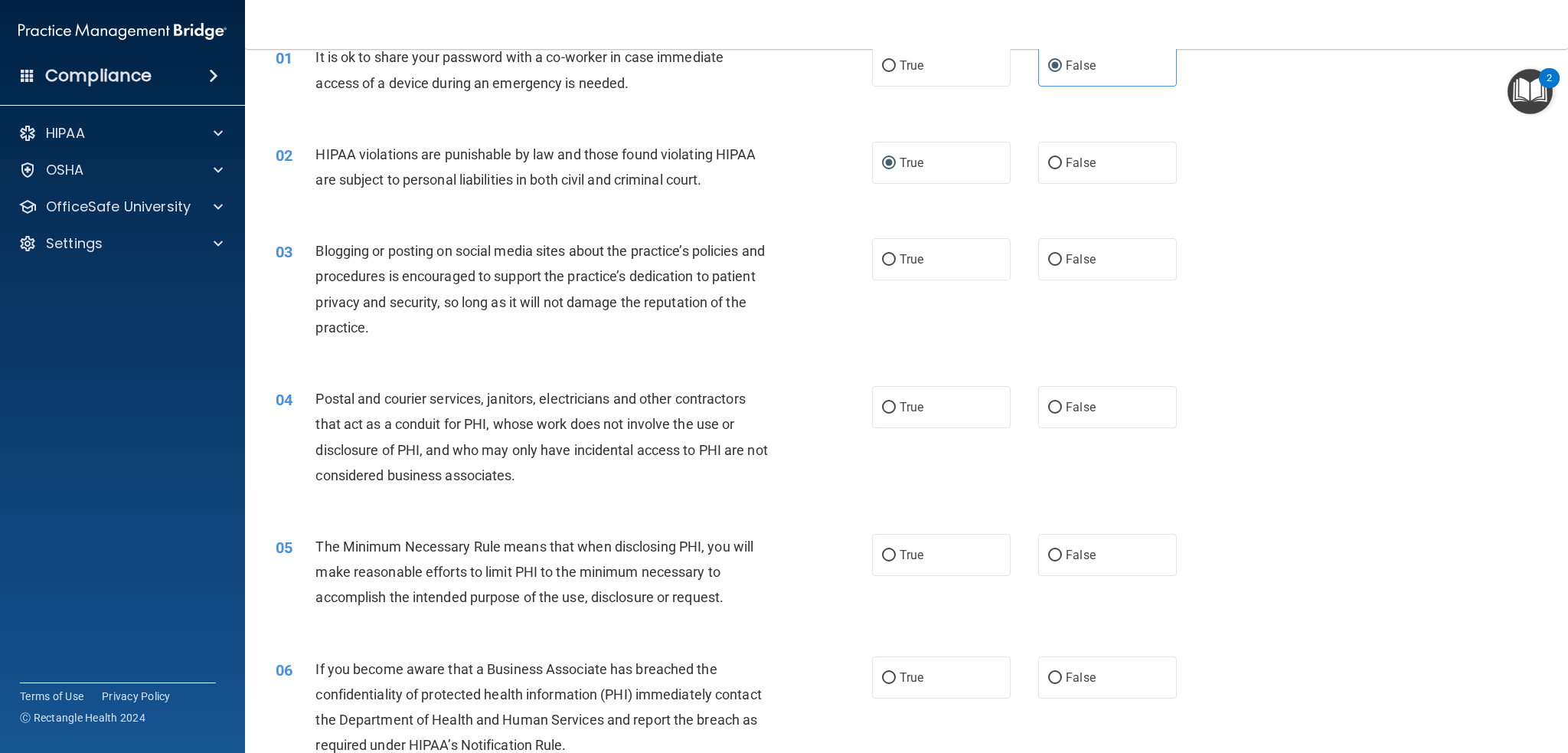
click at [547, 235] on div "03 Blogging or posting on social media sites about the practice’s policies and …" at bounding box center [907, 292] width 1285 height 148
click at [888, 263] on input "True" at bounding box center [888, 260] width 14 height 11
radio input "true"
click at [627, 257] on span "Blogging or posting on social media sites about the practice’s policies and pro…" at bounding box center [540, 289] width 449 height 92
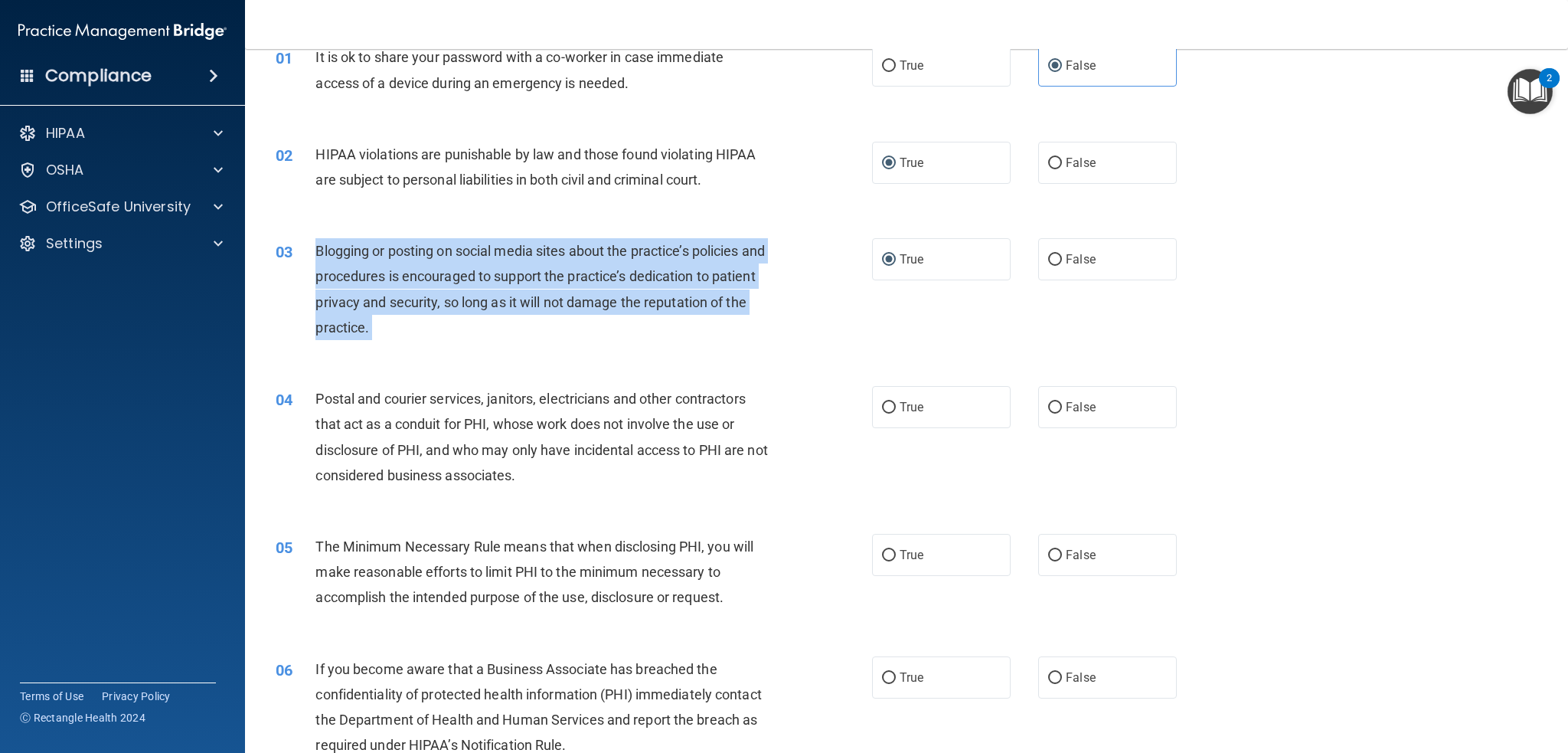
click at [627, 257] on span "Blogging or posting on social media sites about the practice’s policies and pro…" at bounding box center [540, 289] width 449 height 92
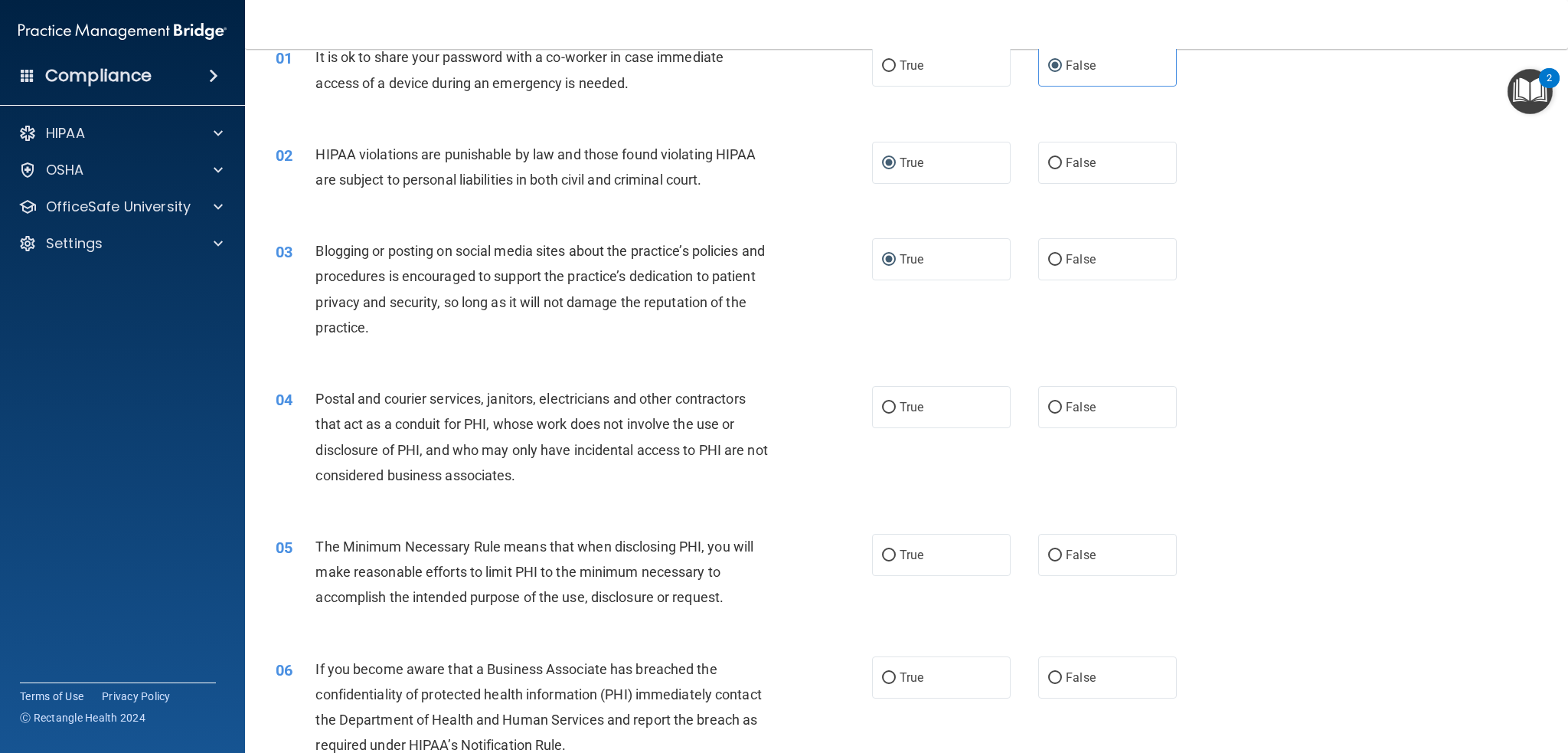
click at [627, 253] on span "Blogging or posting on social media sites about the practice’s policies and pro…" at bounding box center [540, 289] width 449 height 92
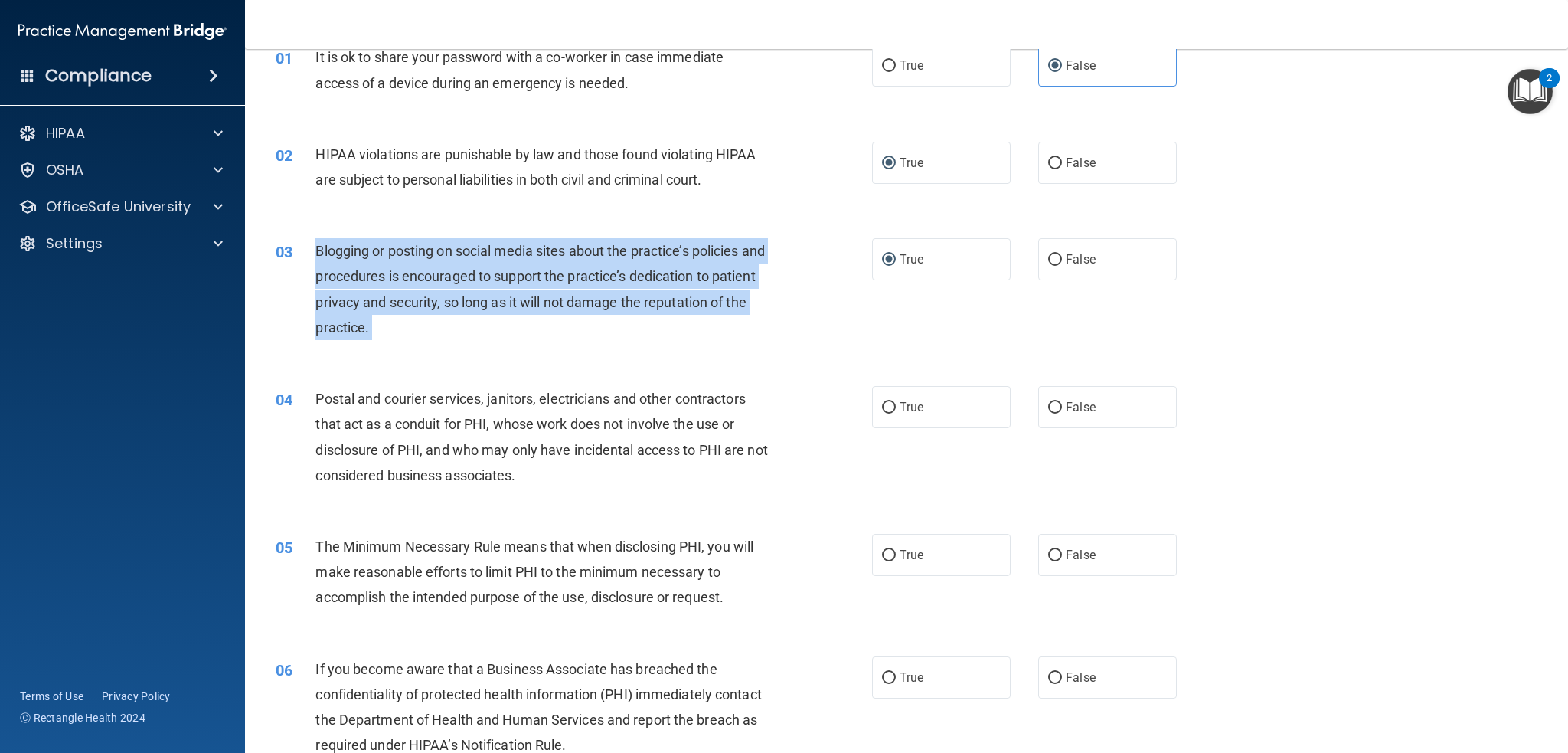
click at [627, 253] on span "Blogging or posting on social media sites about the practice’s policies and pro…" at bounding box center [540, 289] width 449 height 92
click at [414, 269] on span "Blogging or posting on social media sites about the practice’s policies and pro…" at bounding box center [540, 289] width 449 height 92
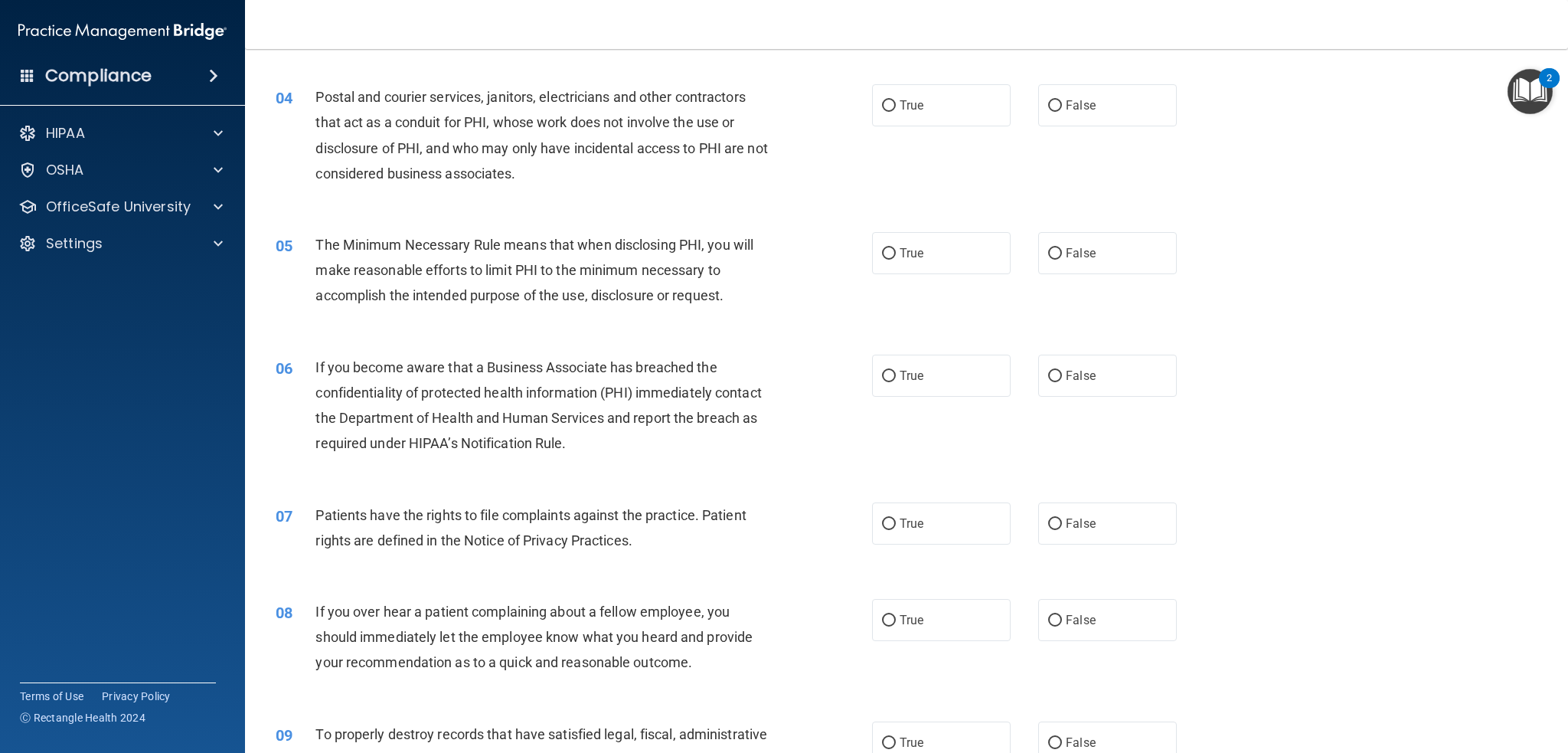
scroll to position [383, 0]
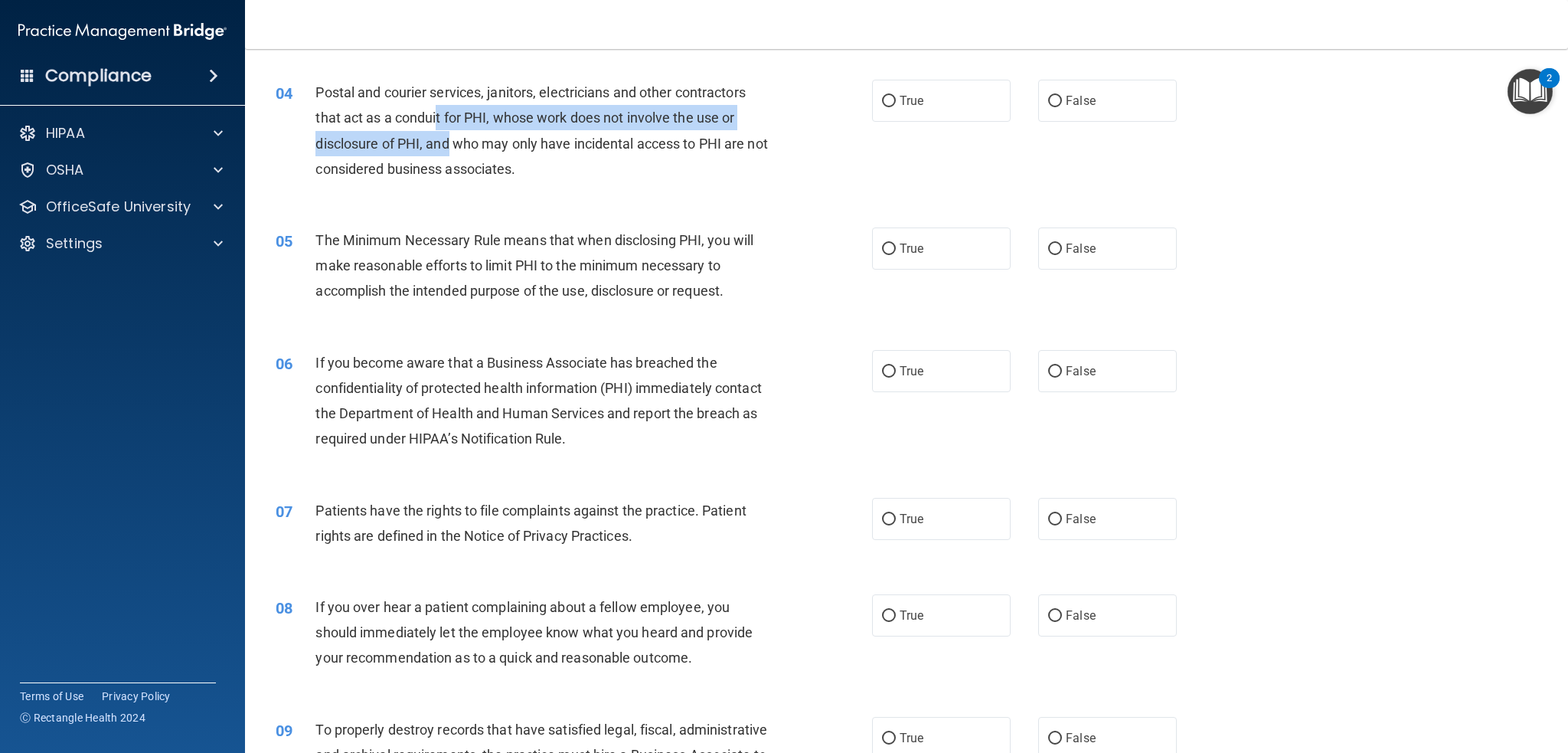
drag, startPoint x: 437, startPoint y: 117, endPoint x: 451, endPoint y: 147, distance: 33.1
click at [451, 147] on span "Postal and courier services, janitors, electricians and other contractors that …" at bounding box center [542, 130] width 452 height 92
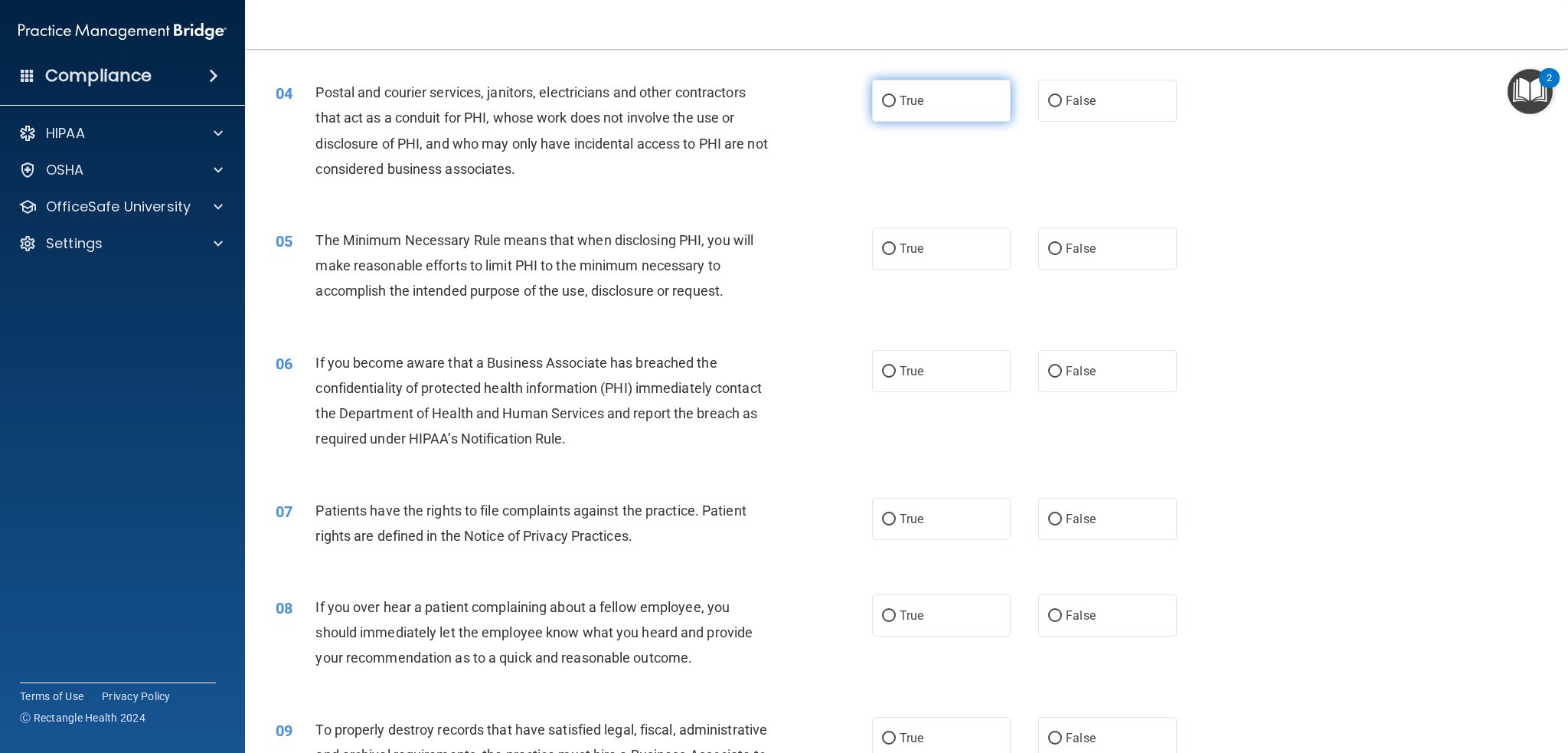
click at [933, 100] on label "True" at bounding box center [941, 100] width 138 height 42
click at [896, 100] on input "True" at bounding box center [888, 101] width 14 height 11
radio input "true"
click at [754, 119] on div "Postal and courier services, janitors, electricians and other contractors that …" at bounding box center [548, 130] width 465 height 102
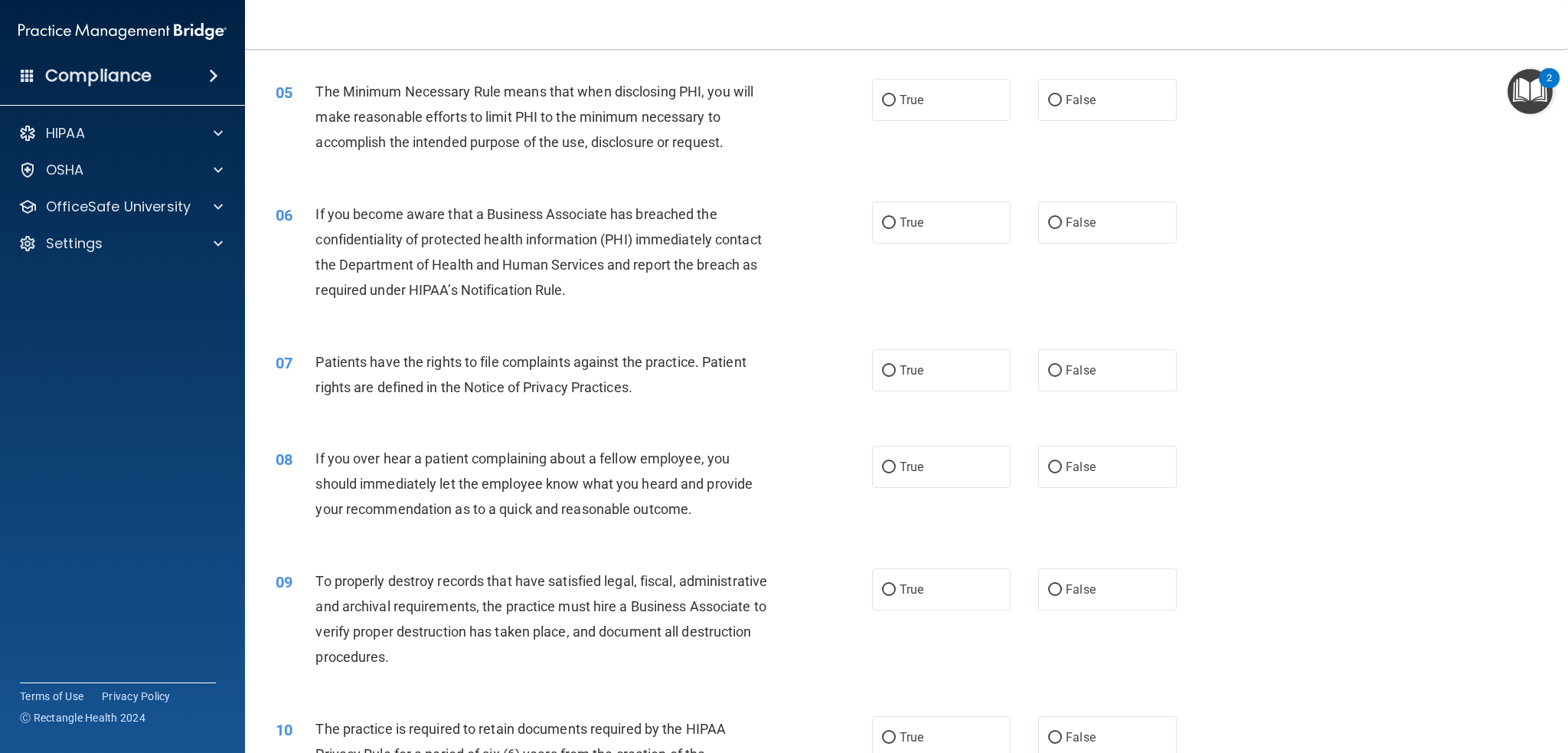
scroll to position [536, 0]
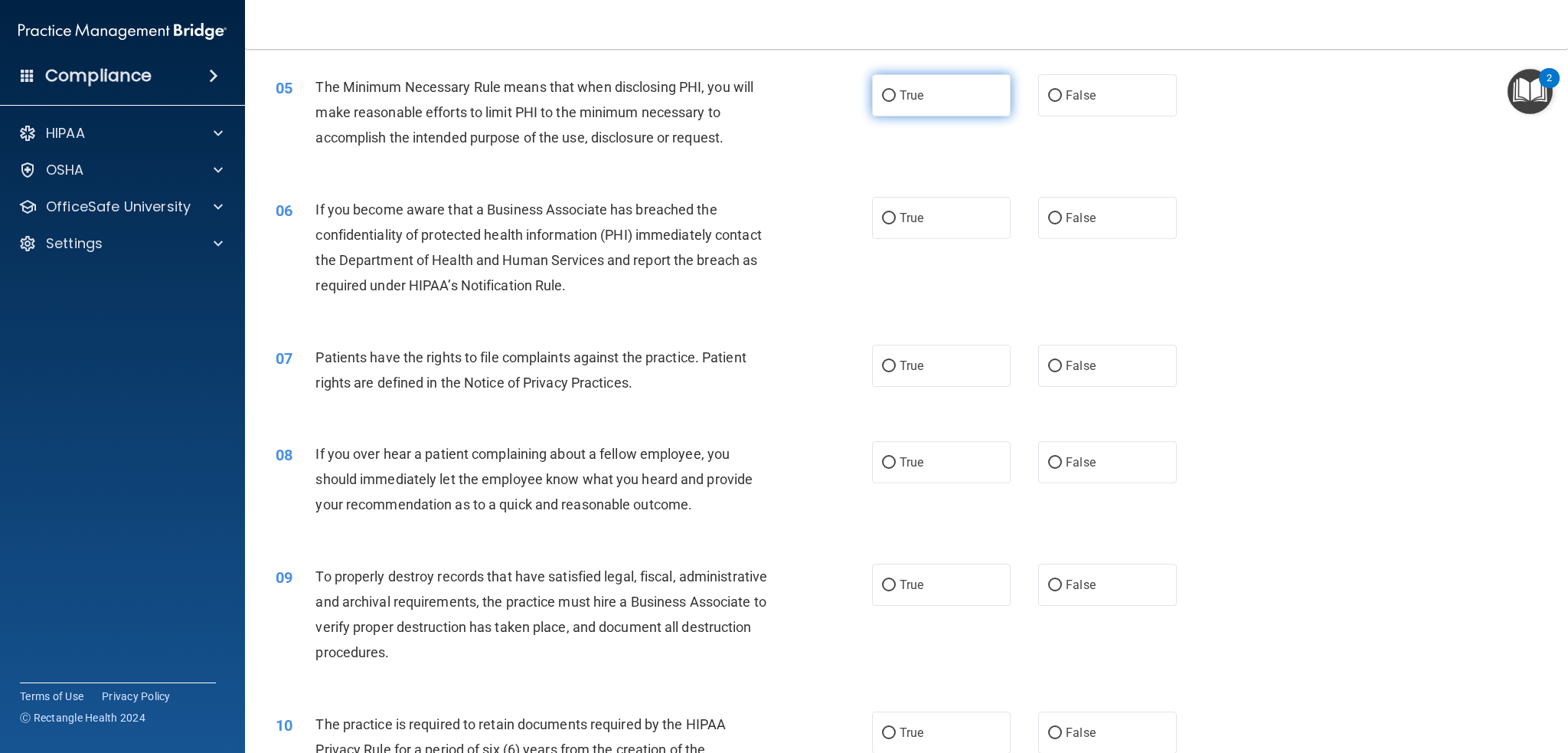
click at [895, 112] on label "True" at bounding box center [941, 95] width 138 height 42
click at [895, 102] on input "True" at bounding box center [888, 96] width 14 height 11
radio input "true"
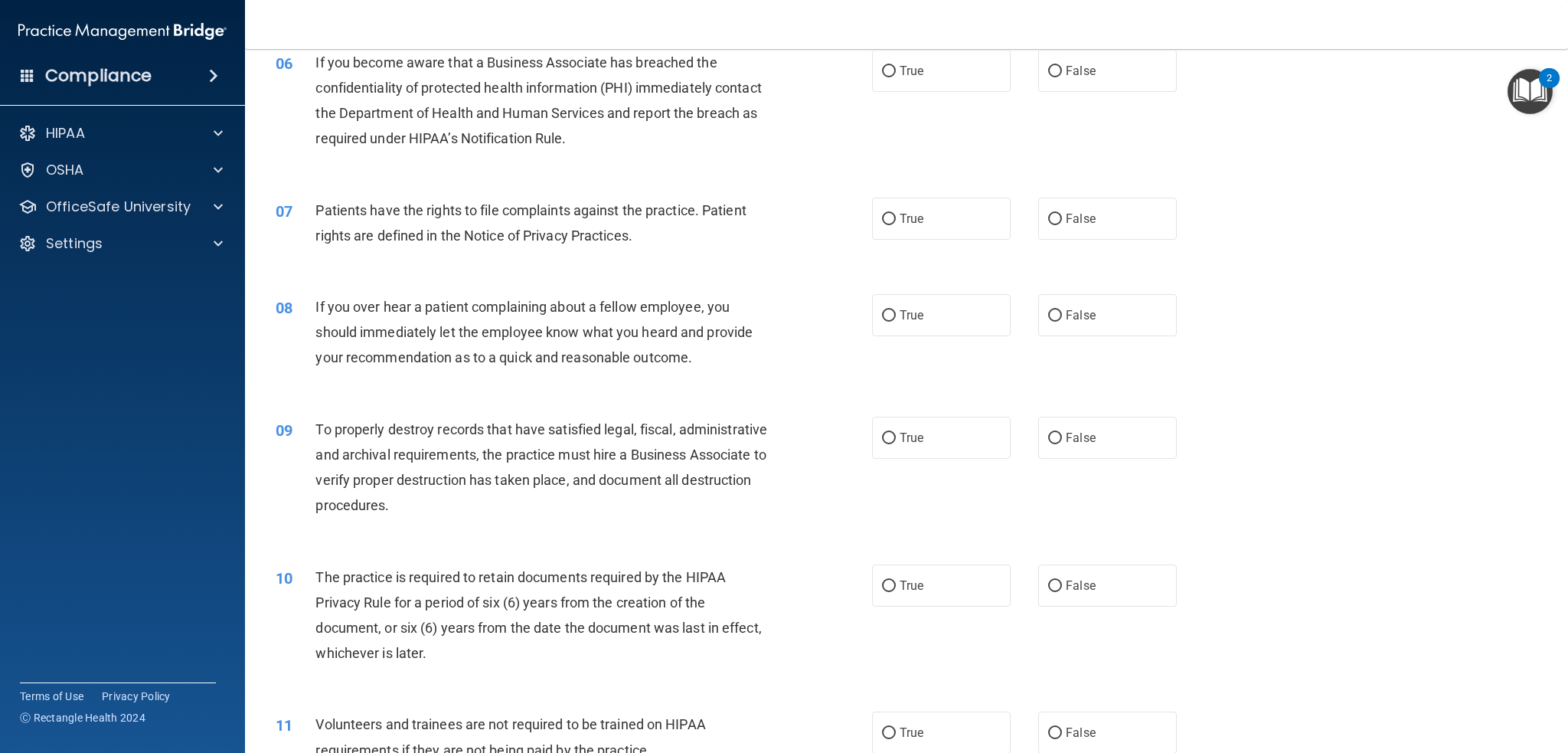
scroll to position [689, 0]
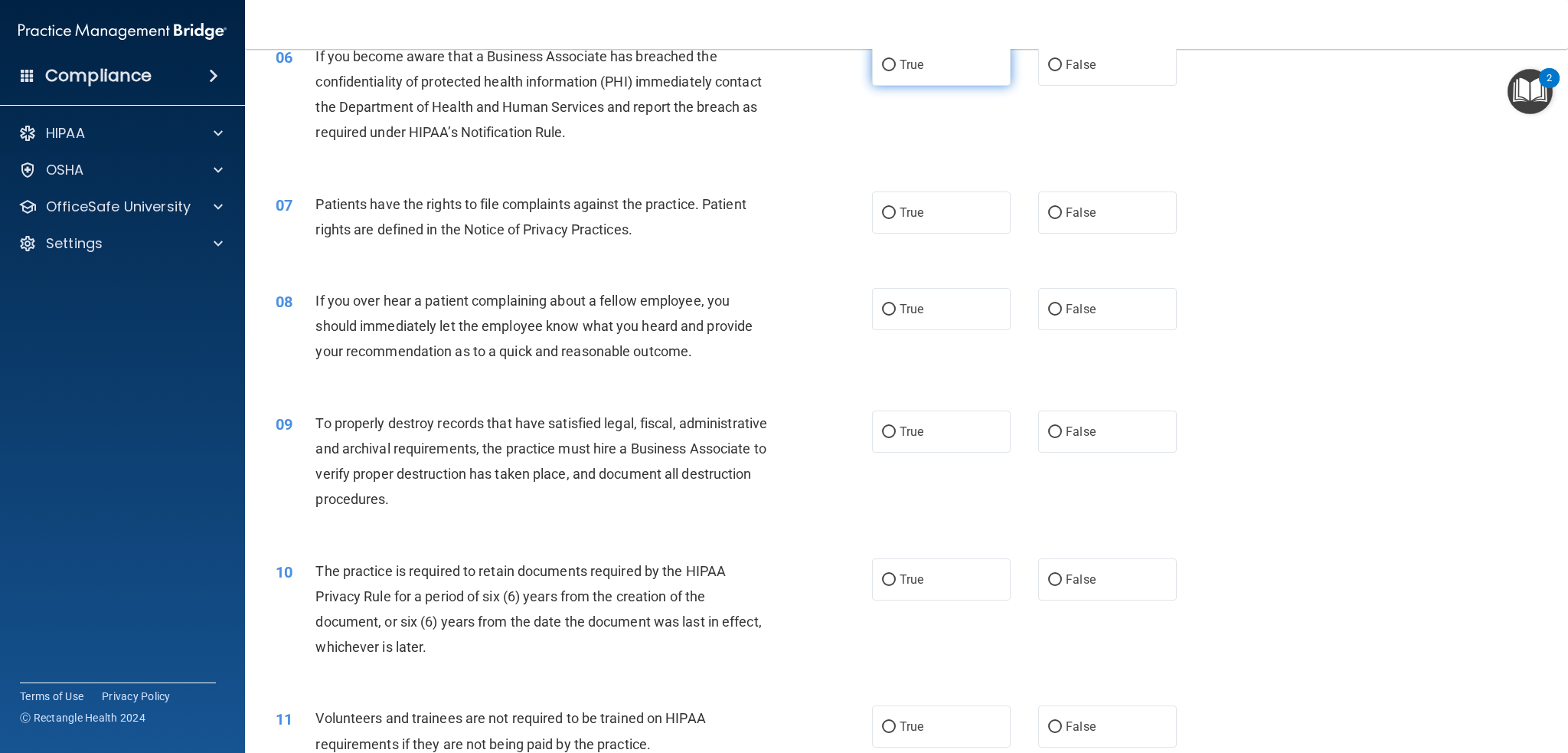
click at [900, 73] on label "True" at bounding box center [941, 64] width 138 height 42
click at [896, 71] on input "True" at bounding box center [888, 65] width 14 height 11
radio input "true"
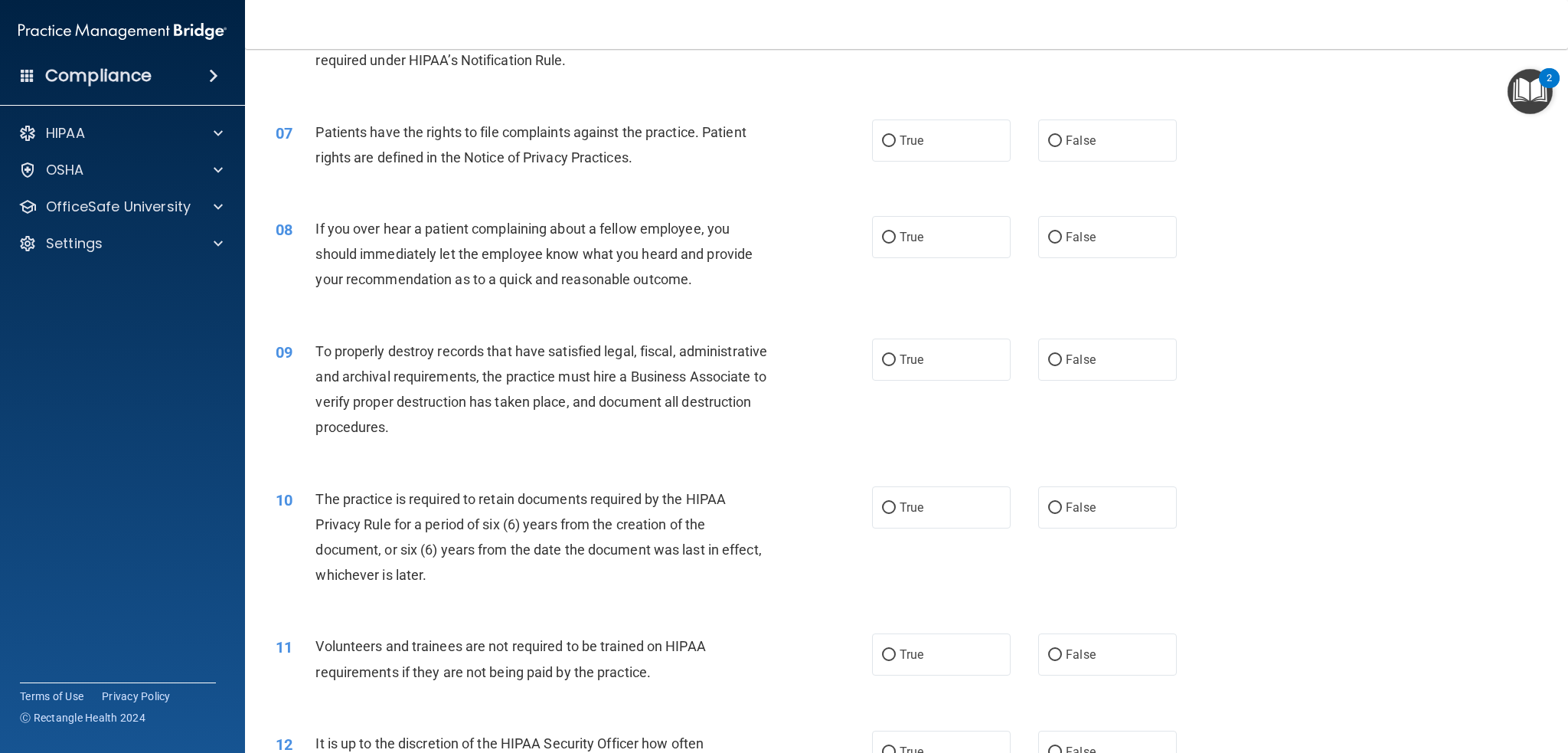
scroll to position [766, 0]
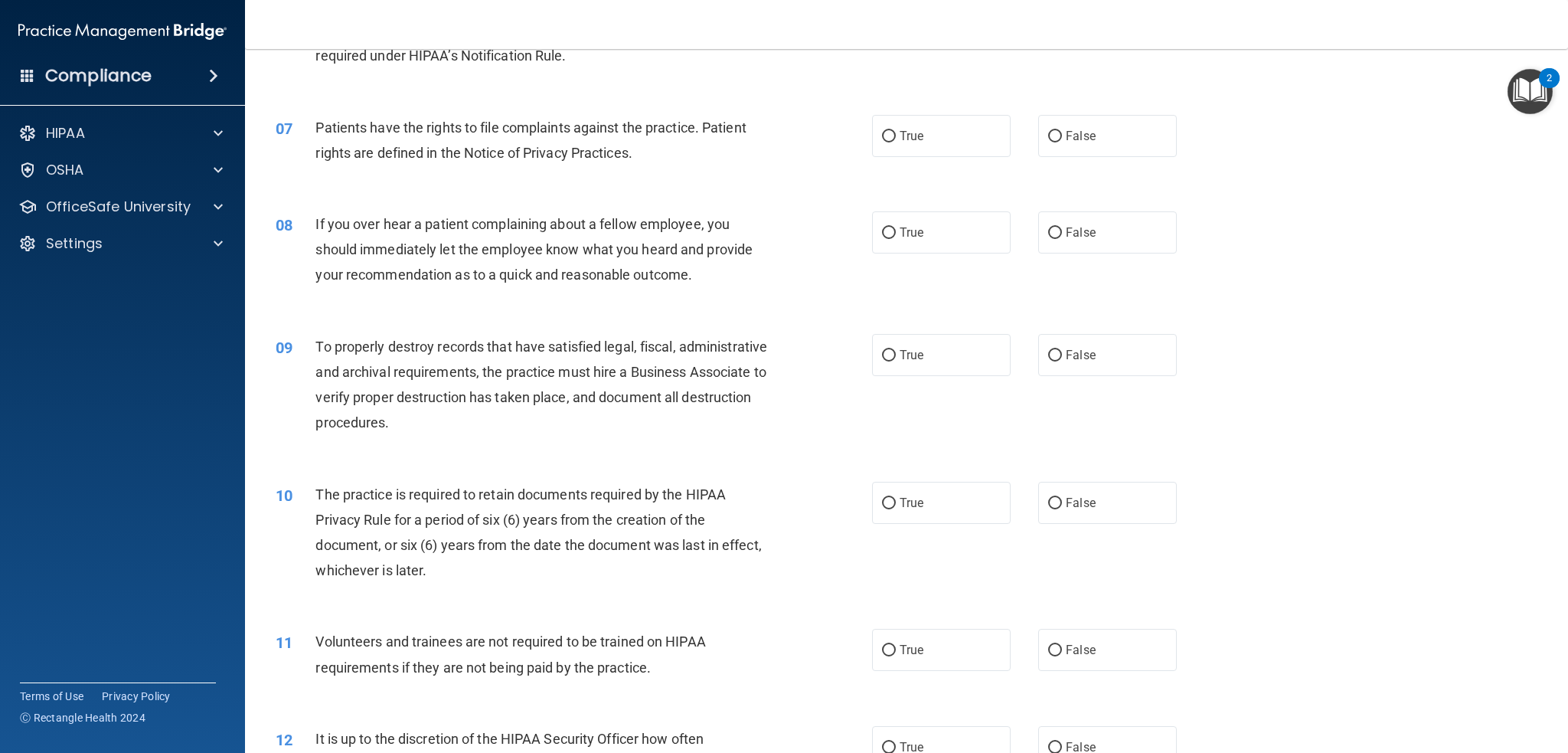
click at [695, 140] on div "Patients have the rights to file complaints against the practice. Patient right…" at bounding box center [548, 140] width 465 height 50
click at [883, 147] on label "True" at bounding box center [941, 135] width 138 height 42
click at [883, 142] on input "True" at bounding box center [888, 136] width 14 height 11
radio input "true"
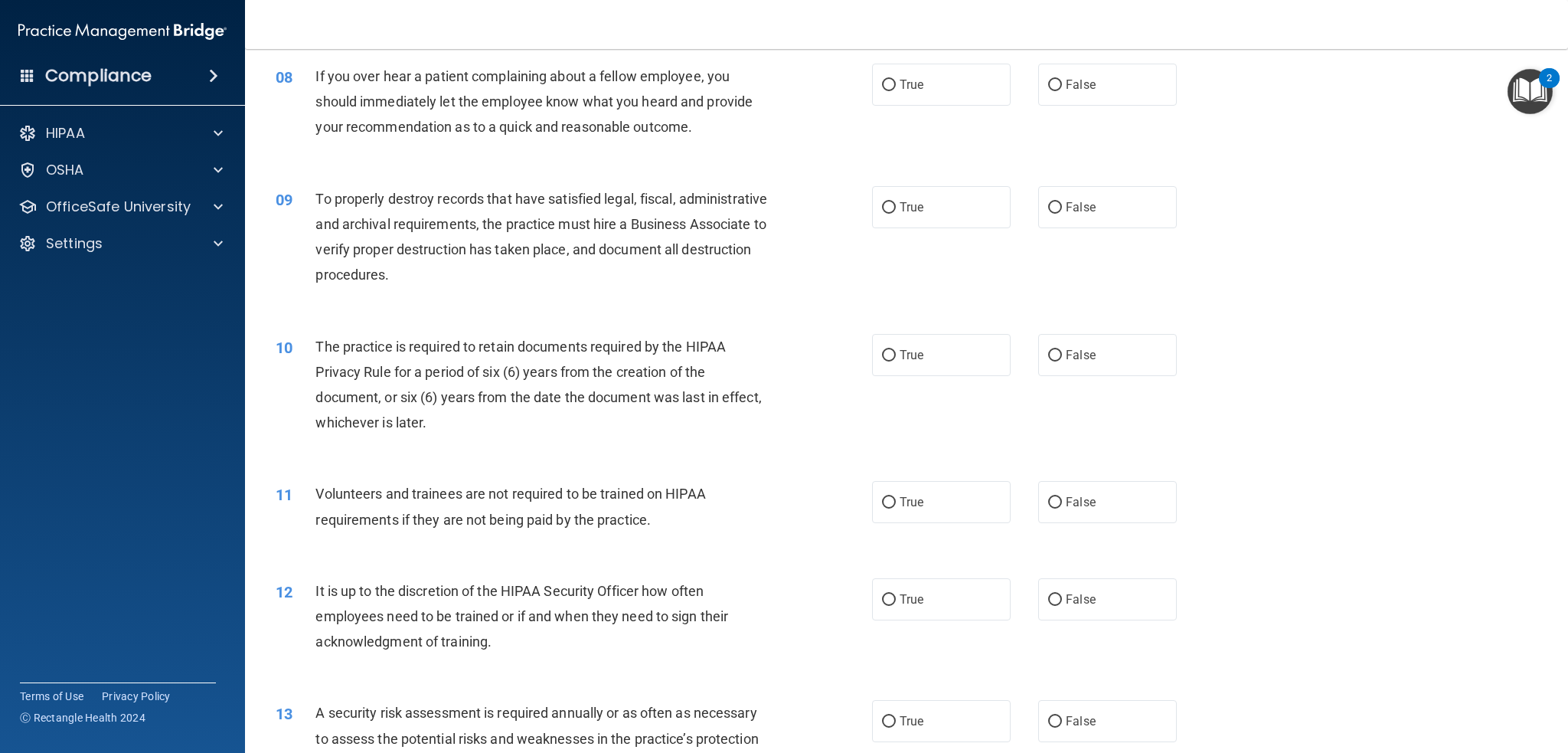
scroll to position [919, 0]
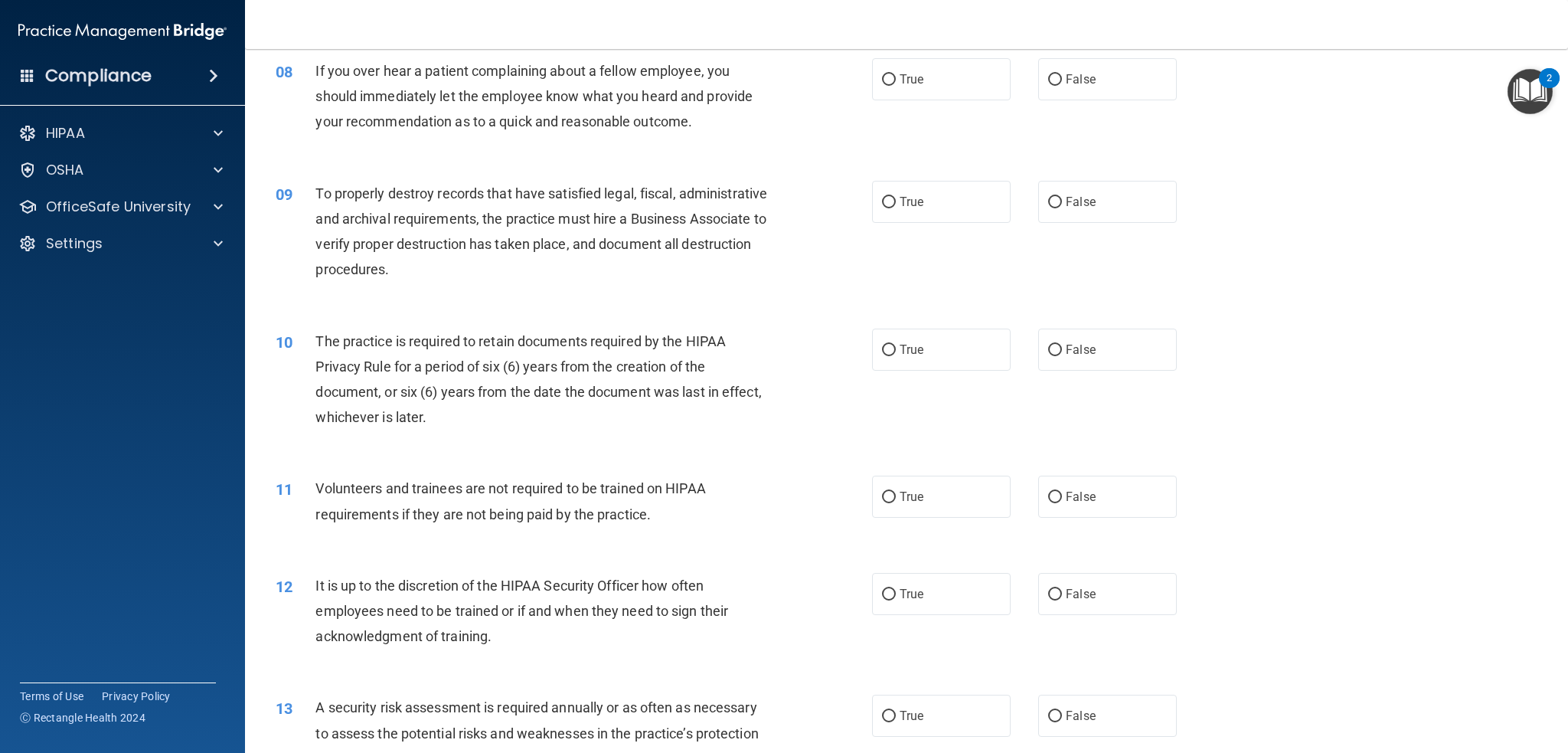
click at [712, 104] on span "If you over hear a patient complaining about a fellow employee, you should imme…" at bounding box center [534, 95] width 437 height 66
click at [713, 104] on span "If you over hear a patient complaining about a fellow employee, you should imme…" at bounding box center [534, 95] width 437 height 66
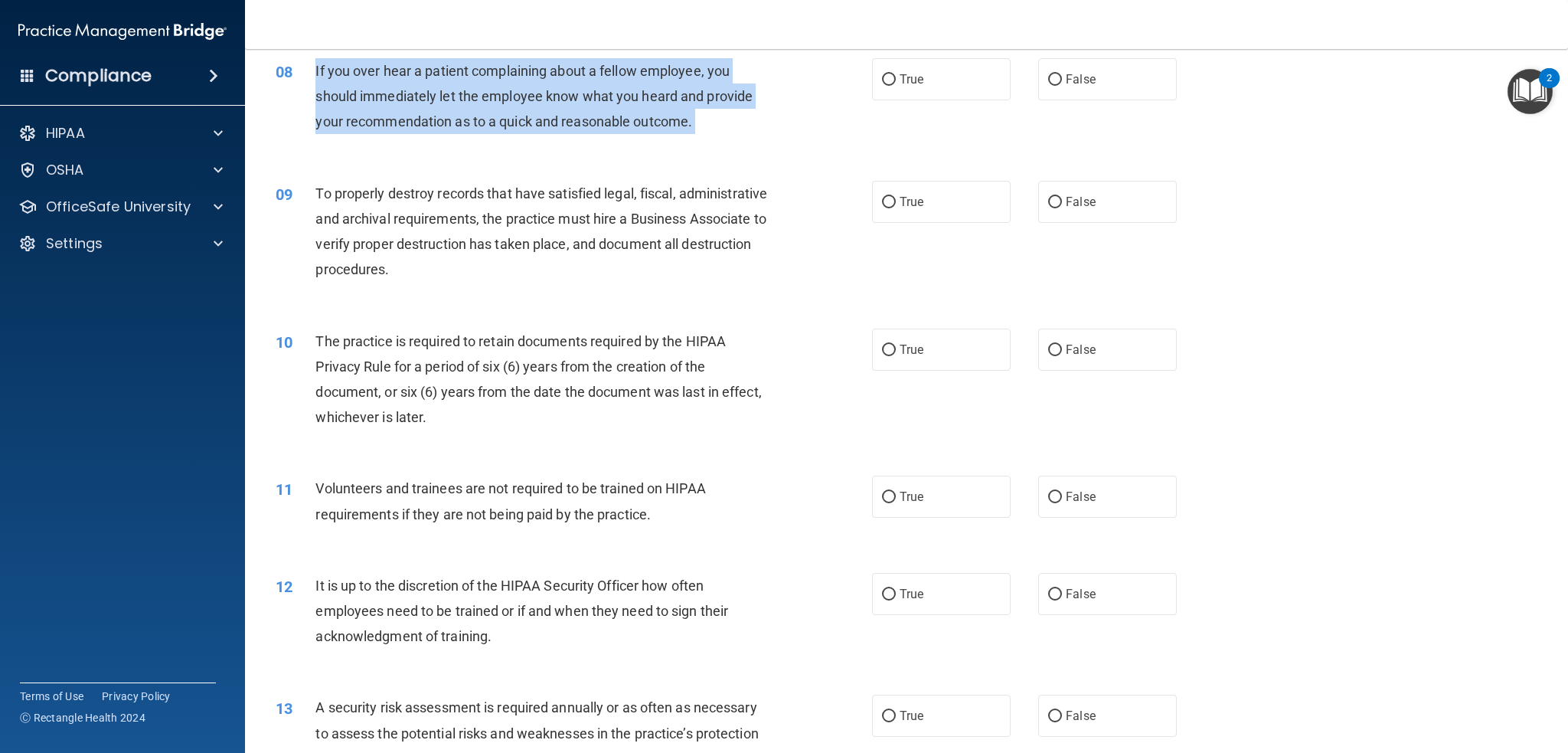
click at [713, 104] on span "If you over hear a patient complaining about a fellow employee, you should imme…" at bounding box center [534, 95] width 437 height 66
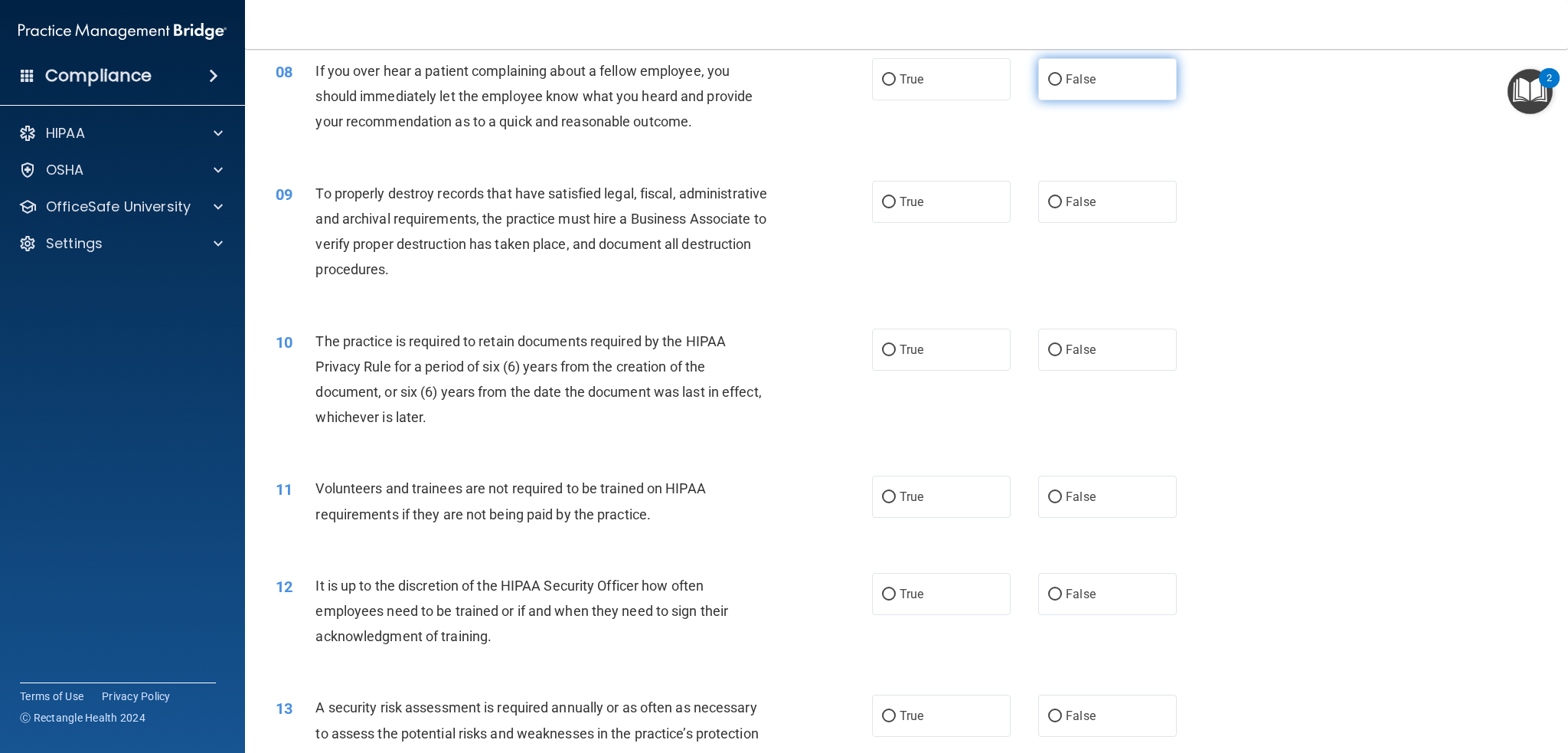
click at [1068, 78] on span "False" at bounding box center [1081, 79] width 30 height 15
click at [1062, 78] on input "False" at bounding box center [1054, 80] width 14 height 11
radio input "true"
click at [665, 99] on span "If you over hear a patient complaining about a fellow employee, you should imme…" at bounding box center [534, 95] width 437 height 66
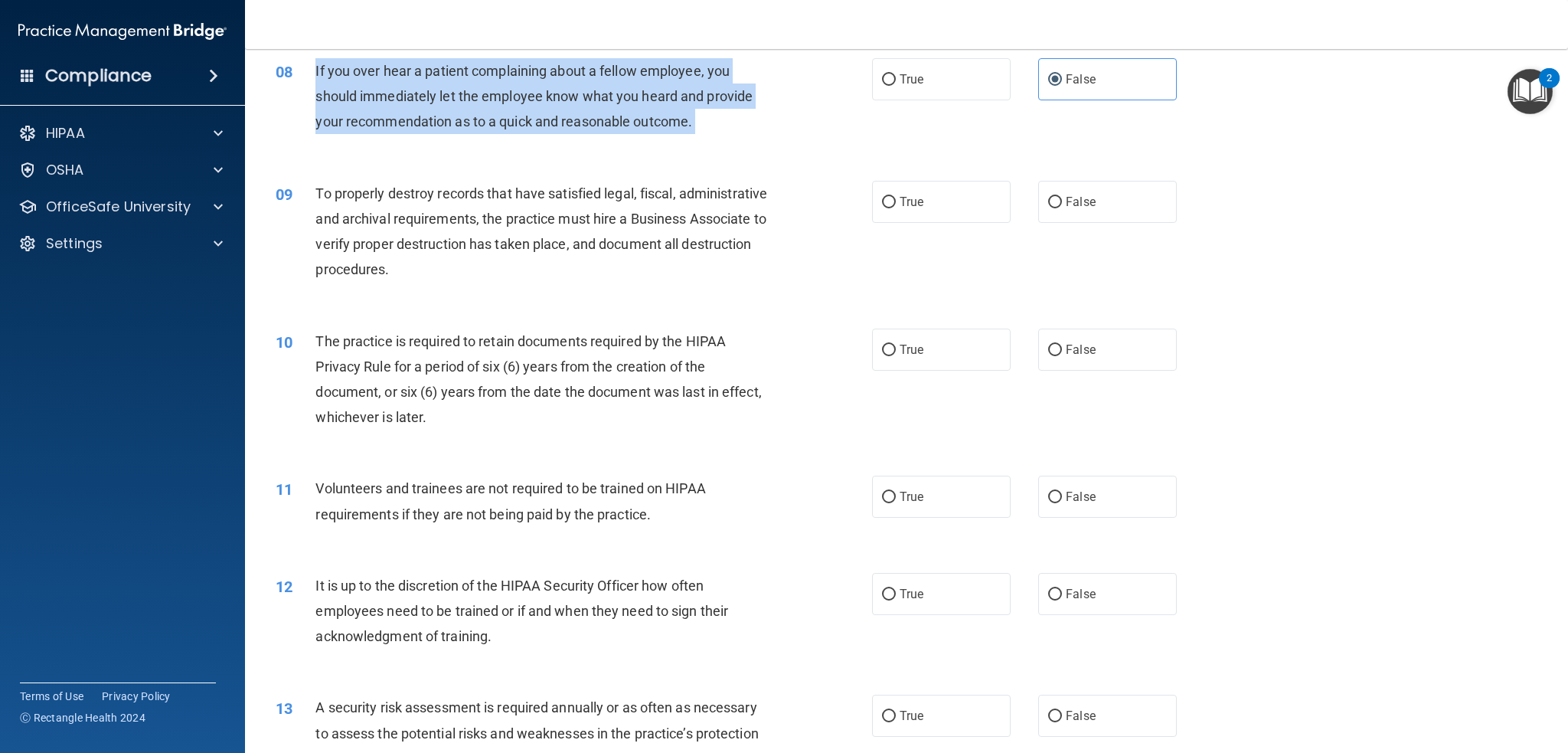
click at [665, 99] on span "If you over hear a patient complaining about a fellow employee, you should imme…" at bounding box center [534, 95] width 437 height 66
click at [618, 110] on div "If you over hear a patient complaining about a fellow employee, you should imme…" at bounding box center [548, 96] width 465 height 77
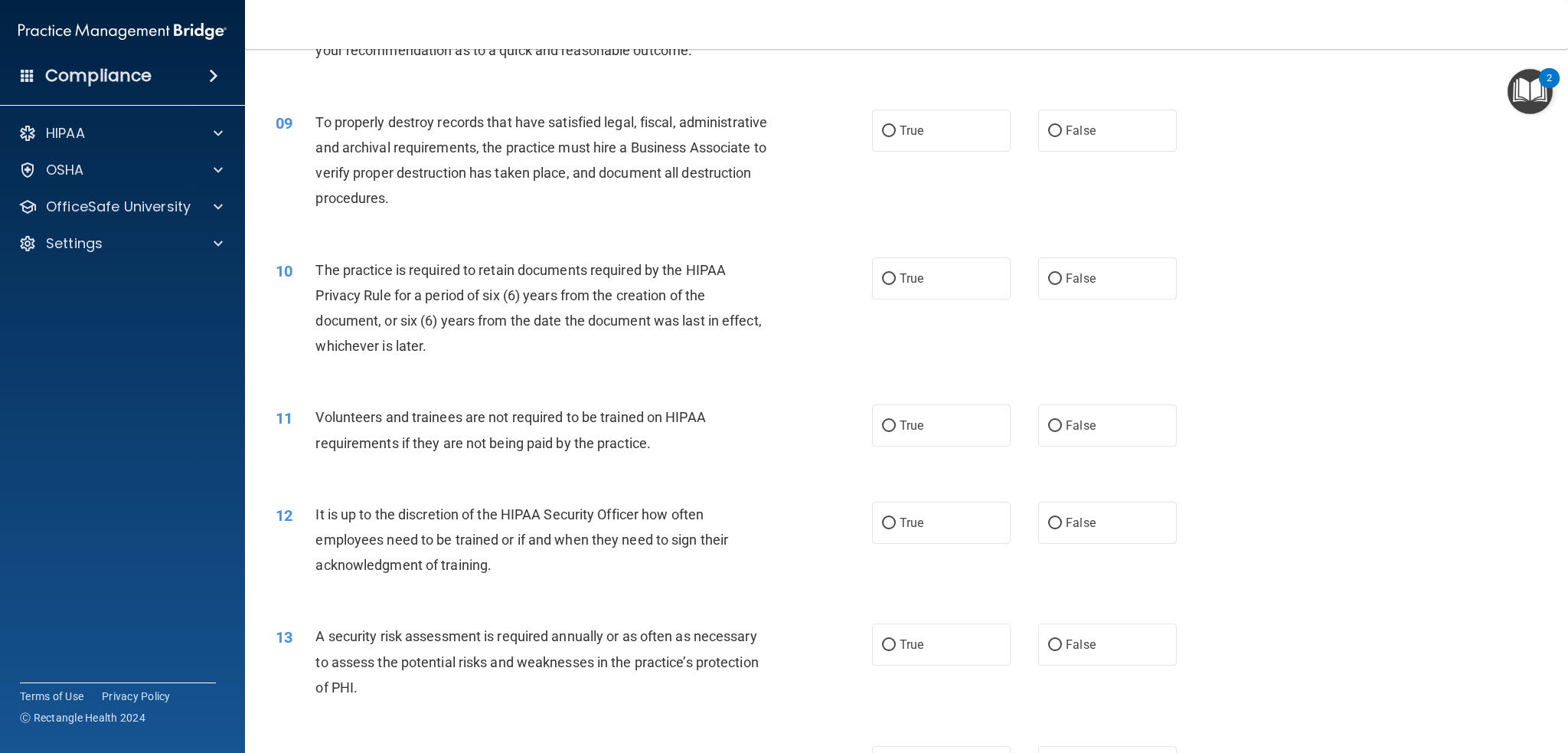
scroll to position [996, 0]
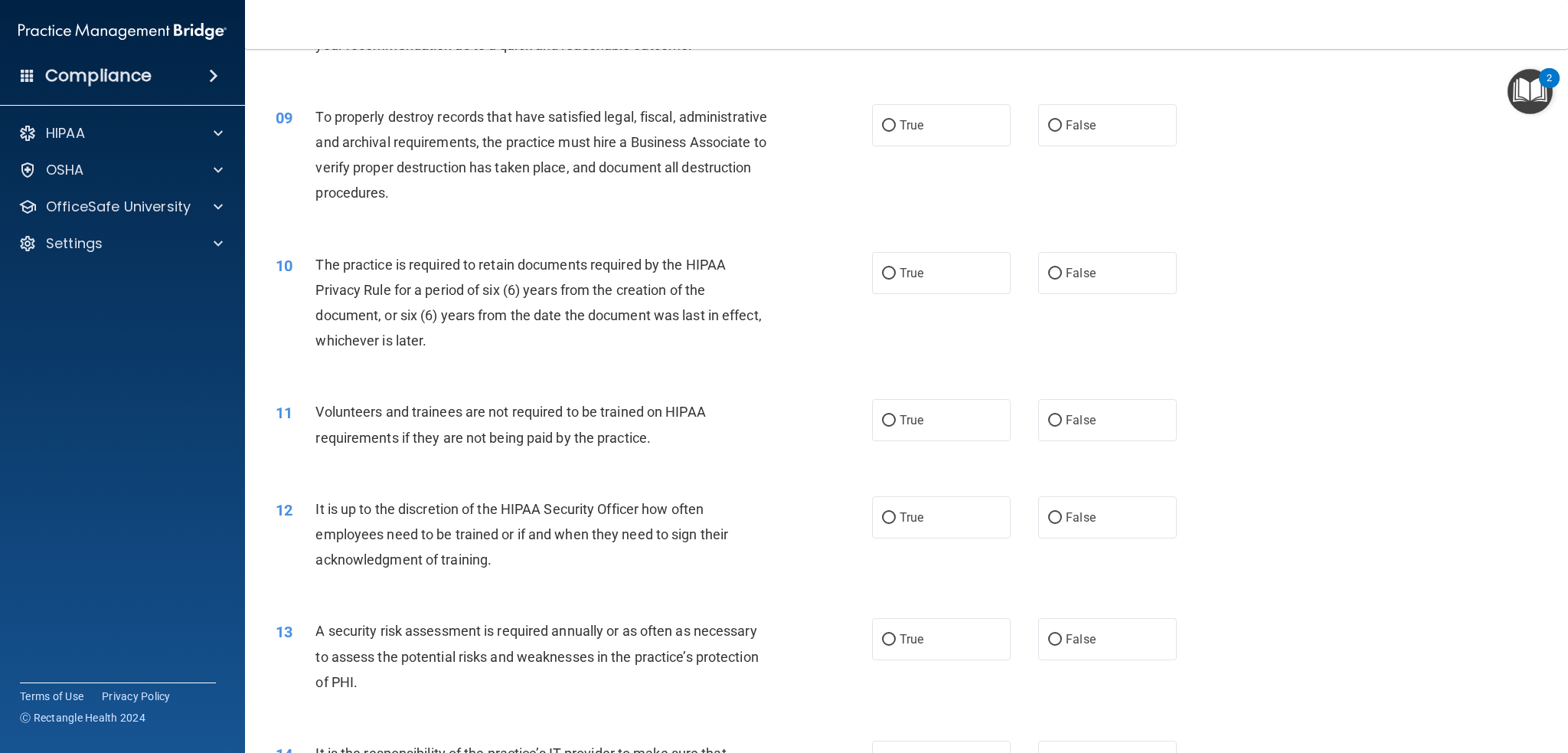
click at [617, 121] on span "To properly destroy records that have satisfied legal, fiscal, administrative a…" at bounding box center [542, 154] width 452 height 92
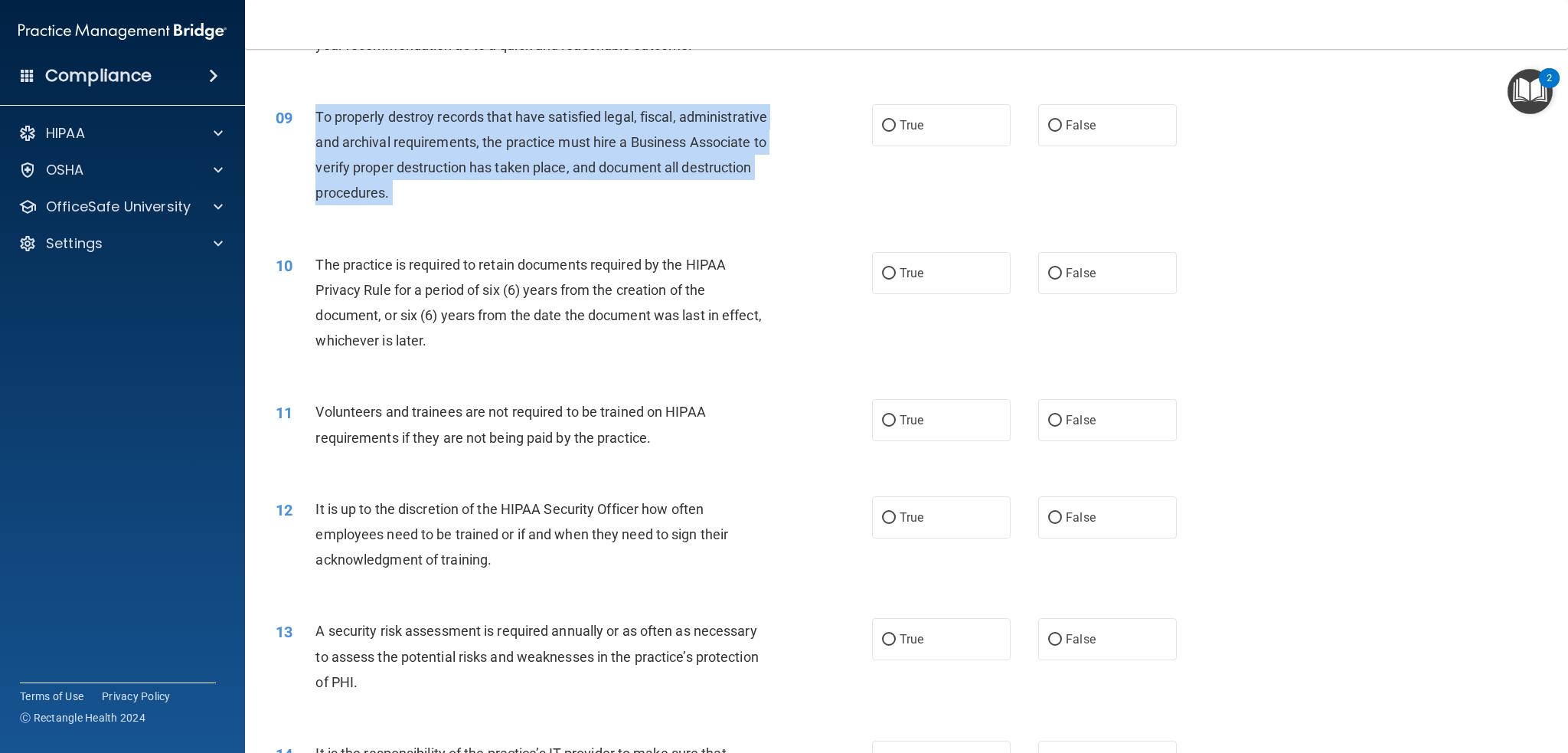
click at [617, 121] on span "To properly destroy records that have satisfied legal, fiscal, administrative a…" at bounding box center [542, 154] width 452 height 92
click at [458, 135] on span "To properly destroy records that have satisfied legal, fiscal, administrative a…" at bounding box center [542, 154] width 452 height 92
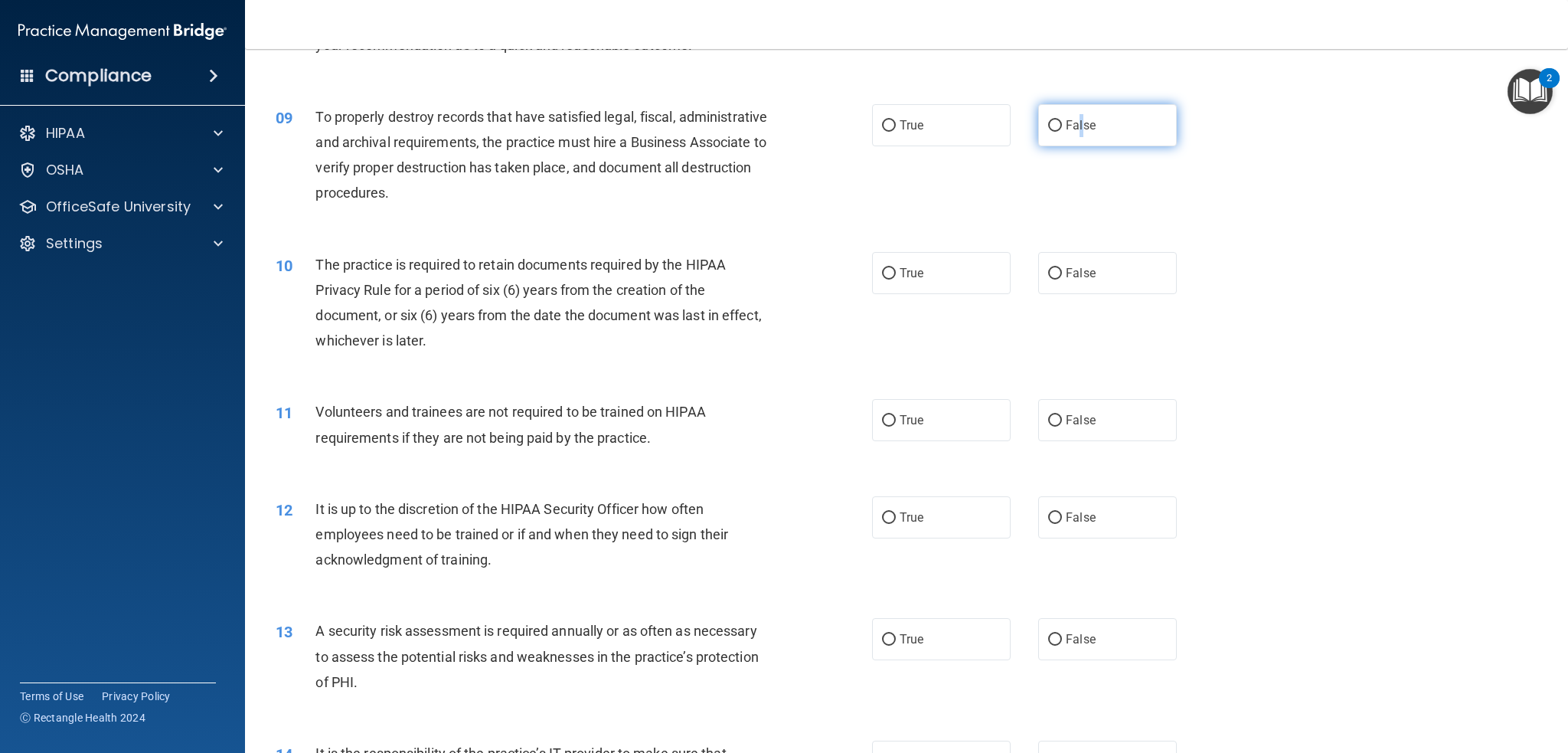
click at [1073, 107] on label "False" at bounding box center [1108, 124] width 138 height 42
click at [1066, 119] on span "False" at bounding box center [1081, 125] width 30 height 15
click at [1062, 121] on input "False" at bounding box center [1054, 126] width 14 height 11
radio input "true"
click at [691, 186] on div "To properly destroy records that have satisfied legal, fiscal, administrative a…" at bounding box center [548, 154] width 465 height 102
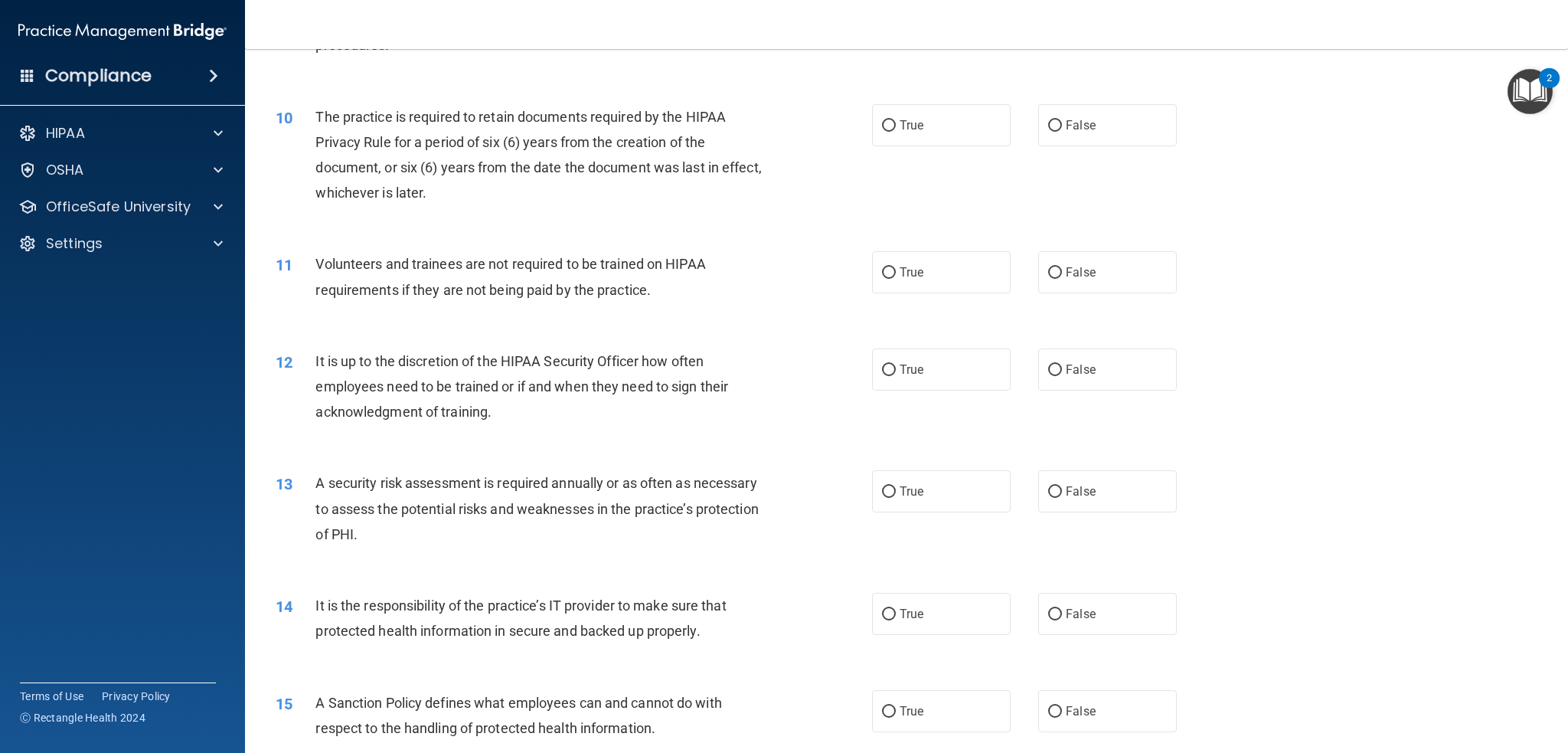
scroll to position [1149, 0]
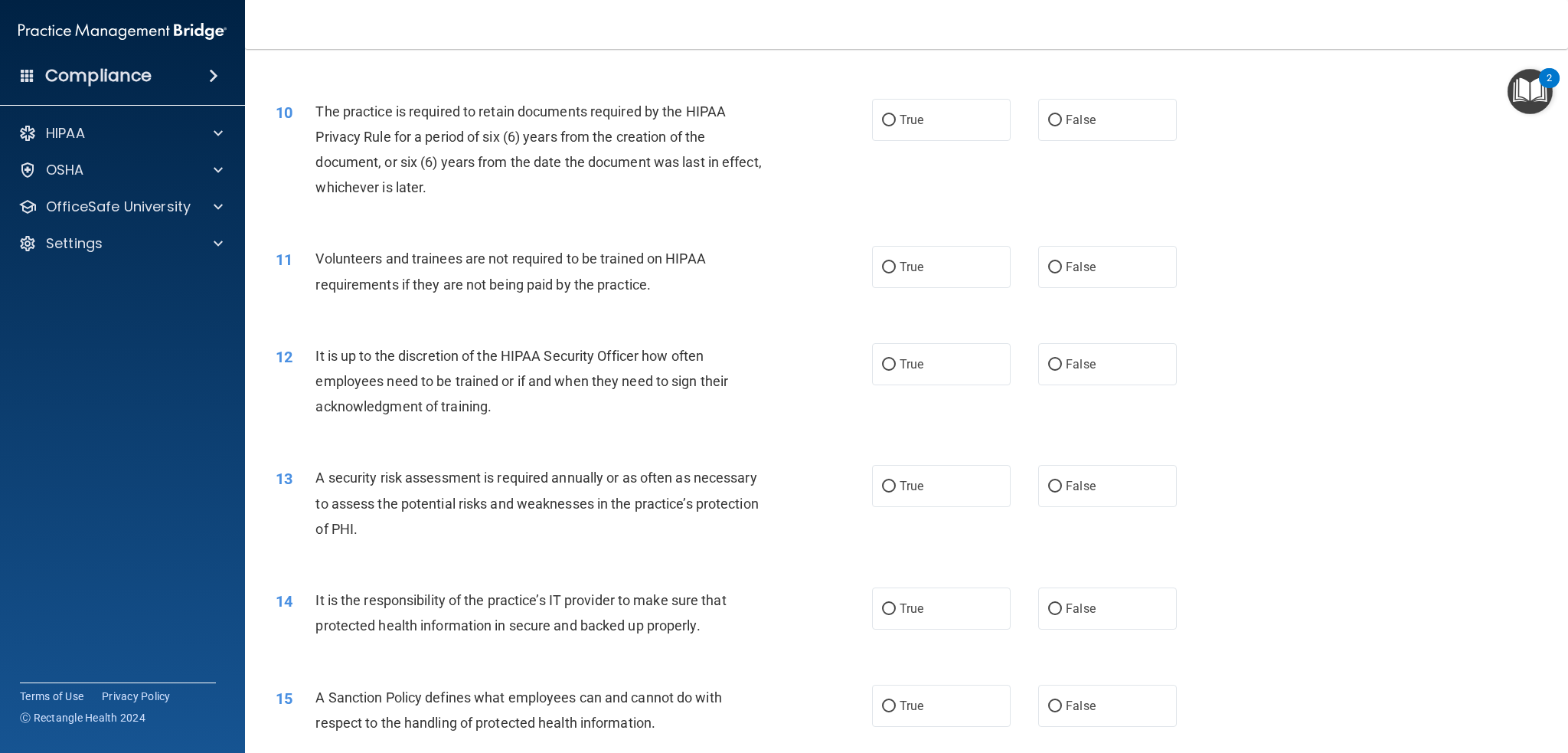
click at [656, 130] on span "The practice is required to retain documents required by the HIPAA Privacy Rule…" at bounding box center [538, 149] width 445 height 92
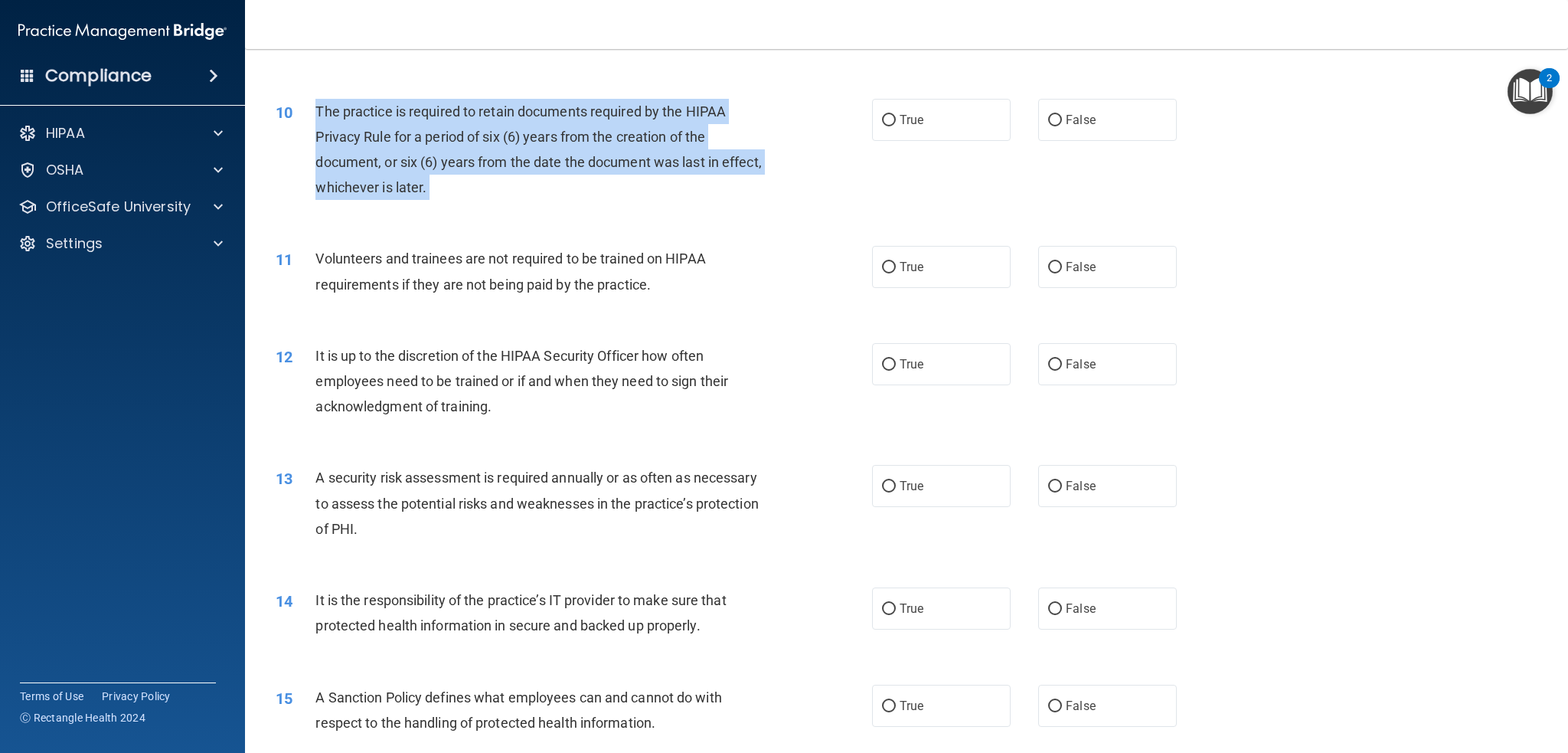
click at [656, 130] on span "The practice is required to retain documents required by the HIPAA Privacy Rule…" at bounding box center [538, 149] width 445 height 92
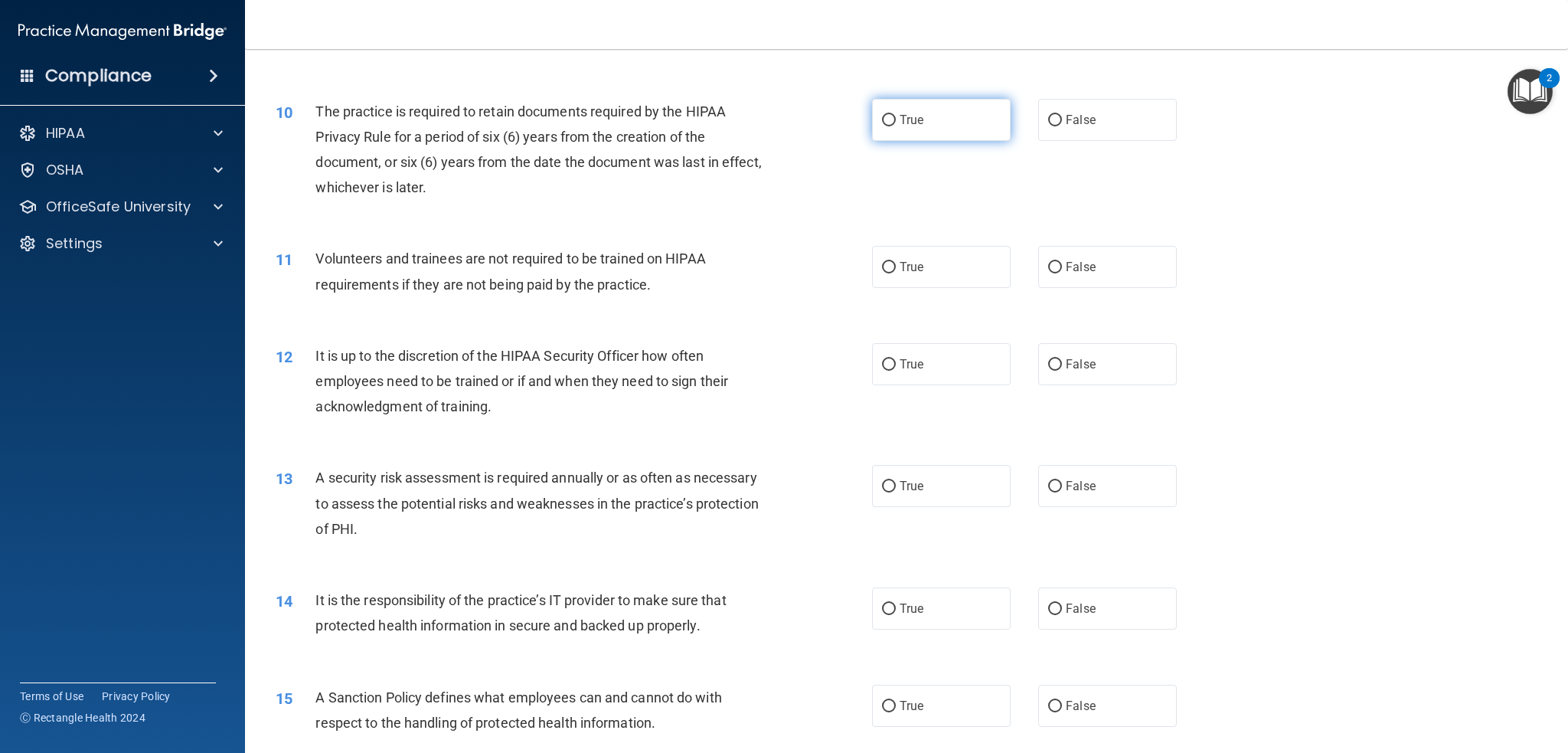
click at [908, 104] on label "True" at bounding box center [941, 120] width 138 height 42
click at [896, 115] on input "True" at bounding box center [888, 121] width 14 height 11
radio input "true"
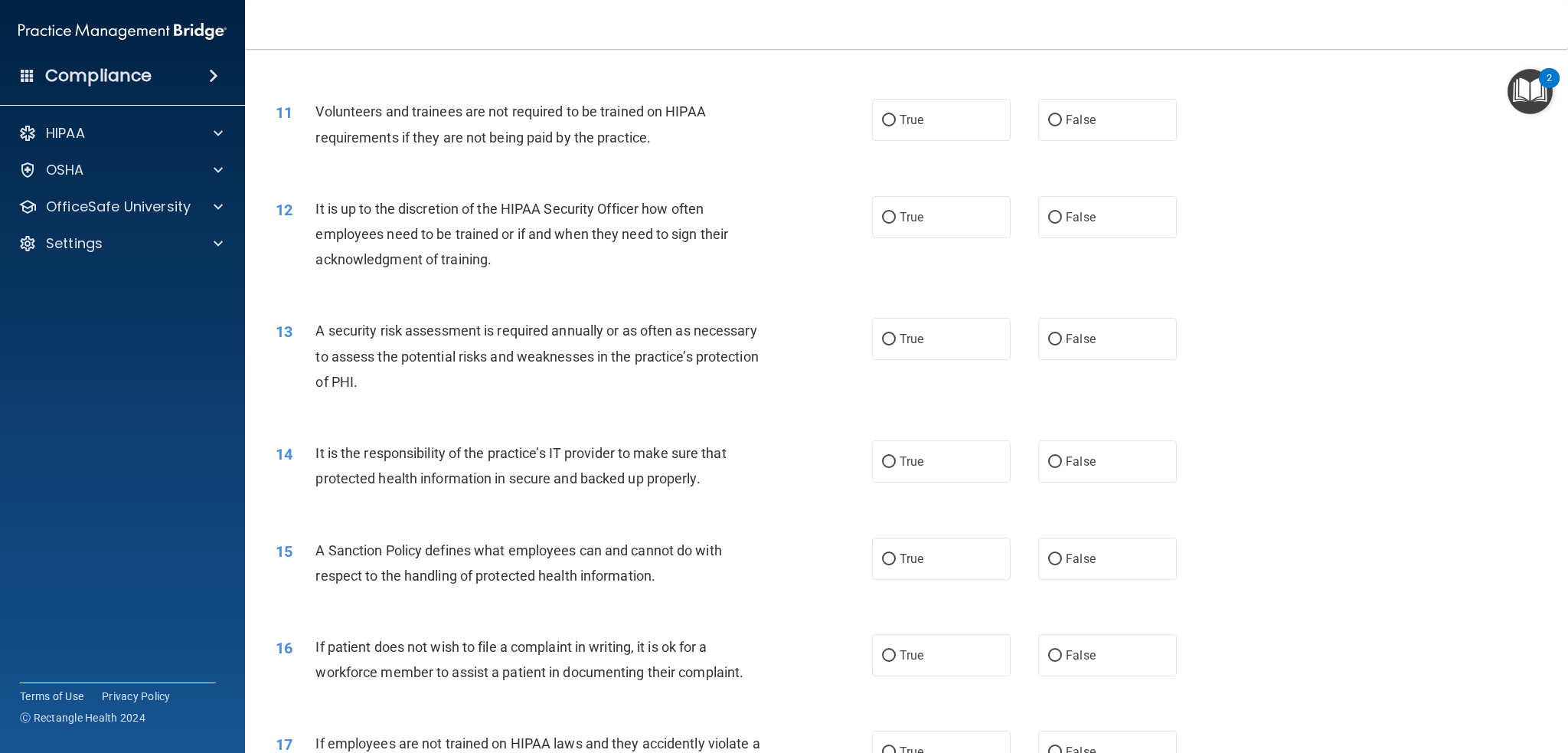
scroll to position [1302, 0]
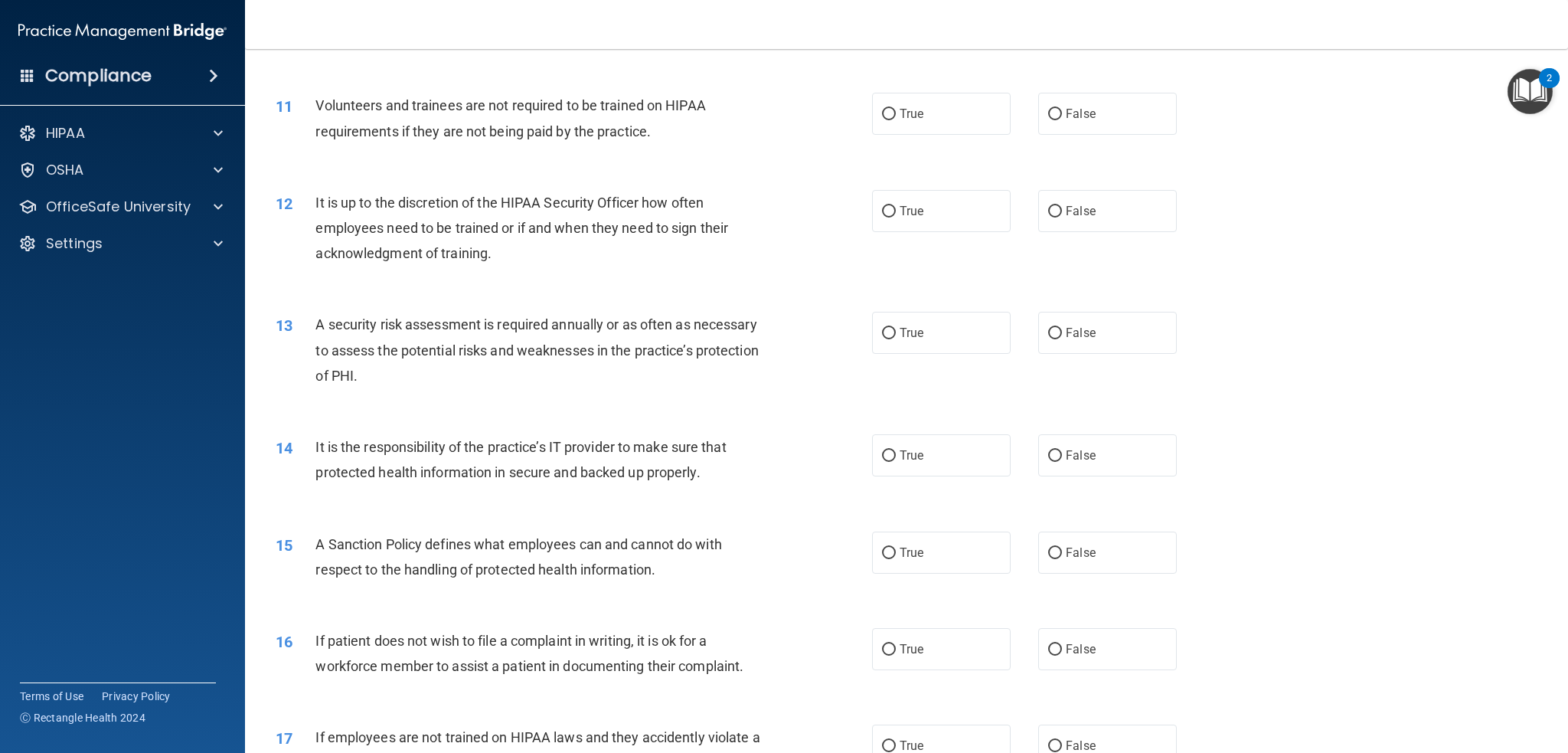
click at [604, 108] on span "Volunteers and trainees are not required to be trained on HIPAA requirements if…" at bounding box center [510, 118] width 389 height 41
click at [597, 111] on span "Volunteers and trainees are not required to be trained on HIPAA requirements if…" at bounding box center [510, 118] width 389 height 41
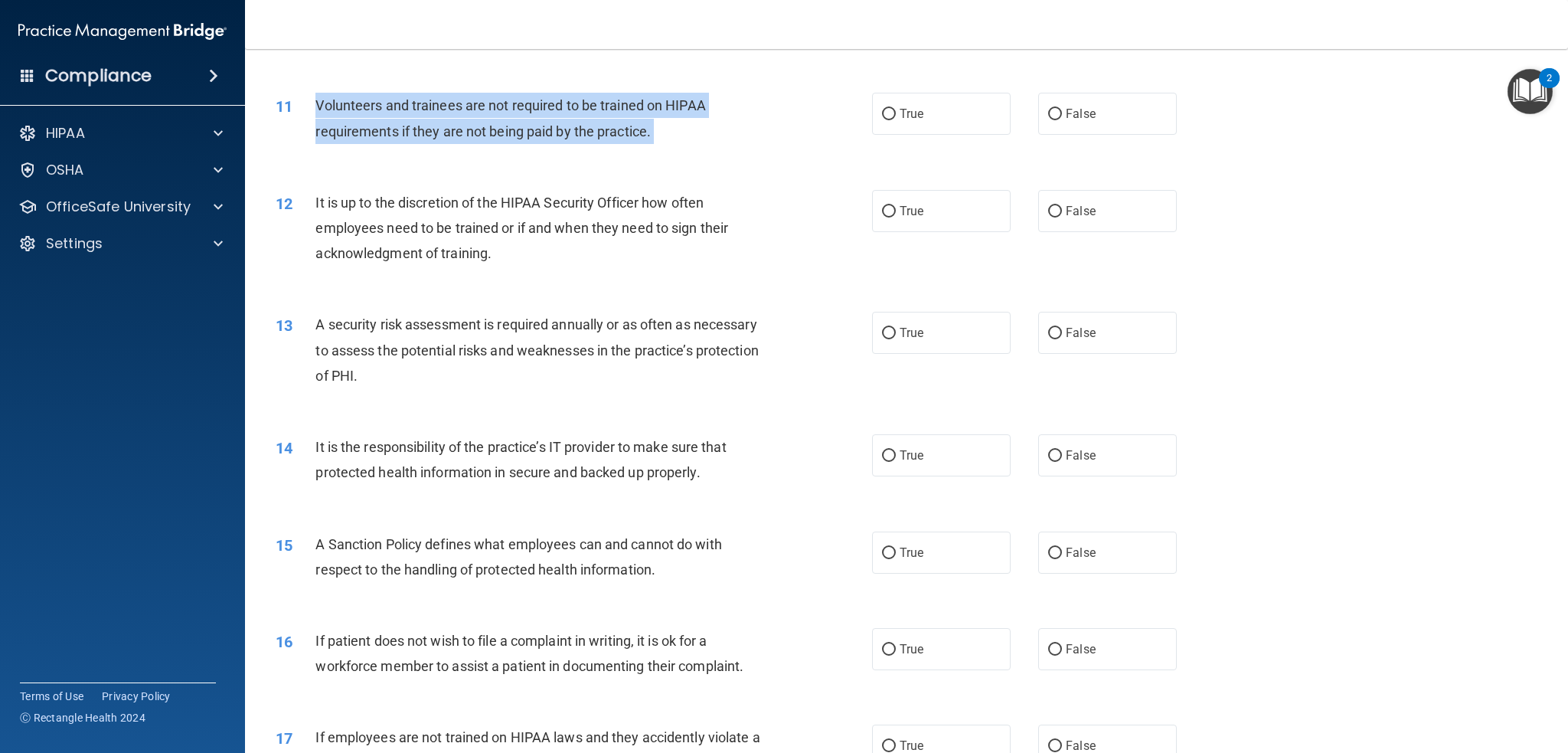
click at [597, 111] on span "Volunteers and trainees are not required to be trained on HIPAA requirements if…" at bounding box center [510, 118] width 389 height 41
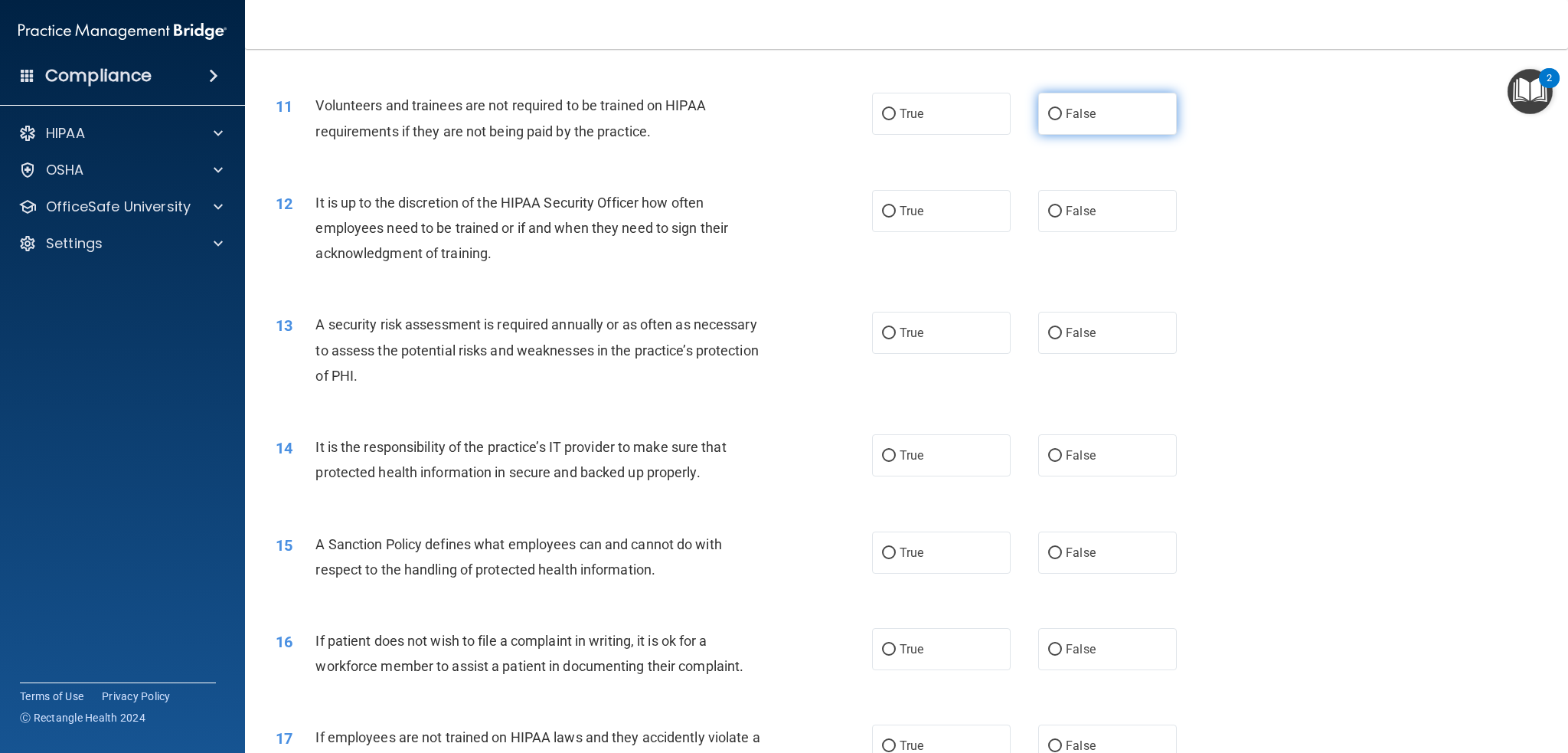
click at [1038, 114] on label "False" at bounding box center [1108, 113] width 138 height 42
click at [1048, 114] on input "False" at bounding box center [1054, 114] width 14 height 11
radio input "true"
click at [599, 216] on div "It is up to the discretion of the HIPAA Security Officer how often employees ne…" at bounding box center [548, 228] width 465 height 77
click at [651, 198] on span "It is up to the discretion of the HIPAA Security Officer how often employees ne…" at bounding box center [522, 227] width 413 height 66
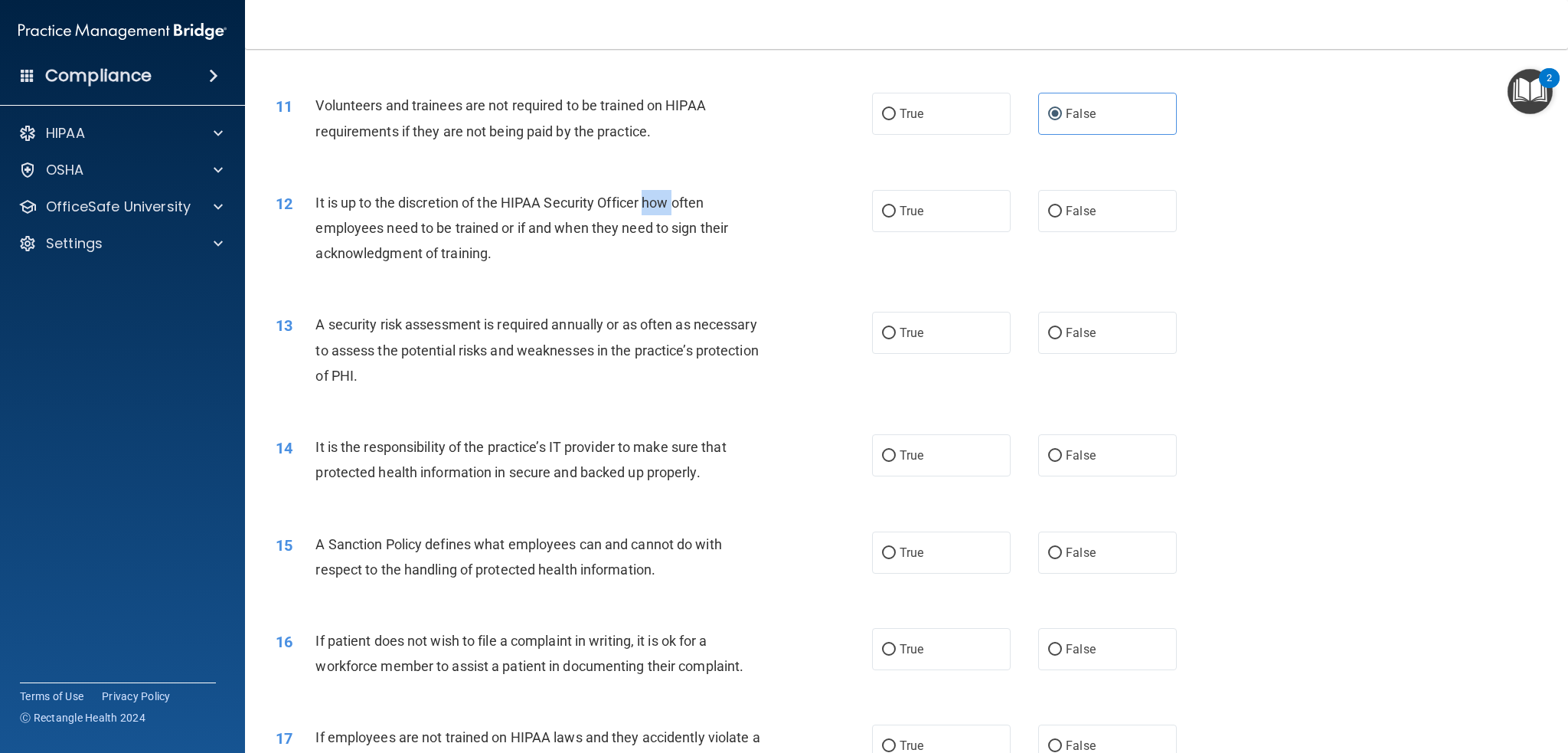
click at [651, 198] on span "It is up to the discretion of the HIPAA Security Officer how often employees ne…" at bounding box center [522, 227] width 413 height 66
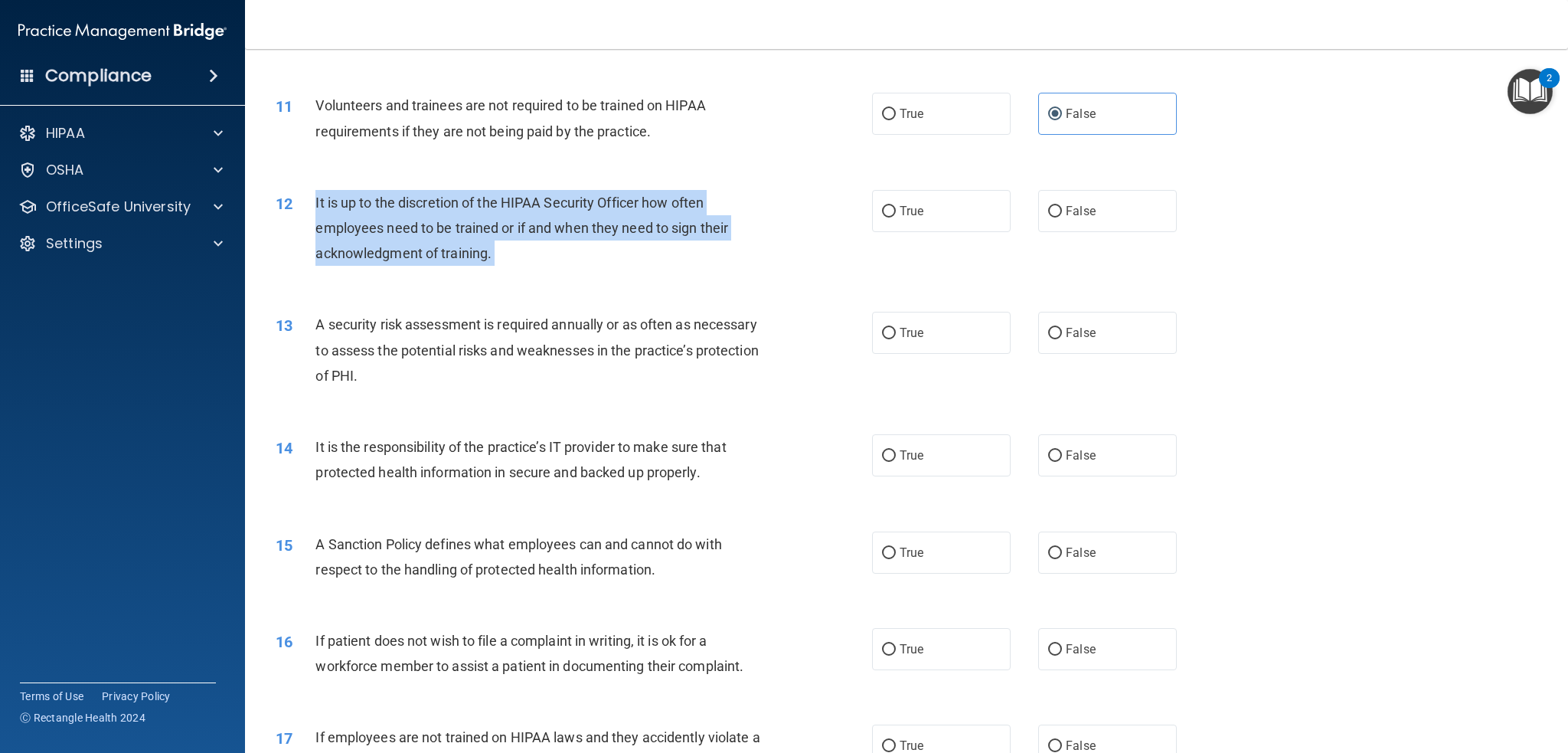
click at [651, 198] on span "It is up to the discretion of the HIPAA Security Officer how often employees ne…" at bounding box center [522, 227] width 413 height 66
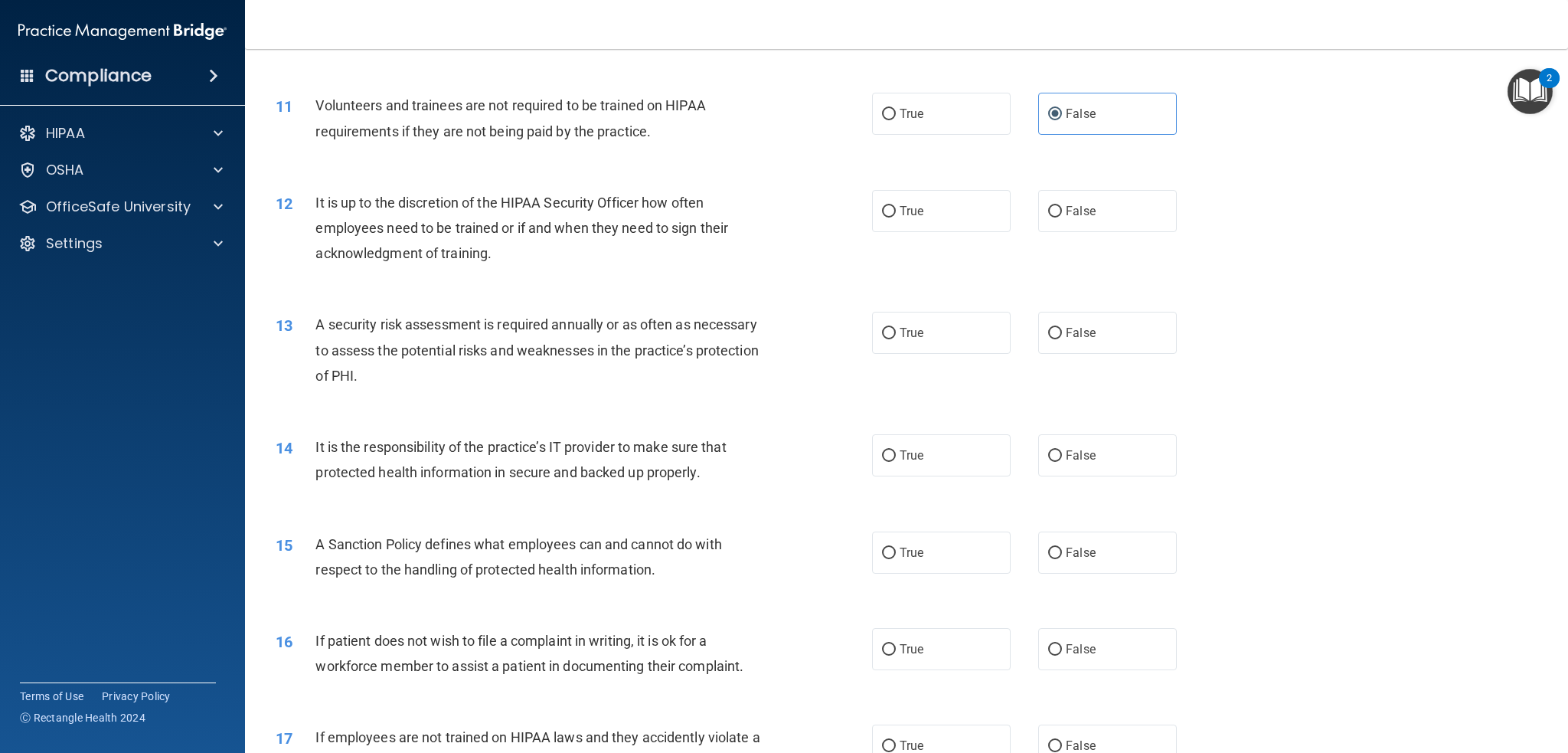
click at [651, 198] on span "It is up to the discretion of the HIPAA Security Officer how often employees ne…" at bounding box center [522, 227] width 413 height 66
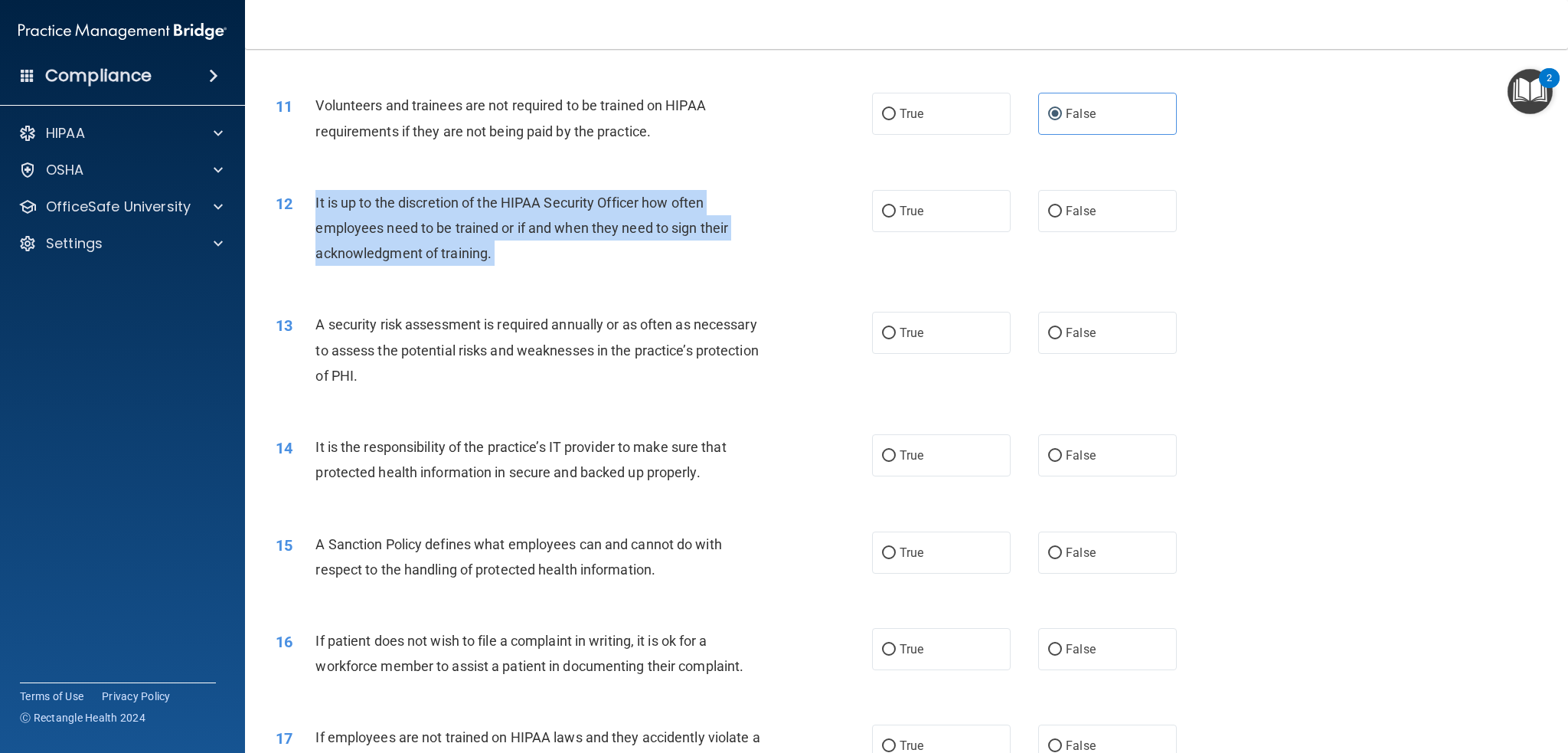
click at [651, 198] on span "It is up to the discretion of the HIPAA Security Officer how often employees ne…" at bounding box center [522, 227] width 413 height 66
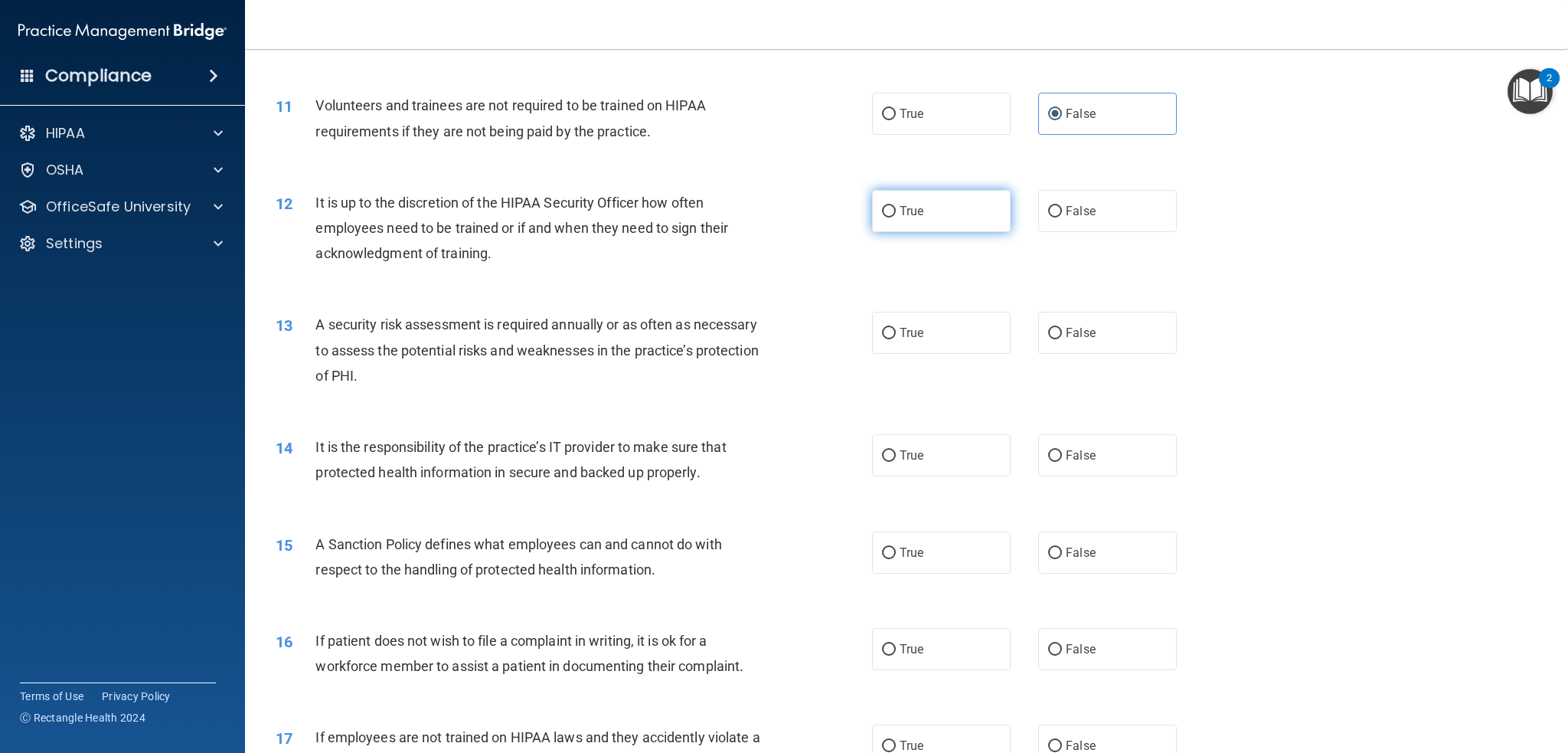
click at [935, 231] on label "True" at bounding box center [941, 210] width 138 height 42
click at [896, 218] on input "True" at bounding box center [888, 212] width 14 height 11
radio input "true"
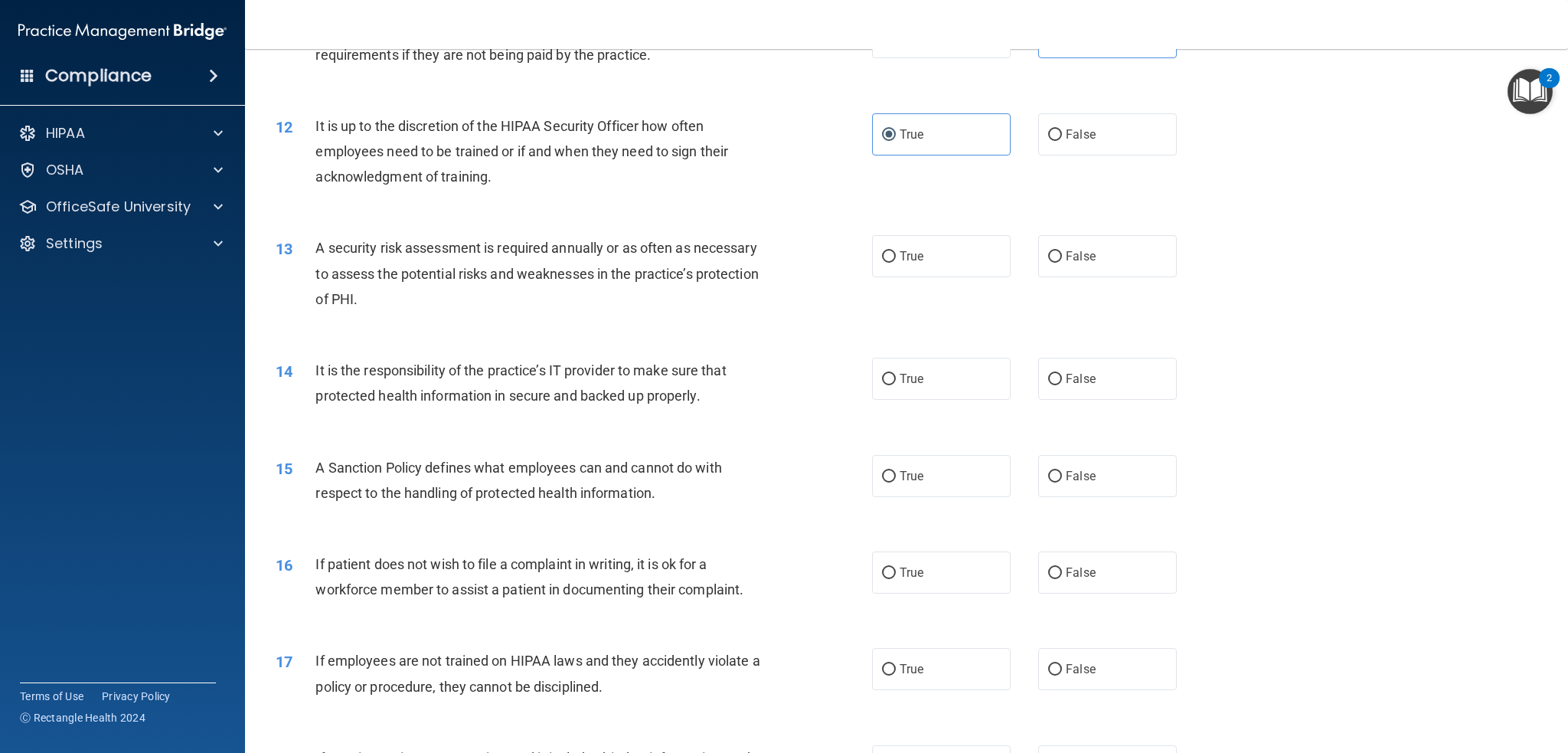
click at [665, 244] on span "A security risk assessment is required annually or as often as necessary to ass…" at bounding box center [537, 273] width 443 height 66
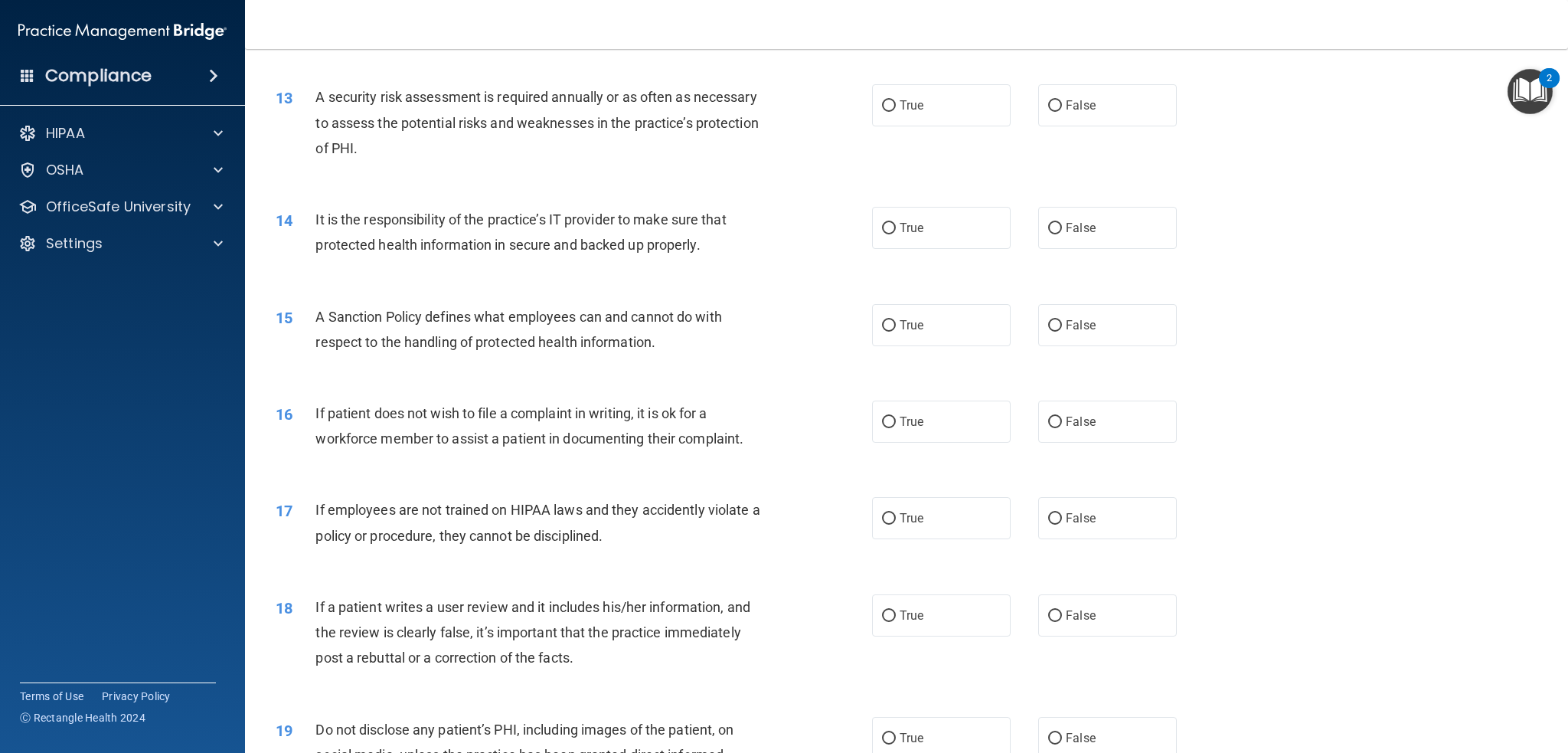
scroll to position [1532, 0]
drag, startPoint x: 867, startPoint y: 107, endPoint x: 671, endPoint y: 135, distance: 198.0
click at [1205, 82] on ng-form "13 A security risk assessment is required annually or as often as necessary to …" at bounding box center [1205, 82] width 0 height 0
click at [609, 92] on span "A security risk assessment is required annually or as often as necessary to ass…" at bounding box center [537, 120] width 443 height 66
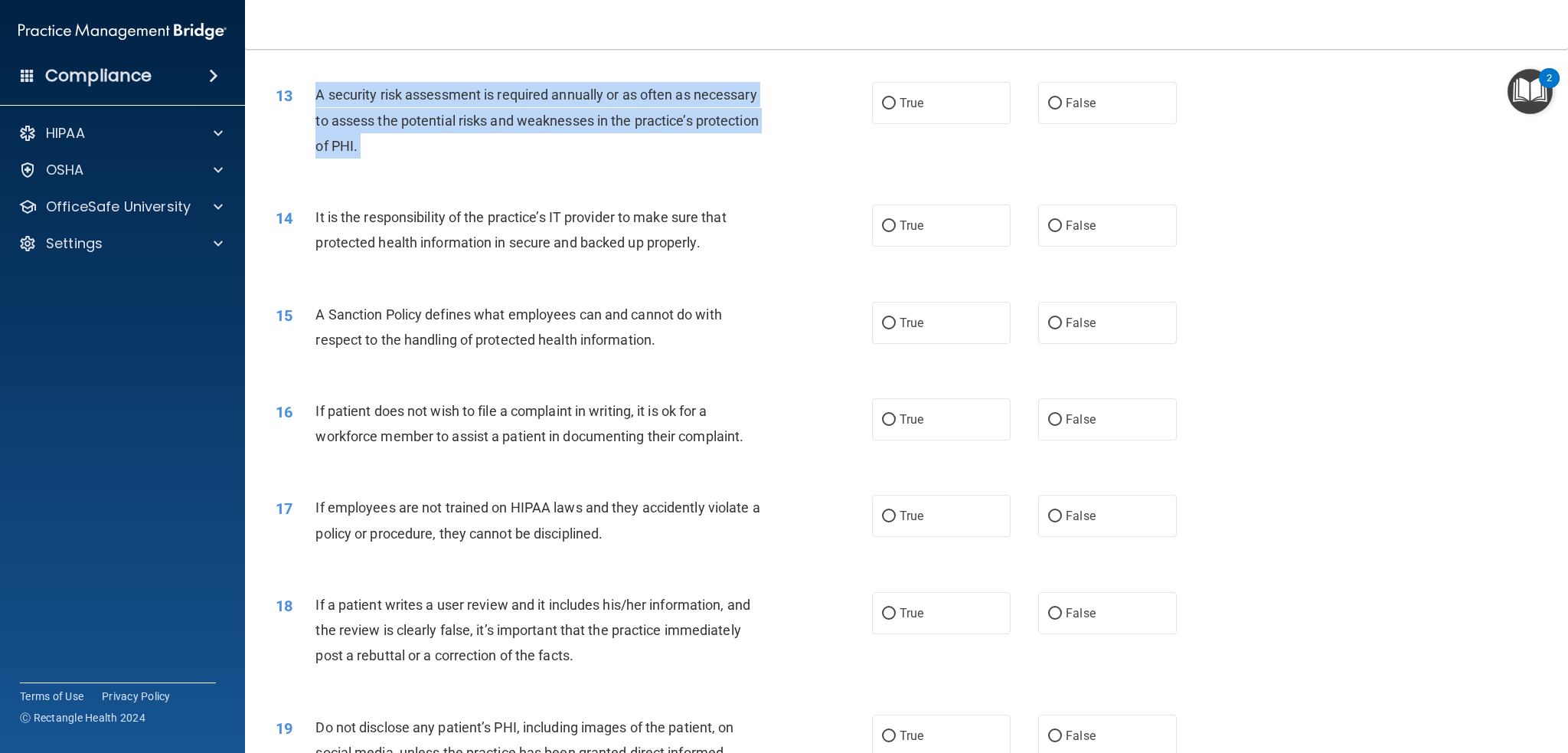
click at [609, 92] on span "A security risk assessment is required annually or as often as necessary to ass…" at bounding box center [537, 120] width 443 height 66
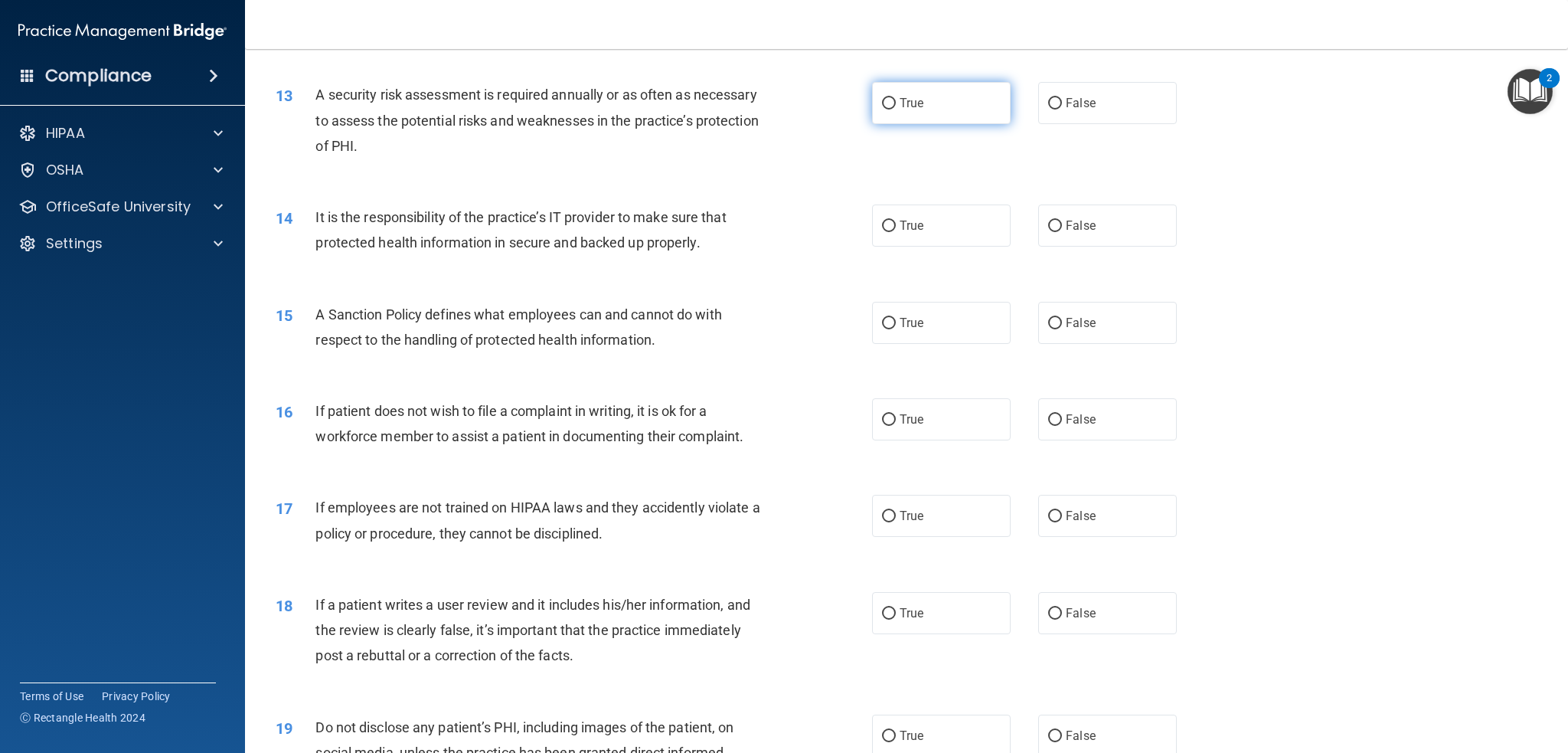
click at [872, 92] on label "True" at bounding box center [941, 103] width 138 height 42
click at [882, 98] on input "True" at bounding box center [888, 104] width 14 height 11
radio input "true"
click at [673, 207] on div "It is the responsibility of the practice’s IT provider to make sure that protec…" at bounding box center [548, 230] width 465 height 50
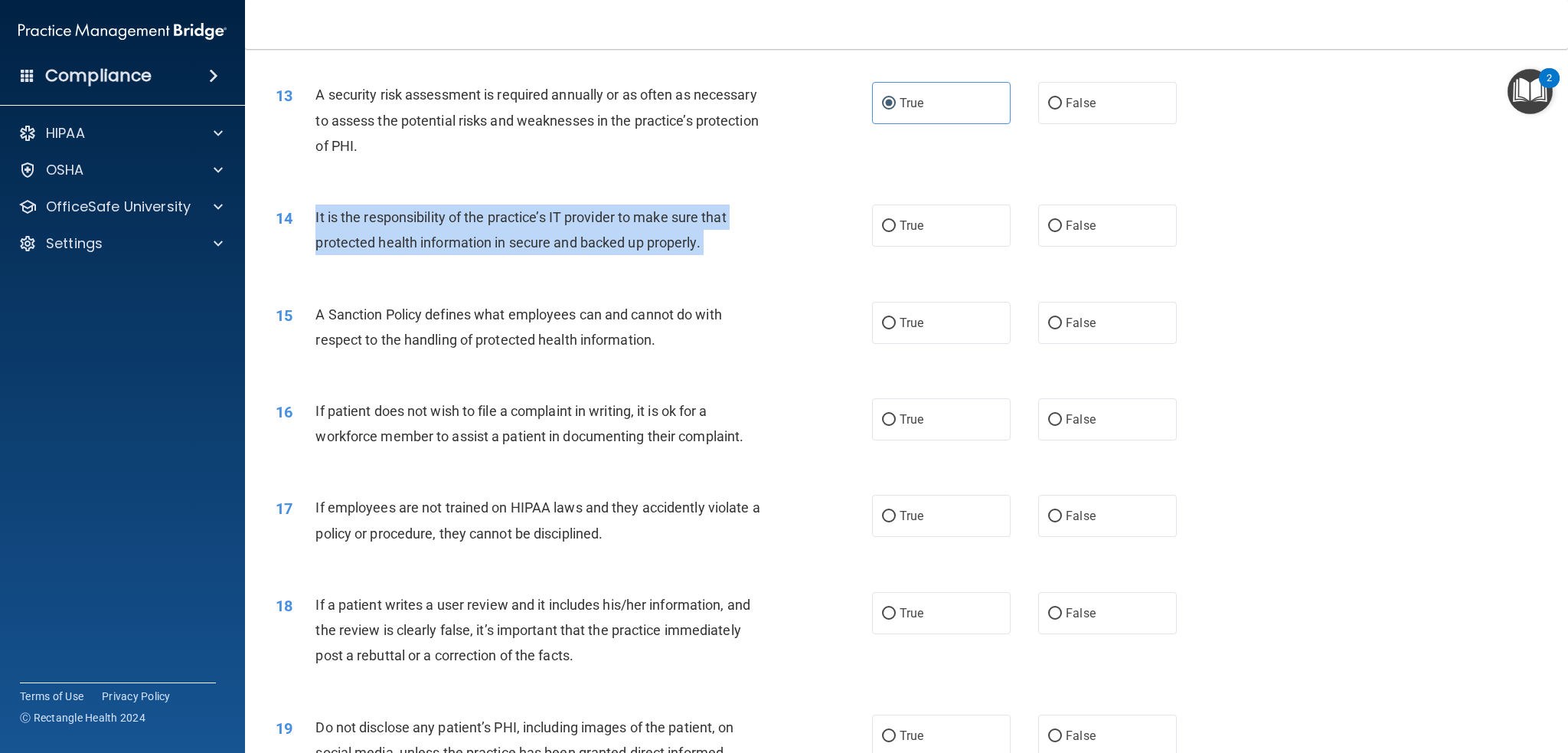
click at [673, 207] on div "It is the responsibility of the practice’s IT provider to make sure that protec…" at bounding box center [548, 230] width 465 height 50
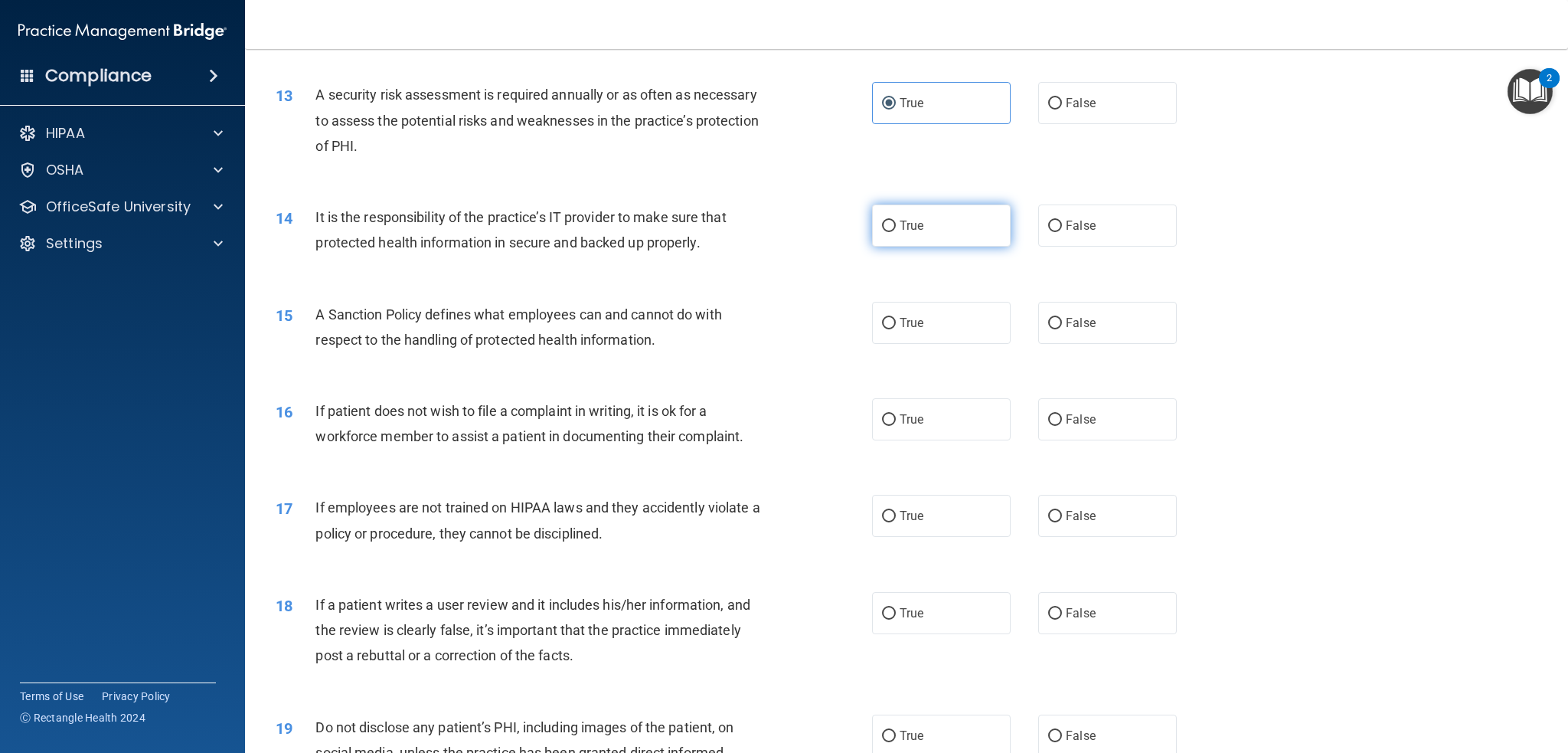
click at [922, 223] on label "True" at bounding box center [941, 225] width 138 height 42
click at [896, 223] on input "True" at bounding box center [888, 226] width 14 height 11
radio input "true"
click at [692, 223] on span "It is the responsibility of the practice’s IT provider to make sure that protec…" at bounding box center [520, 230] width 410 height 41
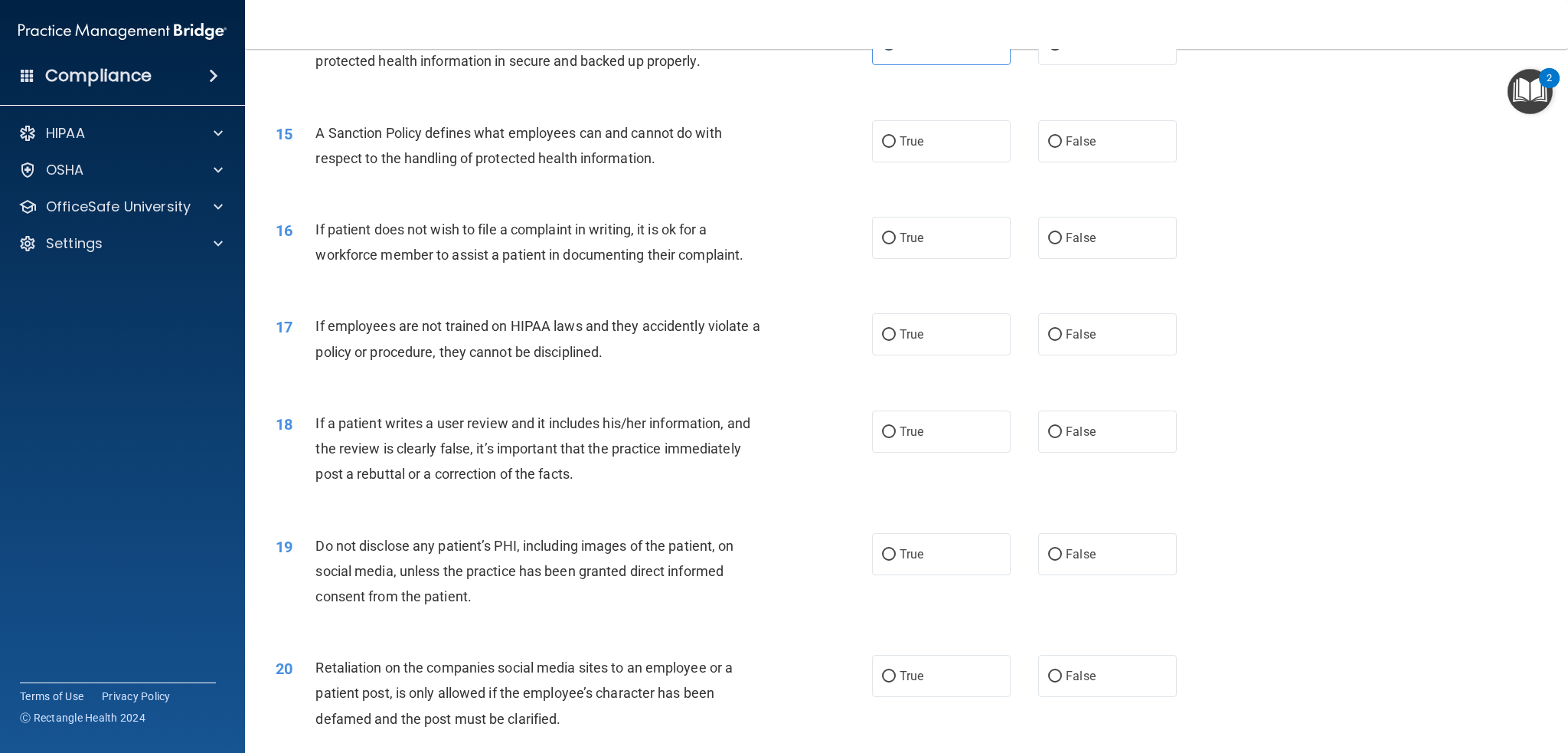
scroll to position [1762, 0]
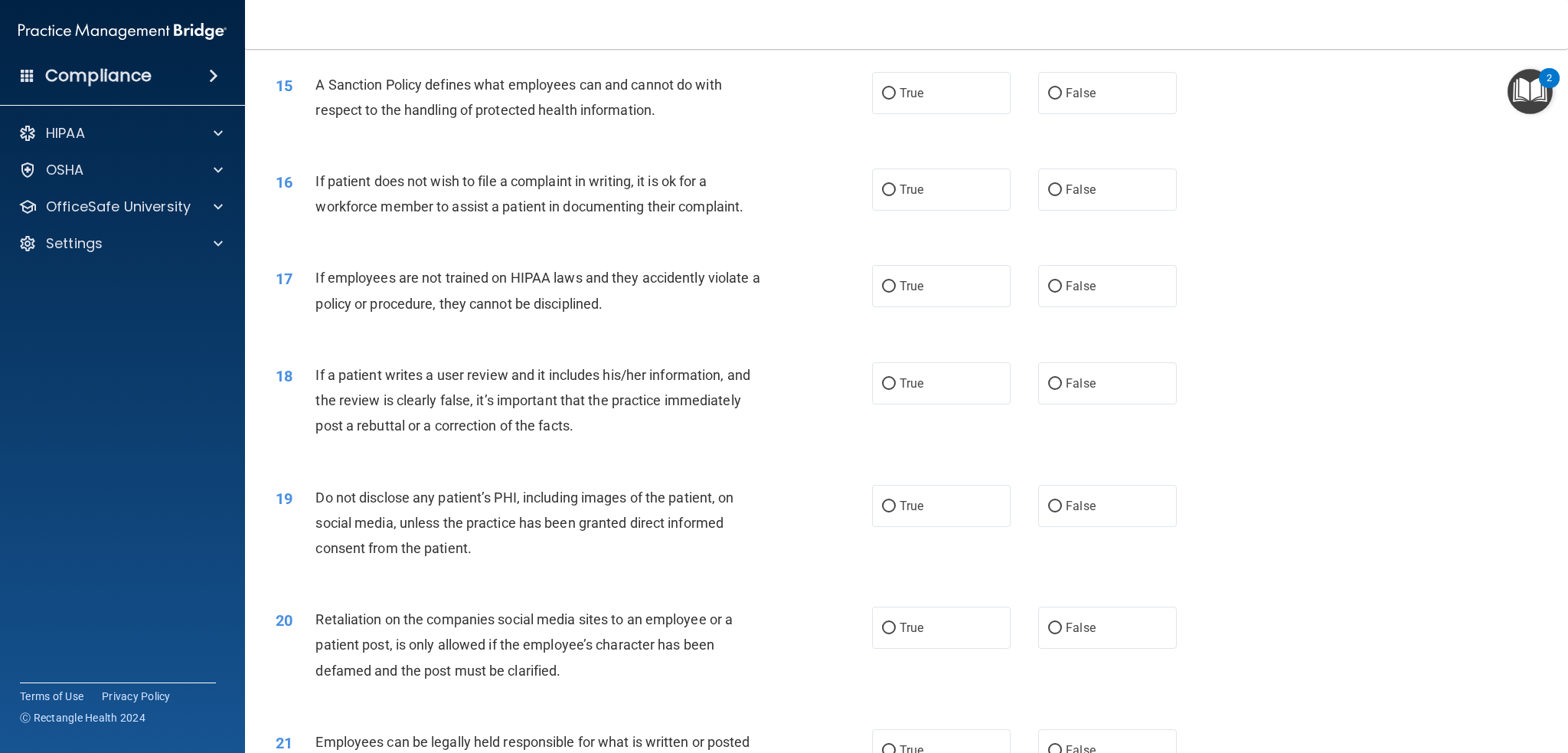
click at [611, 125] on div "15 A Sanction Policy defines what employees can and cannot do with respect to t…" at bounding box center [574, 101] width 643 height 58
click at [899, 94] on span "True" at bounding box center [911, 93] width 23 height 15
click at [896, 94] on input "True" at bounding box center [888, 93] width 14 height 11
radio input "true"
click at [901, 189] on span "True" at bounding box center [911, 190] width 23 height 15
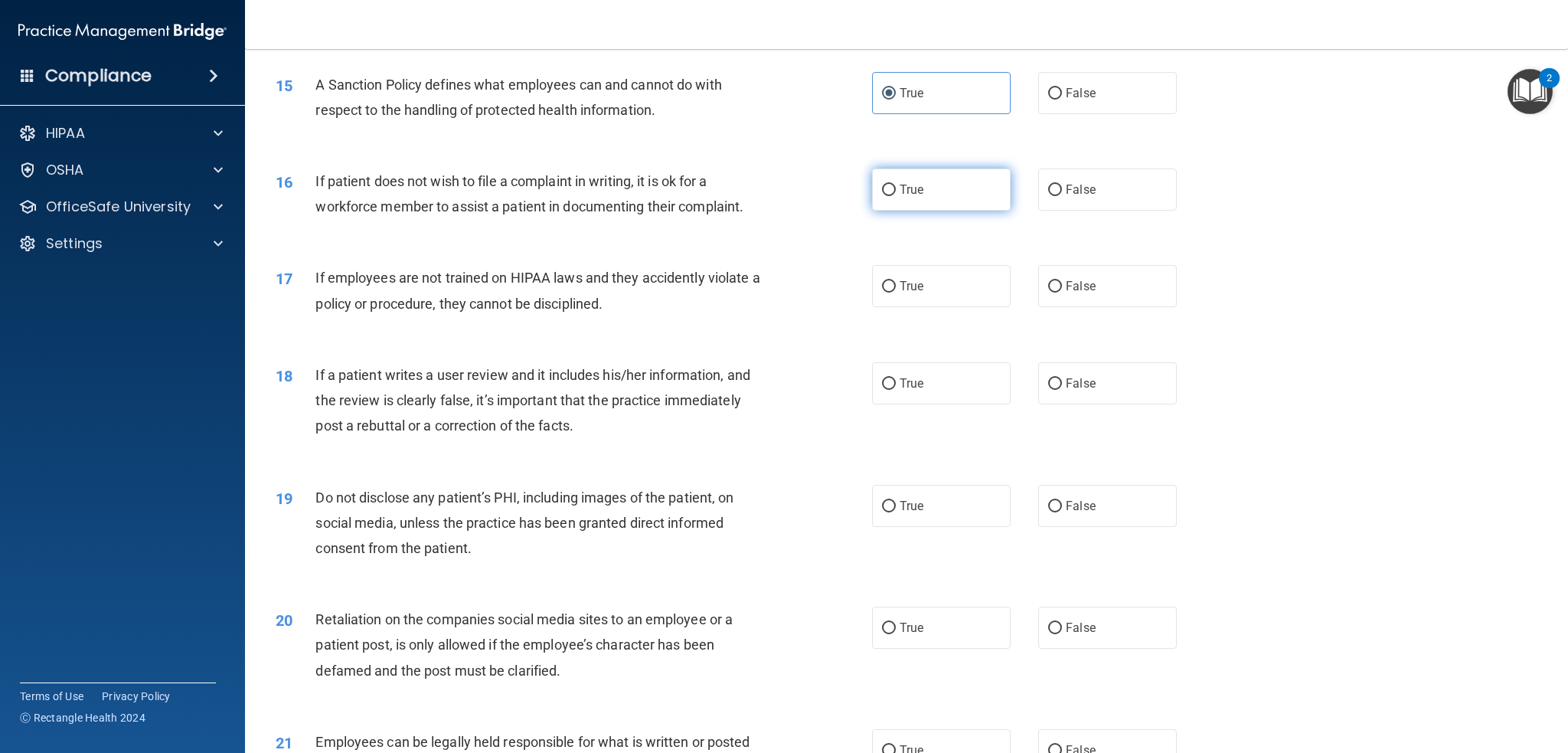
click at [896, 189] on input "True" at bounding box center [888, 191] width 14 height 11
radio input "true"
click at [685, 193] on div "If patient does not wish to file a complaint in writing, it is ok for a workfor…" at bounding box center [548, 193] width 465 height 50
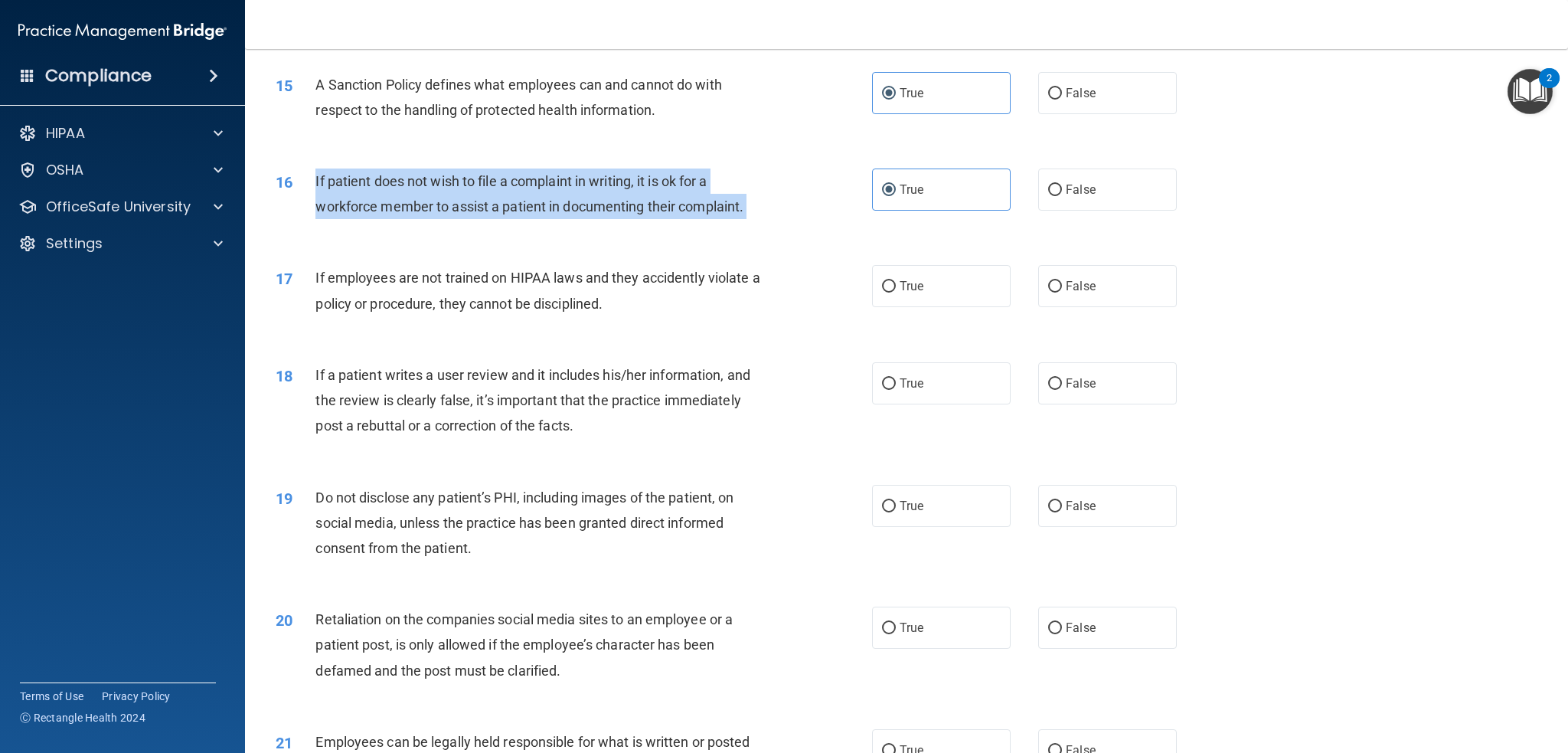
click at [685, 193] on div "If patient does not wish to file a complaint in writing, it is ok for a workfor…" at bounding box center [548, 193] width 465 height 50
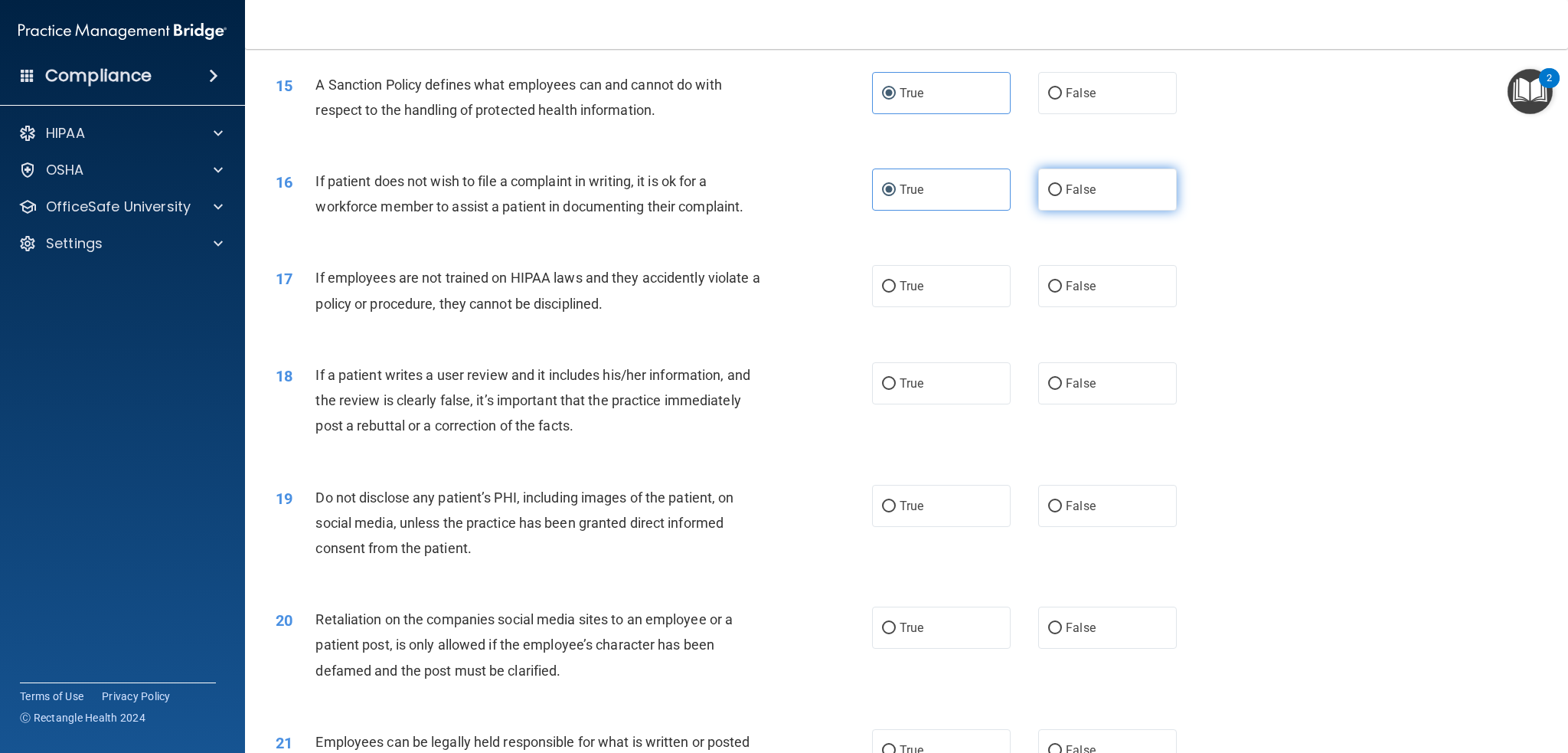
drag, startPoint x: 685, startPoint y: 193, endPoint x: 1066, endPoint y: 185, distance: 381.1
click at [1066, 185] on span "False" at bounding box center [1081, 190] width 30 height 15
click at [1062, 185] on input "False" at bounding box center [1054, 191] width 14 height 11
radio input "true"
drag, startPoint x: 627, startPoint y: 172, endPoint x: 618, endPoint y: 177, distance: 10.3
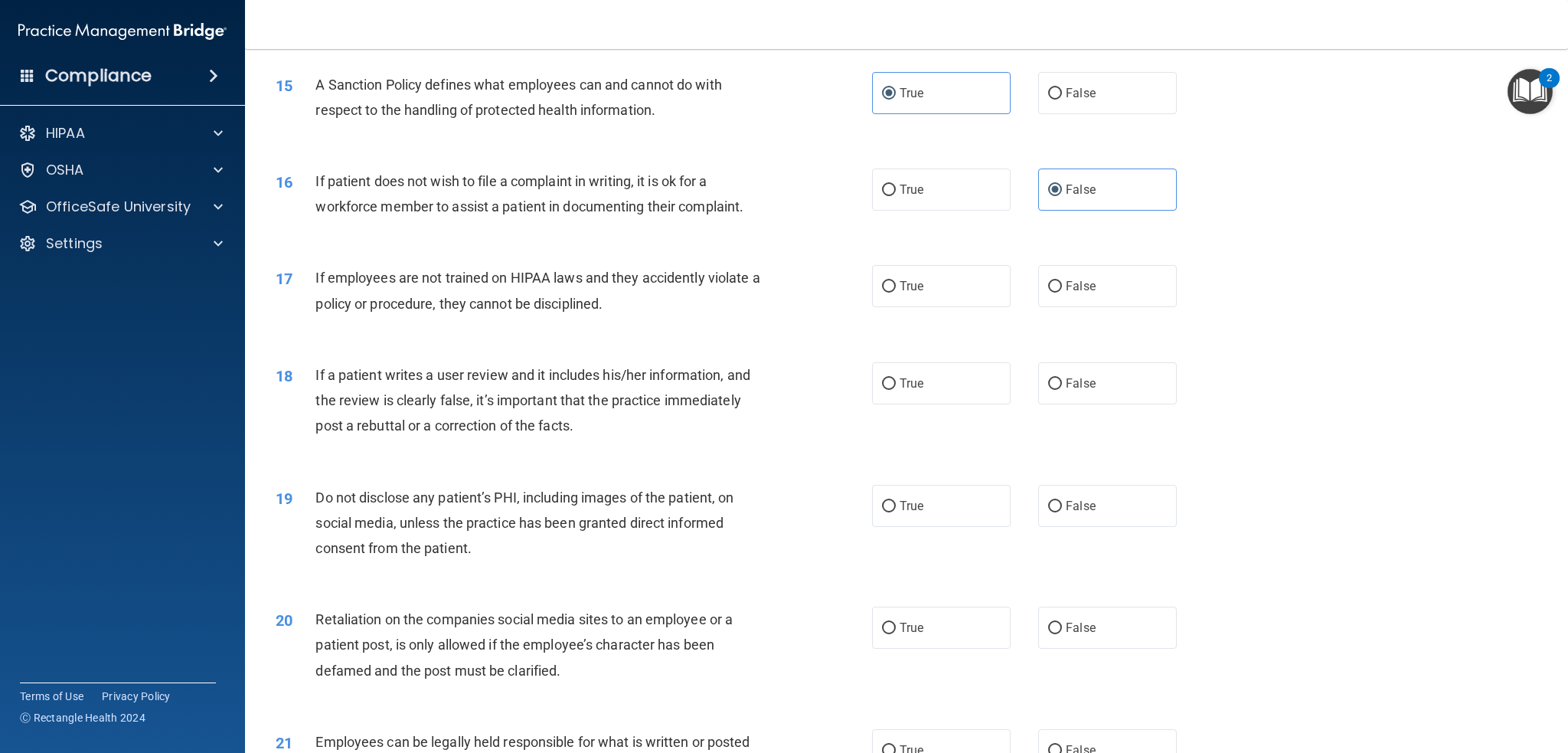
click at [618, 177] on span "If patient does not wish to file a complaint in writing, it is ok for a workfor…" at bounding box center [530, 193] width 428 height 41
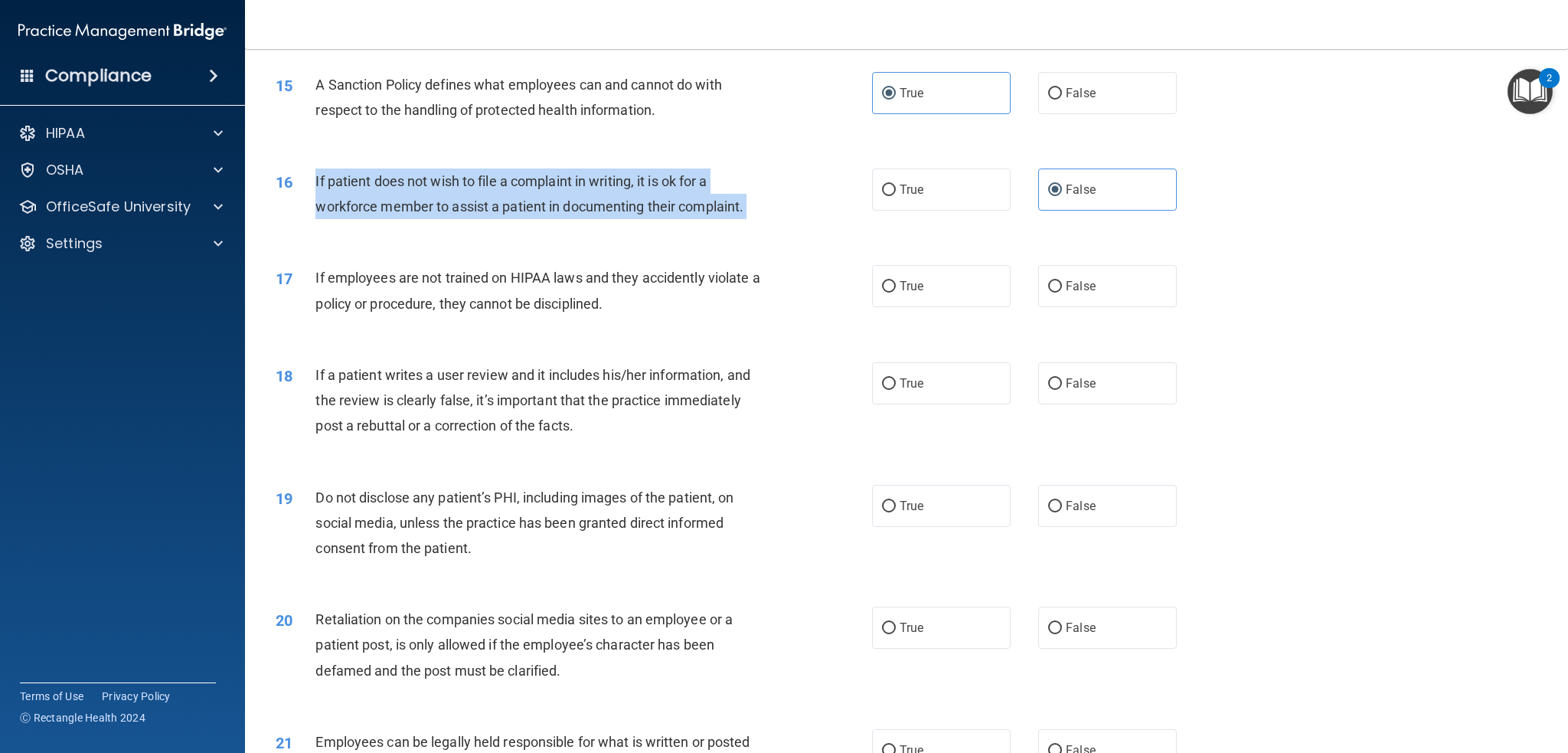
click at [618, 177] on span "If patient does not wish to file a complaint in writing, it is ok for a workfor…" at bounding box center [530, 193] width 428 height 41
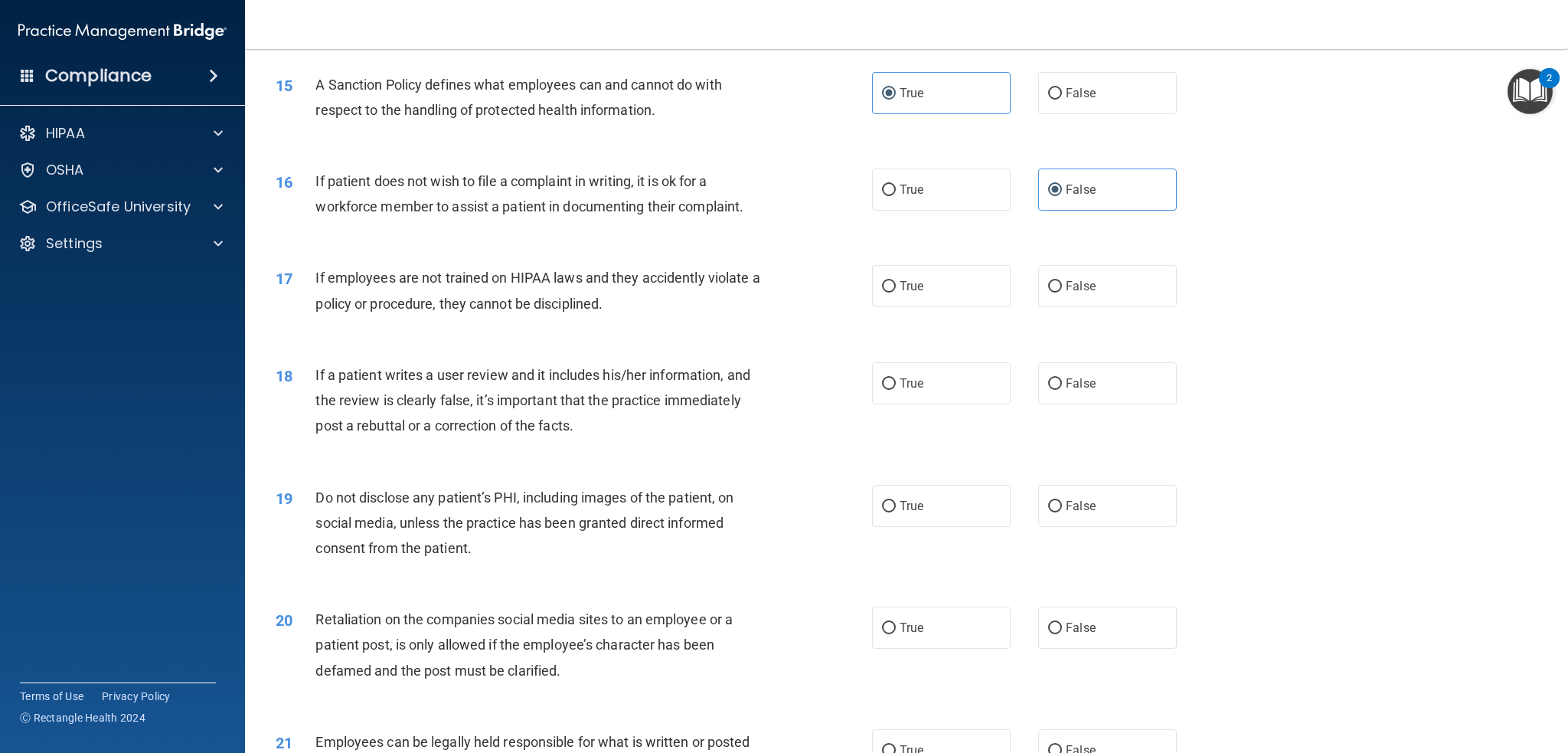
click at [613, 175] on span "If patient does not wish to file a complaint in writing, it is ok for a workfor…" at bounding box center [530, 193] width 428 height 41
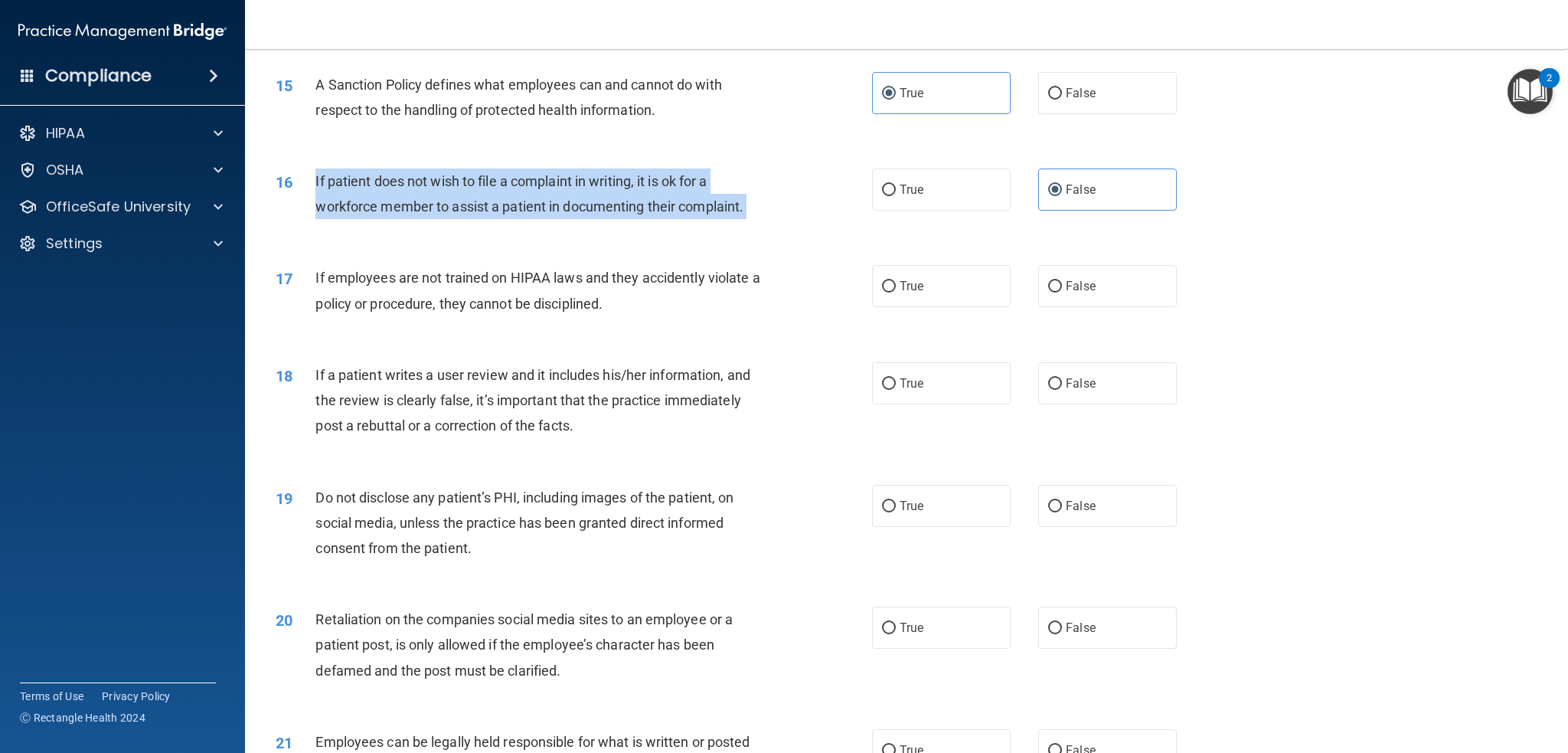
click at [613, 175] on span "If patient does not wish to file a complaint in writing, it is ok for a workfor…" at bounding box center [530, 193] width 428 height 41
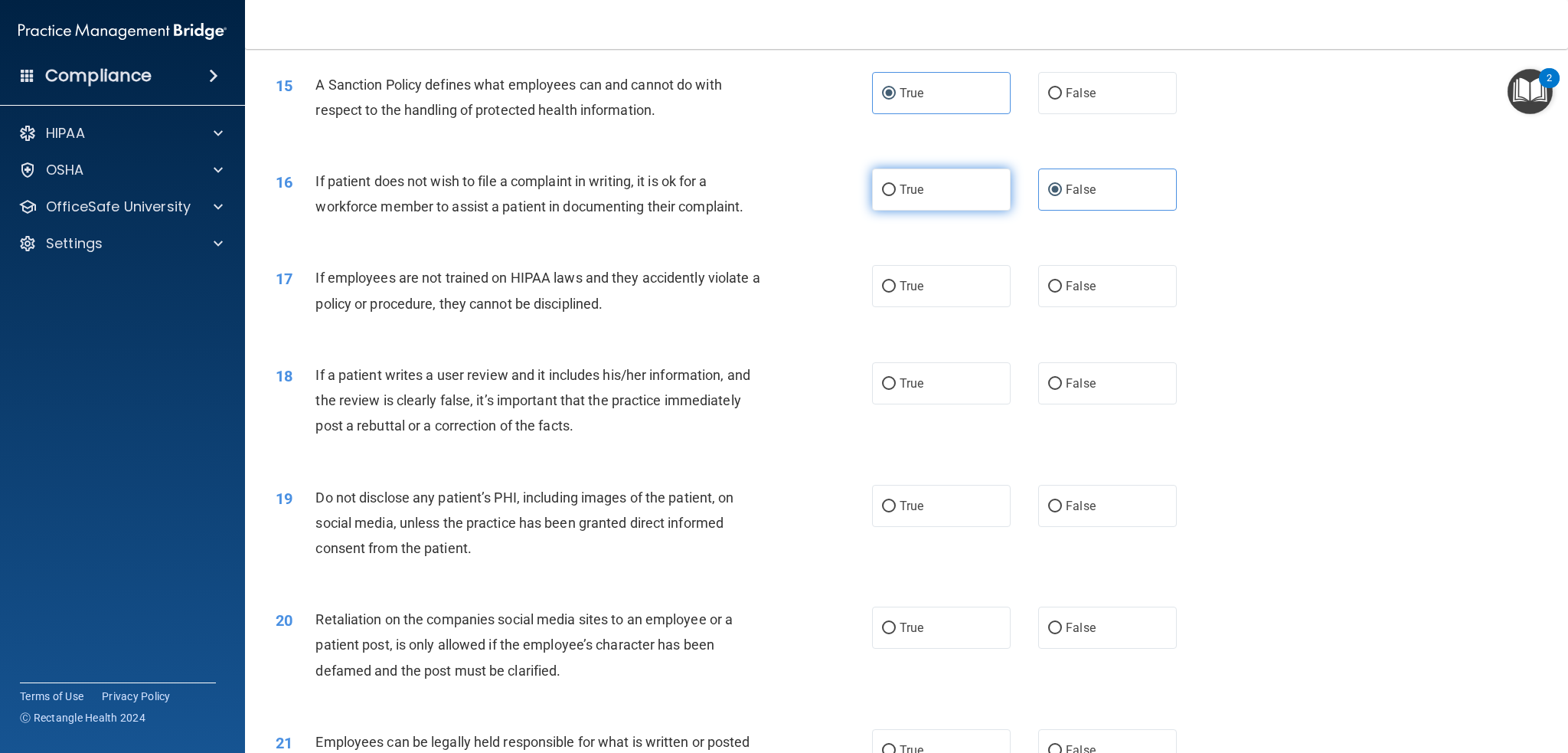
click at [959, 189] on label "True" at bounding box center [941, 189] width 138 height 42
click at [896, 189] on input "True" at bounding box center [888, 191] width 14 height 11
radio input "true"
radio input "false"
click at [661, 189] on div "If patient does not wish to file a complaint in writing, it is ok for a workfor…" at bounding box center [548, 193] width 465 height 50
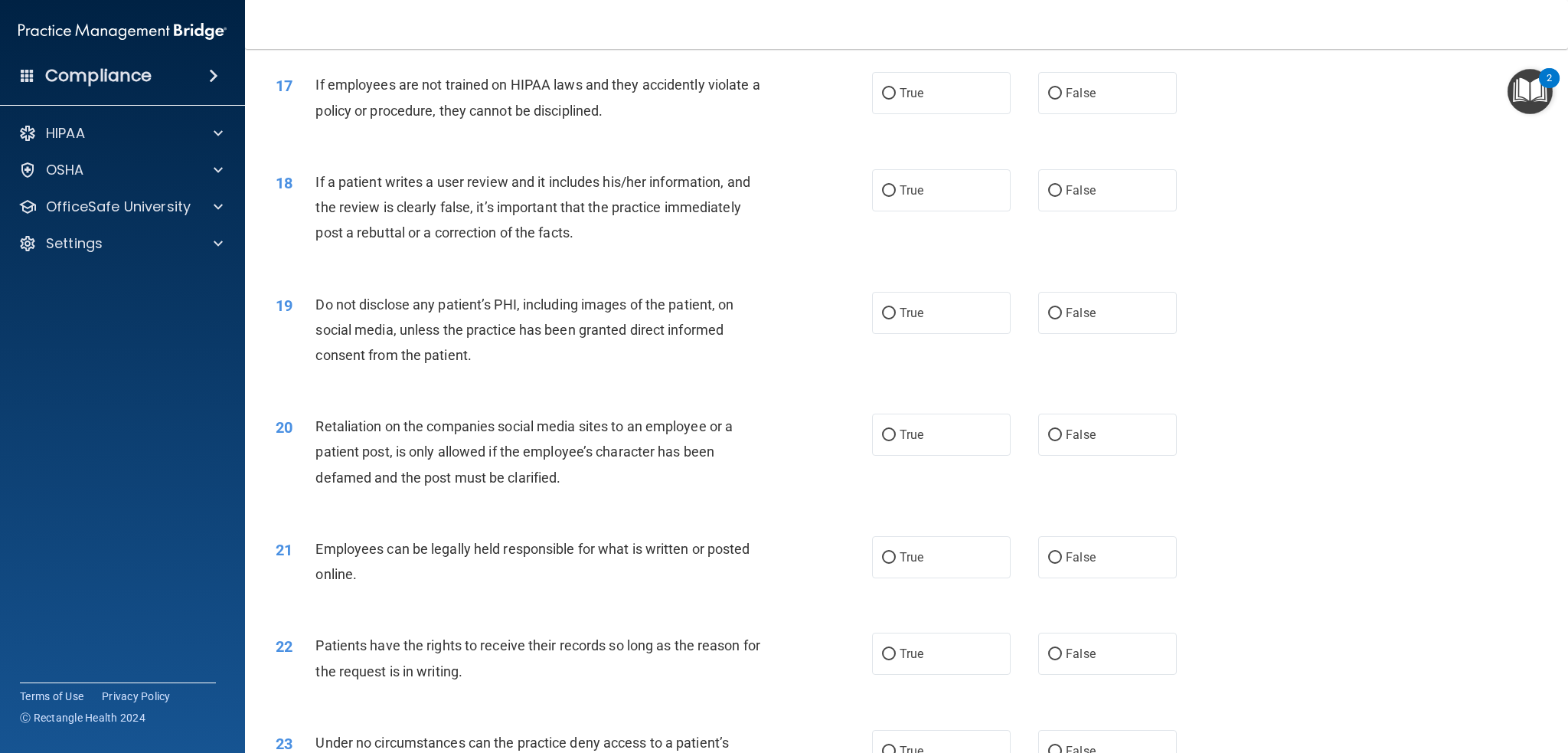
scroll to position [1954, 0]
click at [551, 85] on span "If employees are not trained on HIPAA laws and they accidently violate a policy…" at bounding box center [537, 97] width 444 height 41
drag, startPoint x: 888, startPoint y: 106, endPoint x: 729, endPoint y: 85, distance: 160.4
click at [888, 104] on label "True" at bounding box center [941, 92] width 138 height 42
click at [888, 100] on input "True" at bounding box center [888, 93] width 14 height 11
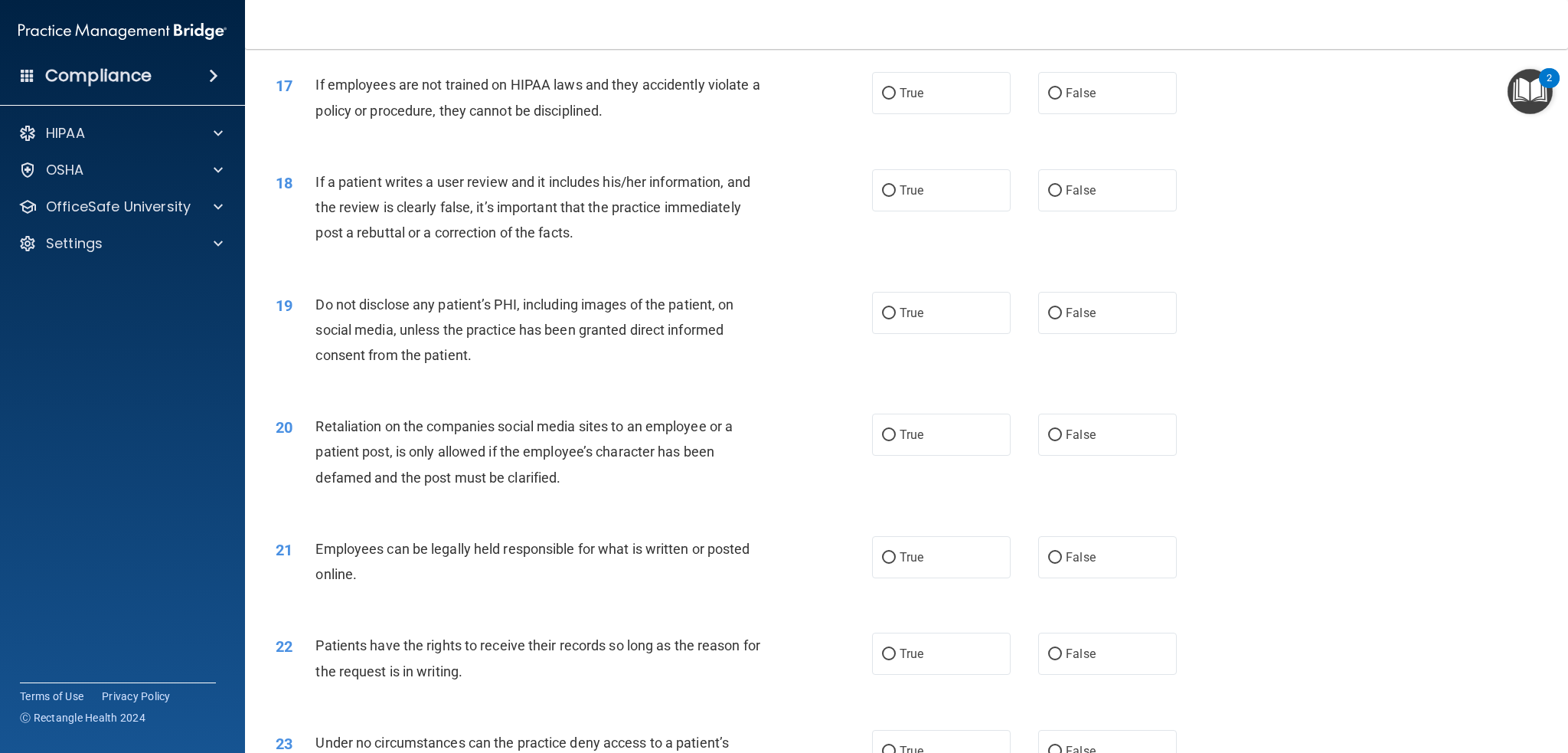
radio input "true"
click at [668, 77] on span "If employees are not trained on HIPAA laws and they accidently violate a policy…" at bounding box center [537, 97] width 444 height 41
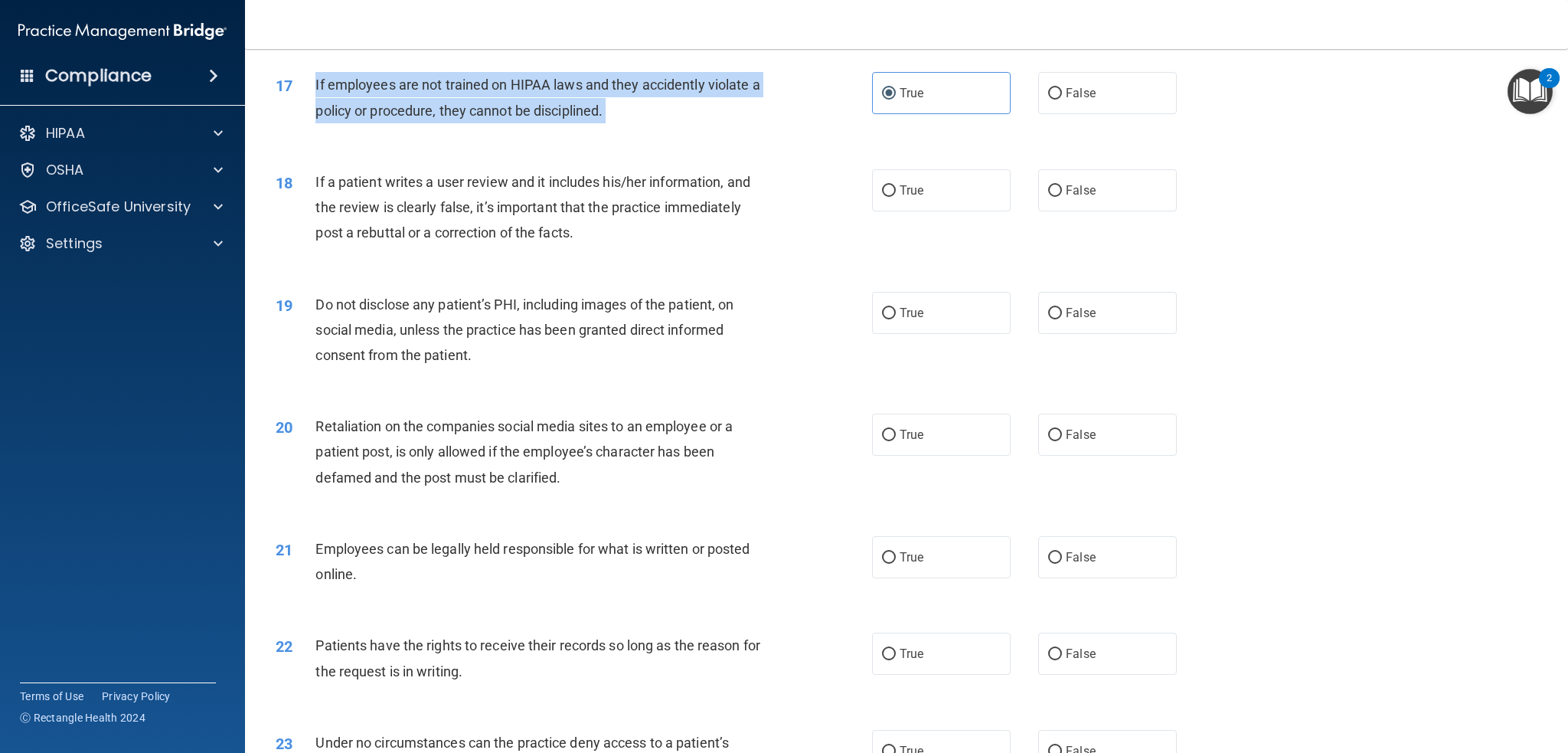
click at [668, 77] on span "If employees are not trained on HIPAA laws and they accidently violate a policy…" at bounding box center [537, 97] width 444 height 41
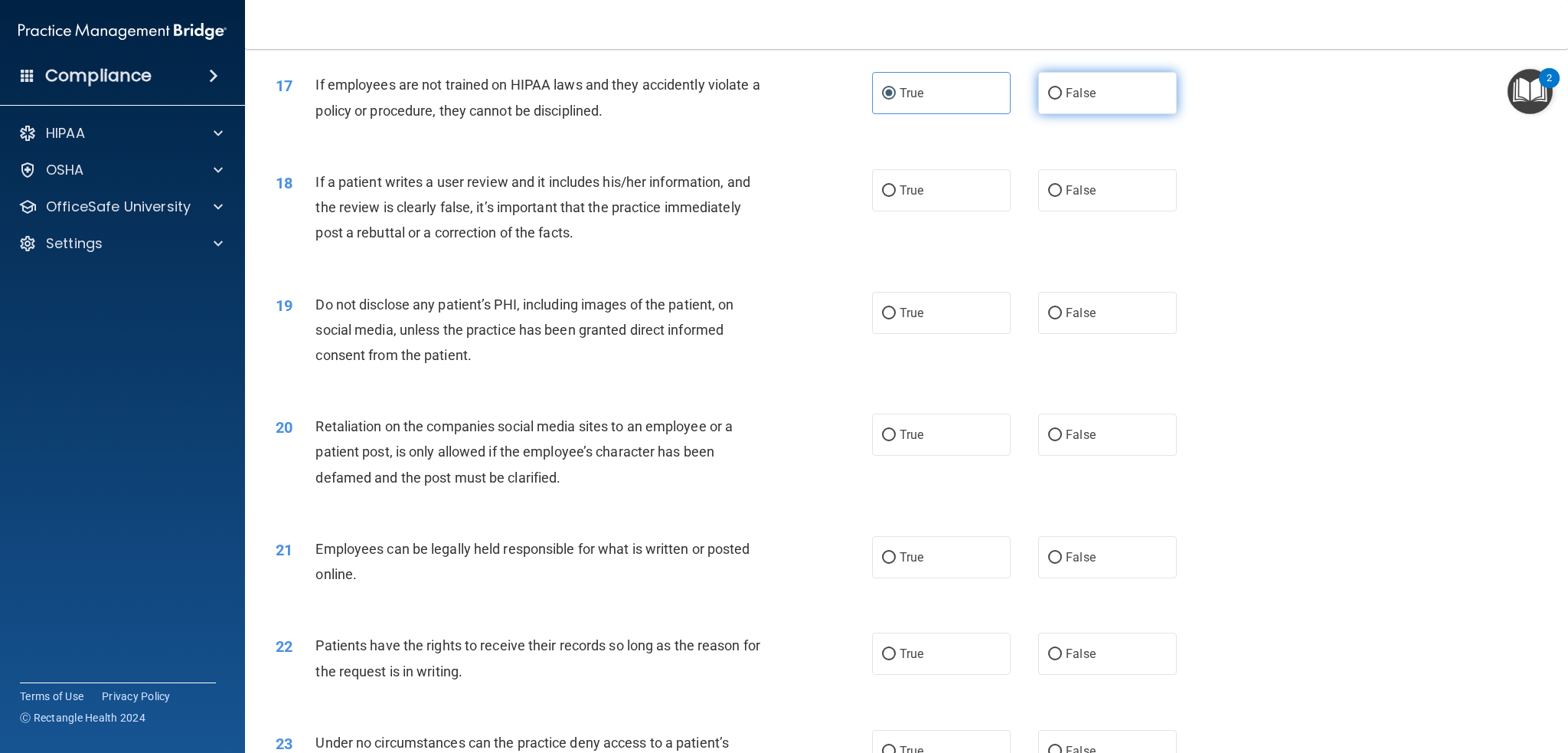
click at [1085, 88] on span "False" at bounding box center [1081, 93] width 30 height 15
click at [1062, 88] on input "False" at bounding box center [1054, 93] width 14 height 11
radio input "true"
radio input "false"
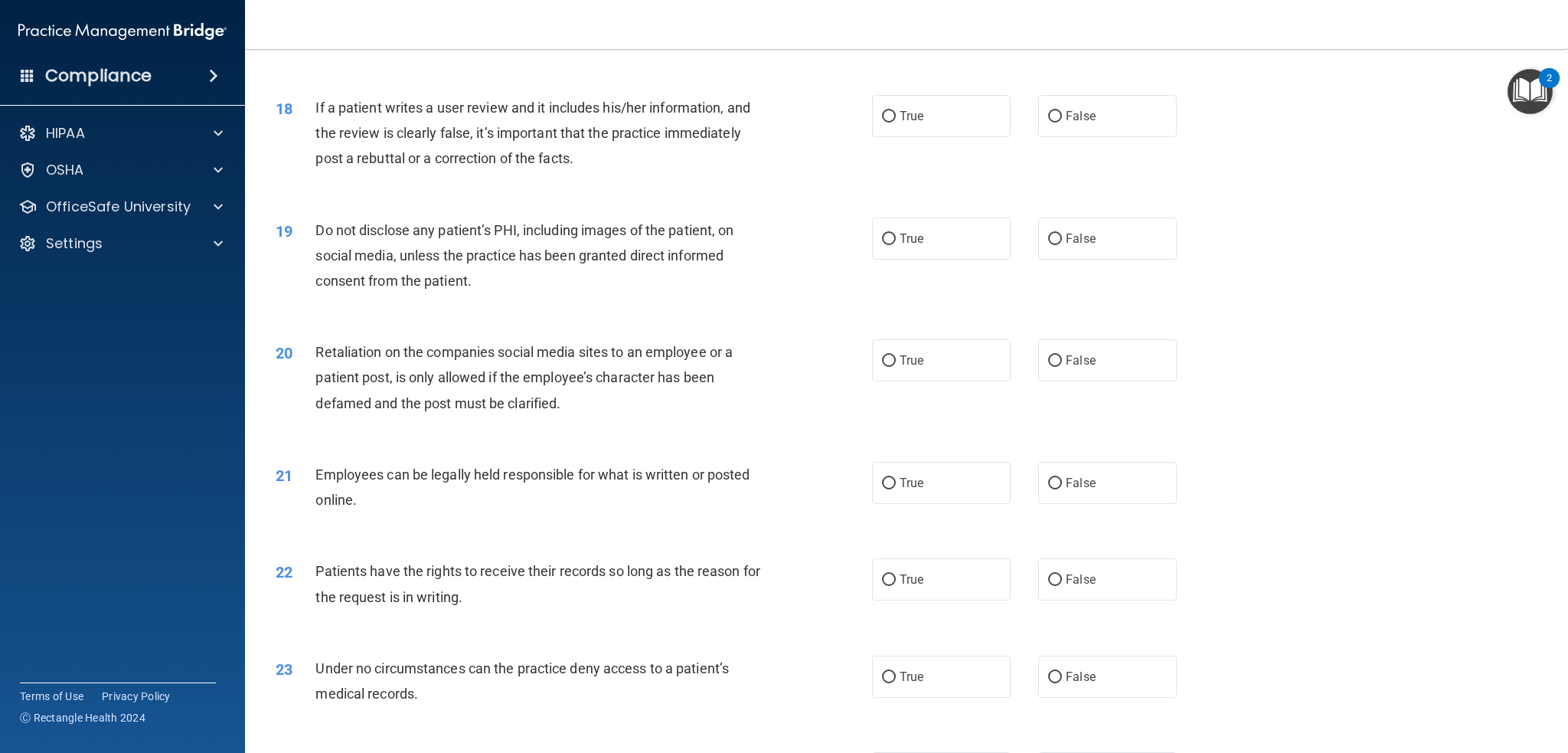
scroll to position [2031, 0]
click at [642, 177] on div "18 If a patient writes a user review and it includes his/her information, and t…" at bounding box center [907, 135] width 1285 height 122
click at [613, 131] on span "If a patient writes a user review and it includes his/her information, and the …" at bounding box center [532, 130] width 434 height 66
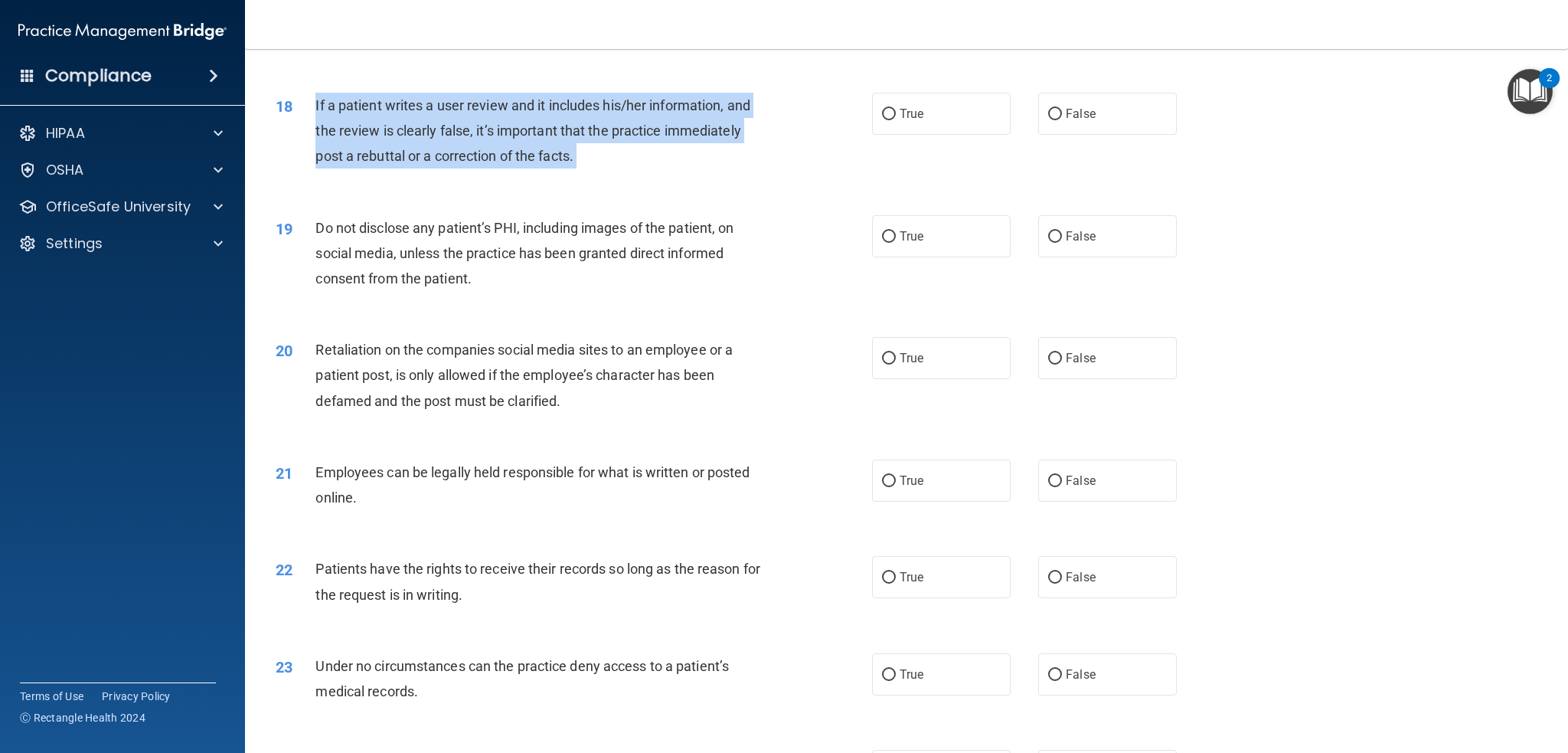
click at [613, 131] on span "If a patient writes a user review and it includes his/her information, and the …" at bounding box center [532, 130] width 434 height 66
click at [851, 95] on div "18 If a patient writes a user review and it includes his/her information, and t…" at bounding box center [574, 135] width 643 height 84
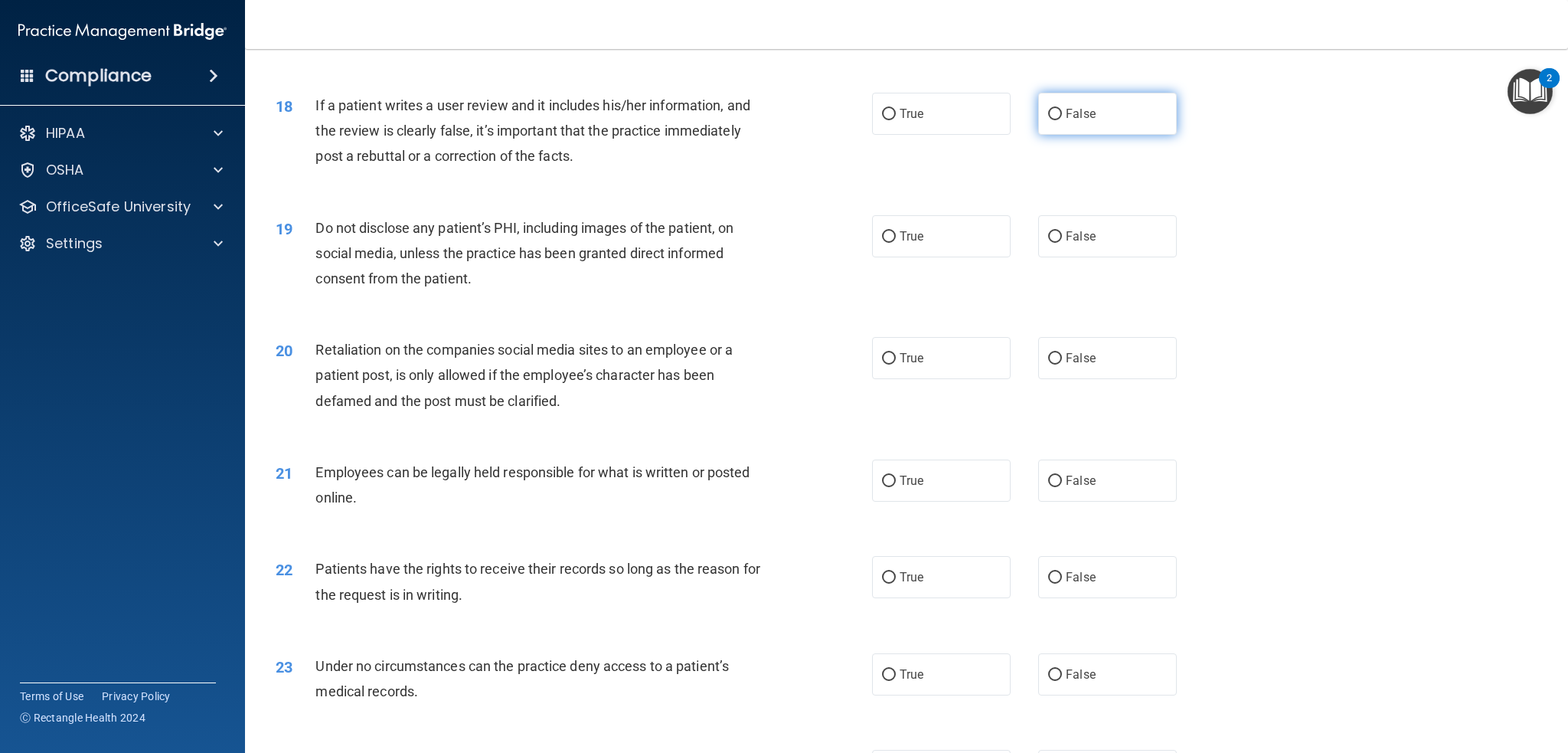
click at [1070, 125] on label "False" at bounding box center [1108, 113] width 138 height 42
click at [1062, 121] on input "False" at bounding box center [1054, 114] width 14 height 11
radio input "true"
click at [661, 153] on div "If a patient writes a user review and it includes his/her information, and the …" at bounding box center [548, 131] width 465 height 77
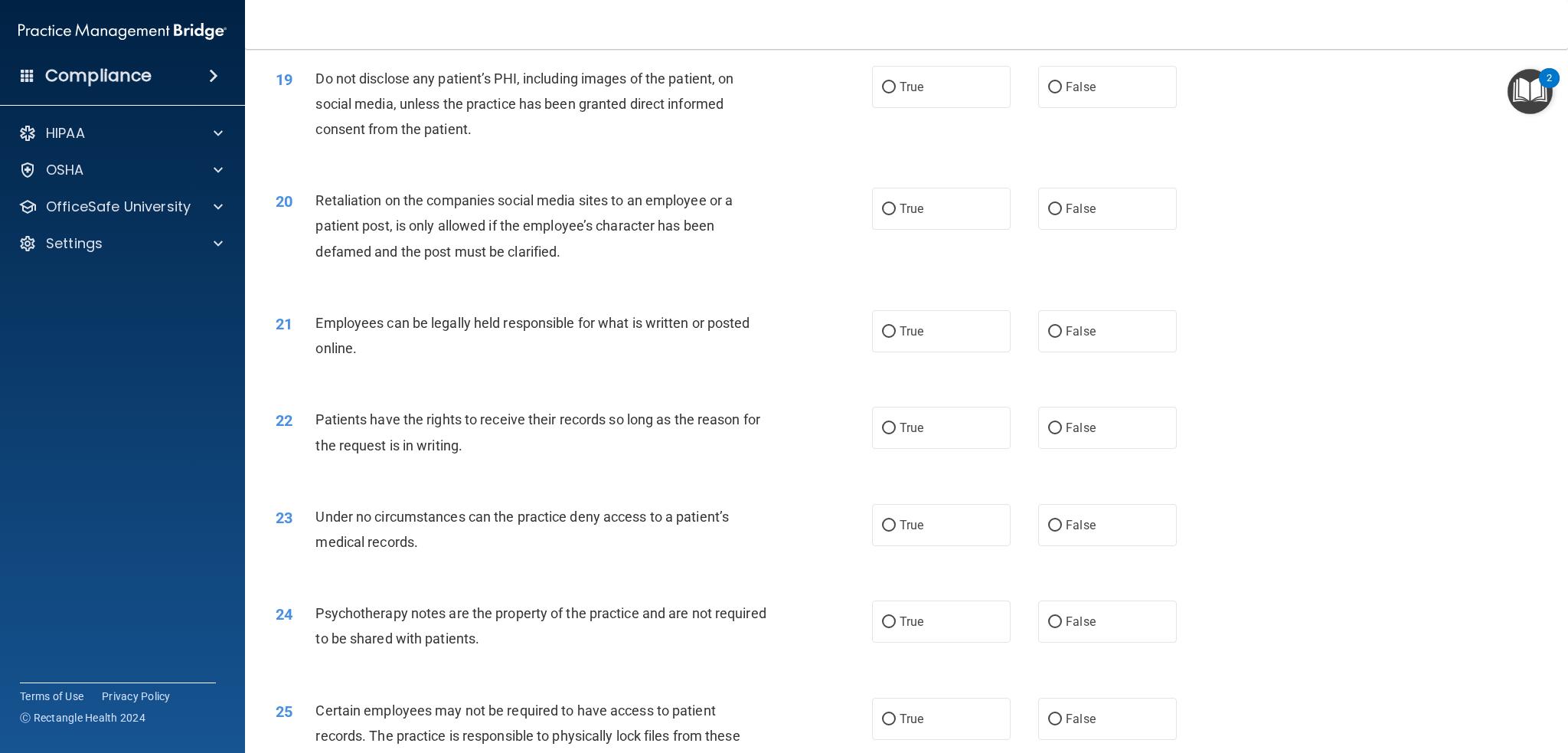
scroll to position [2184, 0]
click at [898, 92] on label "True" at bounding box center [941, 82] width 138 height 42
click at [896, 90] on input "True" at bounding box center [888, 84] width 14 height 11
radio input "true"
click at [605, 87] on div "Do not disclose any patient’s PHI, including images of the patient, on social m…" at bounding box center [548, 100] width 465 height 77
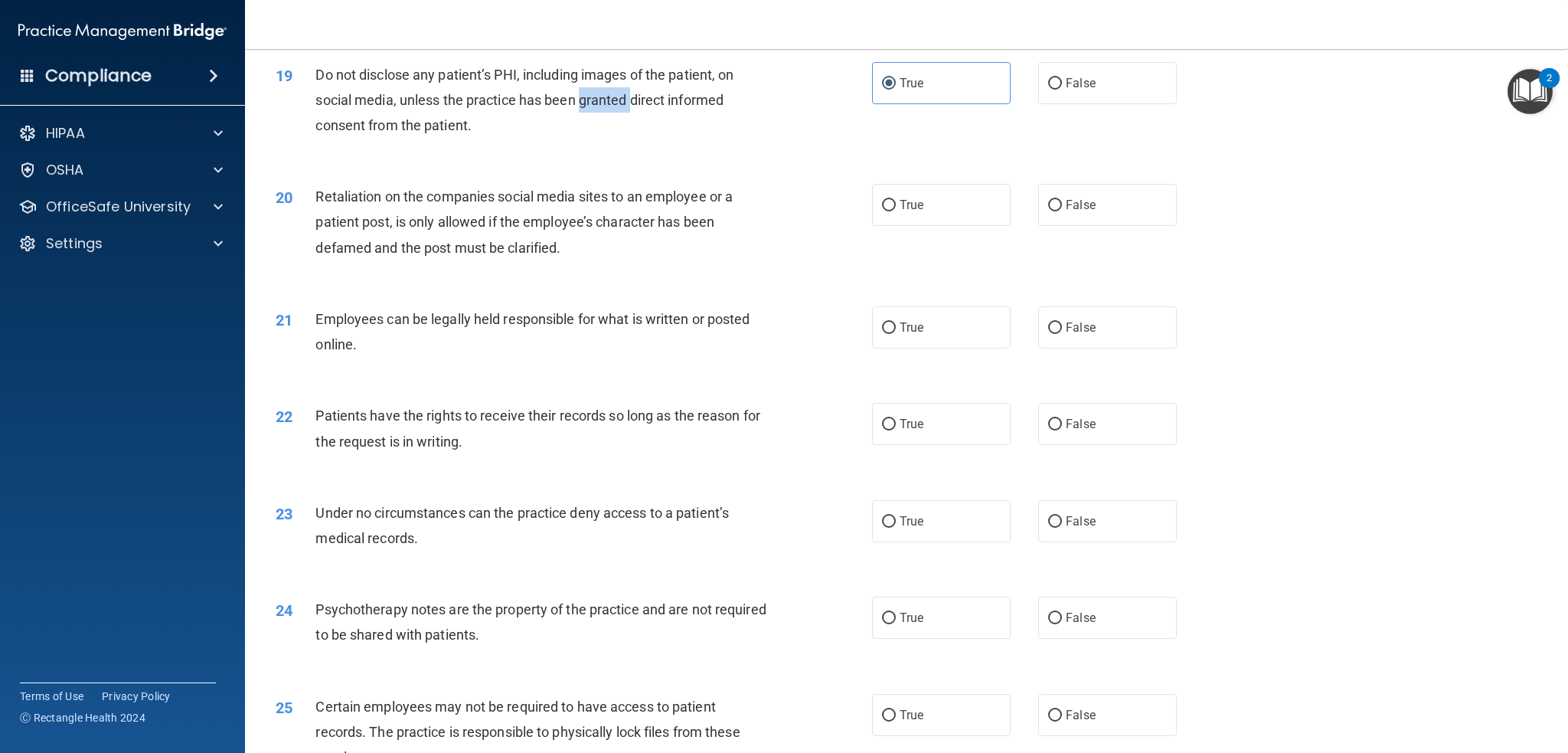
click at [605, 87] on div "Do not disclose any patient’s PHI, including images of the patient, on social m…" at bounding box center [548, 100] width 465 height 77
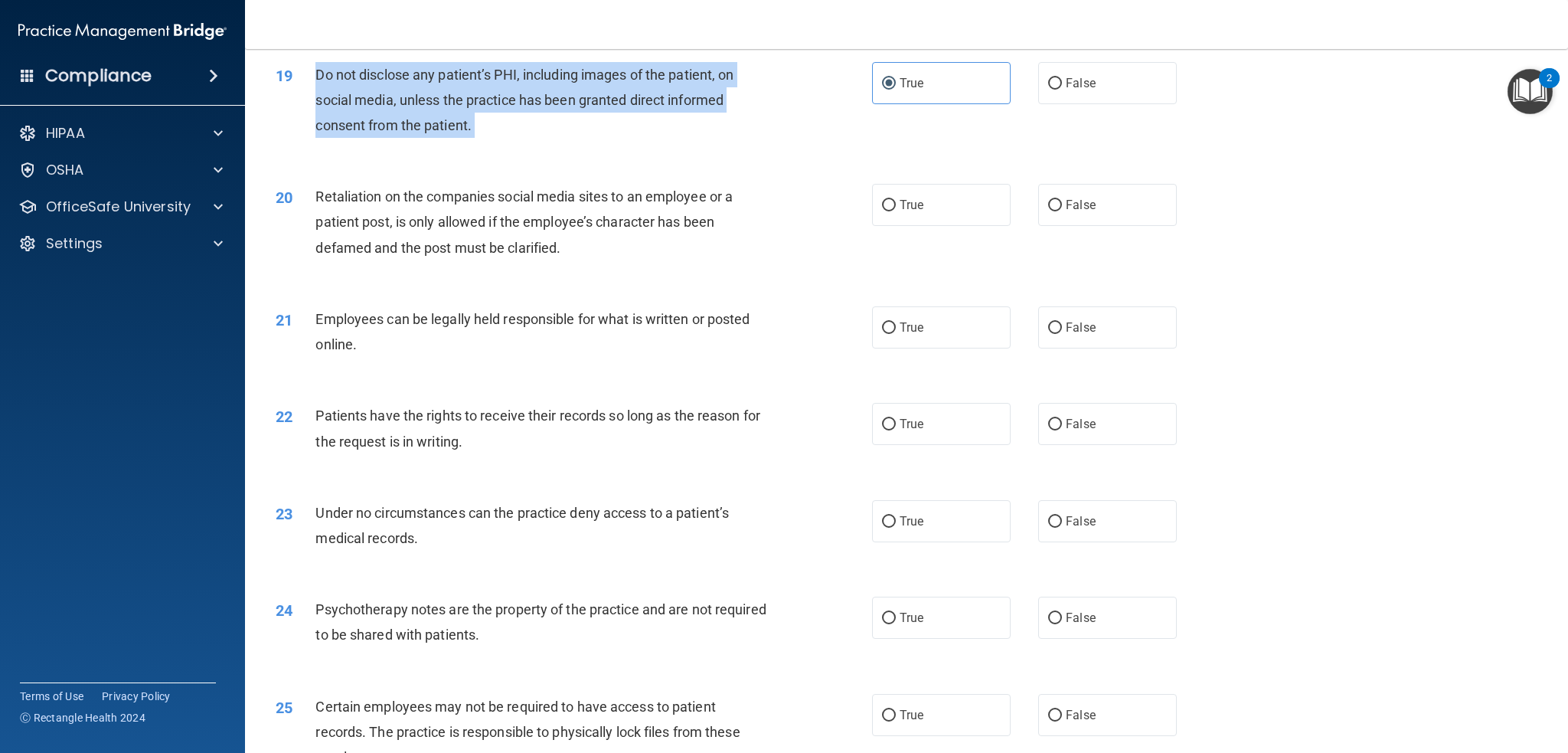
click at [605, 87] on div "Do not disclose any patient’s PHI, including images of the patient, on social m…" at bounding box center [548, 100] width 465 height 77
click at [562, 108] on div "Do not disclose any patient’s PHI, including images of the patient, on social m…" at bounding box center [548, 100] width 465 height 77
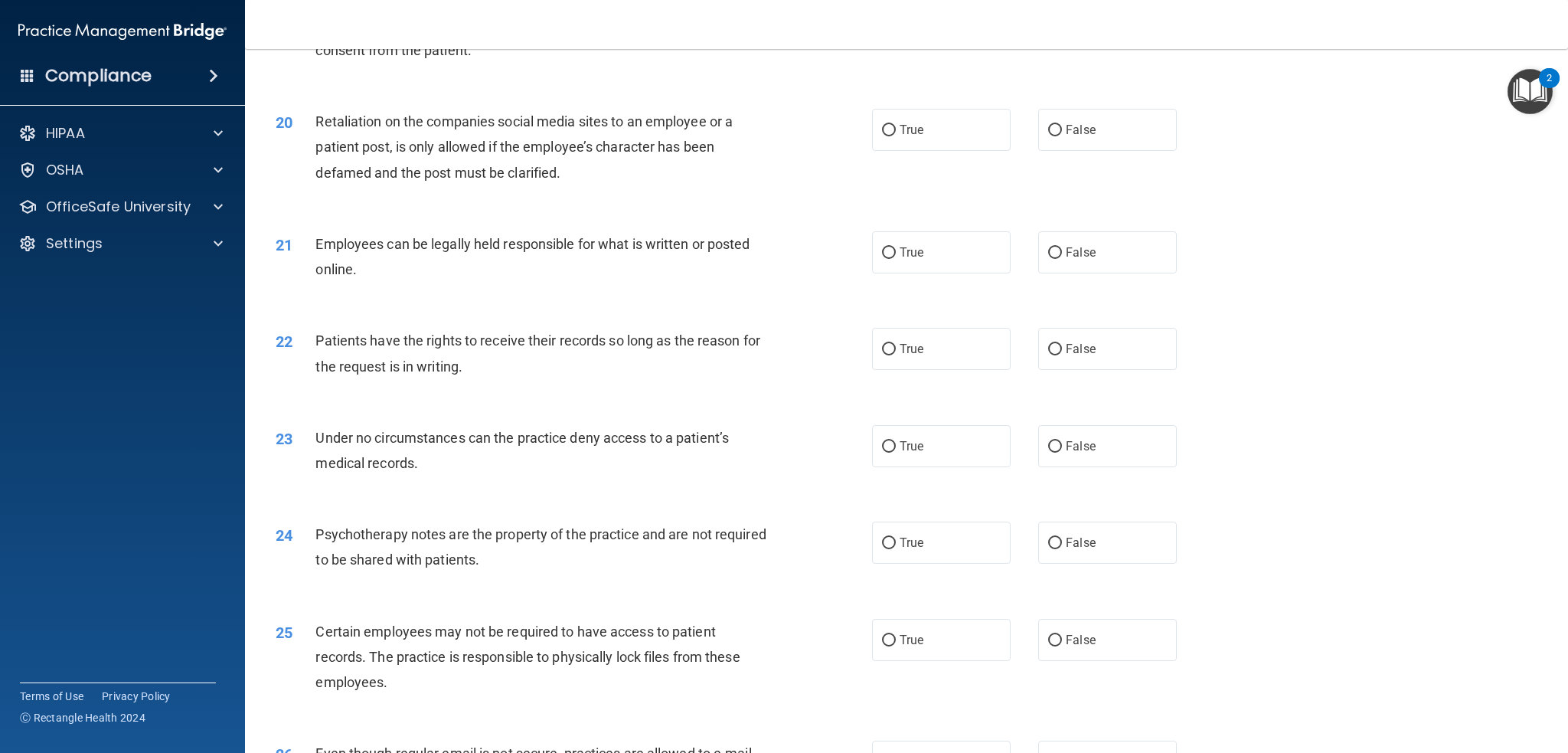
scroll to position [2261, 0]
click at [569, 117] on span "Retaliation on the companies social media sites to an employee or a patient pos…" at bounding box center [524, 145] width 417 height 66
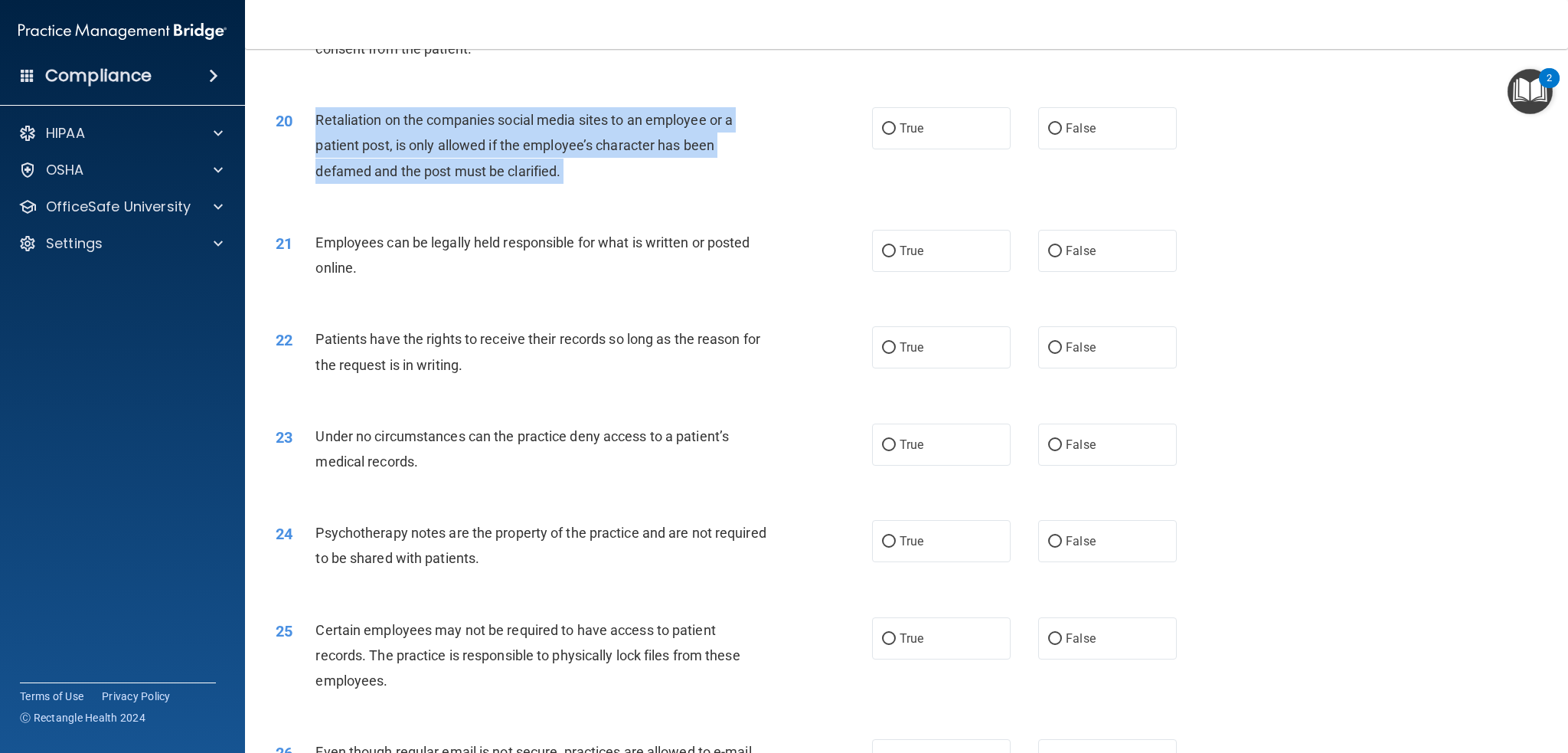
click at [569, 117] on span "Retaliation on the companies social media sites to an employee or a patient pos…" at bounding box center [524, 145] width 417 height 66
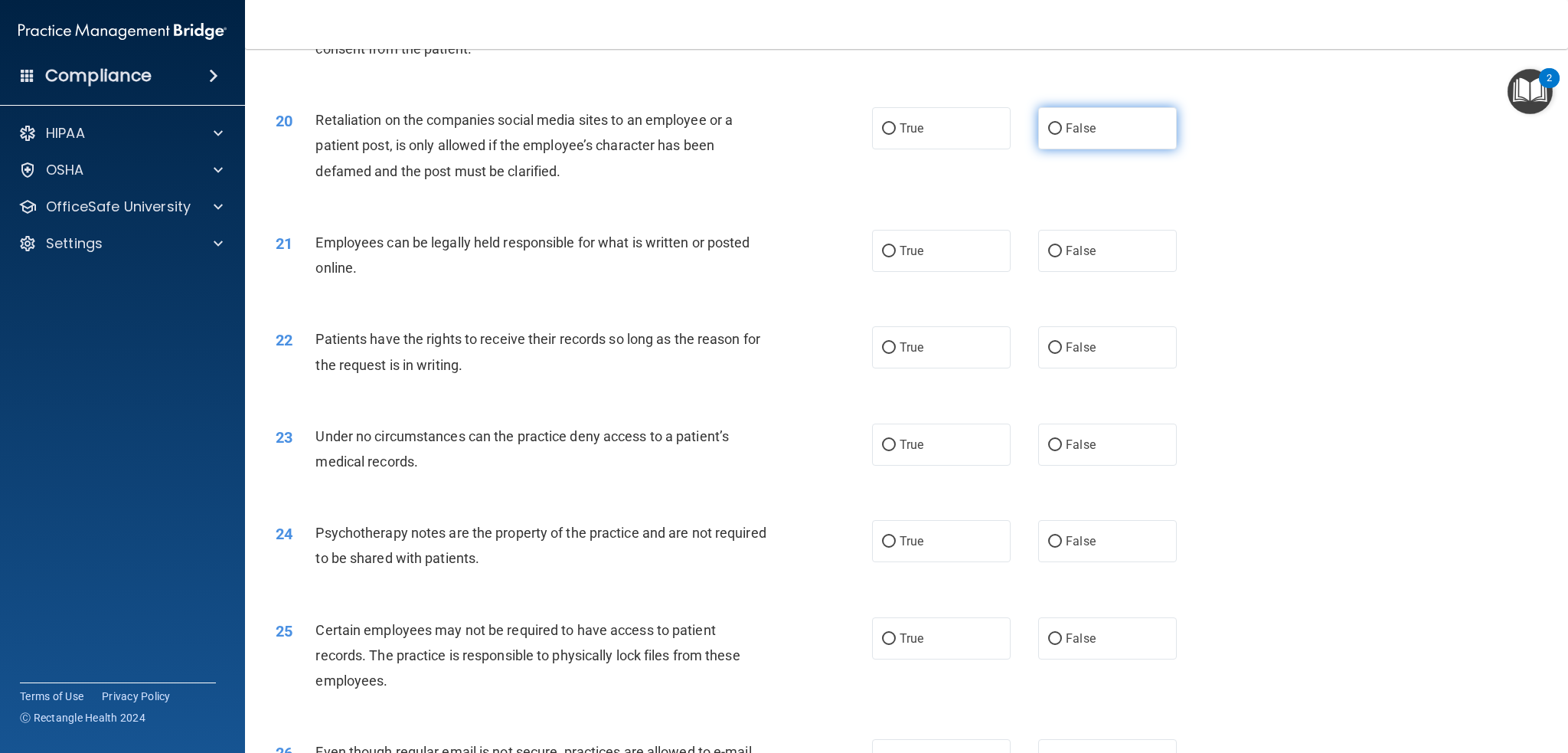
click at [1081, 123] on span "False" at bounding box center [1081, 129] width 30 height 15
click at [1062, 123] on input "False" at bounding box center [1054, 129] width 14 height 11
radio input "true"
click at [593, 245] on span "Employees can be legally held responsible for what is written or posted online." at bounding box center [532, 255] width 434 height 41
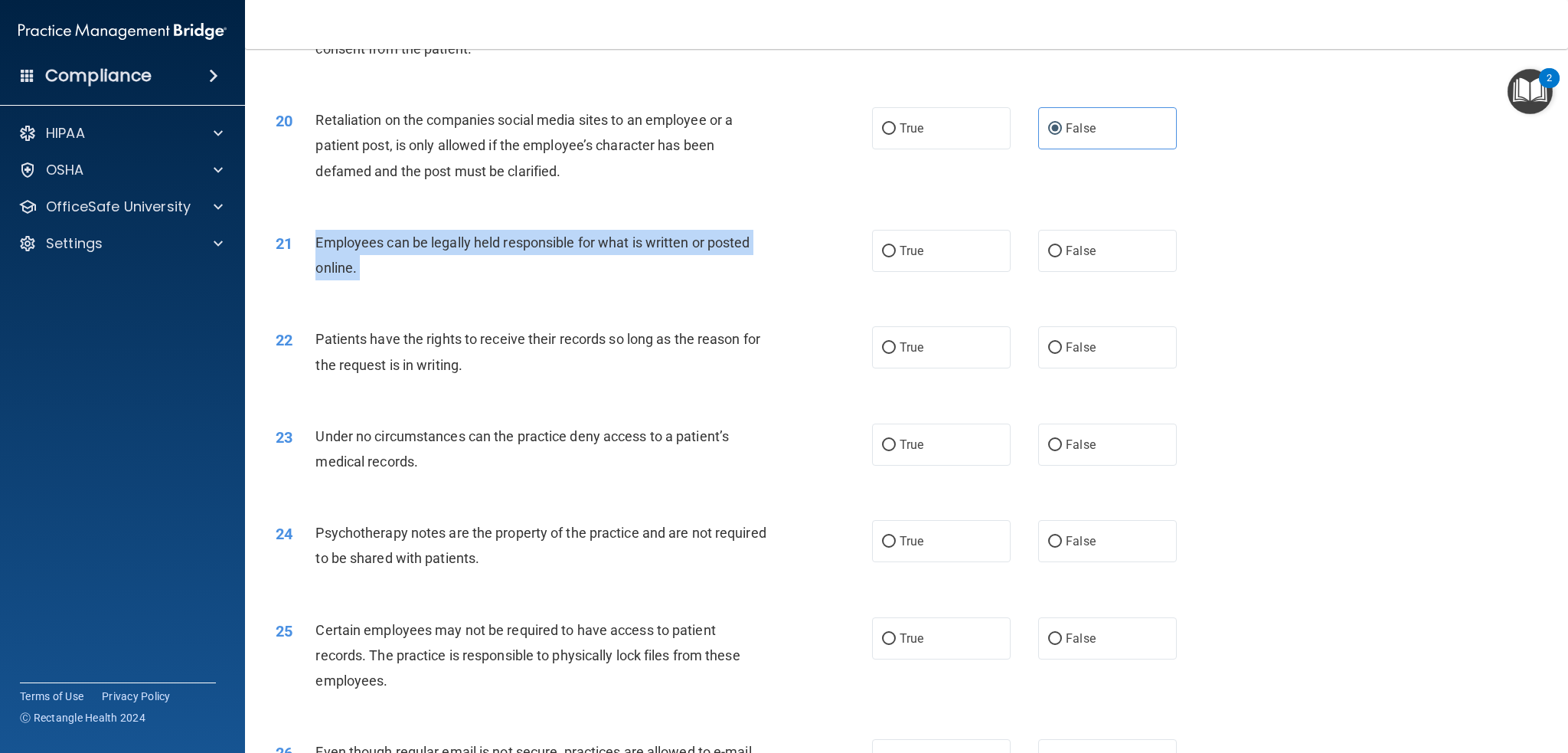
click at [593, 245] on span "Employees can be legally held responsible for what is written or posted online." at bounding box center [532, 255] width 434 height 41
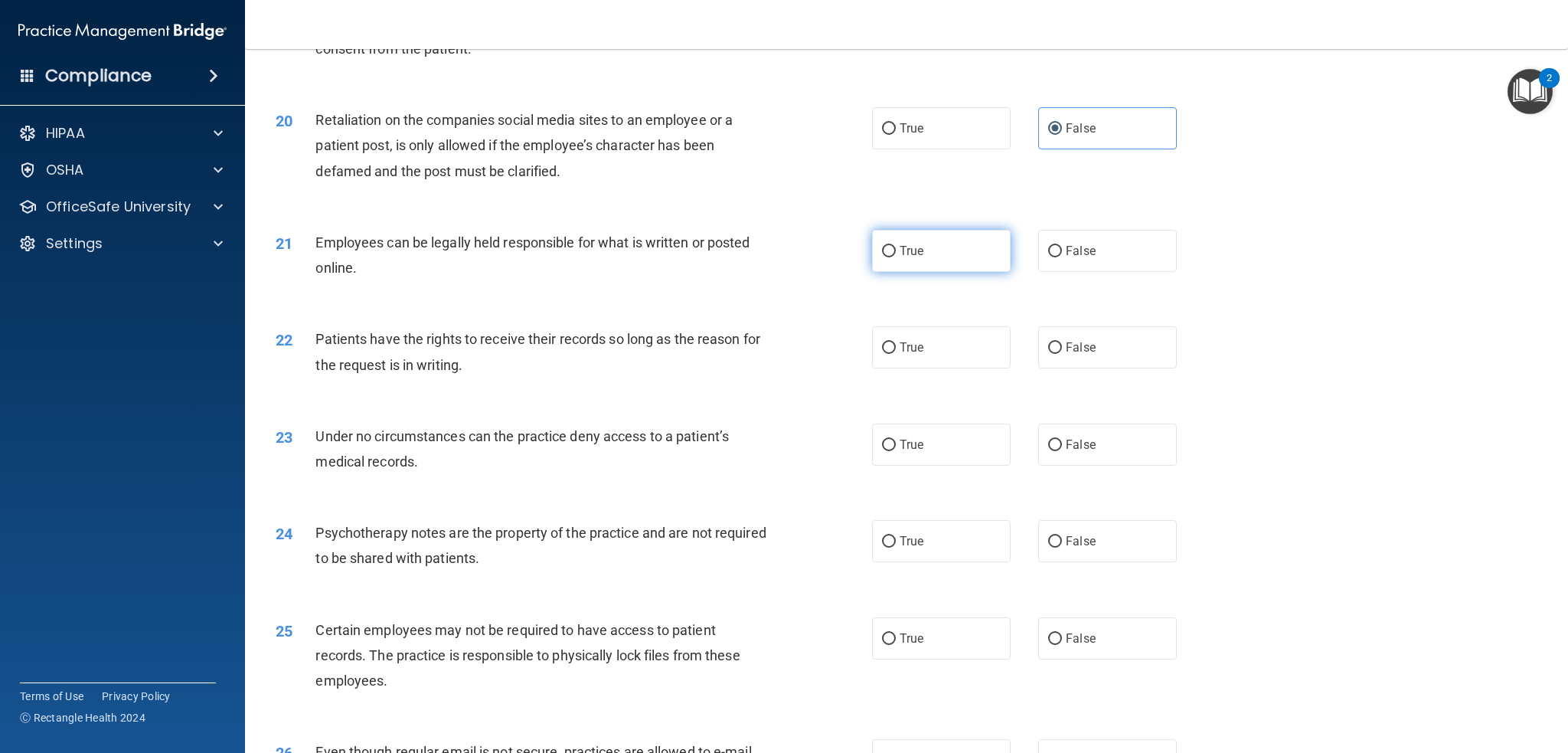
click at [891, 249] on label "True" at bounding box center [941, 250] width 138 height 42
click at [891, 249] on input "True" at bounding box center [888, 251] width 14 height 11
radio input "true"
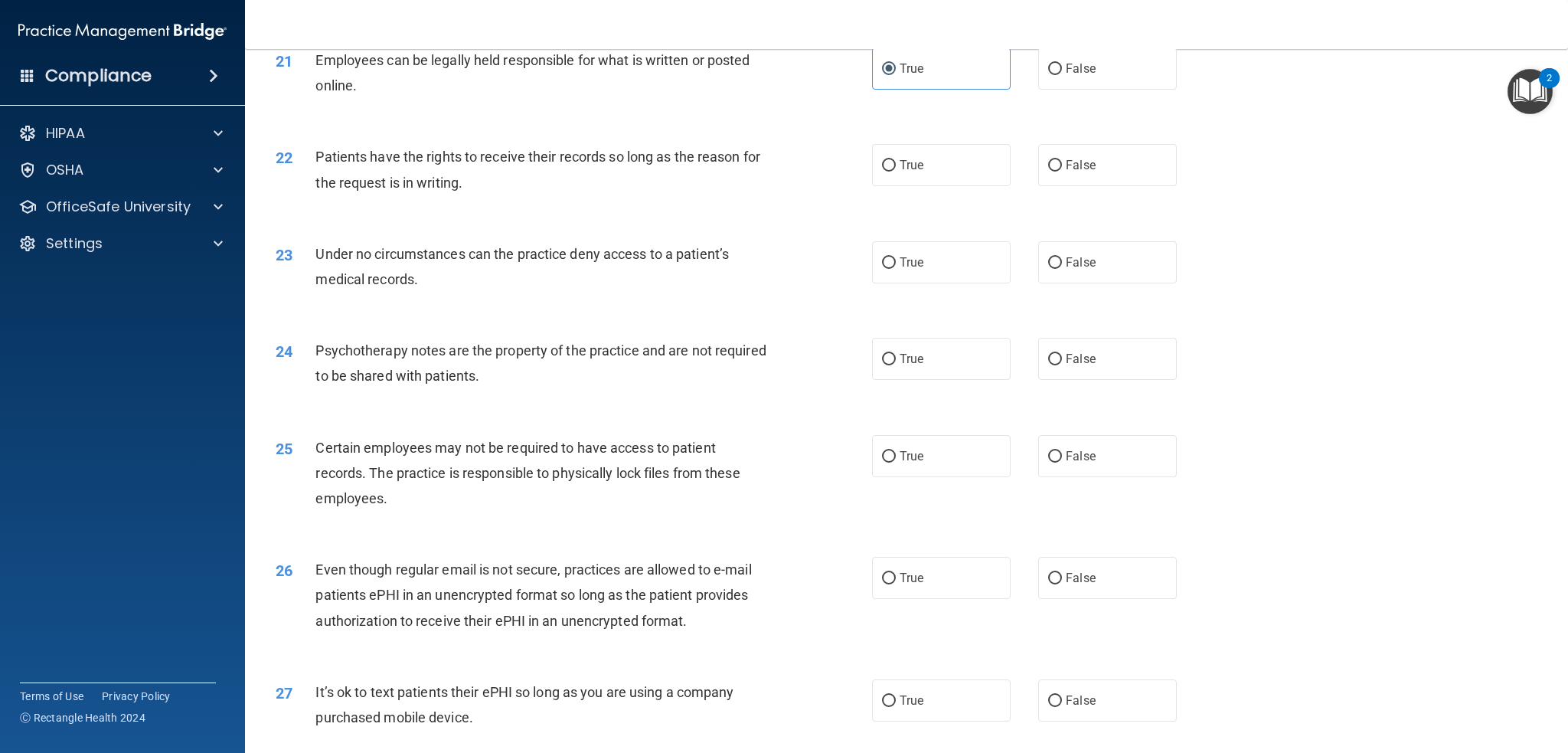
scroll to position [2491, 0]
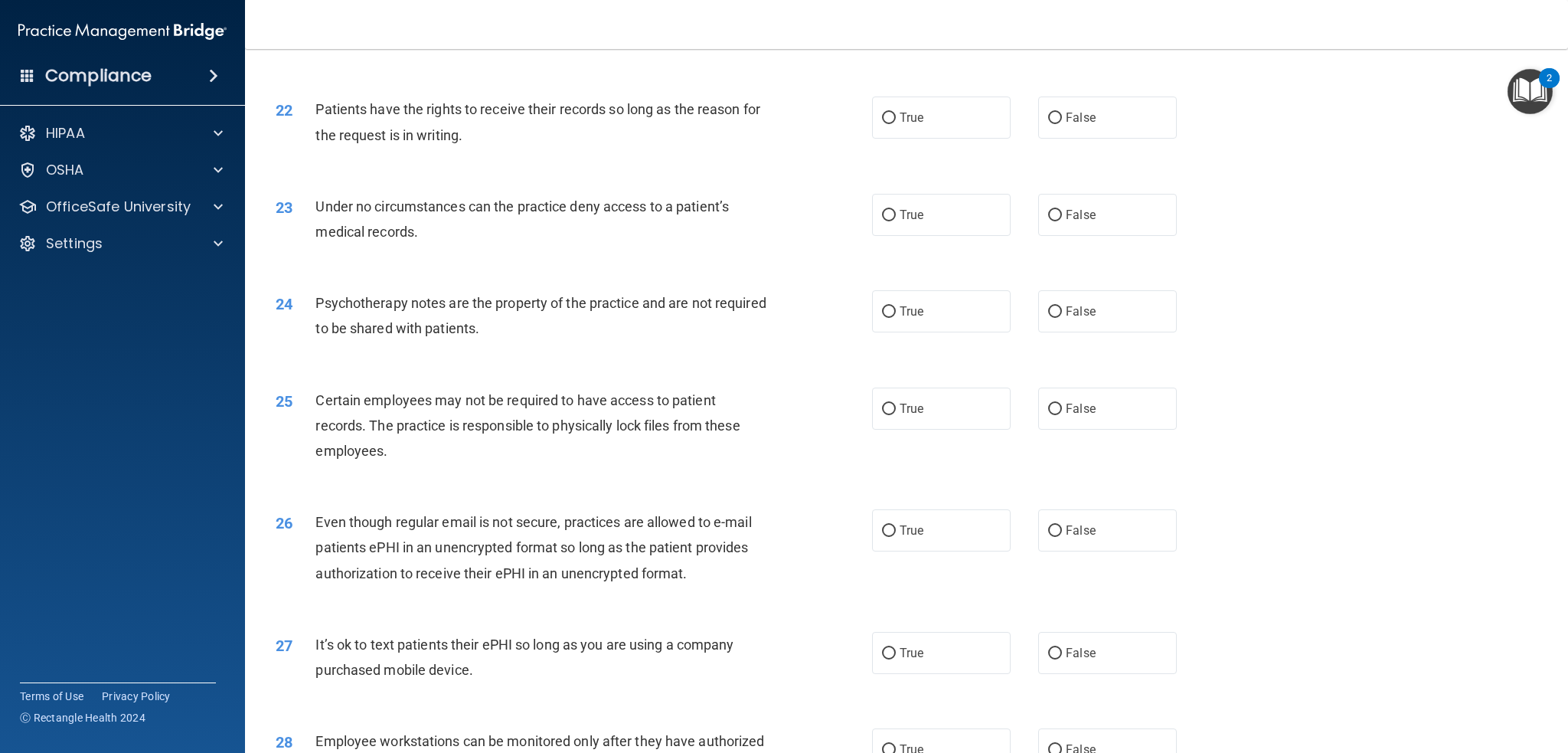
click at [704, 111] on span "Patients have the rights to receive their records so long as the reason for the…" at bounding box center [538, 121] width 445 height 41
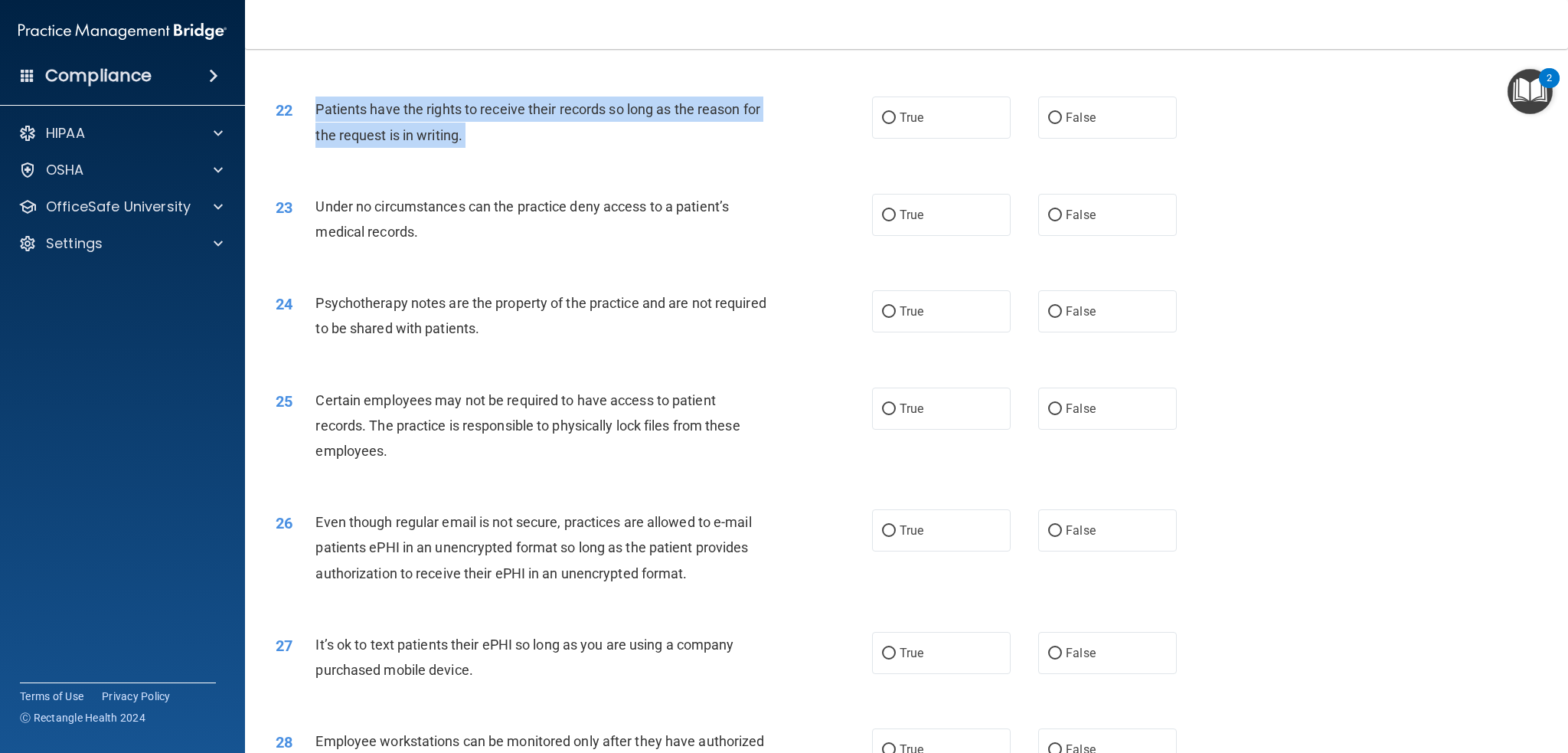
click at [704, 111] on span "Patients have the rights to receive their records so long as the reason for the…" at bounding box center [538, 121] width 445 height 41
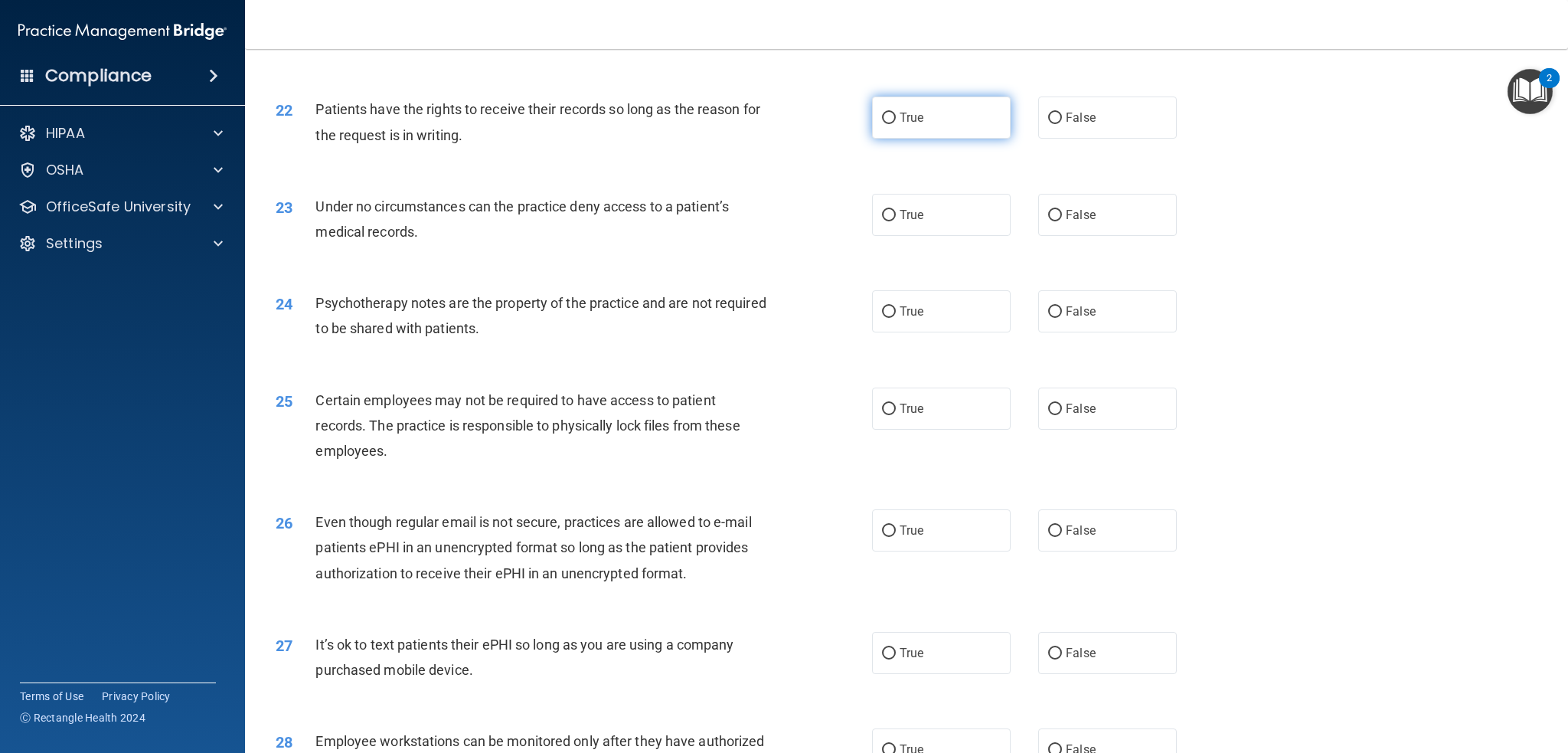
click at [911, 117] on span "True" at bounding box center [911, 118] width 23 height 15
click at [896, 117] on input "True" at bounding box center [888, 119] width 14 height 11
radio input "true"
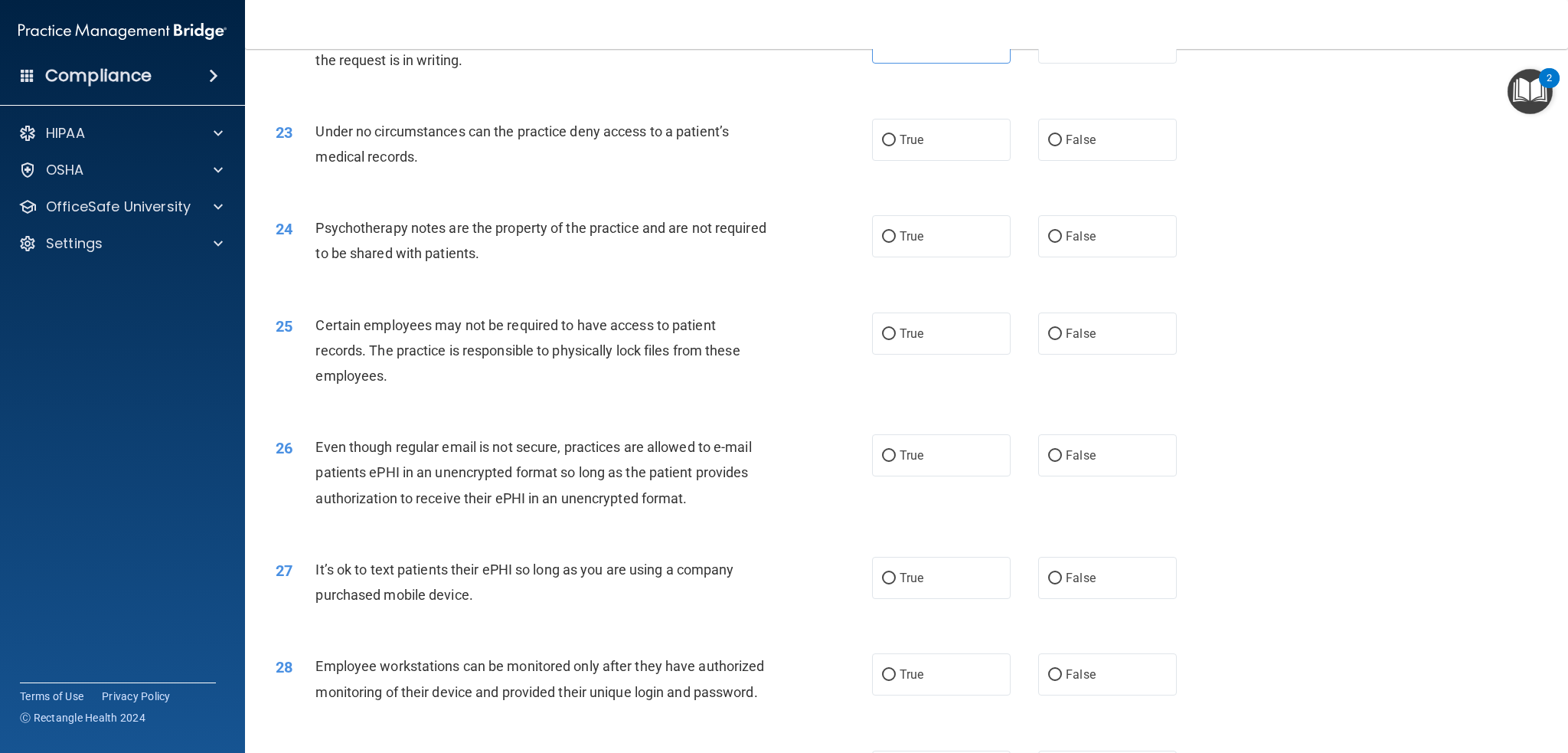
scroll to position [2567, 0]
click at [719, 128] on span "Under no circumstances can the practice deny access to a patient’s medical reco…" at bounding box center [522, 142] width 414 height 41
click at [1111, 147] on label "False" at bounding box center [1108, 137] width 138 height 42
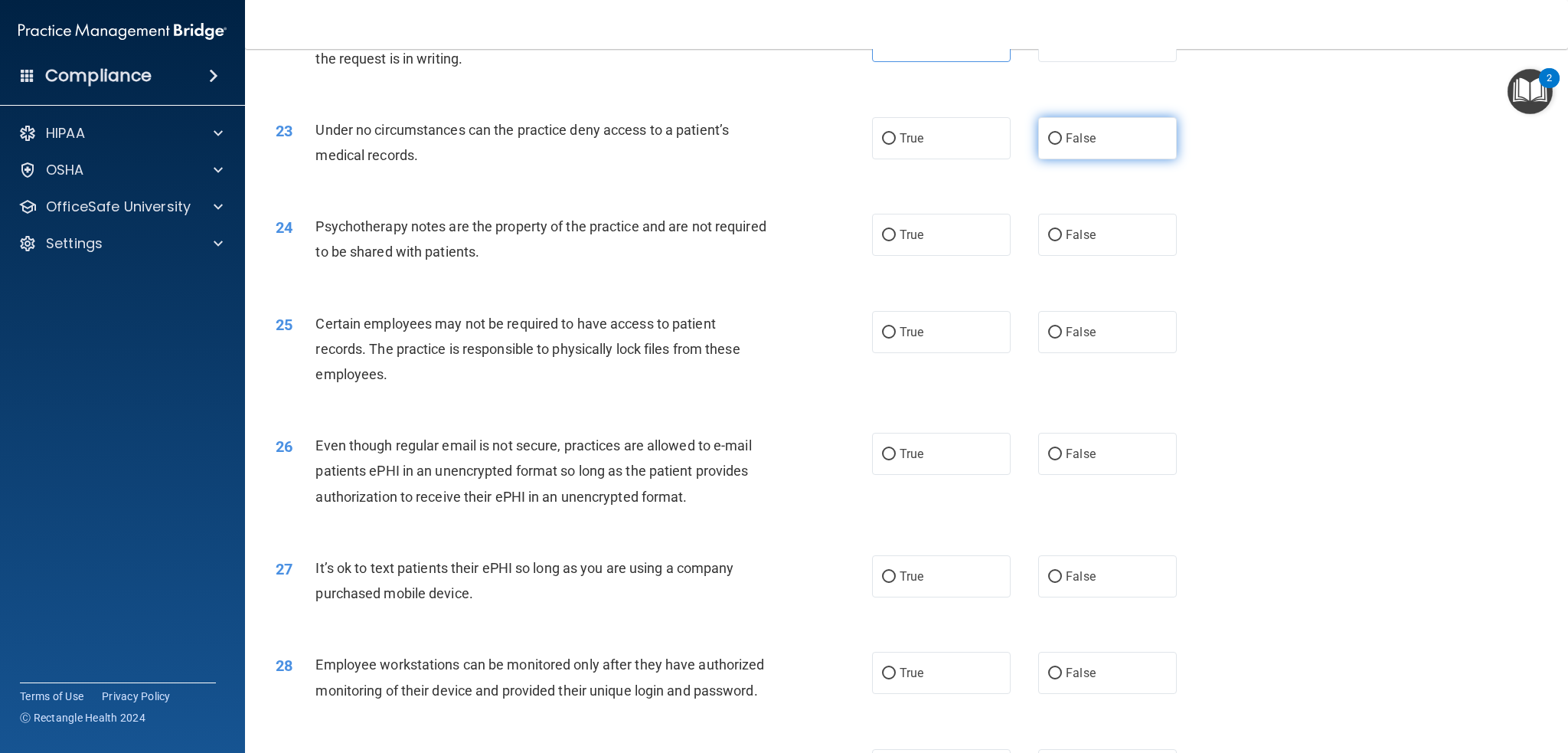
click at [1062, 145] on input "False" at bounding box center [1054, 139] width 14 height 11
radio input "true"
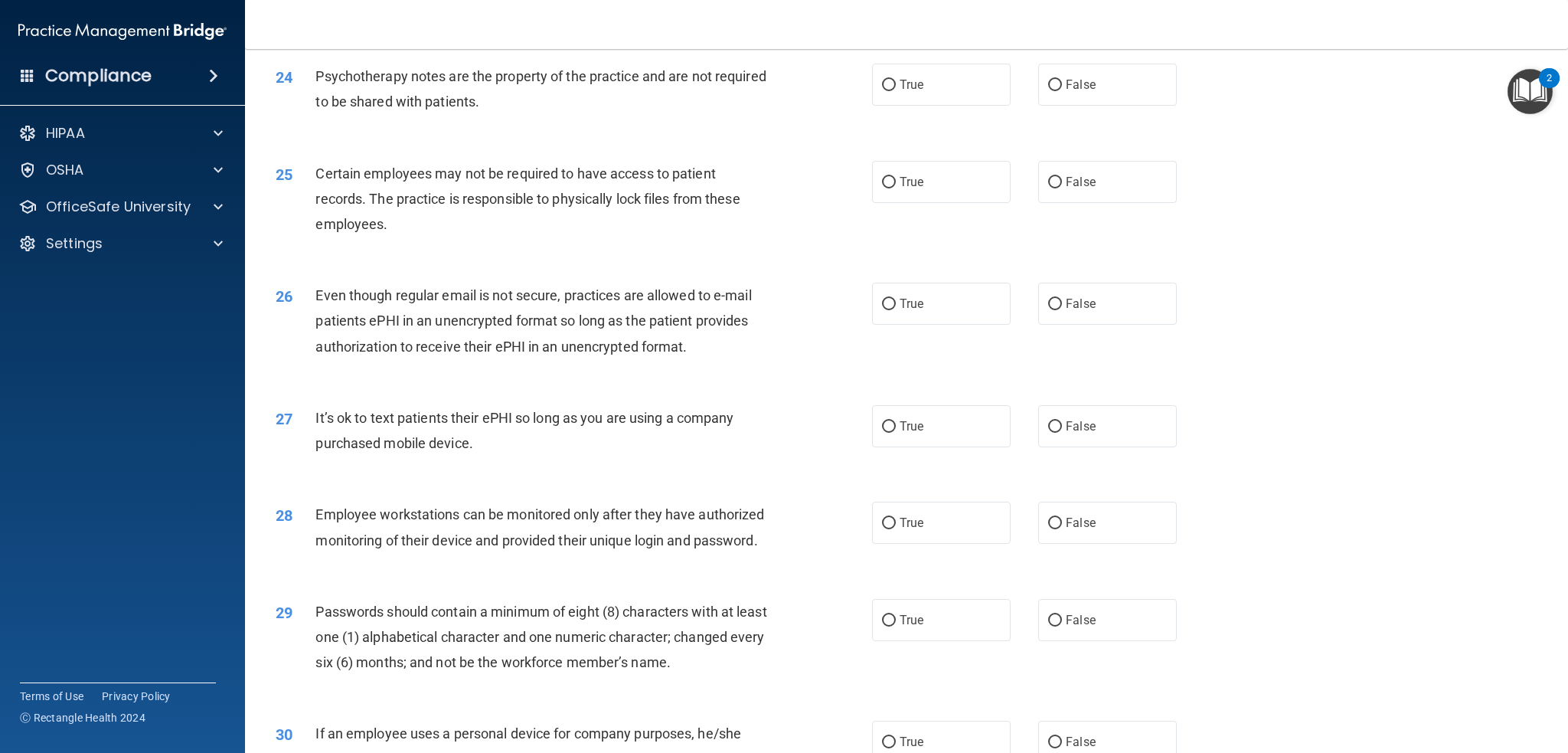
scroll to position [2721, 0]
click at [520, 78] on span "Psychotherapy notes are the property of the practice and are not required to be…" at bounding box center [541, 86] width 450 height 41
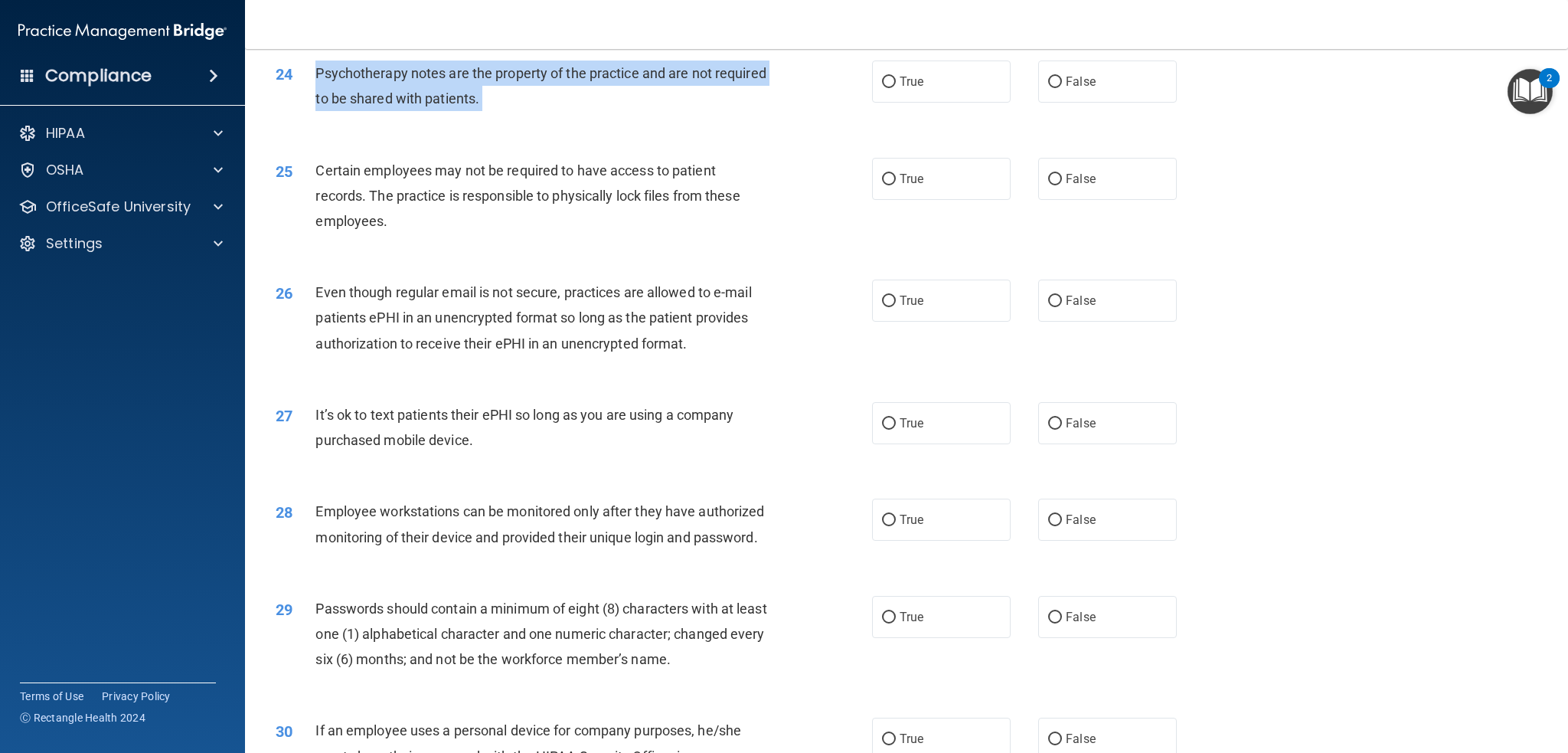
click at [520, 78] on span "Psychotherapy notes are the property of the practice and are not required to be…" at bounding box center [541, 86] width 450 height 41
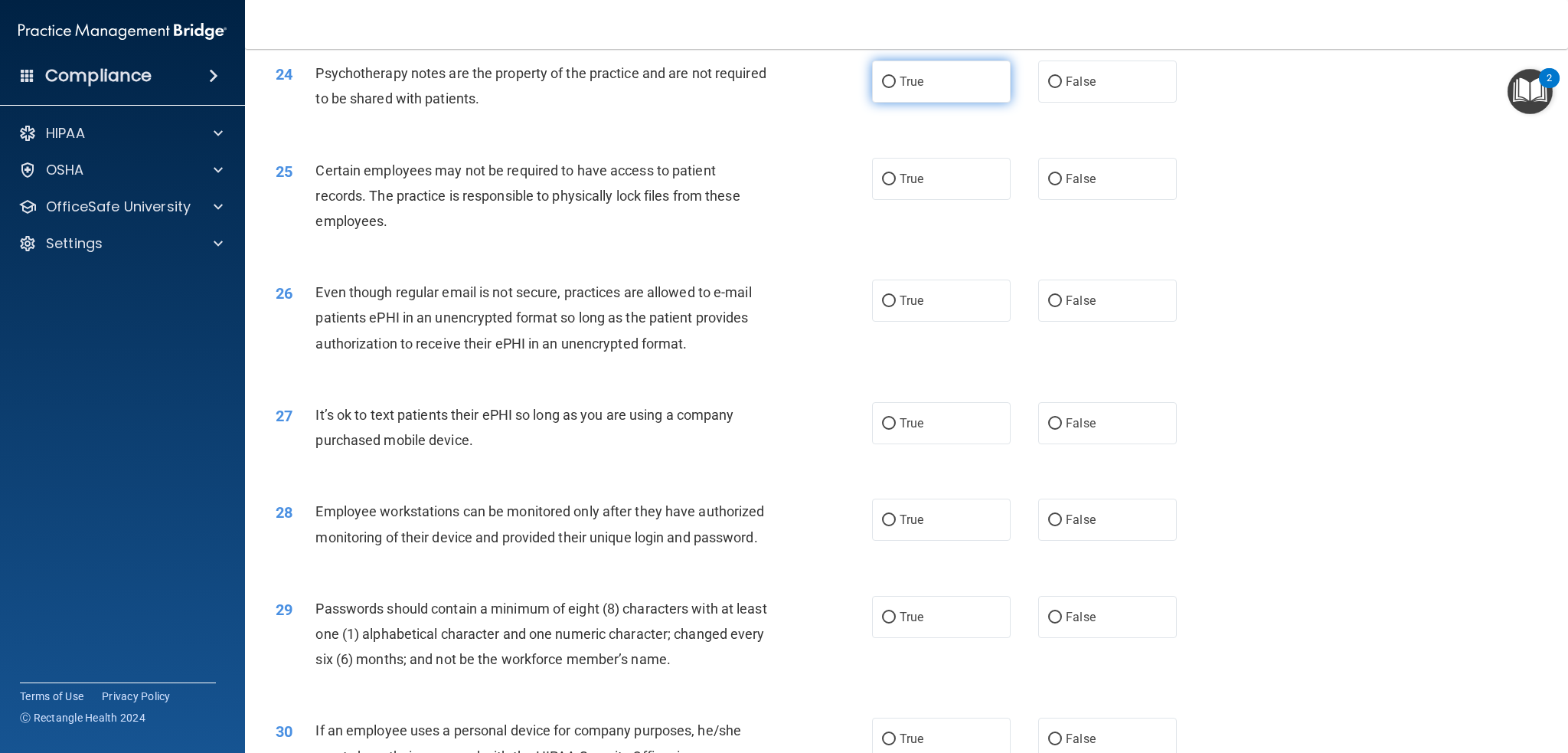
click at [910, 83] on span "True" at bounding box center [911, 82] width 23 height 15
click at [896, 83] on input "True" at bounding box center [888, 82] width 14 height 11
radio input "true"
click at [637, 163] on span "Certain employees may not be required to have access to patient records. The pr…" at bounding box center [528, 195] width 424 height 66
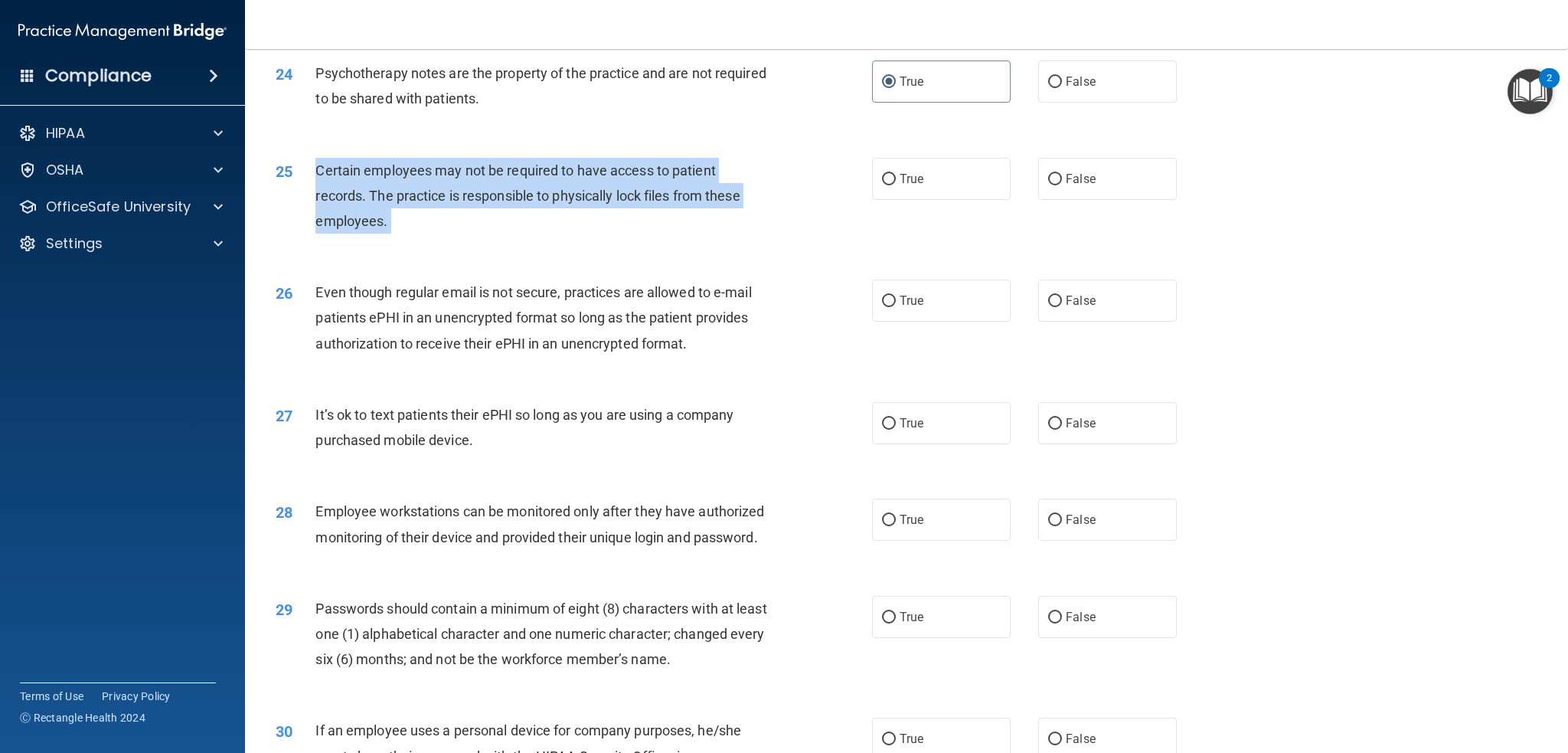
click at [637, 163] on span "Certain employees may not be required to have access to patient records. The pr…" at bounding box center [528, 195] width 424 height 66
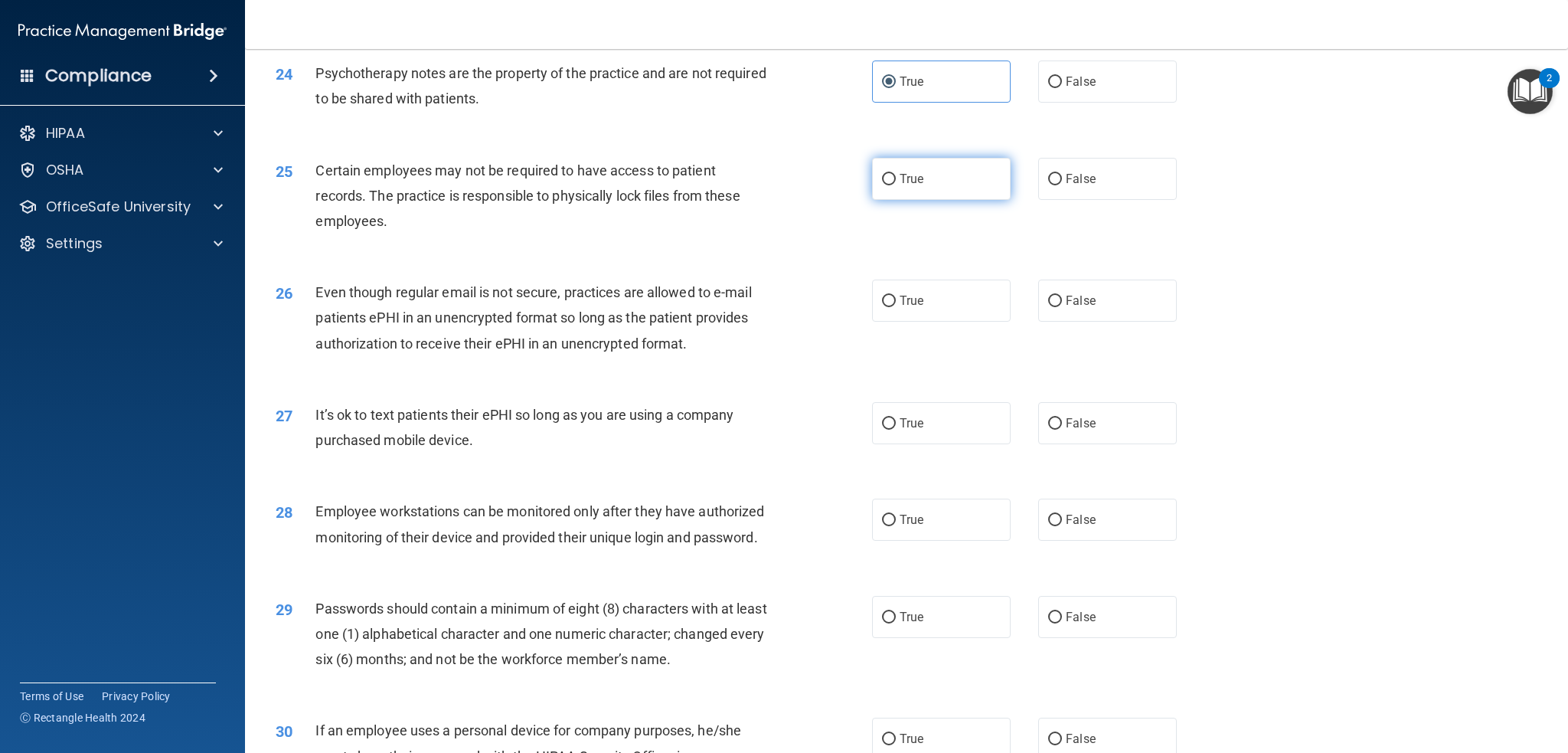
click at [939, 192] on label "True" at bounding box center [941, 178] width 138 height 42
click at [896, 185] on input "True" at bounding box center [888, 179] width 14 height 11
radio input "true"
click at [720, 255] on div "25 Certain employees may not be required to have access to patient records. The…" at bounding box center [907, 199] width 1285 height 122
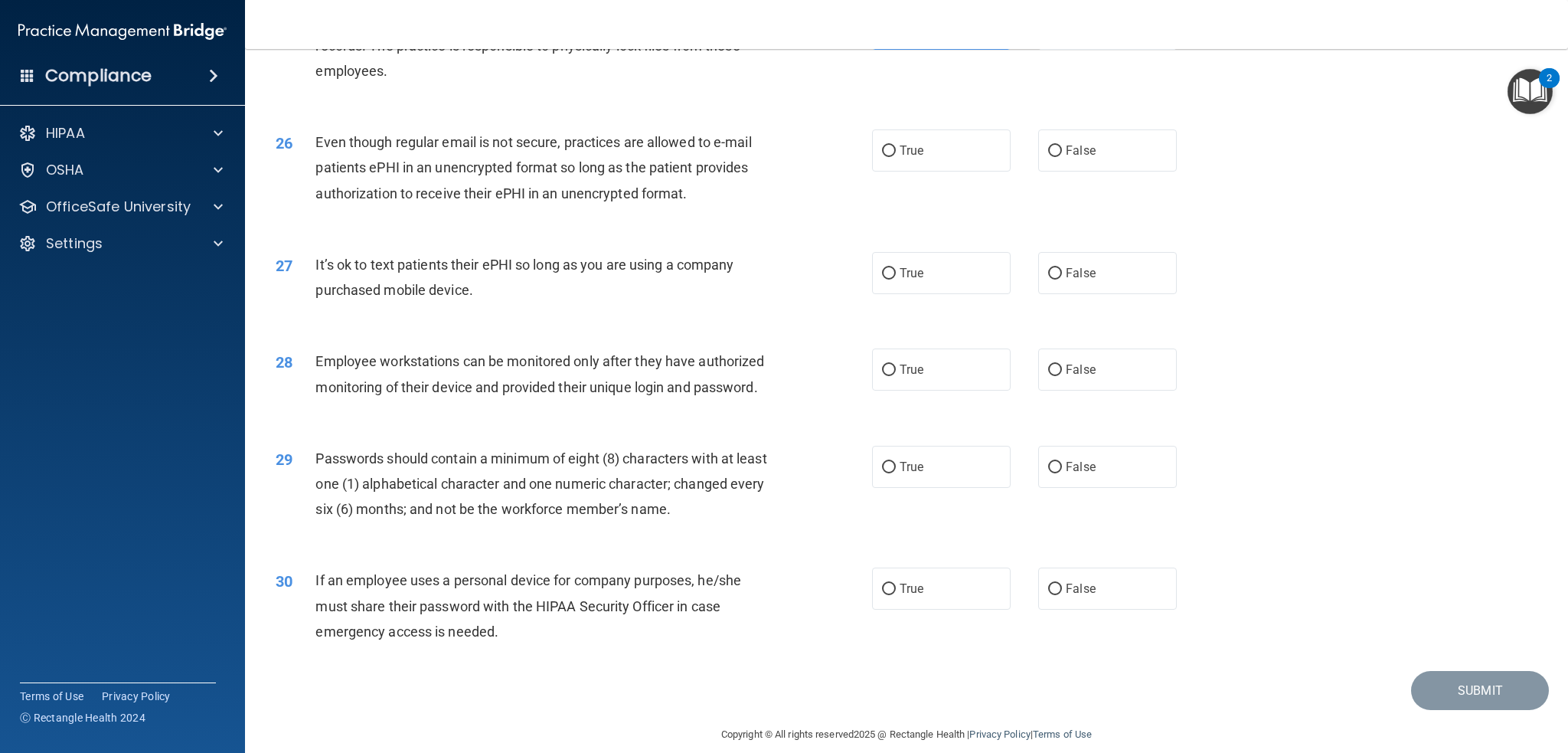
scroll to position [2874, 0]
click at [586, 161] on span "Even though regular email is not secure, practices are allowed to e-mail patien…" at bounding box center [533, 163] width 435 height 66
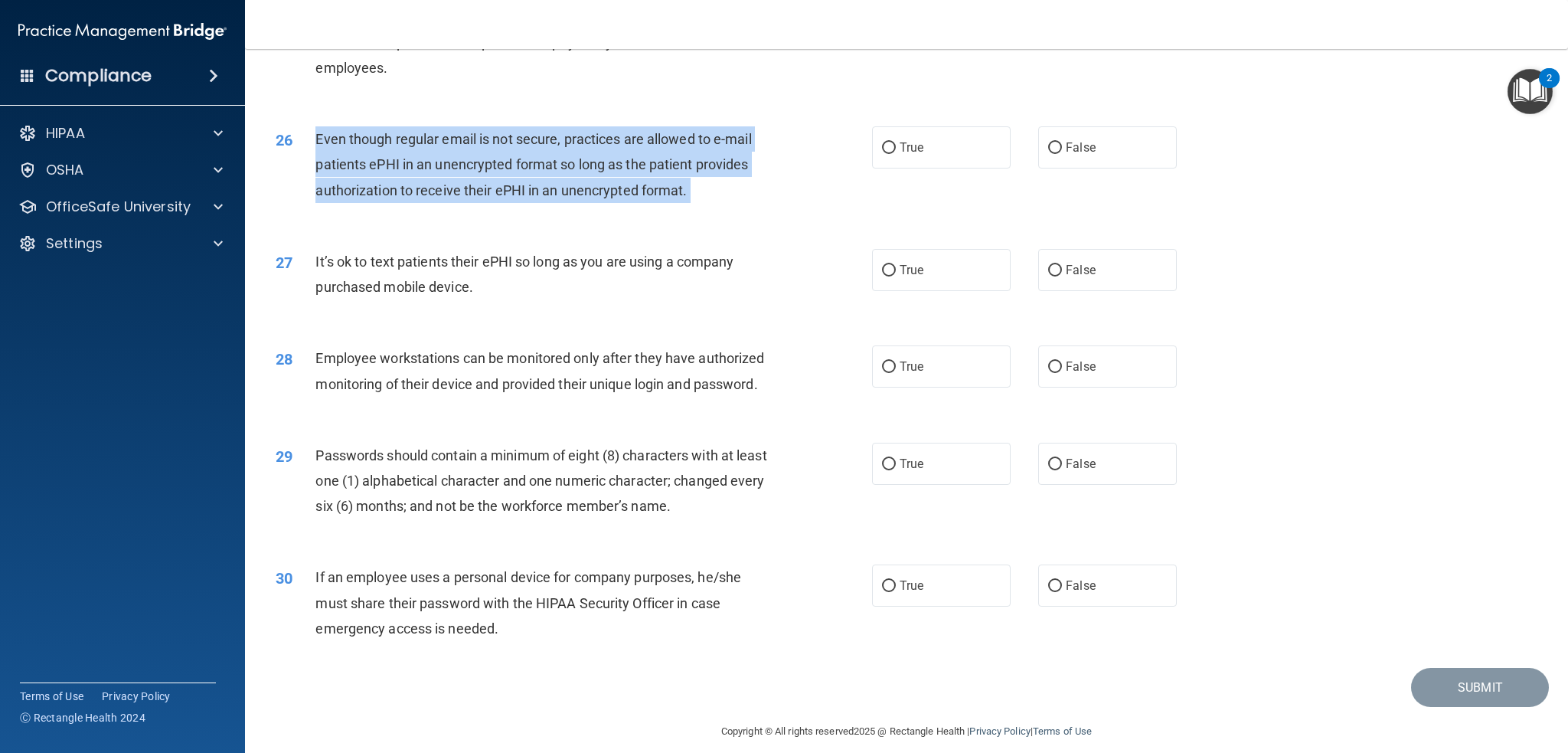
click at [586, 161] on span "Even though regular email is not secure, practices are allowed to e-mail patien…" at bounding box center [533, 163] width 435 height 66
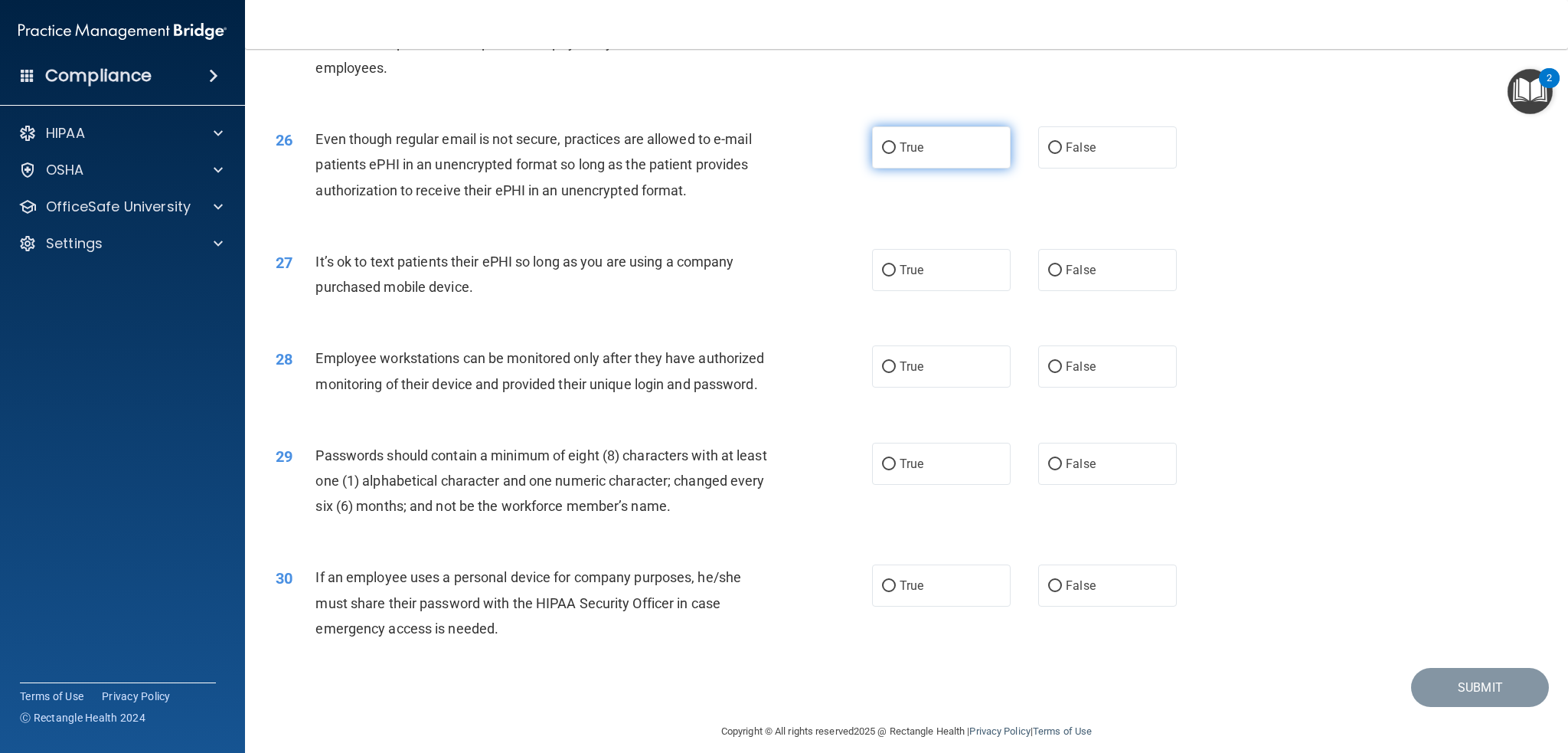
click at [901, 140] on span "True" at bounding box center [911, 148] width 23 height 15
click at [896, 142] on input "True" at bounding box center [888, 148] width 14 height 11
radio input "true"
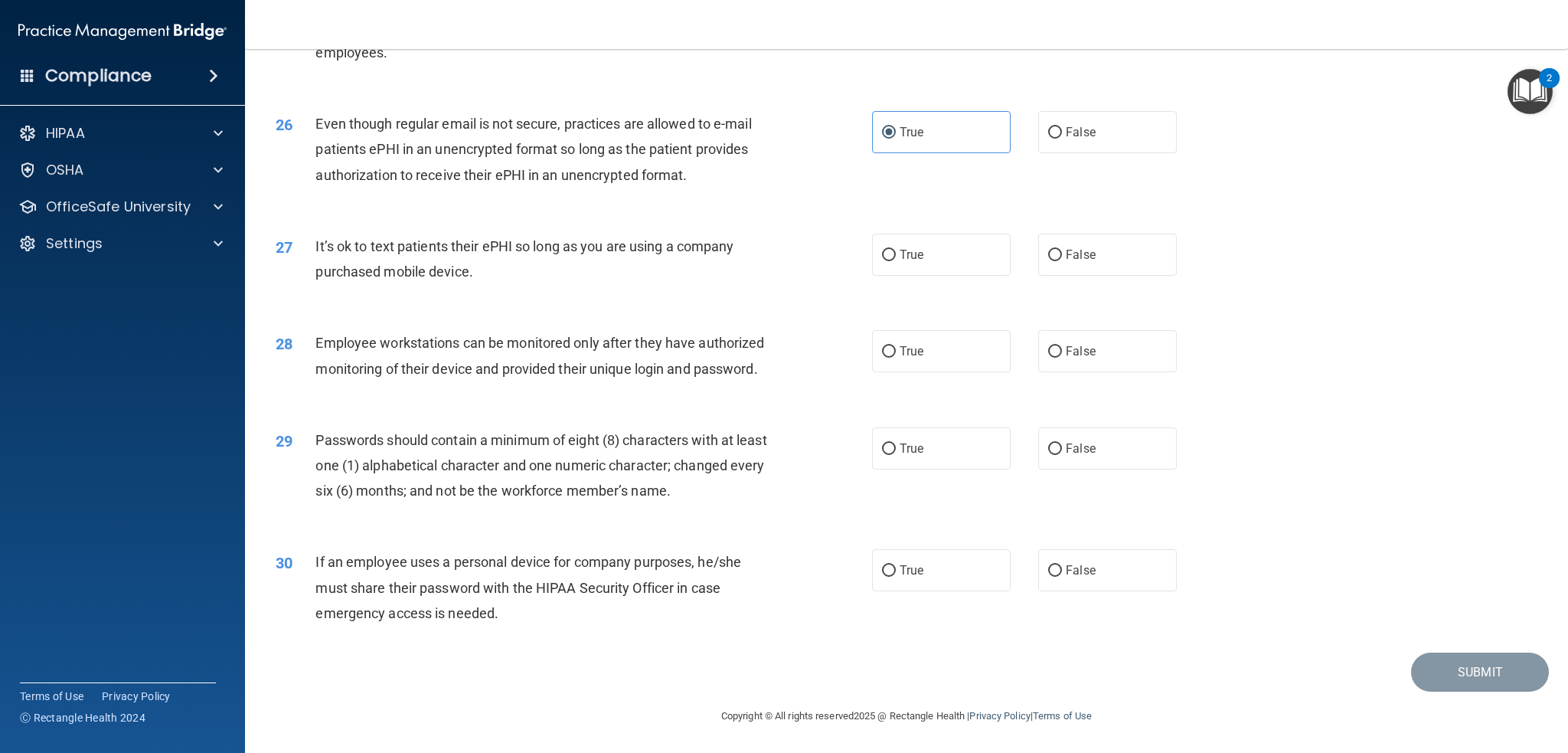
scroll to position [2913, 0]
click at [578, 238] on span "It’s ok to text patients their ePHI so long as you are using a company purchase…" at bounding box center [525, 259] width 418 height 41
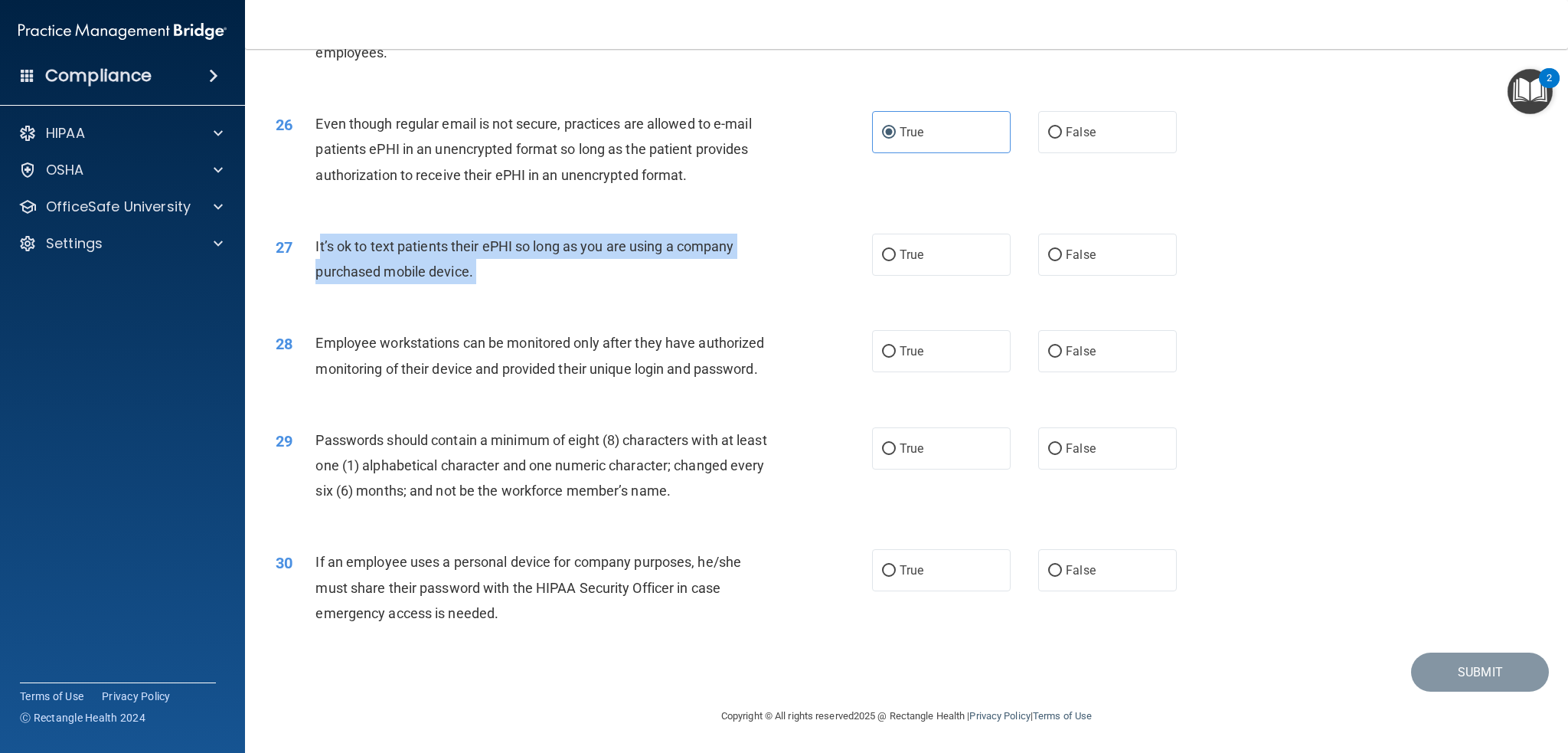
click at [578, 238] on span "It’s ok to text patients their ePHI so long as you are using a company purchase…" at bounding box center [525, 259] width 418 height 41
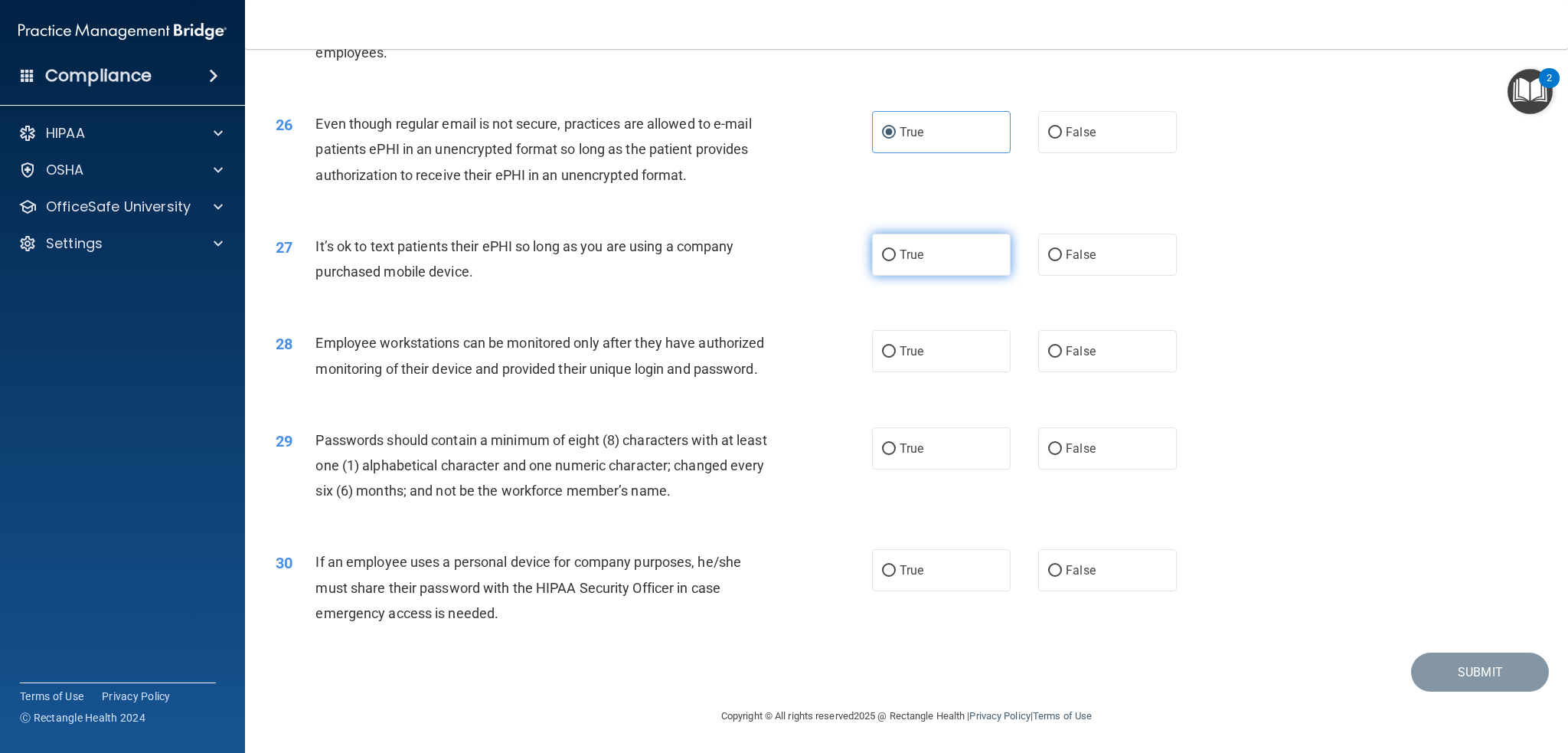
click at [911, 248] on label "True" at bounding box center [941, 254] width 138 height 42
click at [896, 249] on input "True" at bounding box center [888, 255] width 14 height 11
radio input "true"
click at [959, 356] on div "28 Employee workstations can be monitored only after they have authorized monit…" at bounding box center [907, 359] width 1285 height 96
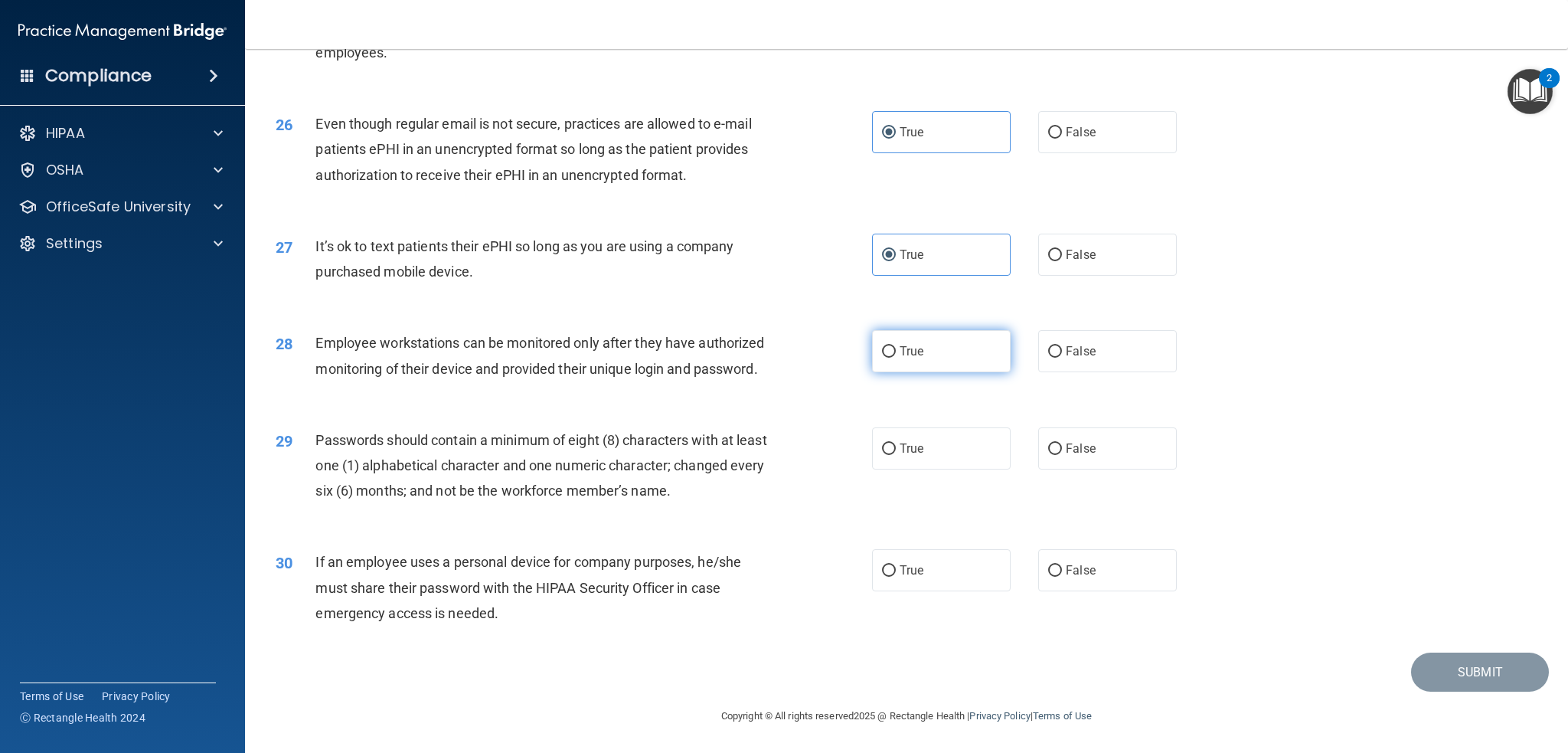
click at [954, 346] on label "True" at bounding box center [941, 350] width 138 height 42
click at [896, 347] on input "True" at bounding box center [888, 352] width 14 height 11
radio input "true"
click at [733, 355] on div "Employee workstations can be monitored only after they have authorized monitori…" at bounding box center [548, 355] width 465 height 50
click at [727, 451] on div "Passwords should contain a minimum of eight (8) characters with at least one (1…" at bounding box center [548, 465] width 465 height 77
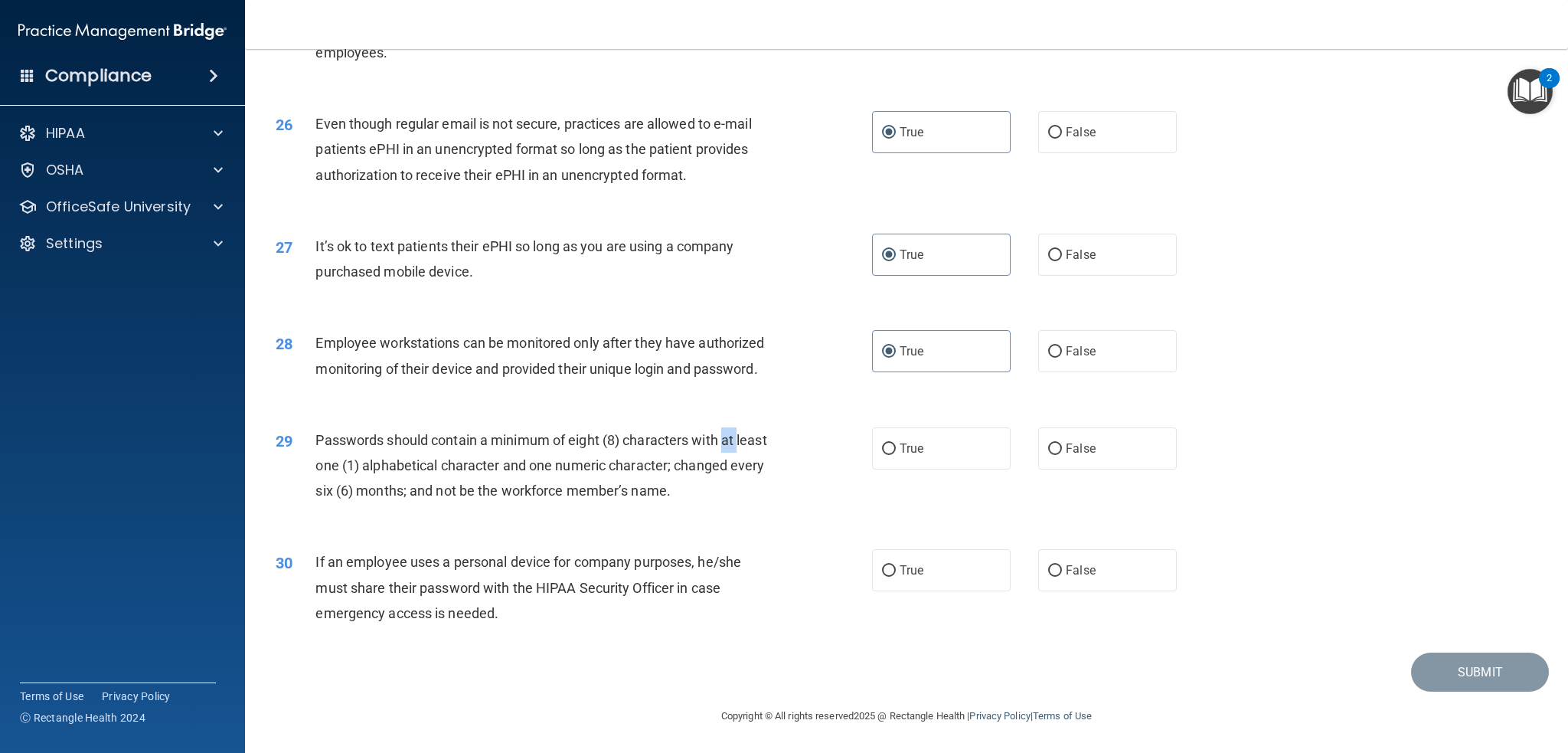
click at [727, 451] on div "Passwords should contain a minimum of eight (8) characters with at least one (1…" at bounding box center [548, 465] width 465 height 77
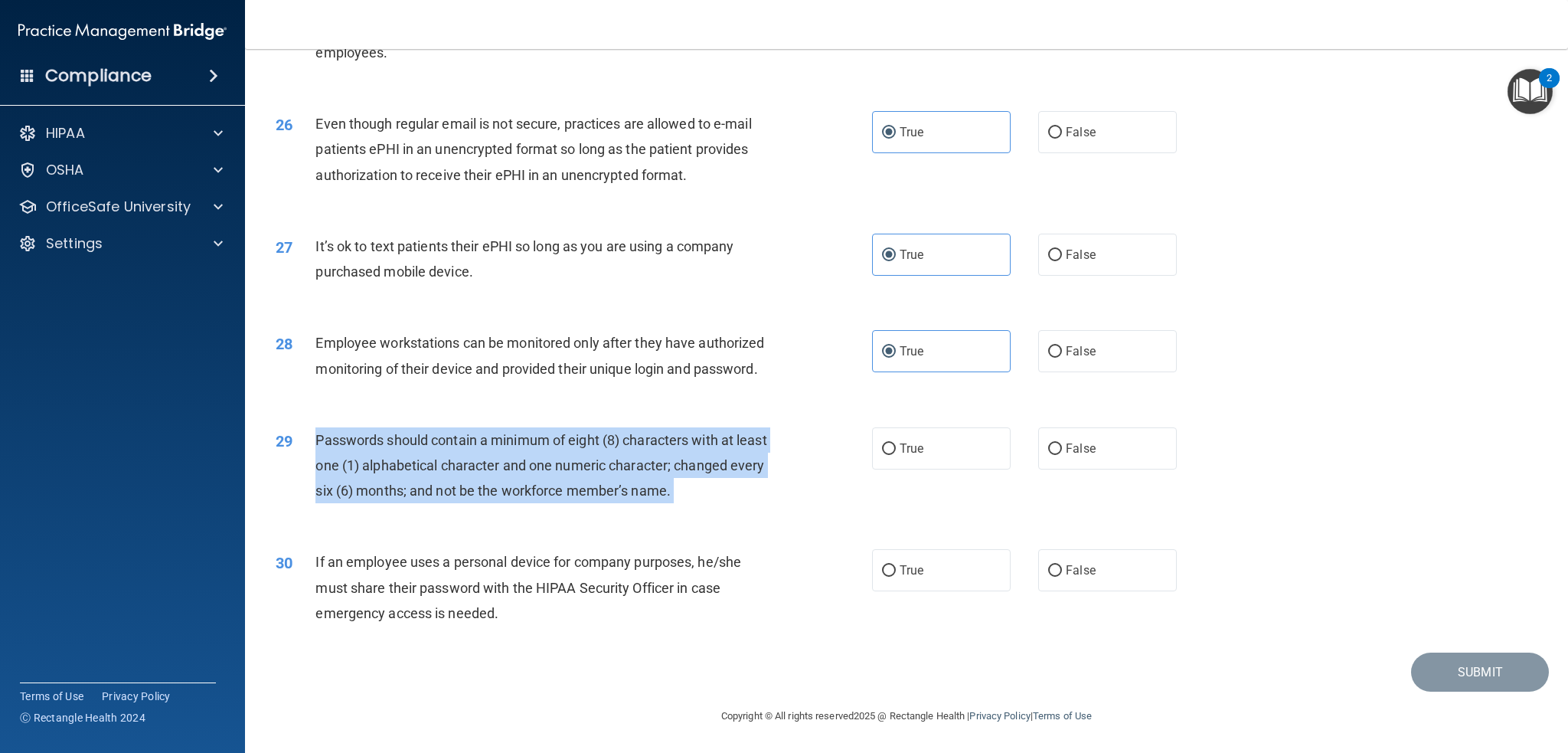
click at [727, 451] on div "Passwords should contain a minimum of eight (8) characters with at least one (1…" at bounding box center [548, 465] width 465 height 77
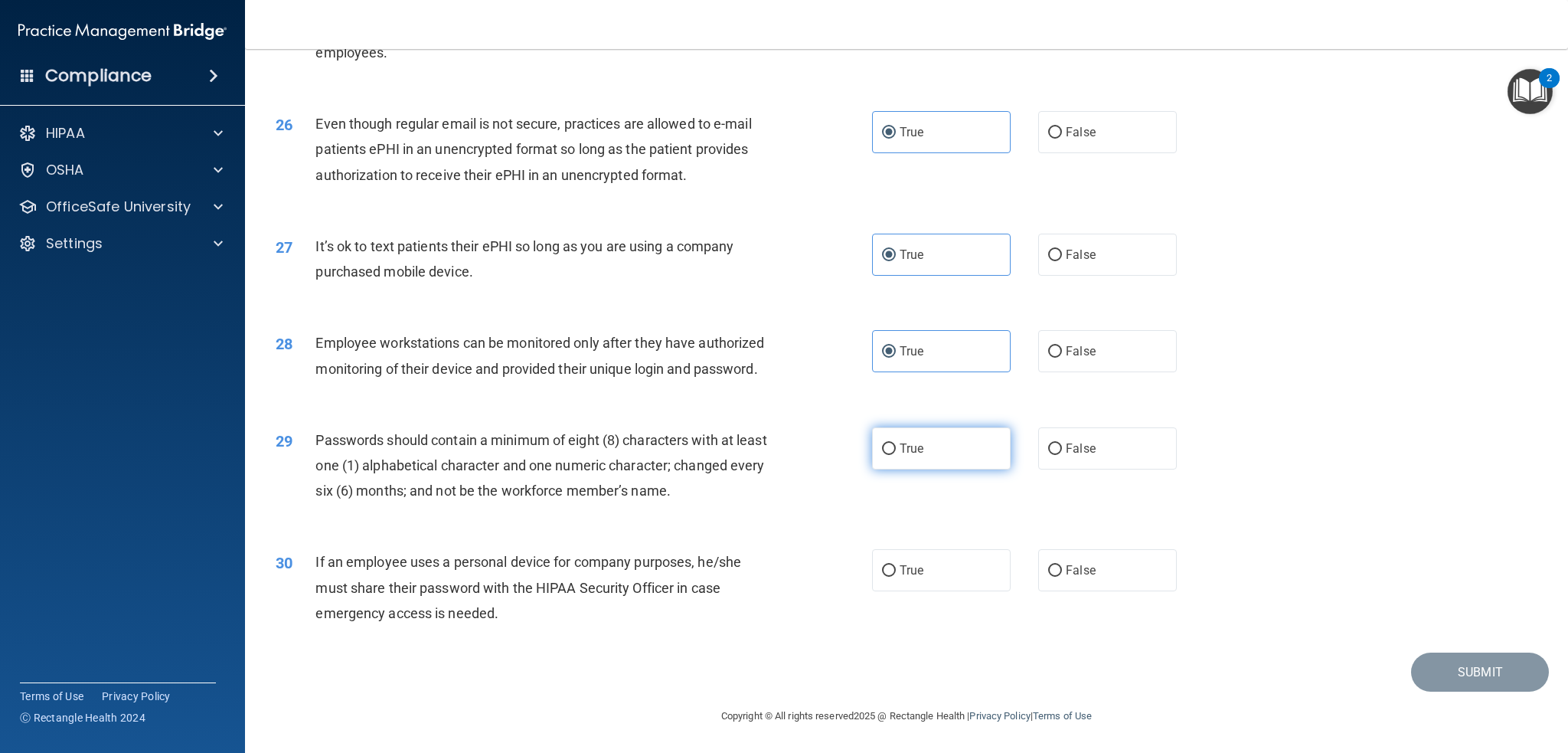
click at [896, 438] on label "True" at bounding box center [941, 448] width 138 height 42
click at [896, 444] on input "True" at bounding box center [888, 449] width 14 height 11
radio input "true"
click at [1094, 583] on label "False" at bounding box center [1108, 570] width 138 height 42
click at [1062, 576] on input "False" at bounding box center [1054, 571] width 14 height 11
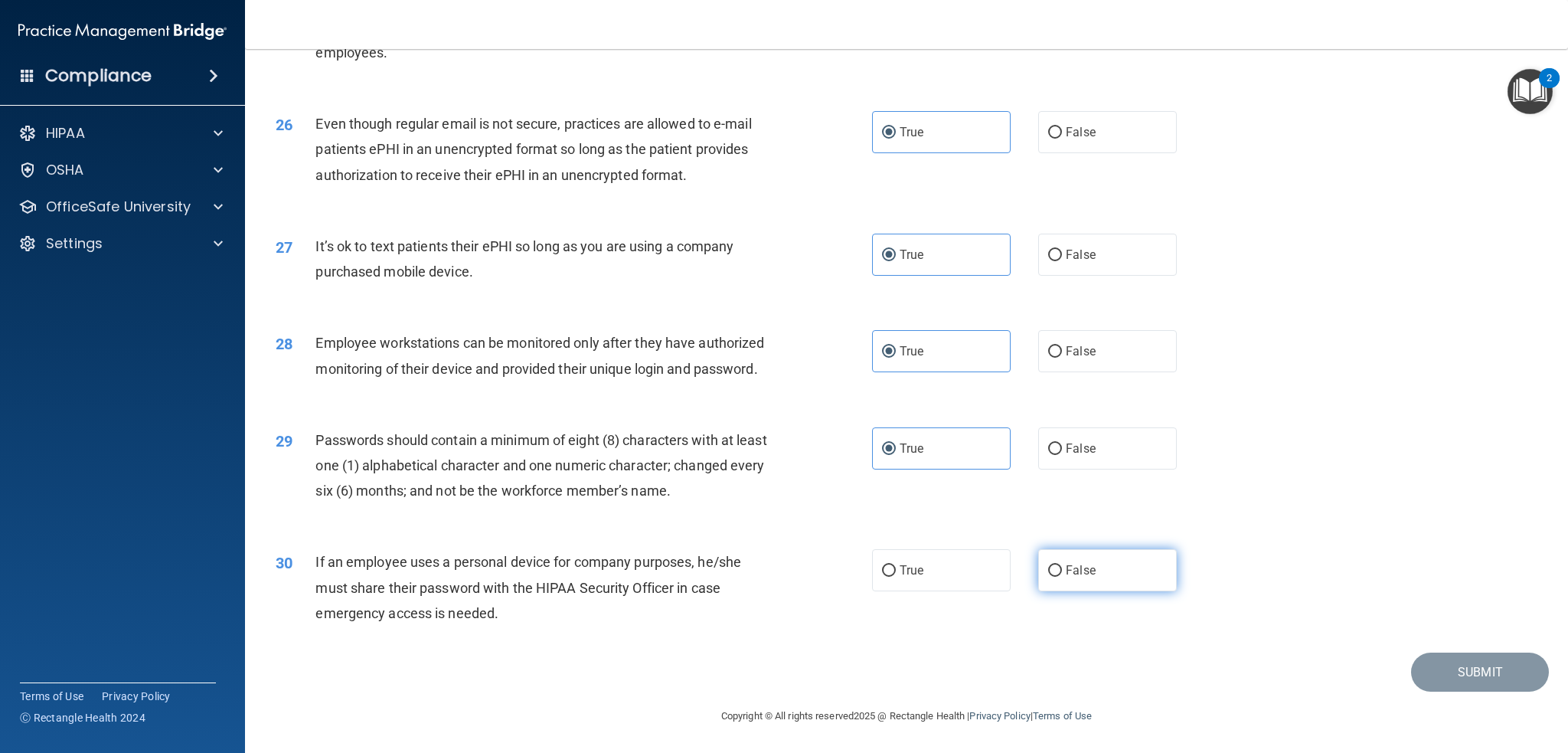
radio input "true"
click at [1429, 664] on button "Submit" at bounding box center [1480, 672] width 138 height 39
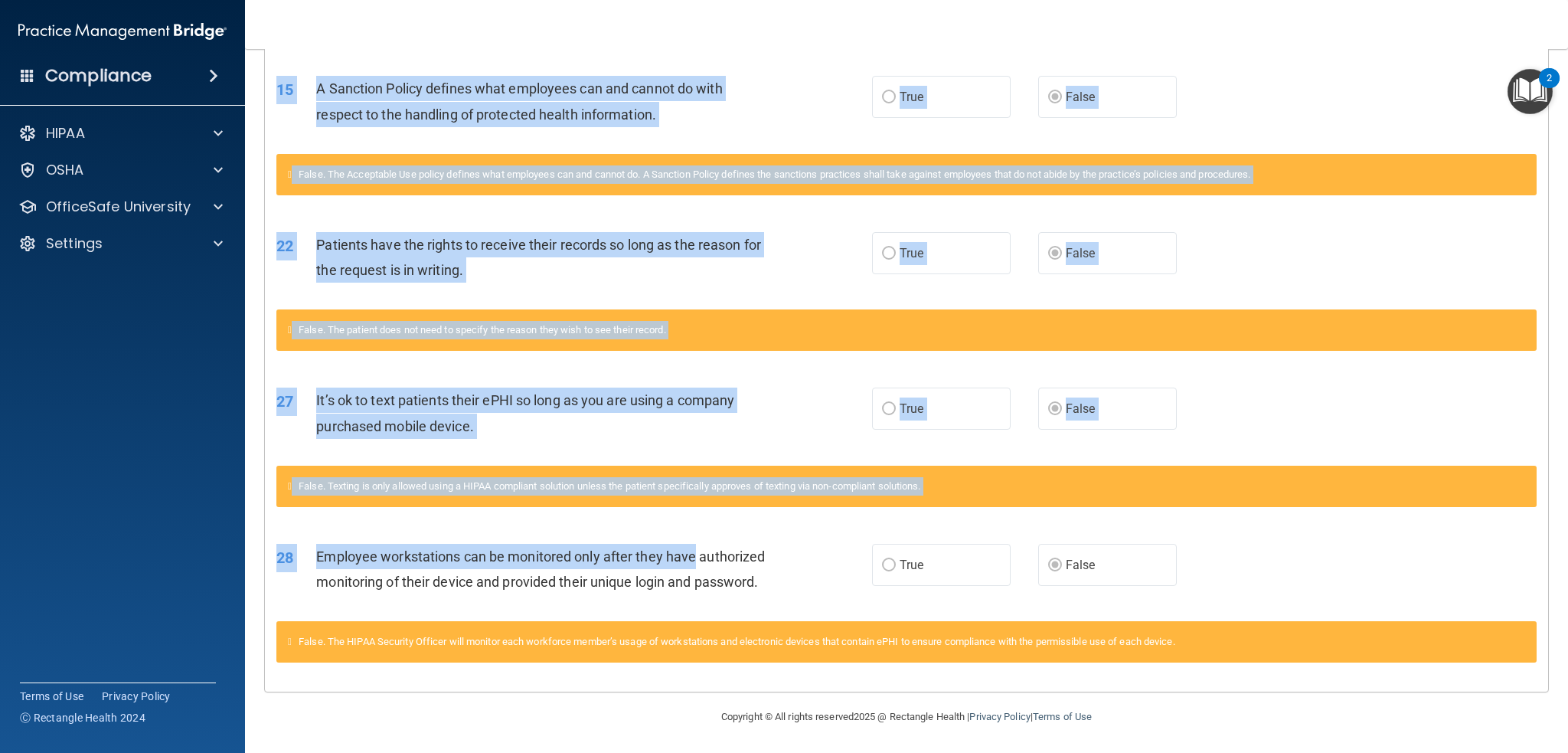
scroll to position [1130, 0]
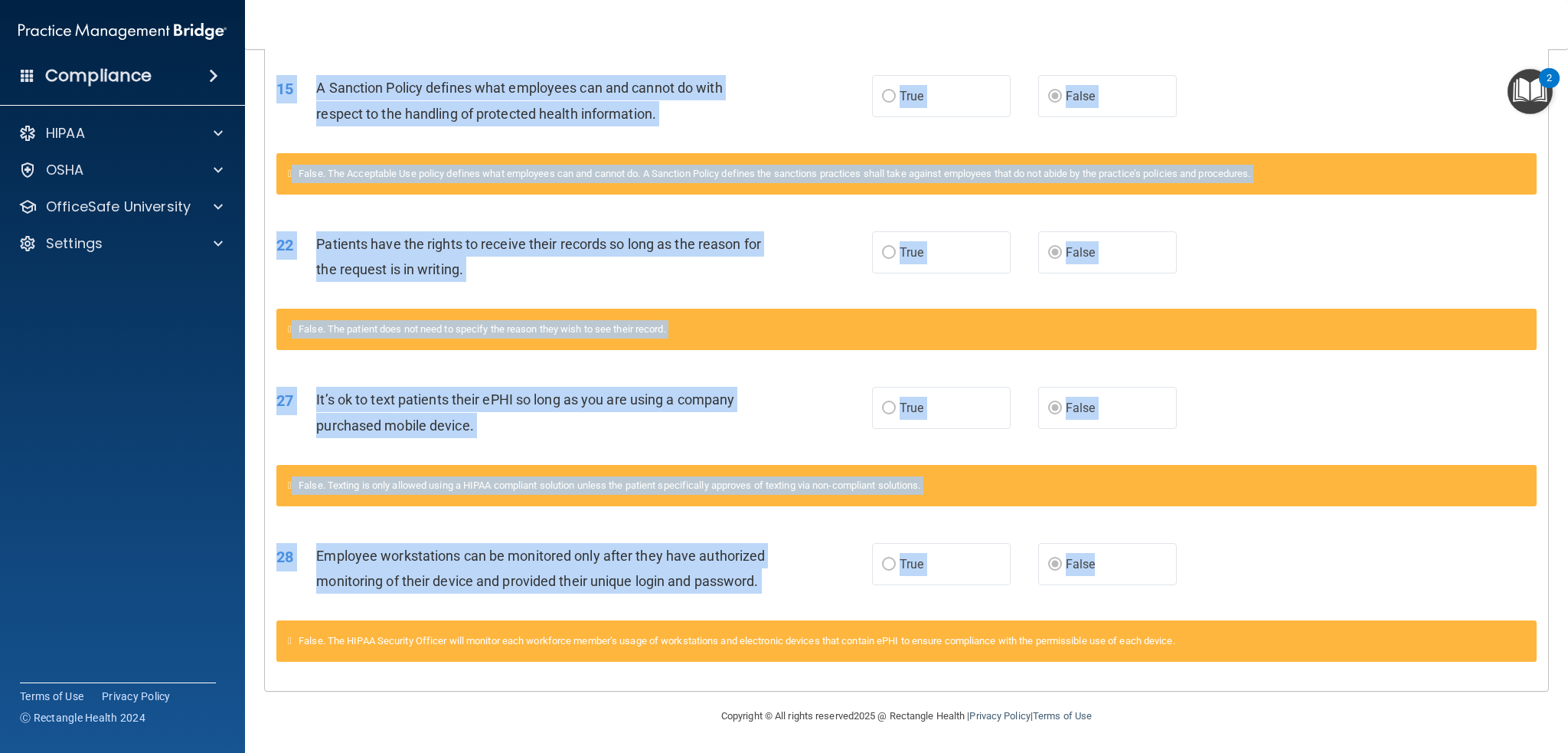
drag, startPoint x: 312, startPoint y: 440, endPoint x: 1194, endPoint y: 547, distance: 888.5
copy div "Loremips do sitamet co adipis elits doeiu tempo inc utlabore’e dolorema ali eni…"
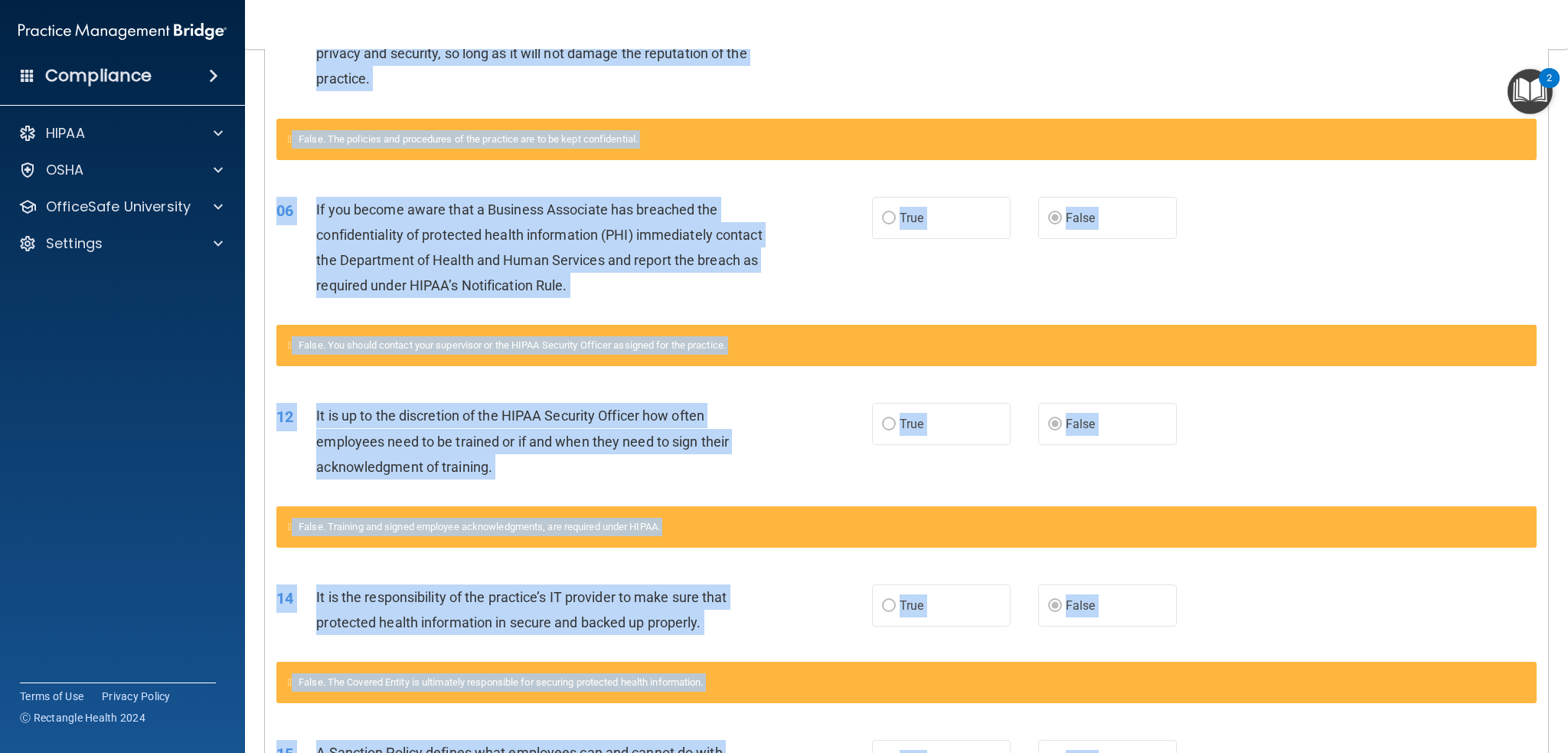
scroll to position [0, 0]
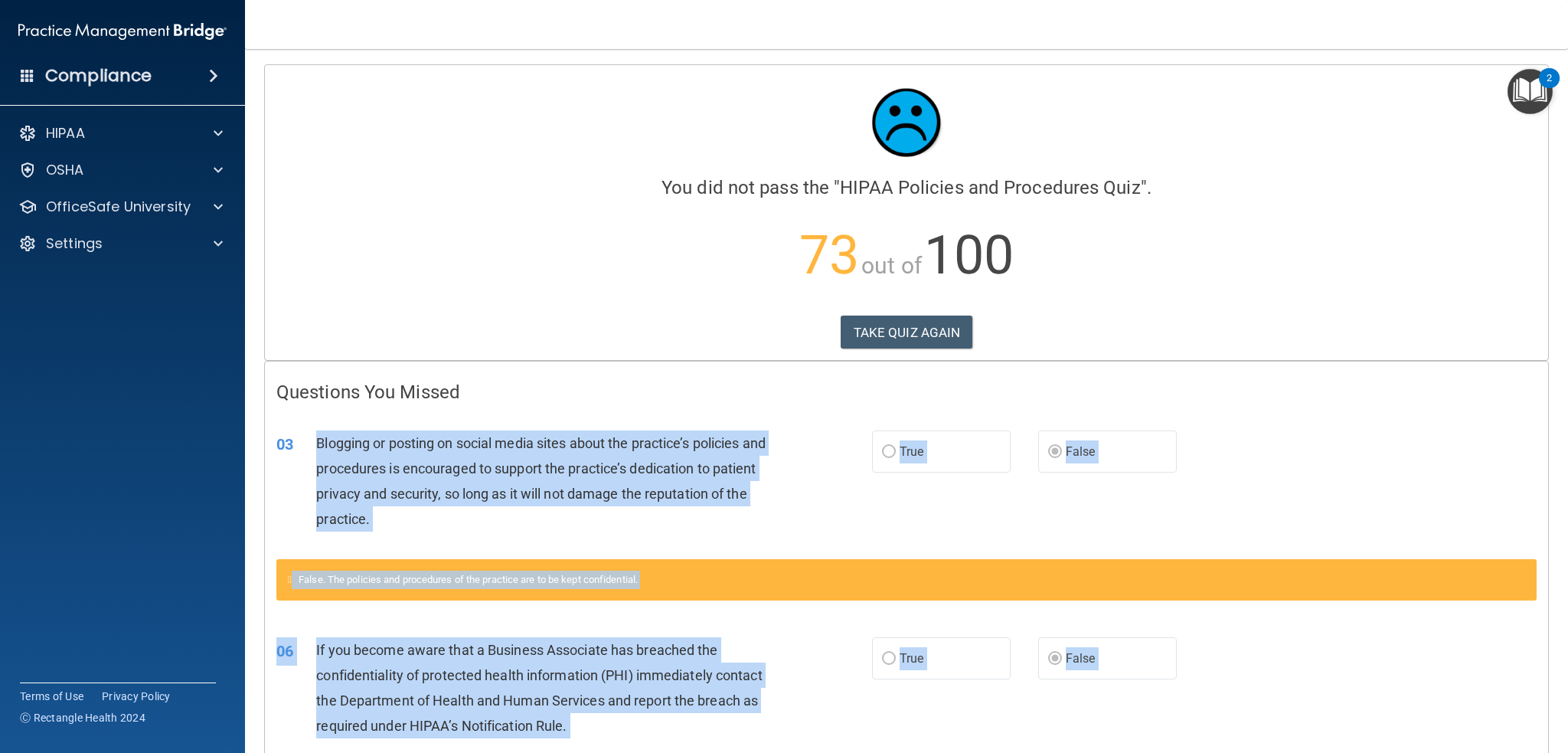
click at [505, 456] on div "Blogging or posting on social media sites about the practice’s policies and pro…" at bounding box center [548, 481] width 464 height 102
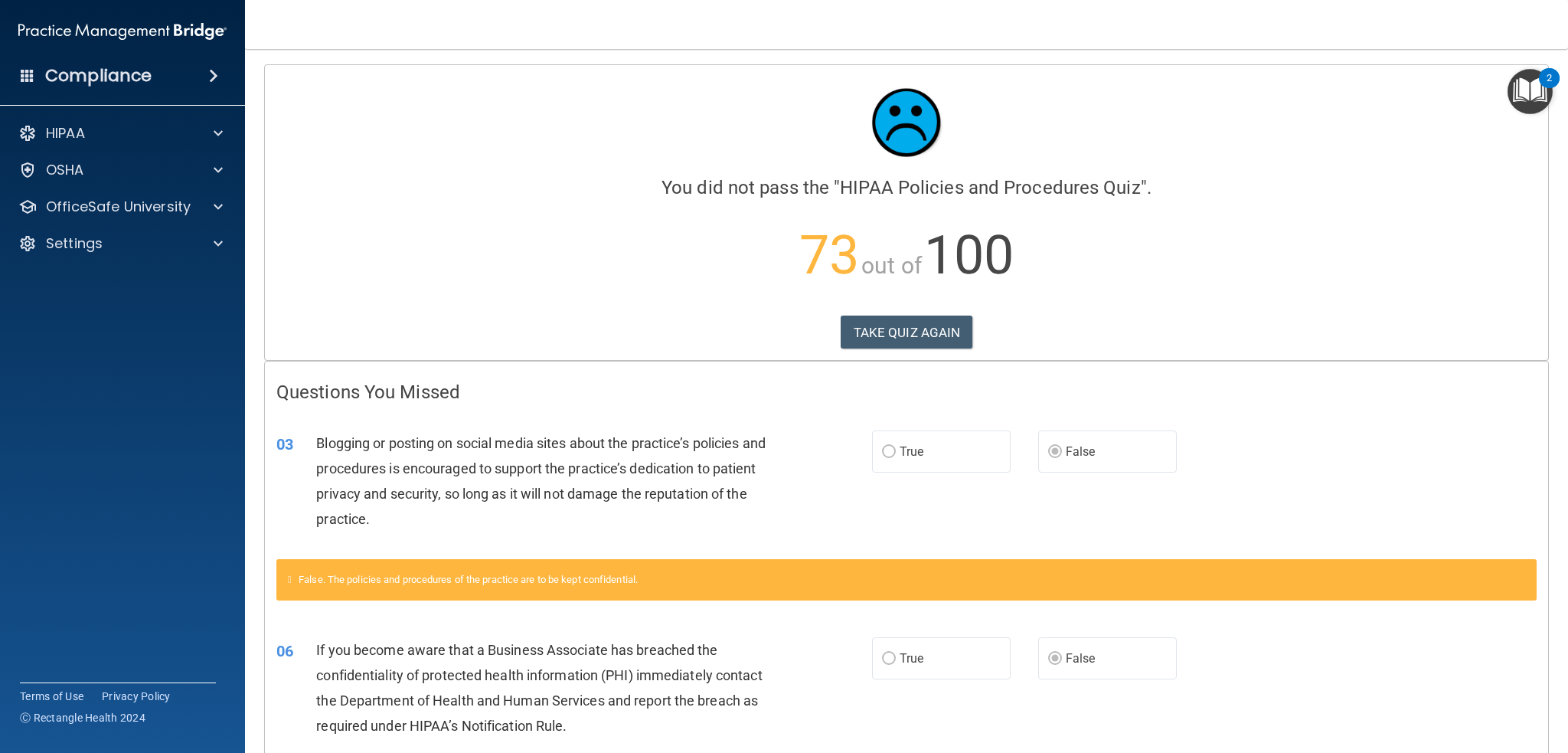
click at [287, 439] on span "03" at bounding box center [285, 445] width 17 height 19
copy span "03"
click at [903, 326] on button "TAKE QUIZ AGAIN" at bounding box center [907, 333] width 133 height 34
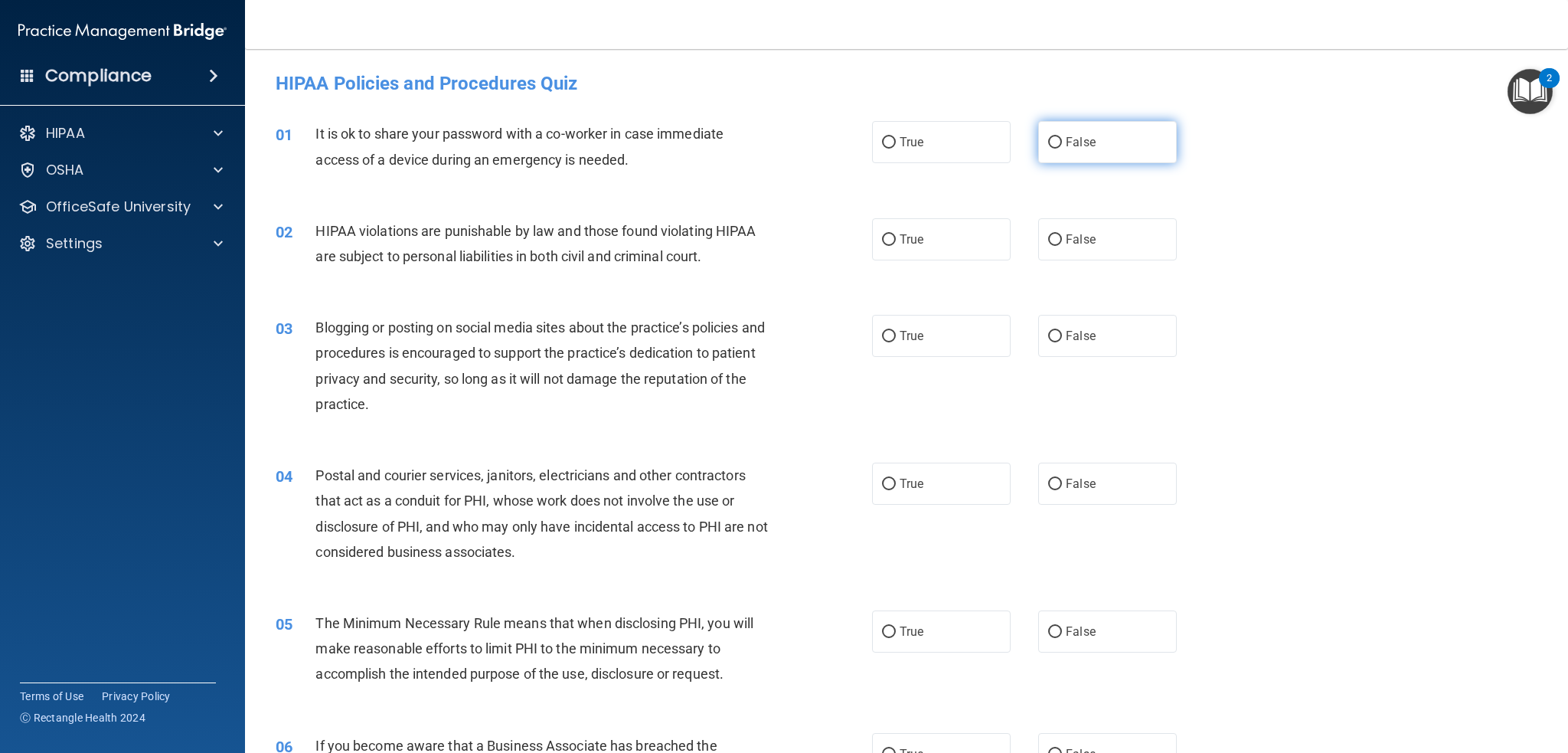
click at [1120, 146] on label "False" at bounding box center [1108, 142] width 138 height 42
click at [1062, 146] on input "False" at bounding box center [1054, 143] width 14 height 11
radio input "true"
click at [924, 248] on label "True" at bounding box center [941, 239] width 138 height 42
click at [896, 246] on input "True" at bounding box center [888, 240] width 14 height 11
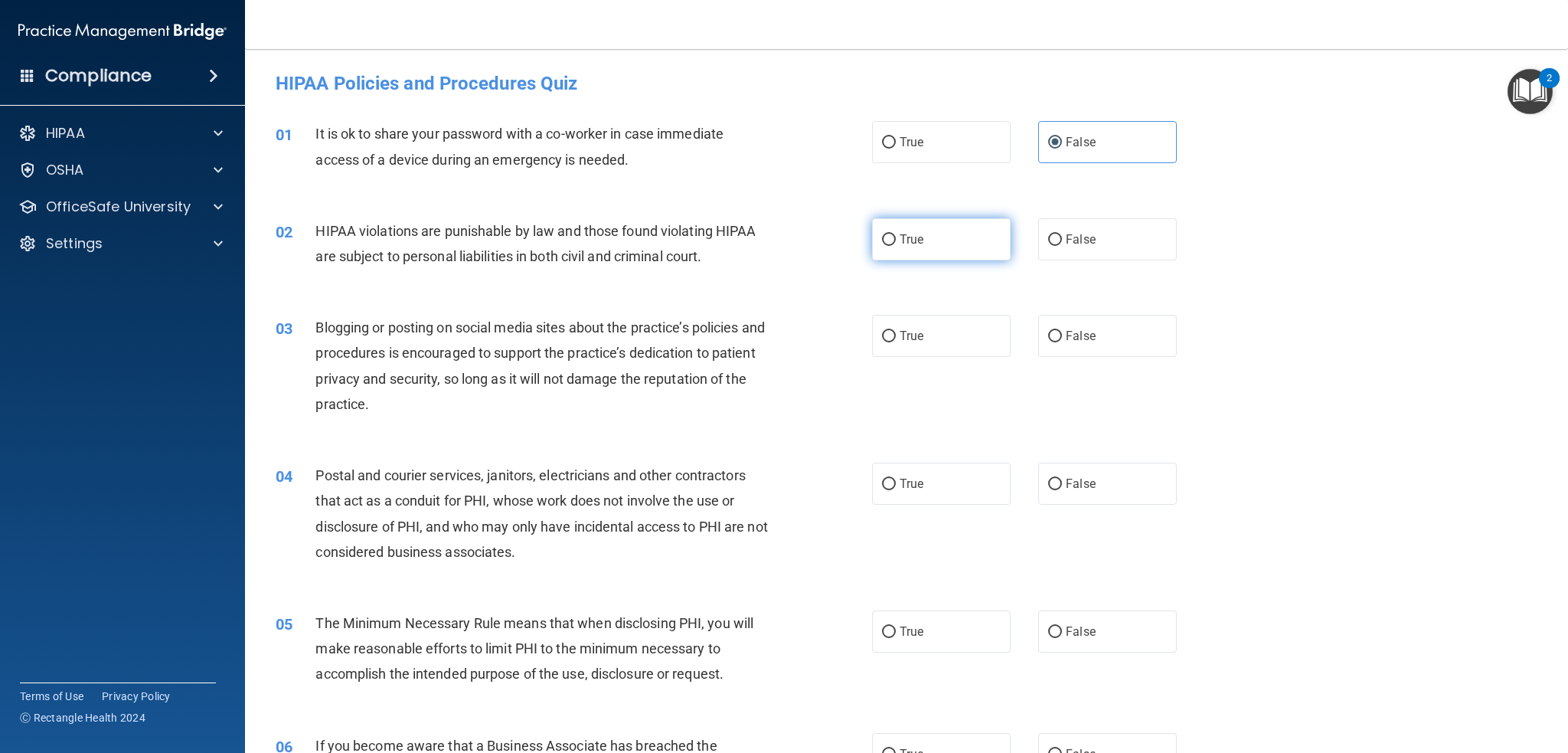
radio input "true"
click at [1087, 351] on label "False" at bounding box center [1108, 335] width 138 height 42
click at [1062, 342] on input "False" at bounding box center [1054, 336] width 14 height 11
radio input "true"
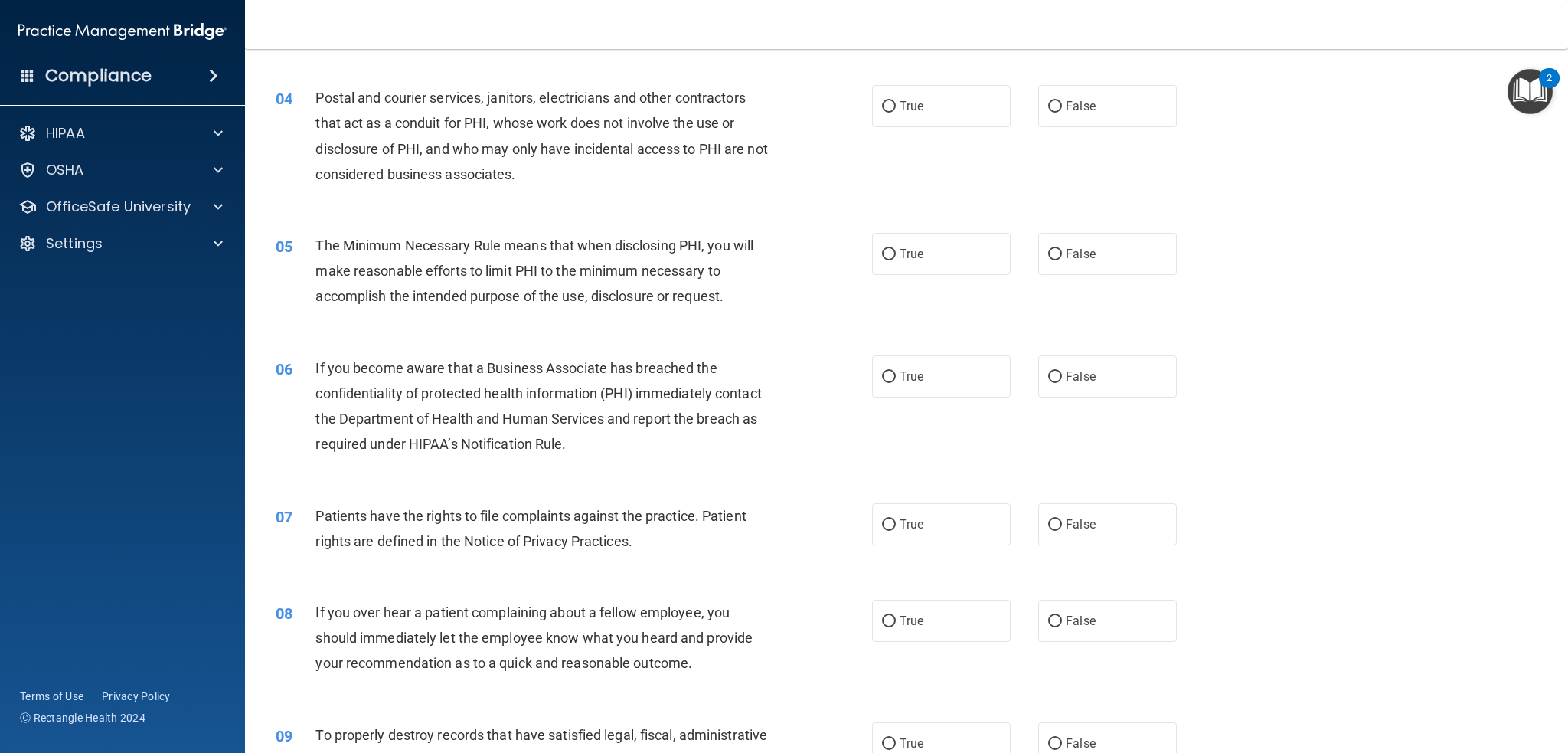
scroll to position [383, 0]
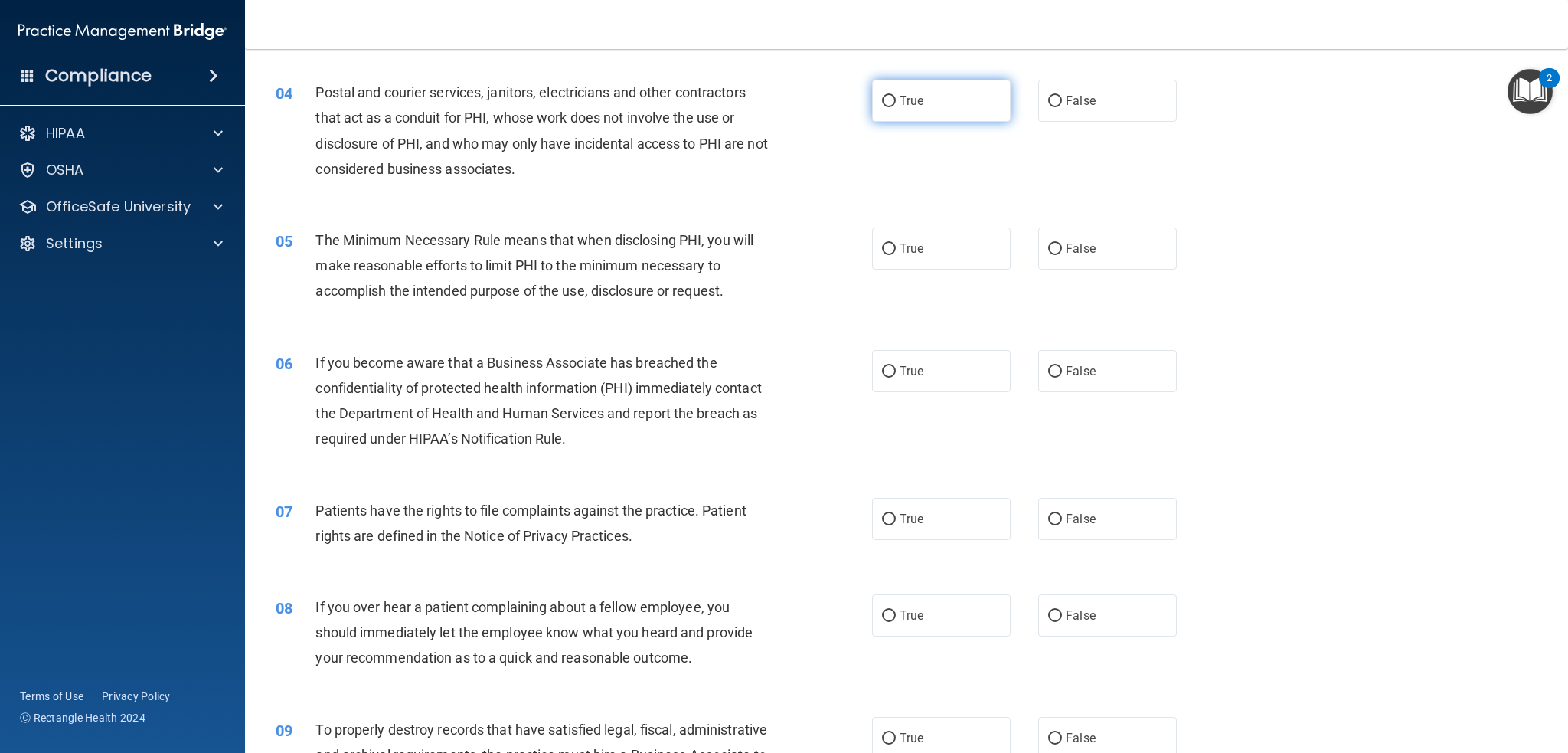
click at [918, 101] on label "True" at bounding box center [941, 100] width 138 height 42
click at [896, 101] on input "True" at bounding box center [888, 101] width 14 height 11
radio input "true"
click at [905, 256] on label "True" at bounding box center [941, 248] width 138 height 42
click at [896, 255] on input "True" at bounding box center [888, 249] width 14 height 11
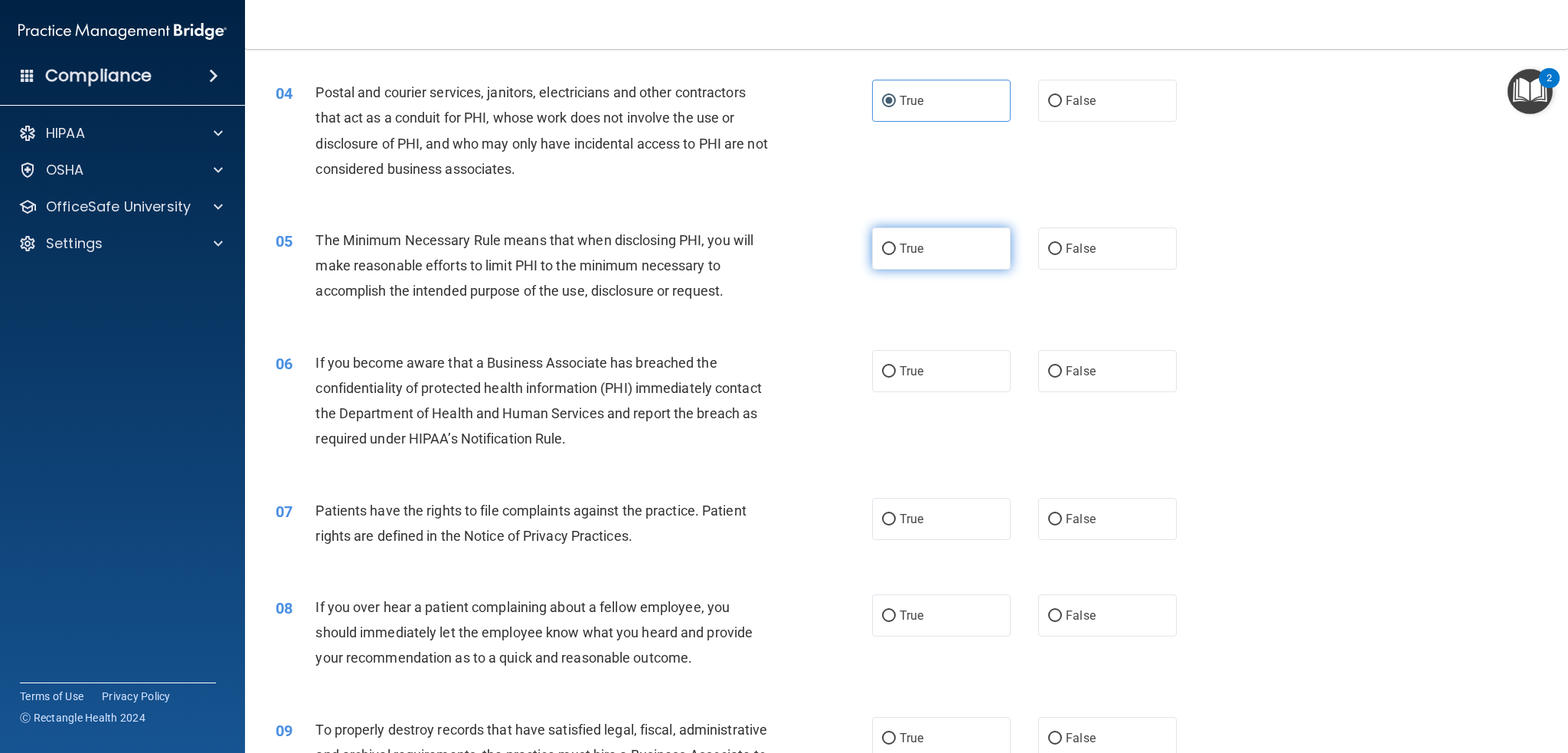
radio input "true"
click at [975, 385] on label "True" at bounding box center [941, 371] width 138 height 42
click at [896, 377] on input "True" at bounding box center [888, 372] width 14 height 11
radio input "true"
click at [1073, 380] on label "False" at bounding box center [1108, 371] width 138 height 42
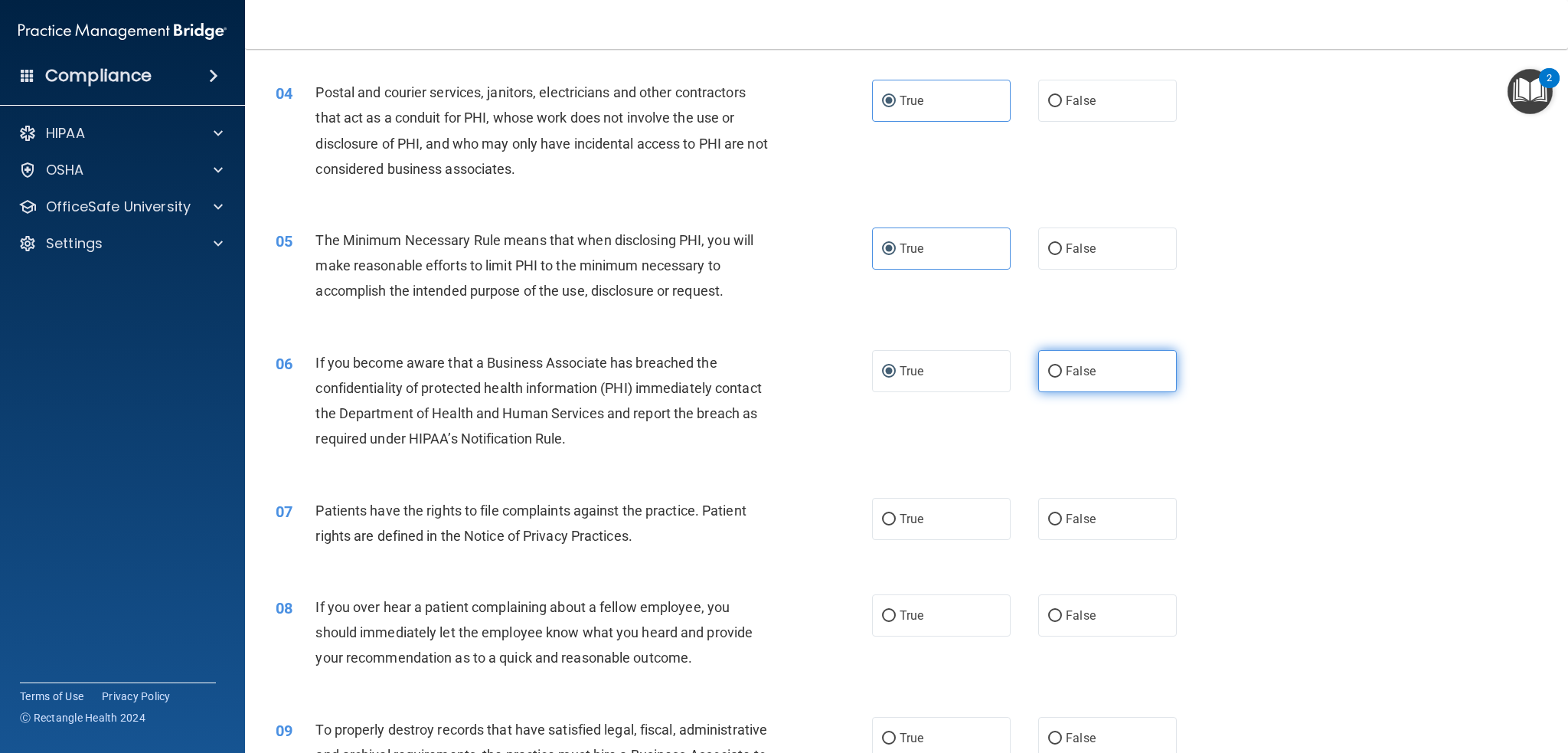
click at [1066, 373] on span "False" at bounding box center [1081, 371] width 30 height 15
click at [1059, 373] on input "False" at bounding box center [1054, 372] width 14 height 11
radio input "true"
radio input "false"
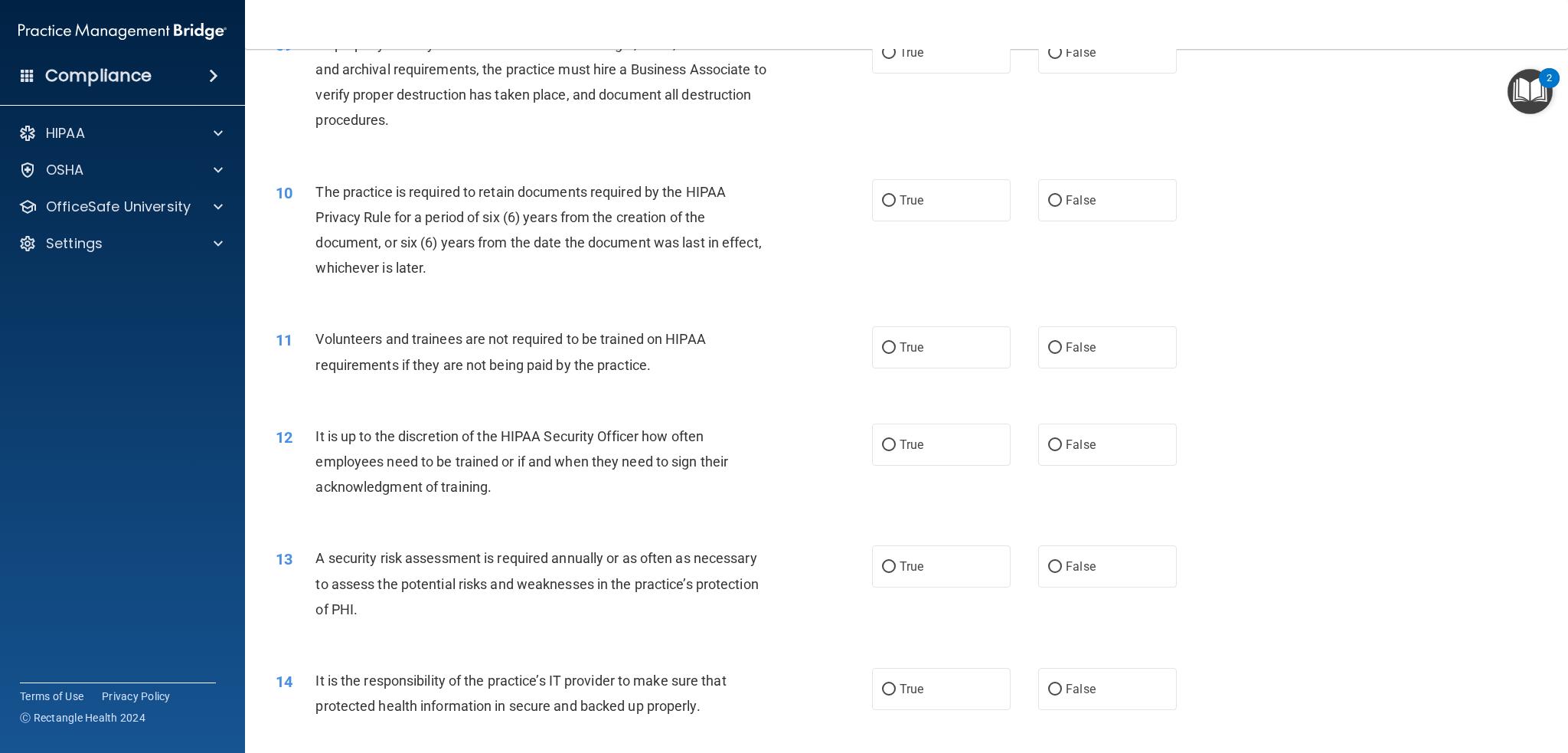
scroll to position [1073, 0]
drag, startPoint x: 907, startPoint y: 444, endPoint x: 888, endPoint y: 437, distance: 20.2
click at [906, 444] on span "True" at bounding box center [911, 441] width 23 height 15
click at [896, 444] on input "True" at bounding box center [888, 441] width 14 height 11
radio input "true"
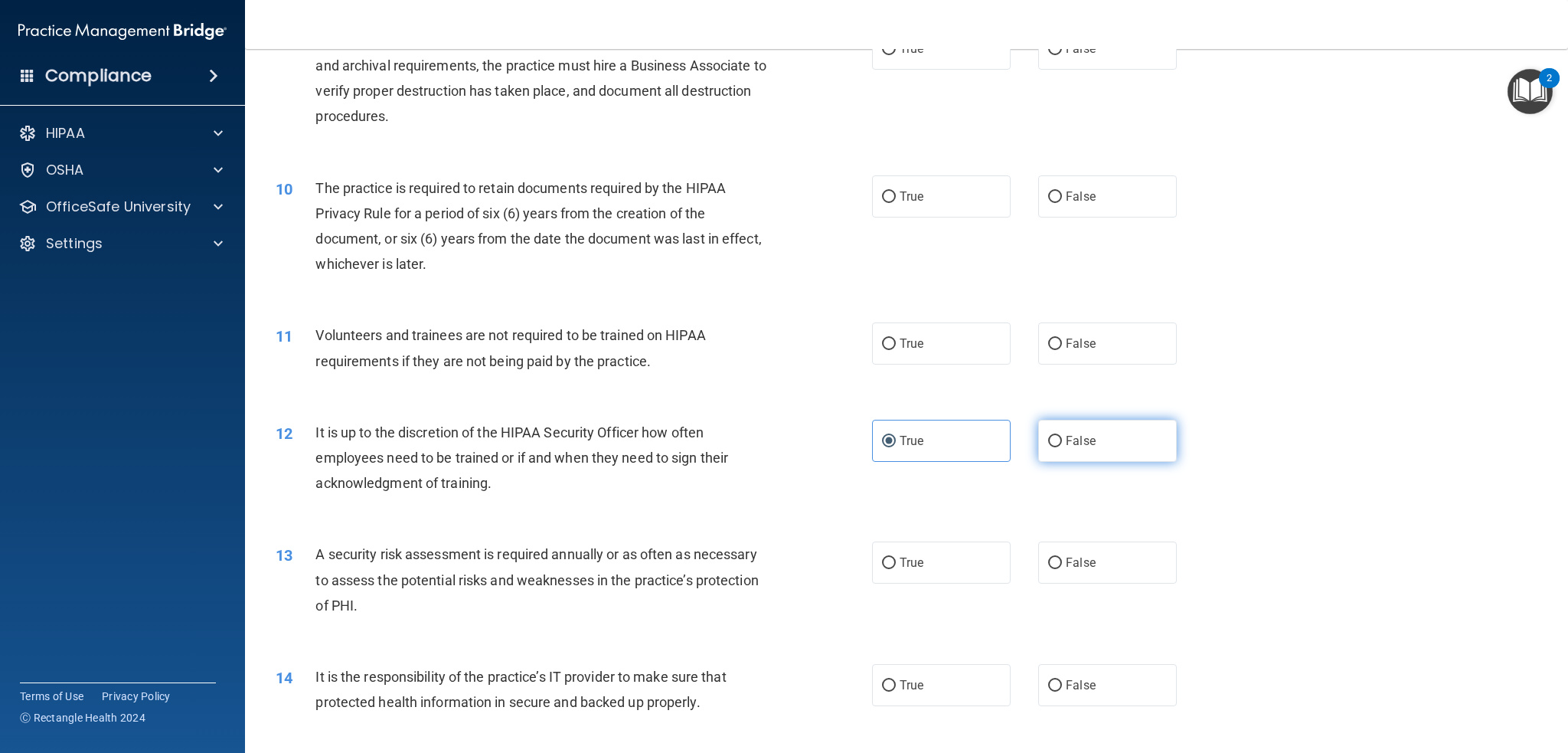
click at [1053, 449] on label "False" at bounding box center [1108, 440] width 138 height 42
click at [1053, 448] on input "False" at bounding box center [1054, 441] width 14 height 11
radio input "true"
radio input "false"
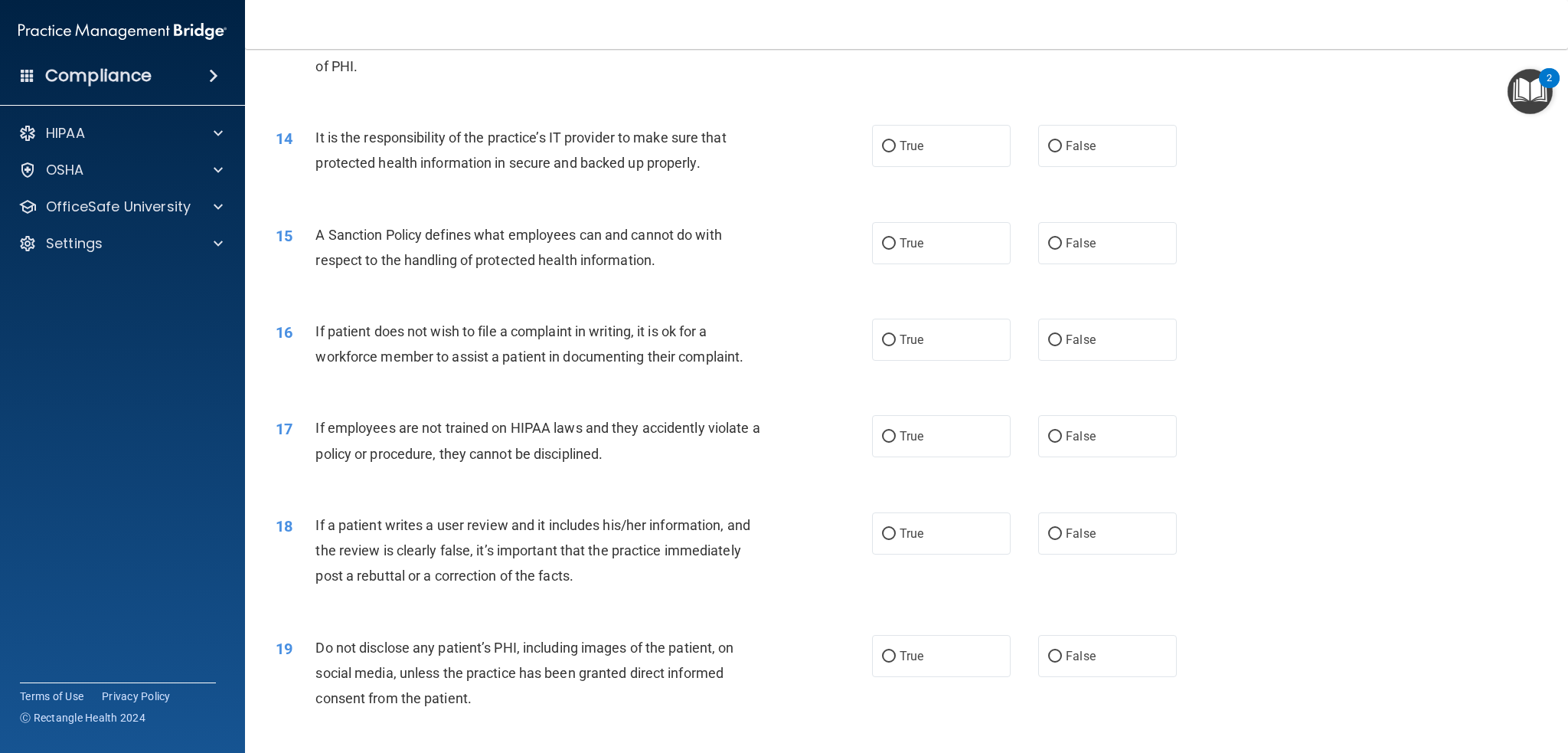
scroll to position [1609, 0]
click at [1041, 158] on label "False" at bounding box center [1108, 149] width 138 height 42
click at [1048, 155] on input "False" at bounding box center [1054, 149] width 14 height 11
radio input "true"
click at [1075, 249] on span "False" at bounding box center [1081, 247] width 30 height 15
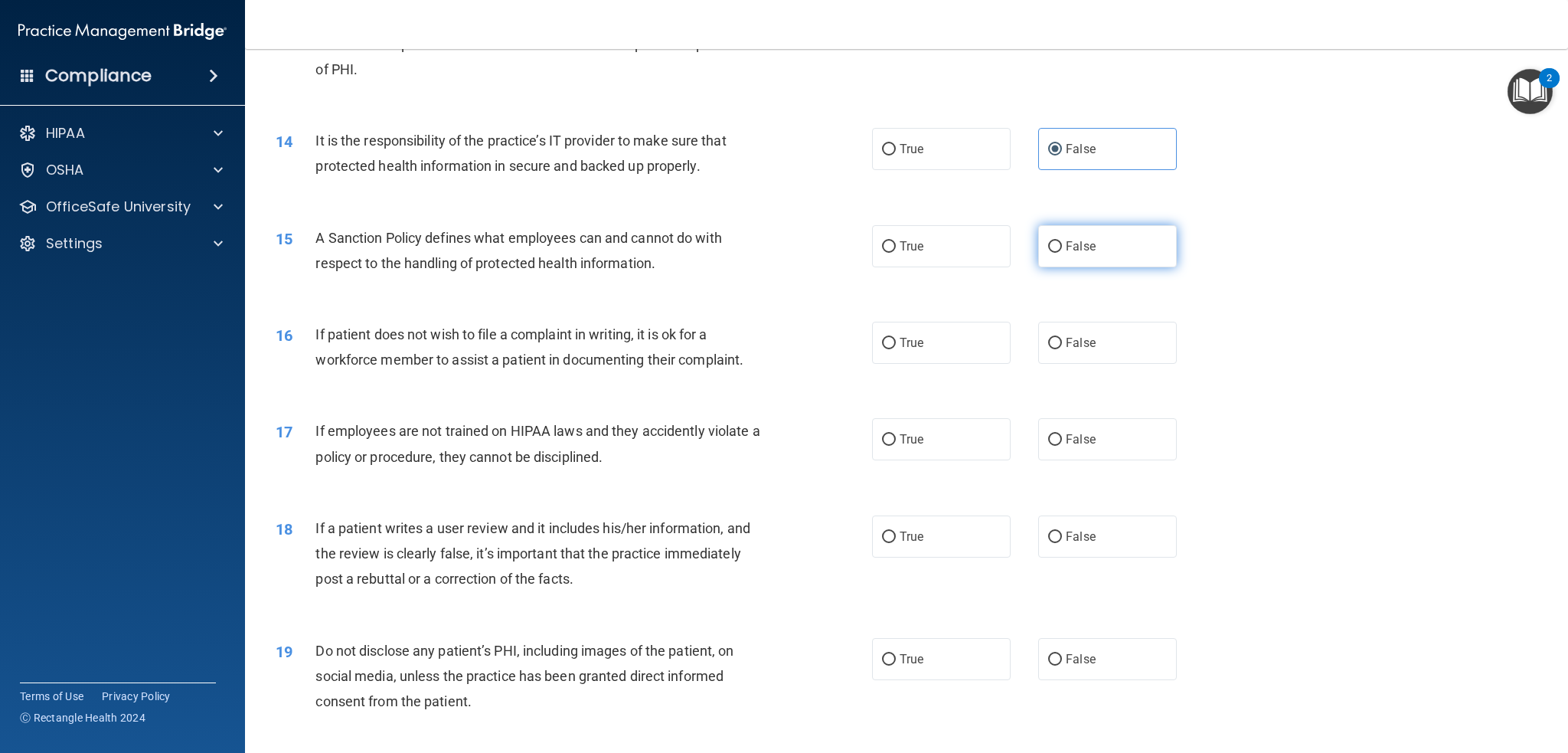
click at [1062, 249] on input "False" at bounding box center [1054, 247] width 14 height 11
radio input "true"
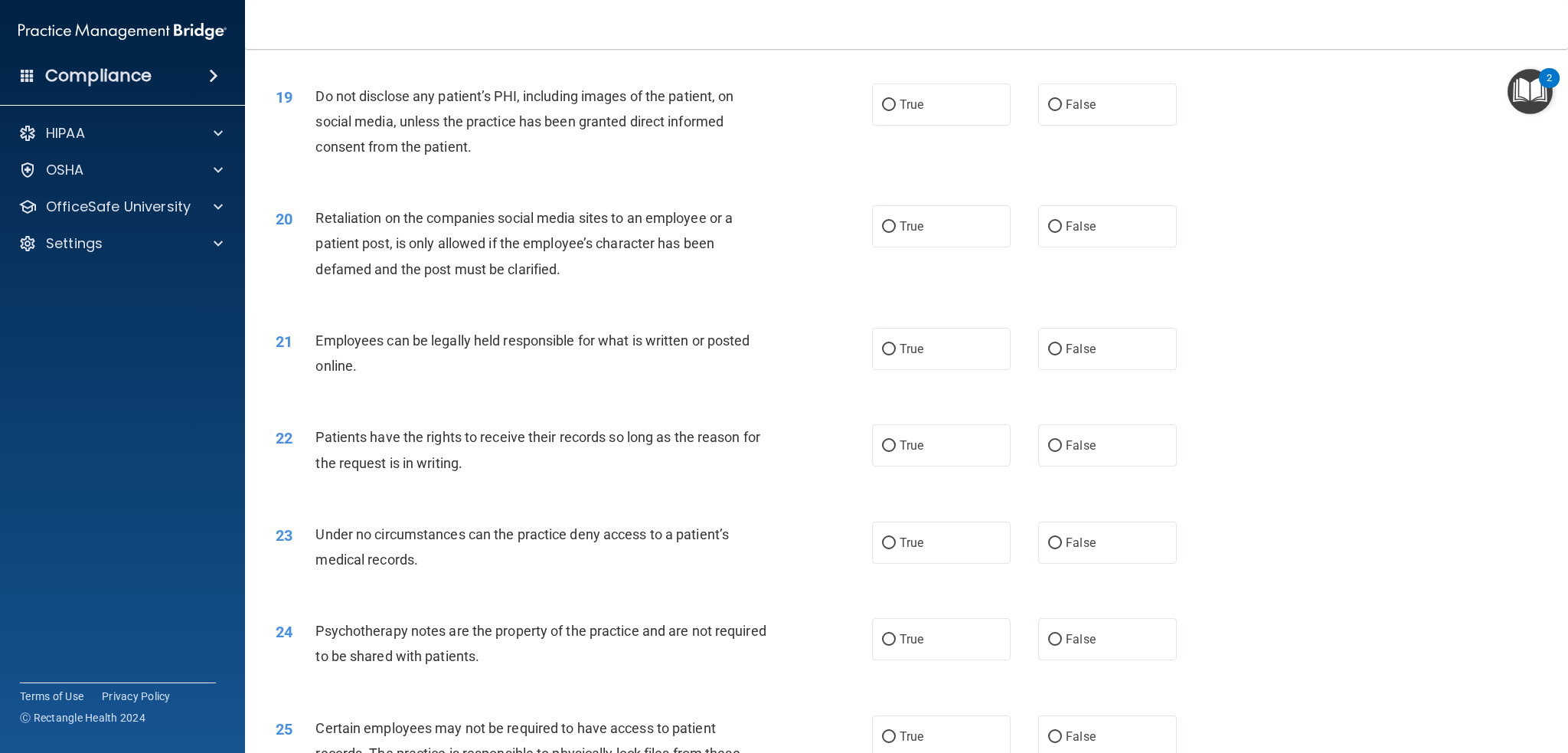
scroll to position [2221, 0]
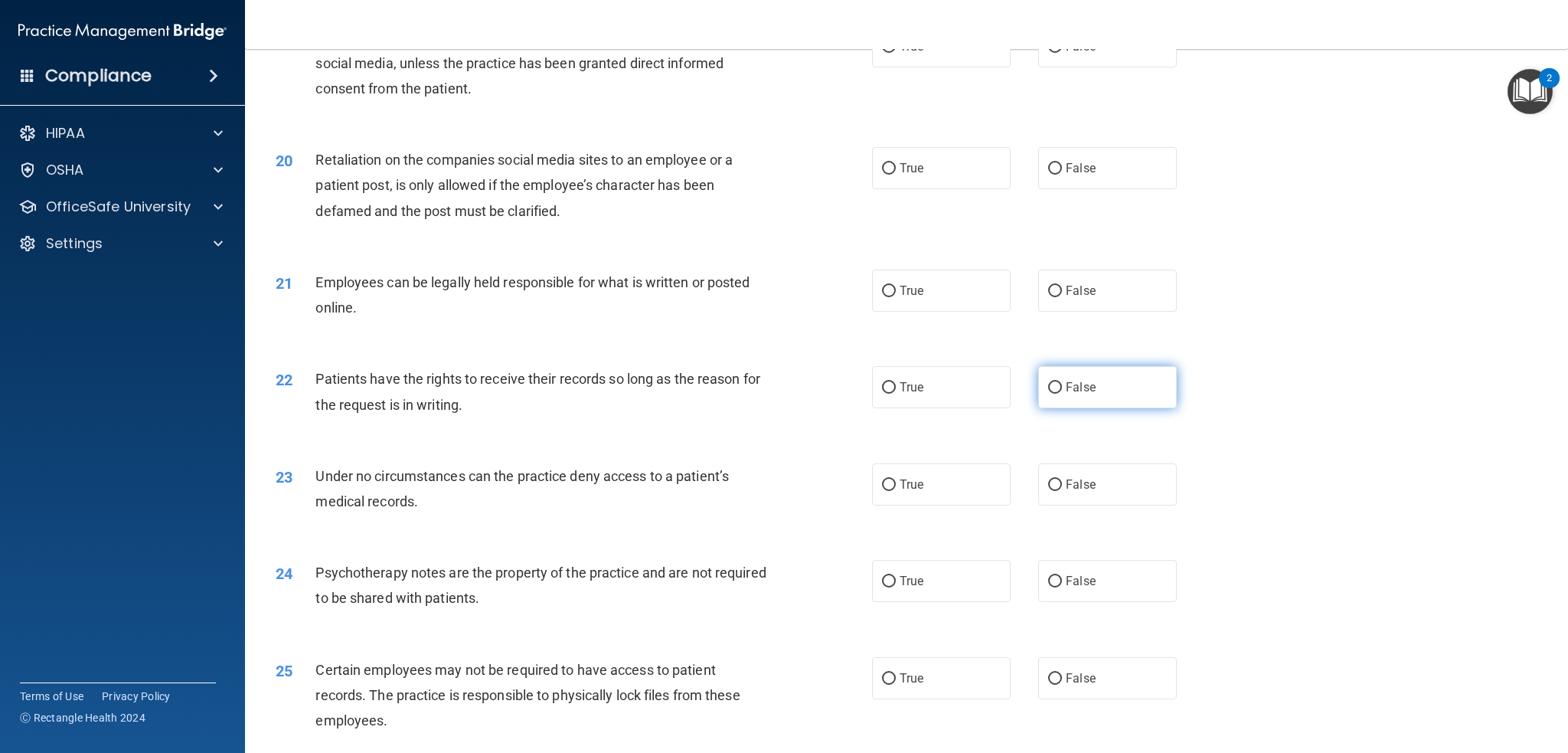
click at [1079, 385] on span "False" at bounding box center [1081, 388] width 30 height 15
click at [1062, 385] on input "False" at bounding box center [1054, 388] width 14 height 11
radio input "true"
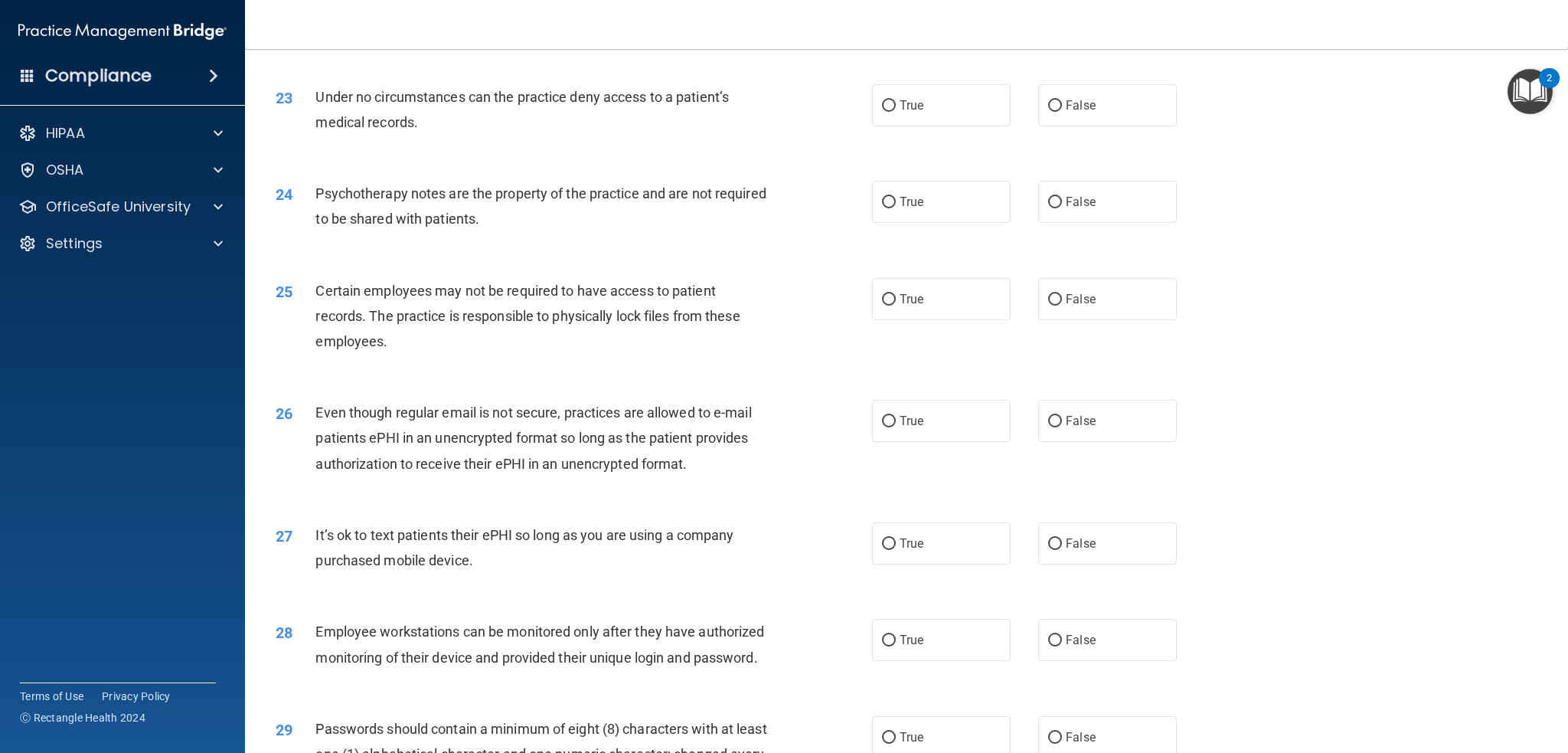
scroll to position [2604, 0]
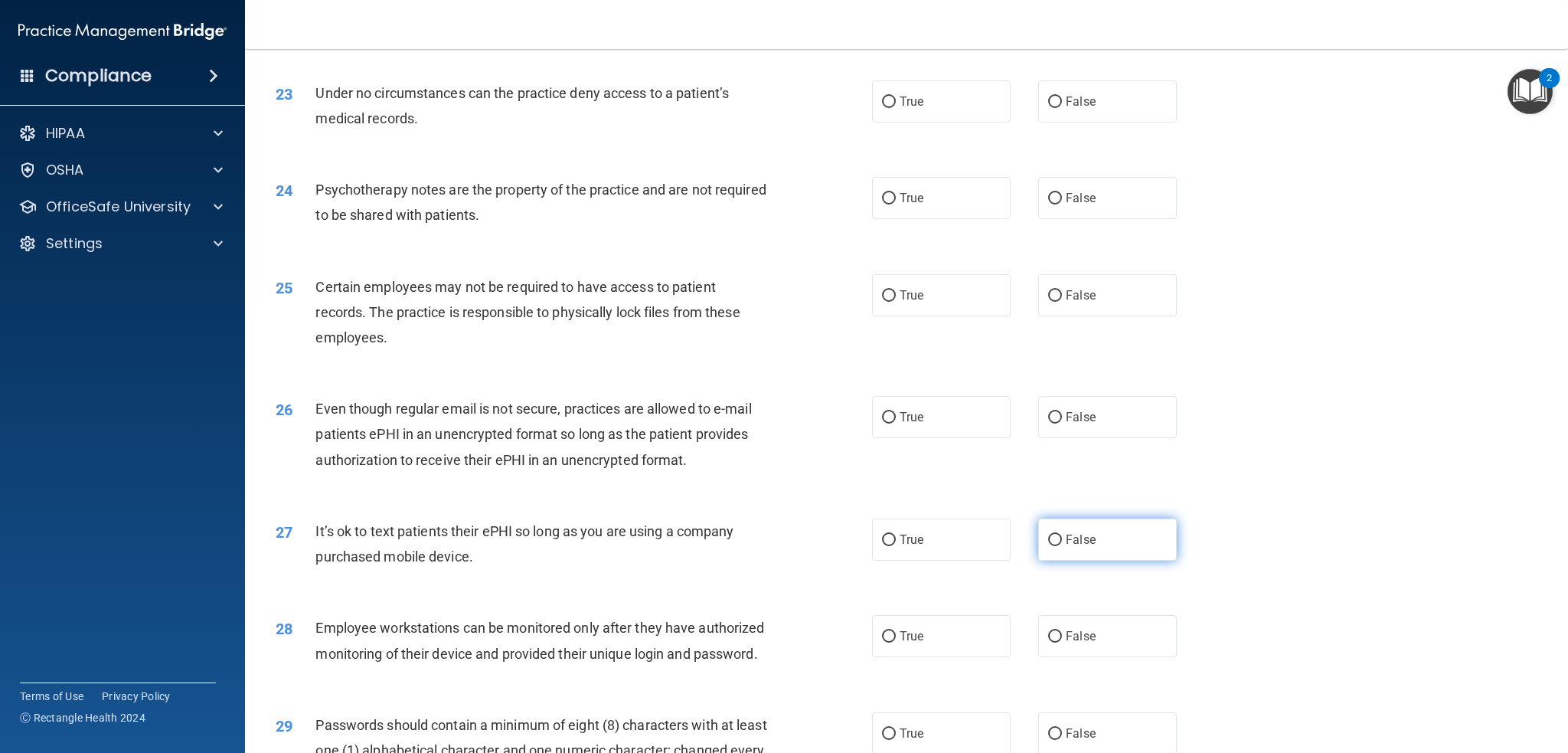
click at [1109, 536] on label "False" at bounding box center [1108, 539] width 138 height 42
click at [1062, 536] on input "False" at bounding box center [1054, 540] width 14 height 11
radio input "true"
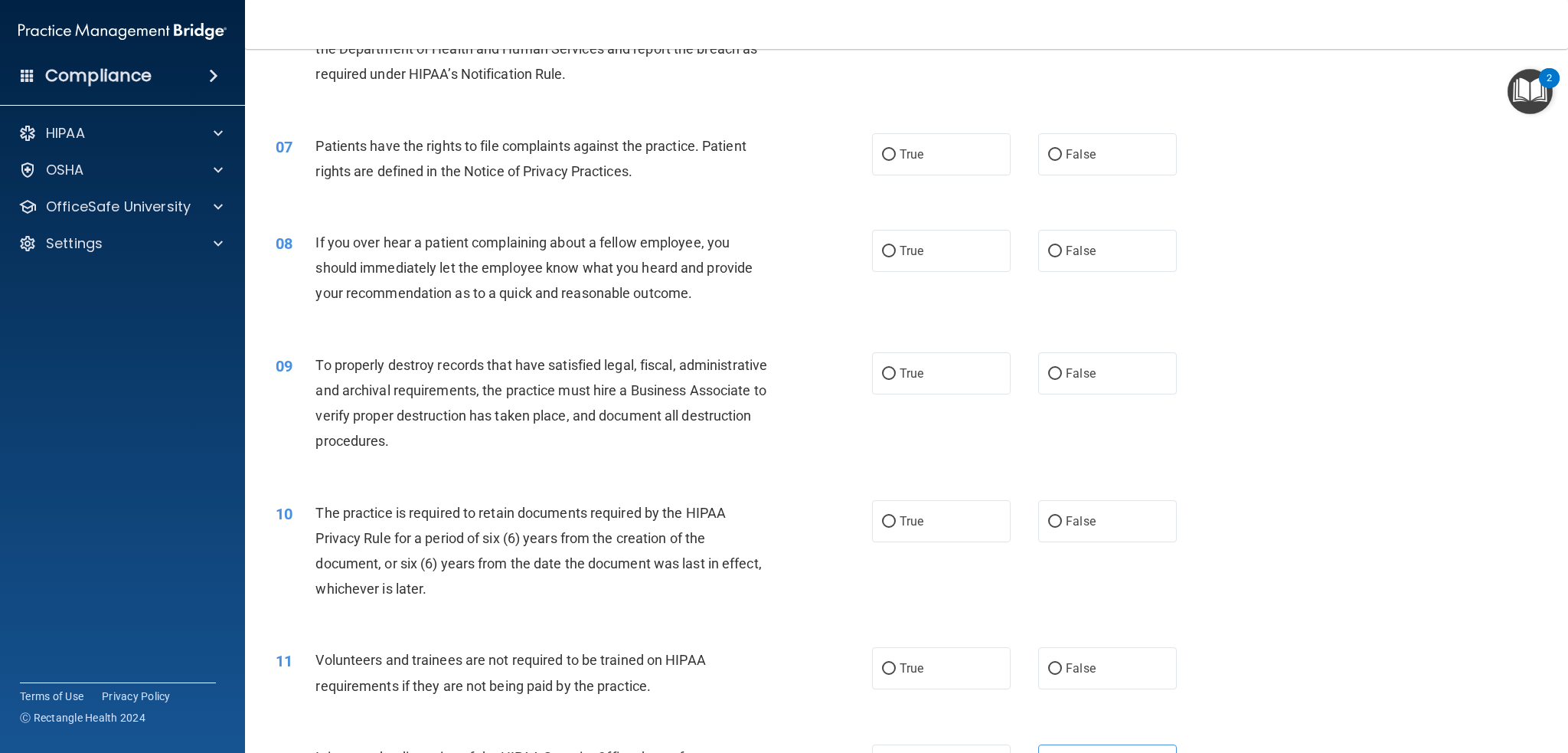
scroll to position [766, 0]
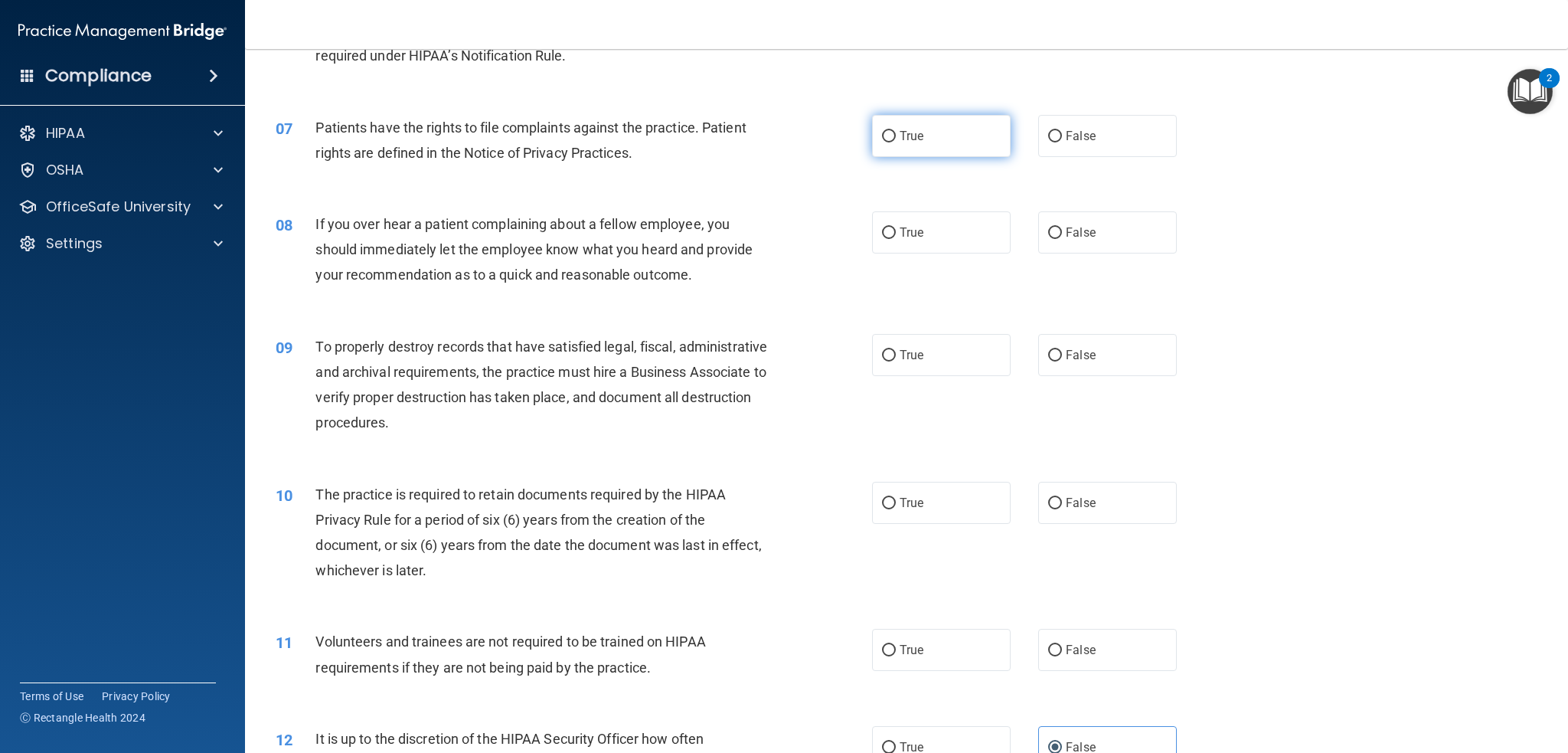
click at [970, 142] on label "True" at bounding box center [941, 135] width 138 height 42
click at [896, 142] on input "True" at bounding box center [888, 136] width 14 height 11
radio input "true"
click at [1118, 235] on label "False" at bounding box center [1108, 232] width 138 height 42
click at [1062, 235] on input "False" at bounding box center [1054, 233] width 14 height 11
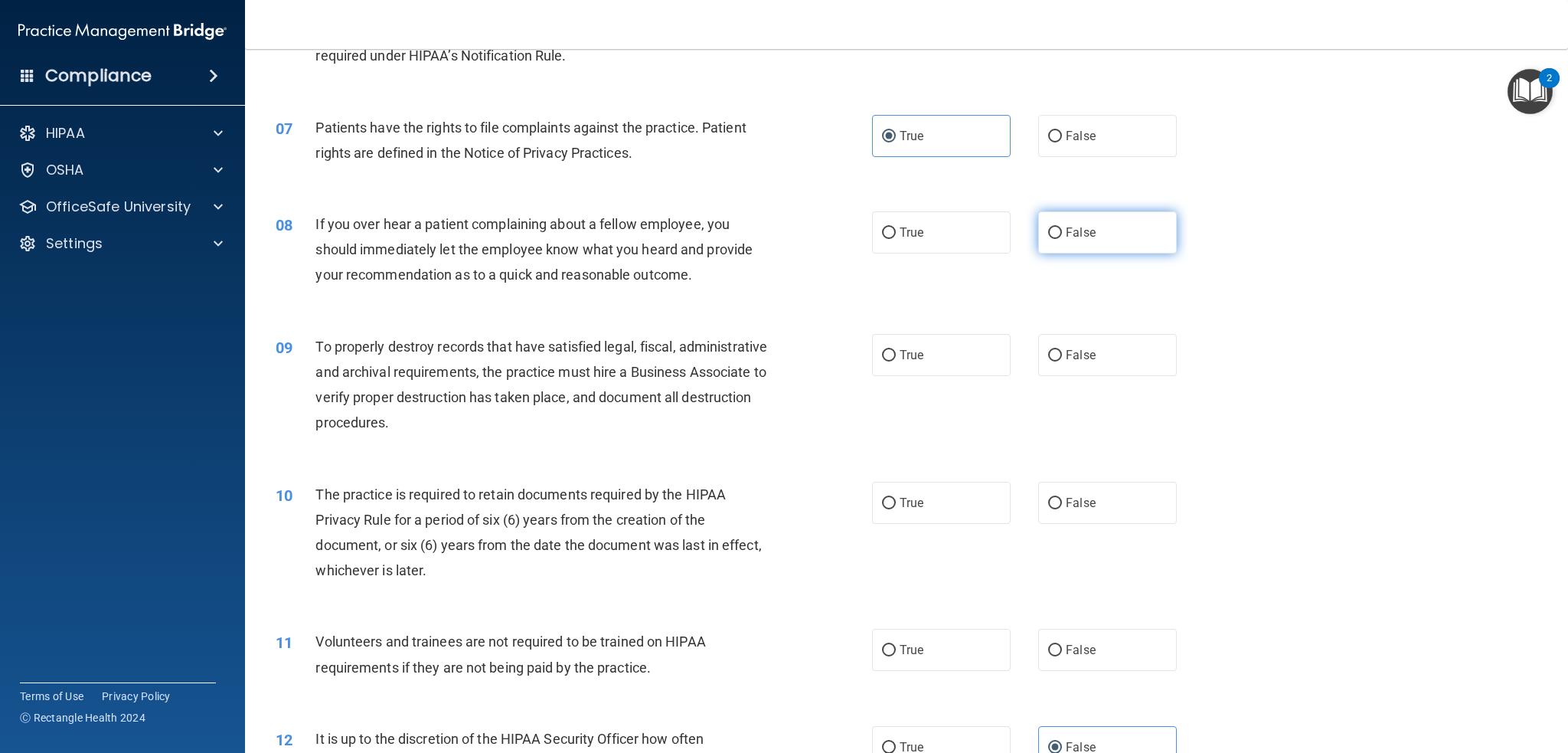
radio input "true"
click at [1113, 348] on label "False" at bounding box center [1108, 354] width 138 height 42
click at [1062, 350] on input "False" at bounding box center [1054, 356] width 14 height 11
radio input "true"
click at [950, 495] on label "True" at bounding box center [941, 503] width 138 height 42
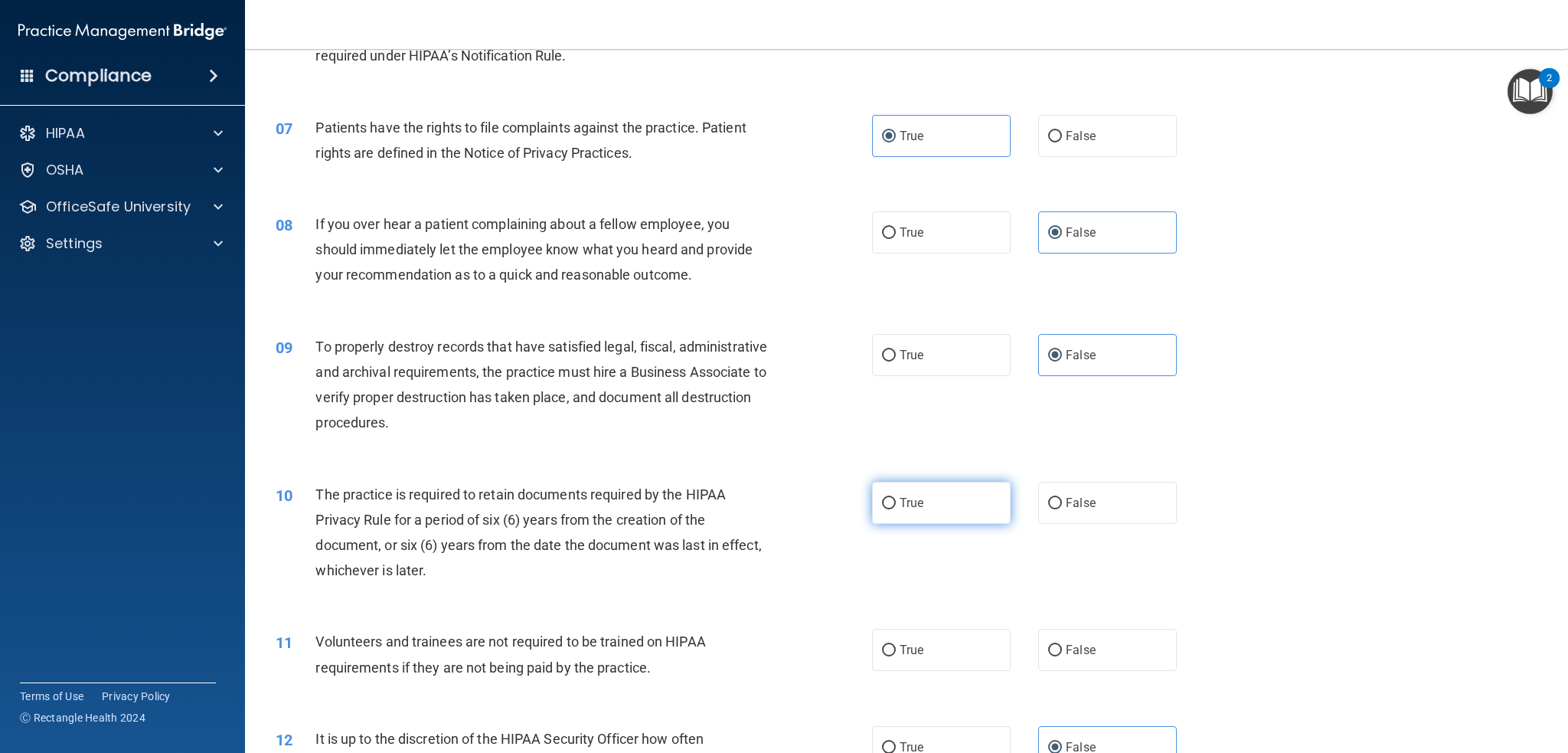
click at [896, 498] on input "True" at bounding box center [888, 504] width 14 height 11
radio input "true"
click at [1066, 643] on span "False" at bounding box center [1081, 650] width 30 height 15
click at [1062, 645] on input "False" at bounding box center [1054, 650] width 14 height 11
radio input "true"
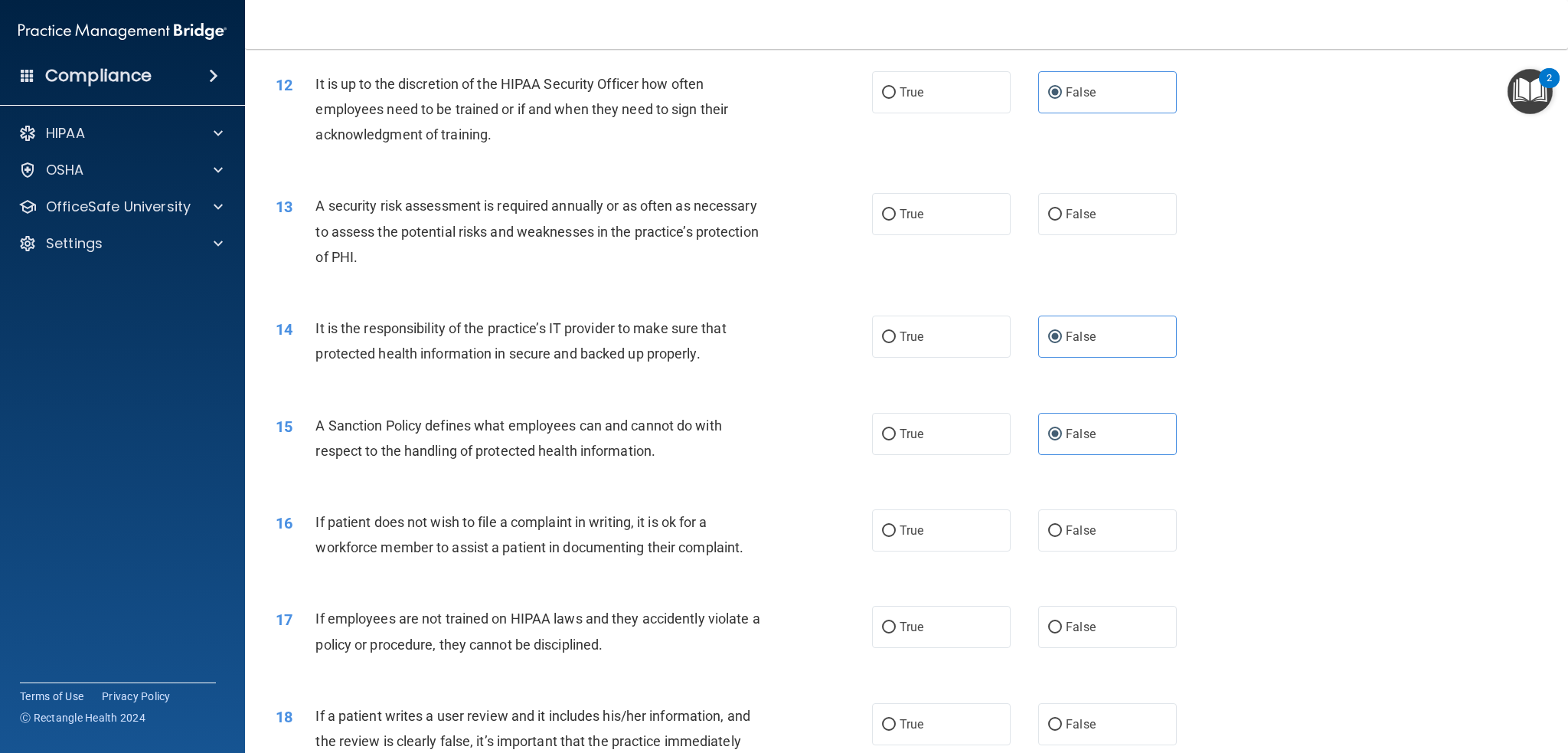
scroll to position [1456, 0]
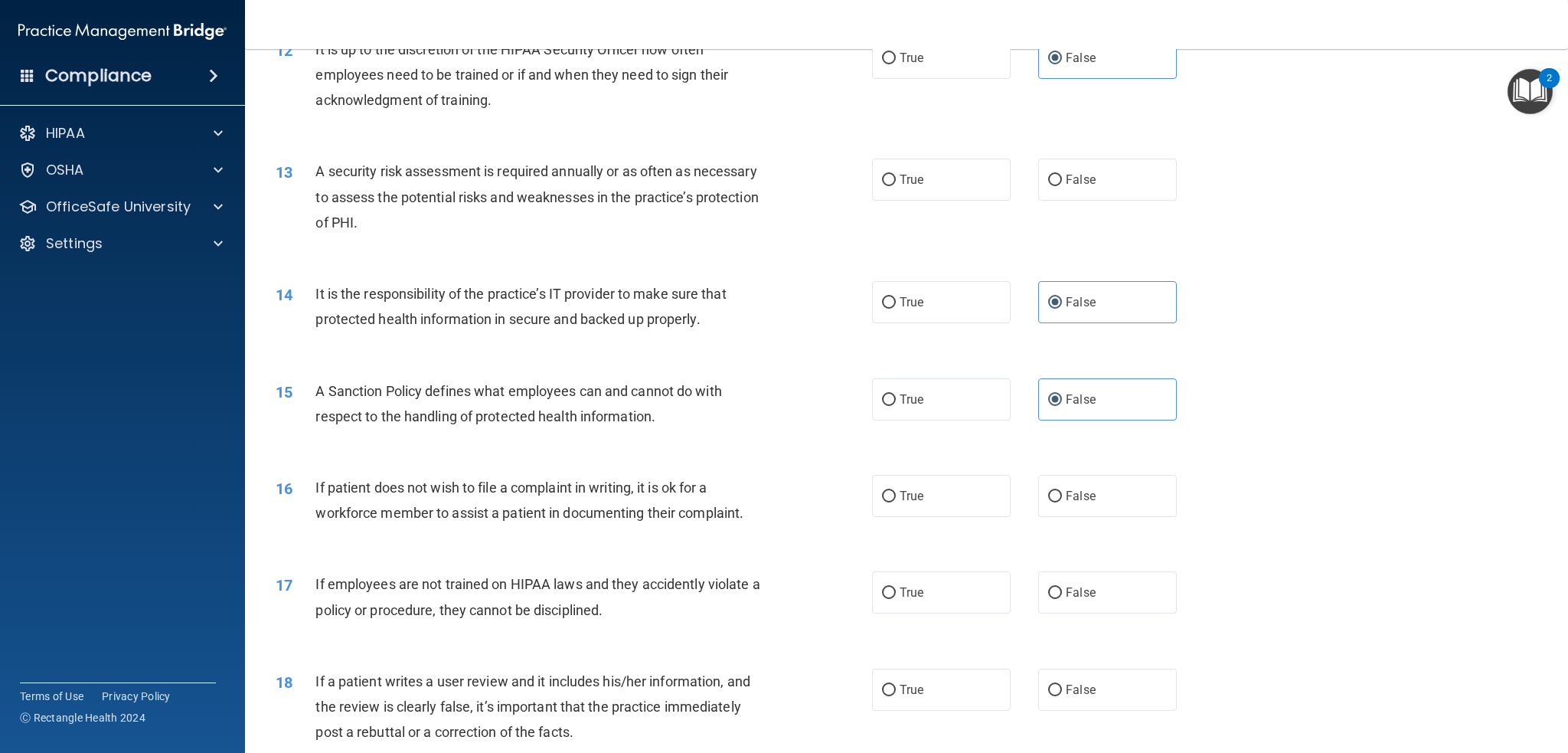
click at [1277, 393] on div "15 A Sanction Policy defines what employees can and cannot do with respect to t…" at bounding box center [907, 406] width 1285 height 96
click at [945, 182] on label "True" at bounding box center [941, 179] width 138 height 42
click at [896, 182] on input "True" at bounding box center [888, 180] width 14 height 11
radio input "true"
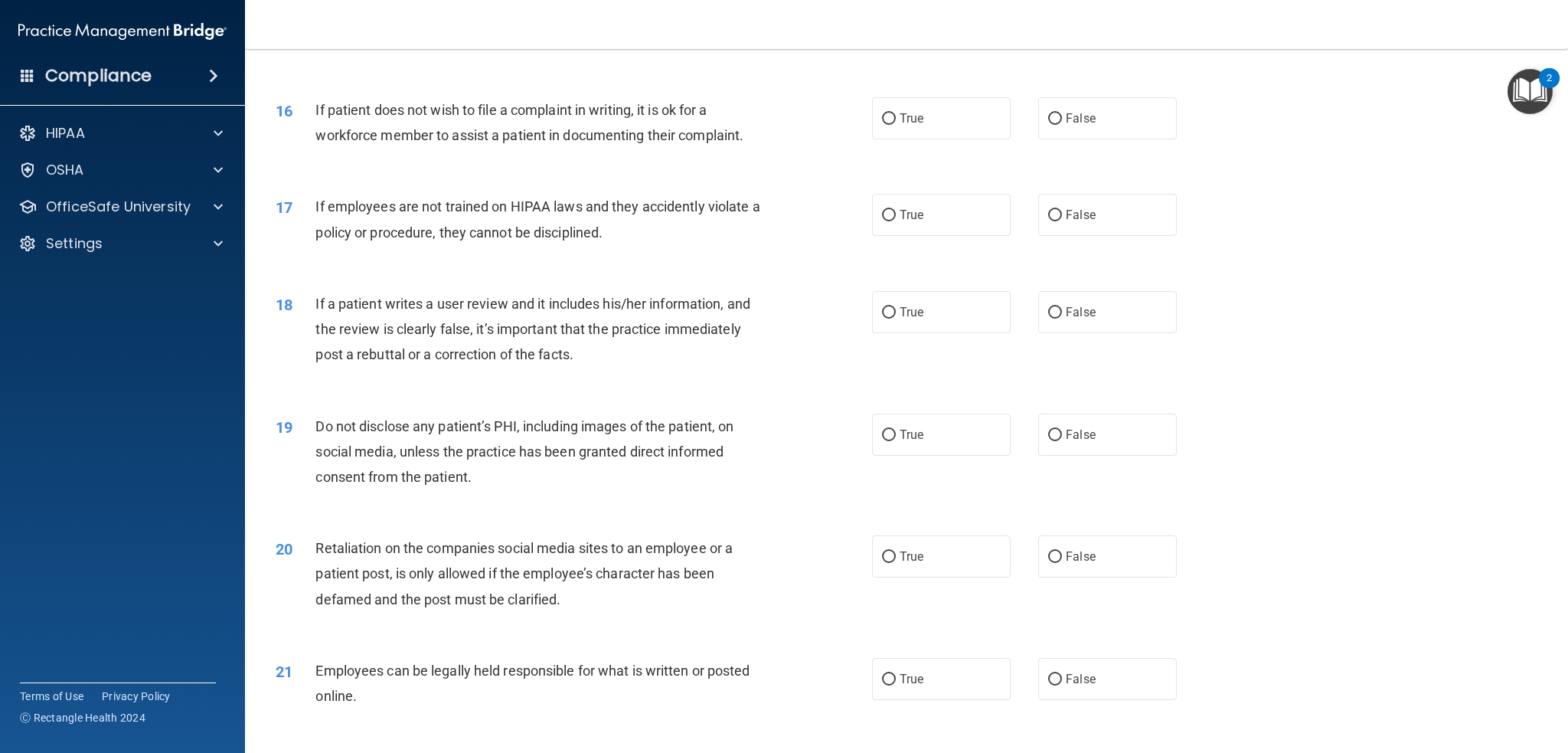
scroll to position [1838, 0]
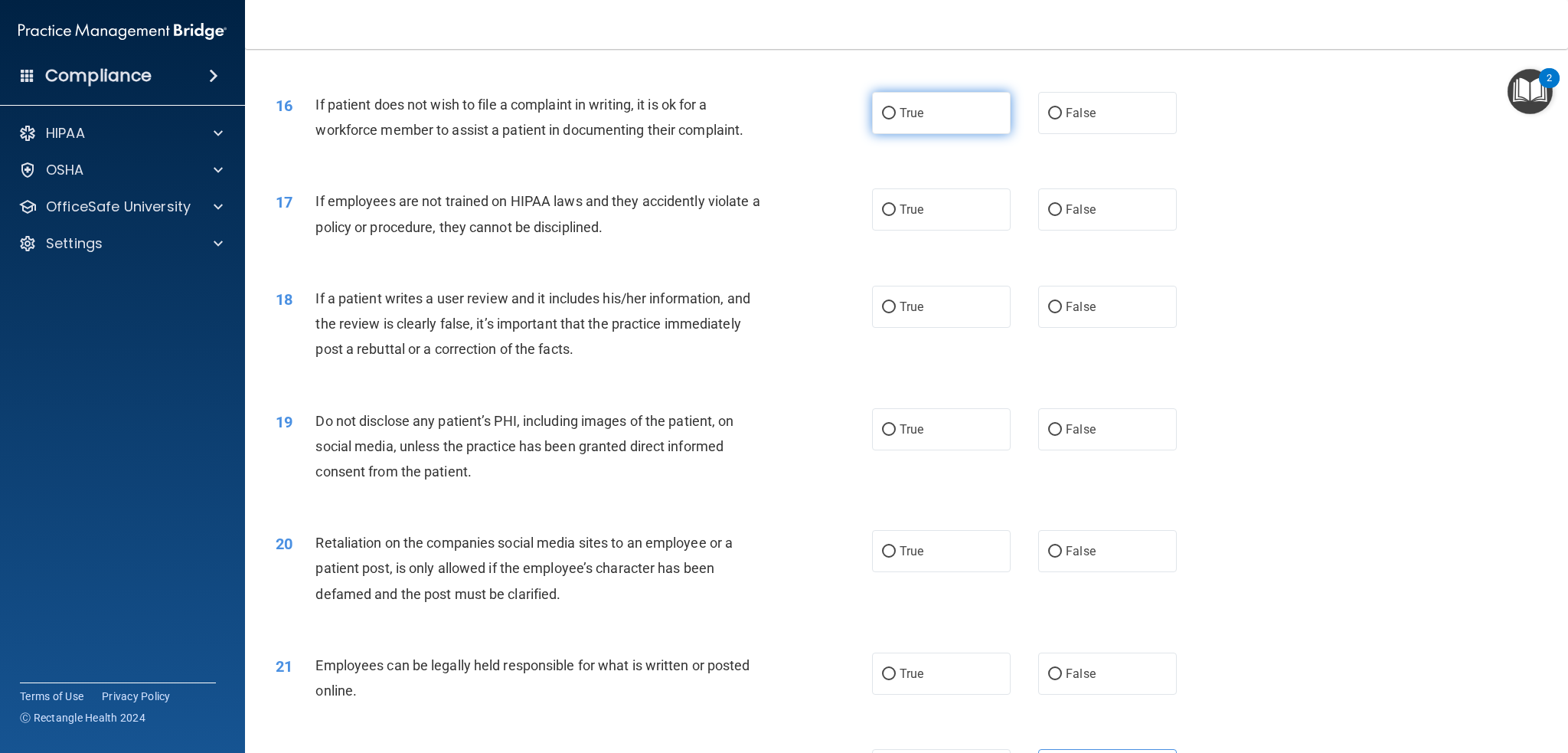
click at [944, 121] on label "True" at bounding box center [941, 112] width 138 height 42
click at [896, 120] on input "True" at bounding box center [888, 114] width 14 height 11
radio input "true"
click at [1125, 220] on label "False" at bounding box center [1108, 209] width 138 height 42
click at [1062, 216] on input "False" at bounding box center [1054, 210] width 14 height 11
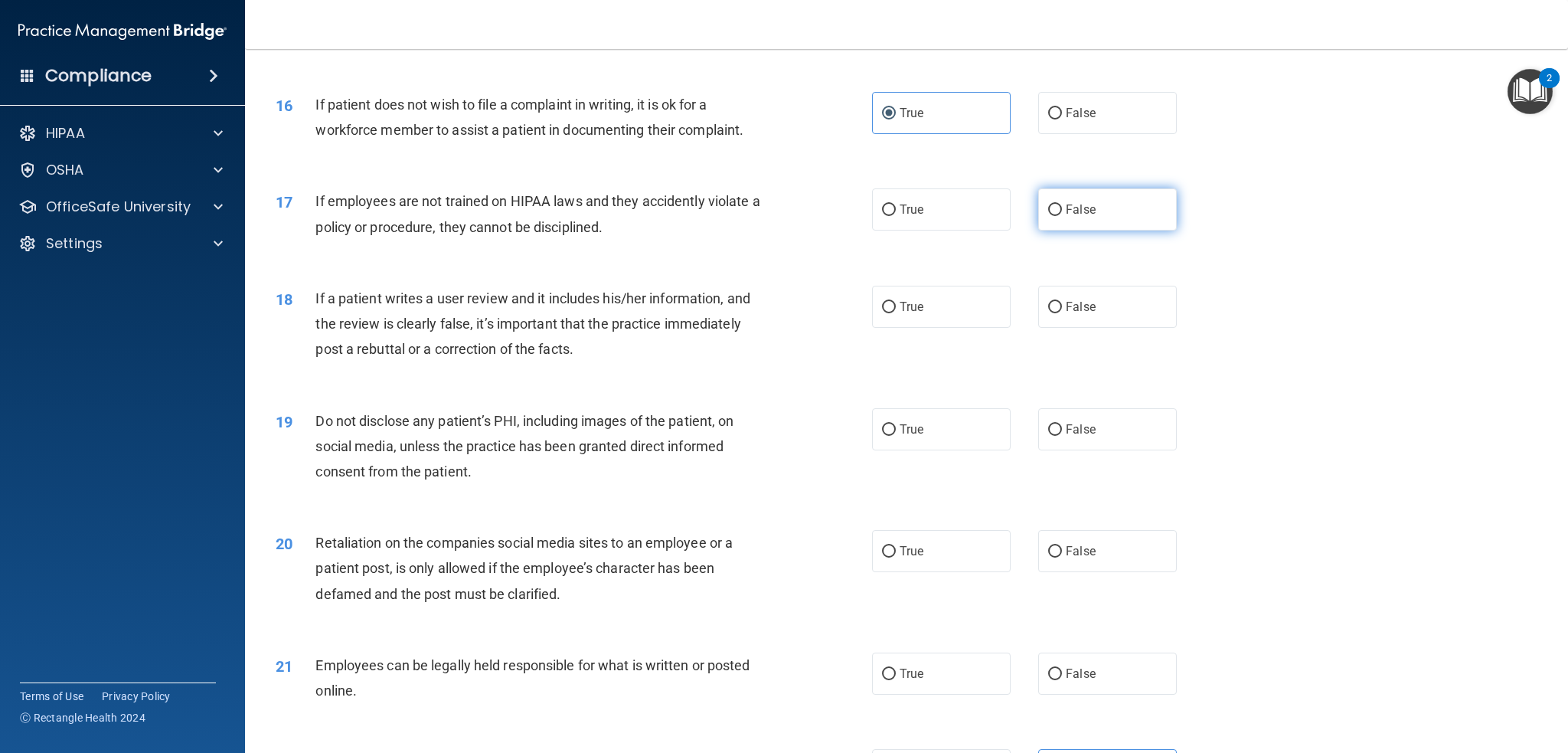
radio input "true"
click at [1135, 287] on label "False" at bounding box center [1108, 306] width 138 height 42
click at [1062, 302] on input "False" at bounding box center [1054, 307] width 14 height 11
radio input "true"
click at [954, 442] on label "True" at bounding box center [941, 429] width 138 height 42
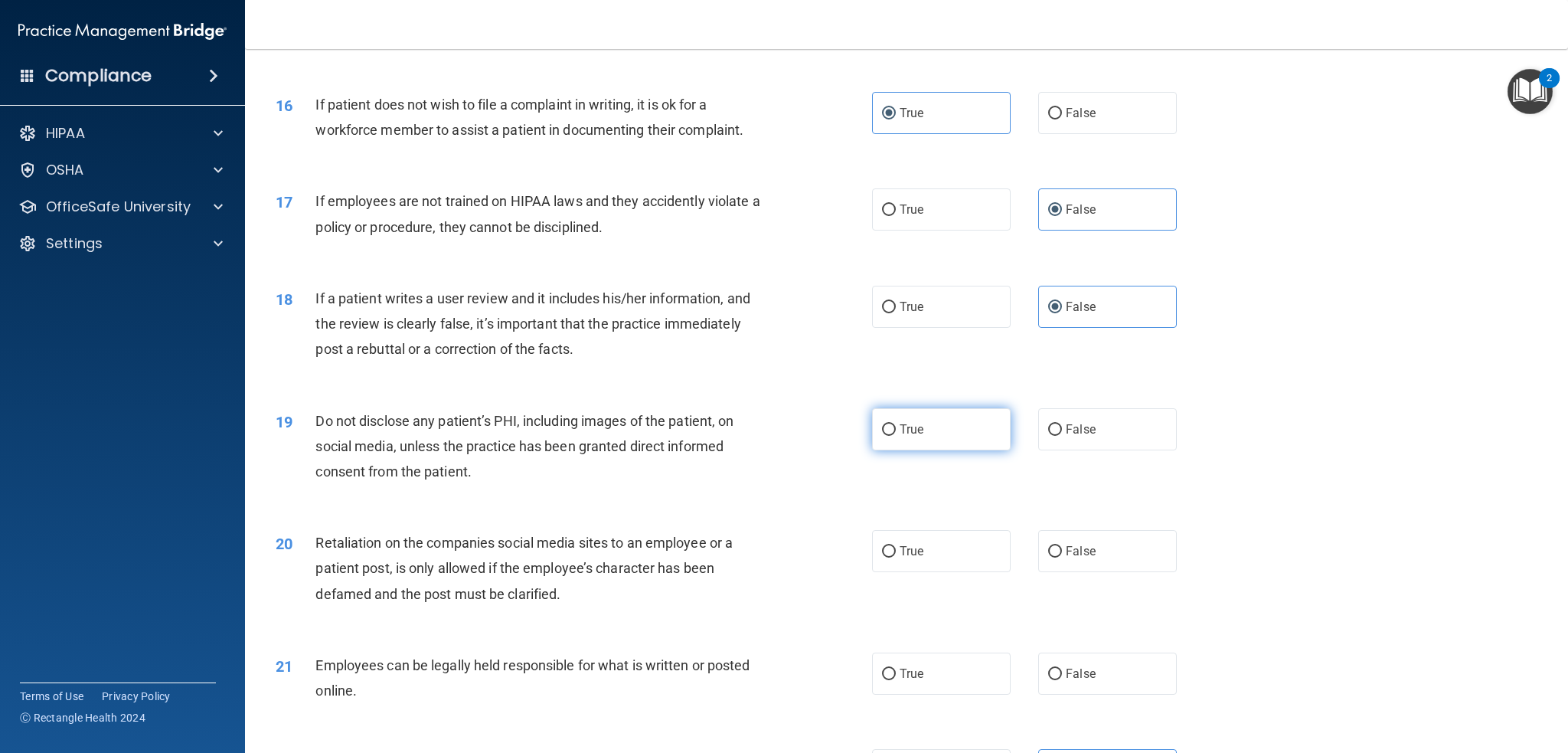
click at [896, 435] on input "True" at bounding box center [888, 430] width 14 height 11
radio input "true"
click at [1102, 530] on label "False" at bounding box center [1108, 550] width 138 height 42
click at [1062, 547] on input "False" at bounding box center [1054, 552] width 14 height 11
radio input "true"
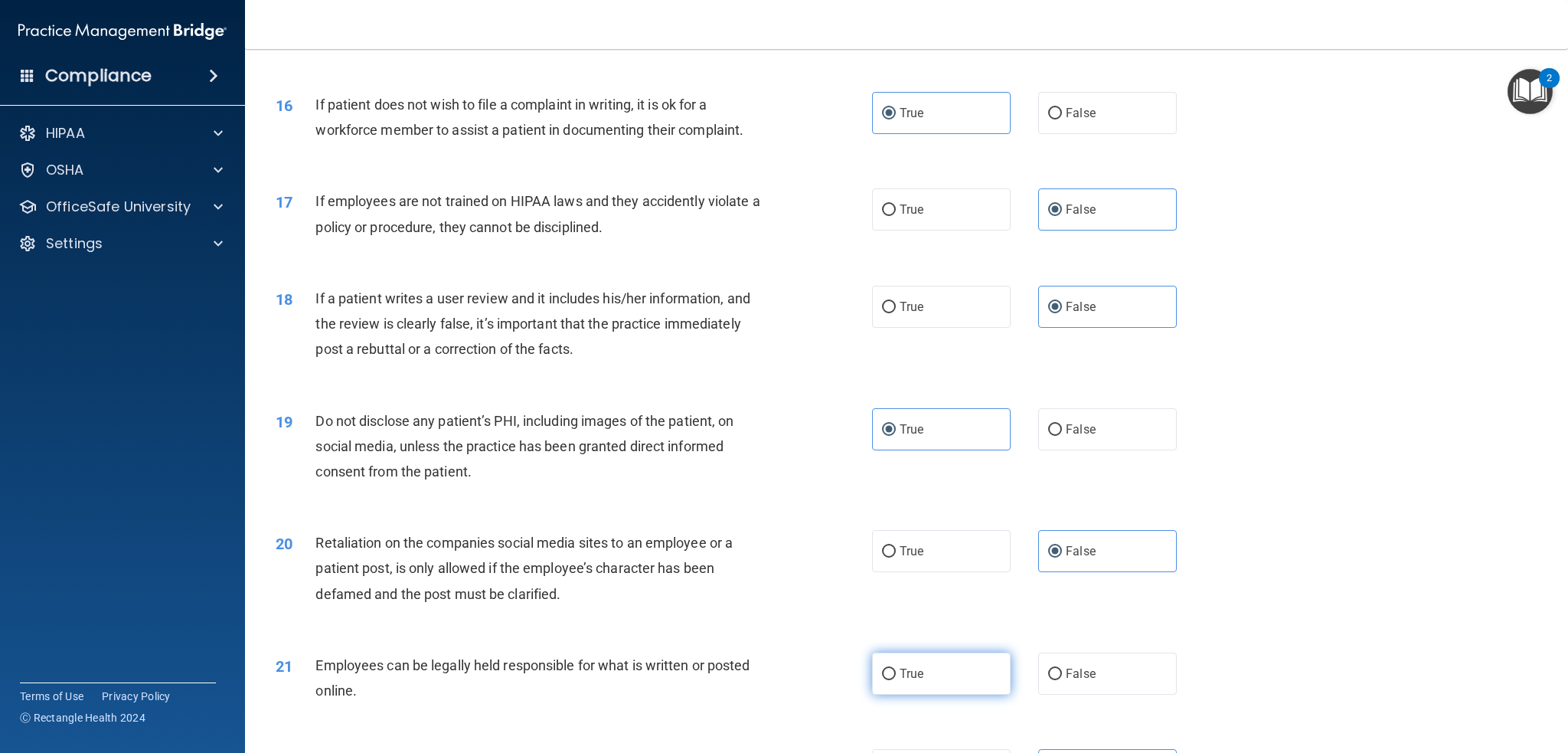
click at [922, 664] on label "True" at bounding box center [941, 673] width 138 height 42
click at [896, 669] on input "True" at bounding box center [888, 675] width 14 height 11
radio input "true"
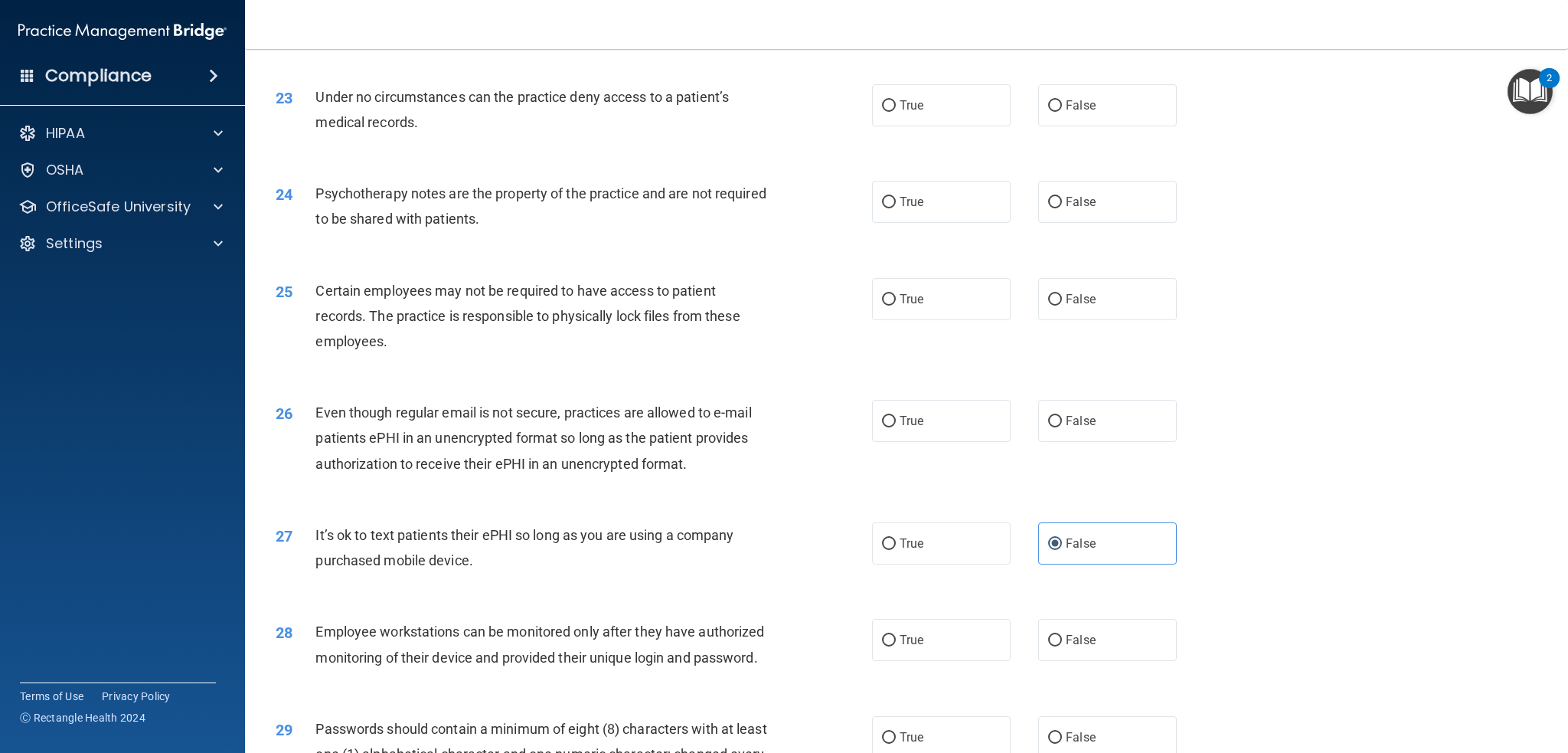
scroll to position [2604, 0]
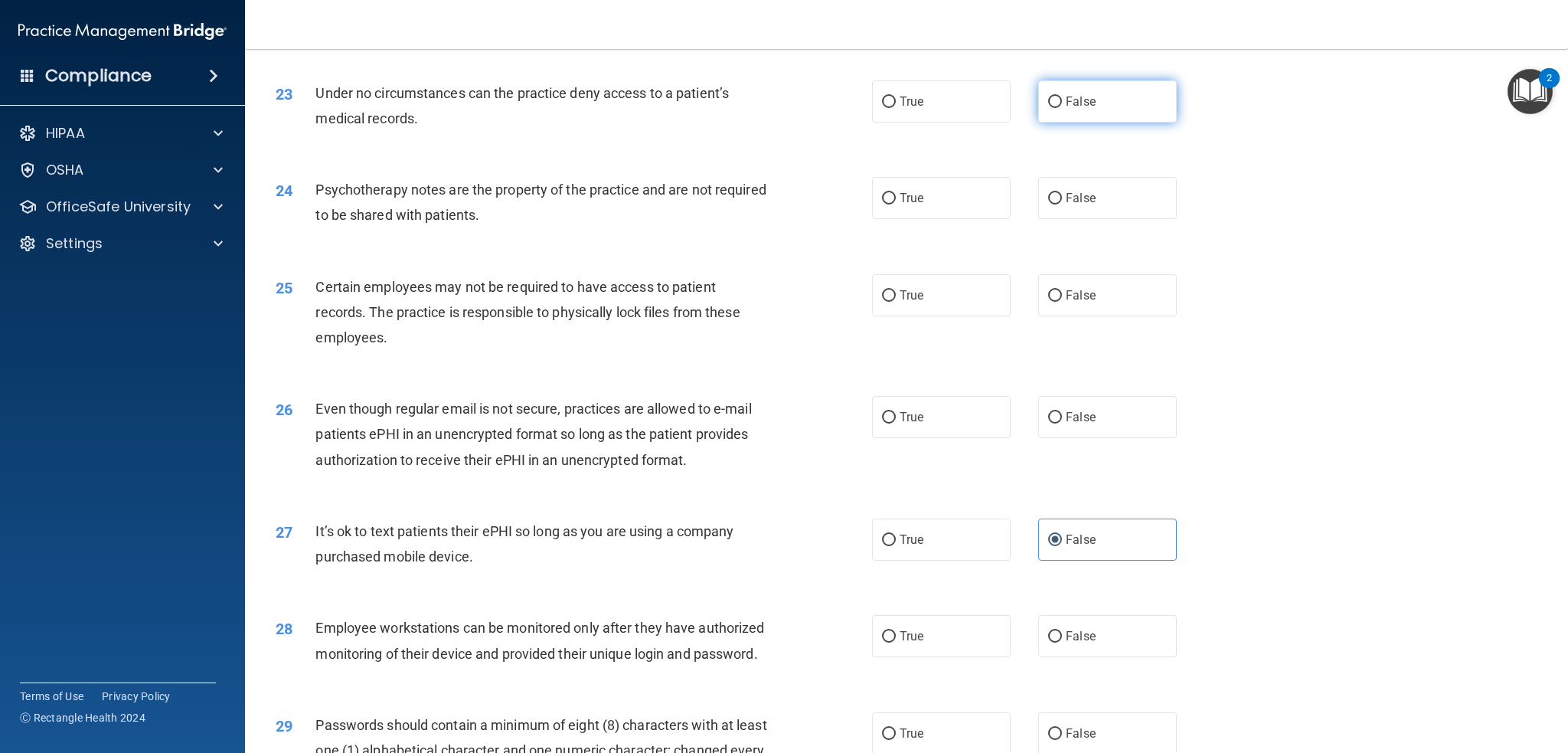
click at [1087, 104] on label "False" at bounding box center [1108, 101] width 138 height 42
click at [1062, 104] on input "False" at bounding box center [1054, 102] width 14 height 11
radio input "true"
click at [925, 184] on label "True" at bounding box center [941, 197] width 138 height 42
click at [896, 193] on input "True" at bounding box center [888, 199] width 14 height 11
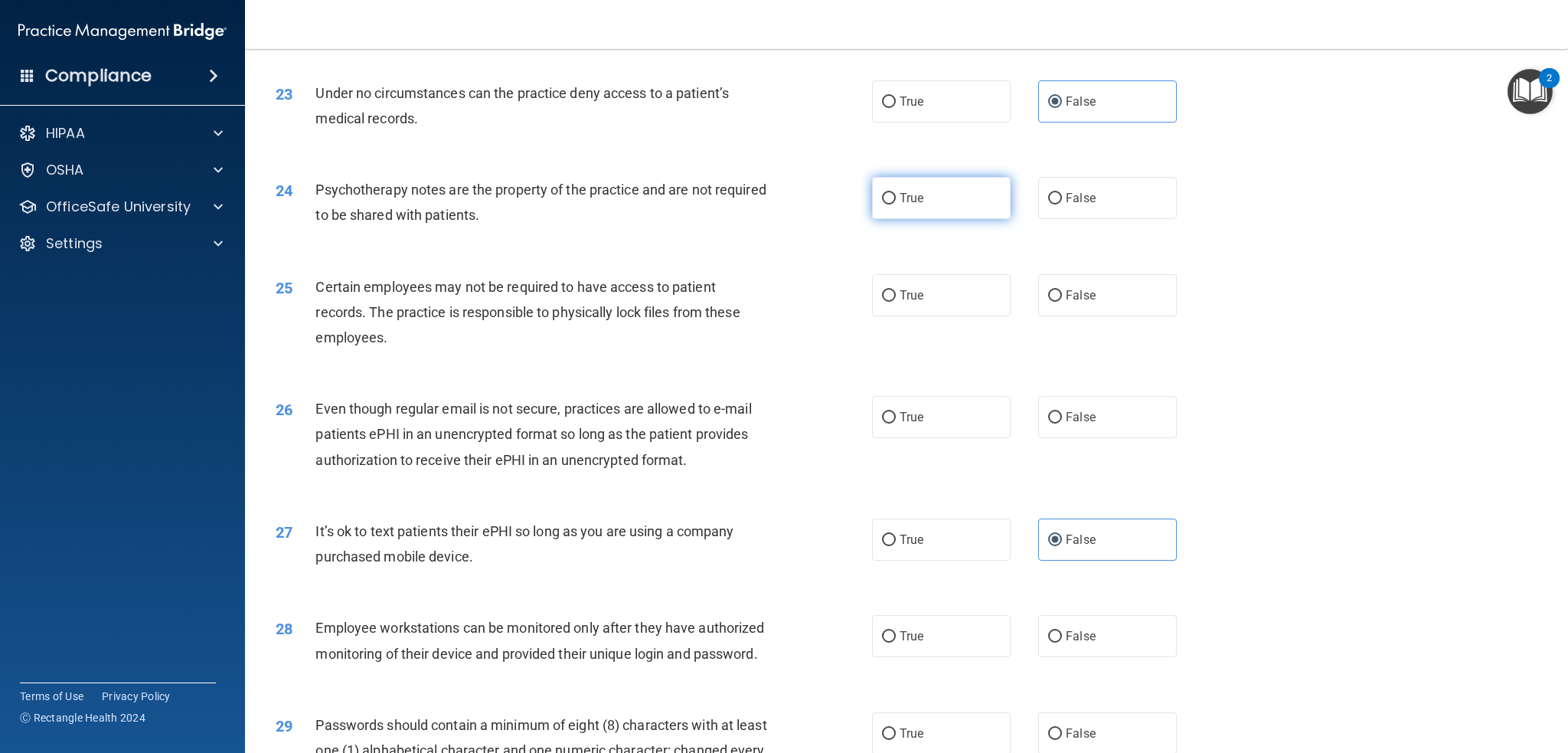
radio input "true"
click at [927, 299] on label "True" at bounding box center [941, 294] width 138 height 42
click at [896, 299] on input "True" at bounding box center [888, 296] width 14 height 11
radio input "true"
click at [931, 406] on label "True" at bounding box center [941, 417] width 138 height 42
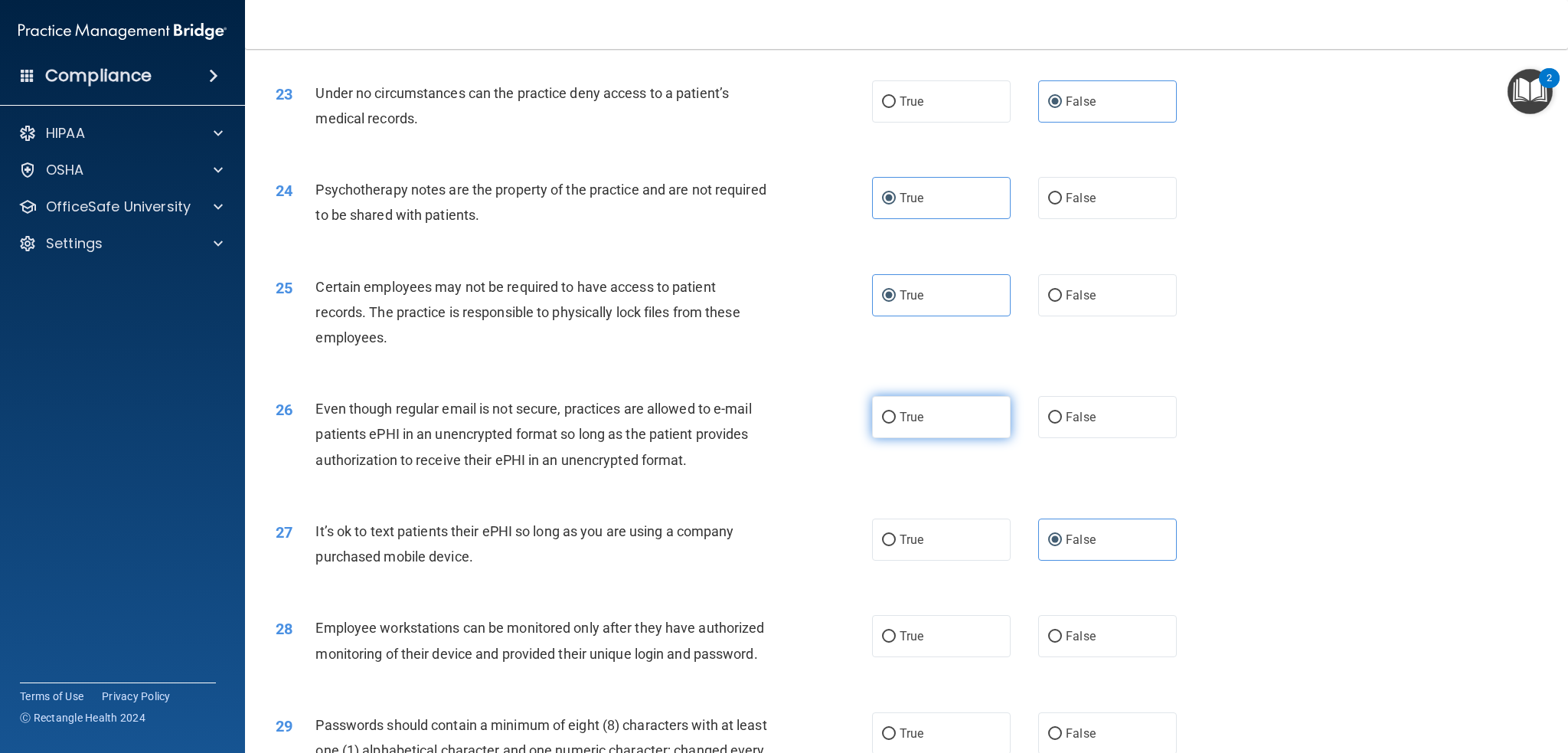
click at [896, 412] on input "True" at bounding box center [888, 418] width 14 height 11
radio input "true"
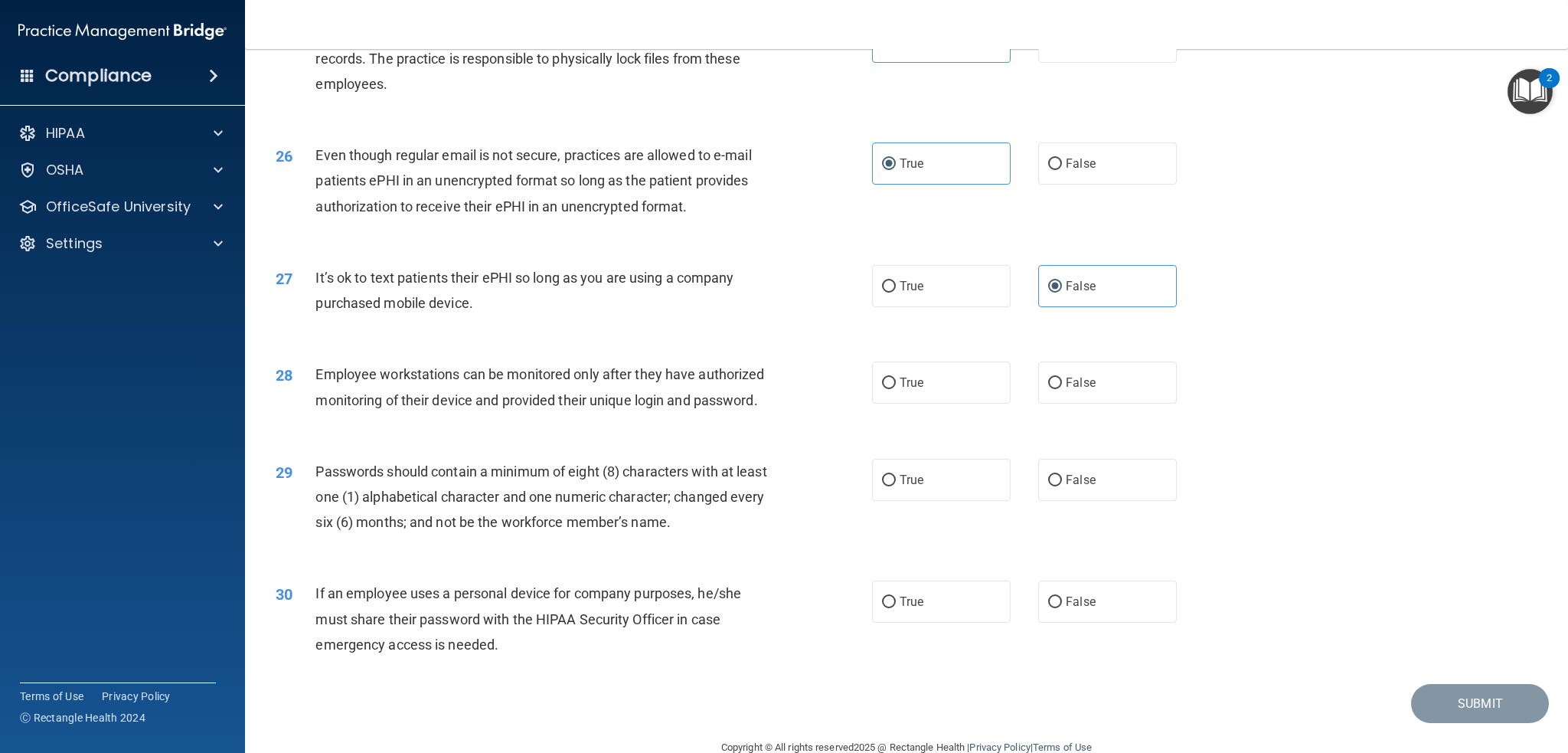
scroll to position [2913, 0]
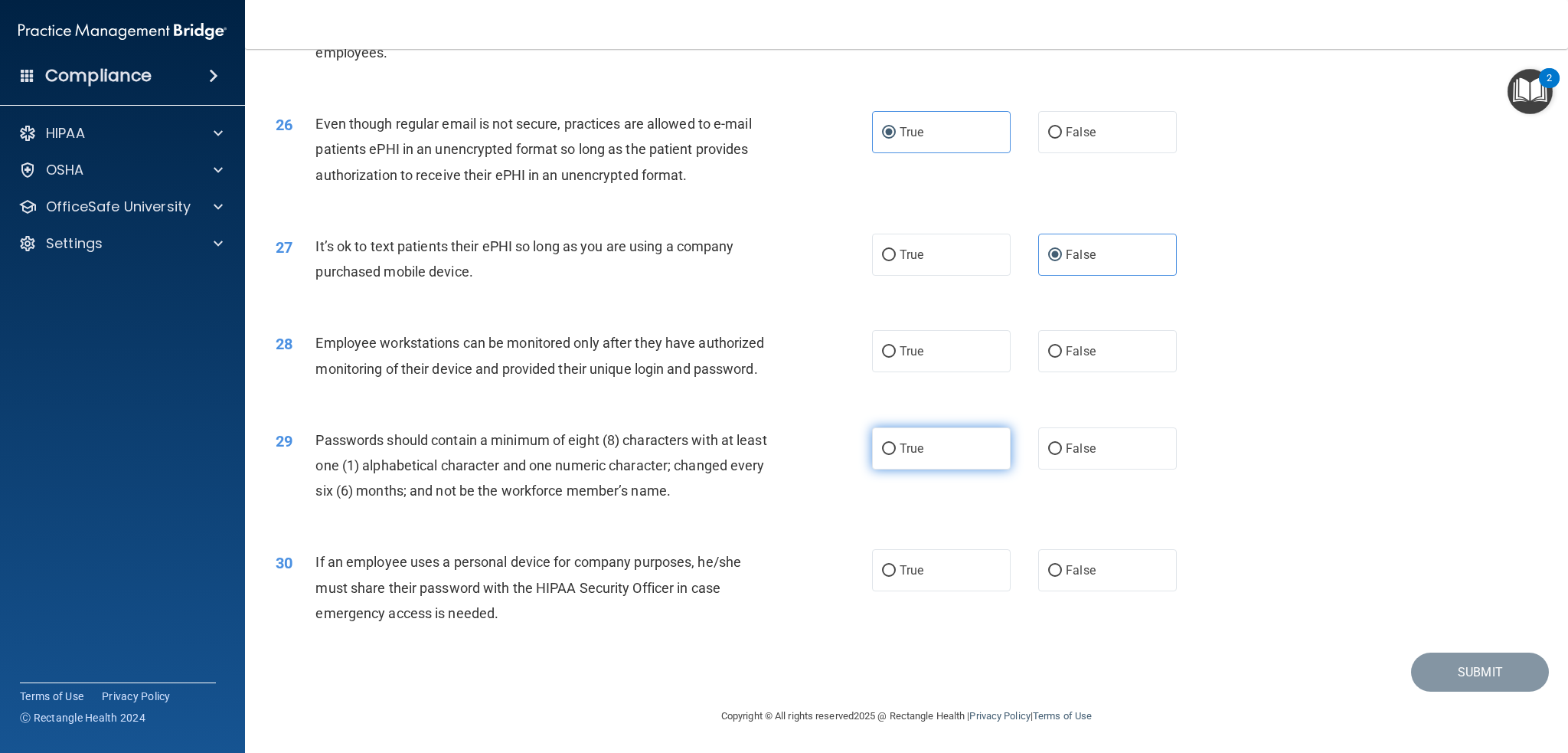
click at [900, 453] on span "True" at bounding box center [911, 448] width 23 height 15
click at [896, 453] on input "True" at bounding box center [888, 449] width 14 height 11
radio input "true"
click at [1084, 570] on span "False" at bounding box center [1081, 571] width 30 height 15
click at [1062, 570] on input "False" at bounding box center [1054, 571] width 14 height 11
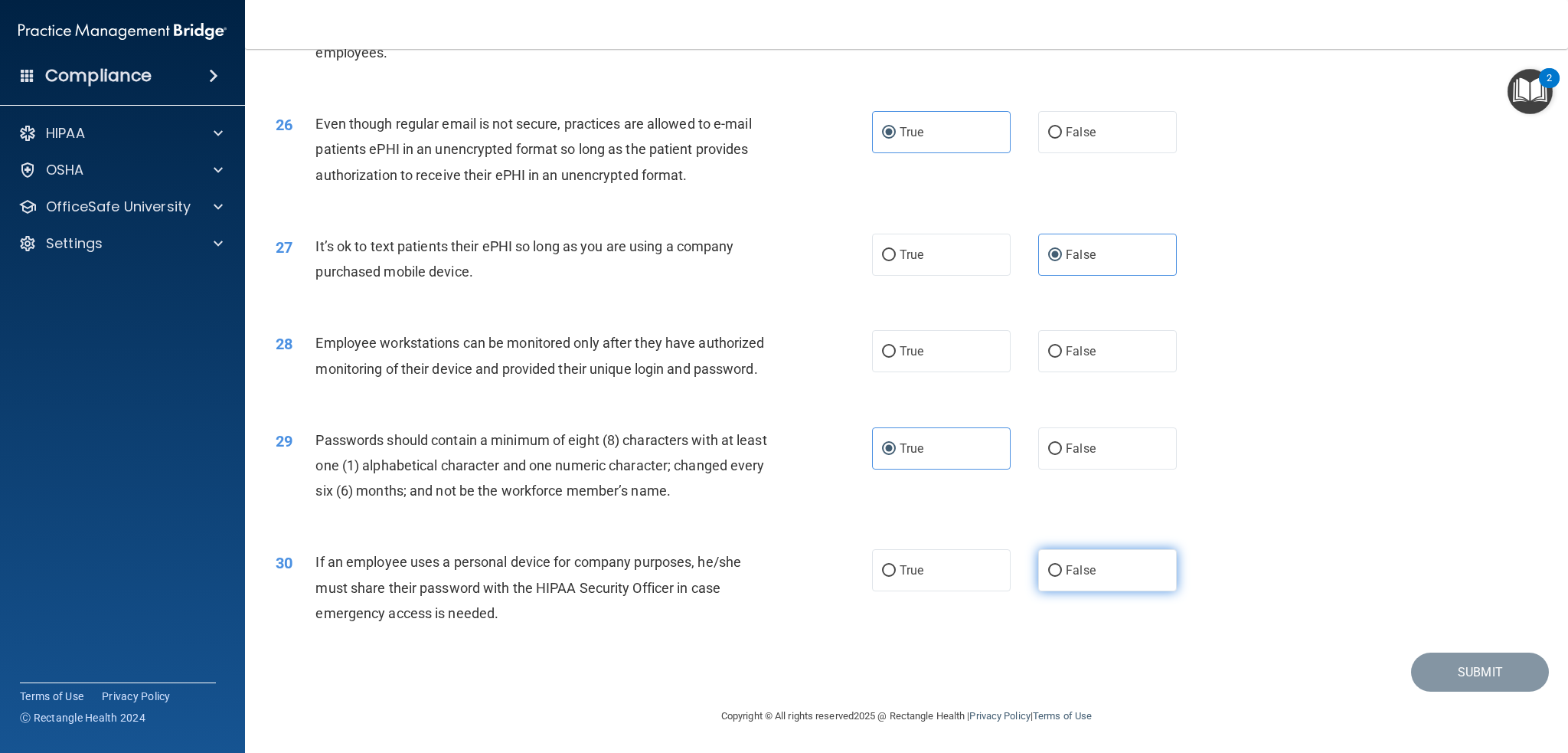
radio input "true"
click at [1090, 341] on label "False" at bounding box center [1108, 350] width 138 height 42
click at [1062, 347] on input "False" at bounding box center [1054, 352] width 14 height 11
radio input "true"
click at [1416, 665] on button "Submit" at bounding box center [1480, 672] width 138 height 39
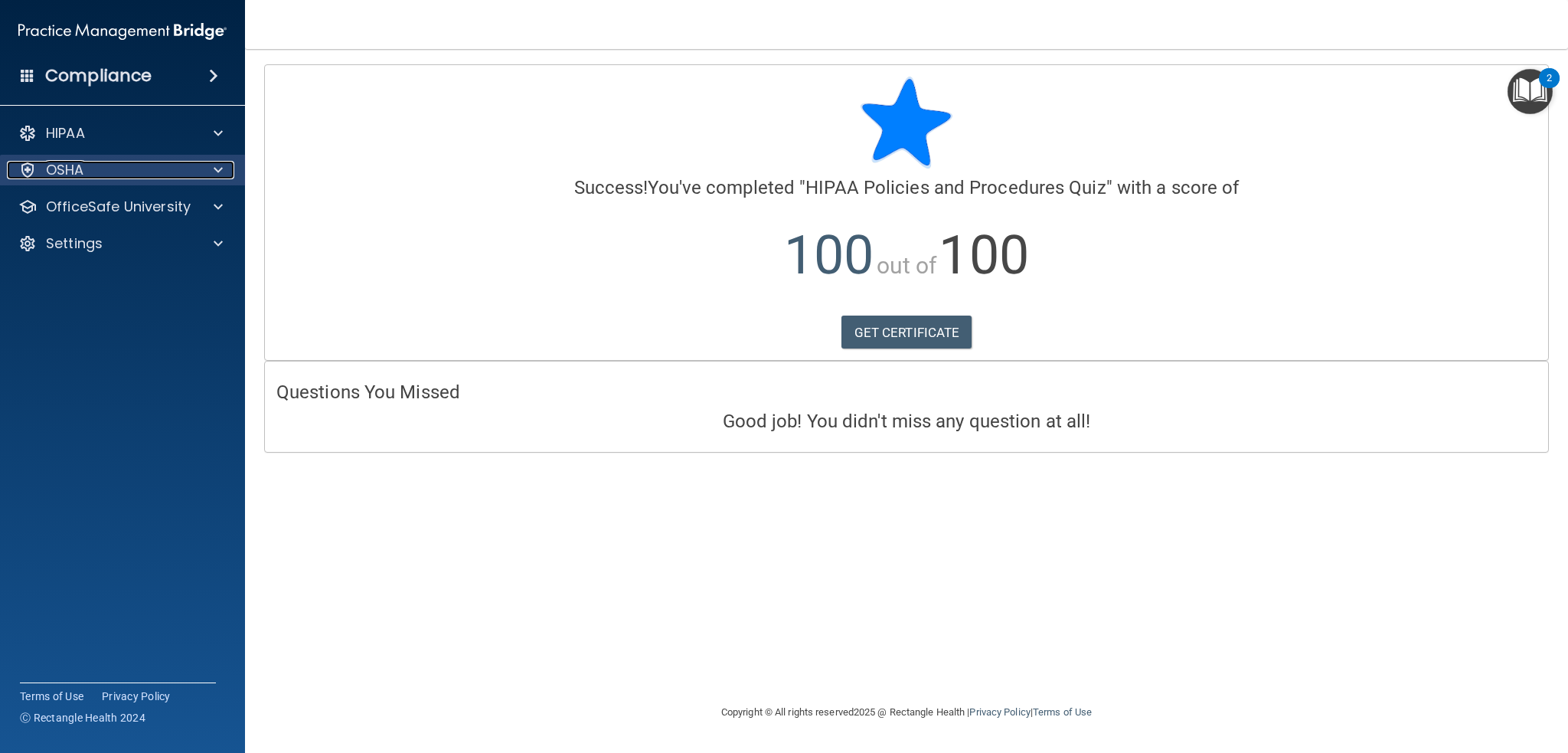
click at [149, 171] on div "OSHA" at bounding box center [101, 170] width 190 height 19
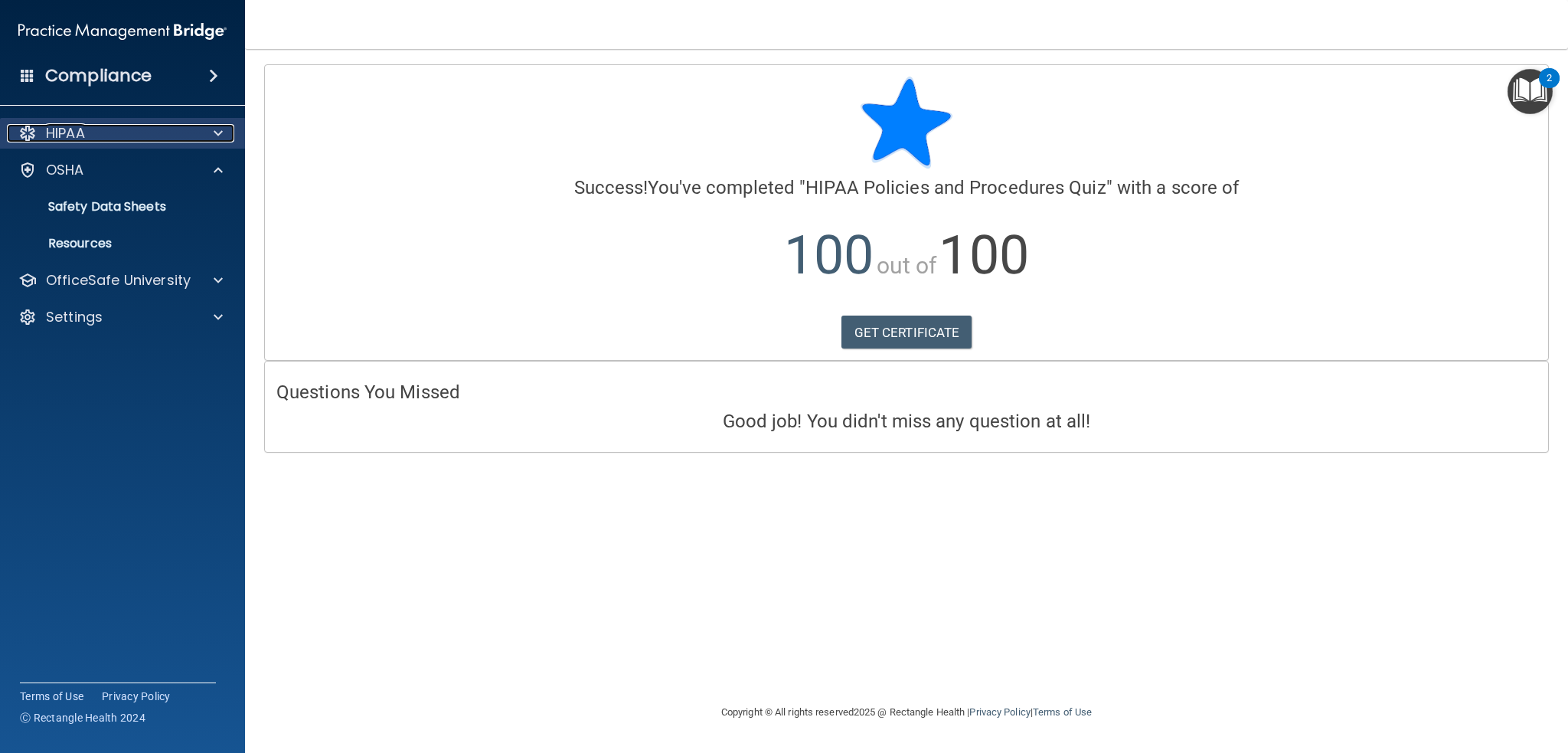
click at [155, 140] on div "HIPAA" at bounding box center [101, 134] width 190 height 19
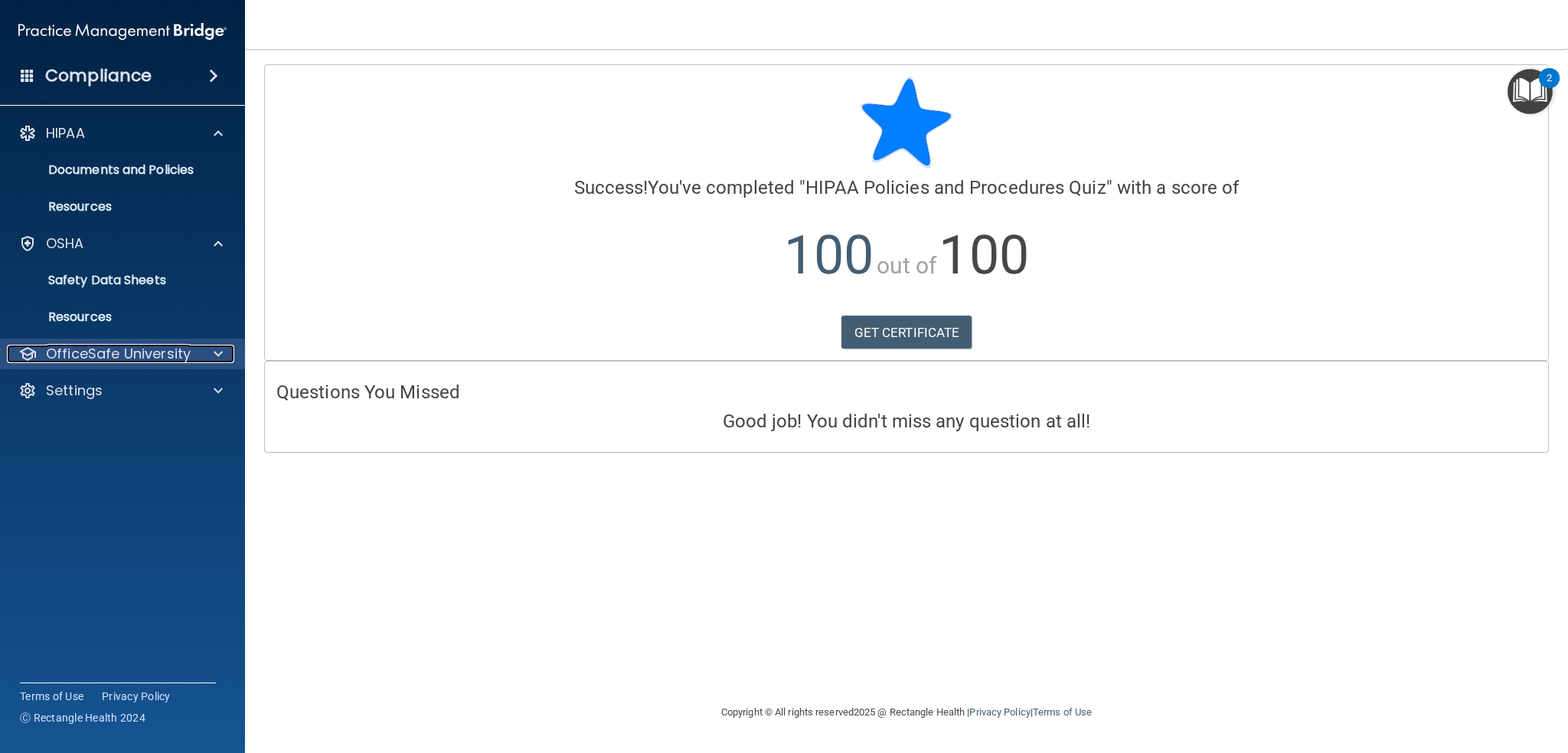
click at [120, 358] on p "OfficeSafe University" at bounding box center [118, 354] width 145 height 19
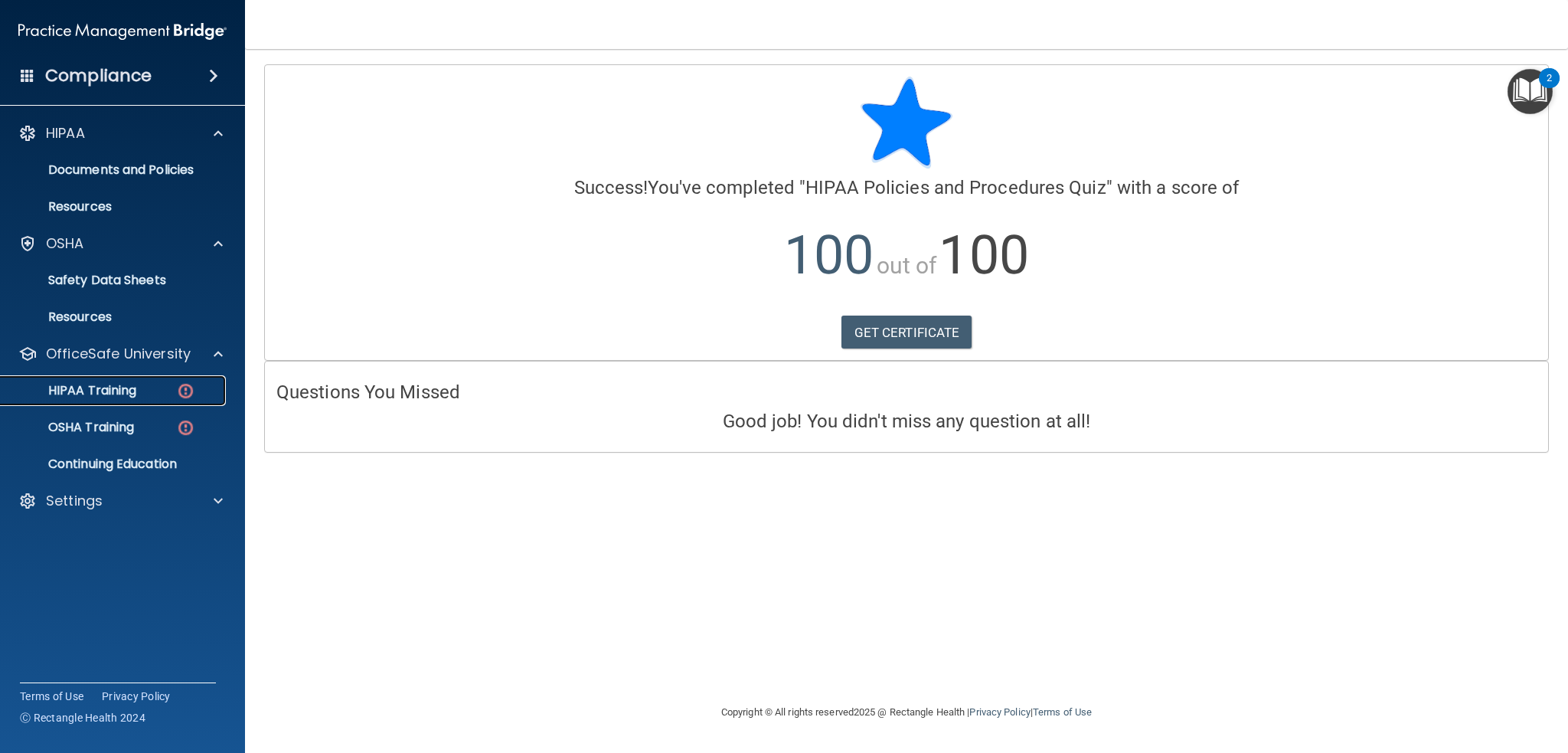
click at [126, 395] on p "HIPAA Training" at bounding box center [73, 391] width 126 height 15
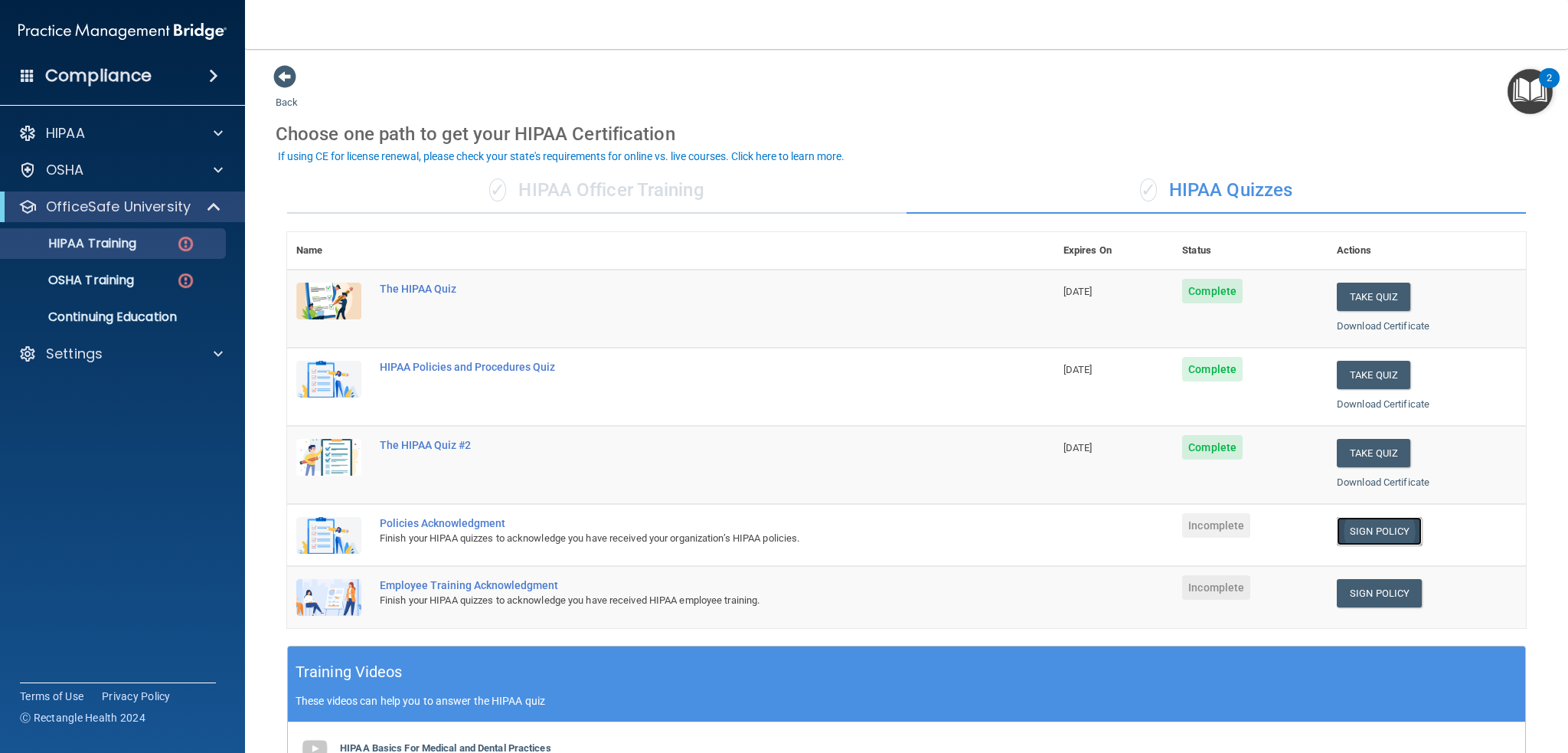
click at [1351, 524] on link "Sign Policy" at bounding box center [1378, 531] width 85 height 28
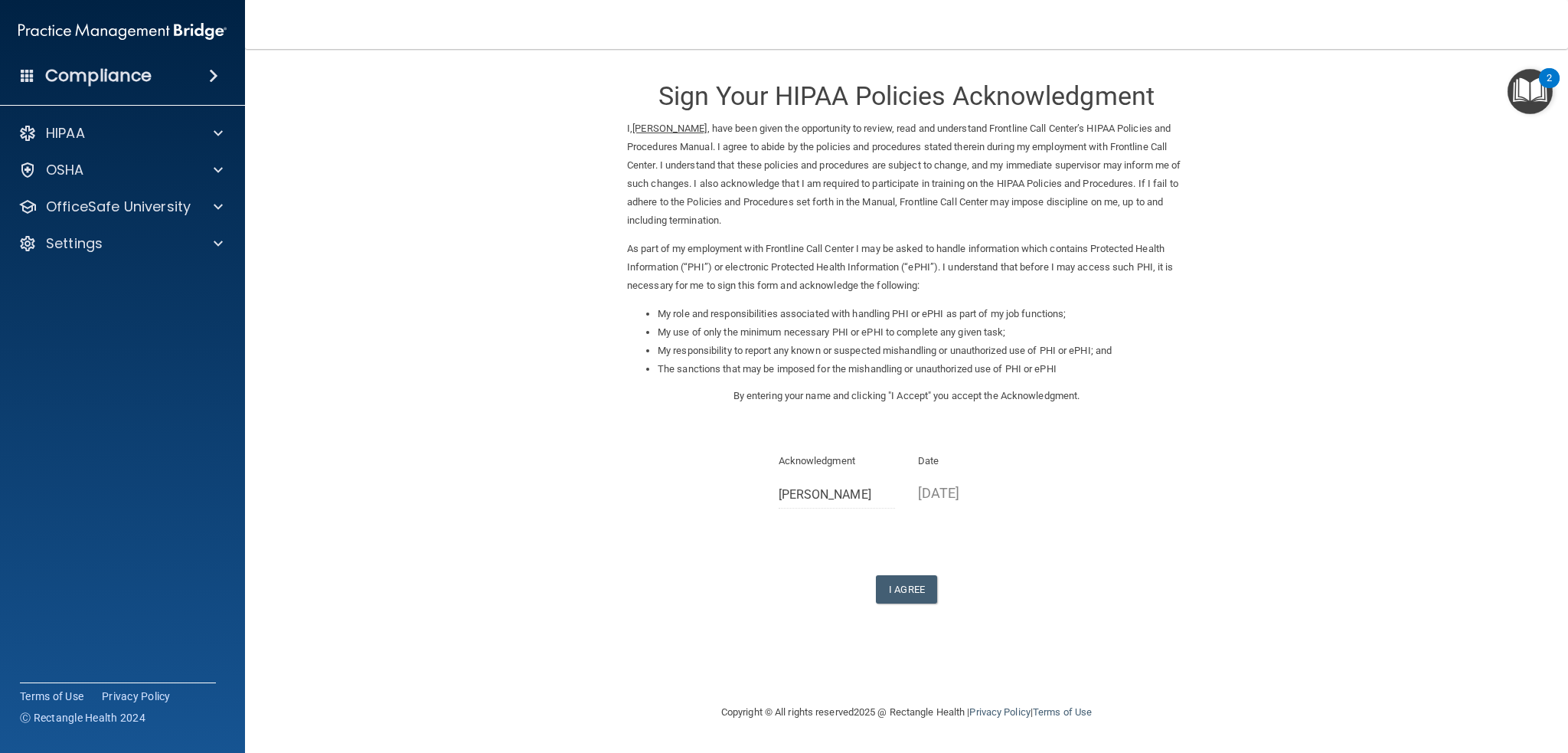
click at [917, 573] on div "Sign Your HIPAA Policies Acknowledgment I, [PERSON_NAME] , have been given the …" at bounding box center [906, 334] width 558 height 539
click at [907, 590] on button "I Agree" at bounding box center [907, 590] width 62 height 28
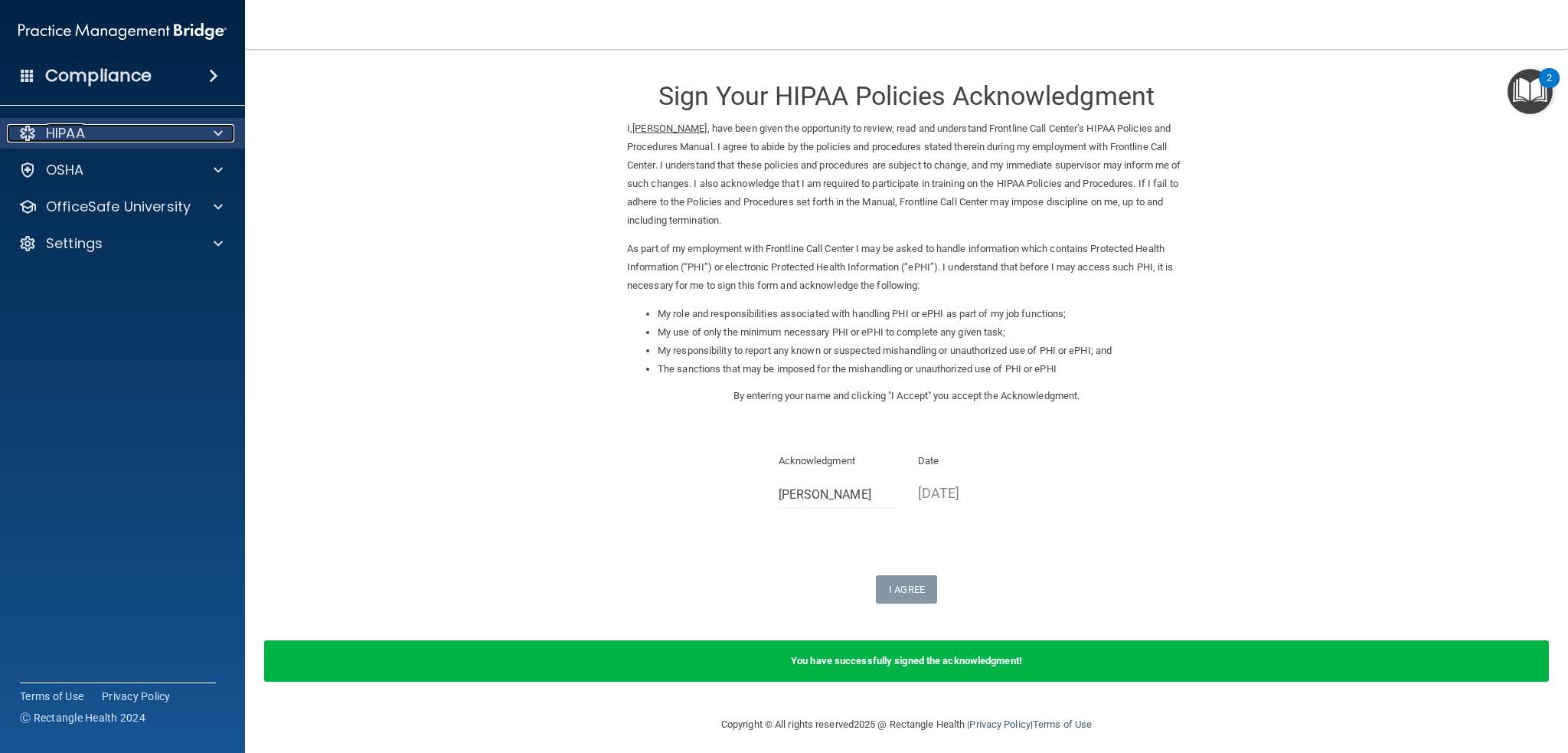
click at [178, 133] on div "HIPAA" at bounding box center [101, 134] width 190 height 19
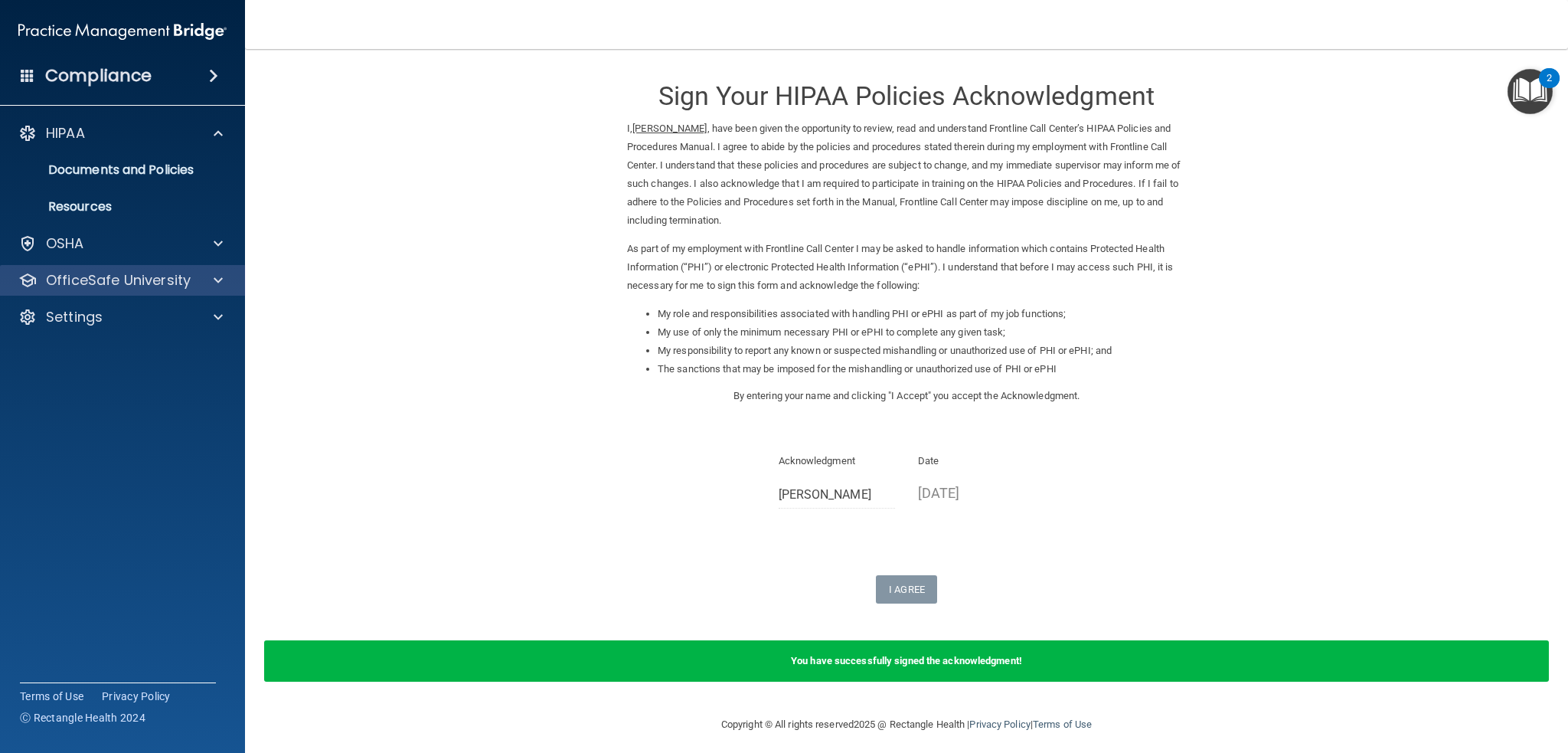
click at [153, 291] on div "OfficeSafe University" at bounding box center [122, 280] width 246 height 31
click at [209, 278] on div at bounding box center [216, 280] width 38 height 19
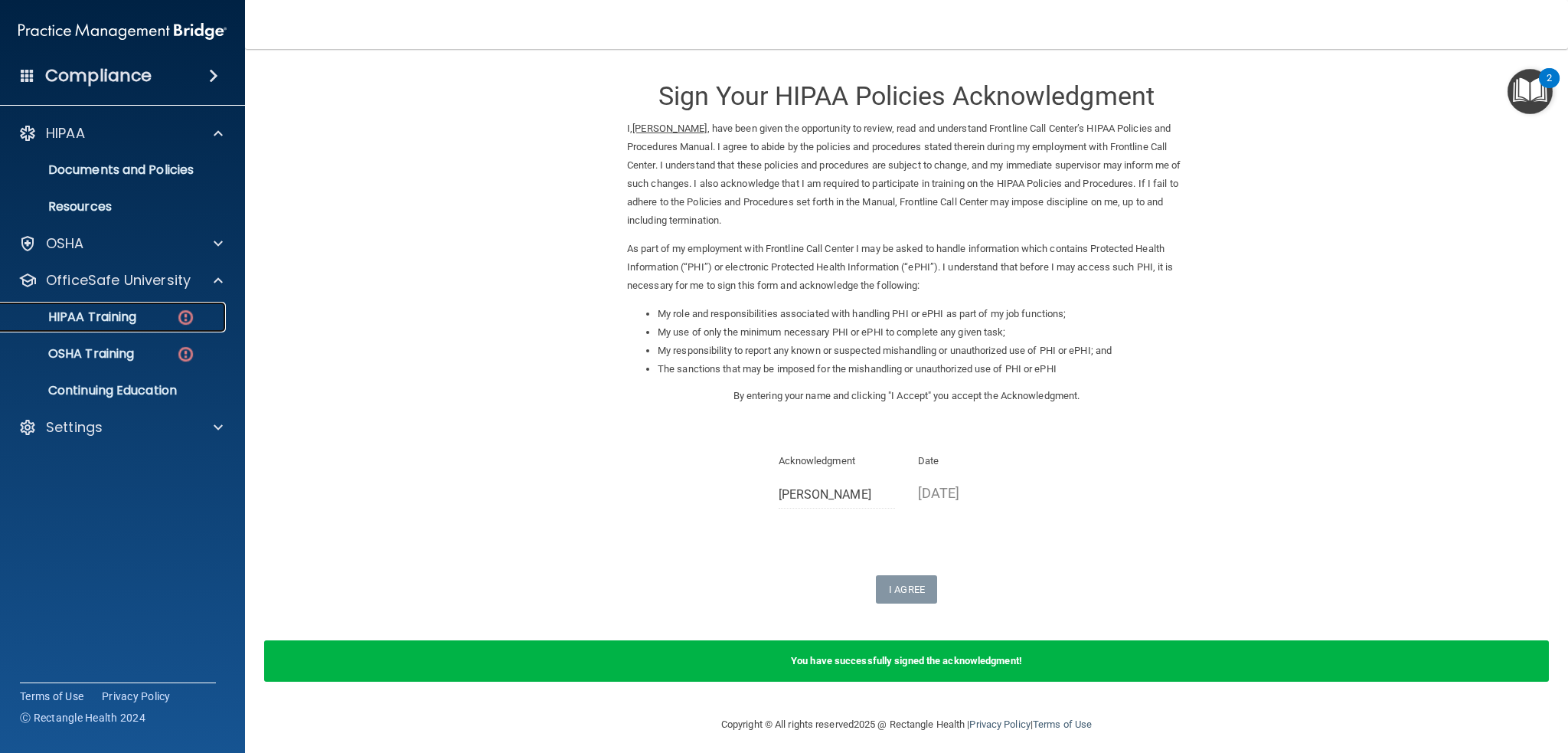
click at [177, 320] on img at bounding box center [186, 318] width 19 height 19
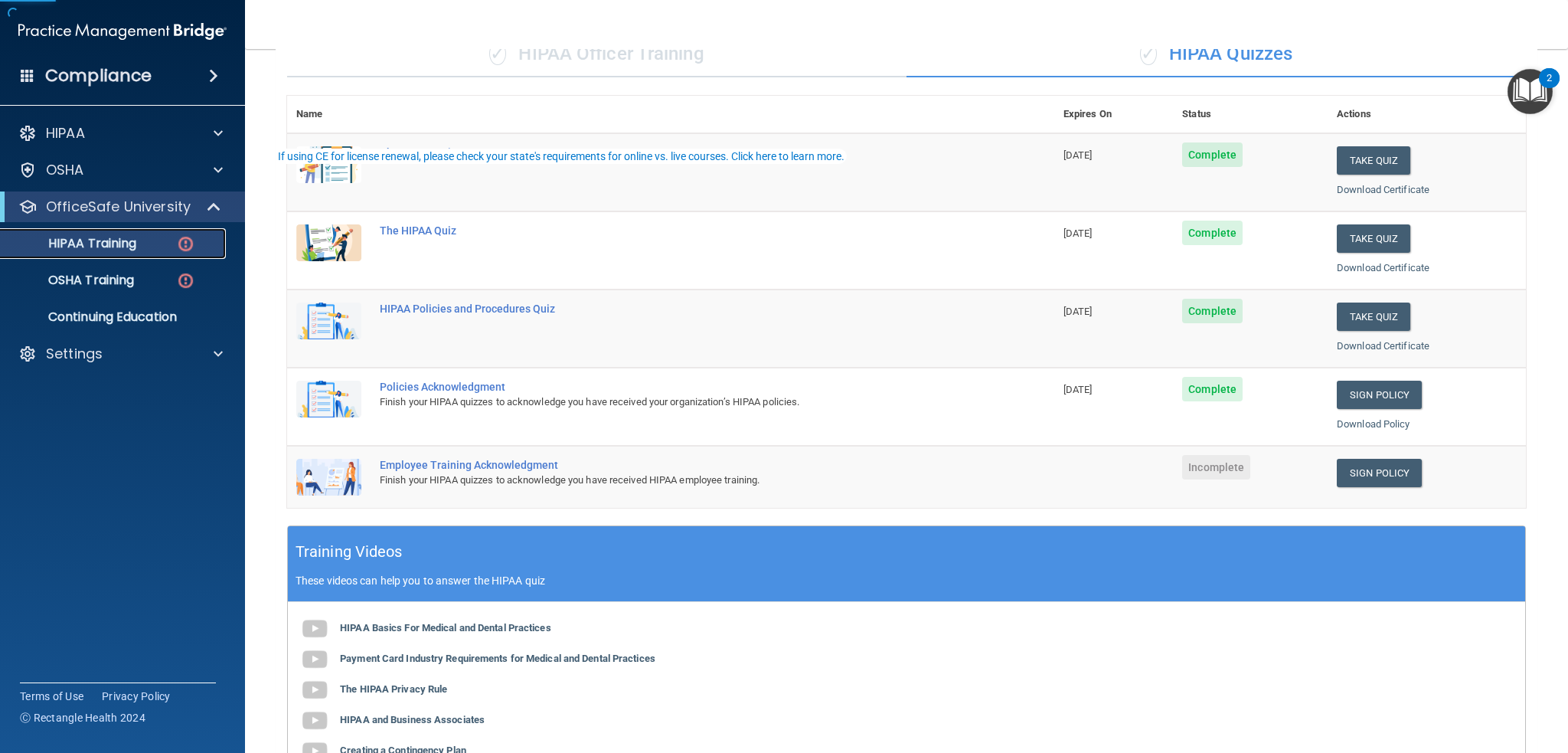
scroll to position [153, 0]
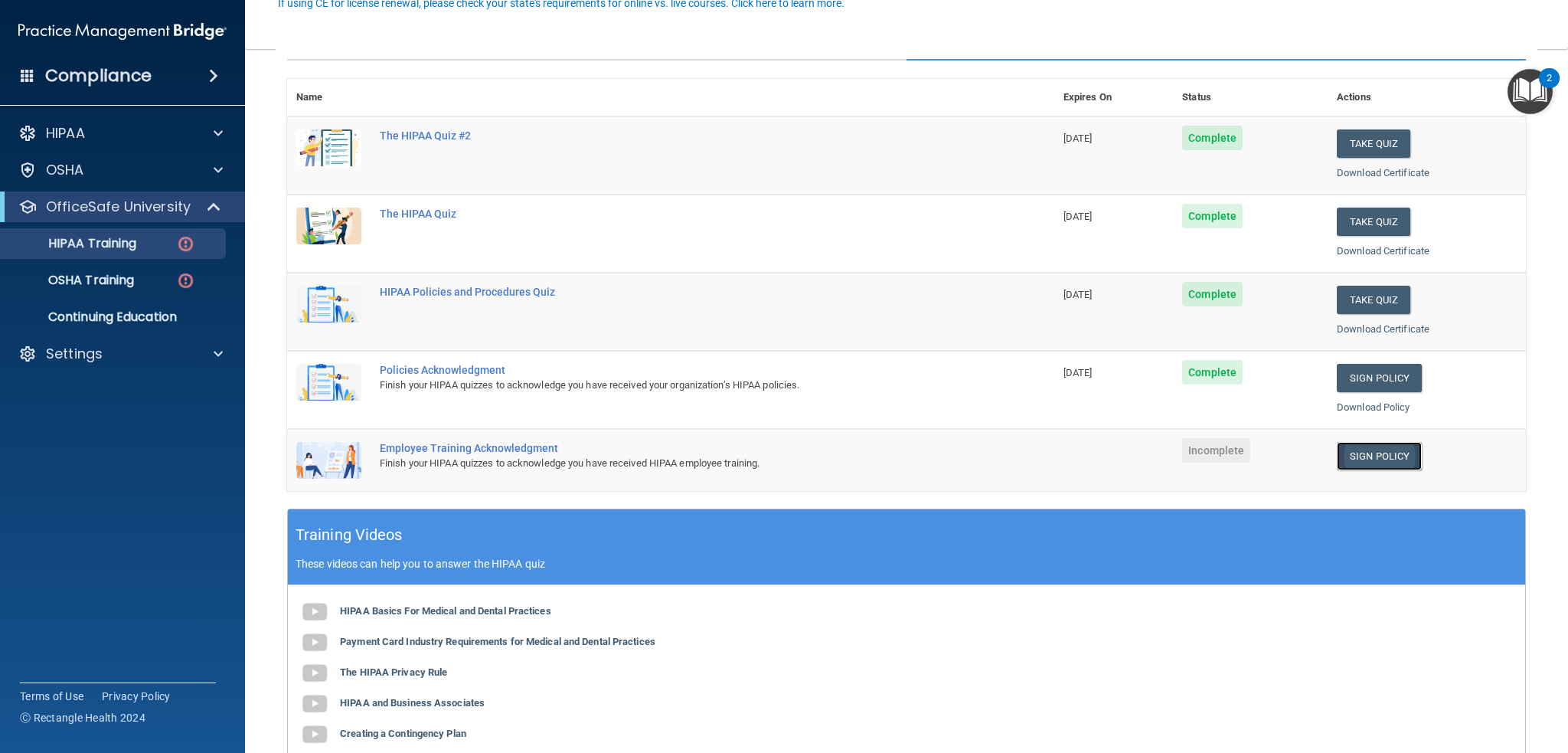
click at [1378, 459] on link "Sign Policy" at bounding box center [1378, 456] width 85 height 28
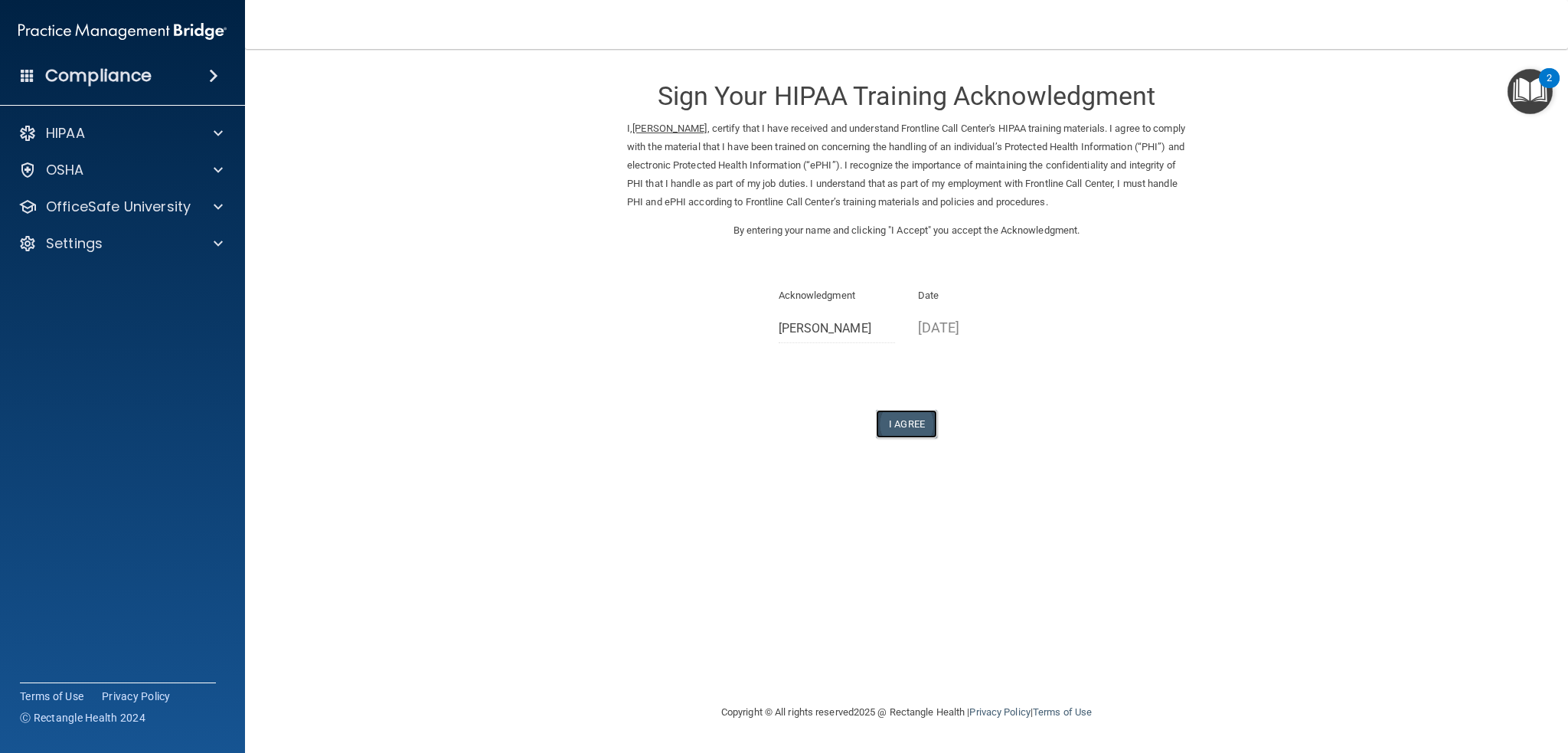
click at [904, 412] on button "I Agree" at bounding box center [907, 424] width 62 height 28
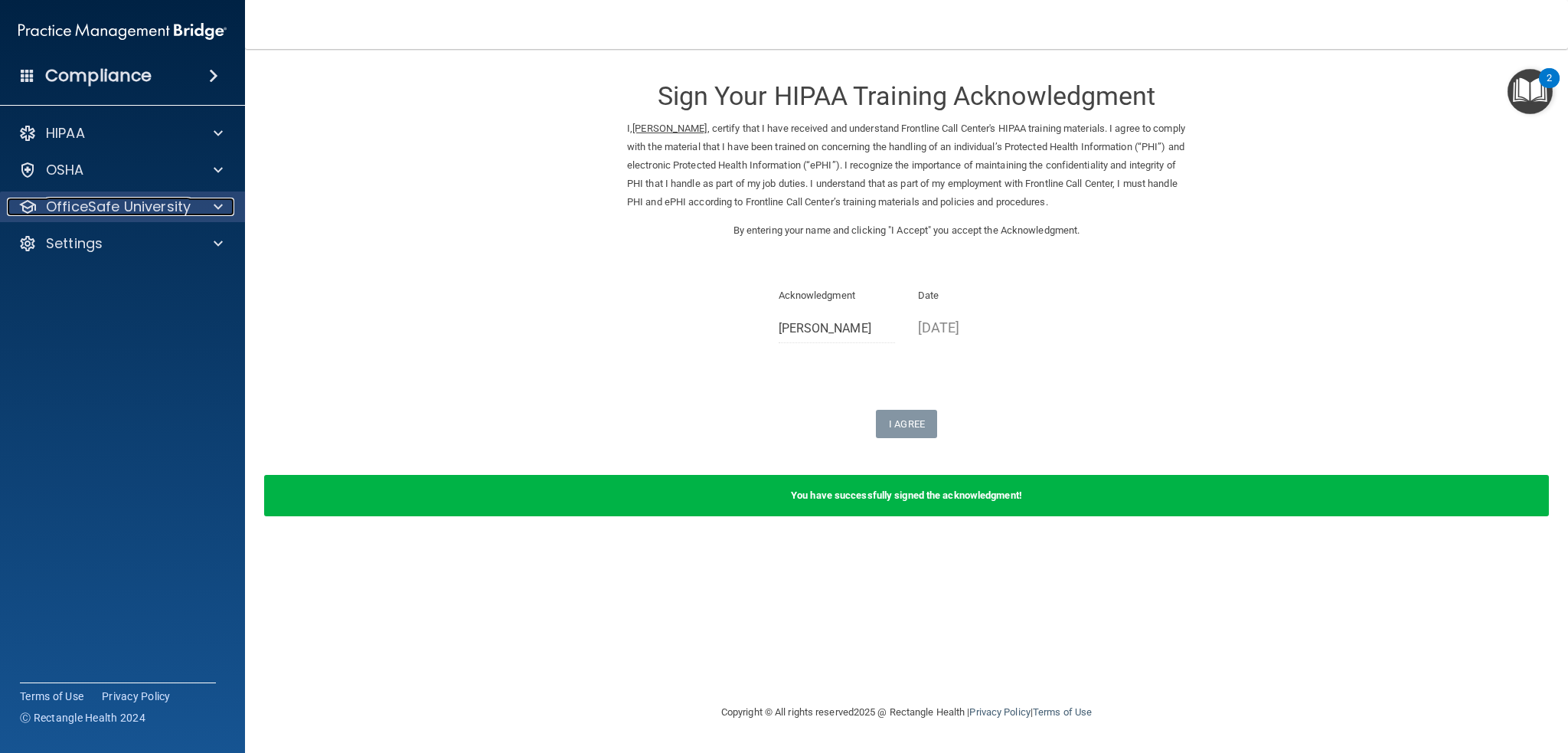
click at [158, 211] on p "OfficeSafe University" at bounding box center [118, 207] width 145 height 19
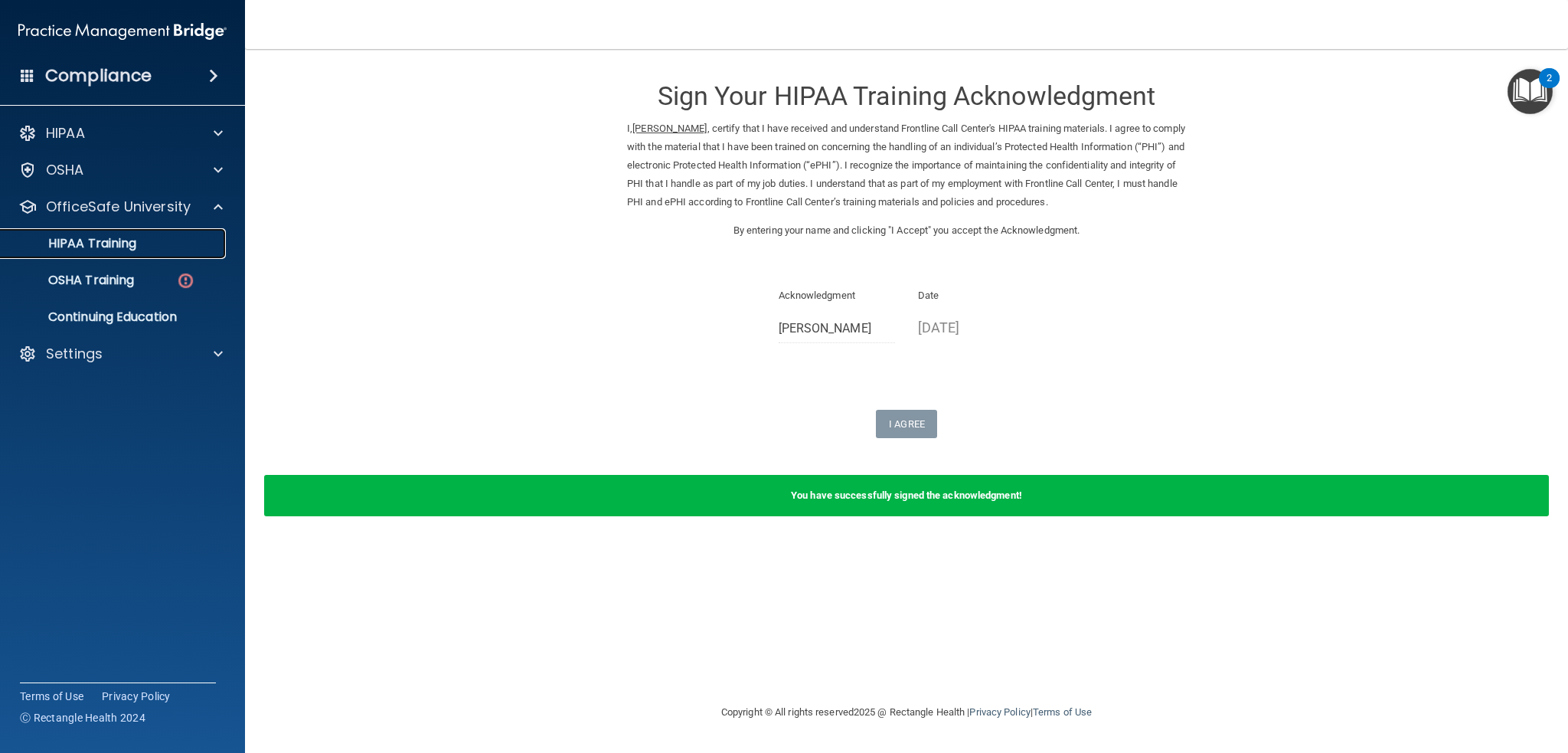
click at [167, 245] on div "HIPAA Training" at bounding box center [115, 243] width 209 height 15
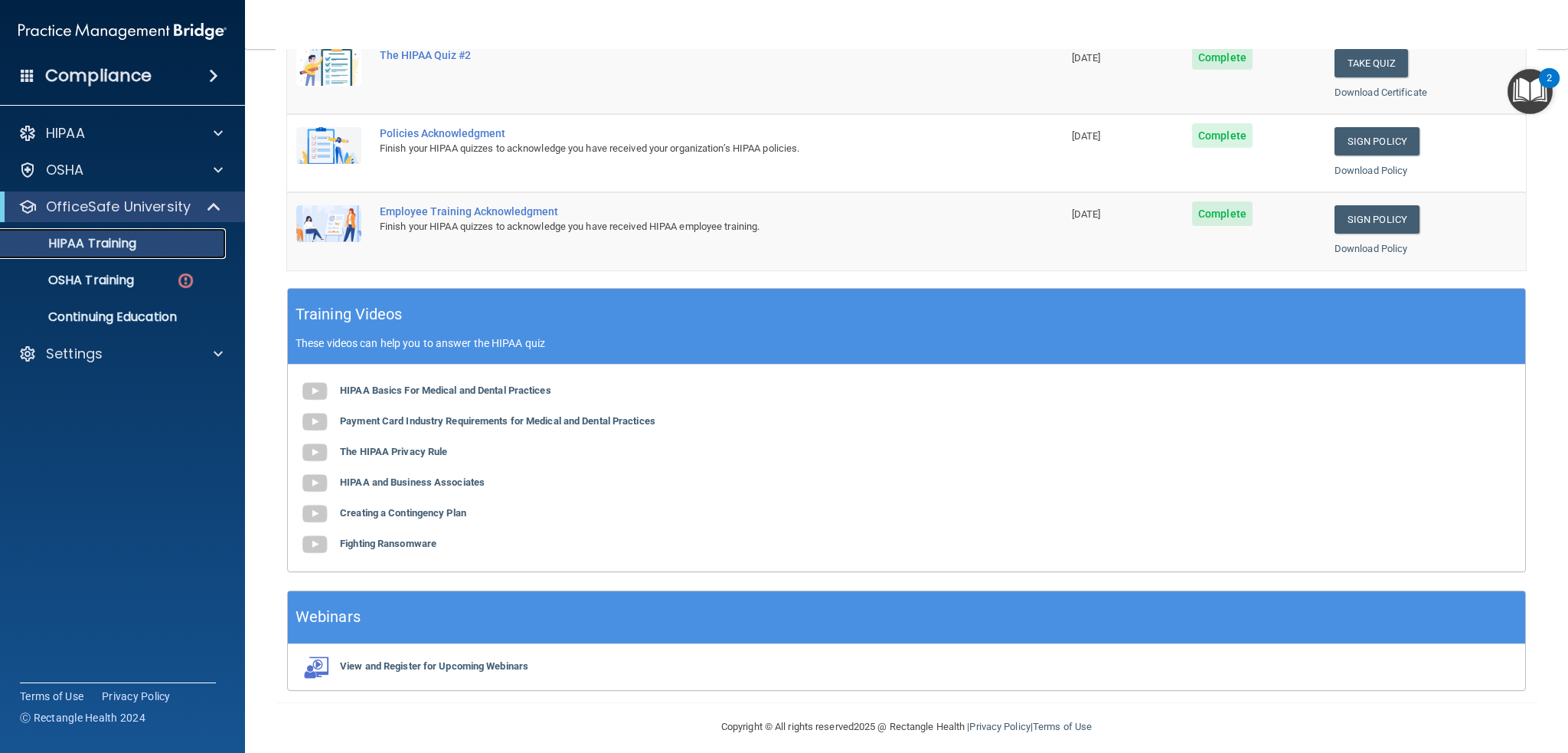
scroll to position [397, 0]
